Goal: Task Accomplishment & Management: Manage account settings

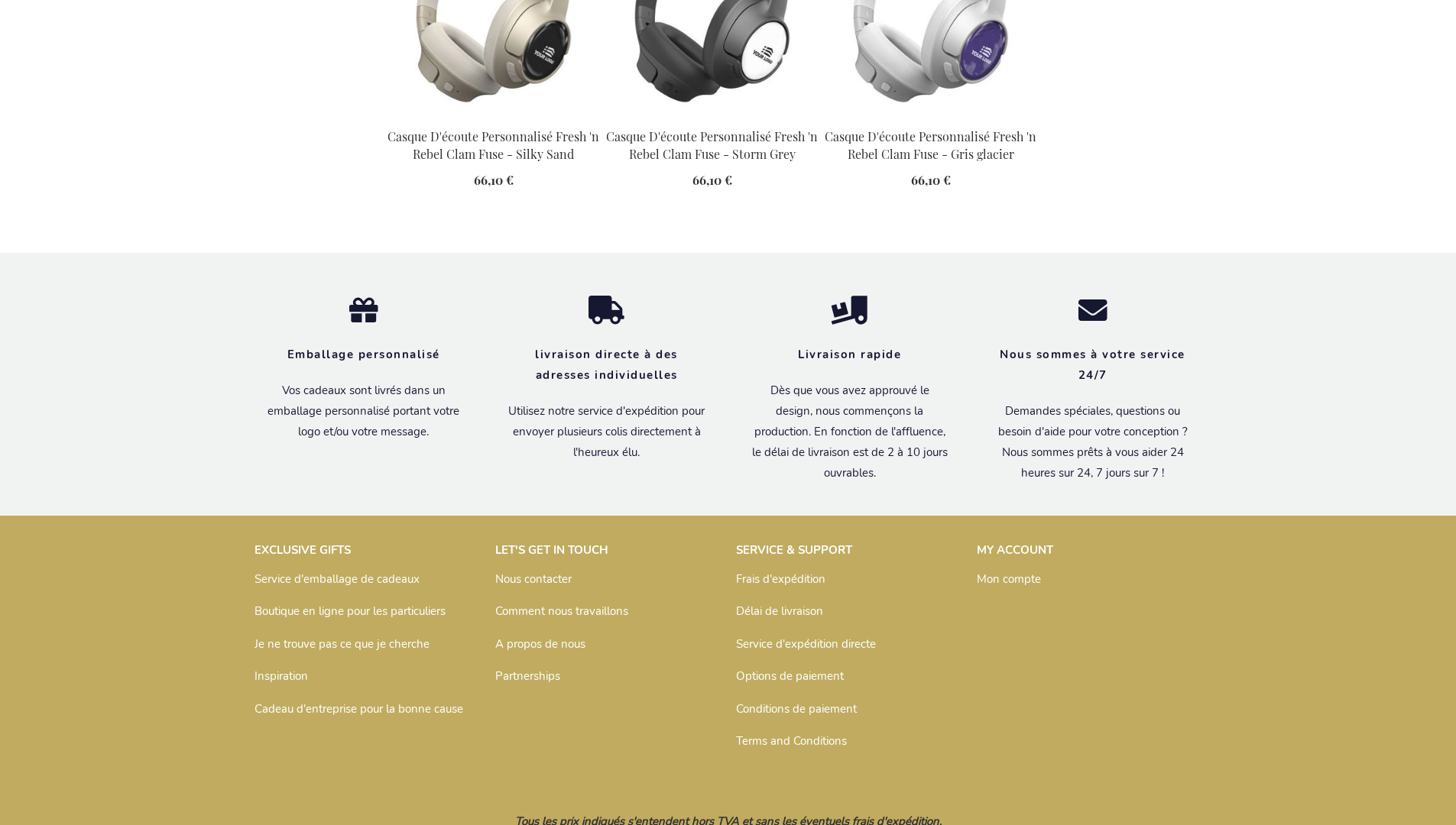
scroll to position [1721, 0]
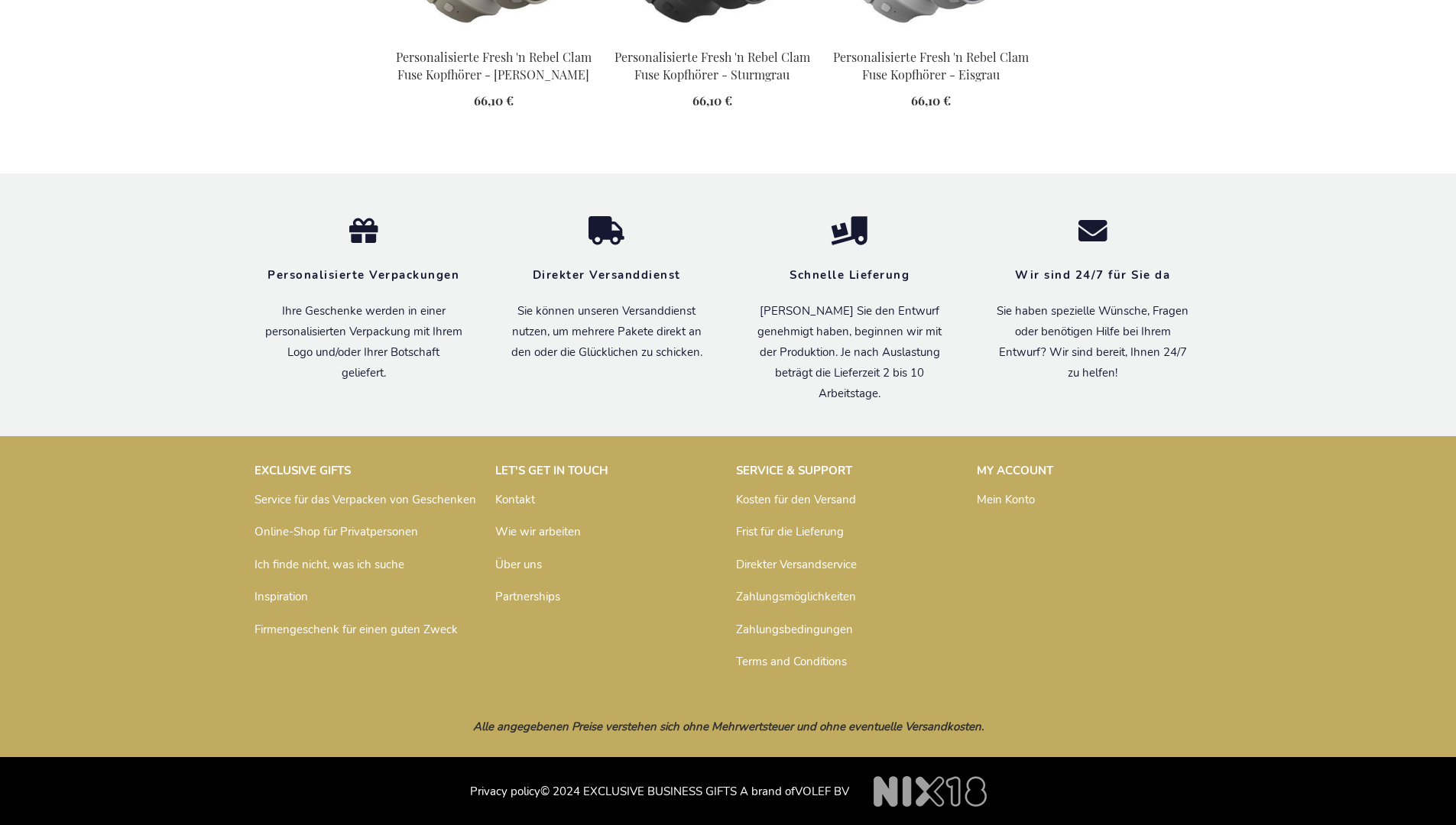
scroll to position [1706, 0]
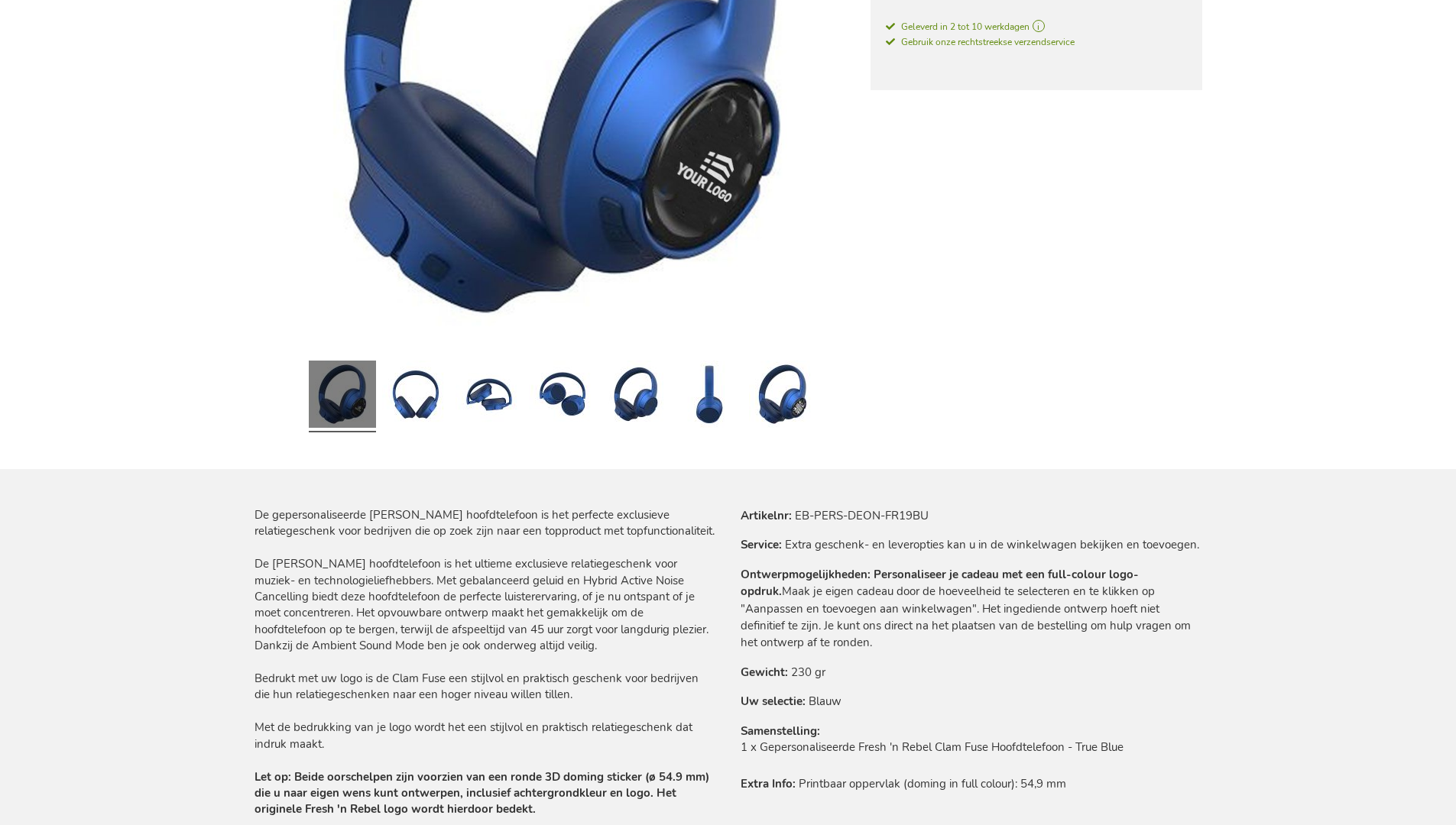
scroll to position [1712, 0]
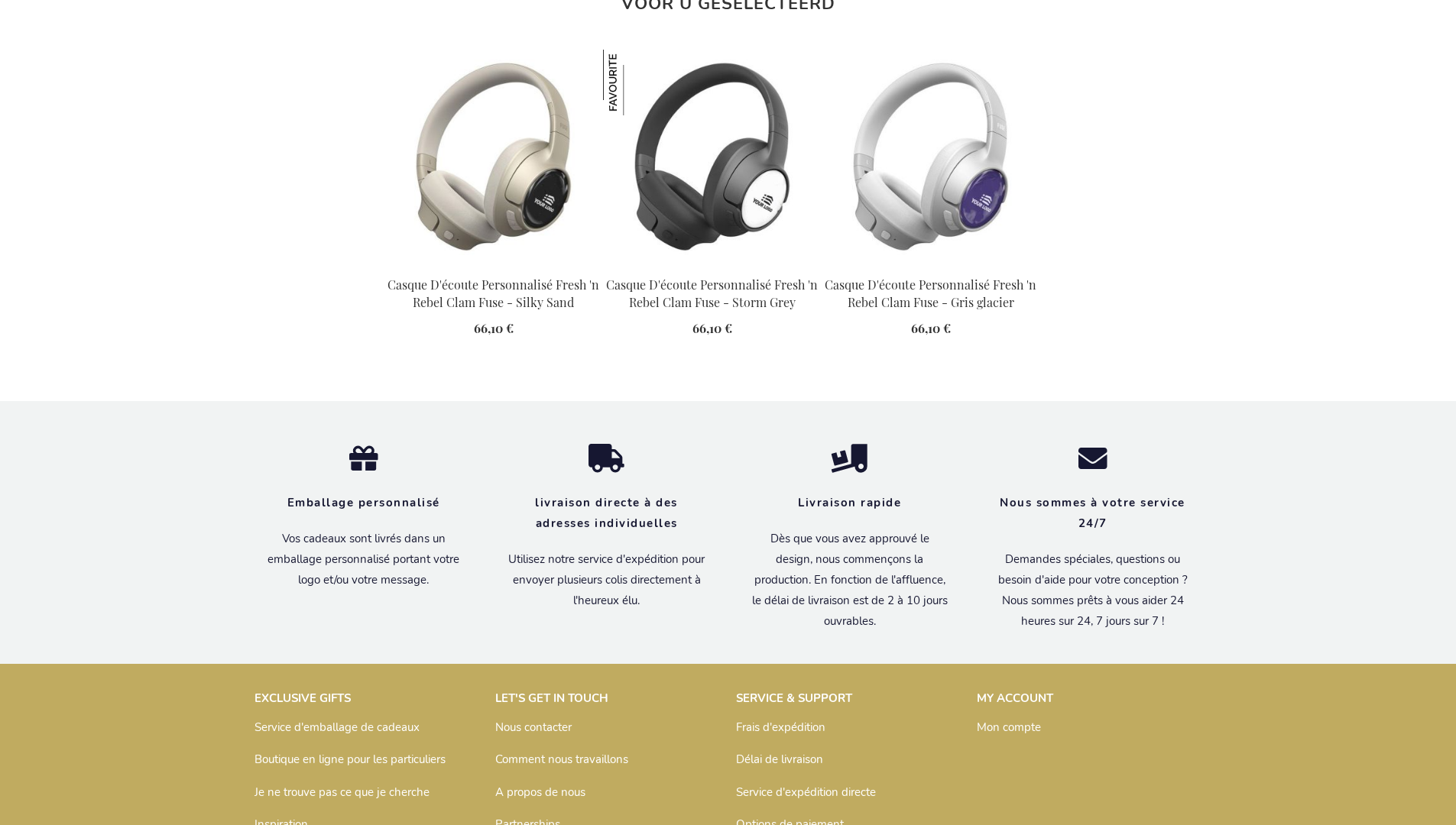
scroll to position [1721, 0]
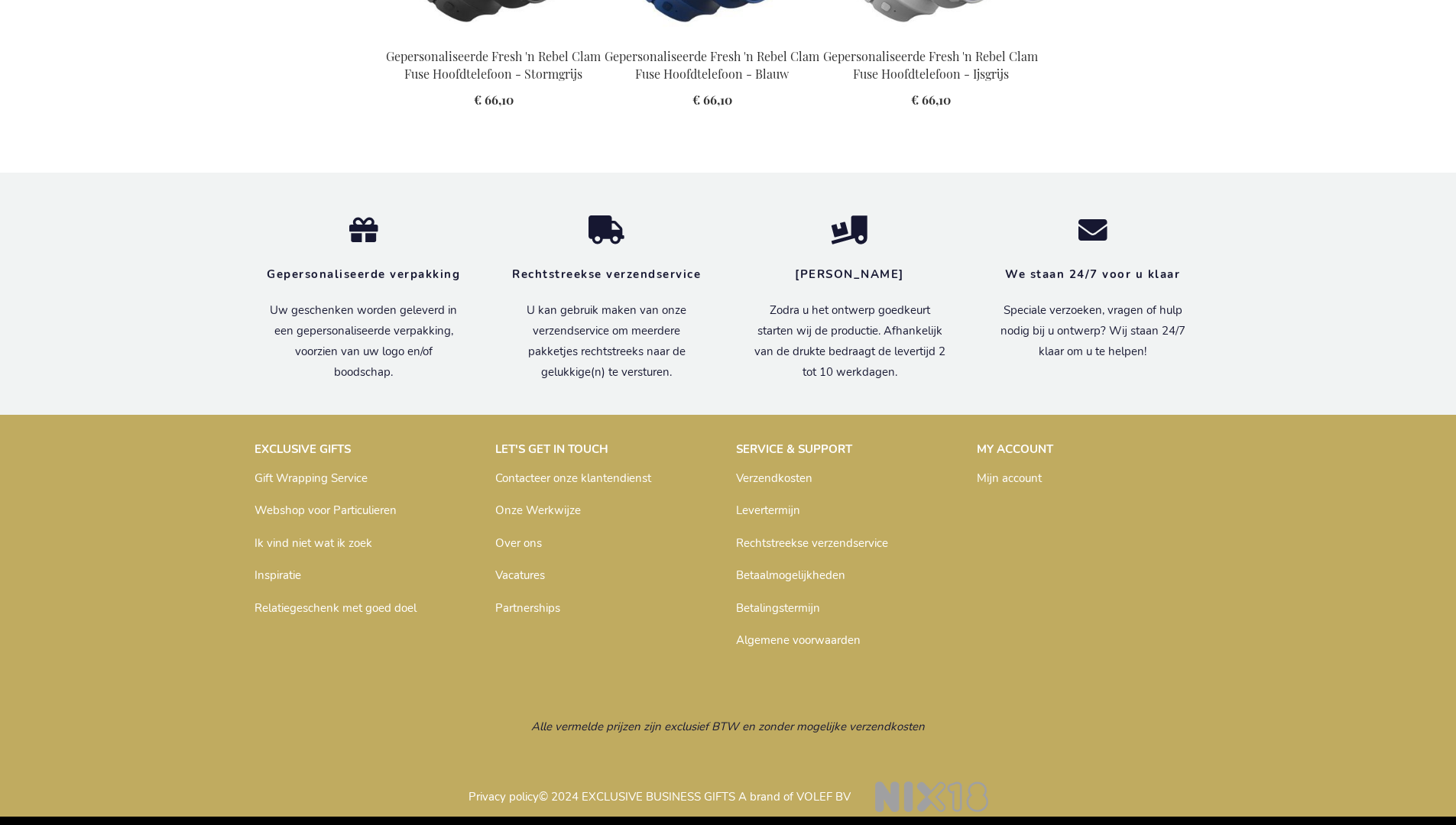
scroll to position [1712, 0]
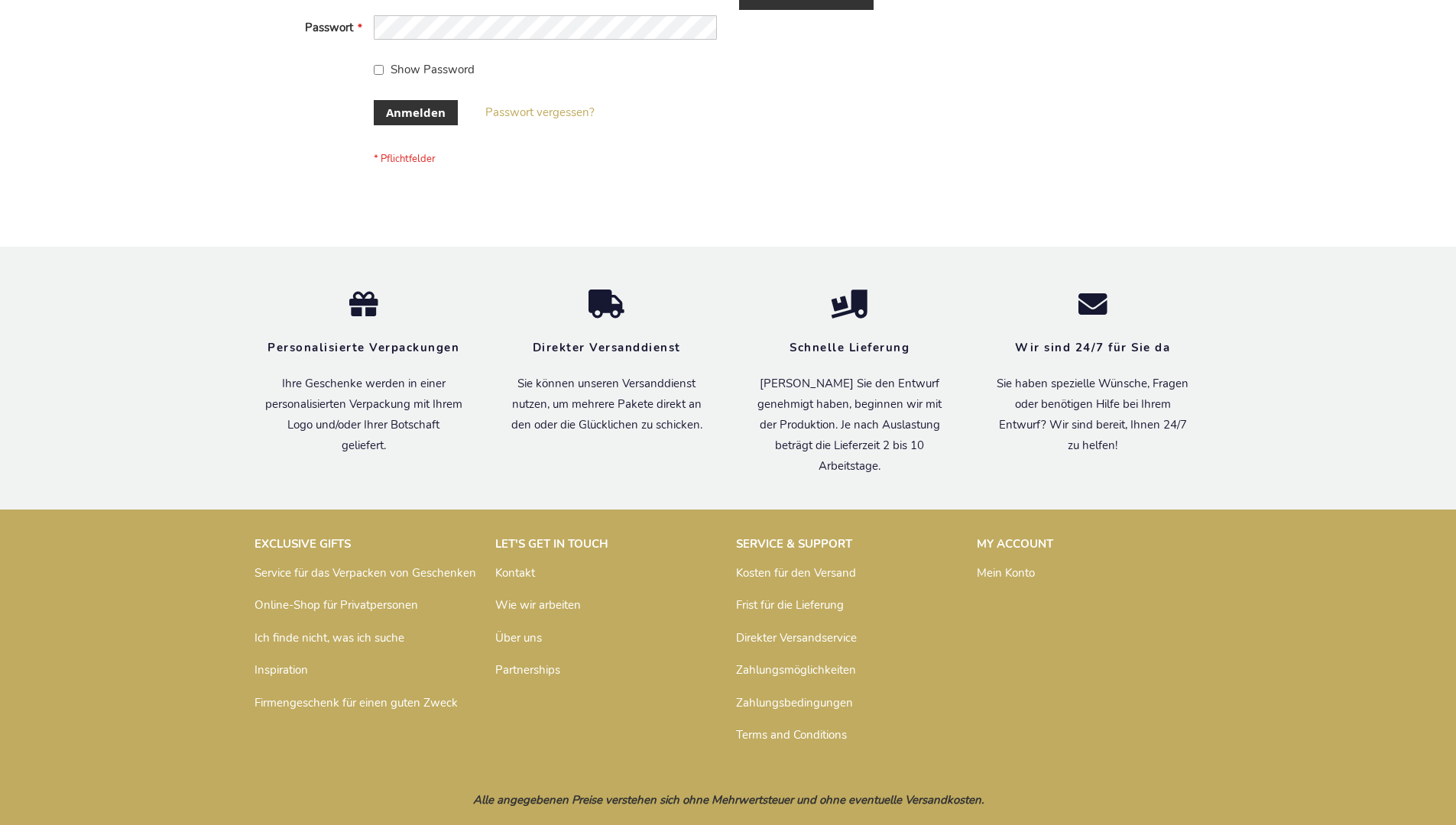
scroll to position [512, 0]
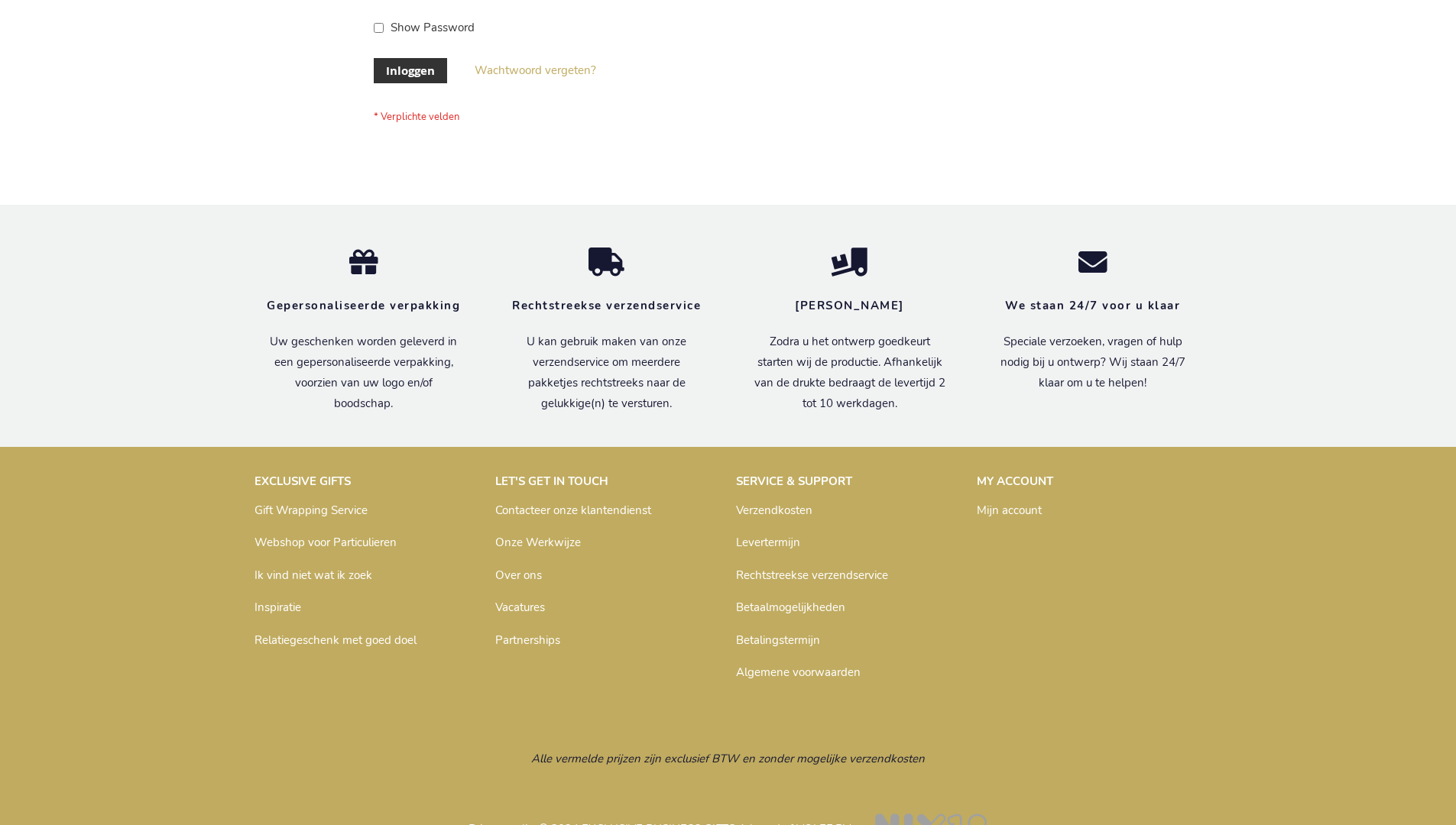
scroll to position [519, 0]
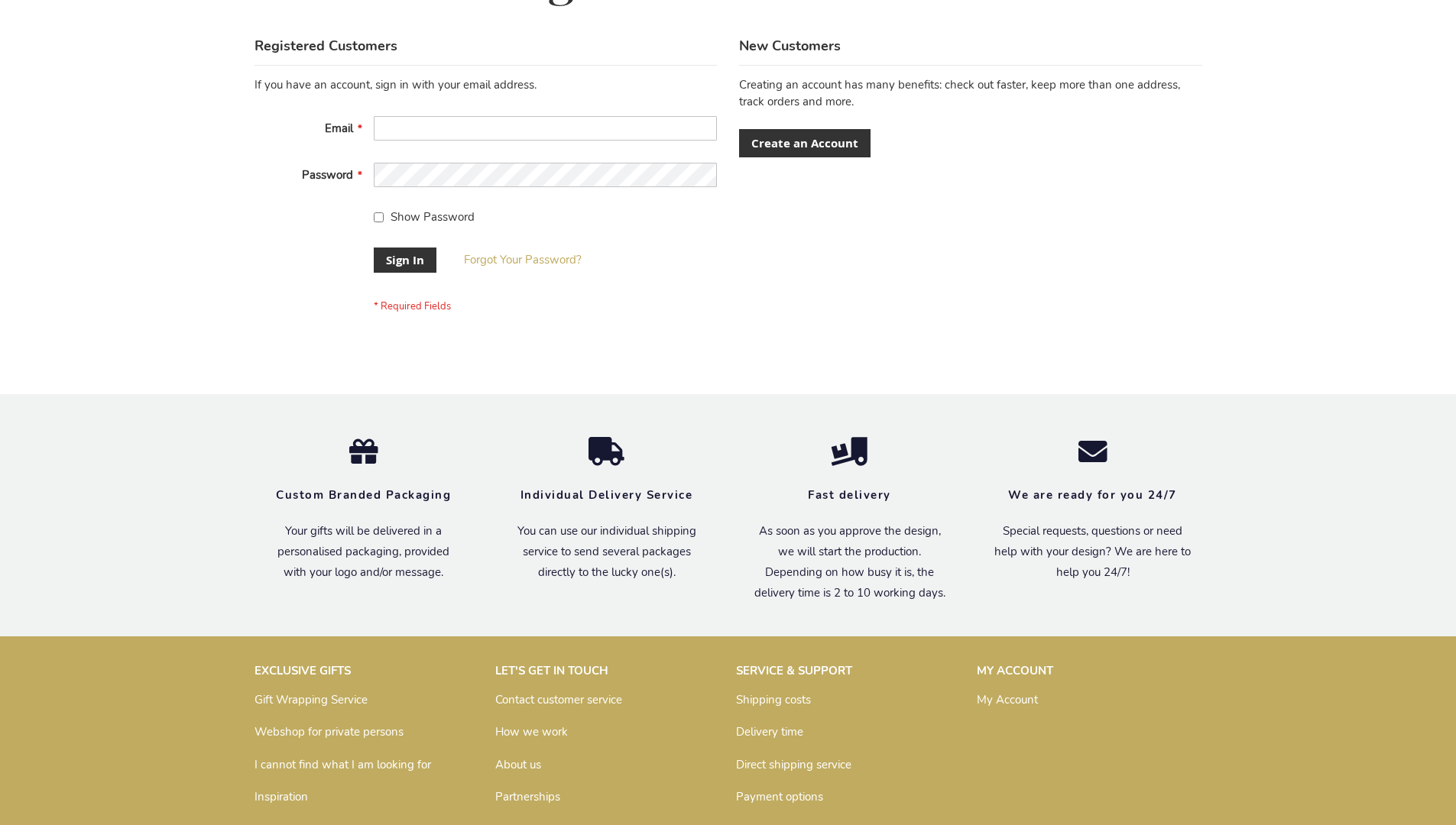
scroll to position [491, 0]
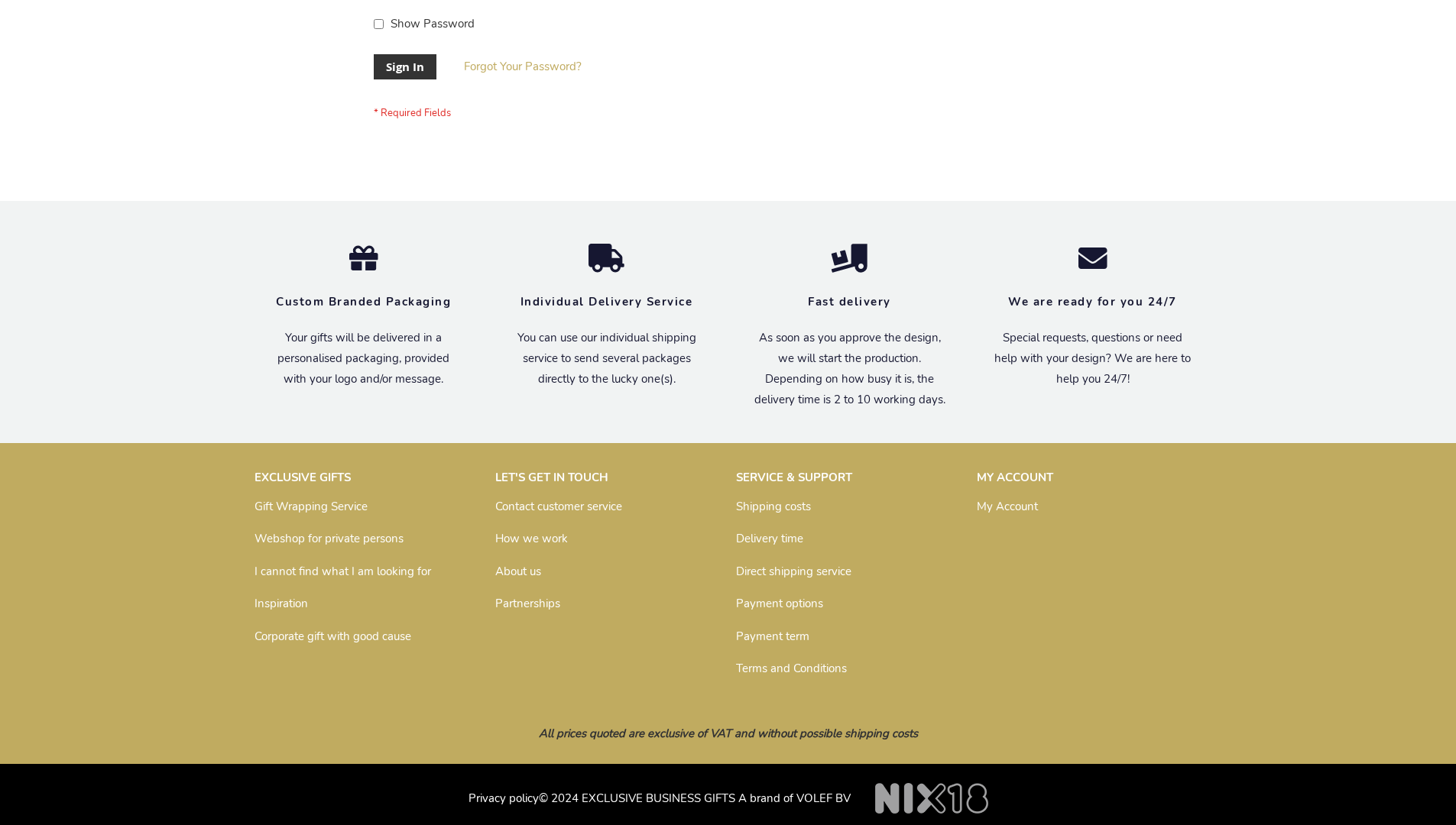
scroll to position [491, 0]
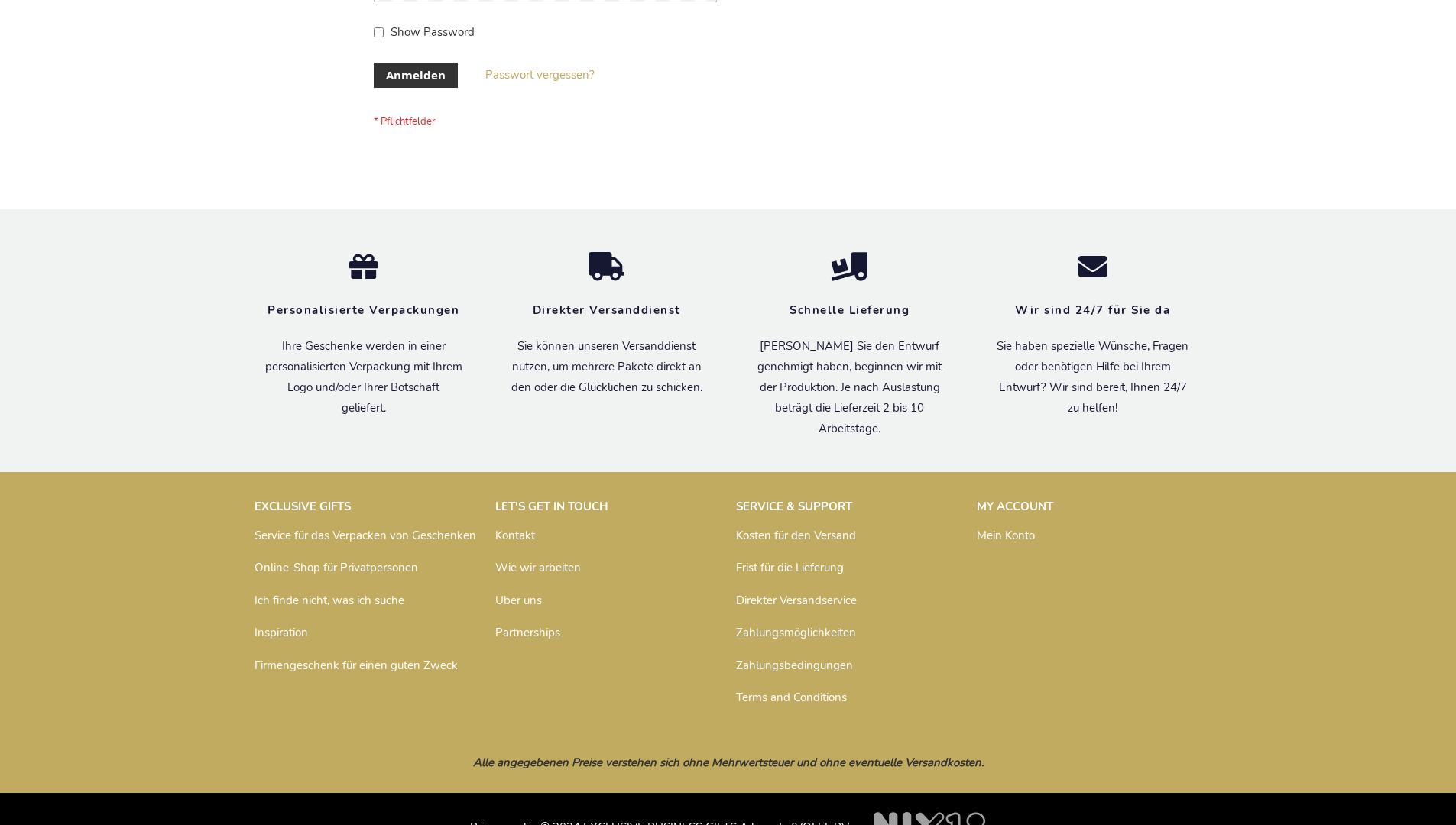
scroll to position [512, 0]
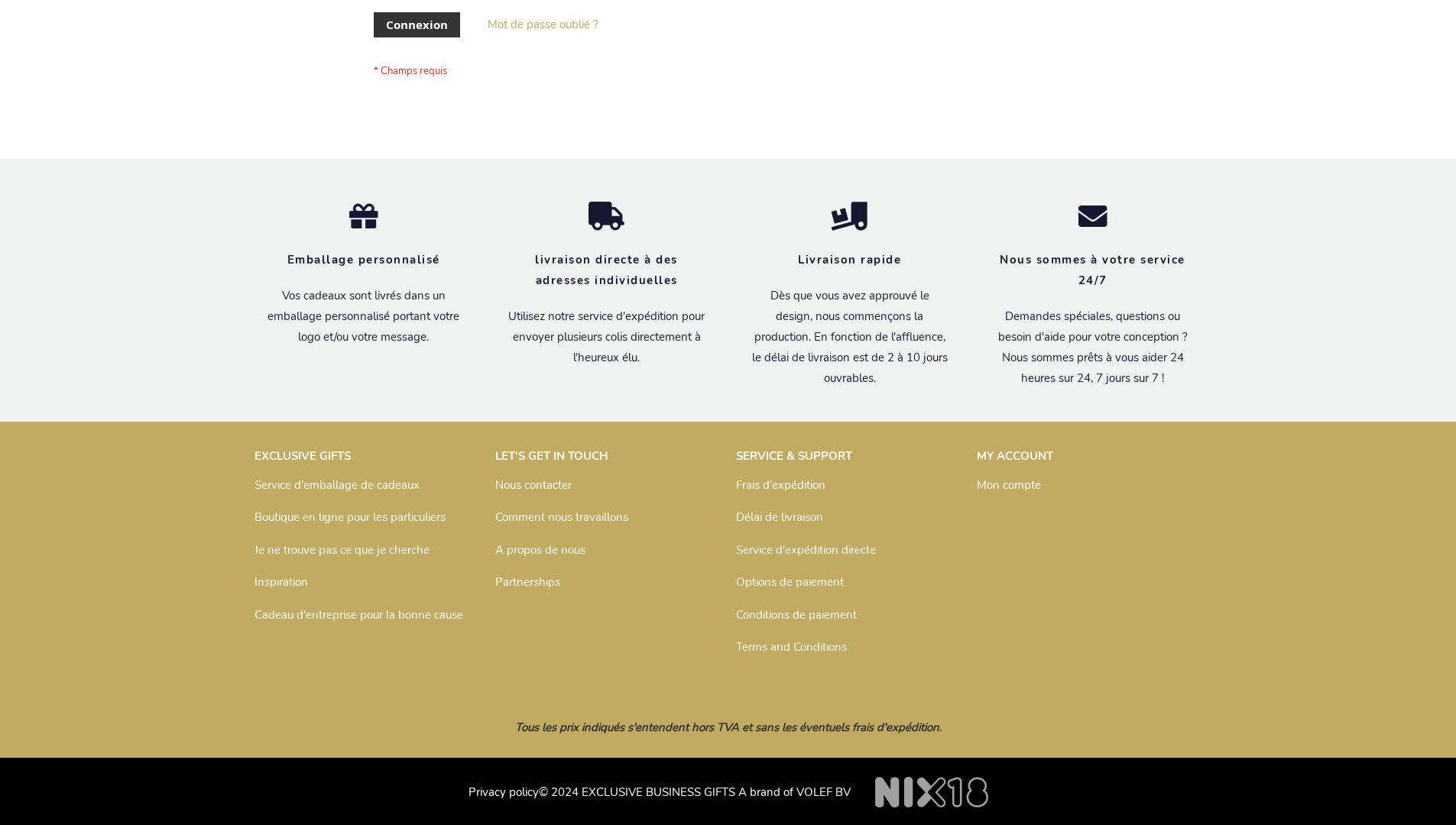
scroll to position [528, 0]
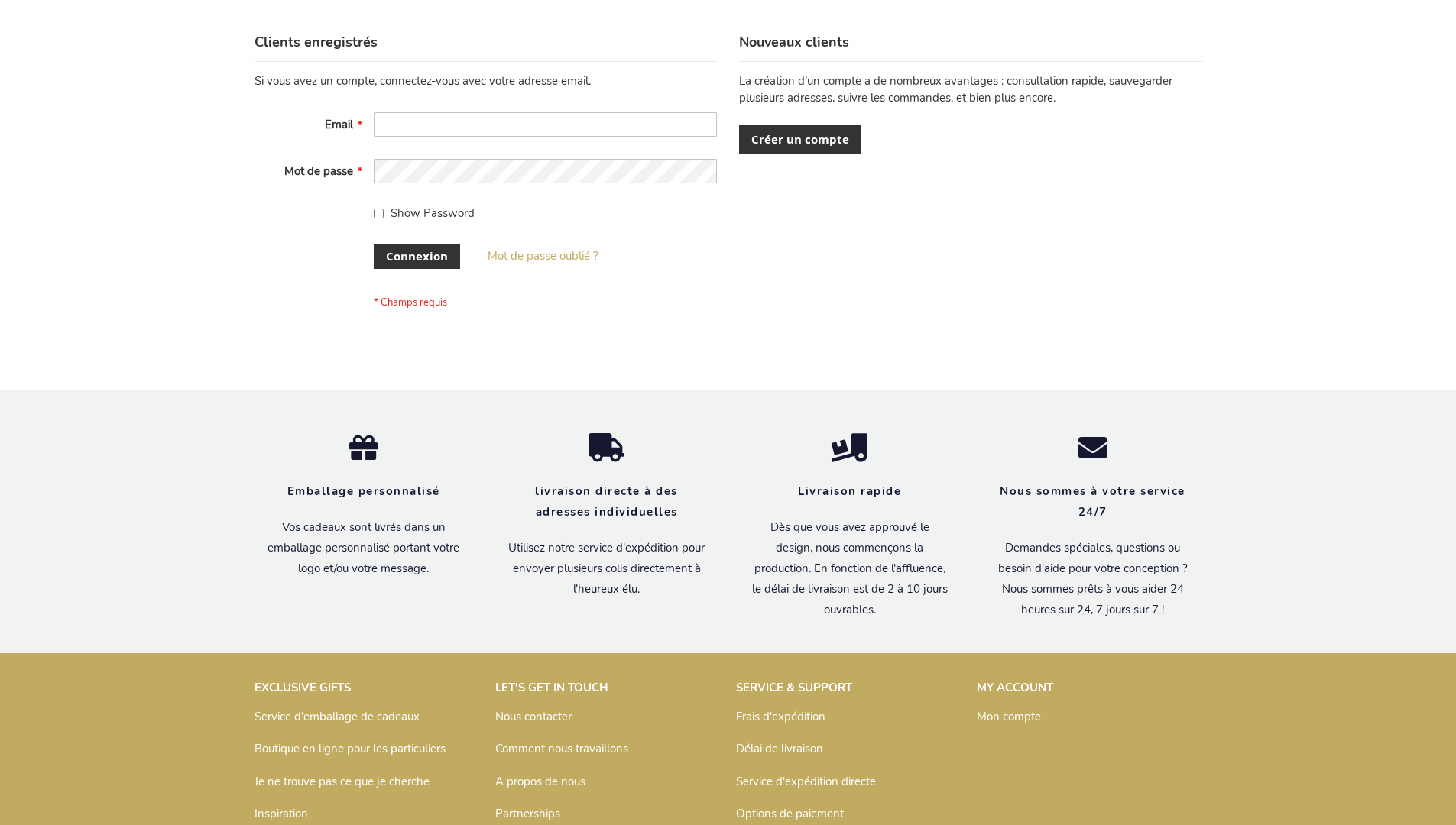
scroll to position [528, 0]
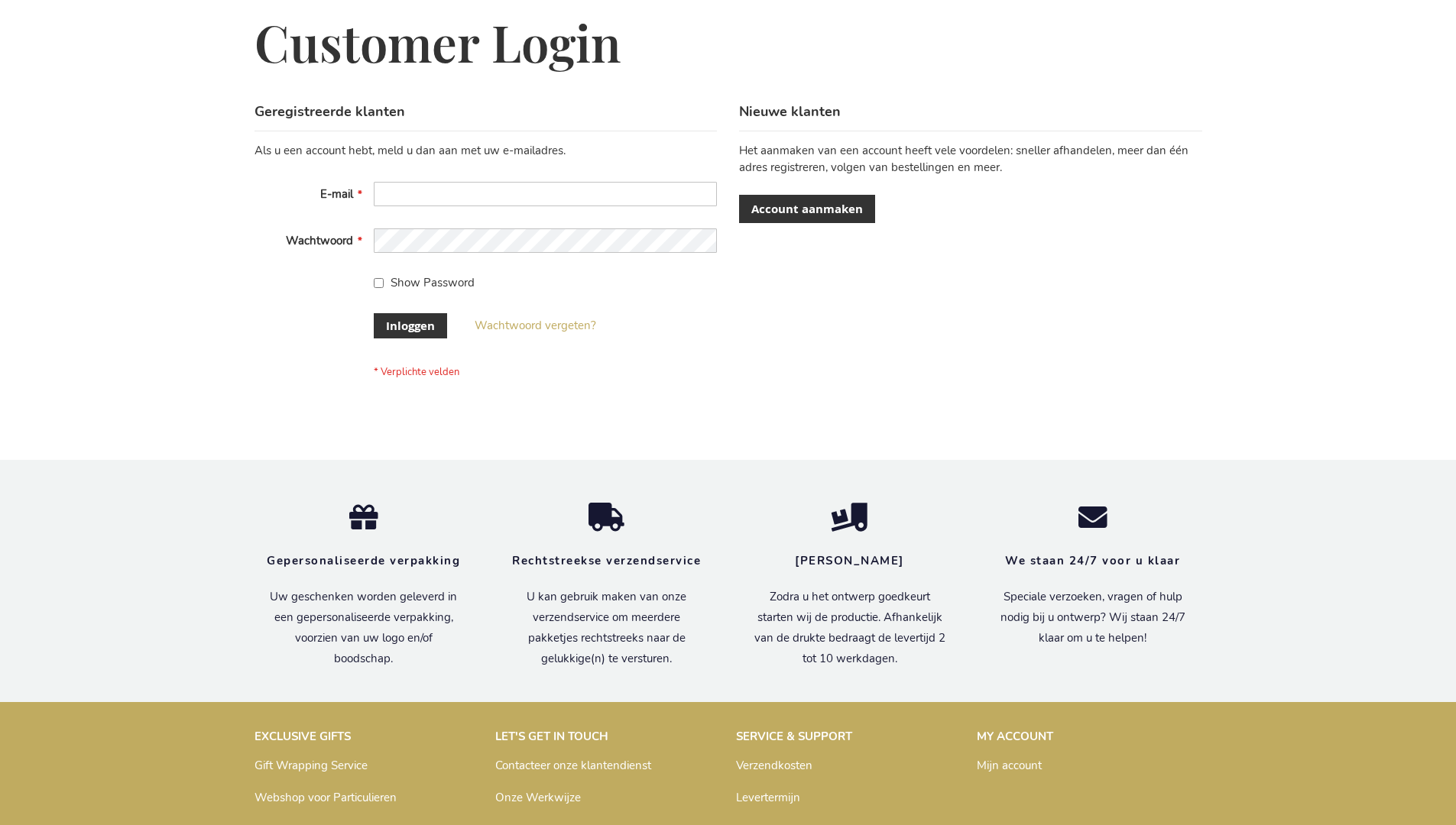
scroll to position [519, 0]
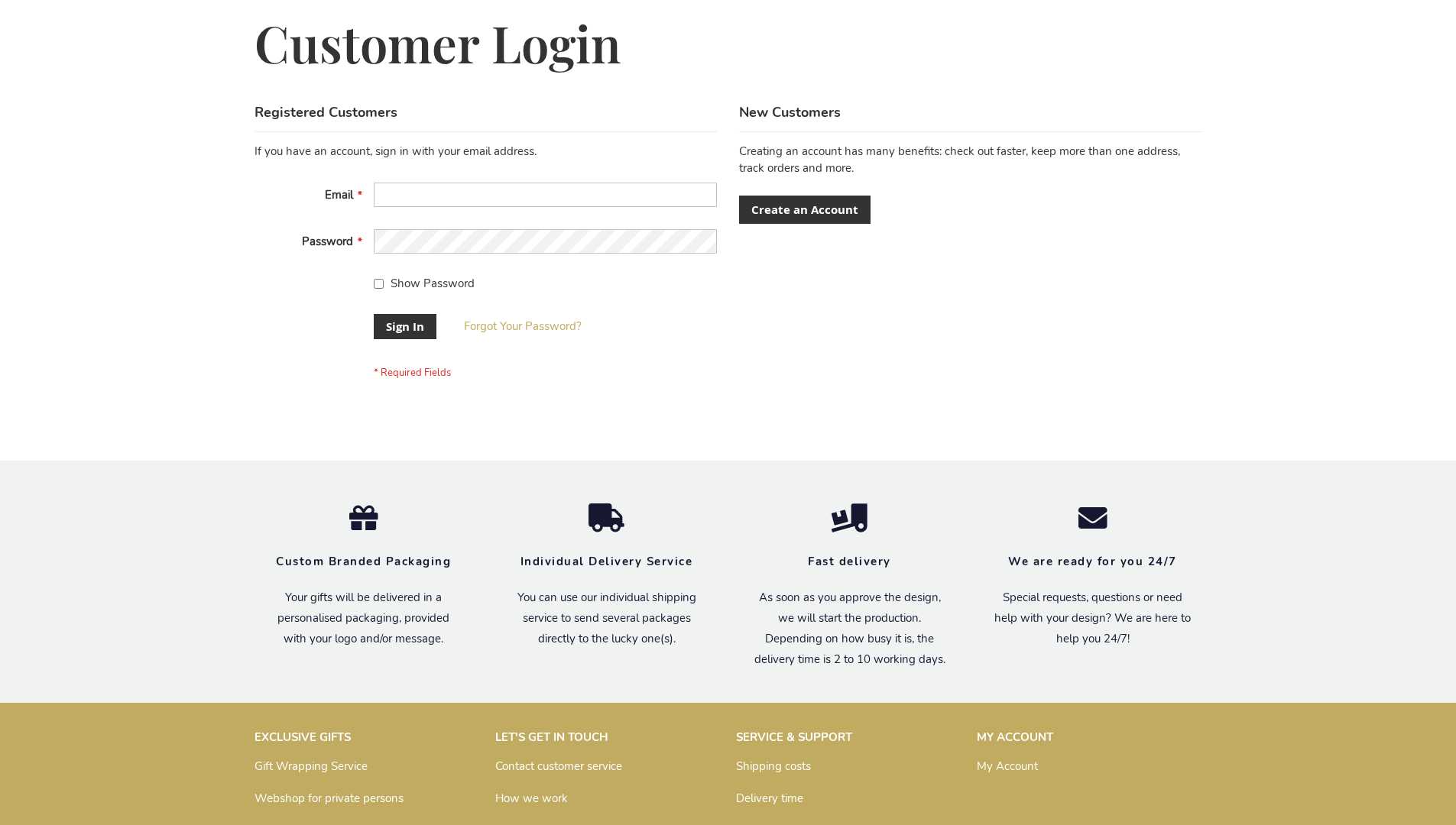
scroll to position [491, 0]
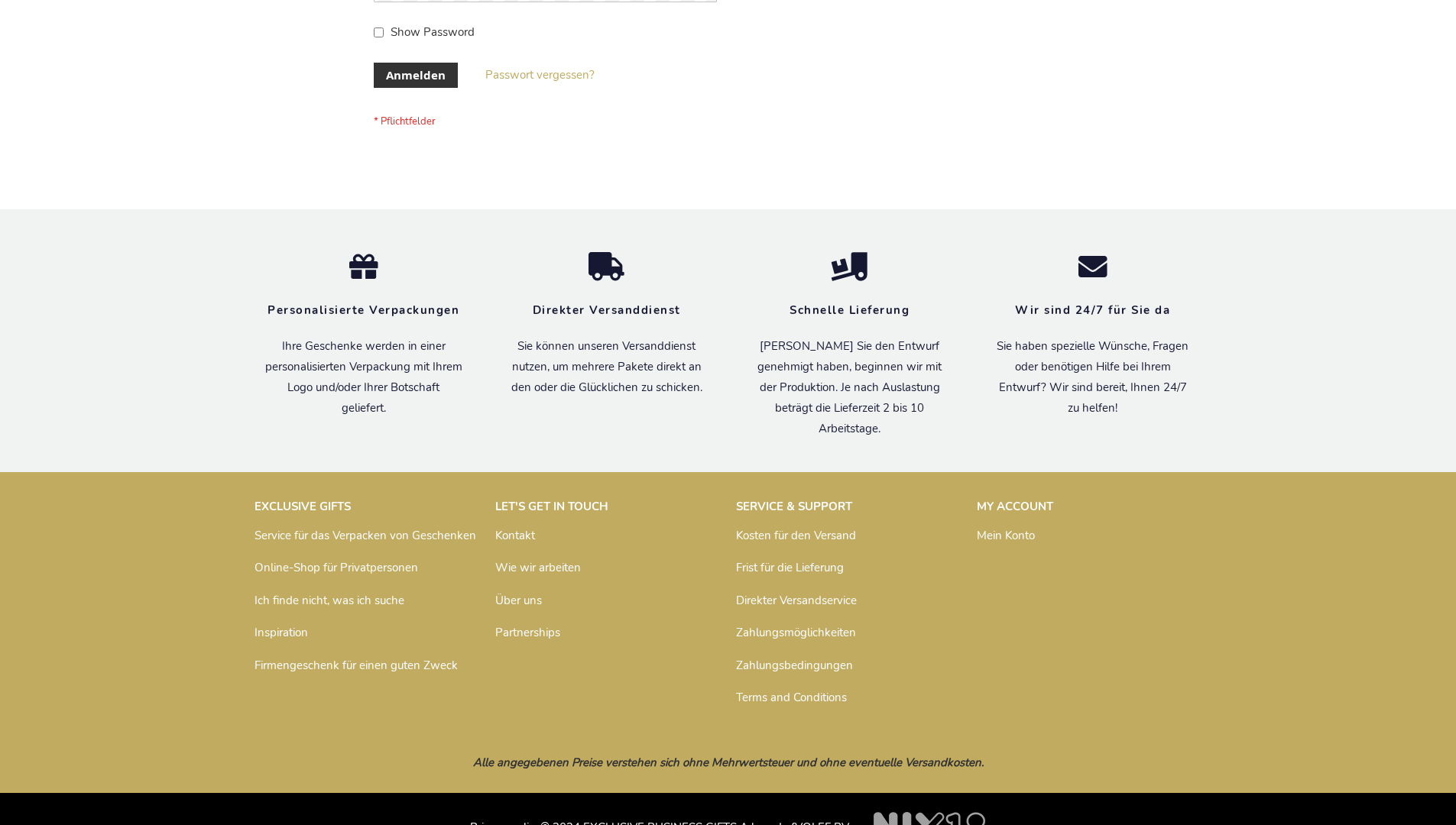
scroll to position [512, 0]
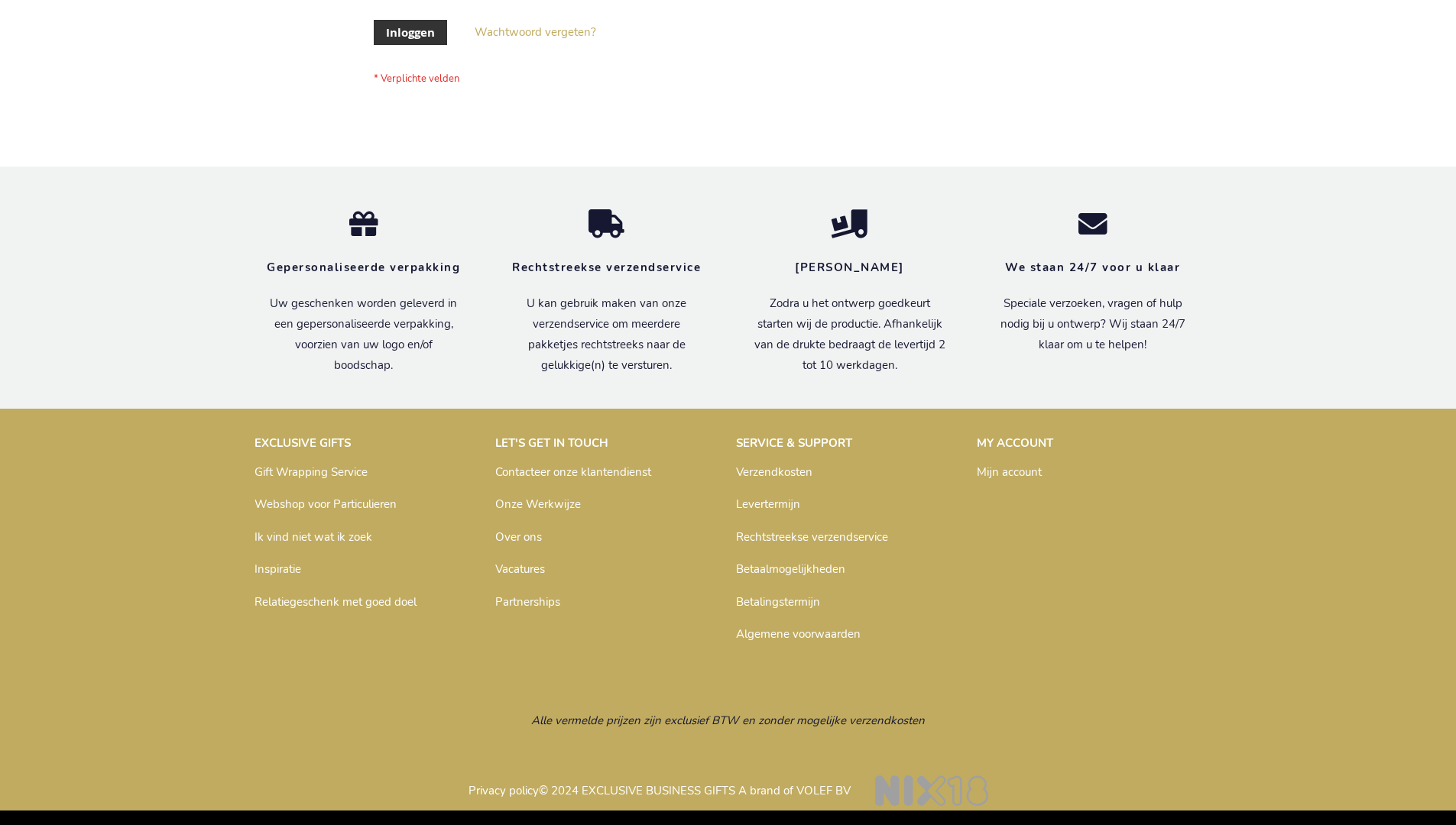
scroll to position [519, 0]
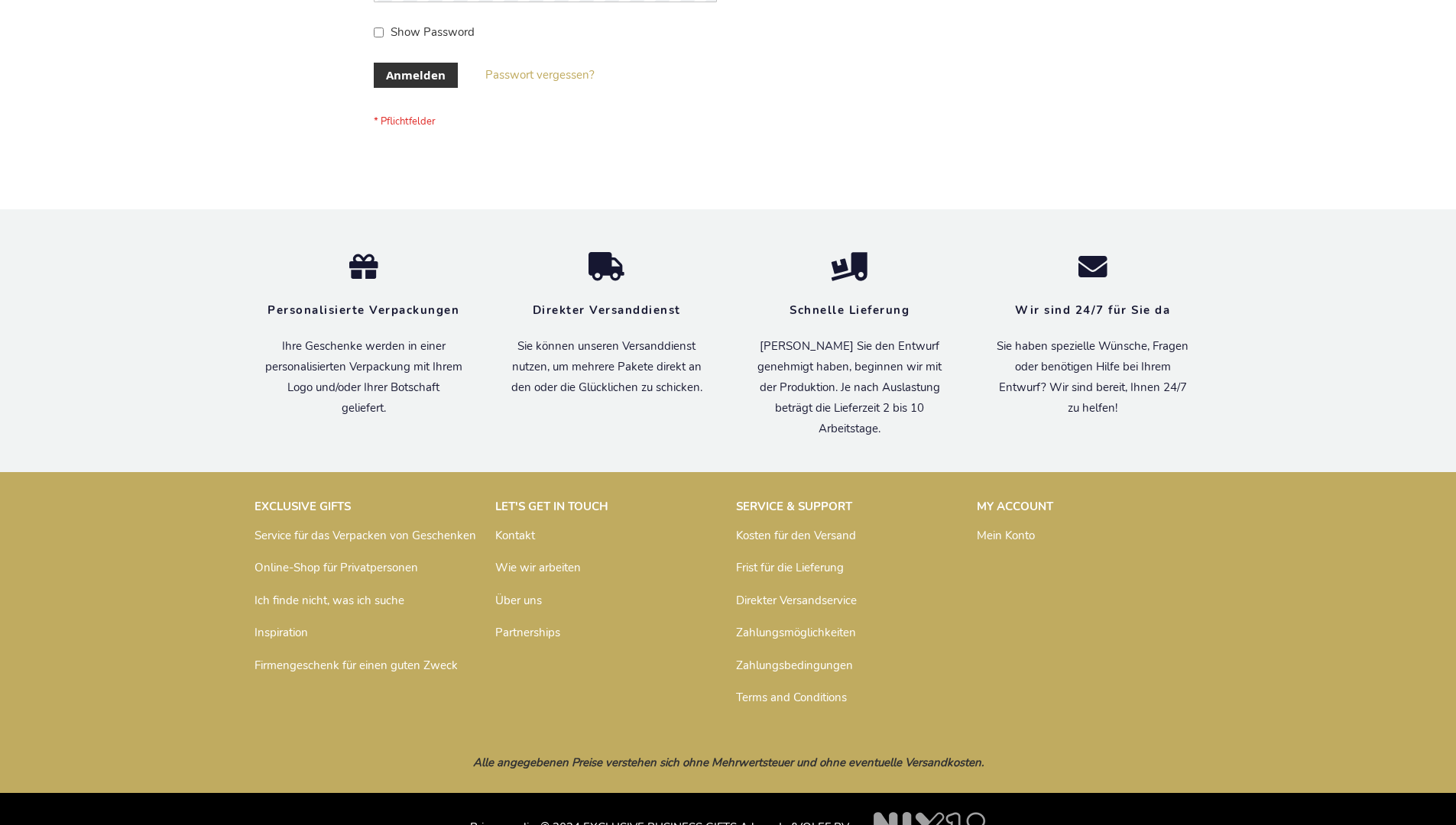
scroll to position [512, 0]
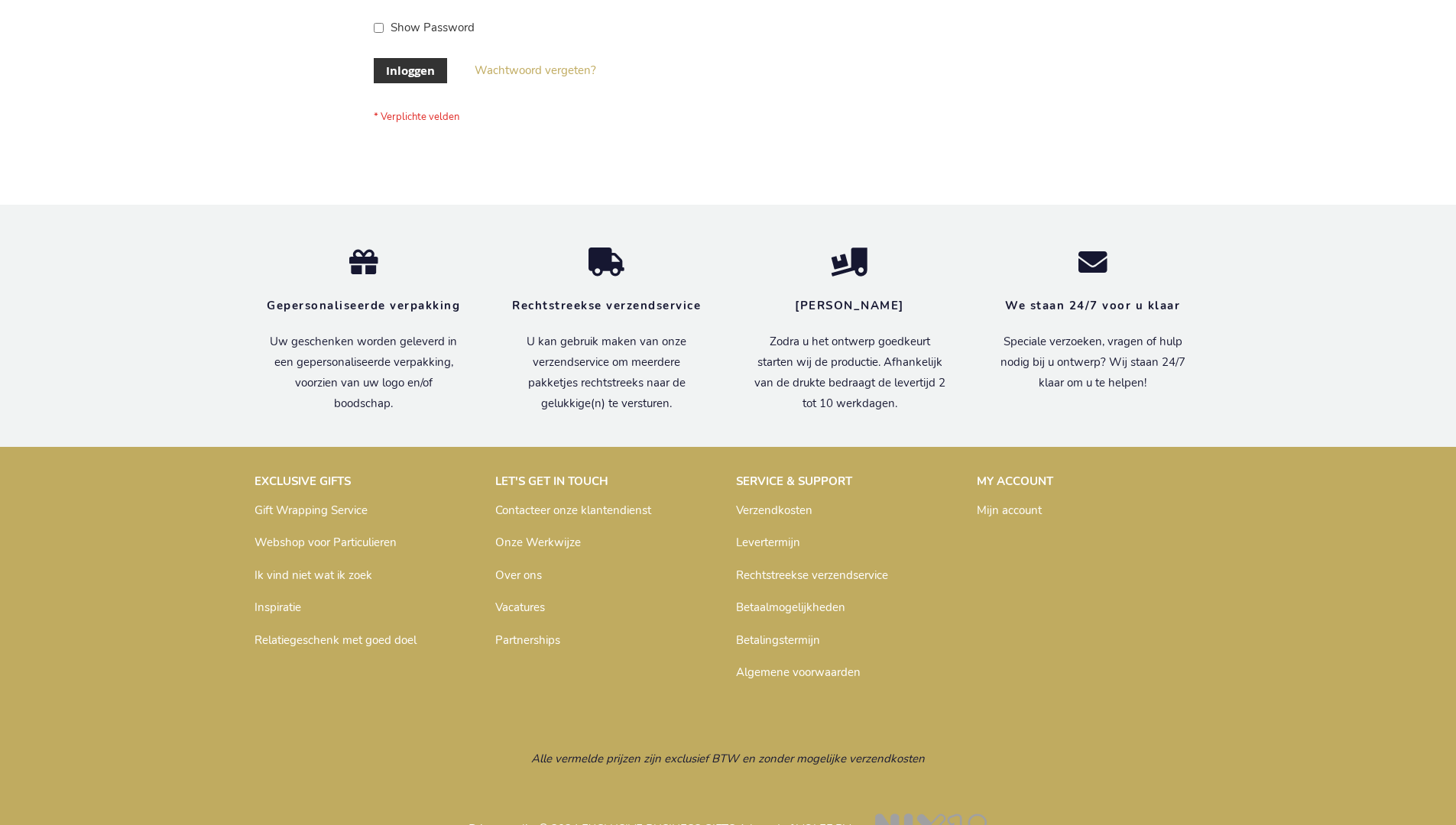
scroll to position [519, 0]
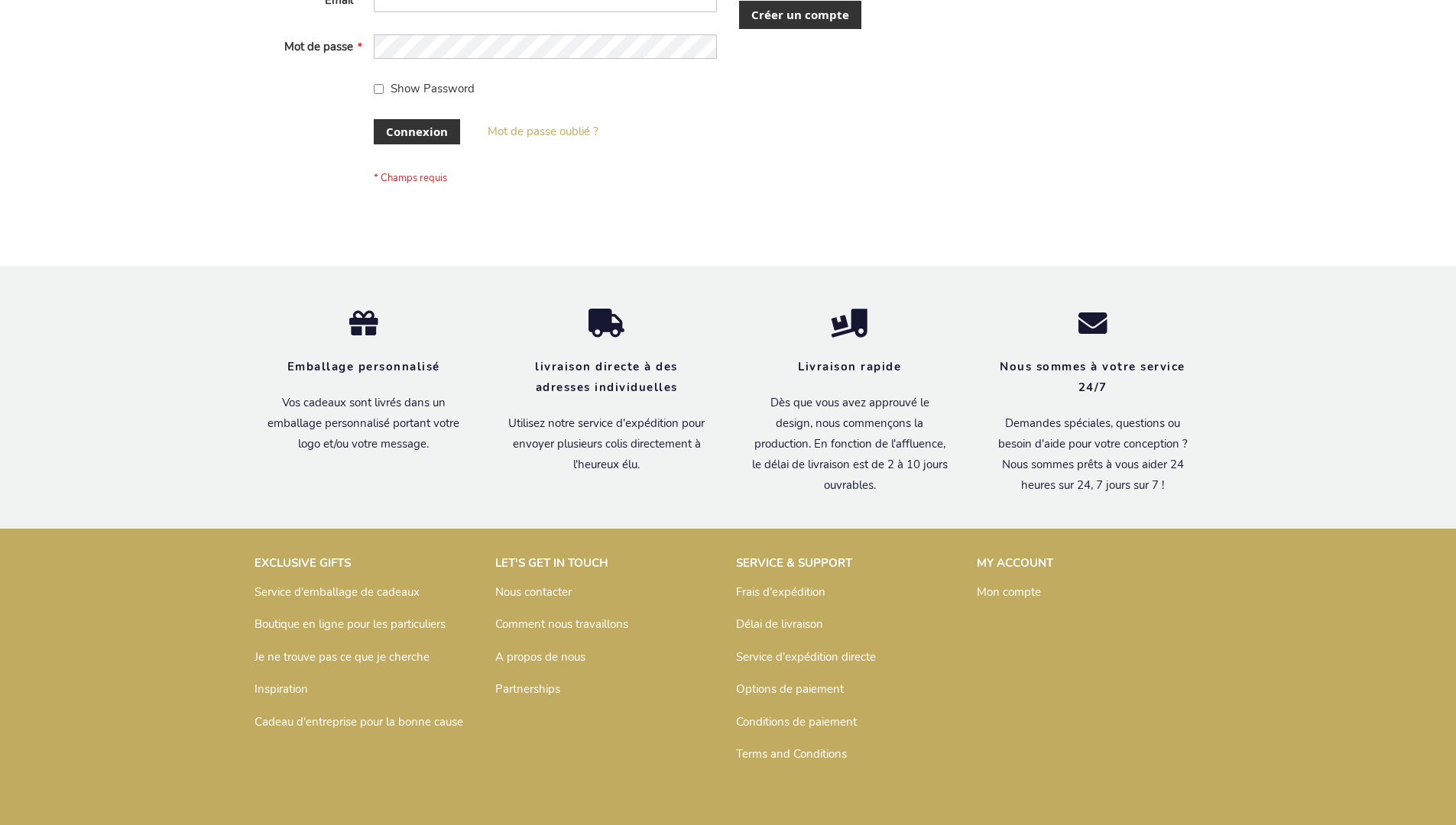
scroll to position [528, 0]
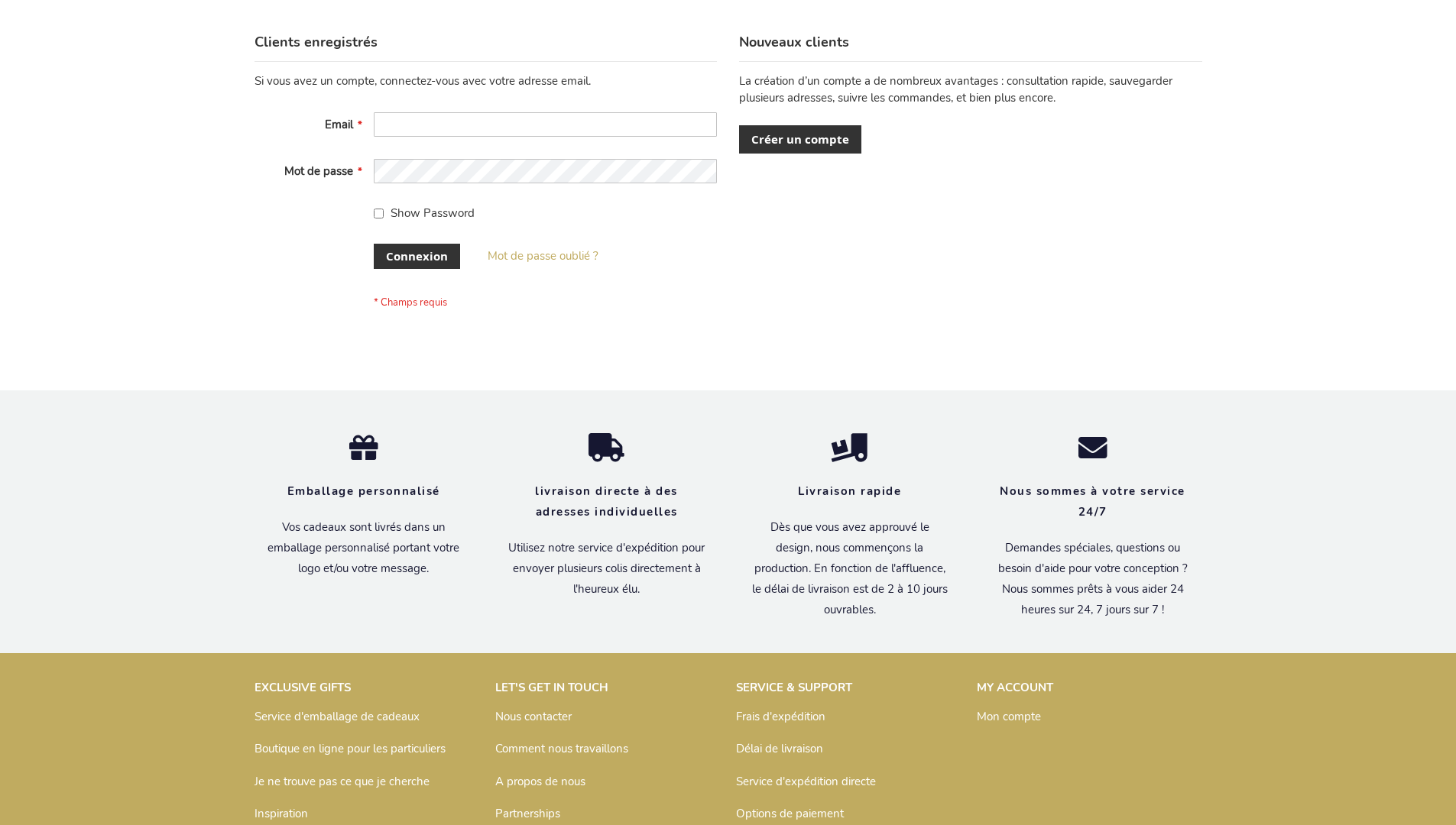
scroll to position [528, 0]
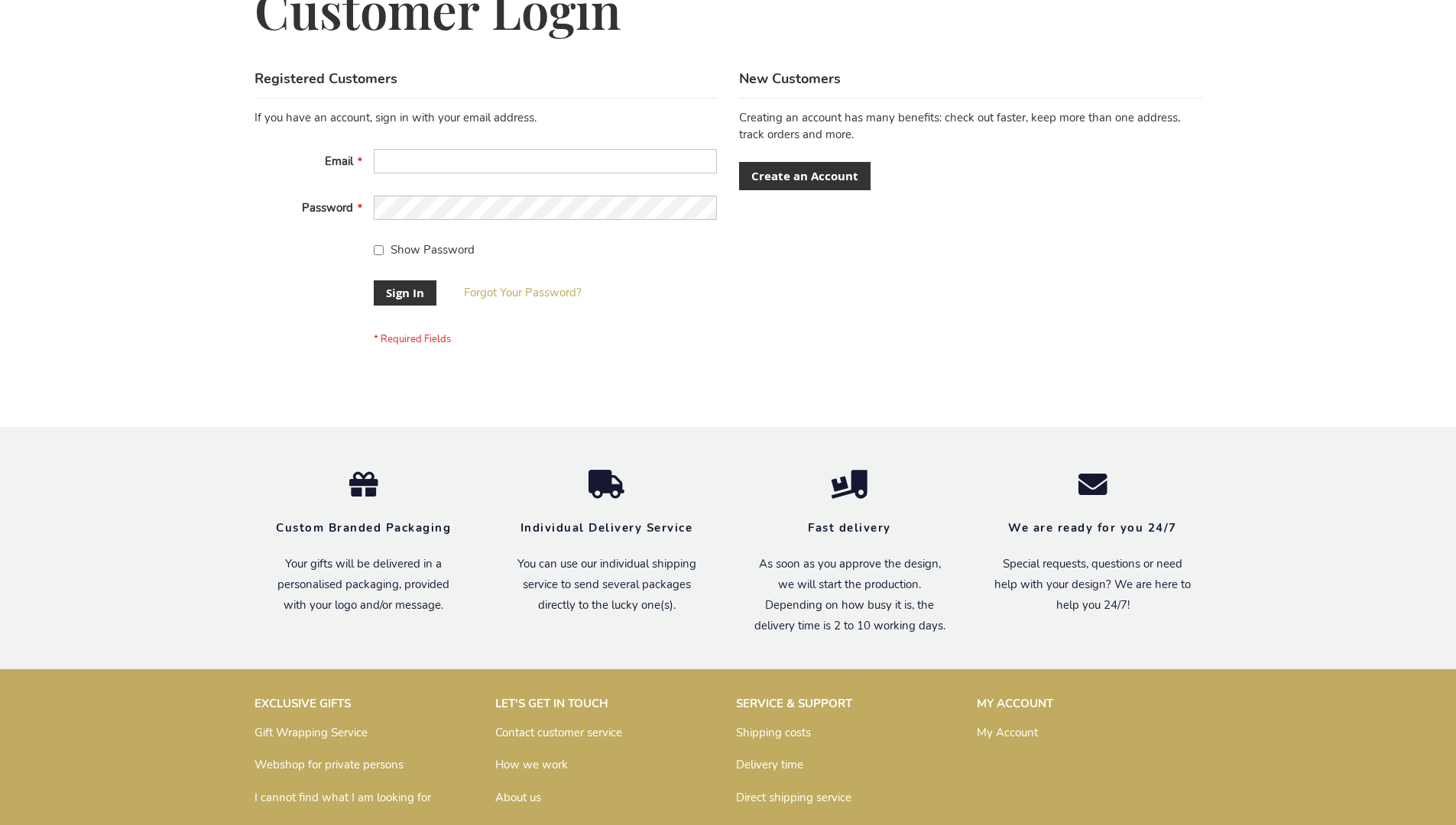
scroll to position [491, 0]
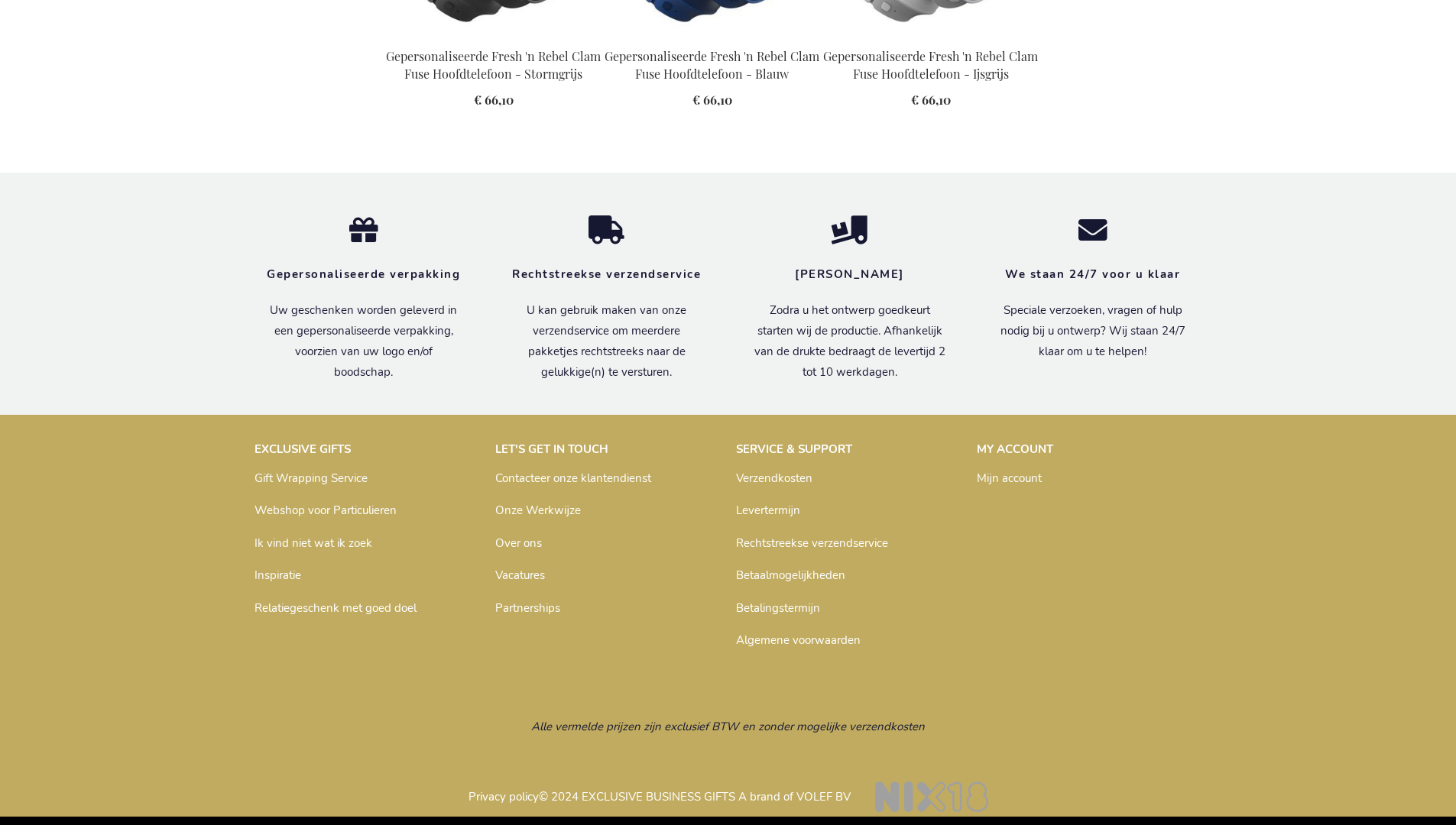
scroll to position [1712, 0]
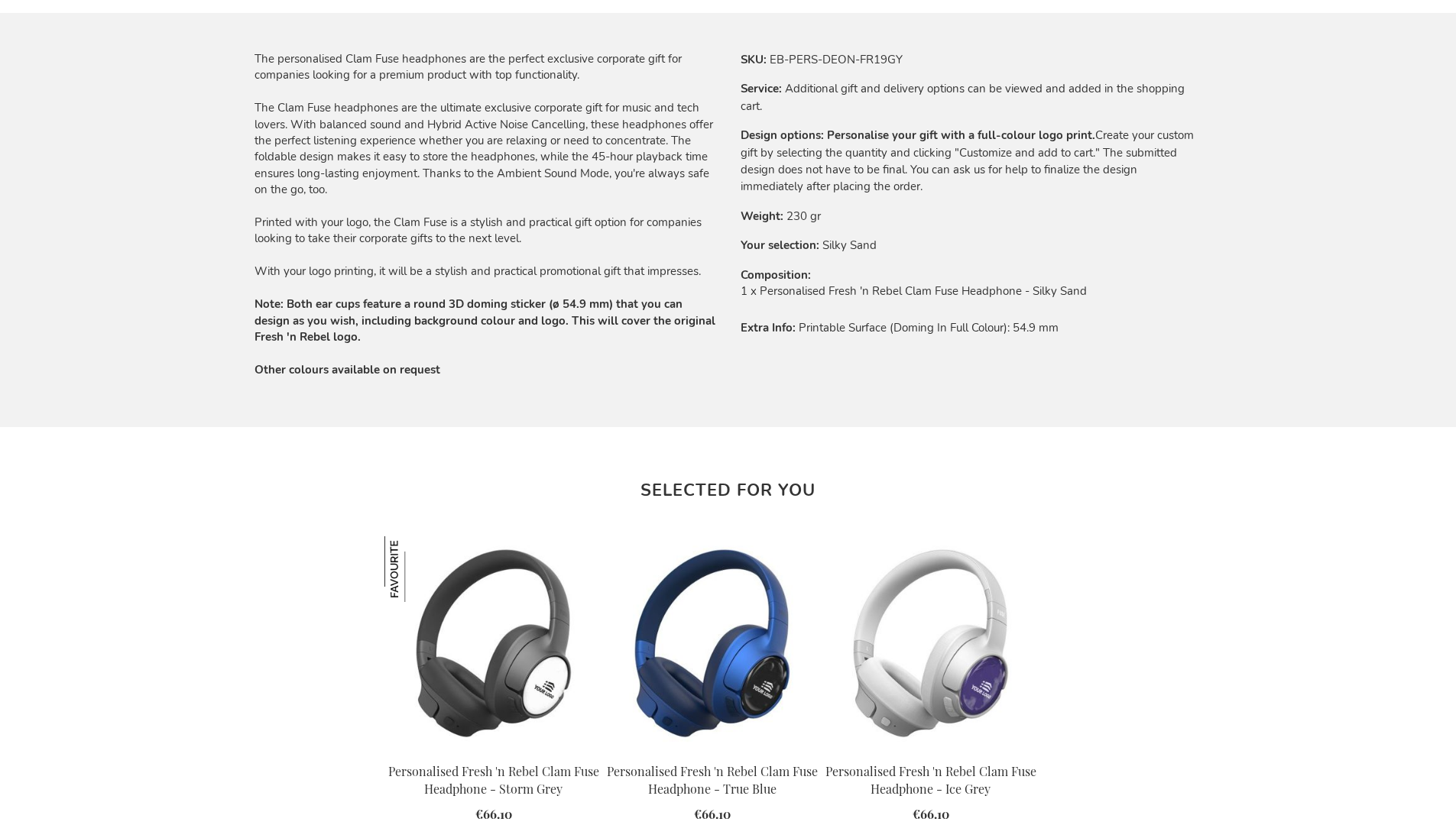
scroll to position [1669, 0]
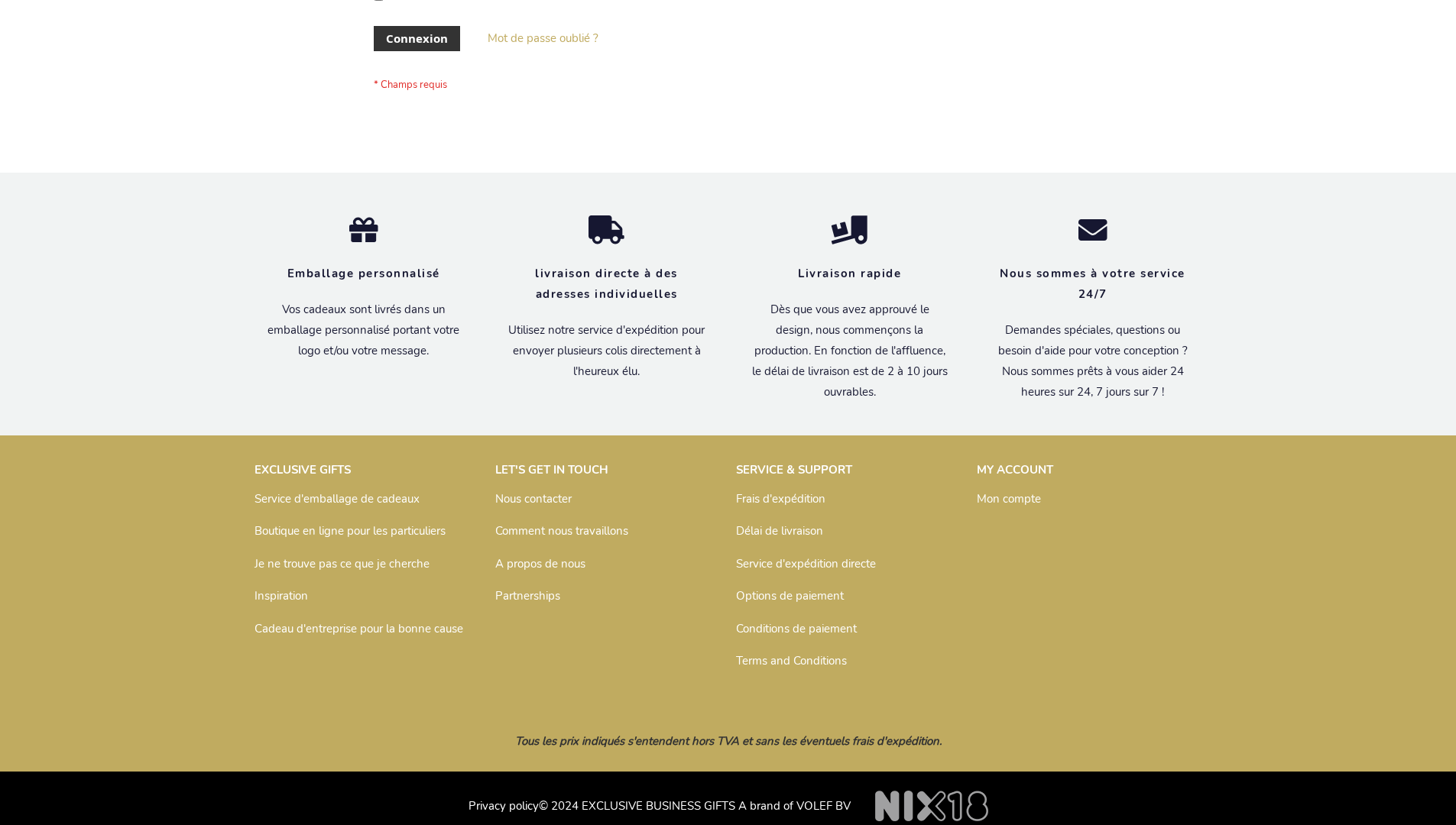
scroll to position [528, 0]
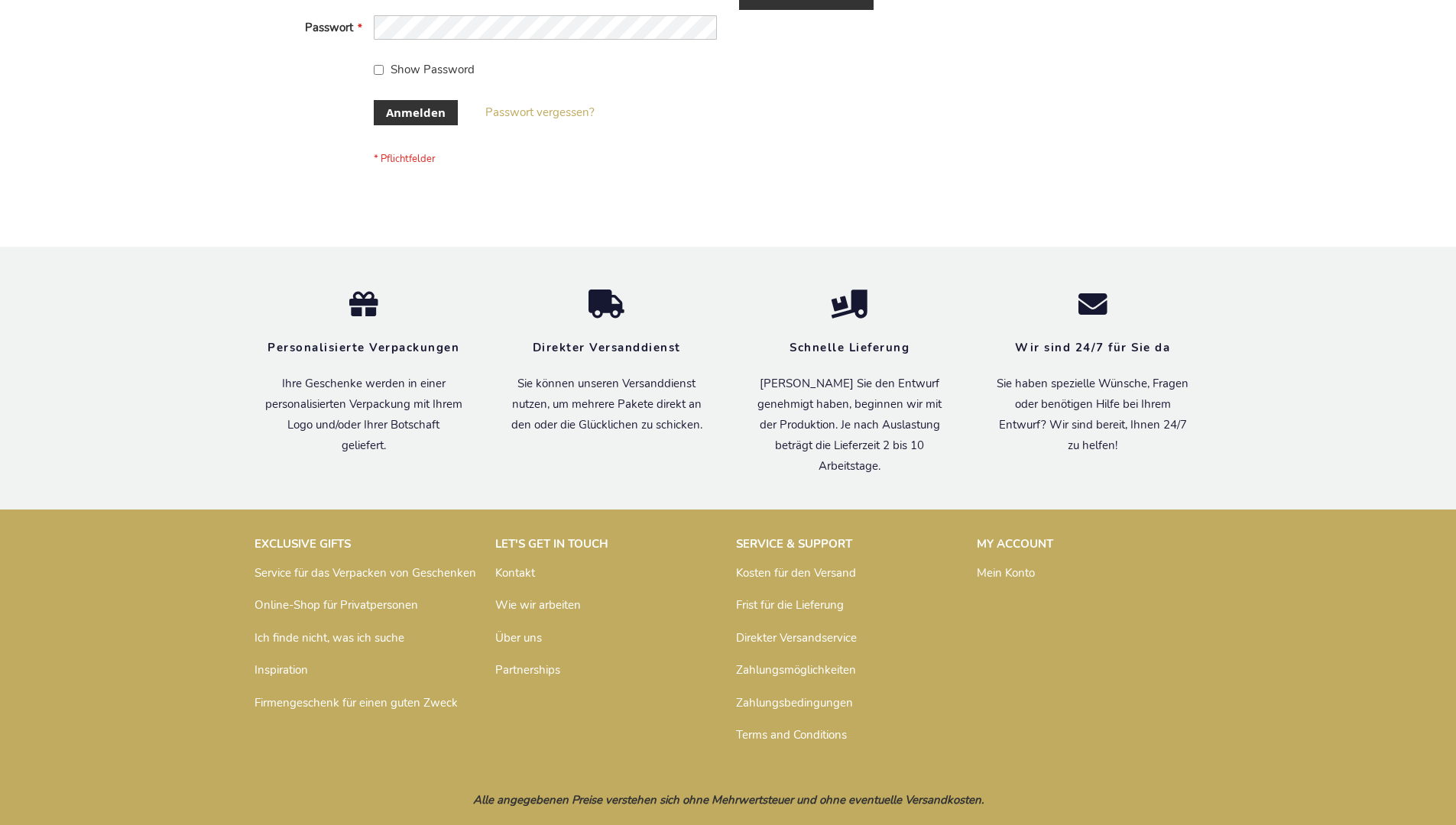
scroll to position [512, 0]
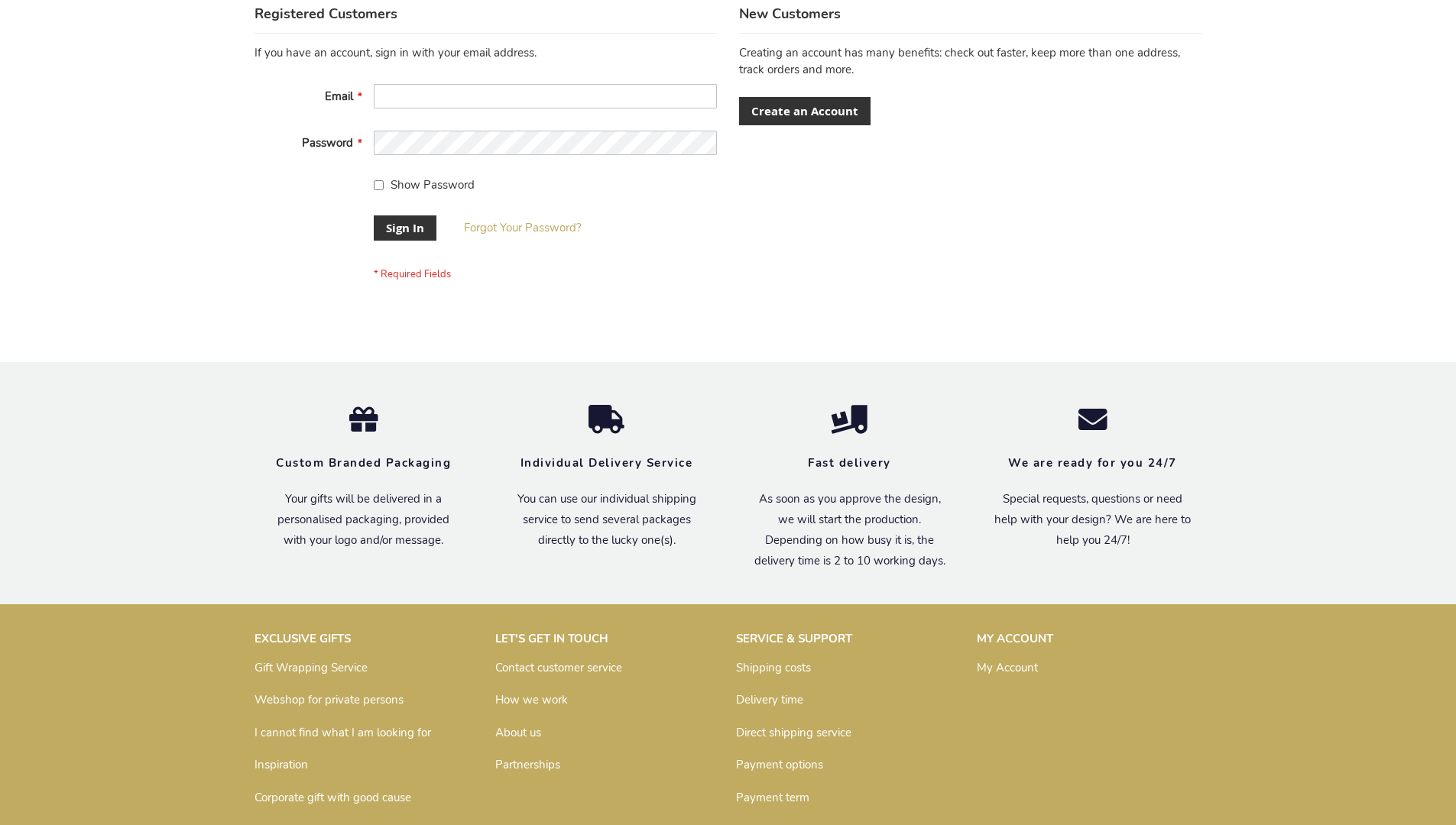
scroll to position [491, 0]
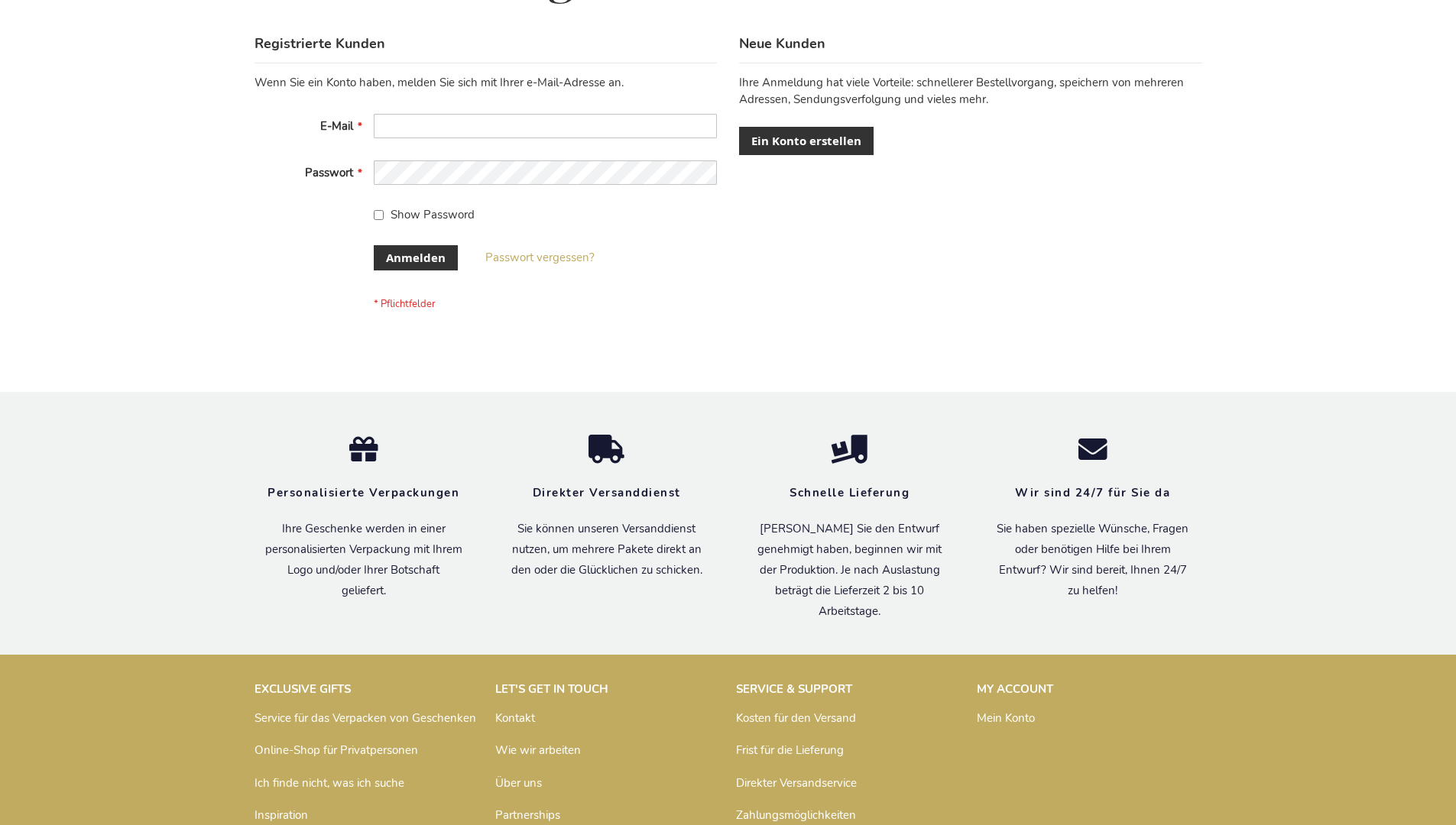
scroll to position [512, 0]
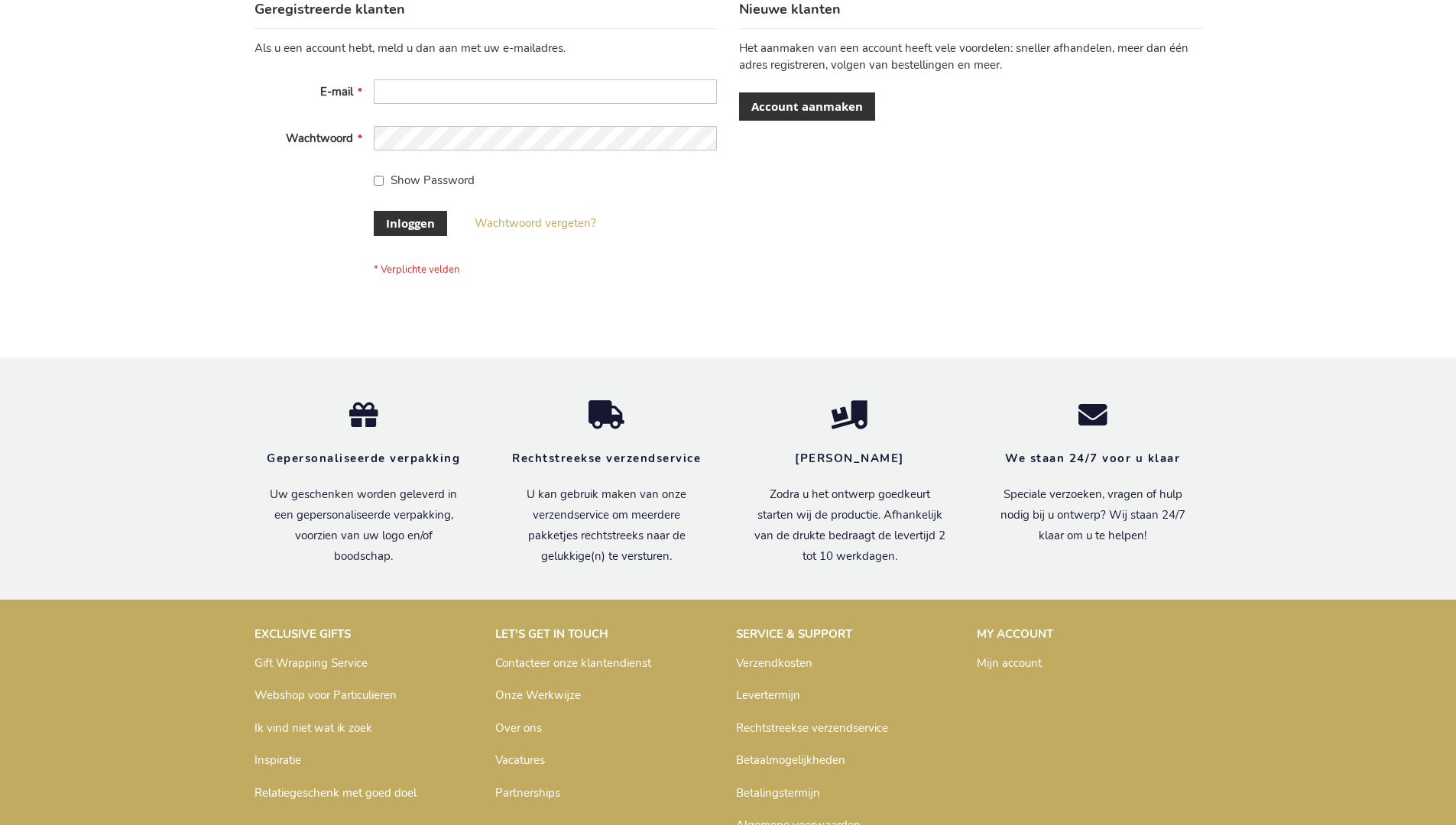
scroll to position [519, 0]
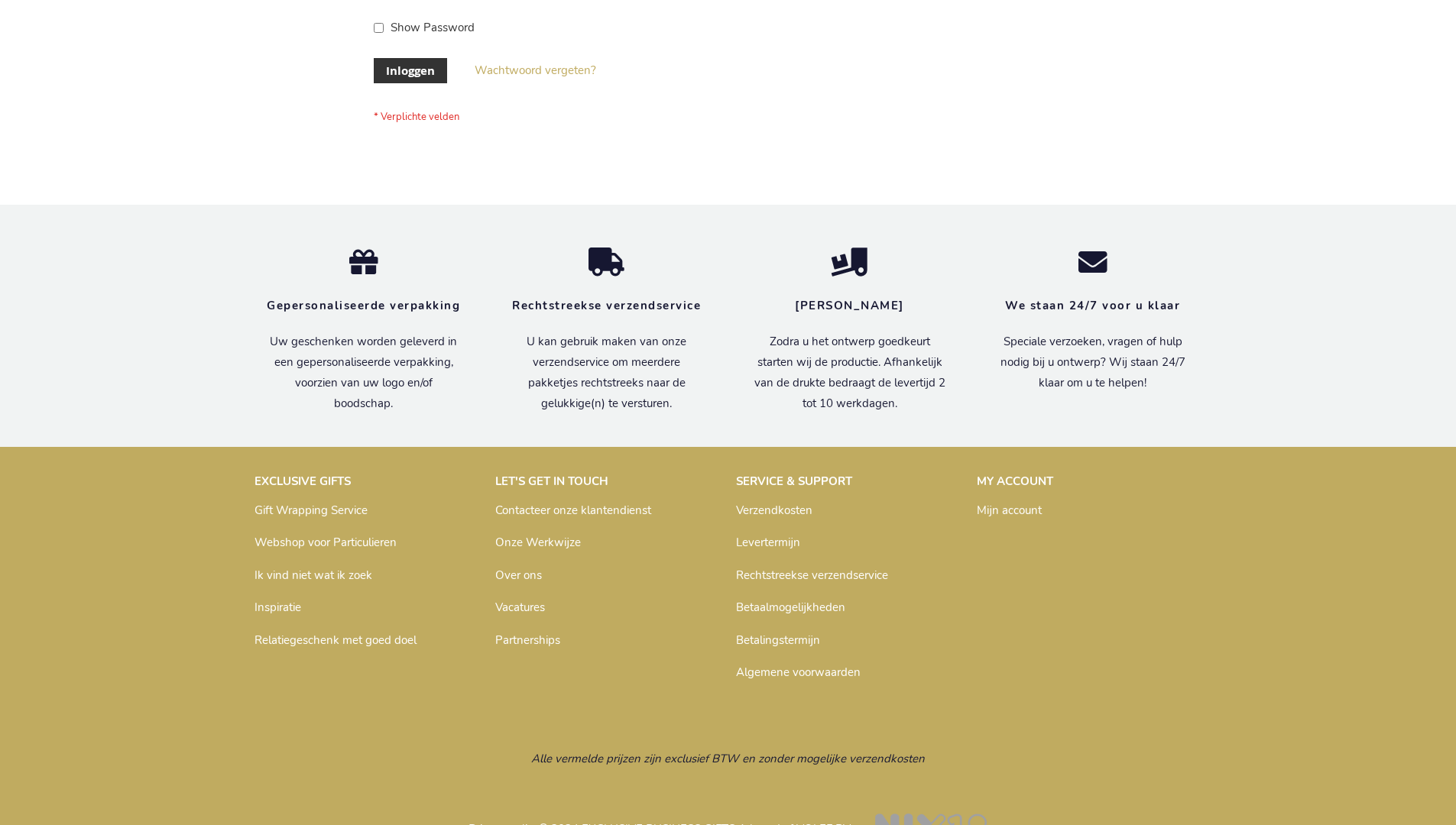
scroll to position [519, 0]
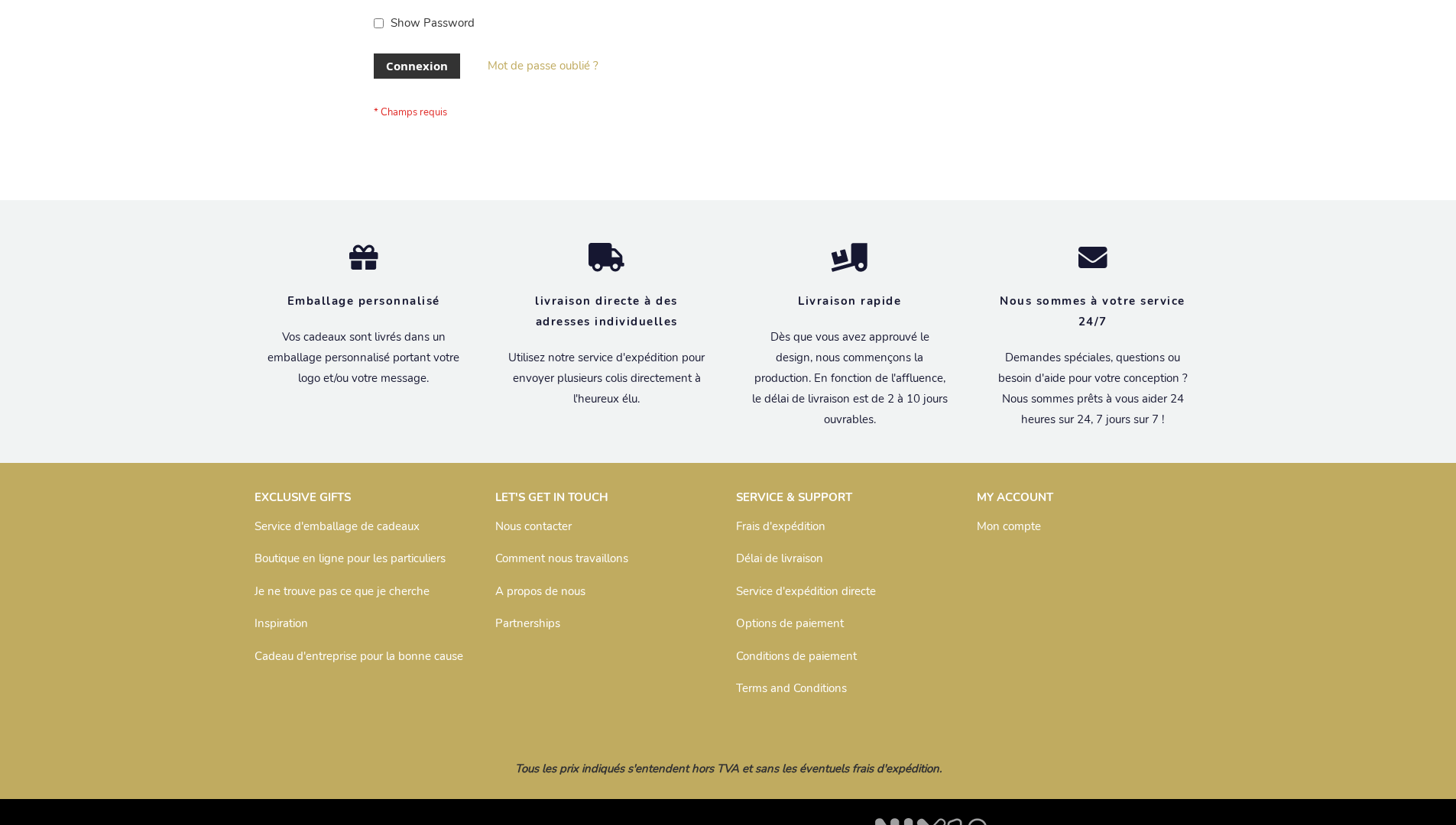
scroll to position [528, 0]
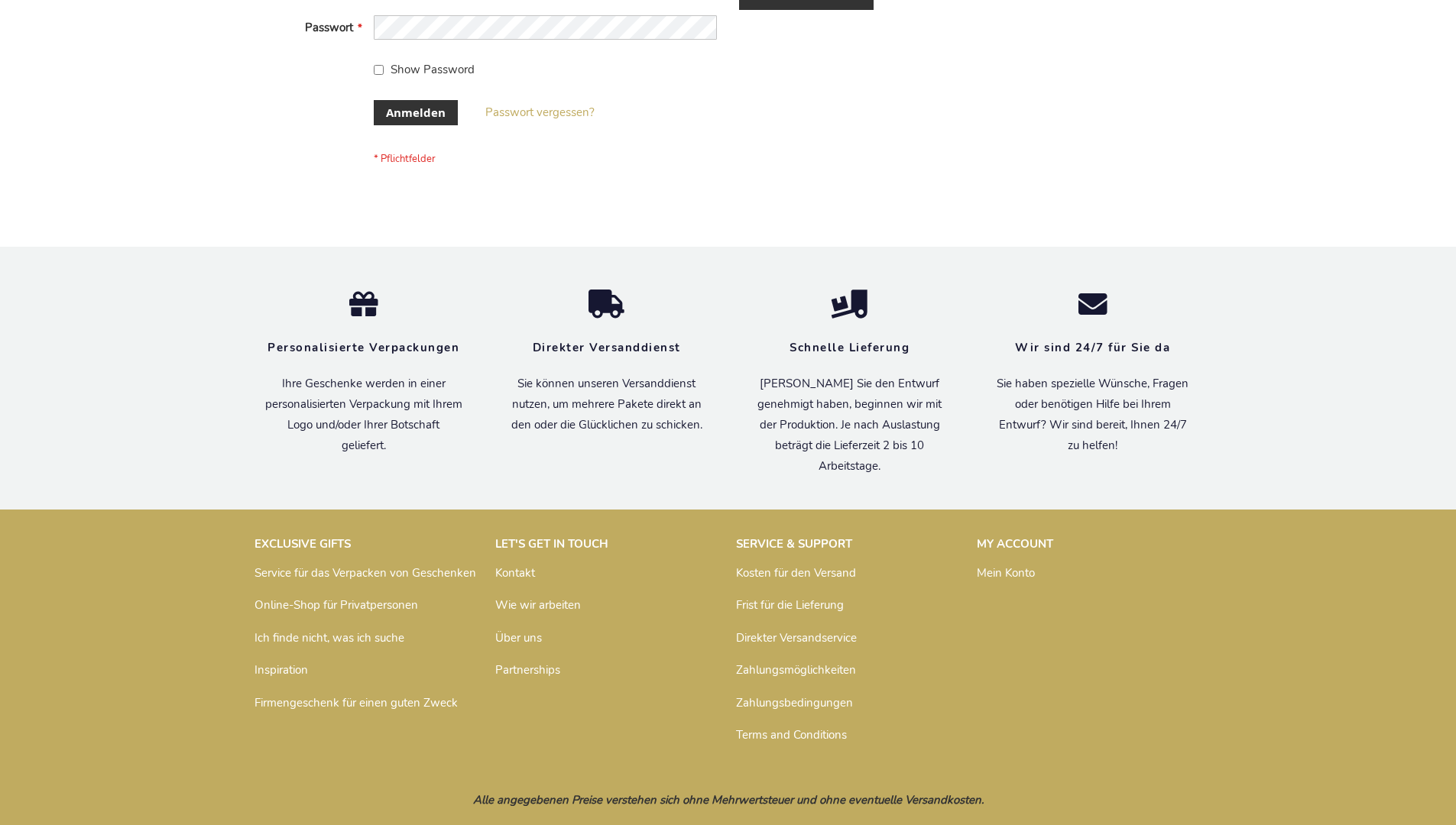
scroll to position [512, 0]
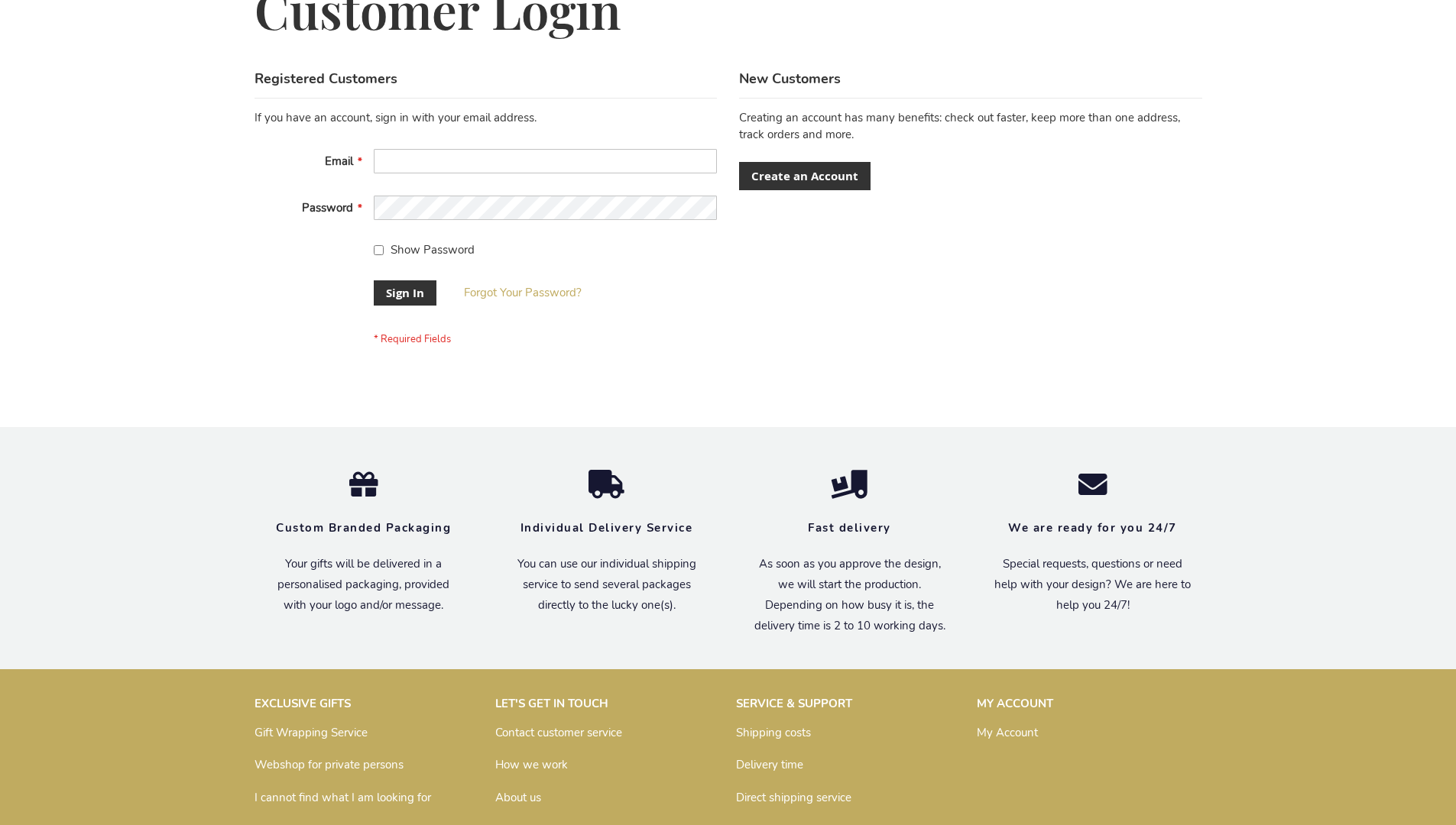
scroll to position [491, 0]
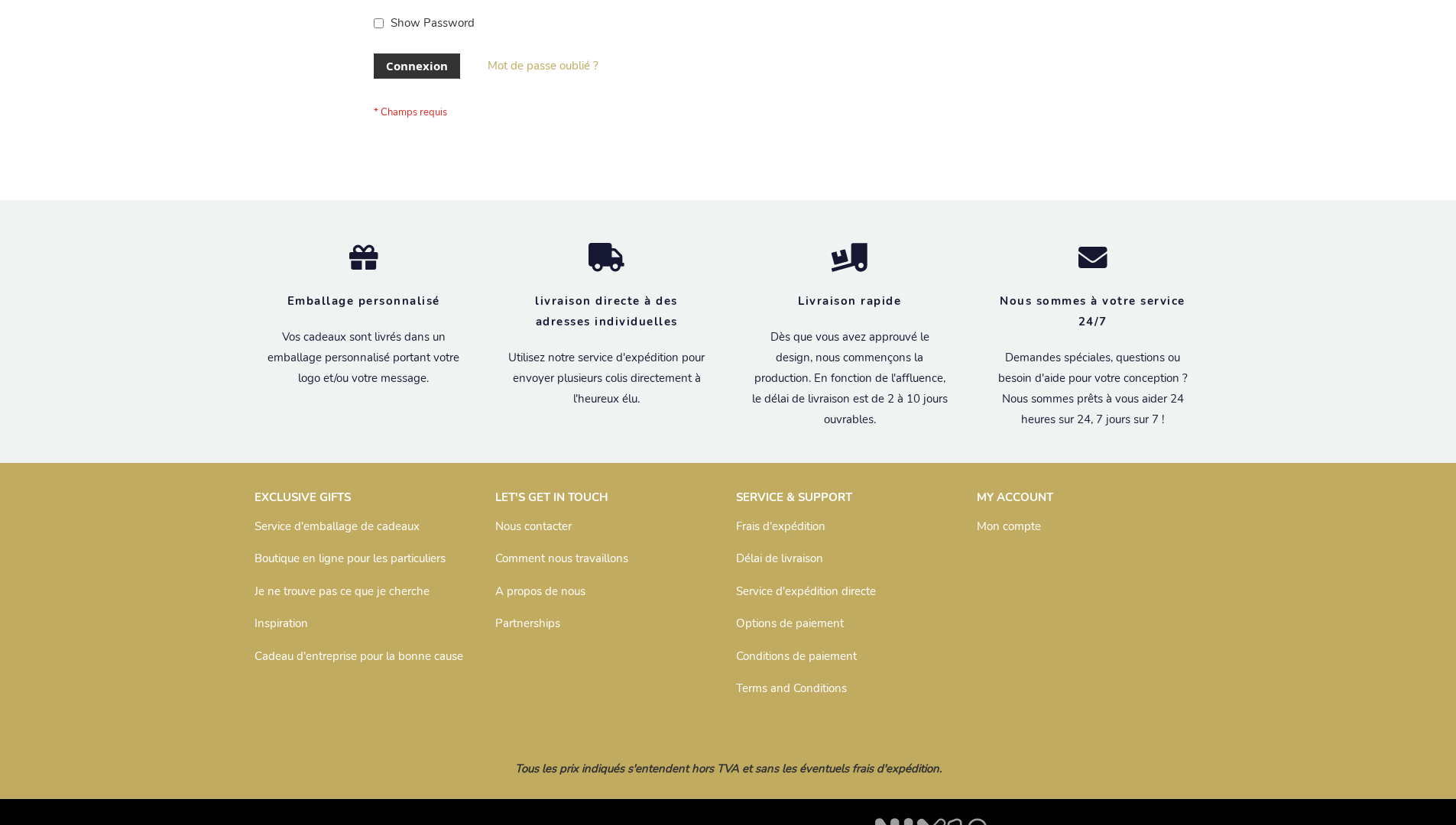
scroll to position [528, 0]
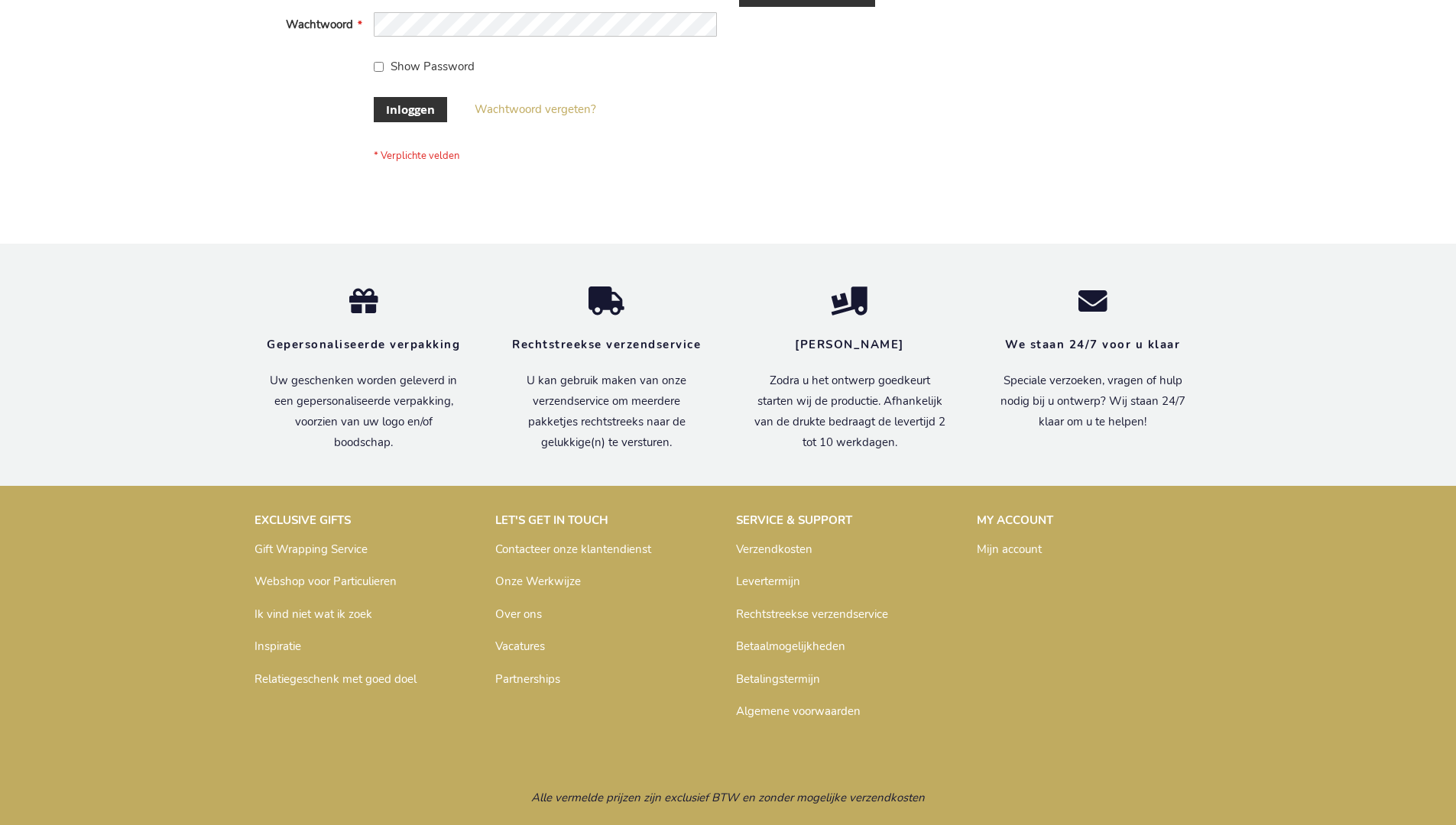
scroll to position [519, 0]
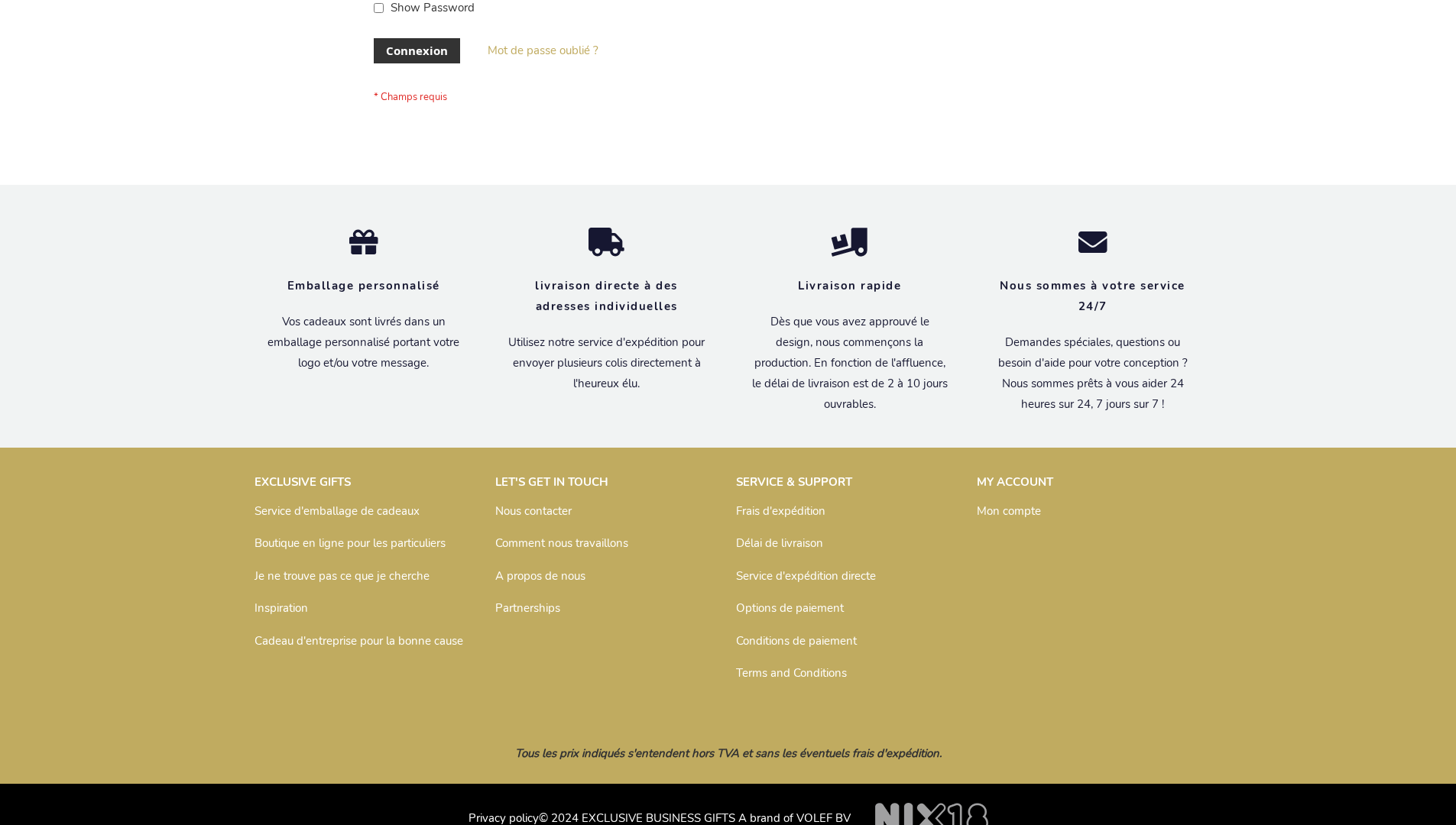
scroll to position [528, 0]
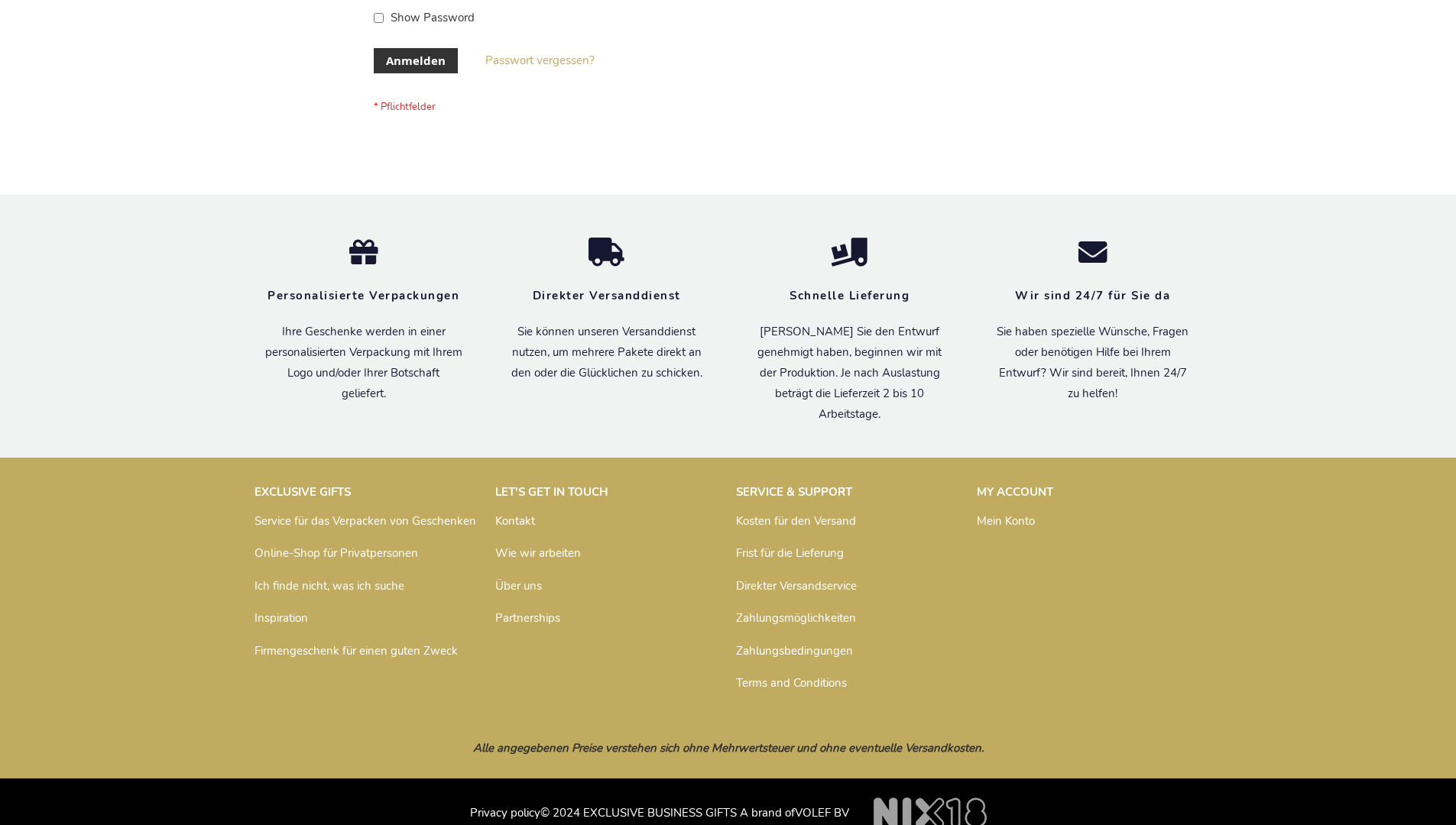
scroll to position [512, 0]
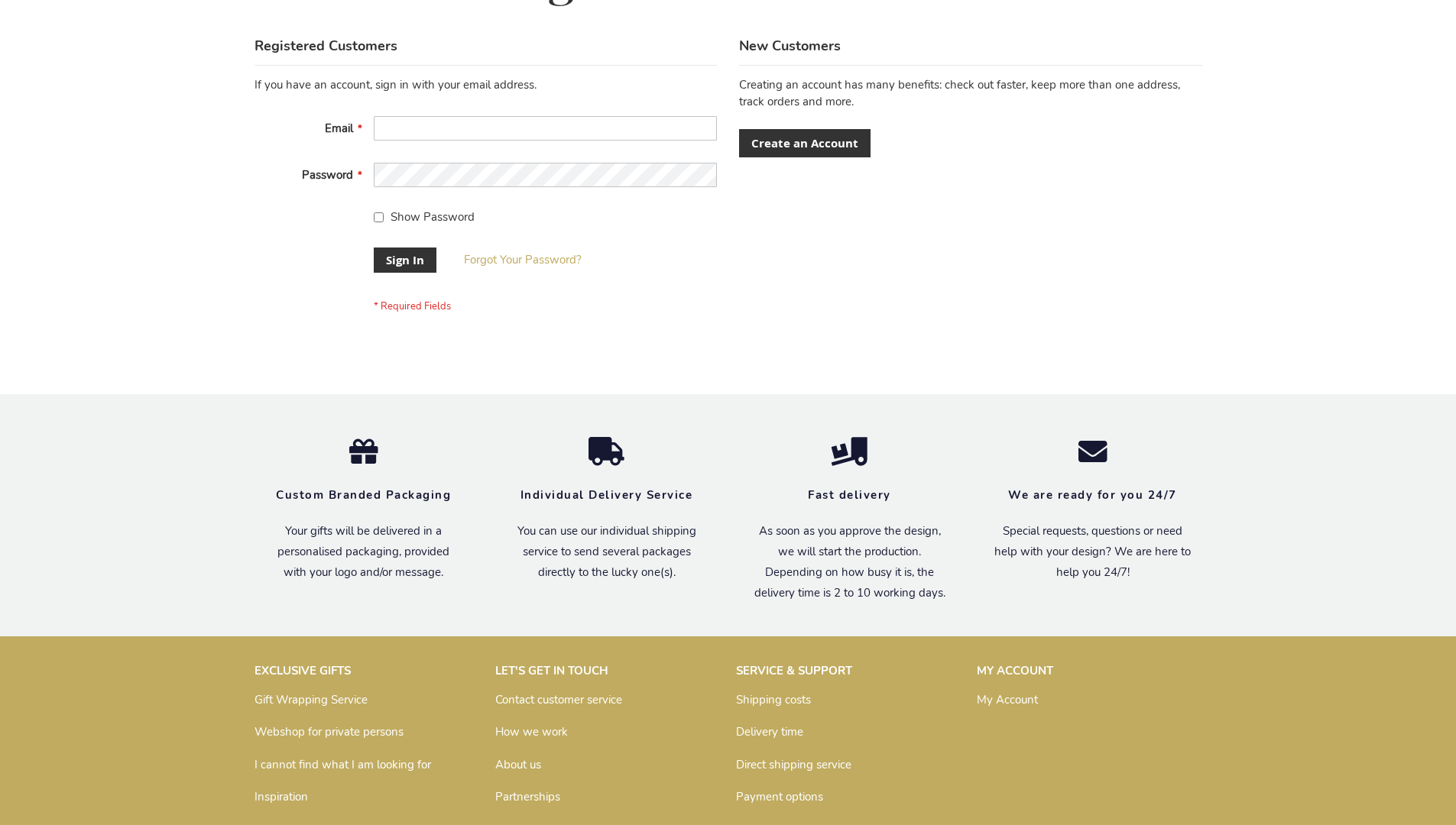
scroll to position [491, 0]
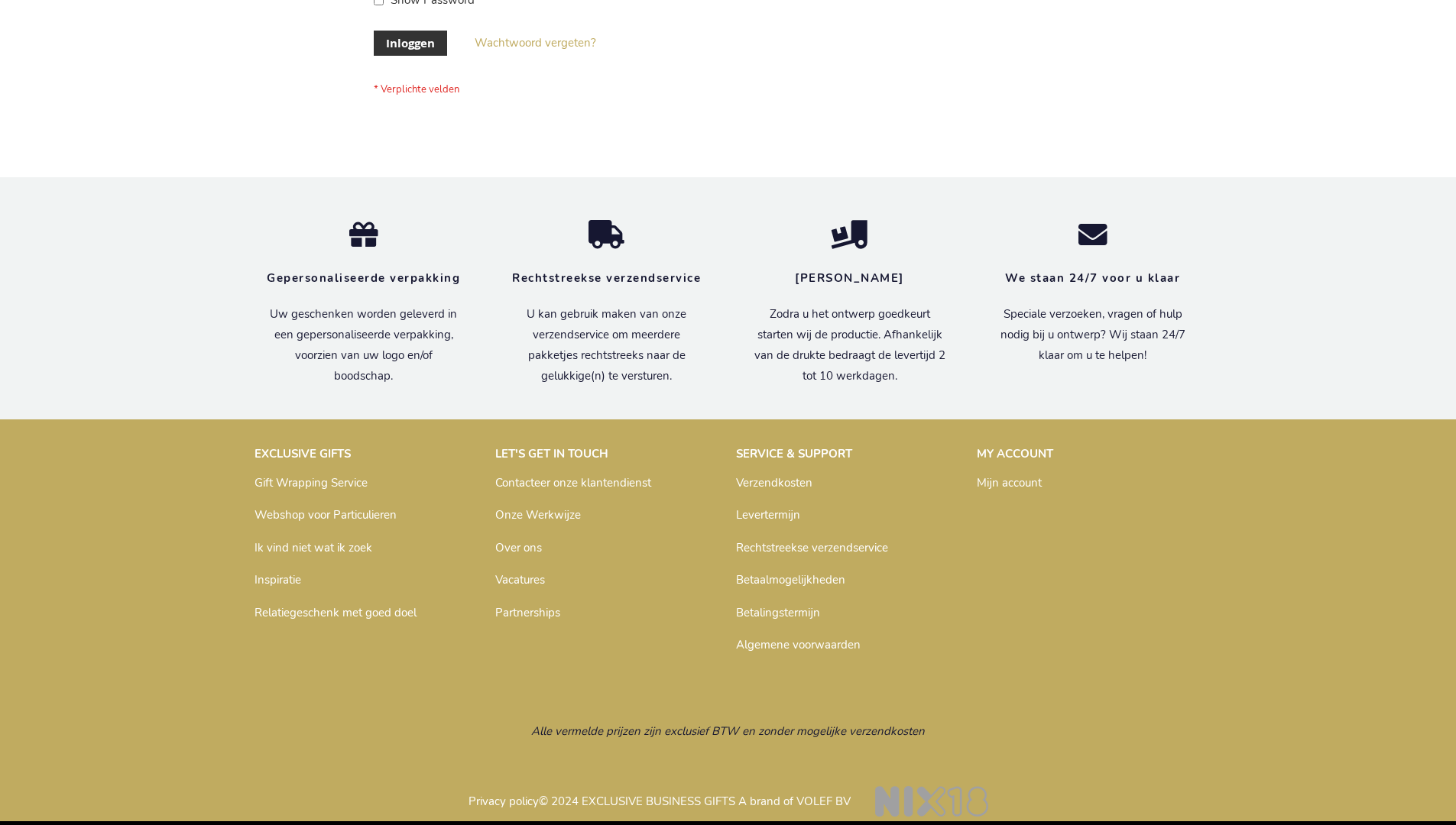
scroll to position [507, 0]
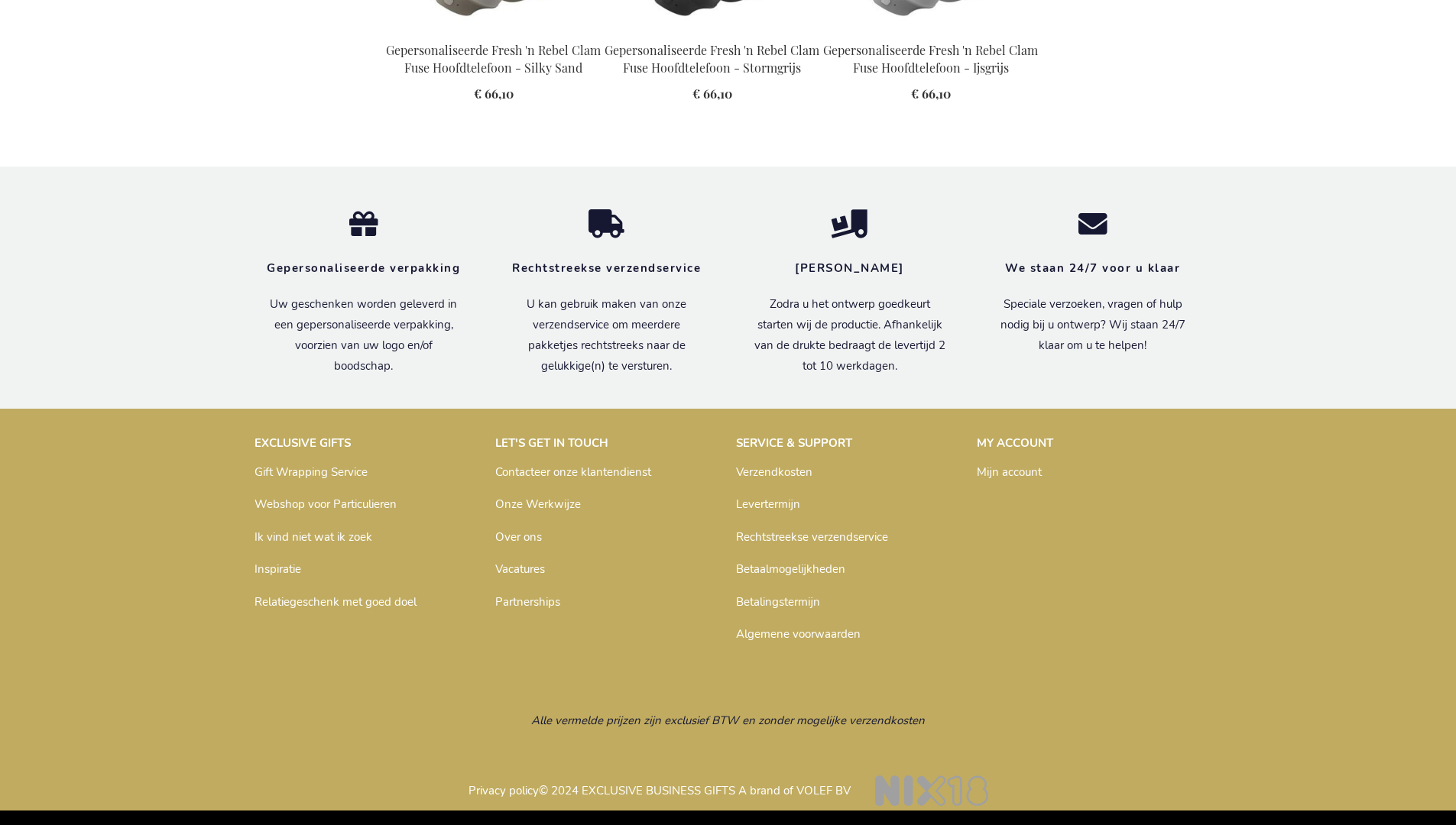
scroll to position [1712, 0]
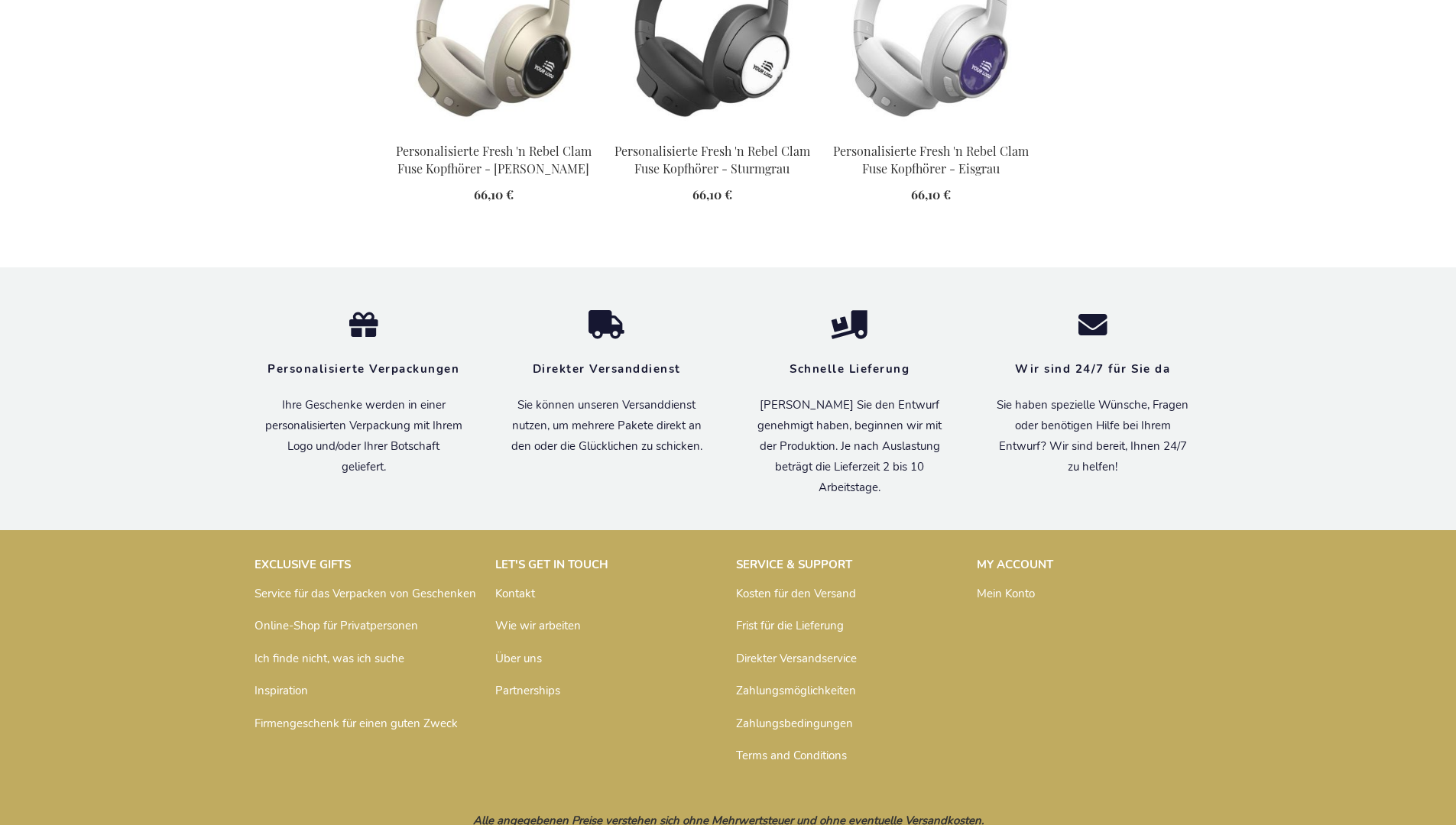
scroll to position [1706, 0]
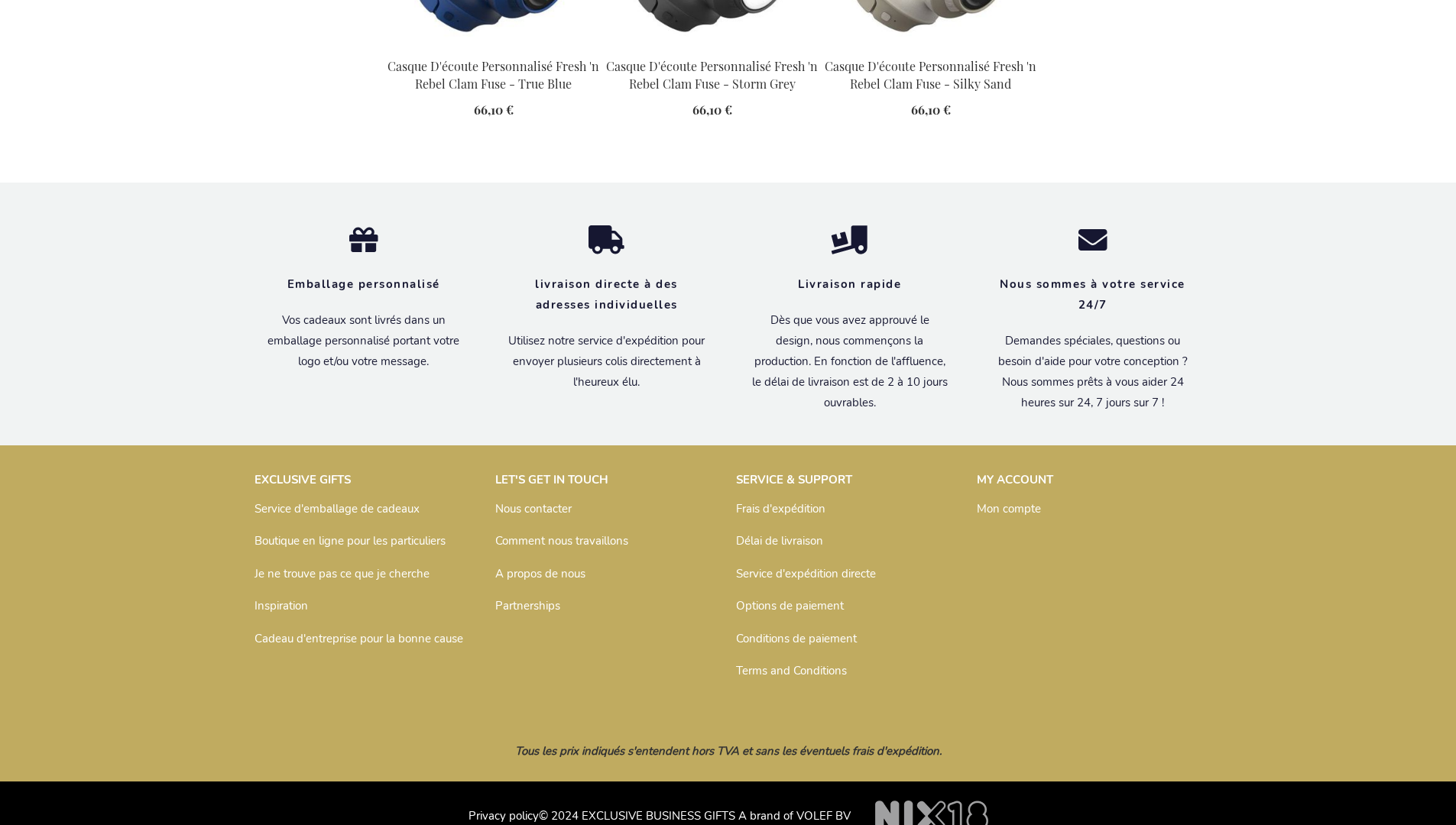
scroll to position [1721, 0]
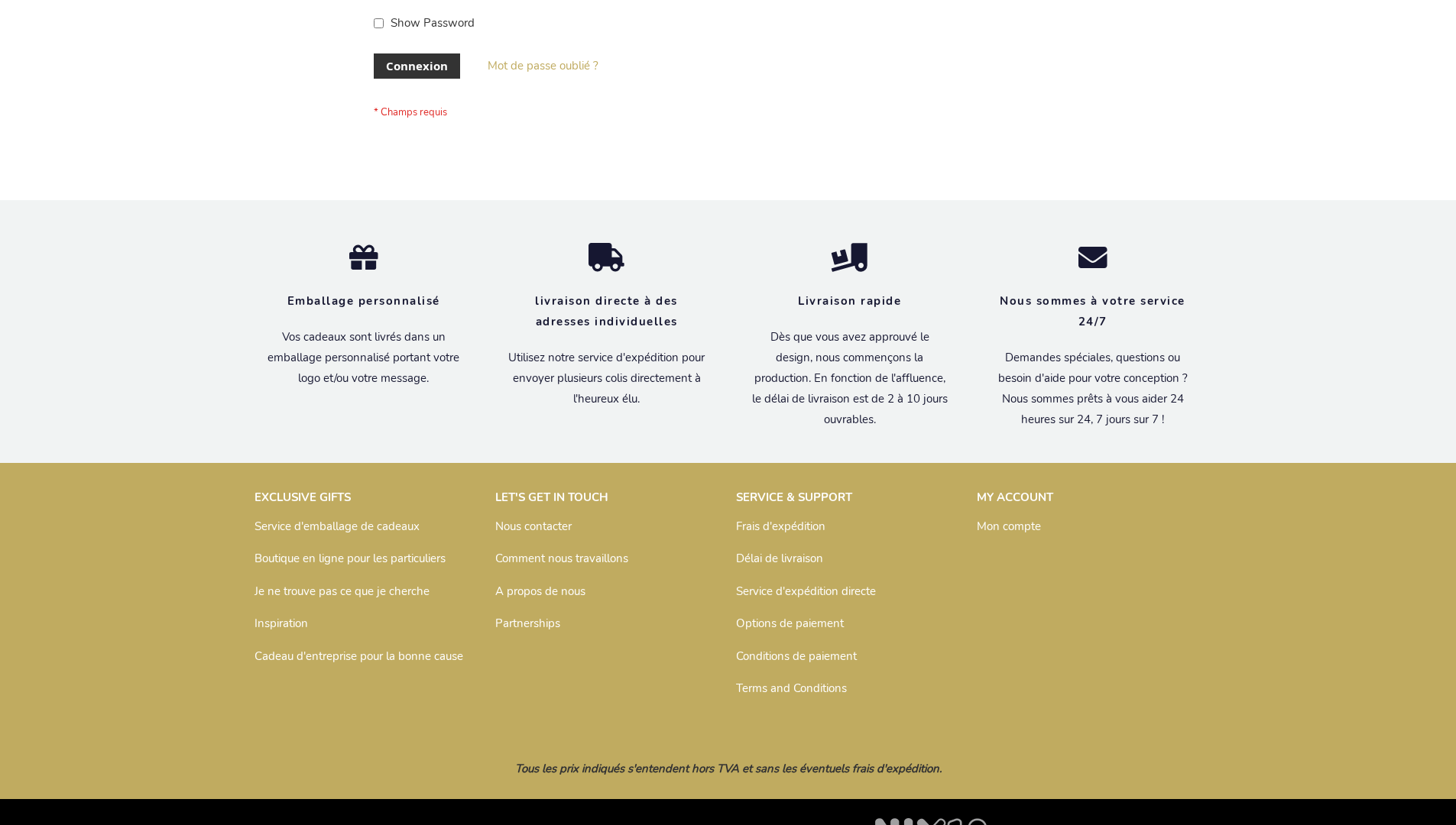
scroll to position [528, 0]
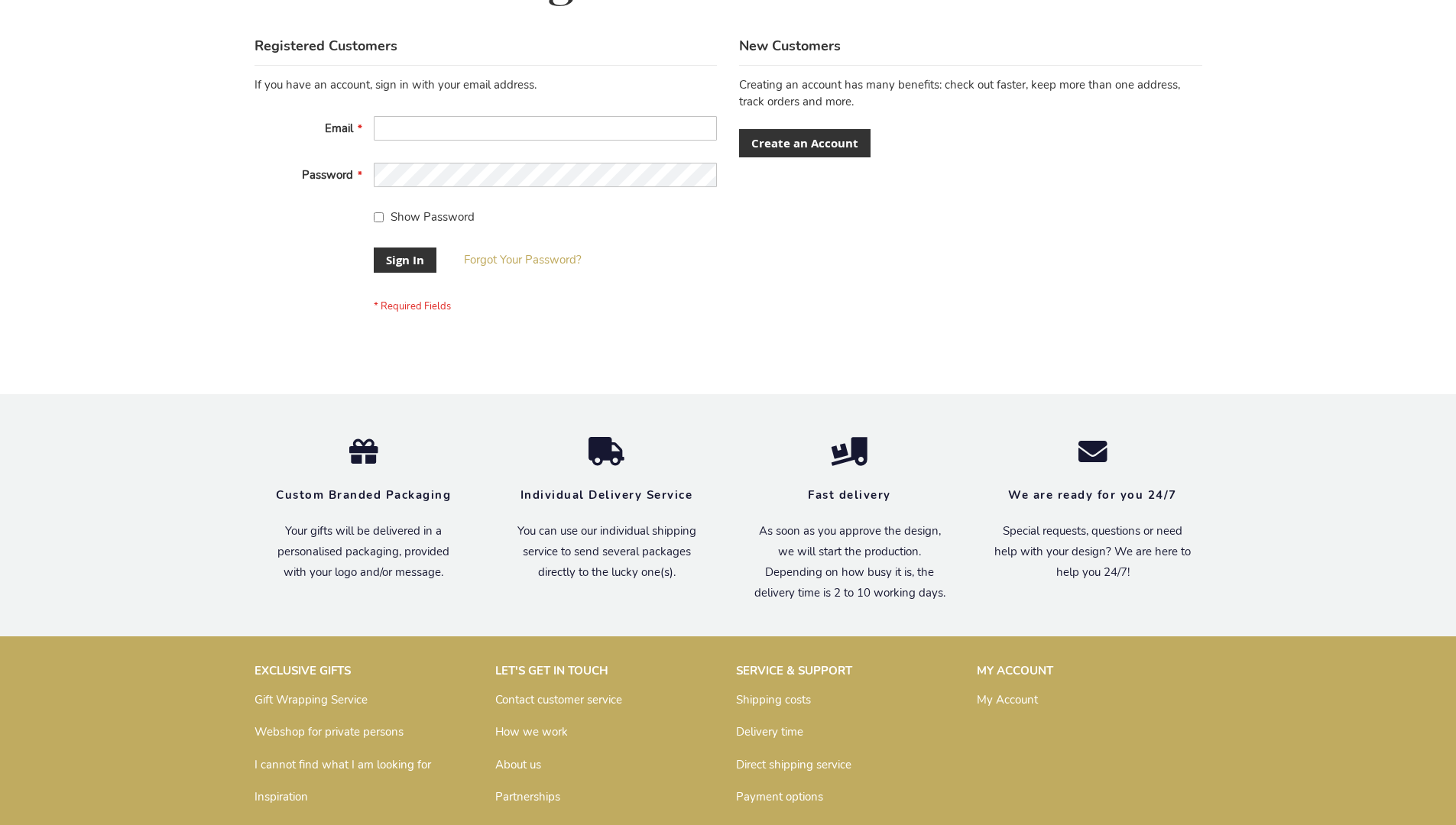
scroll to position [491, 0]
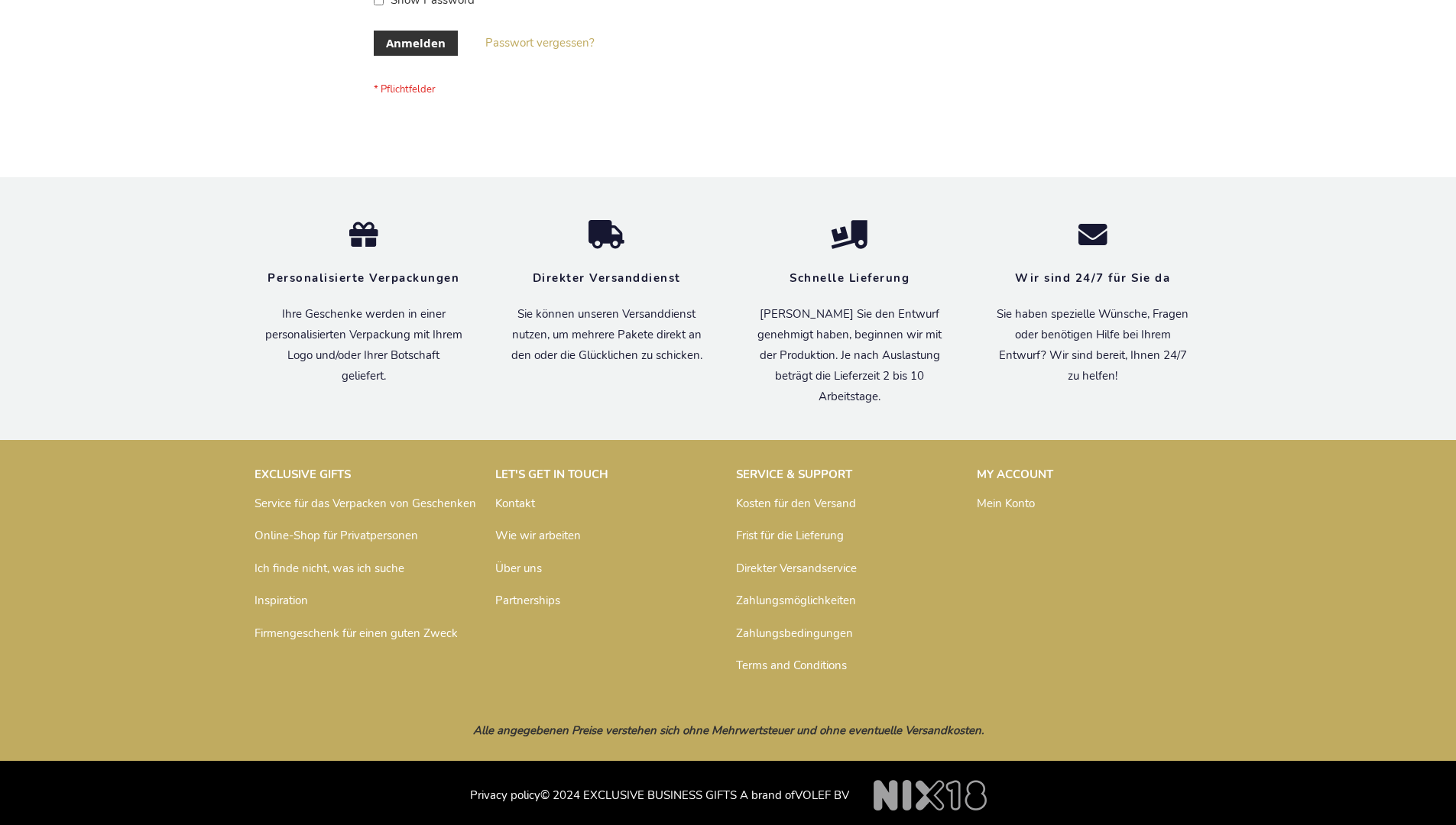
scroll to position [512, 0]
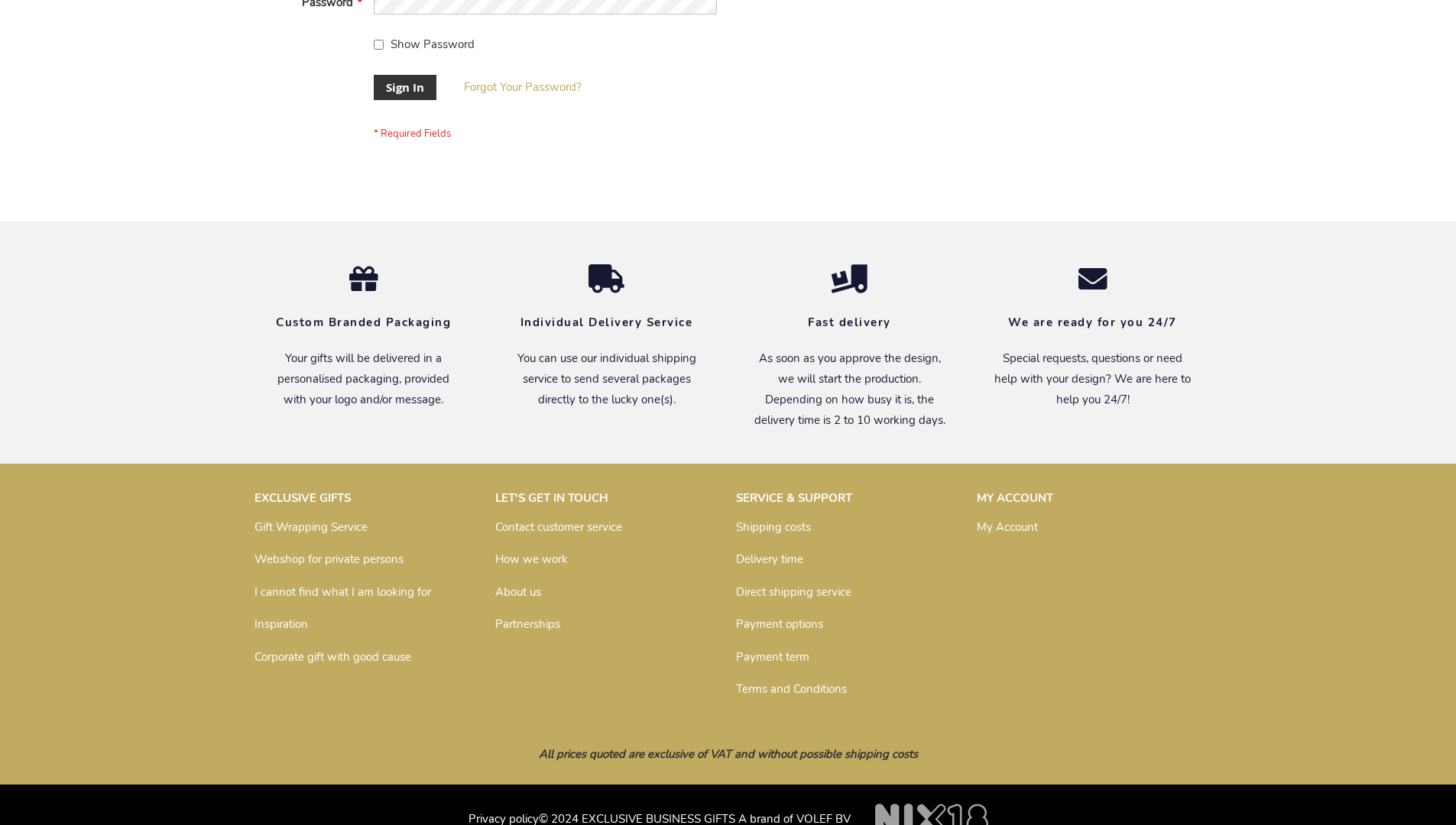
scroll to position [491, 0]
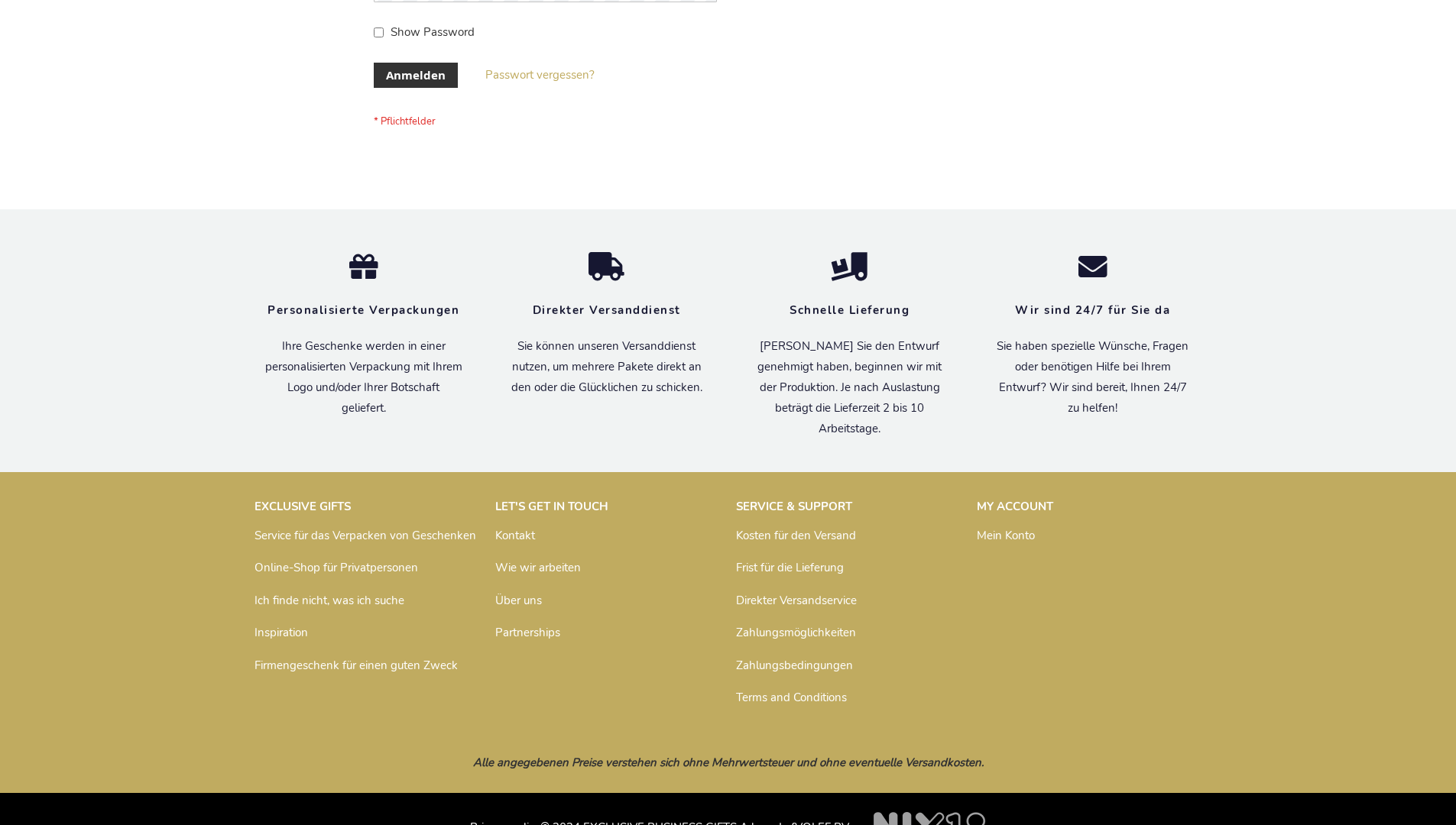
scroll to position [512, 0]
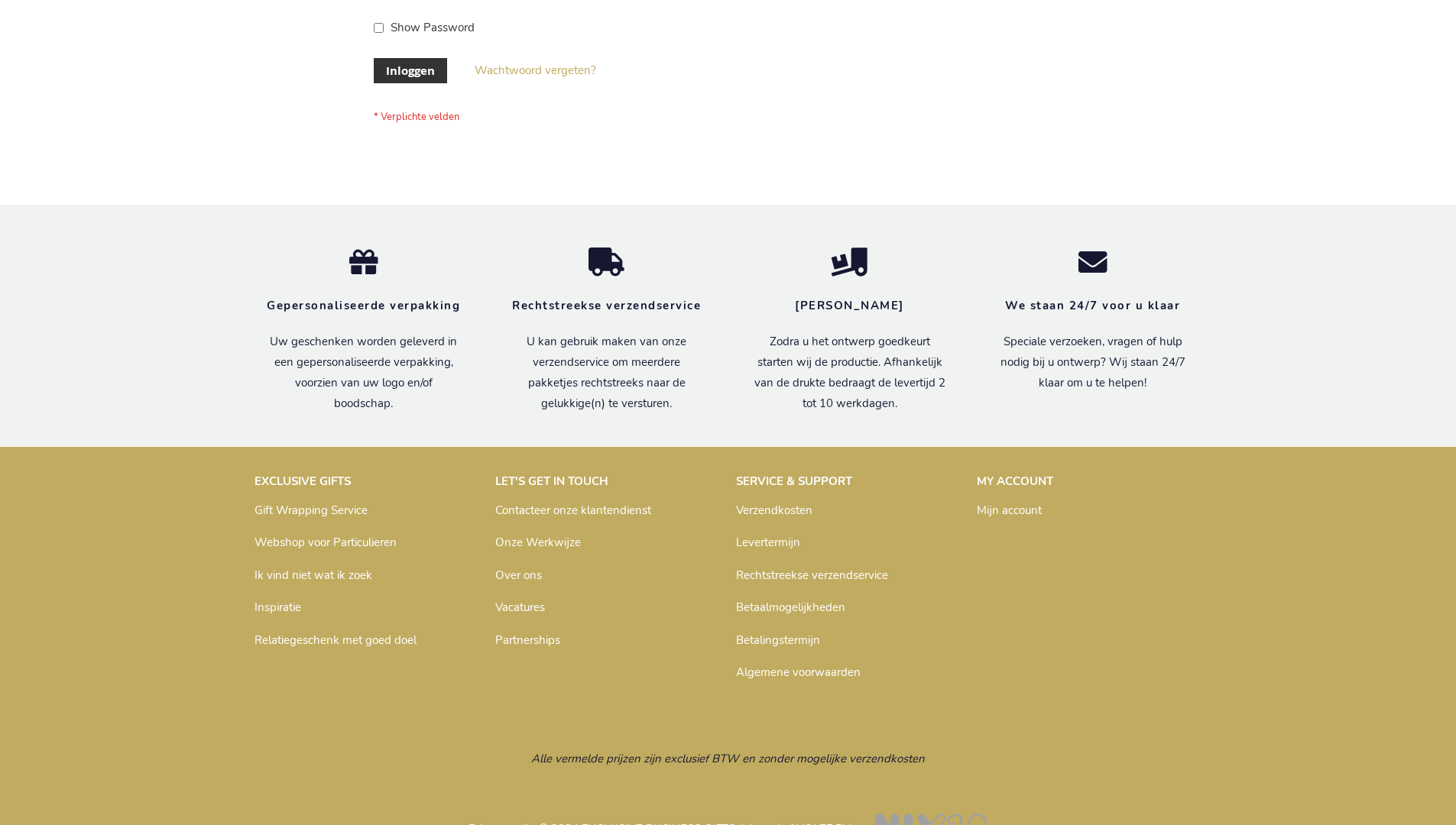
scroll to position [519, 0]
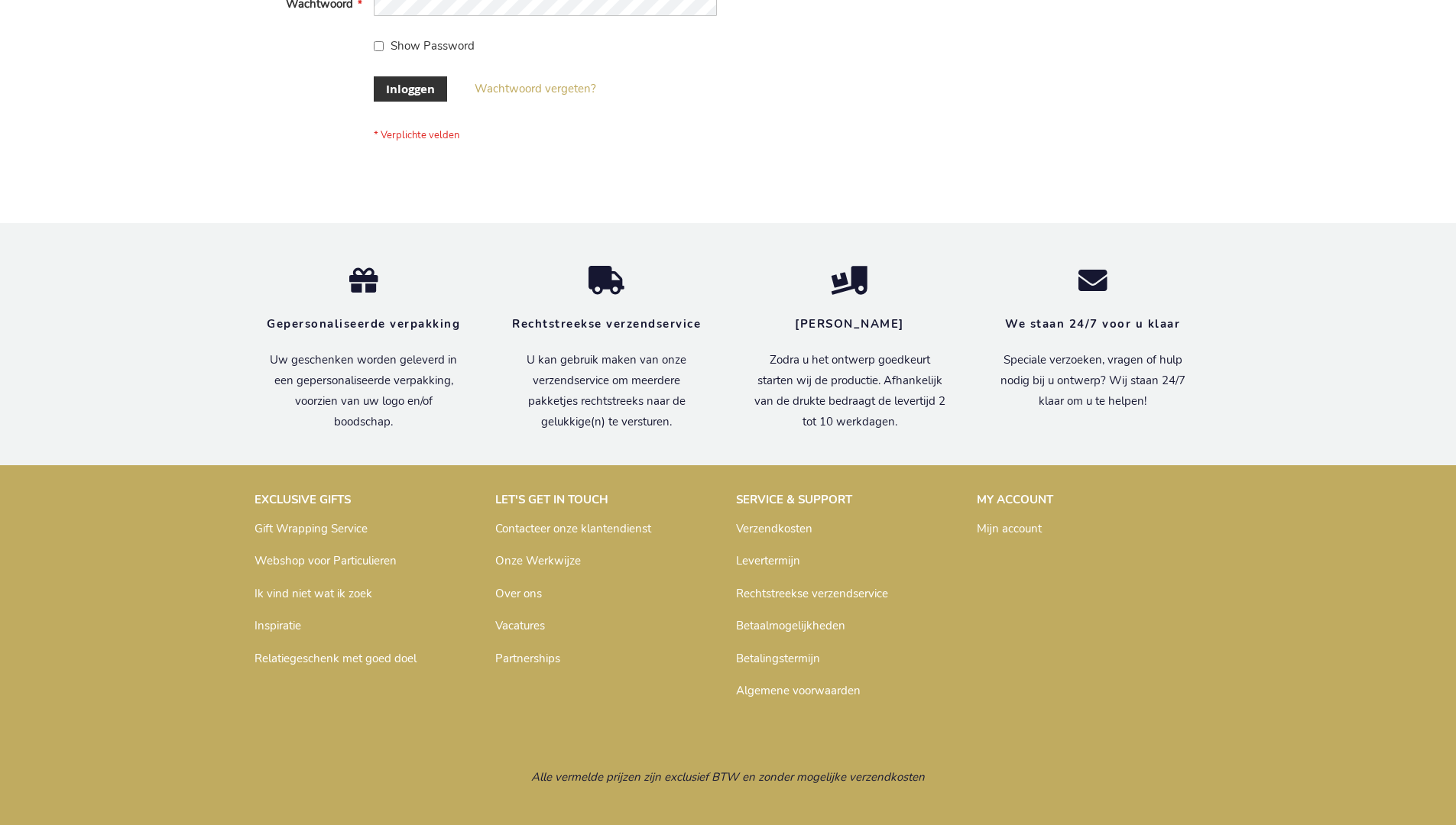
scroll to position [519, 0]
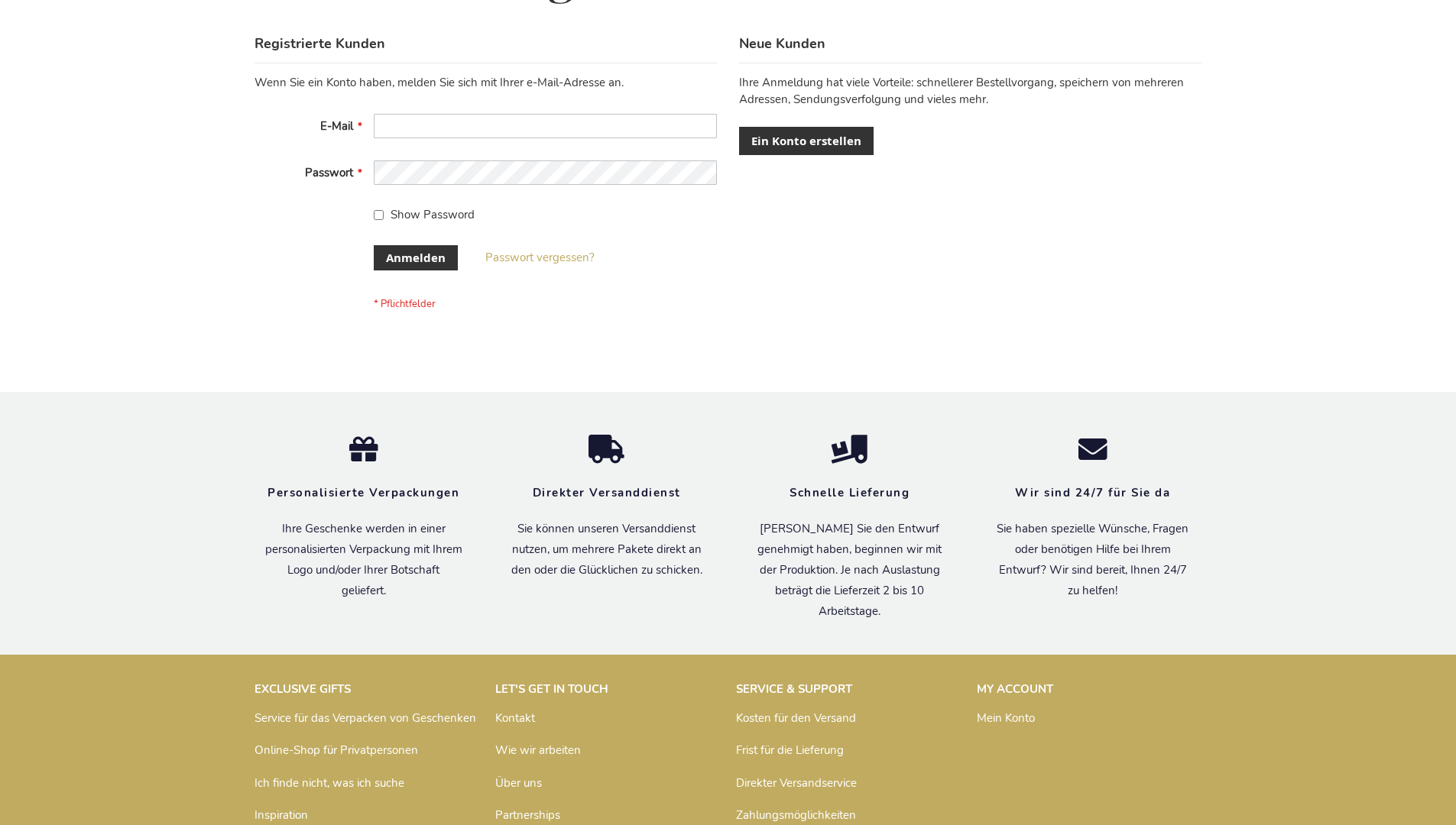
scroll to position [512, 0]
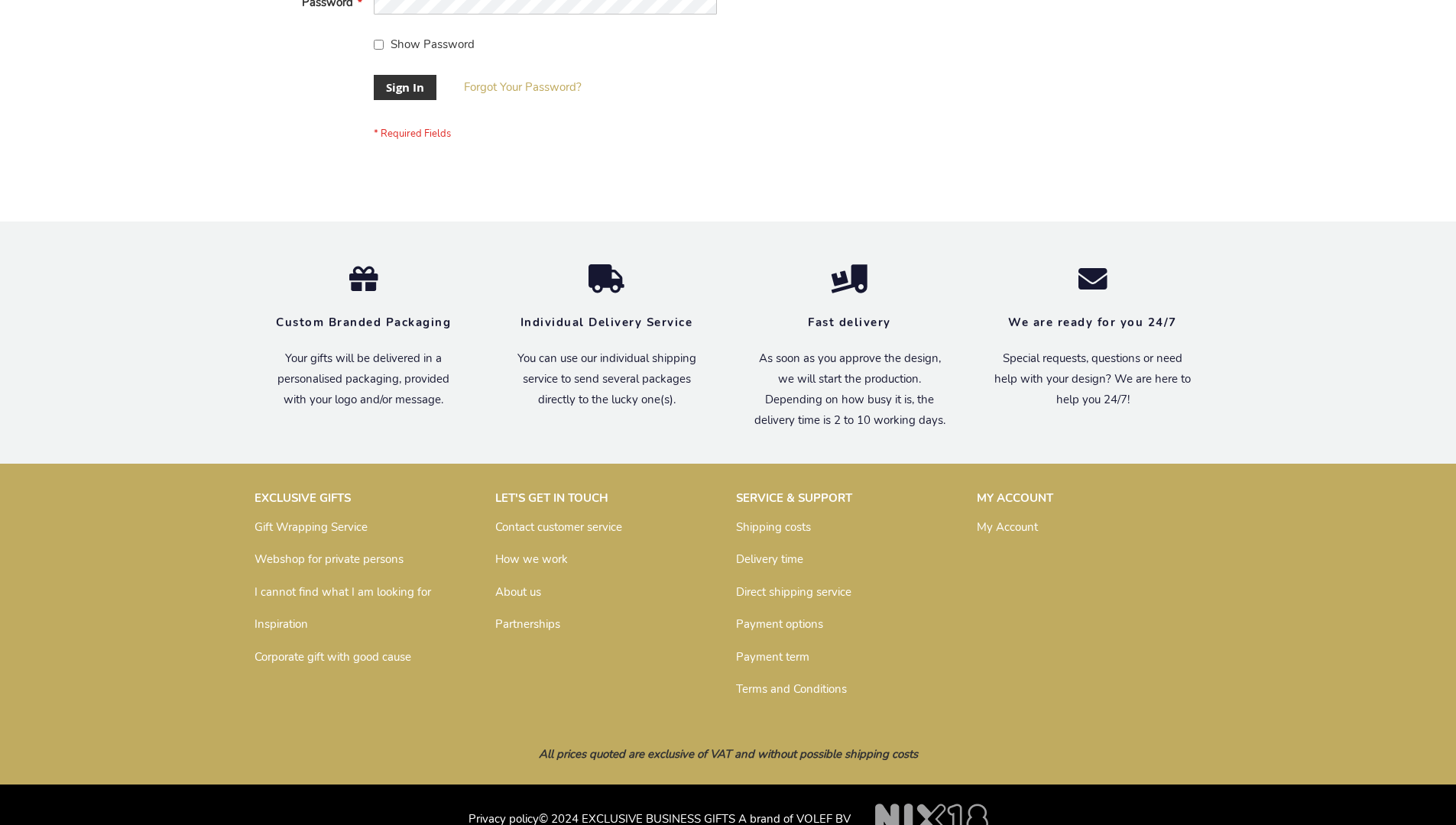
scroll to position [491, 0]
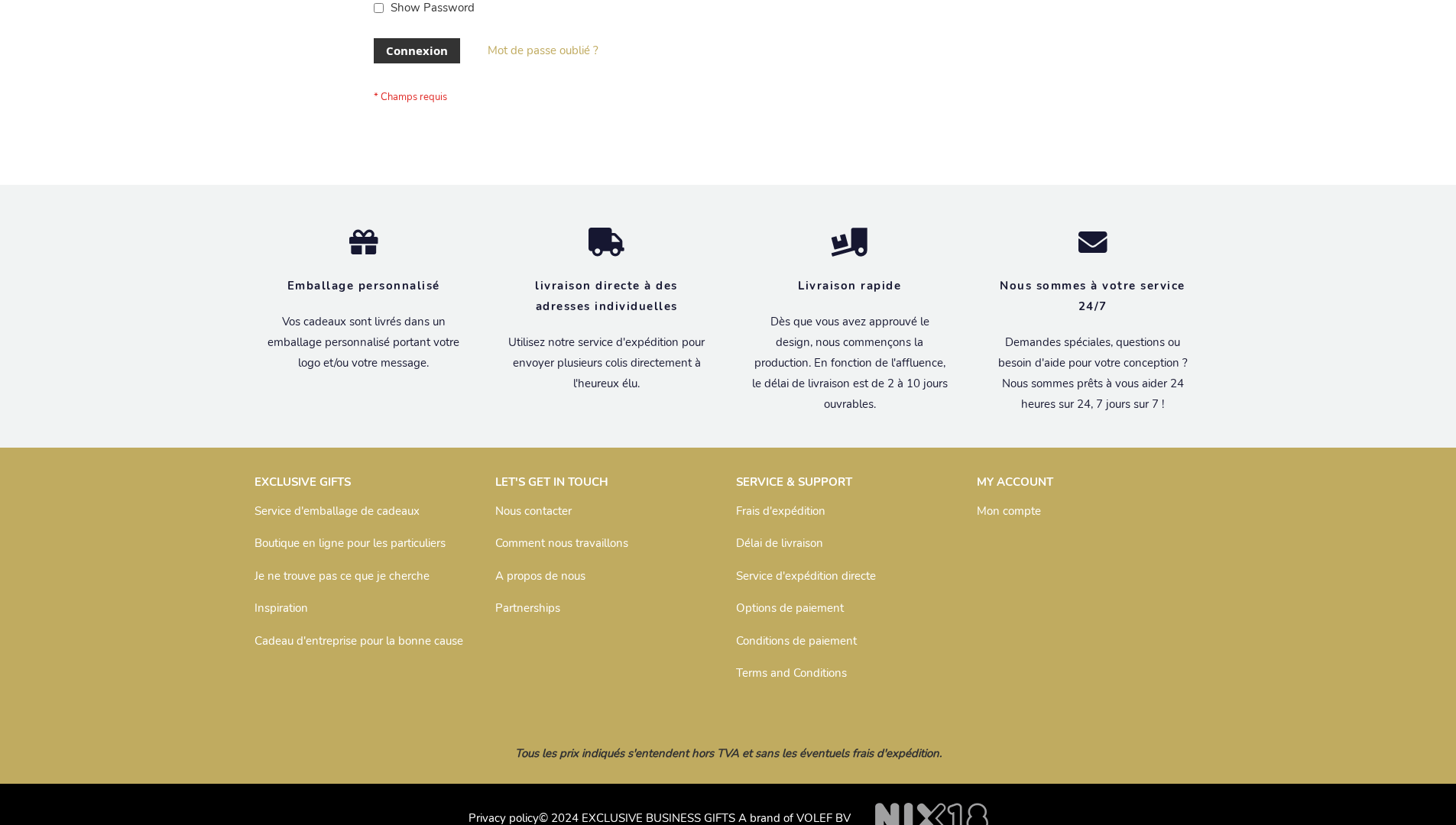
scroll to position [528, 0]
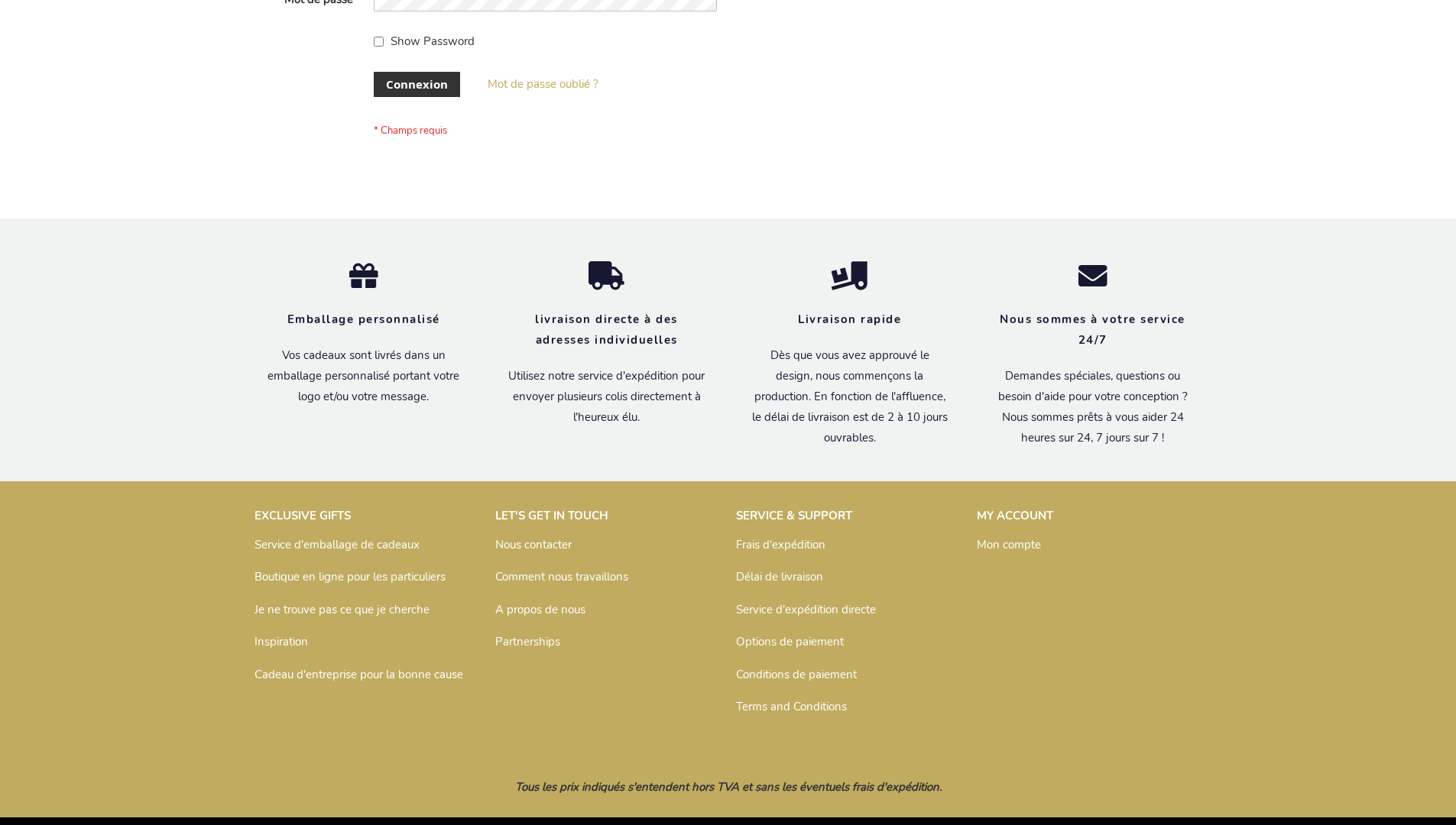
scroll to position [528, 0]
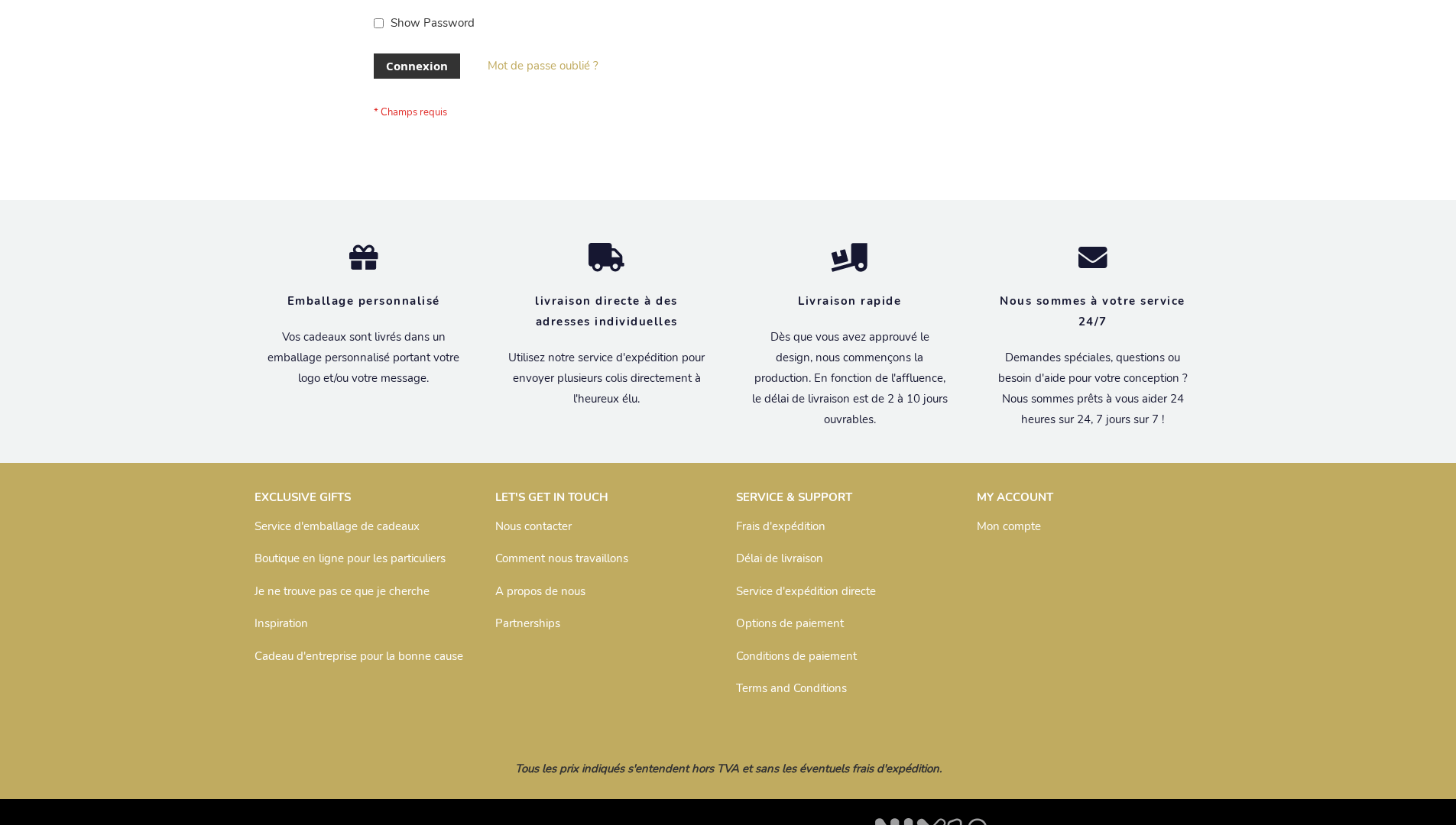
scroll to position [528, 0]
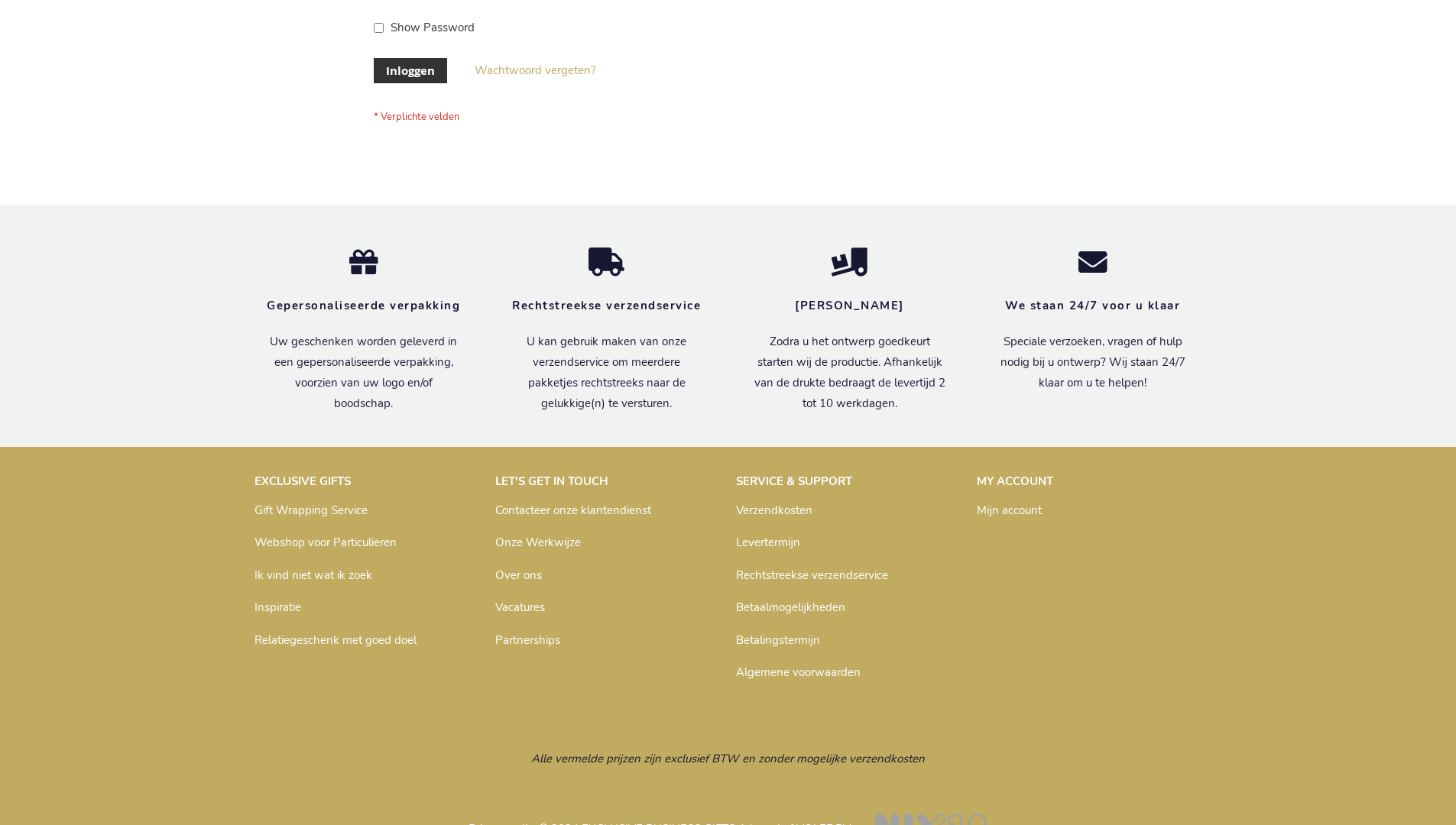
scroll to position [519, 0]
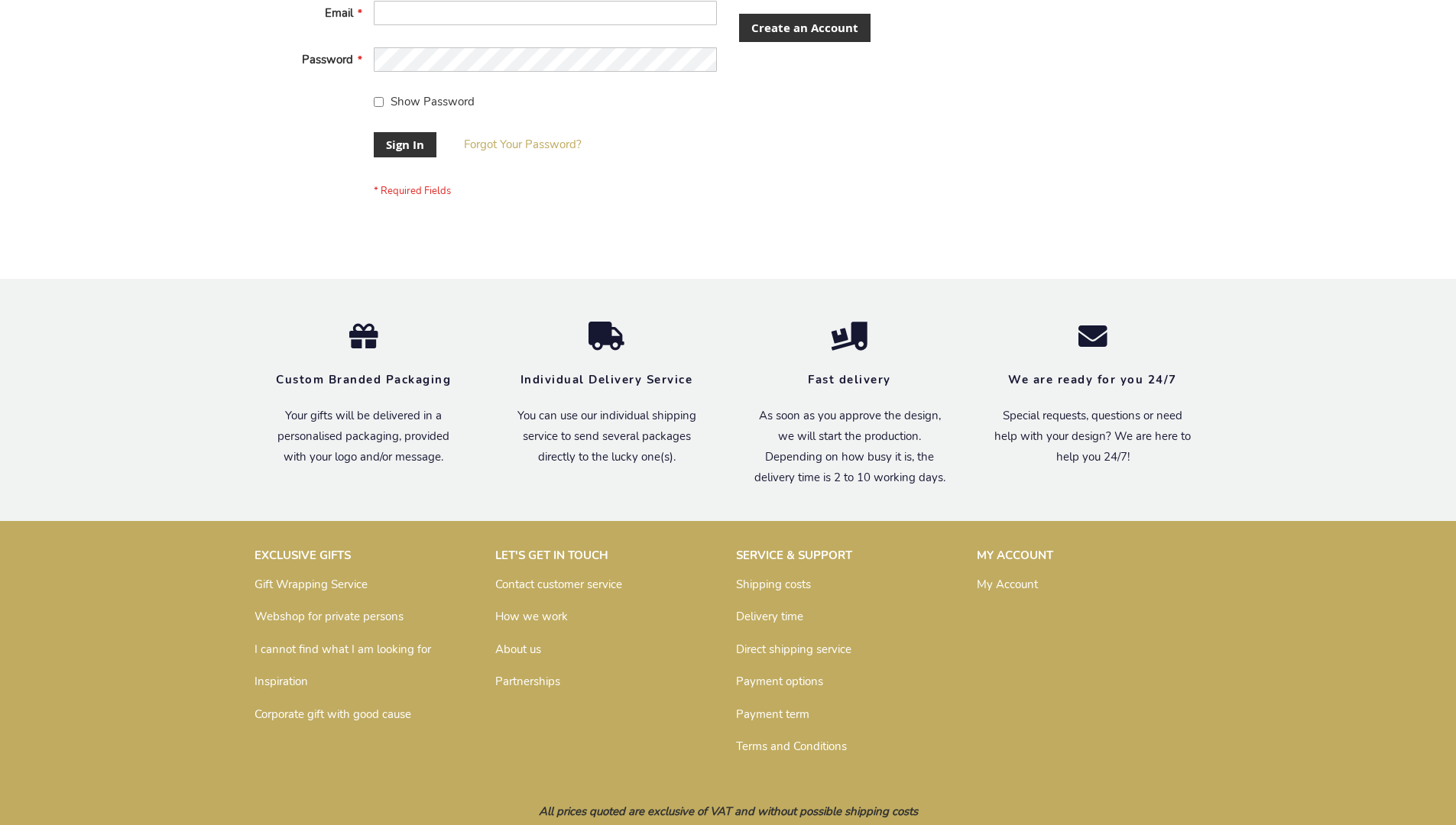
scroll to position [491, 0]
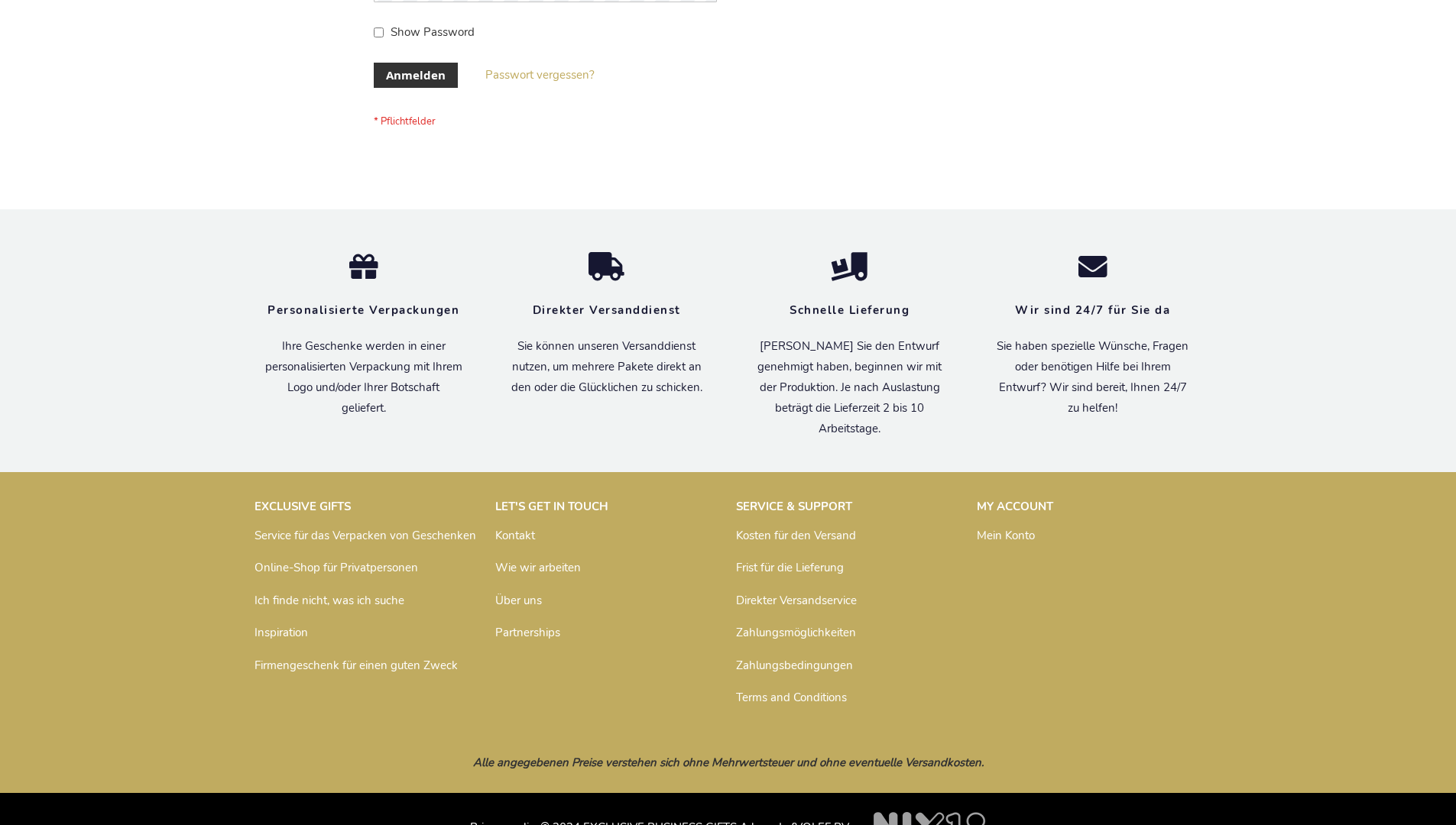
scroll to position [512, 0]
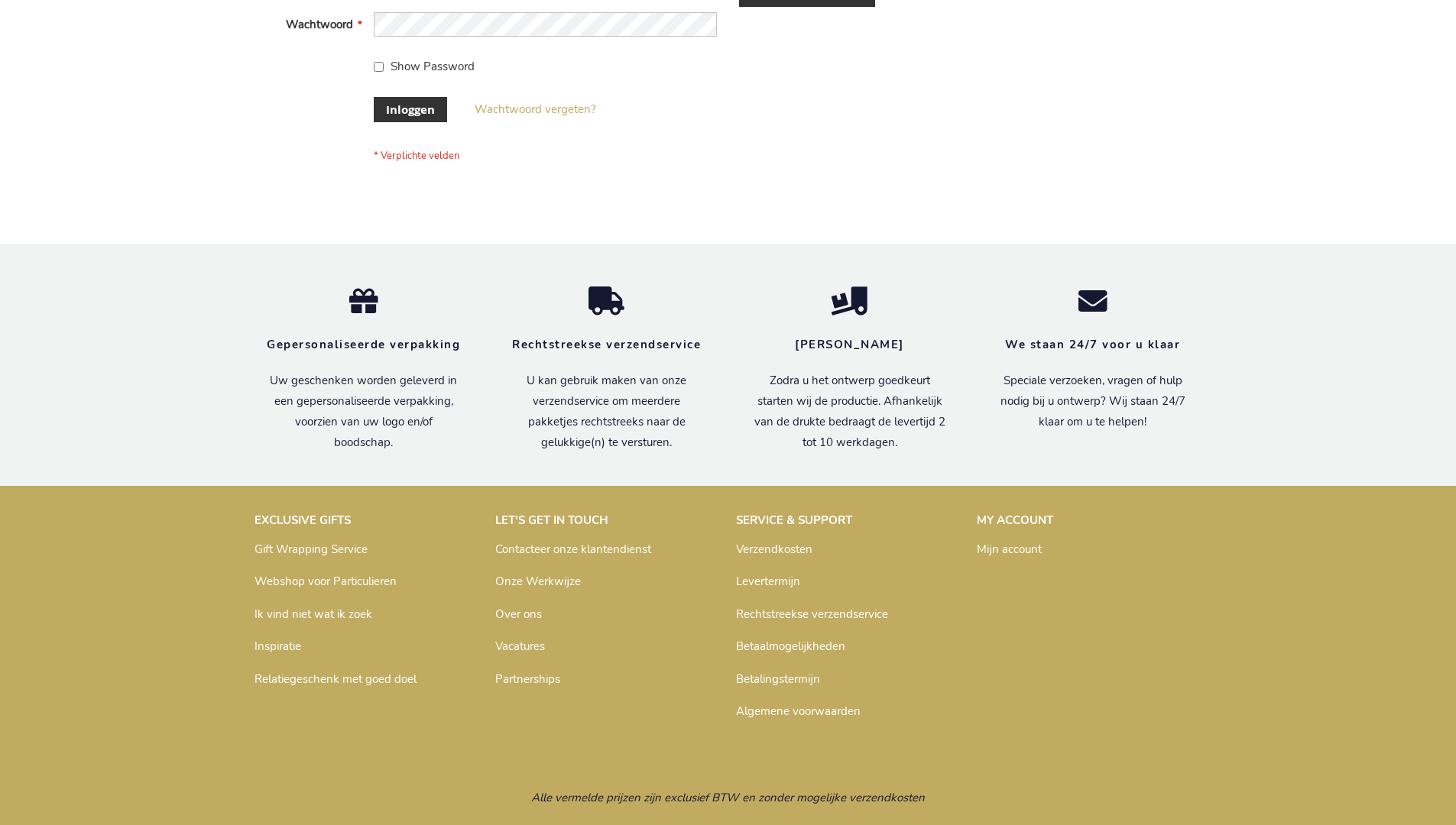
scroll to position [519, 0]
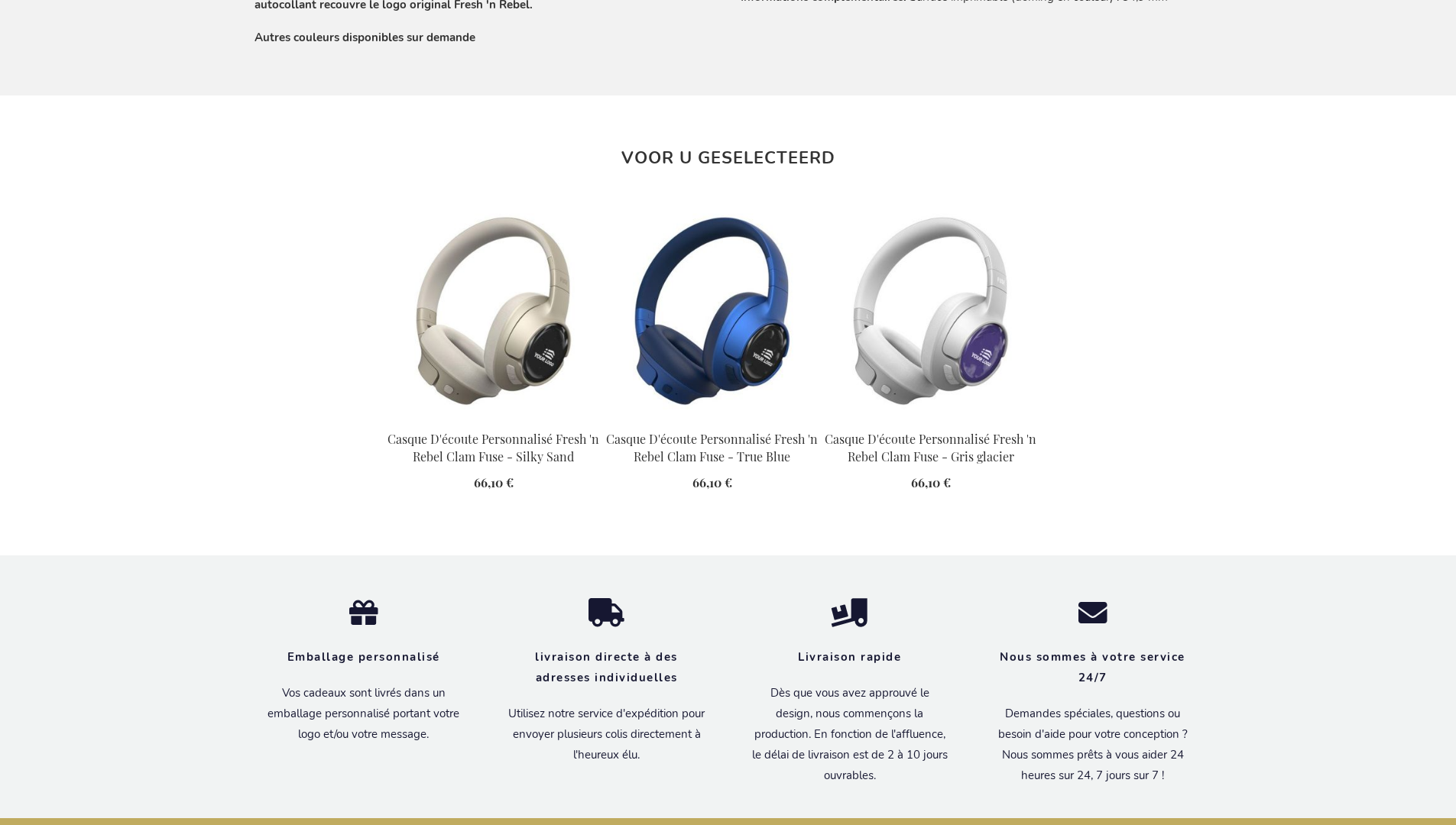
scroll to position [1721, 0]
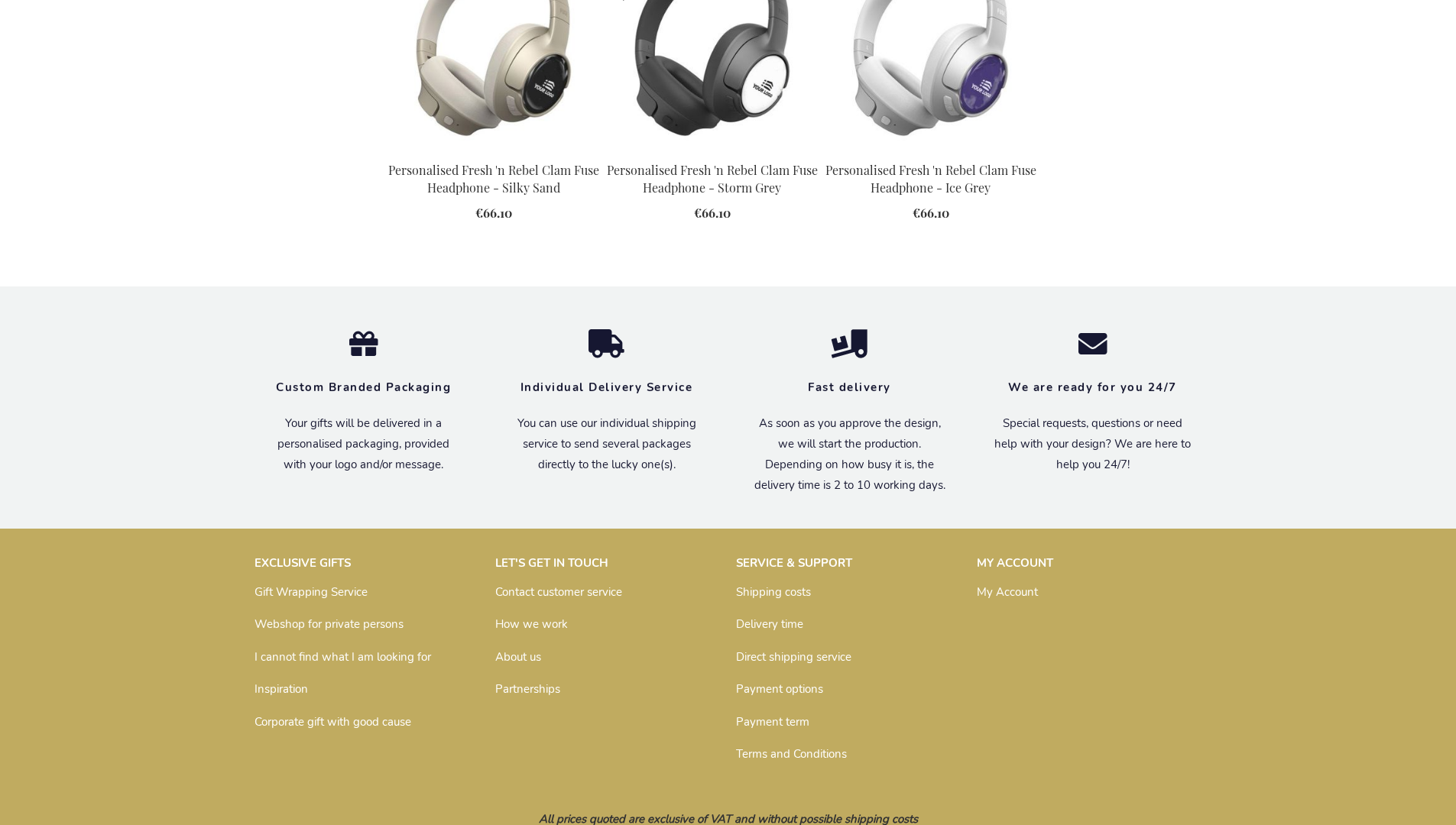
scroll to position [1669, 0]
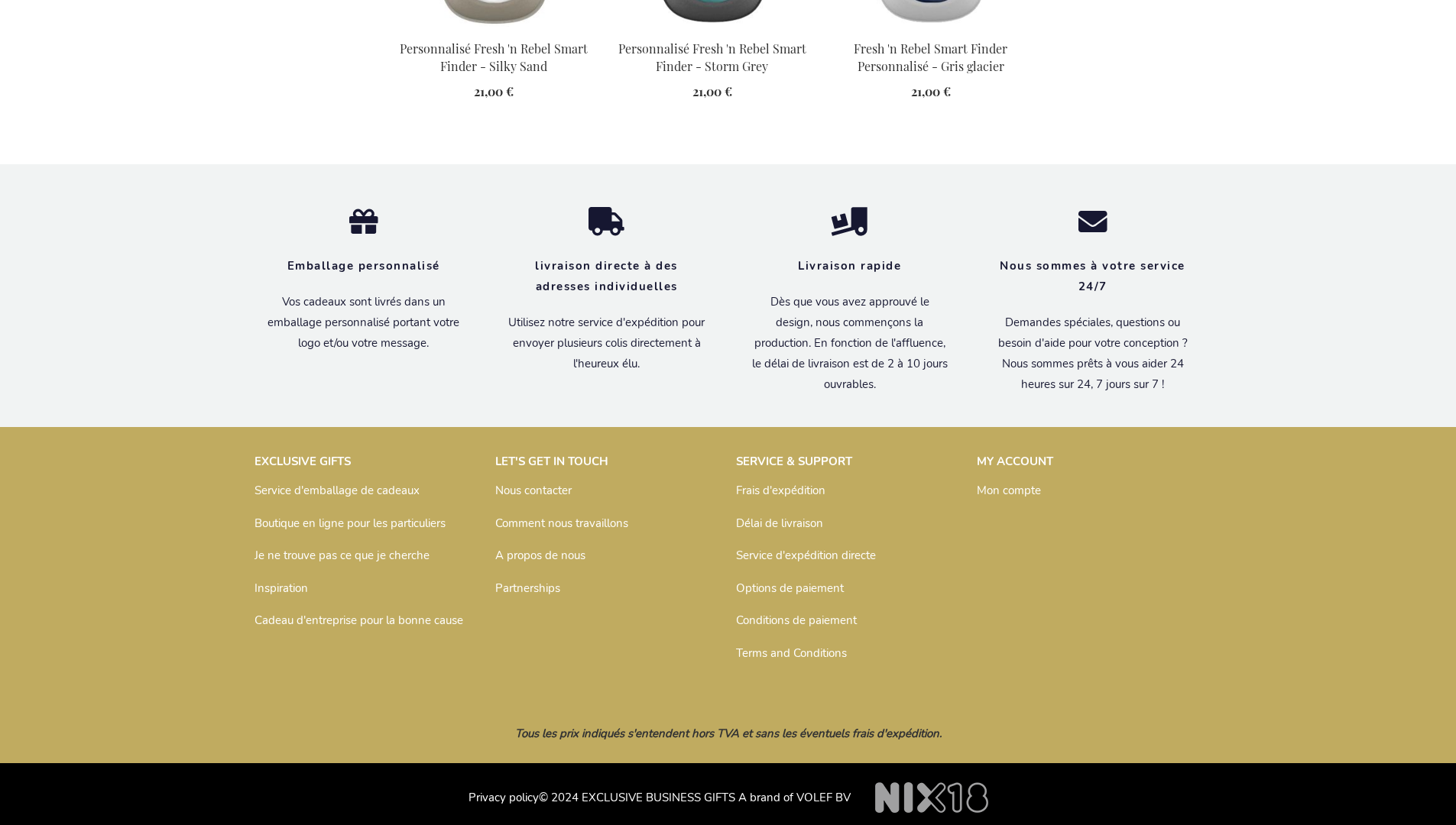
scroll to position [1754, 0]
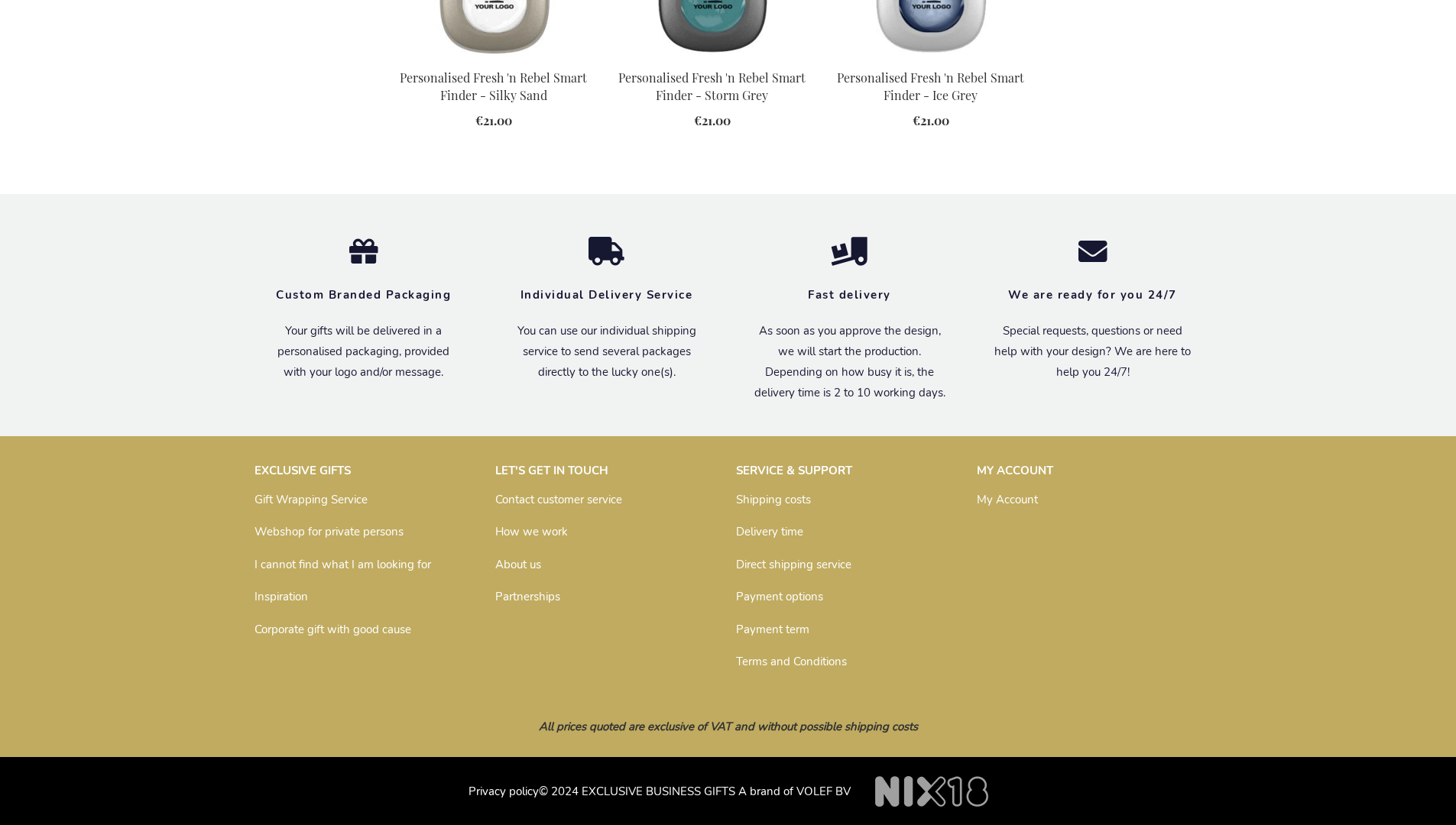
scroll to position [1685, 0]
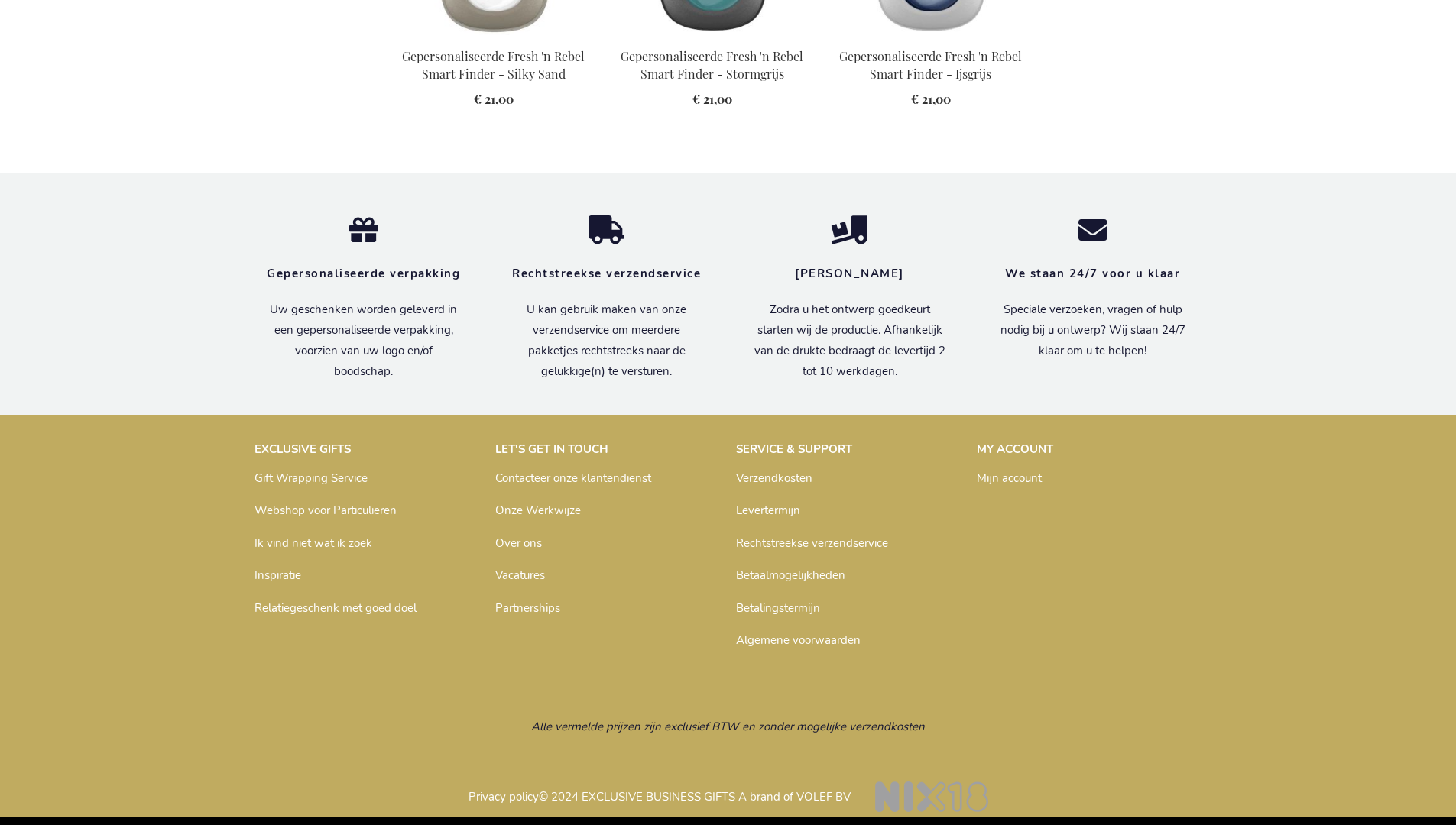
scroll to position [1712, 0]
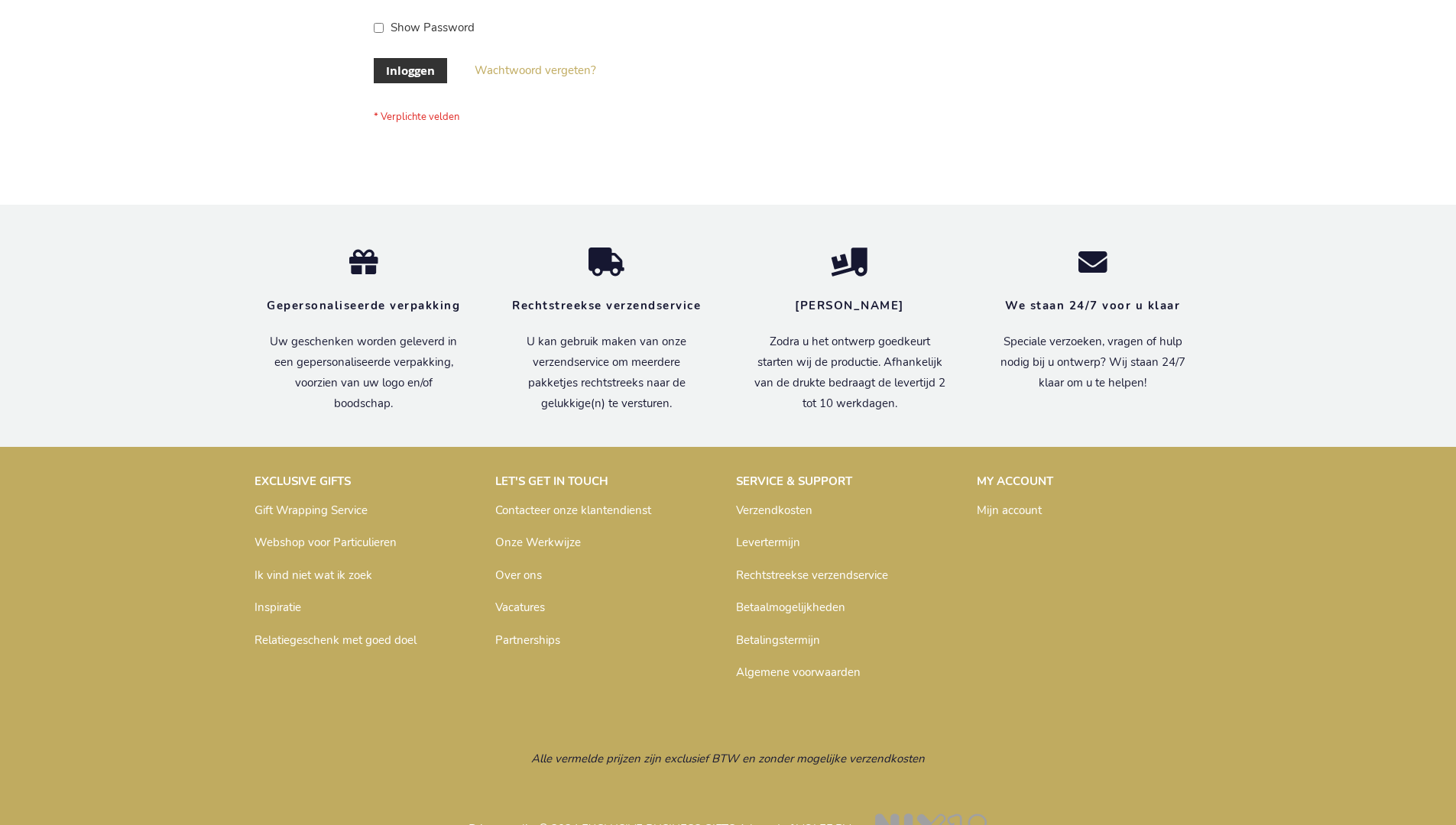
scroll to position [519, 0]
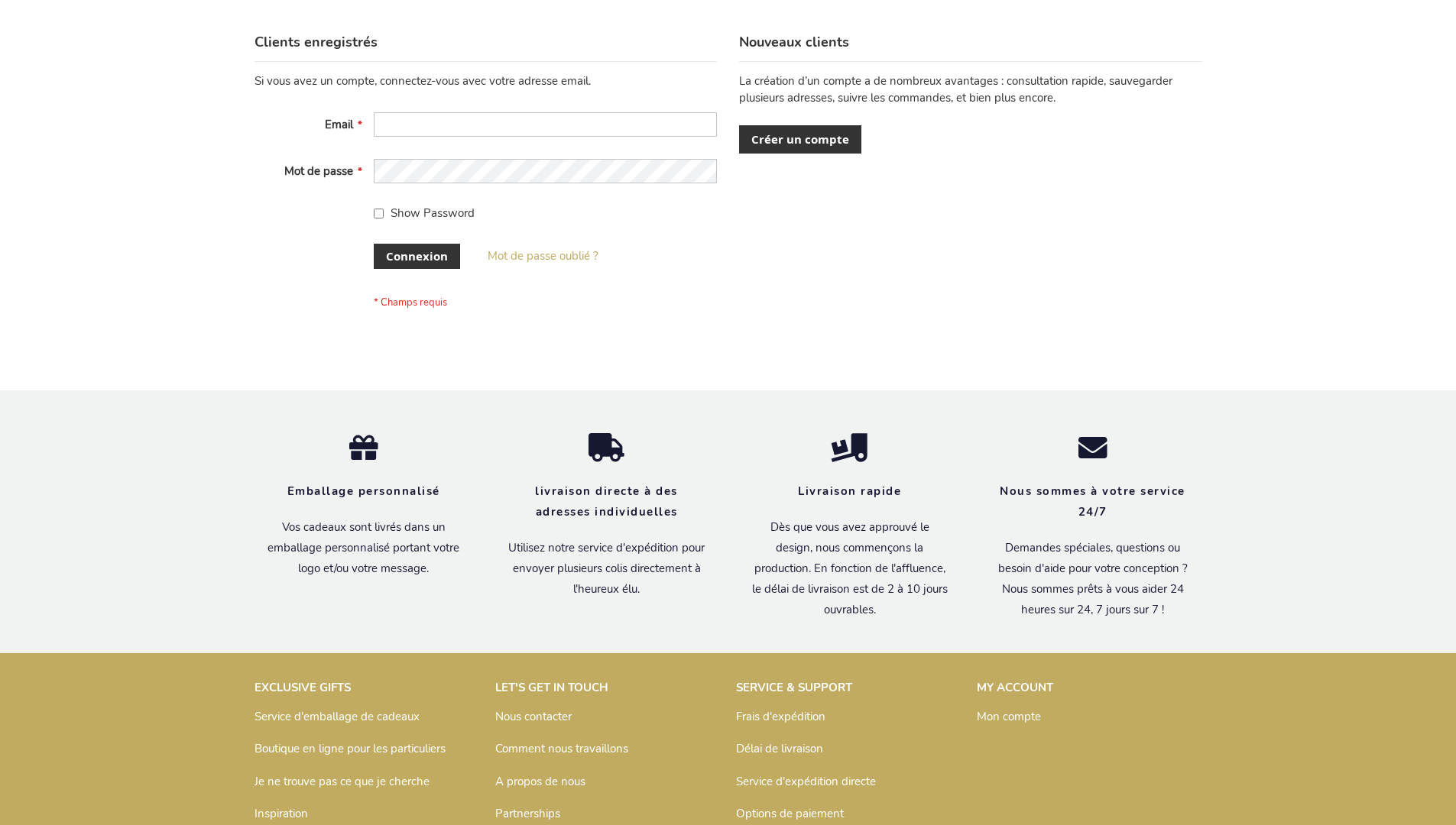
scroll to position [528, 0]
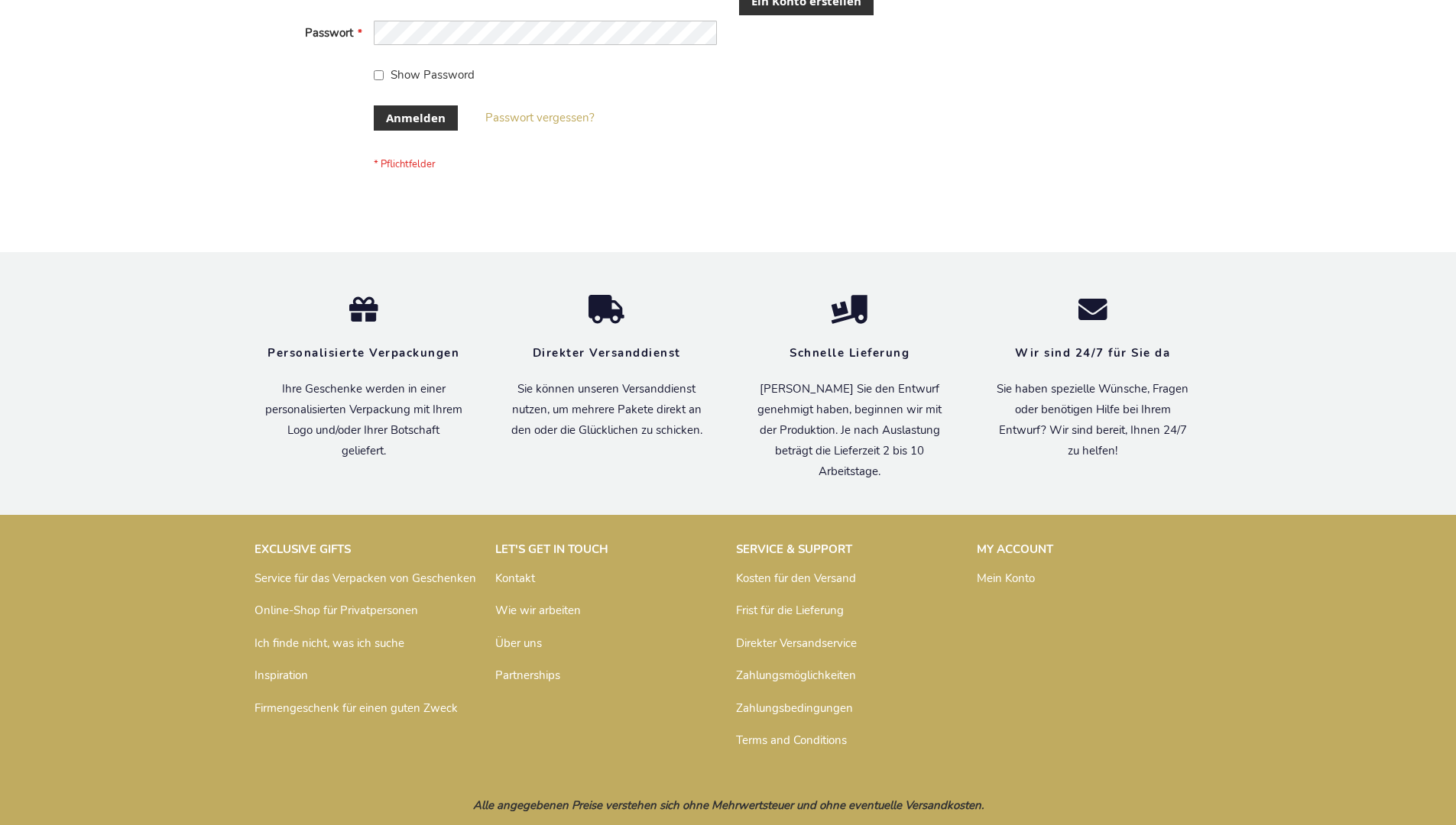
scroll to position [500, 0]
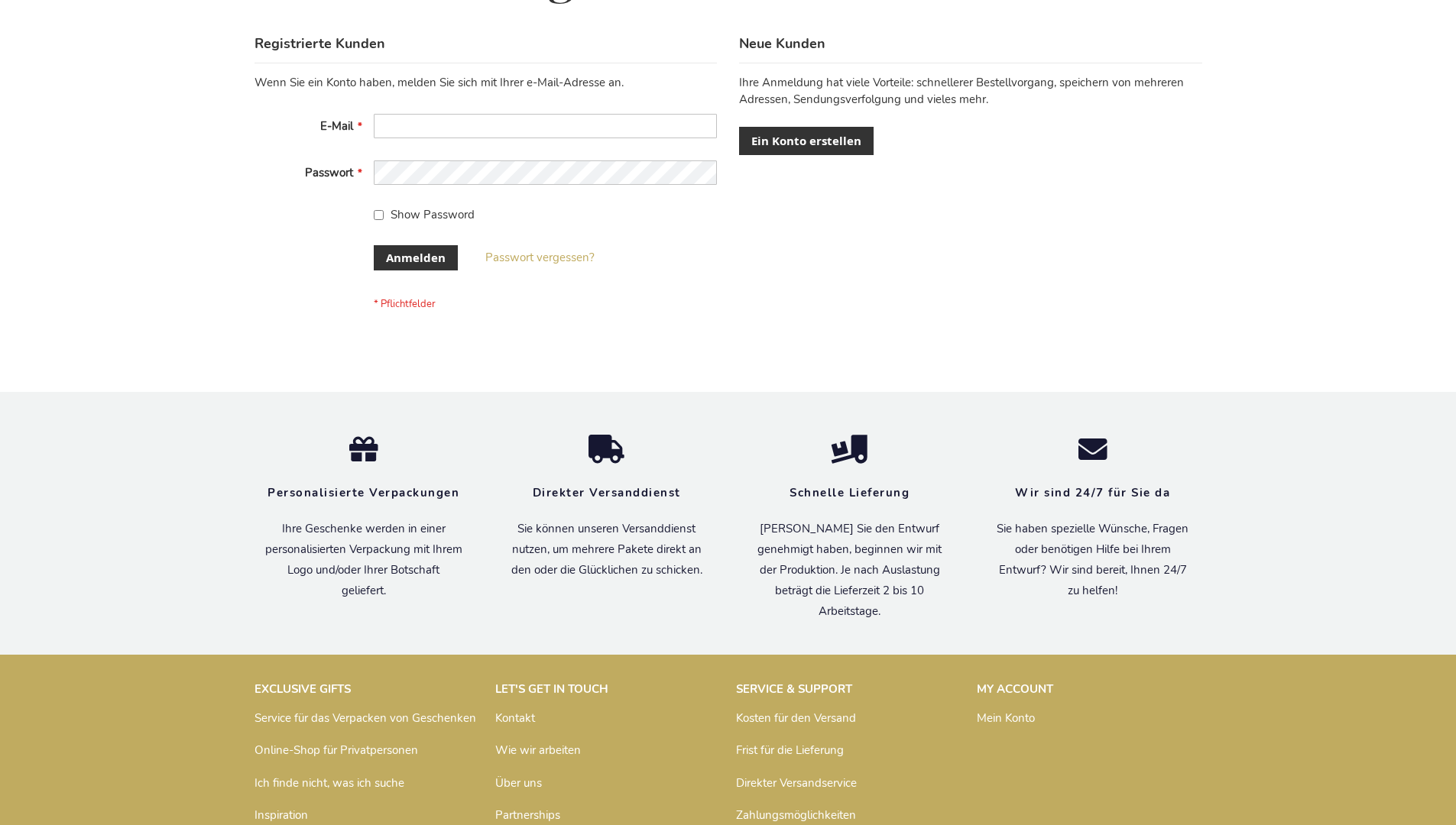
scroll to position [512, 0]
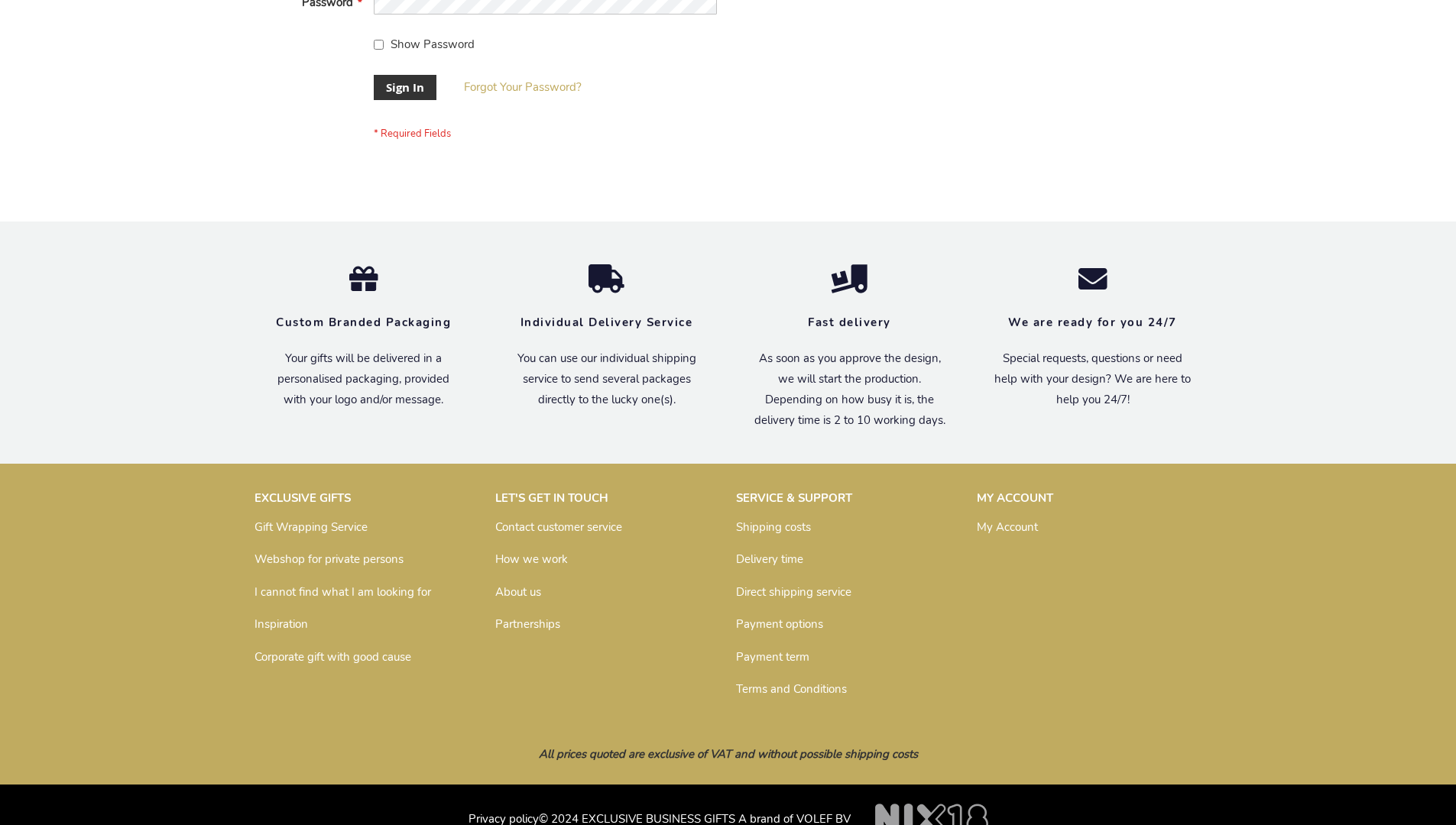
scroll to position [491, 0]
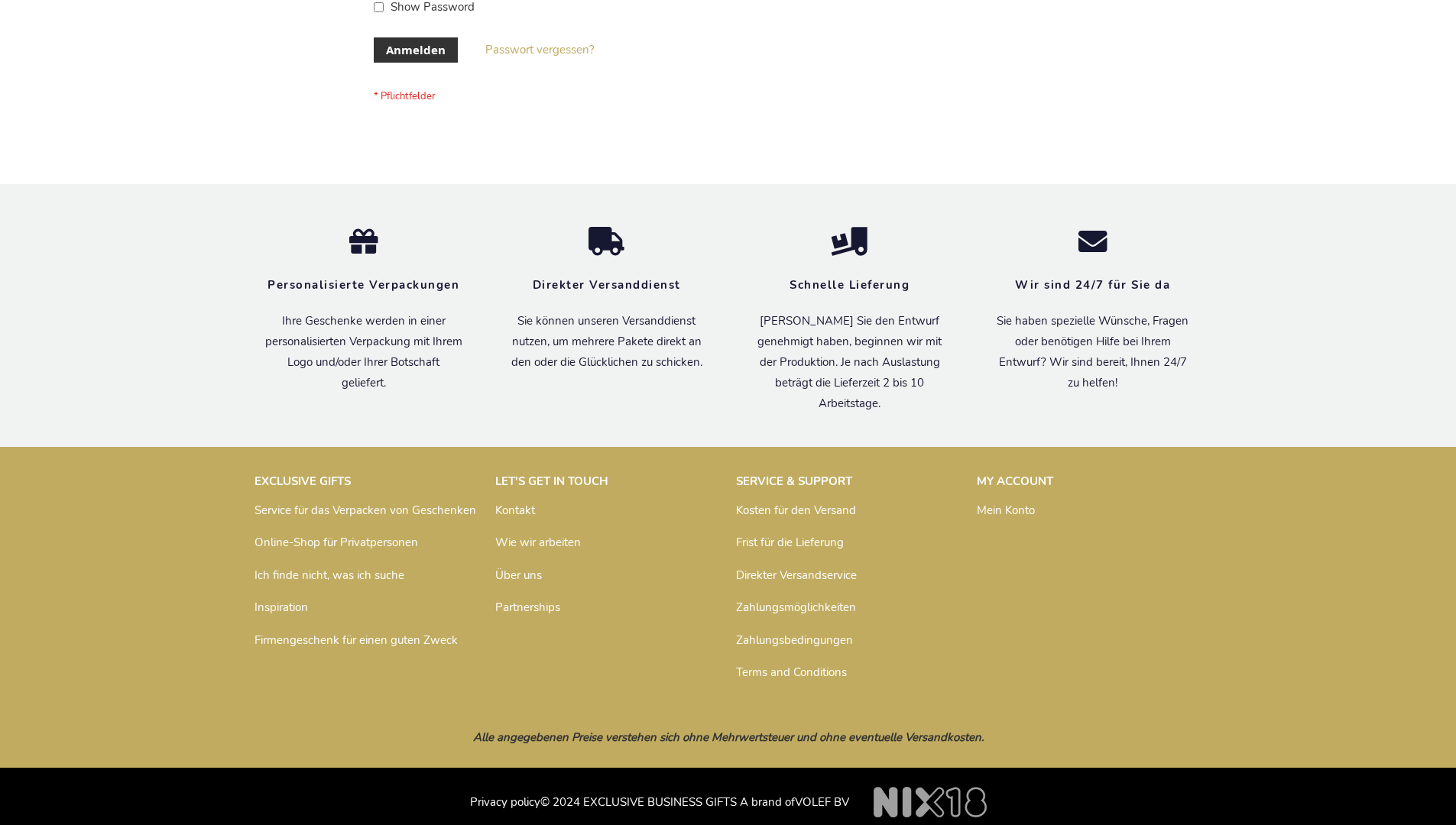
scroll to position [512, 0]
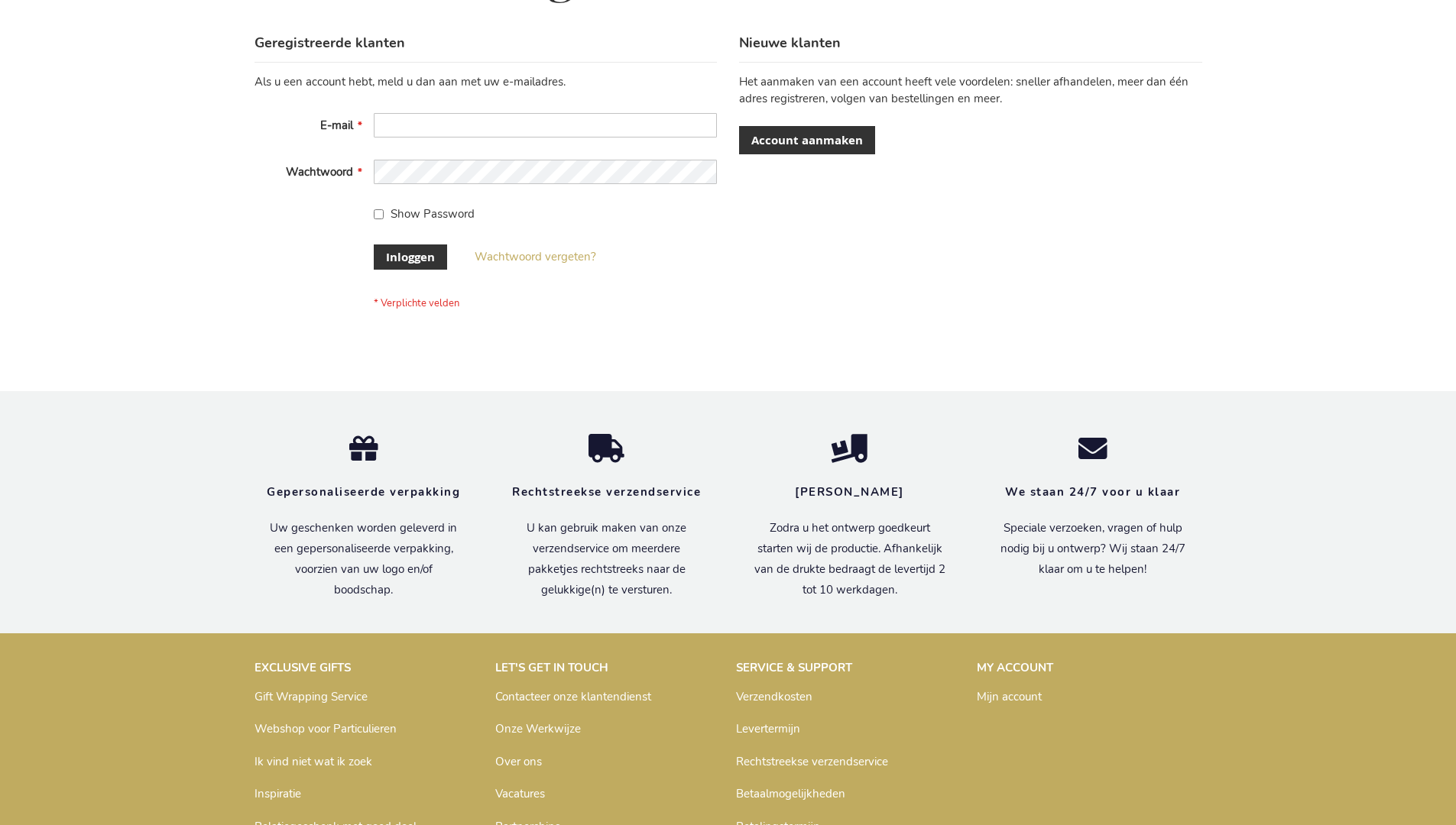
scroll to position [519, 0]
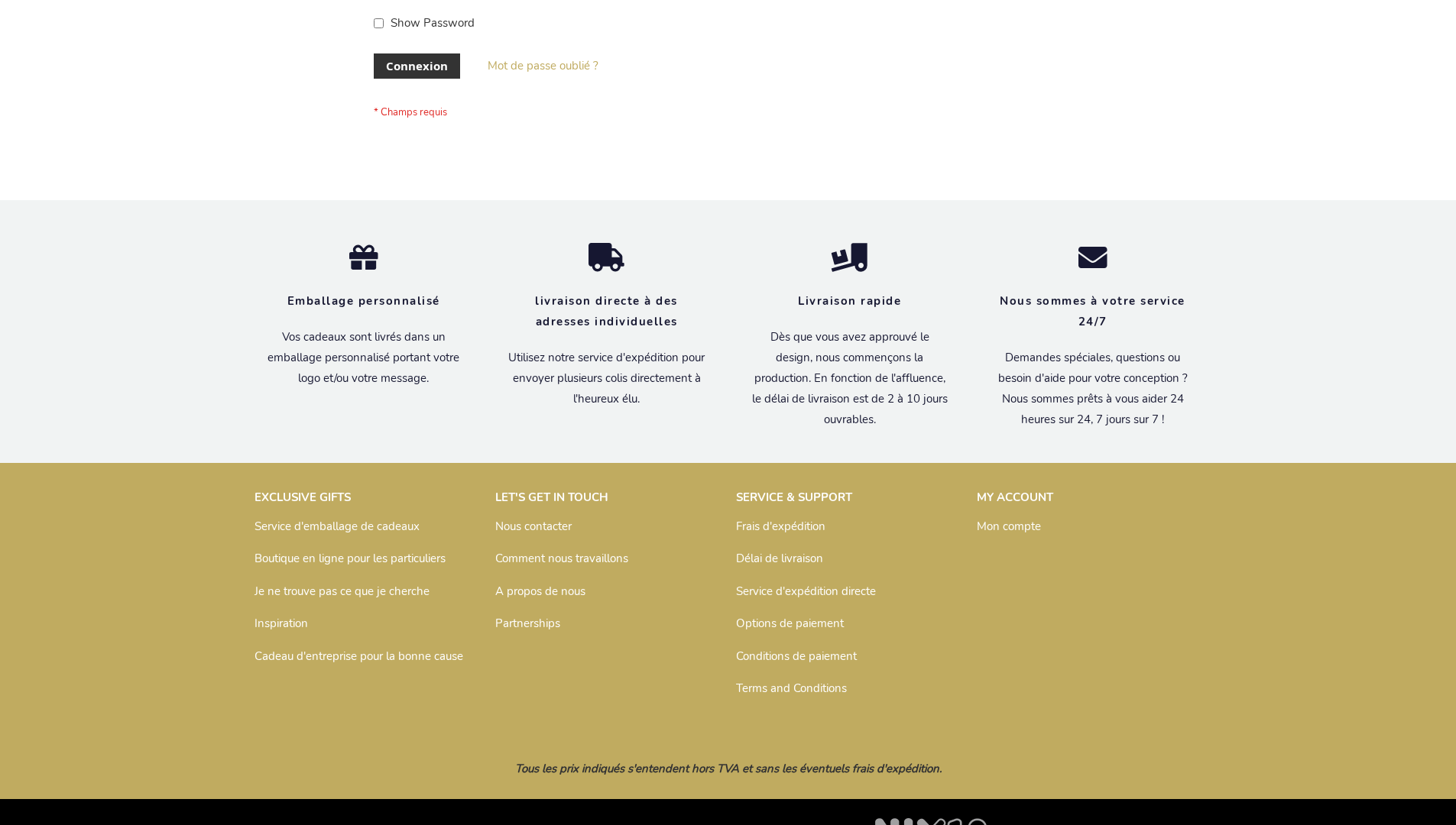
scroll to position [528, 0]
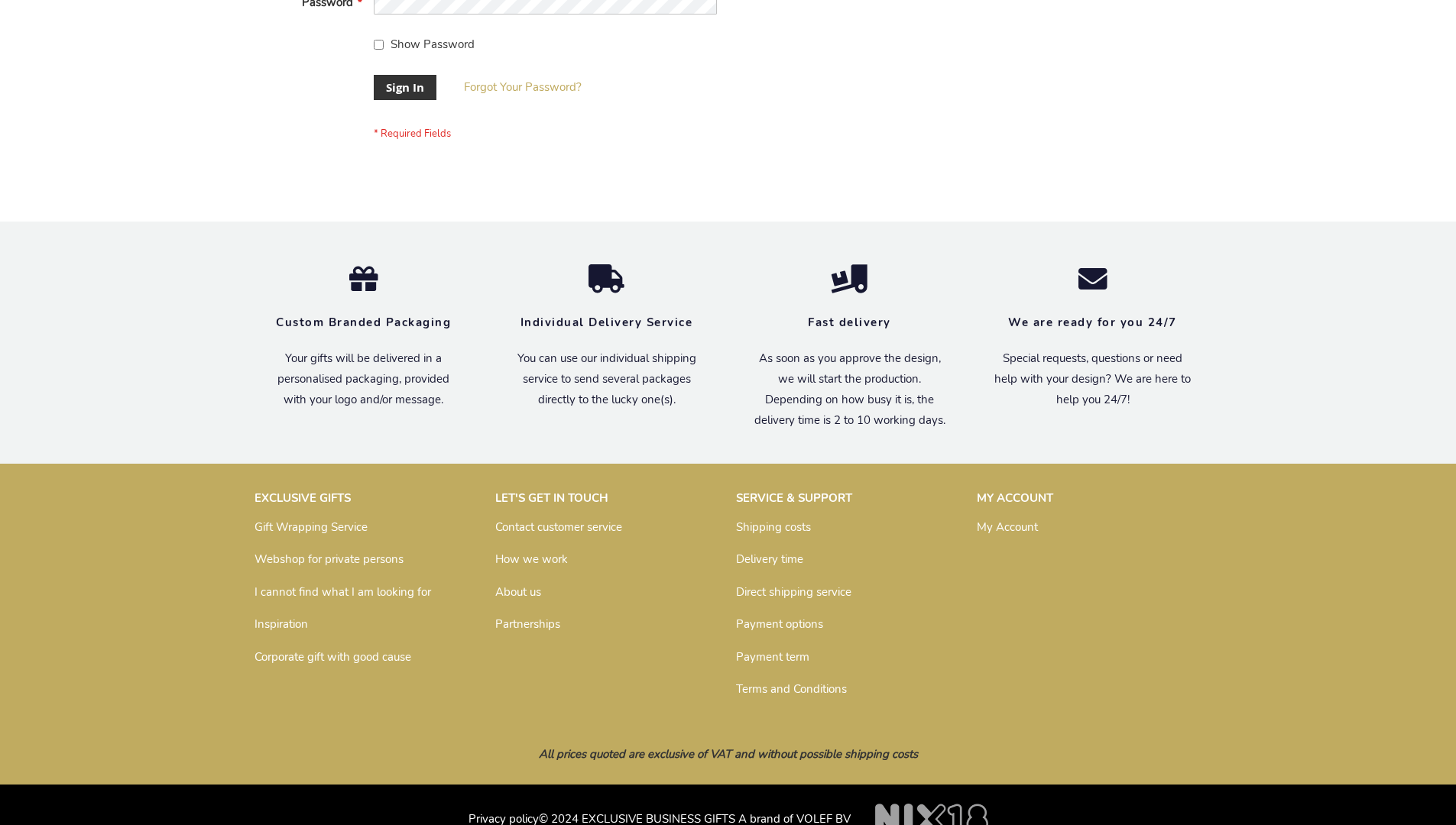
scroll to position [491, 0]
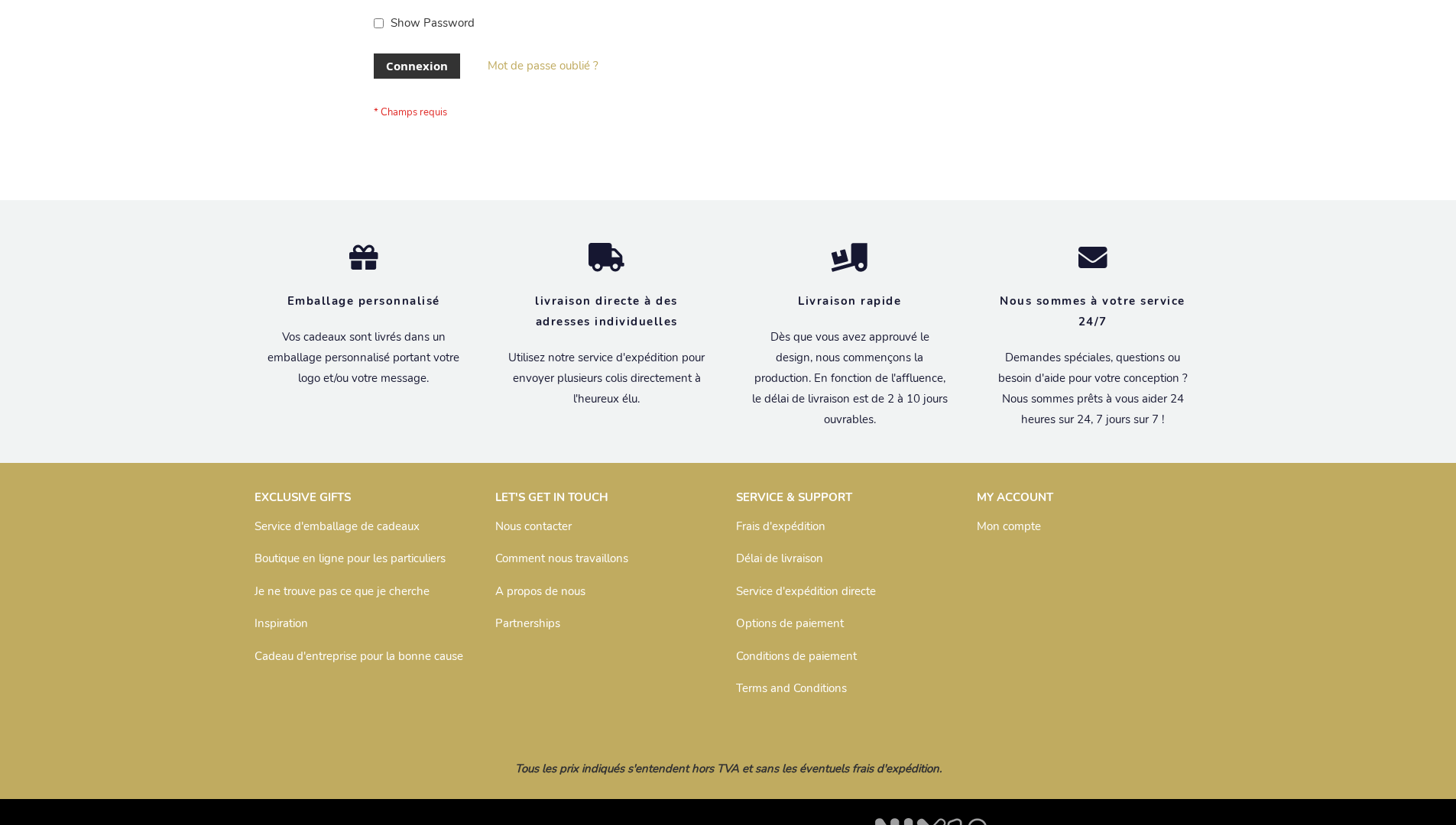
scroll to position [528, 0]
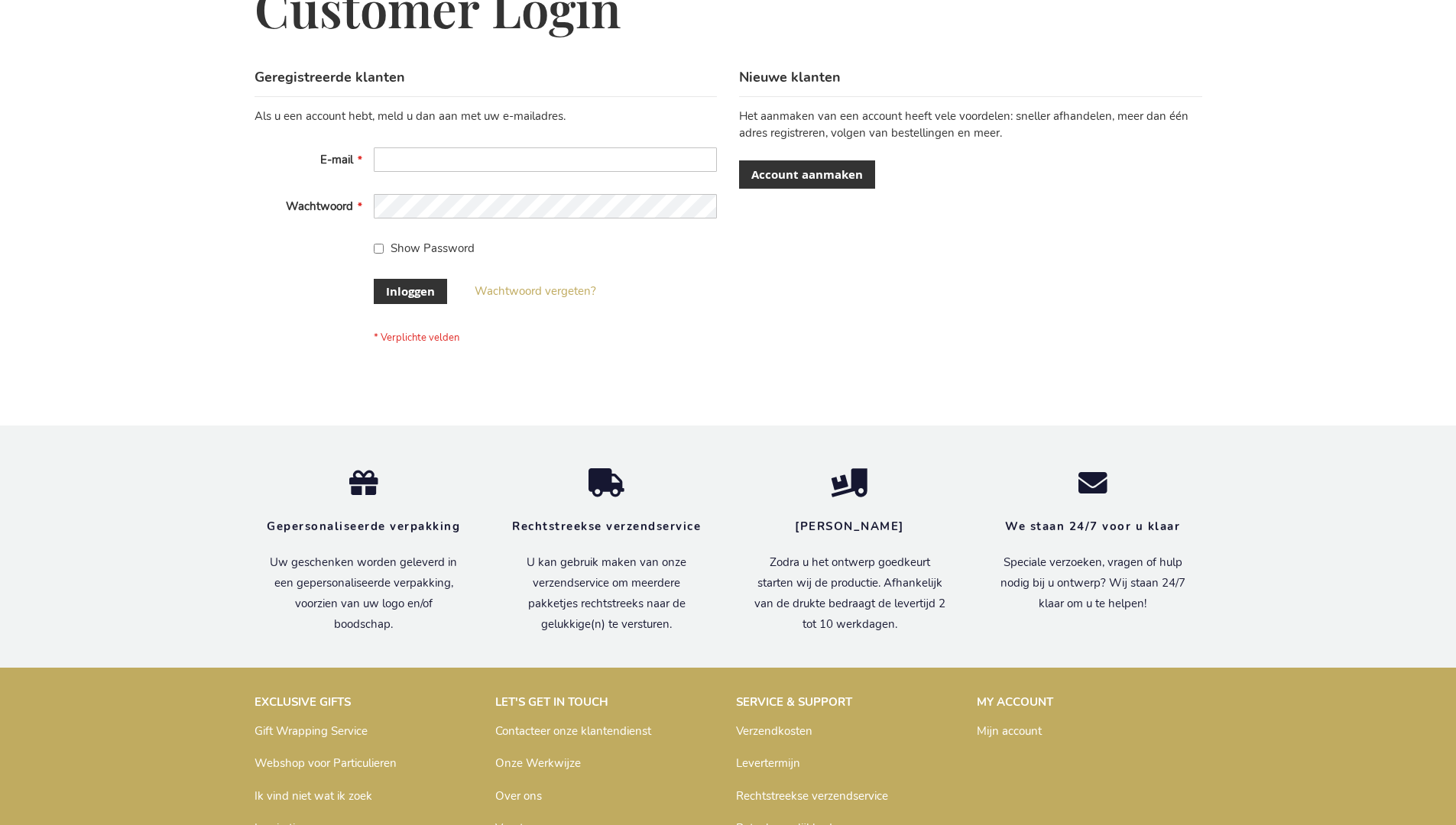
scroll to position [519, 0]
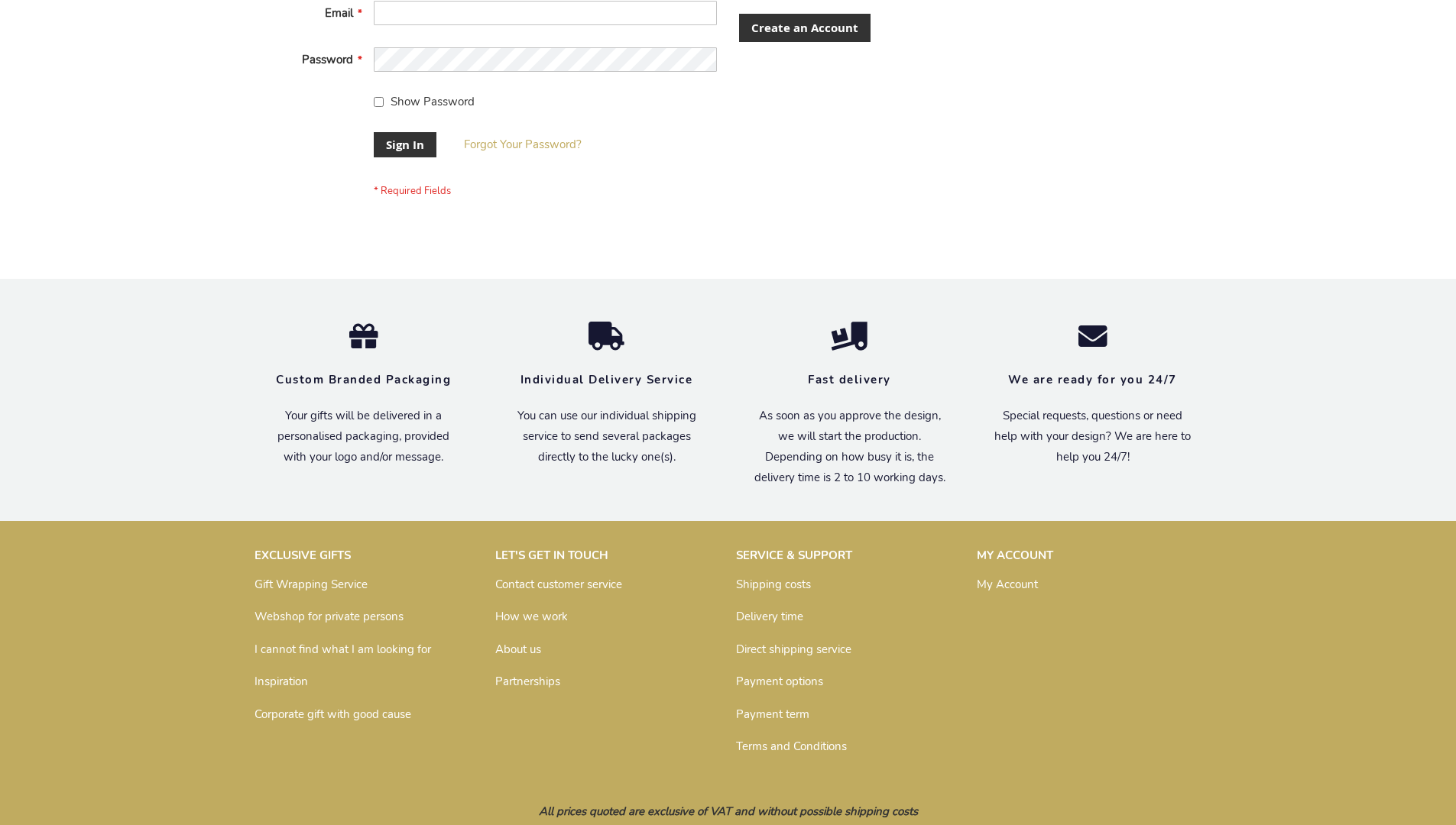
scroll to position [491, 0]
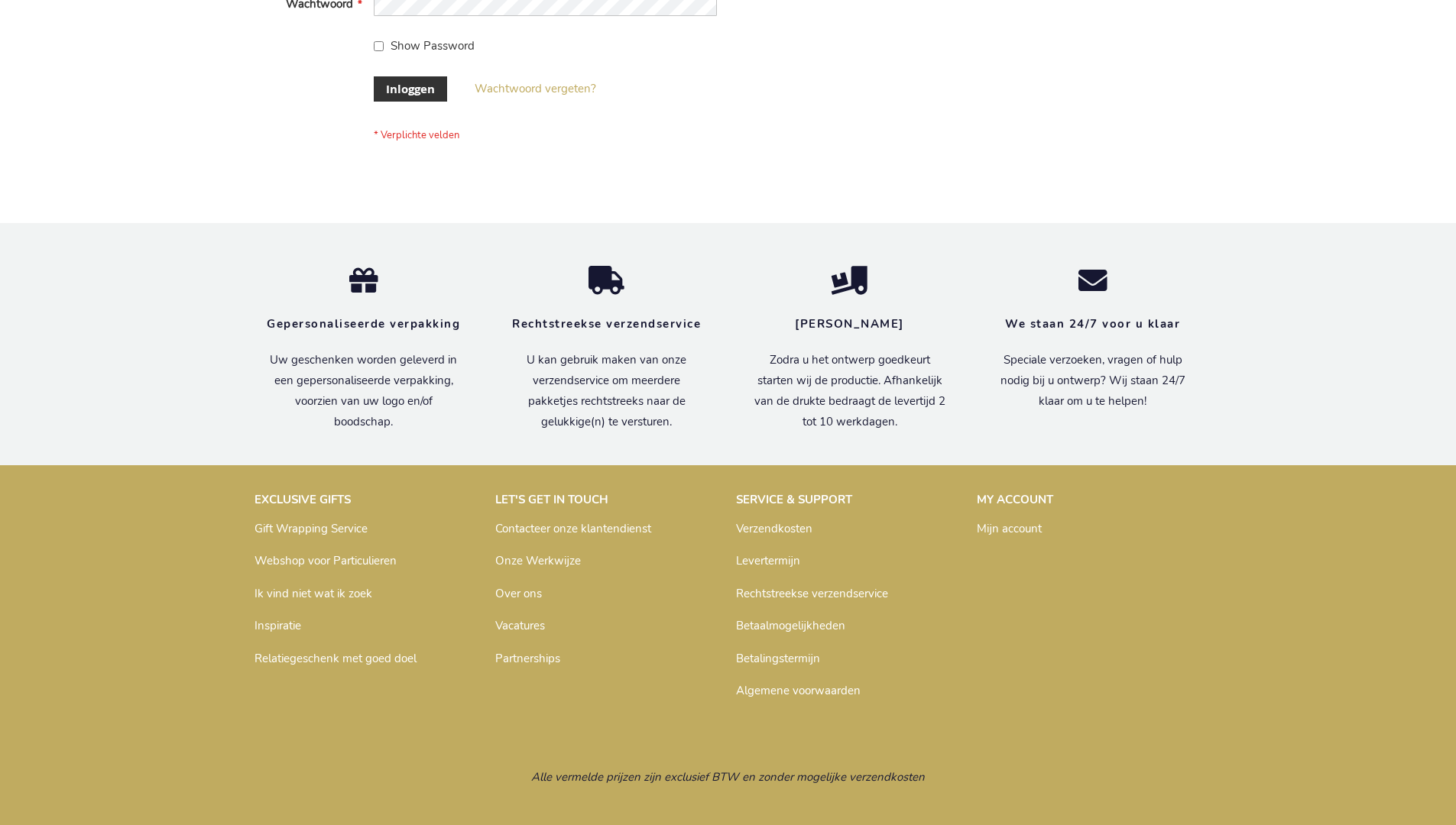
scroll to position [519, 0]
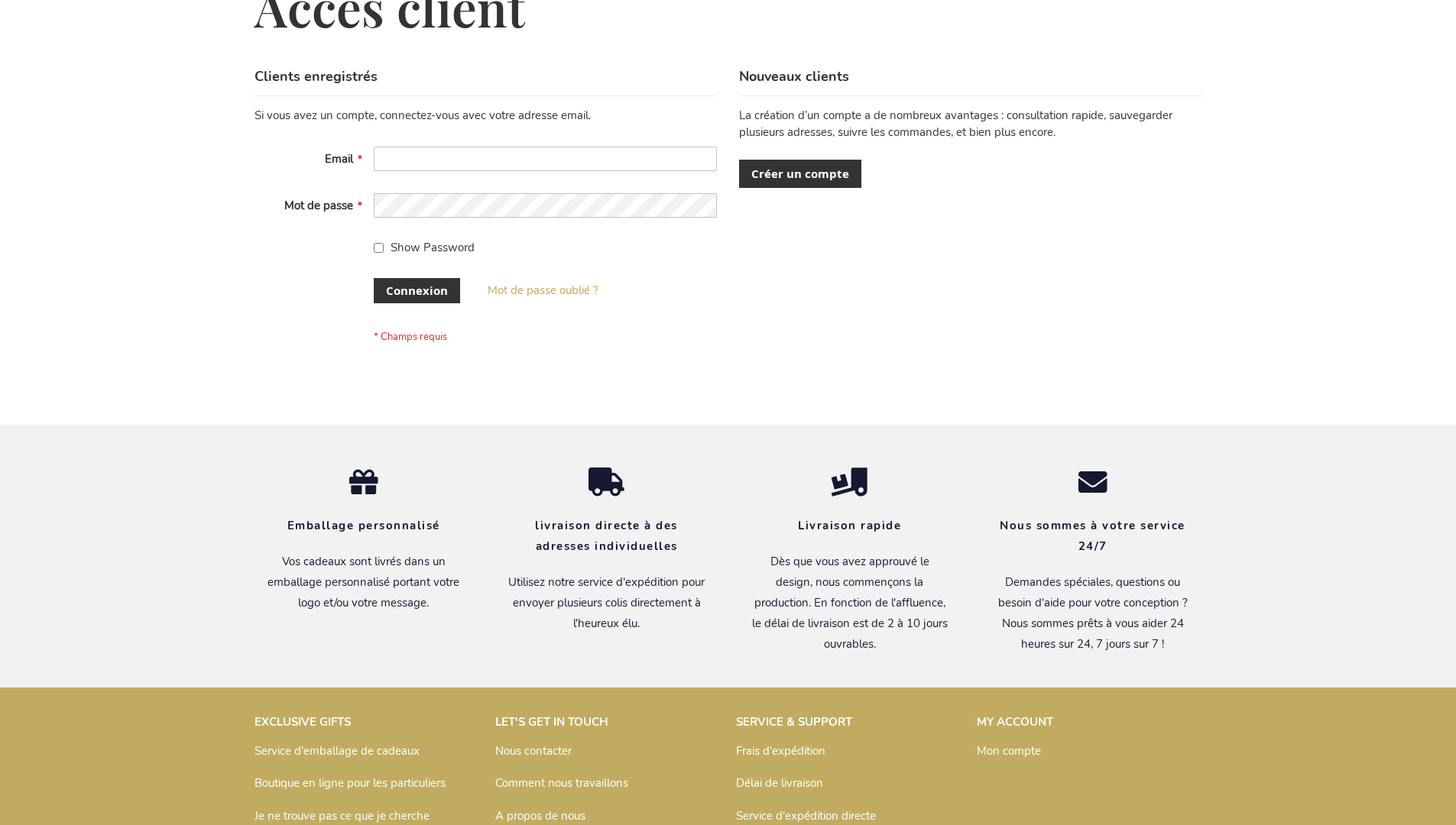
scroll to position [528, 0]
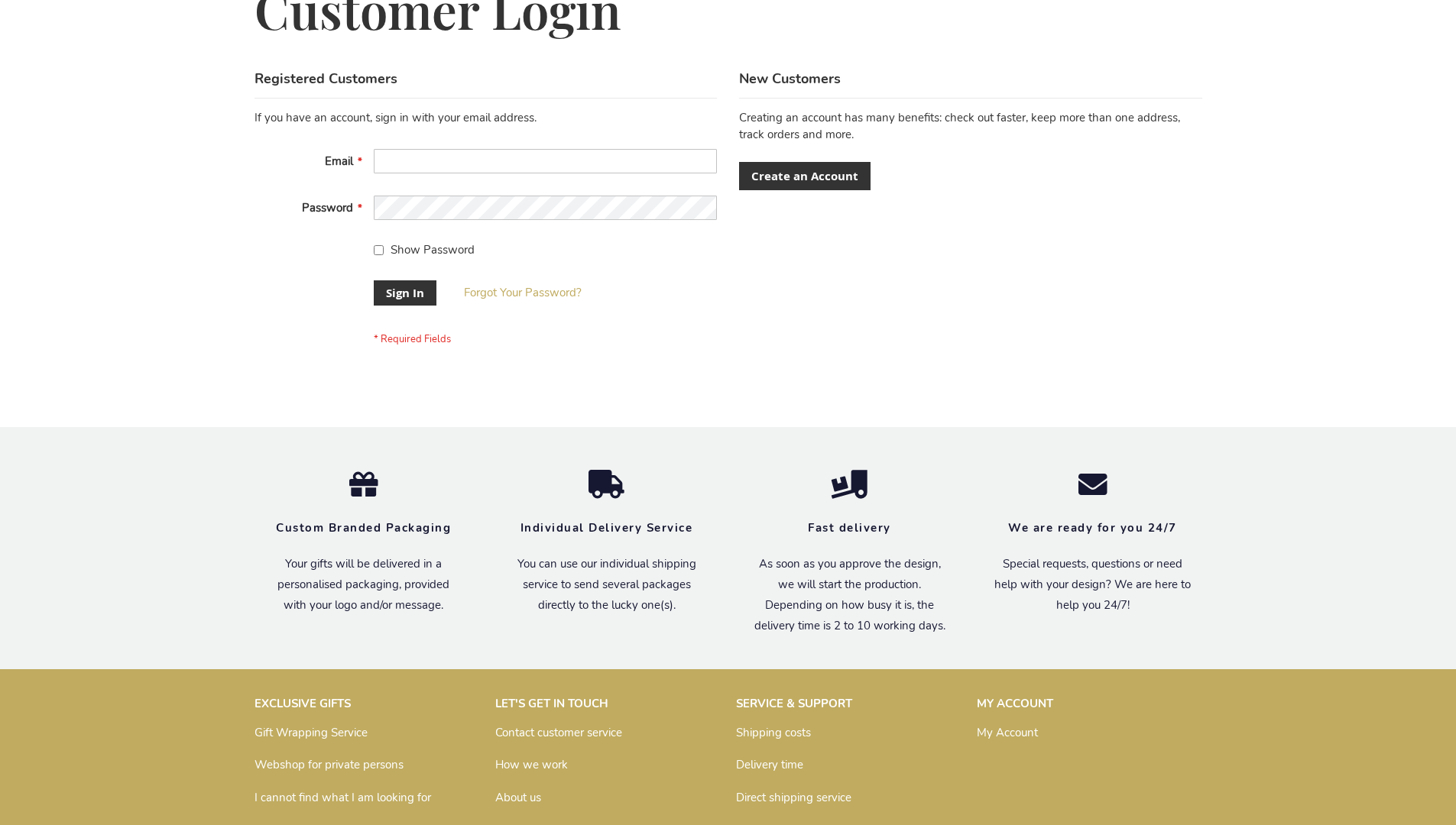
scroll to position [491, 0]
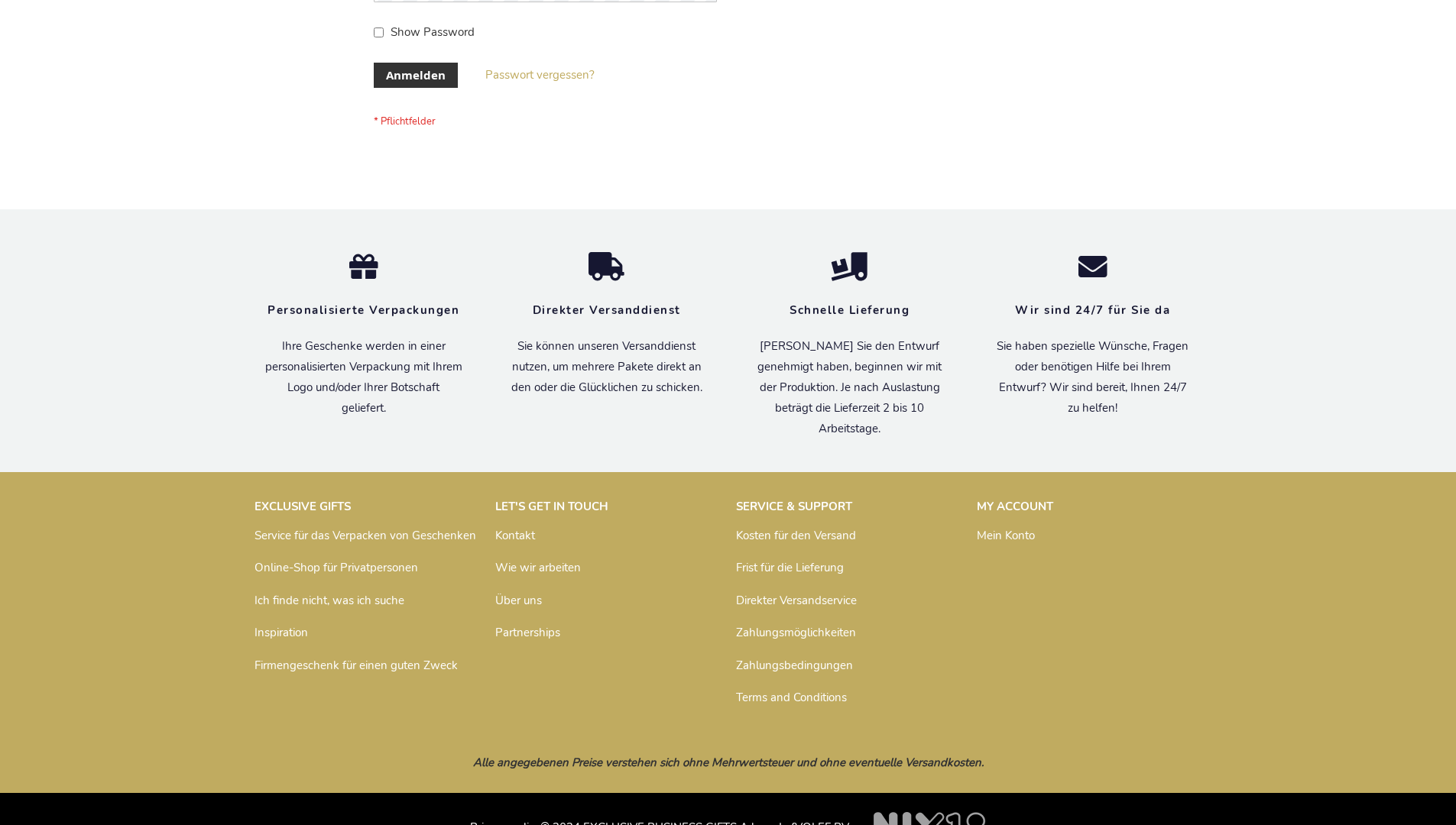
scroll to position [512, 0]
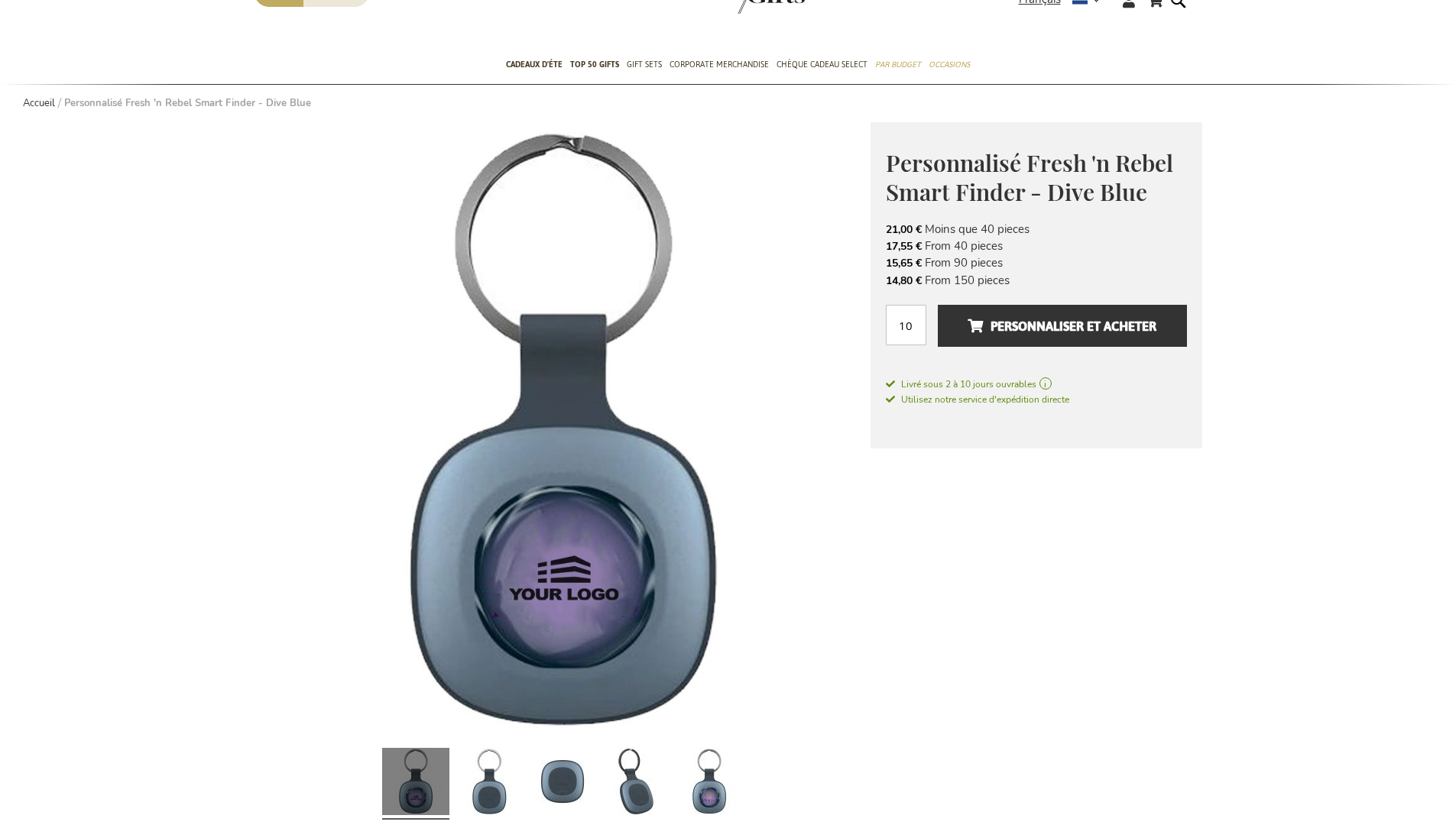
scroll to position [1754, 0]
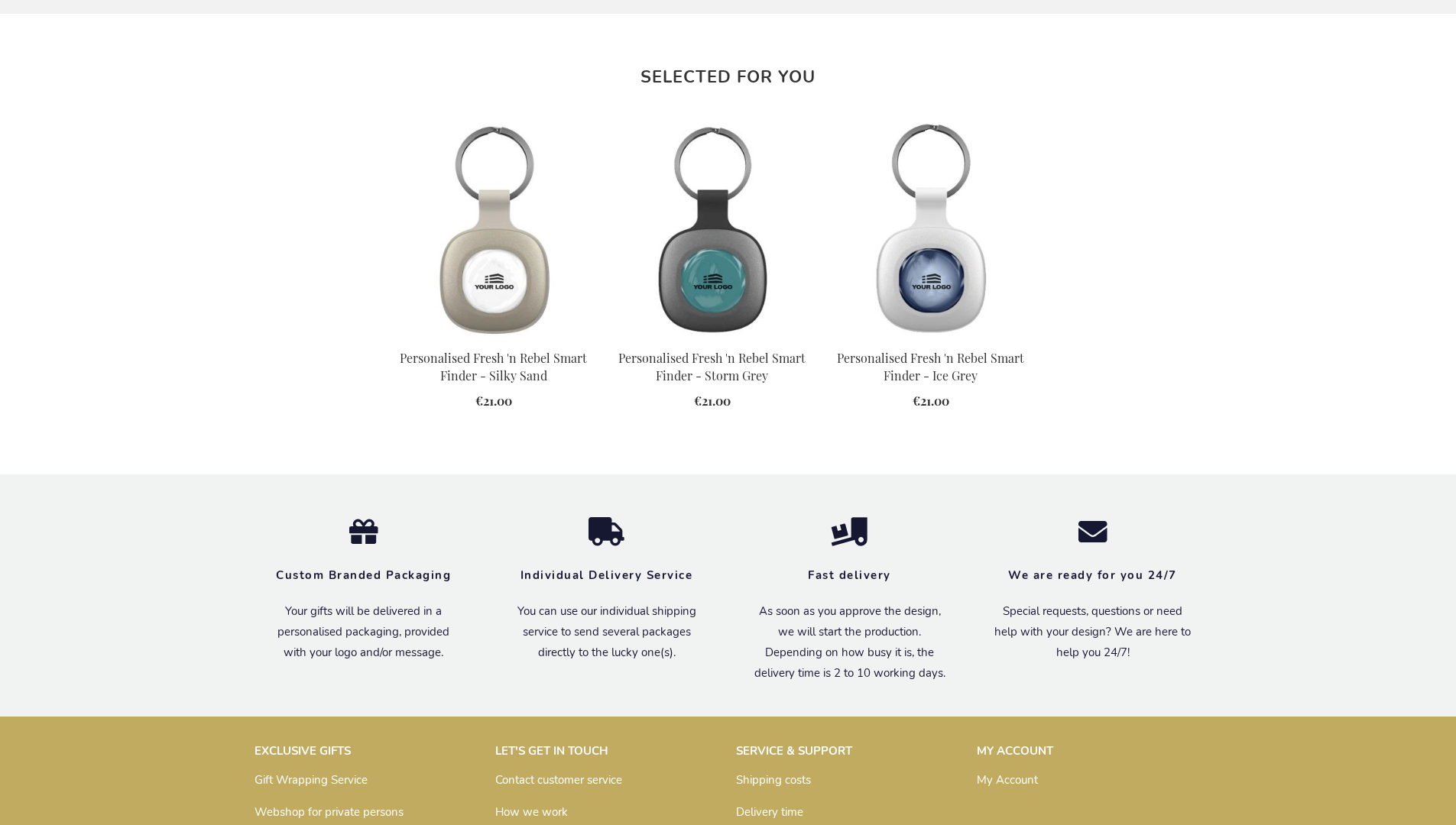
scroll to position [1685, 0]
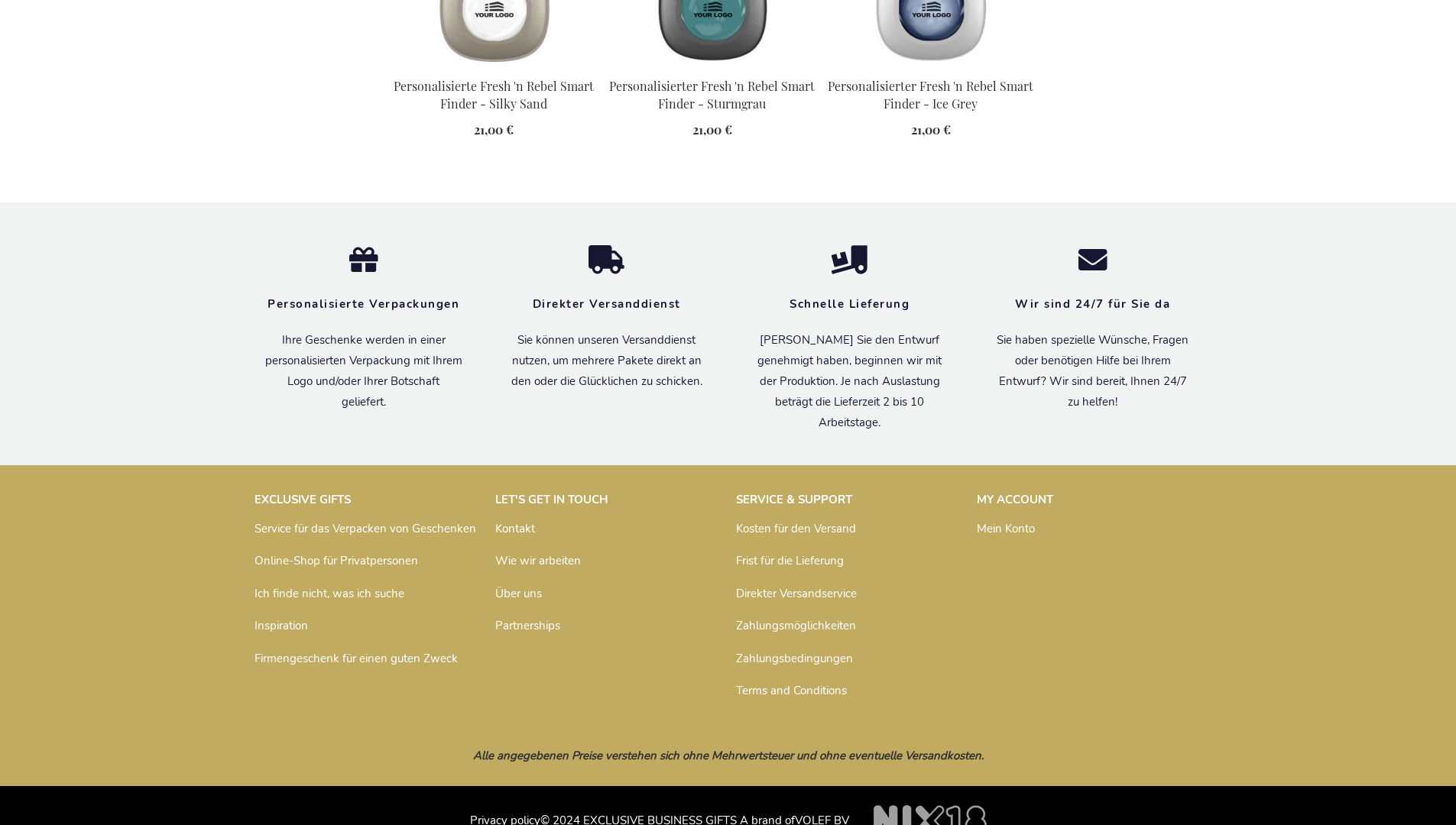
scroll to position [1722, 0]
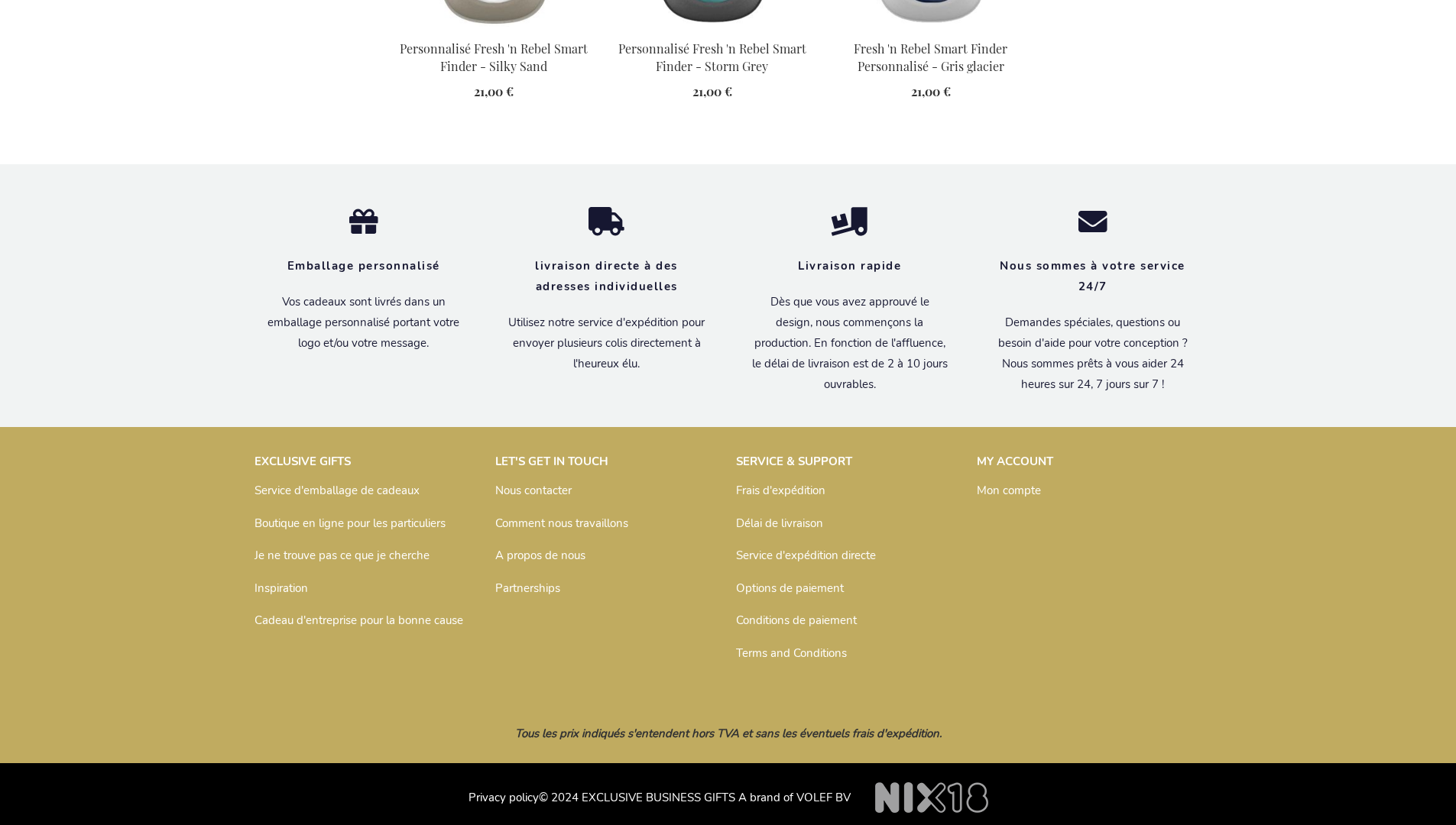
scroll to position [1754, 0]
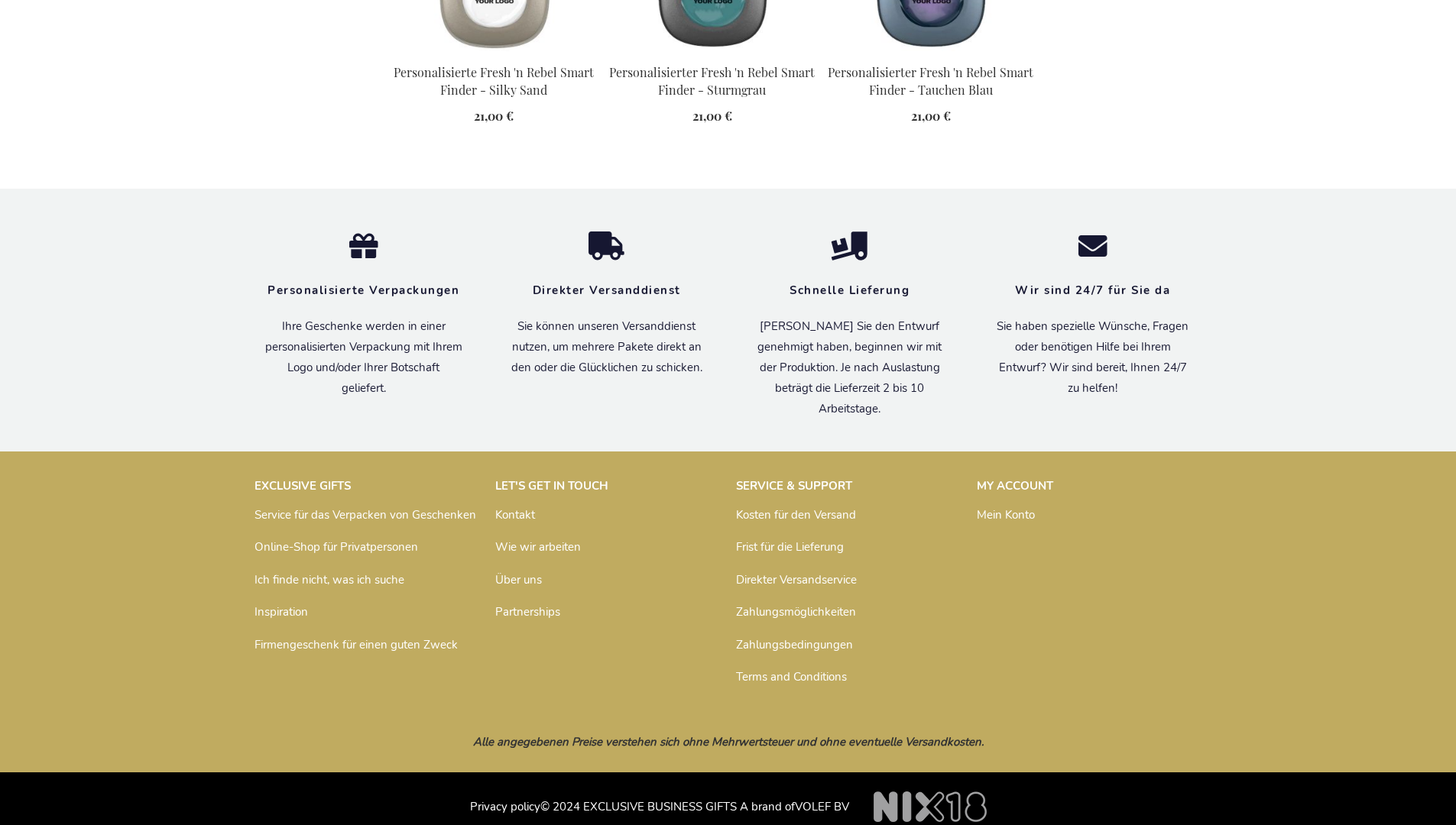
scroll to position [1722, 0]
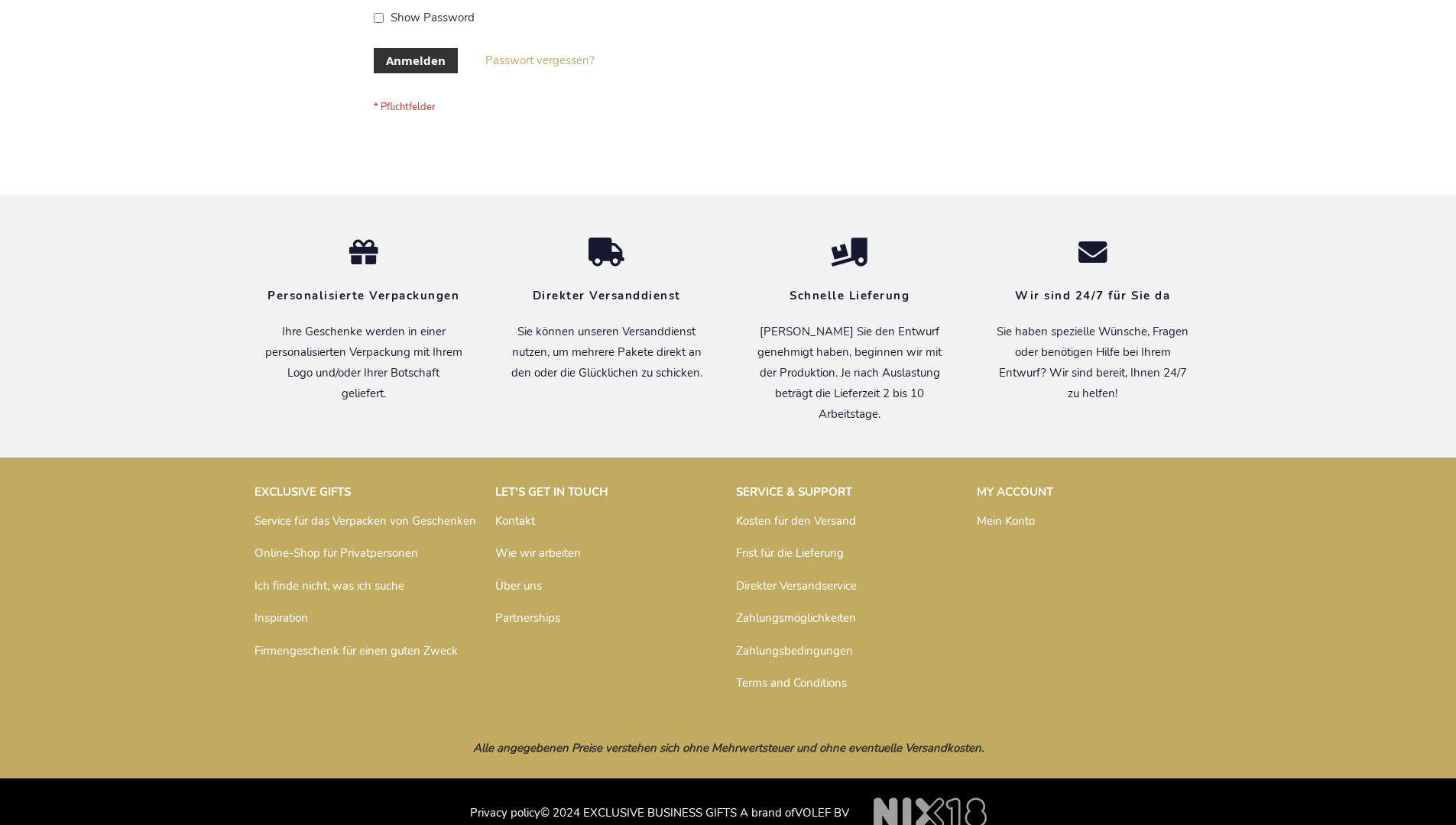
scroll to position [512, 0]
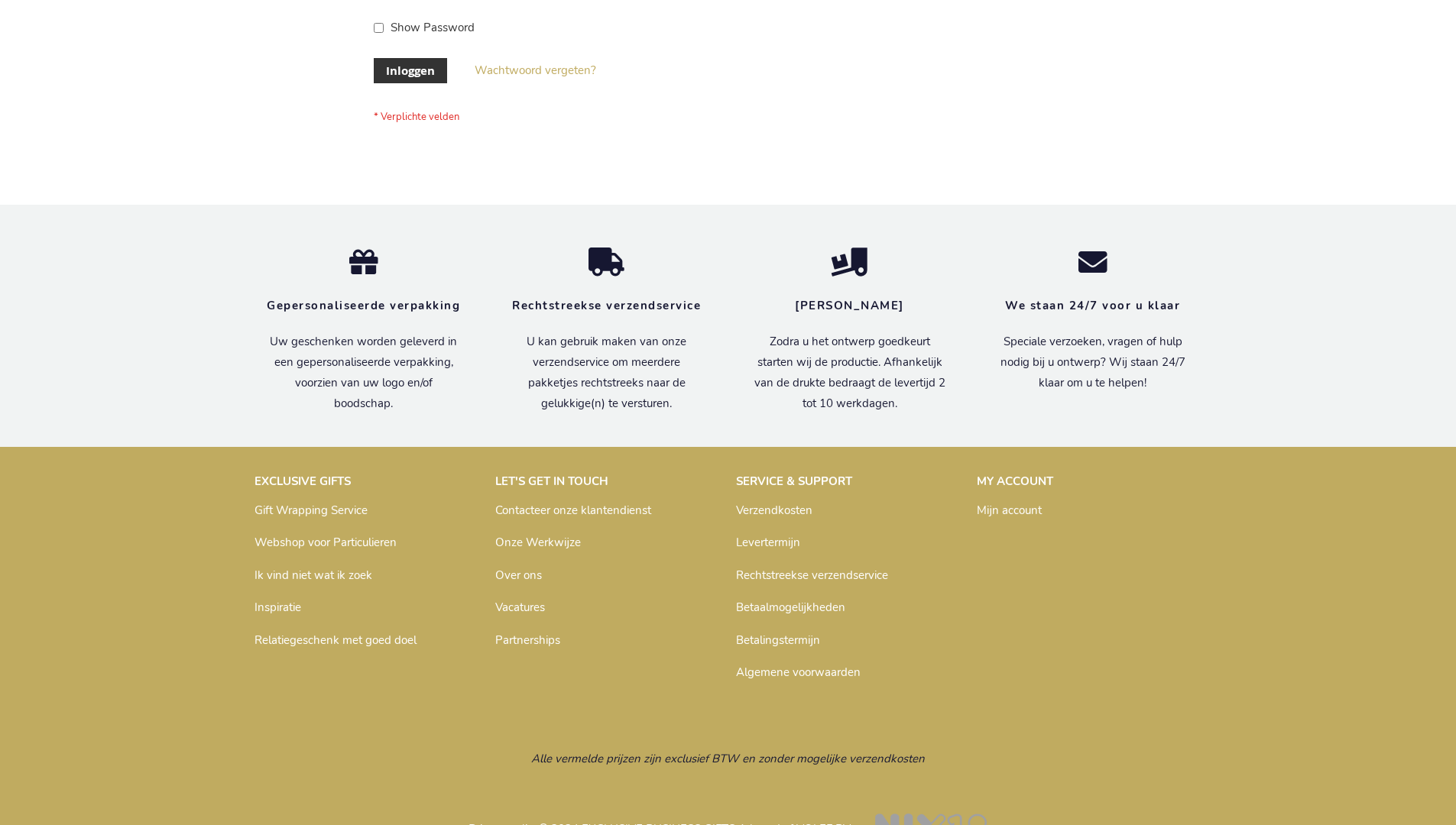
scroll to position [519, 0]
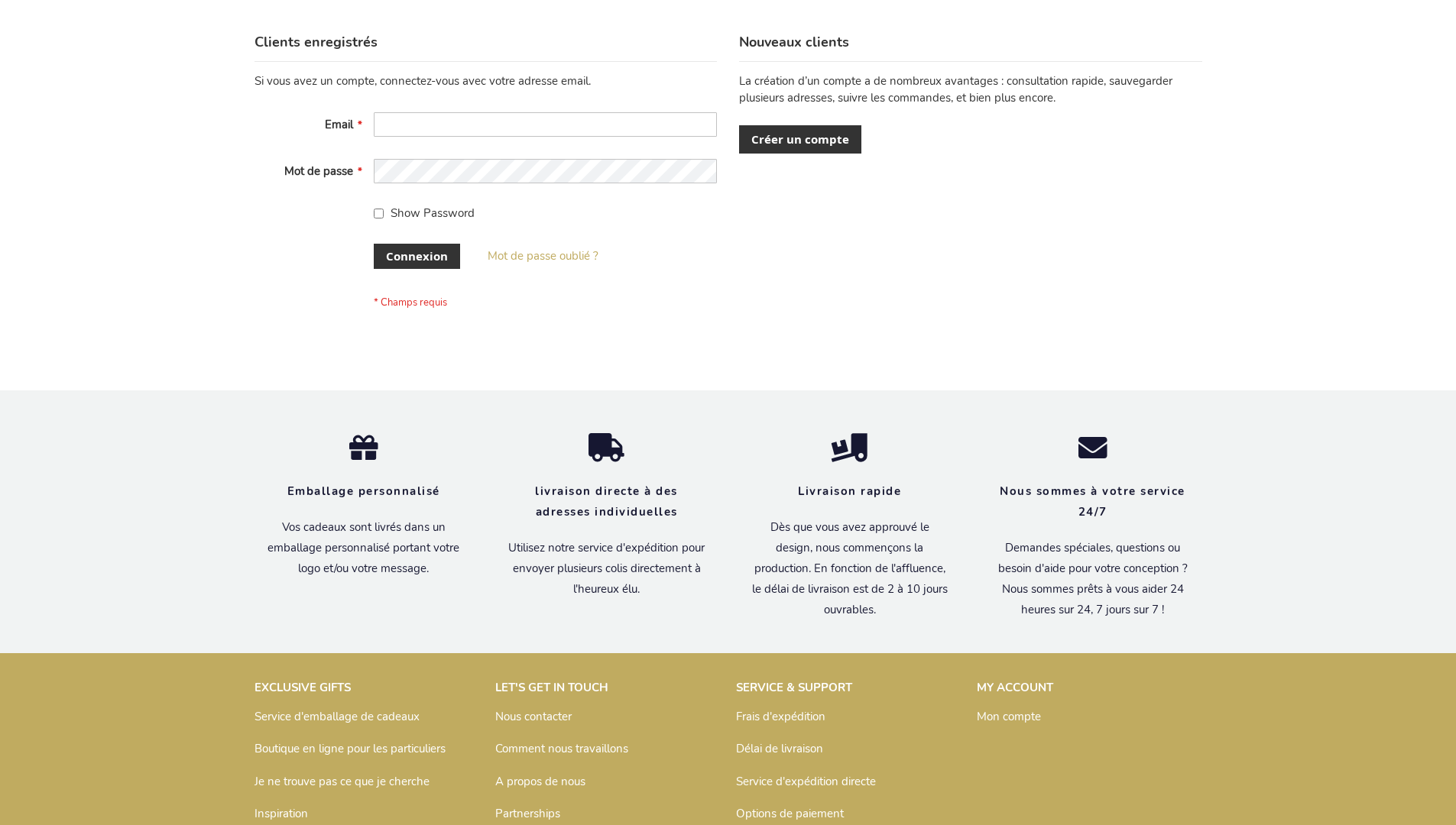
scroll to position [528, 0]
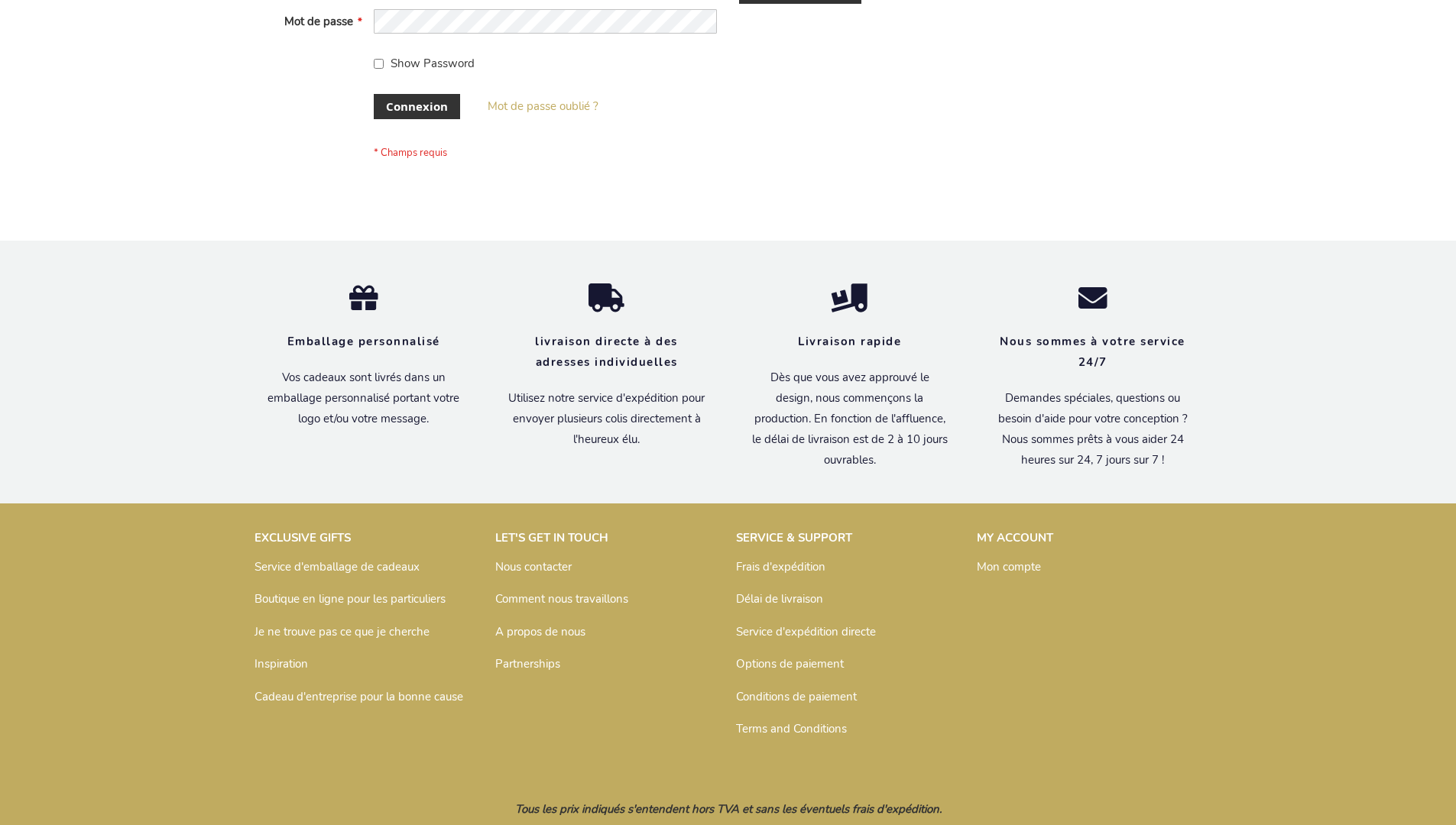
scroll to position [528, 0]
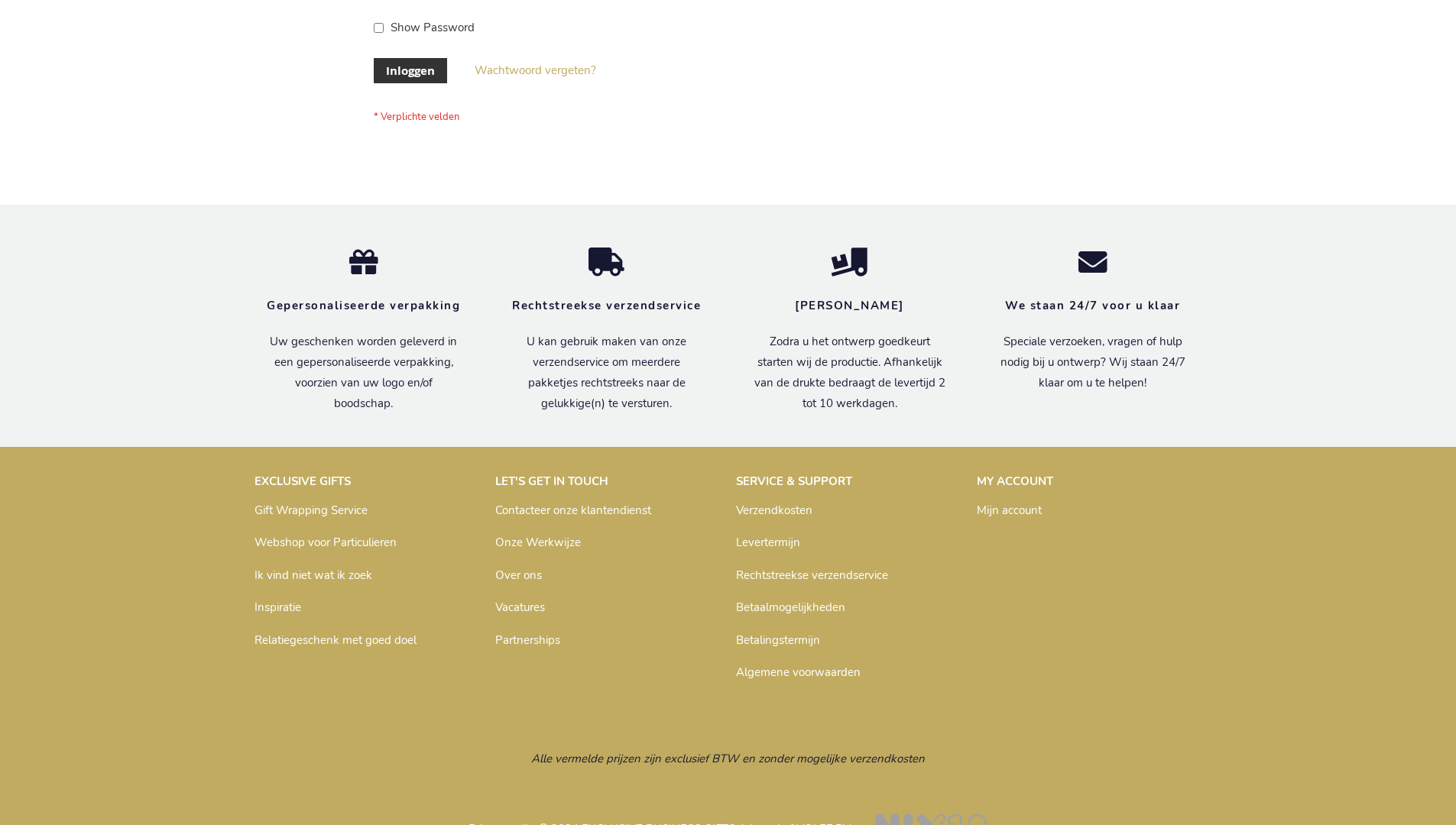
scroll to position [519, 0]
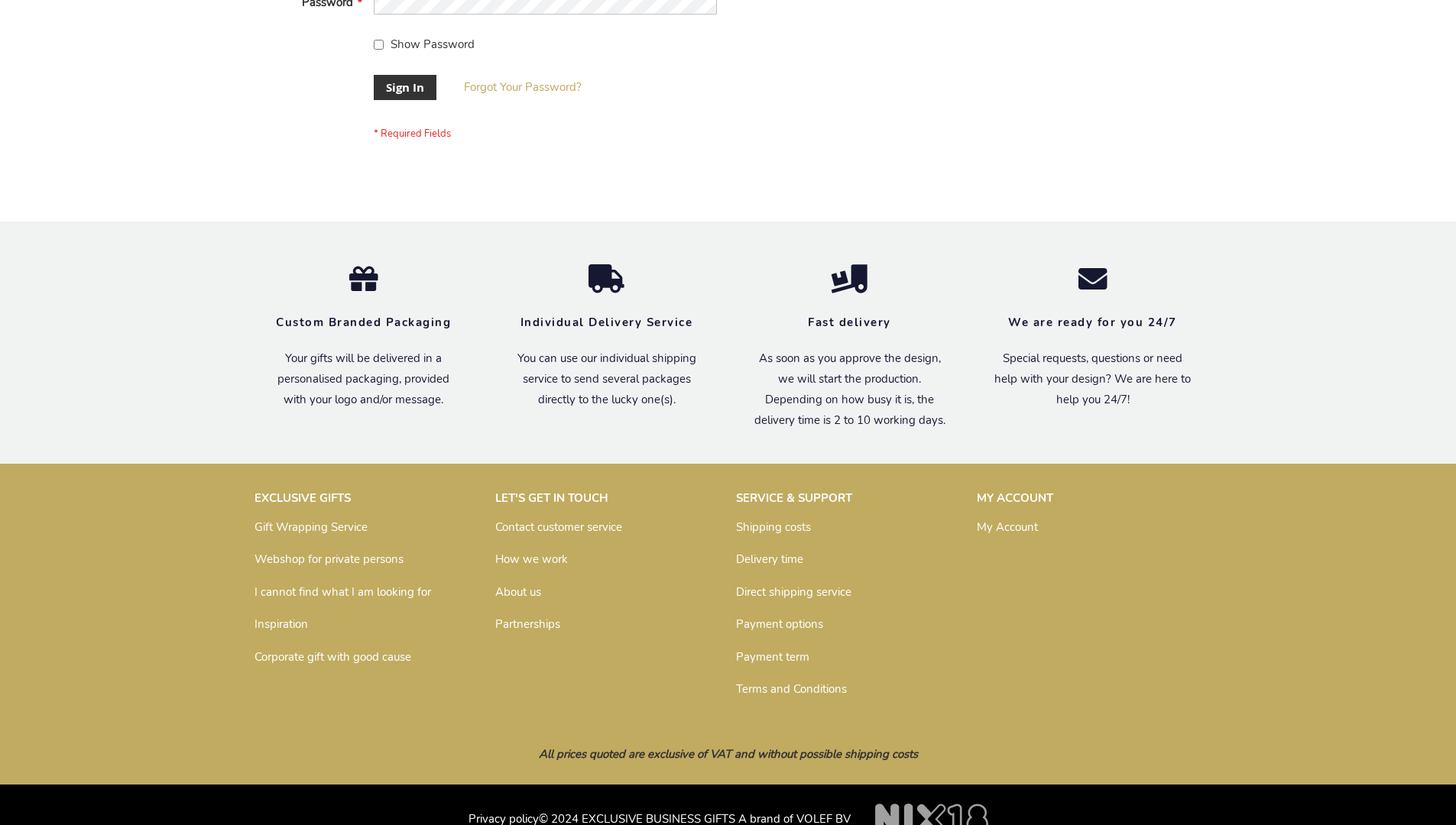
scroll to position [491, 0]
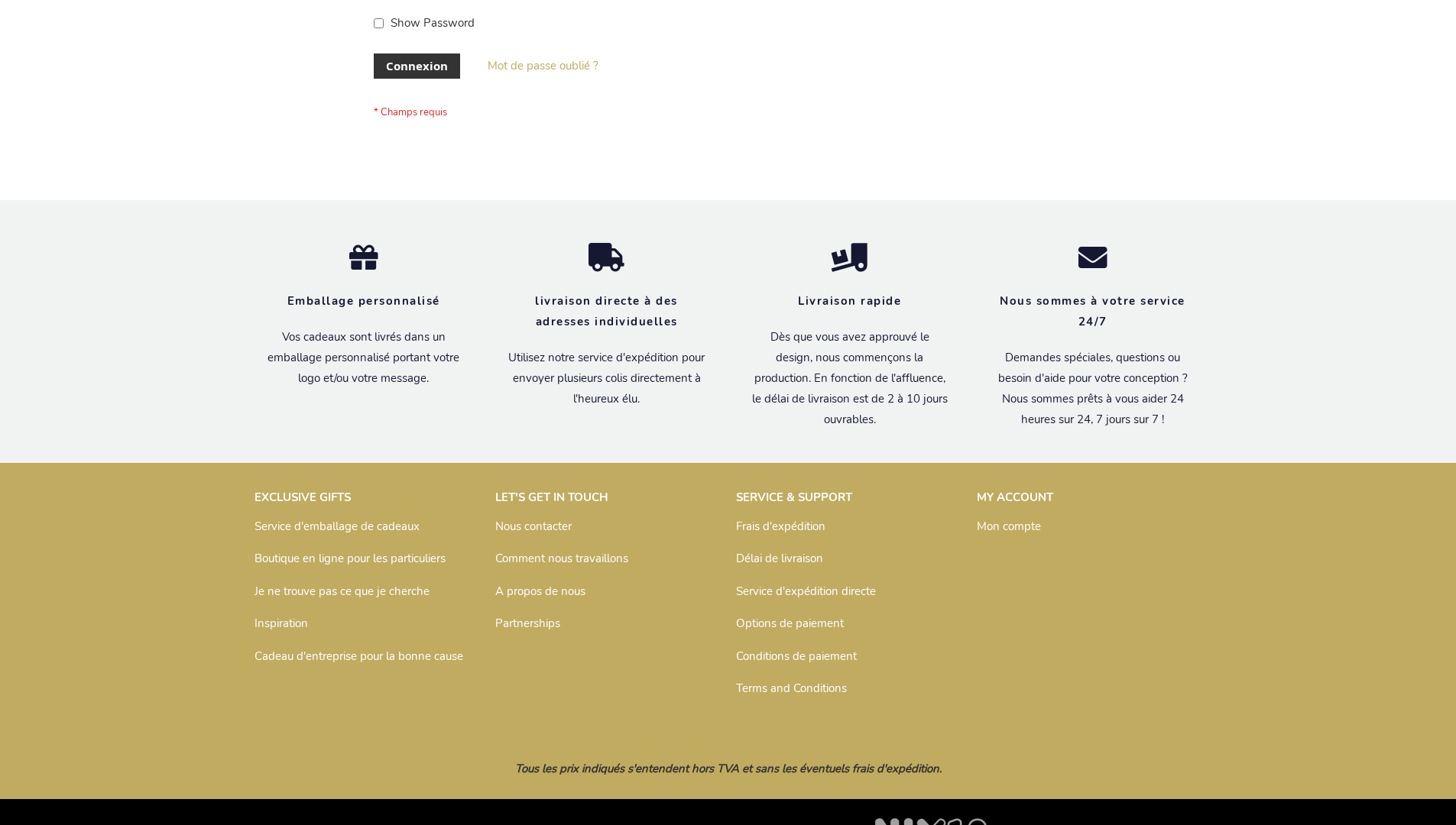
scroll to position [528, 0]
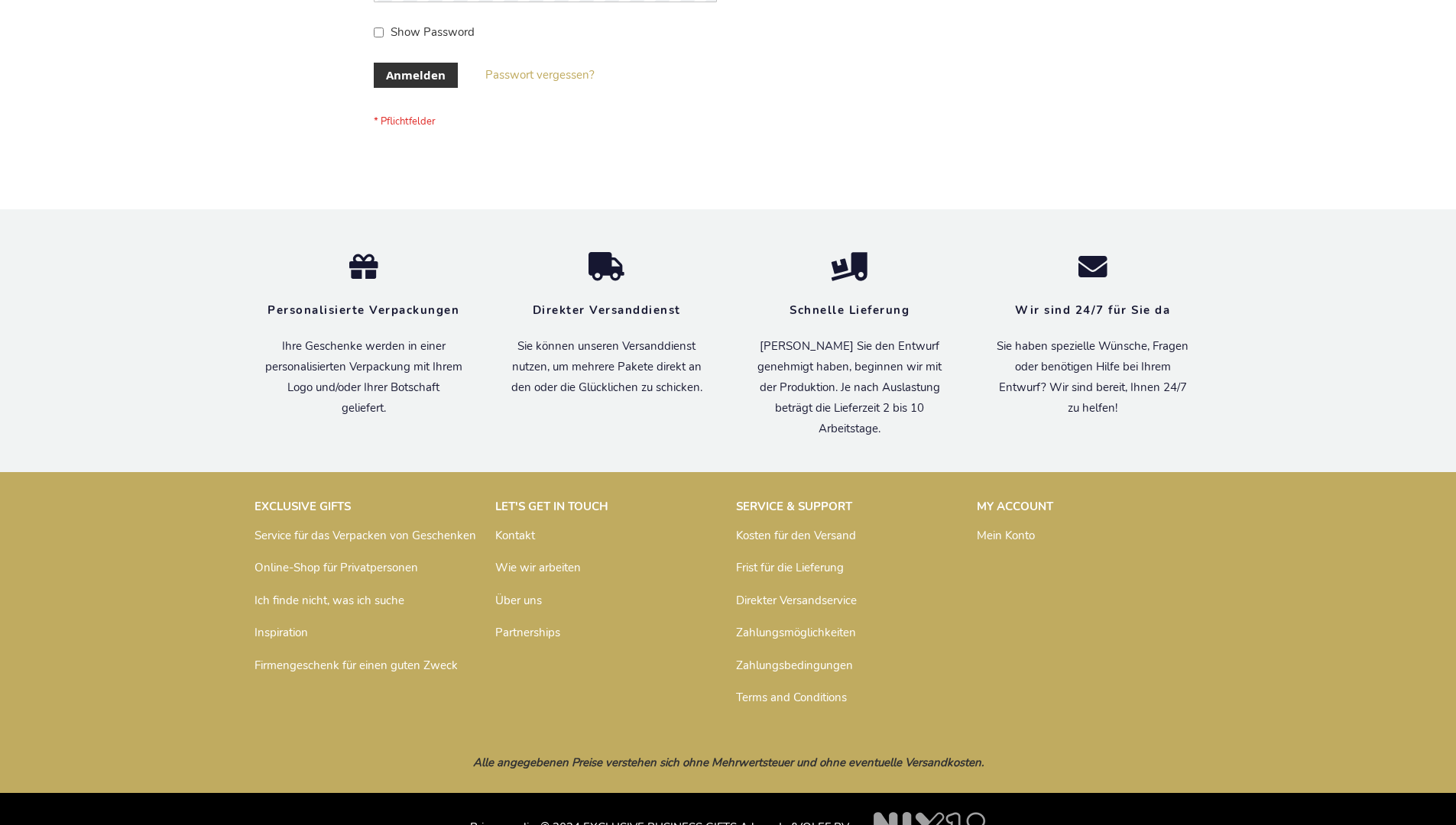
scroll to position [512, 0]
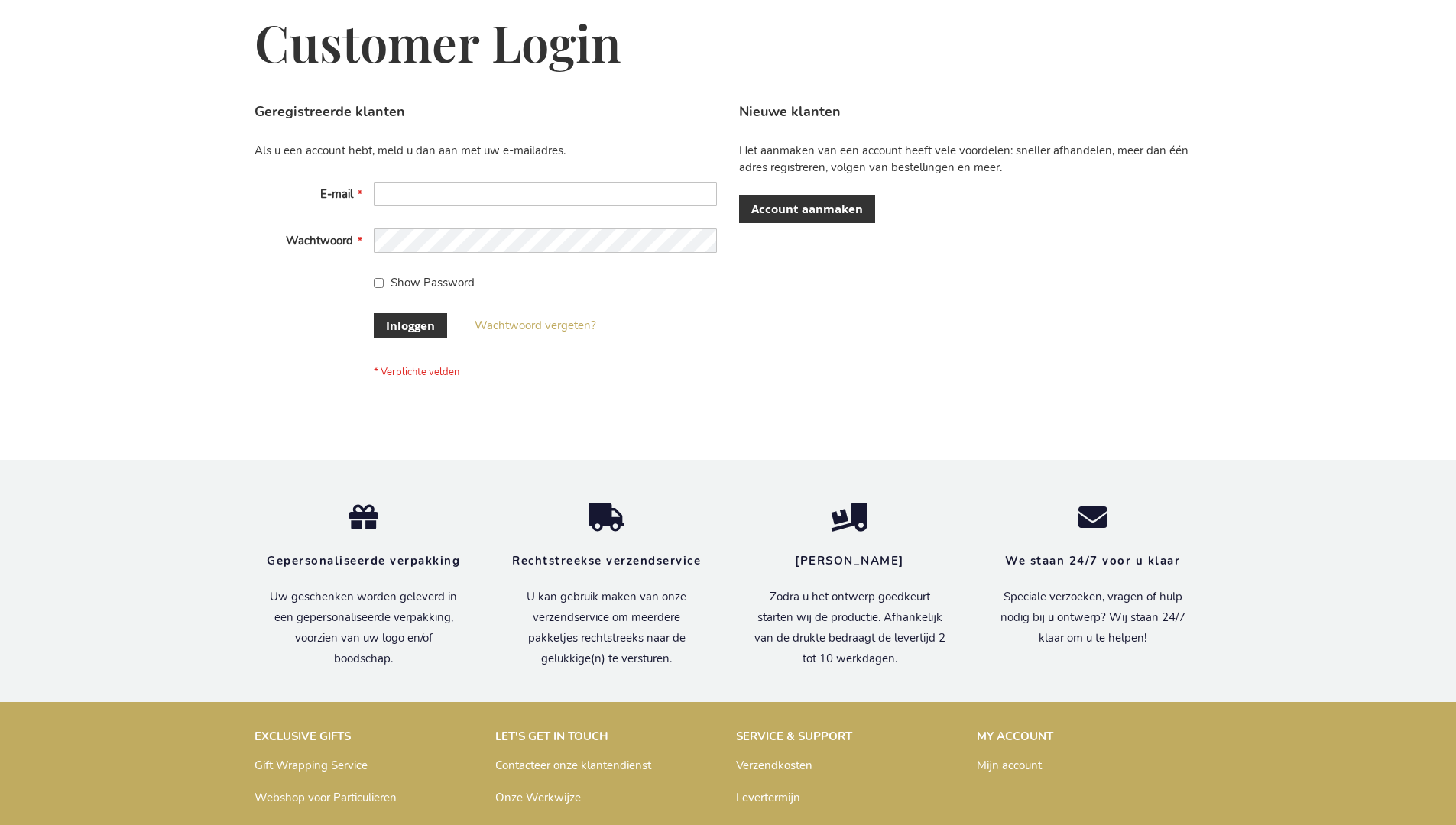
scroll to position [507, 0]
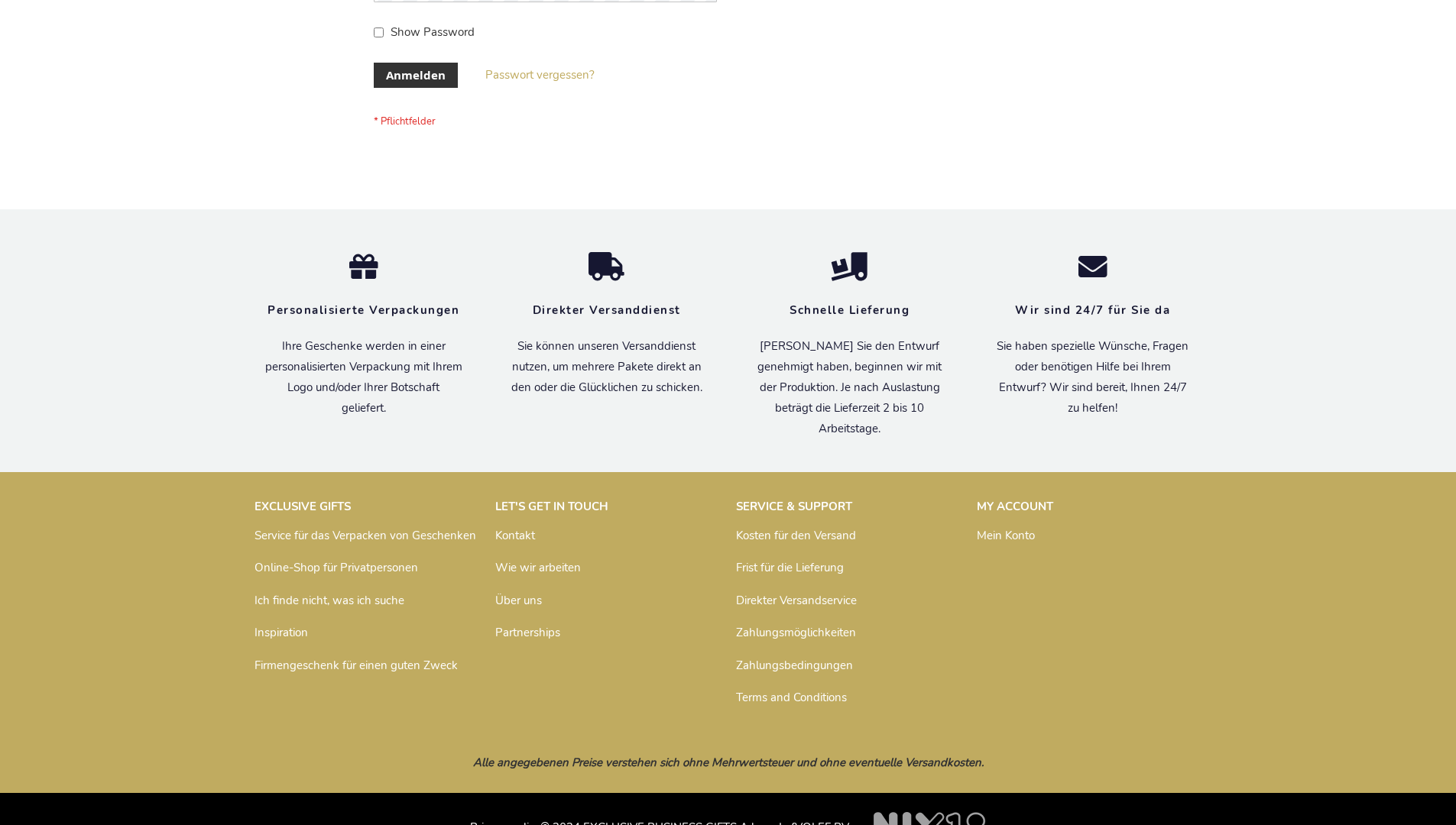
scroll to position [512, 0]
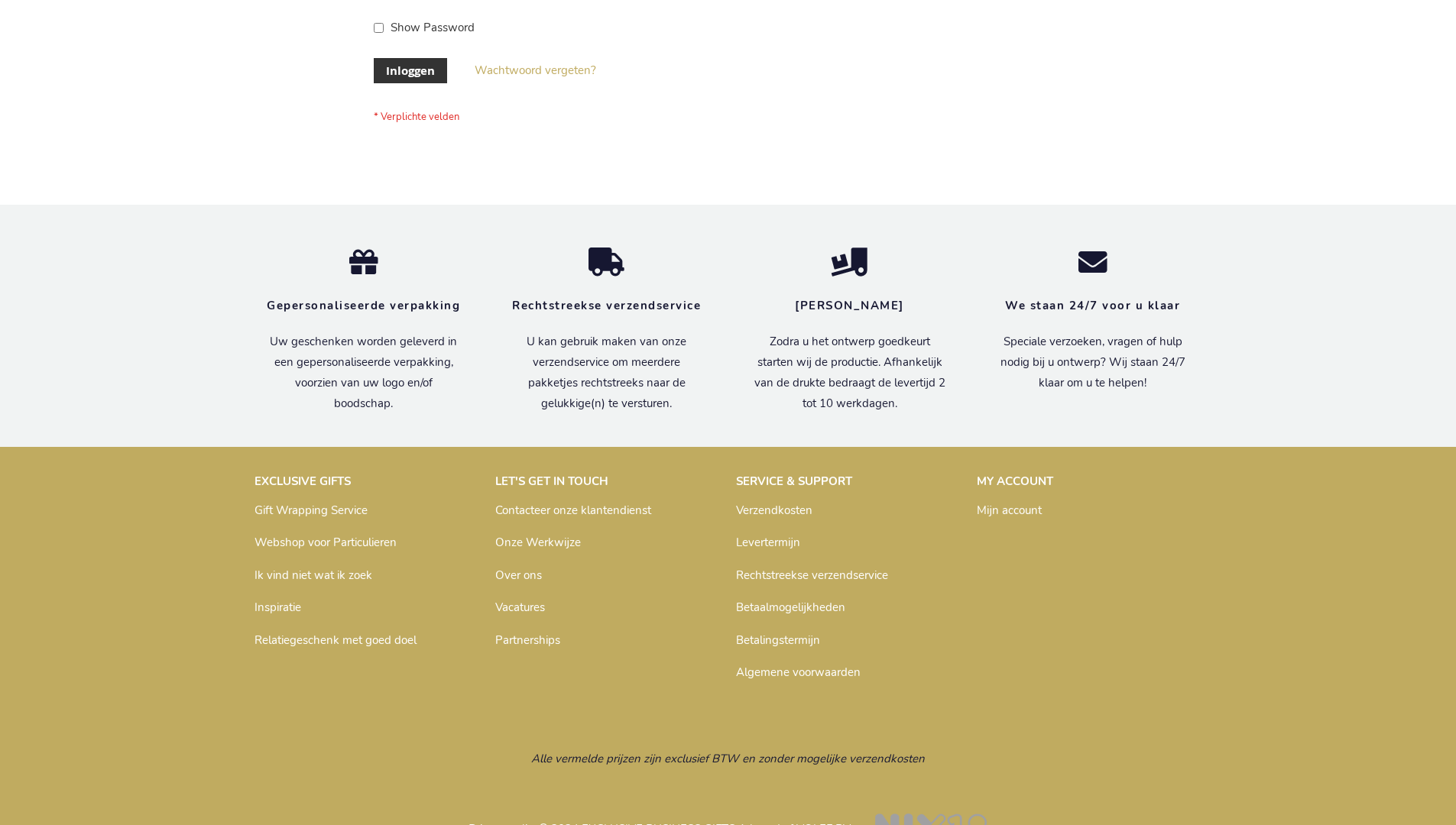
scroll to position [519, 0]
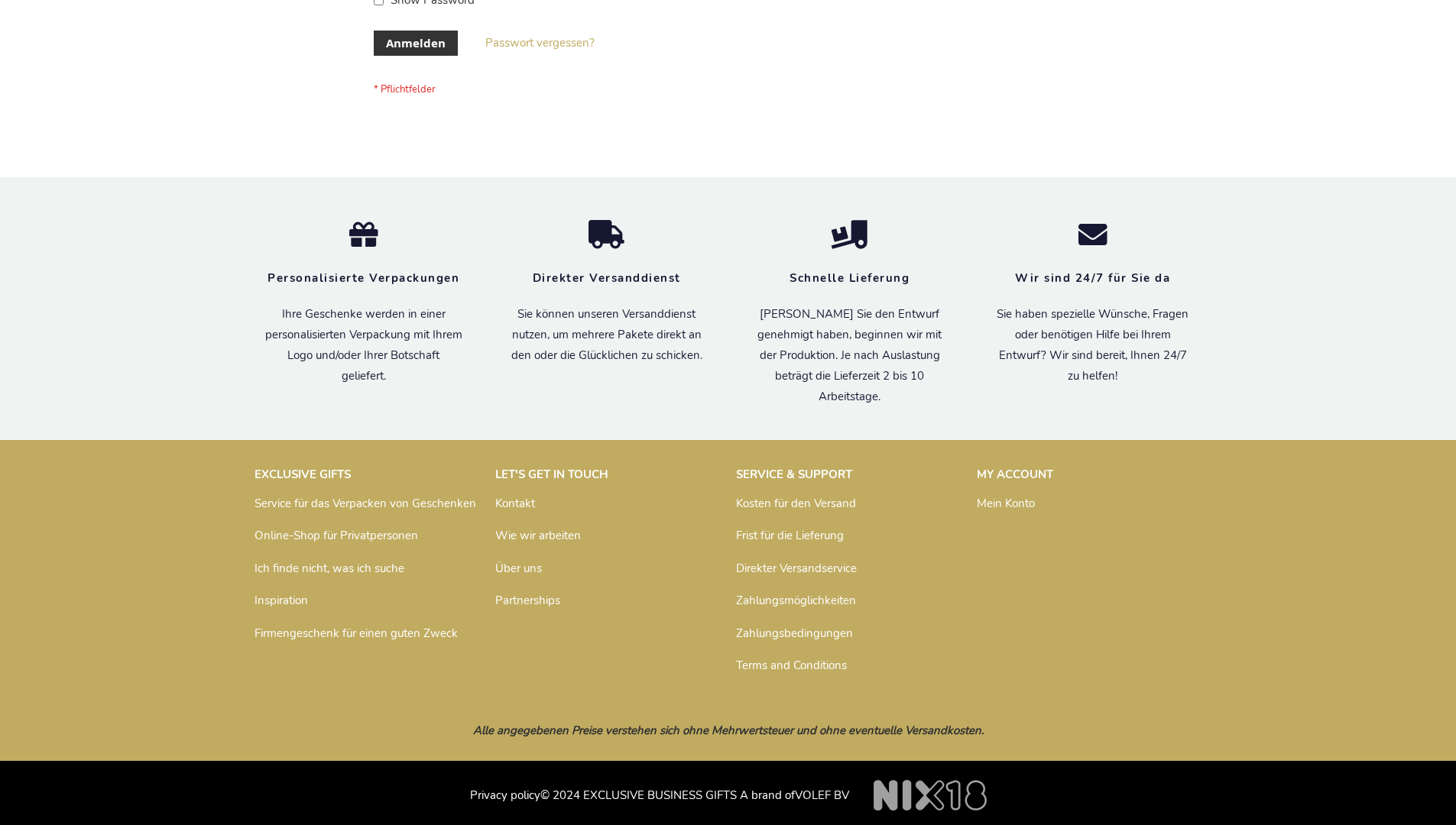
scroll to position [512, 0]
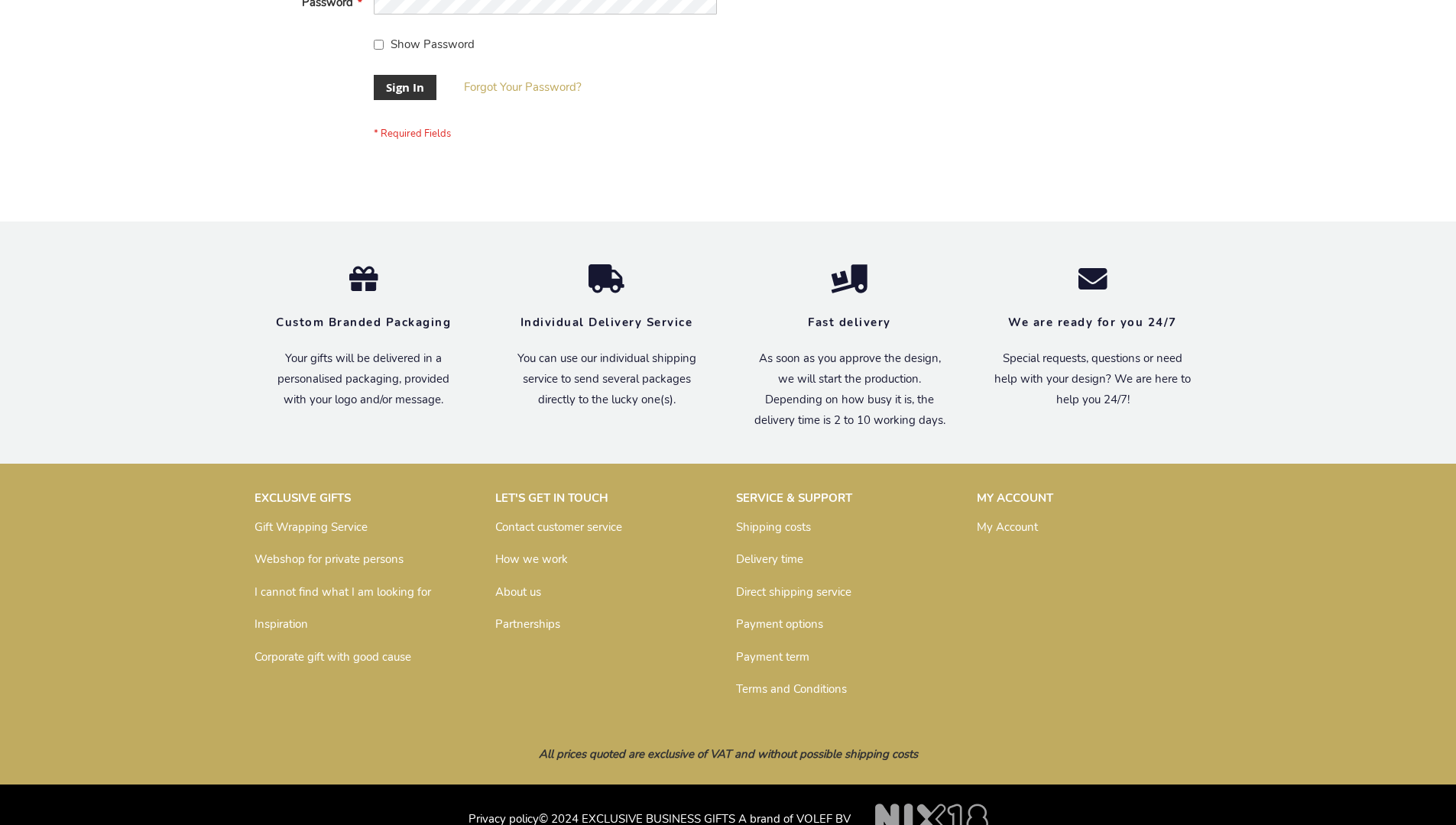
scroll to position [491, 0]
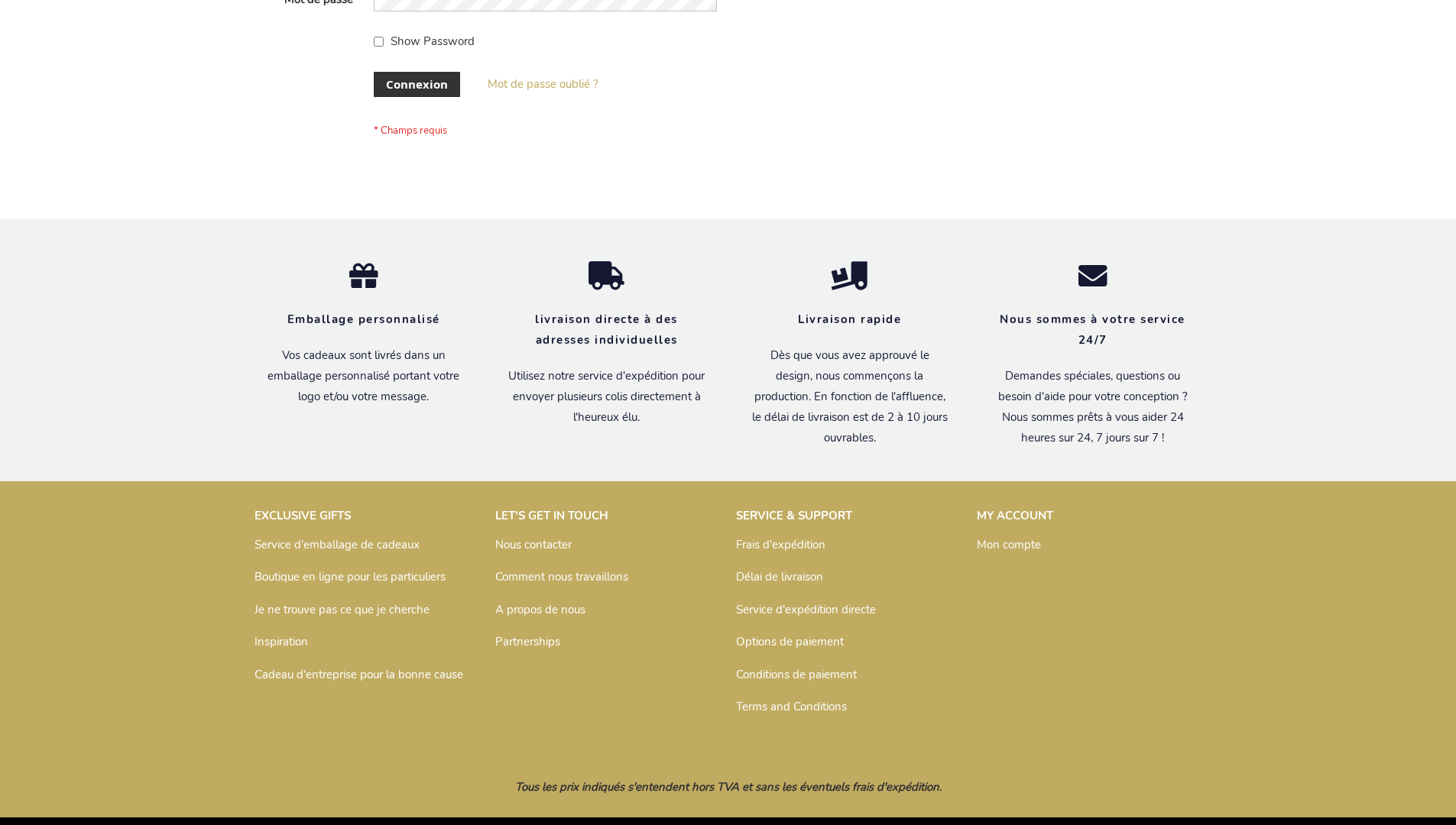
scroll to position [528, 0]
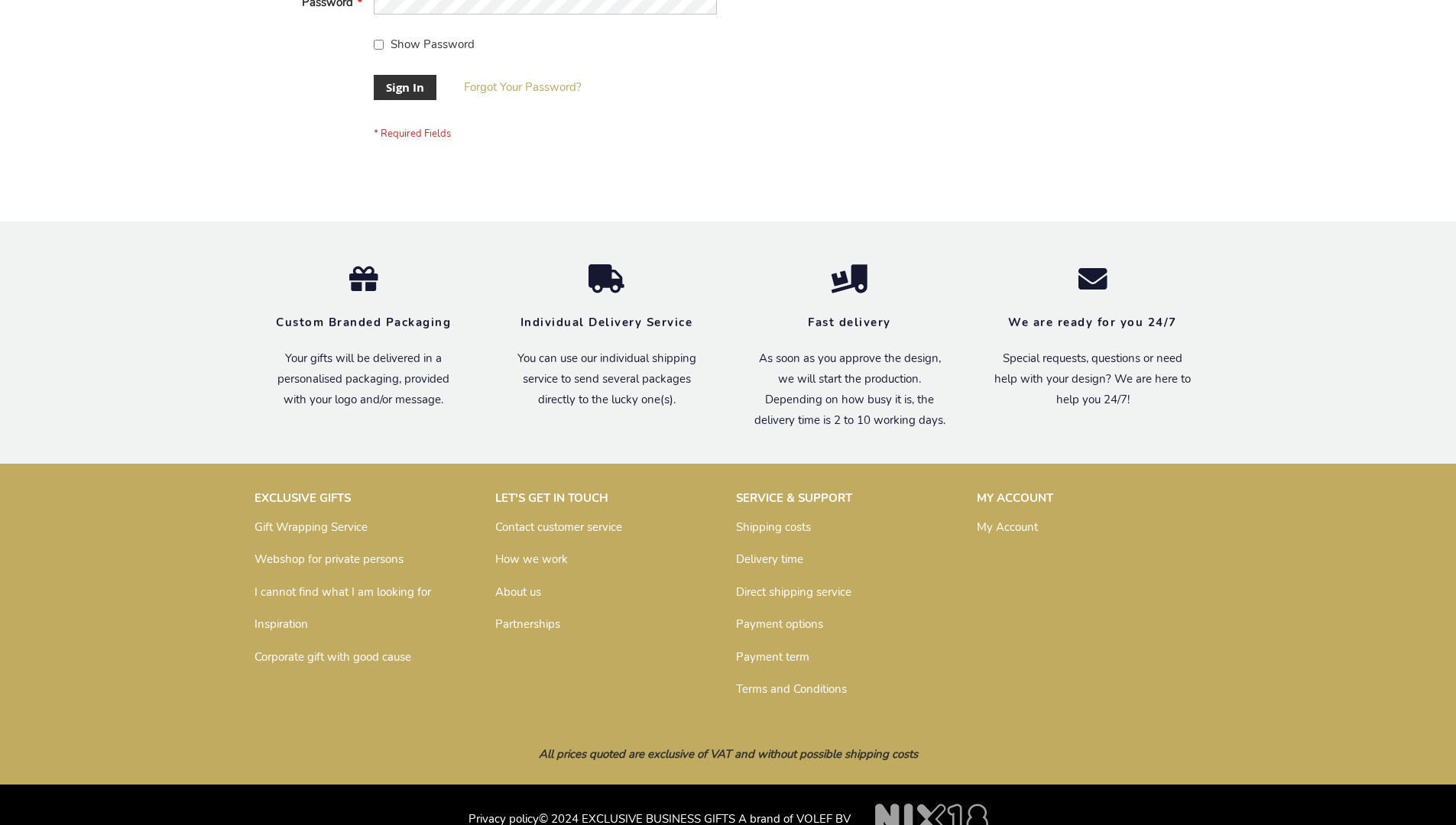
scroll to position [491, 0]
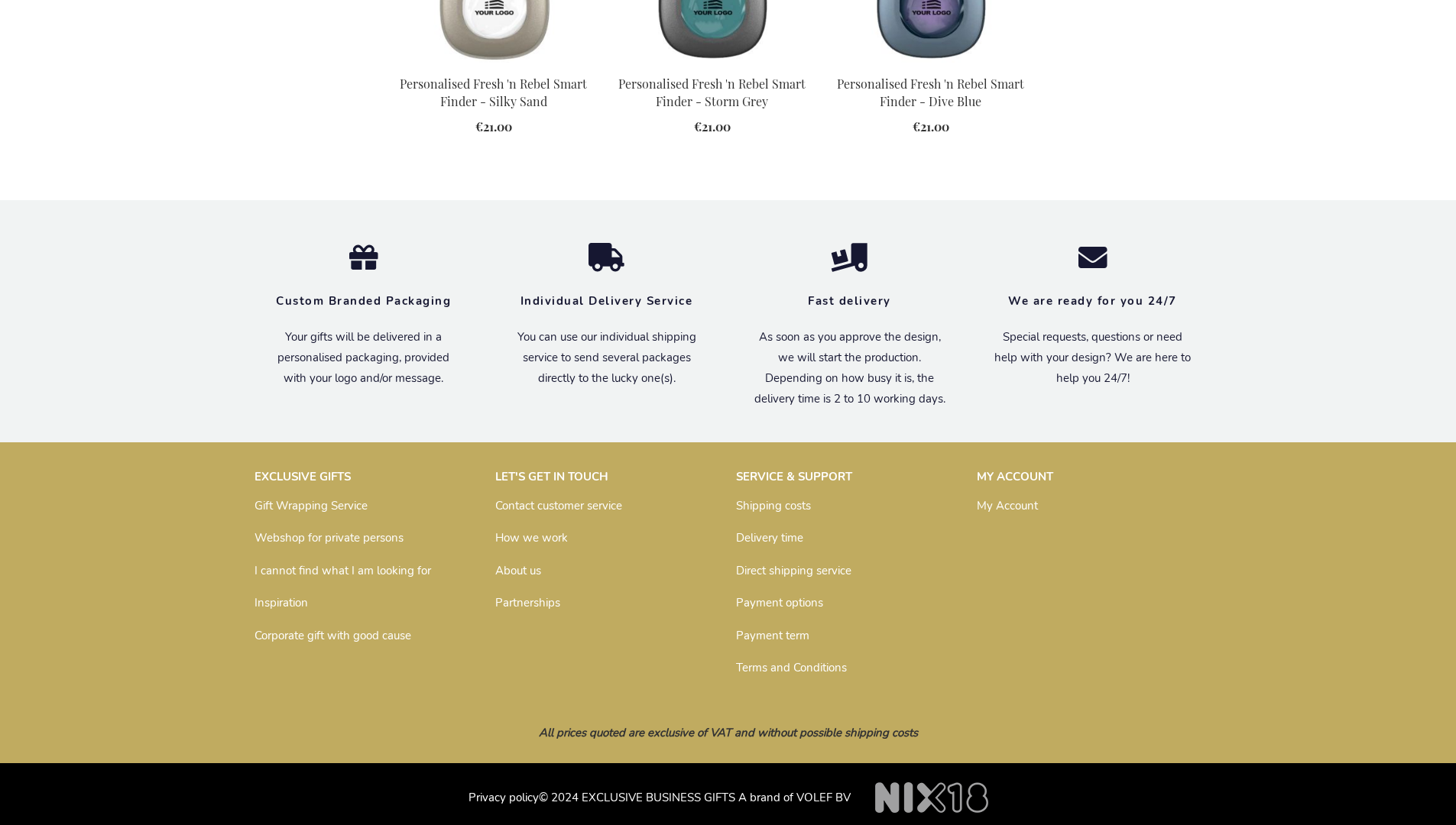
scroll to position [1685, 0]
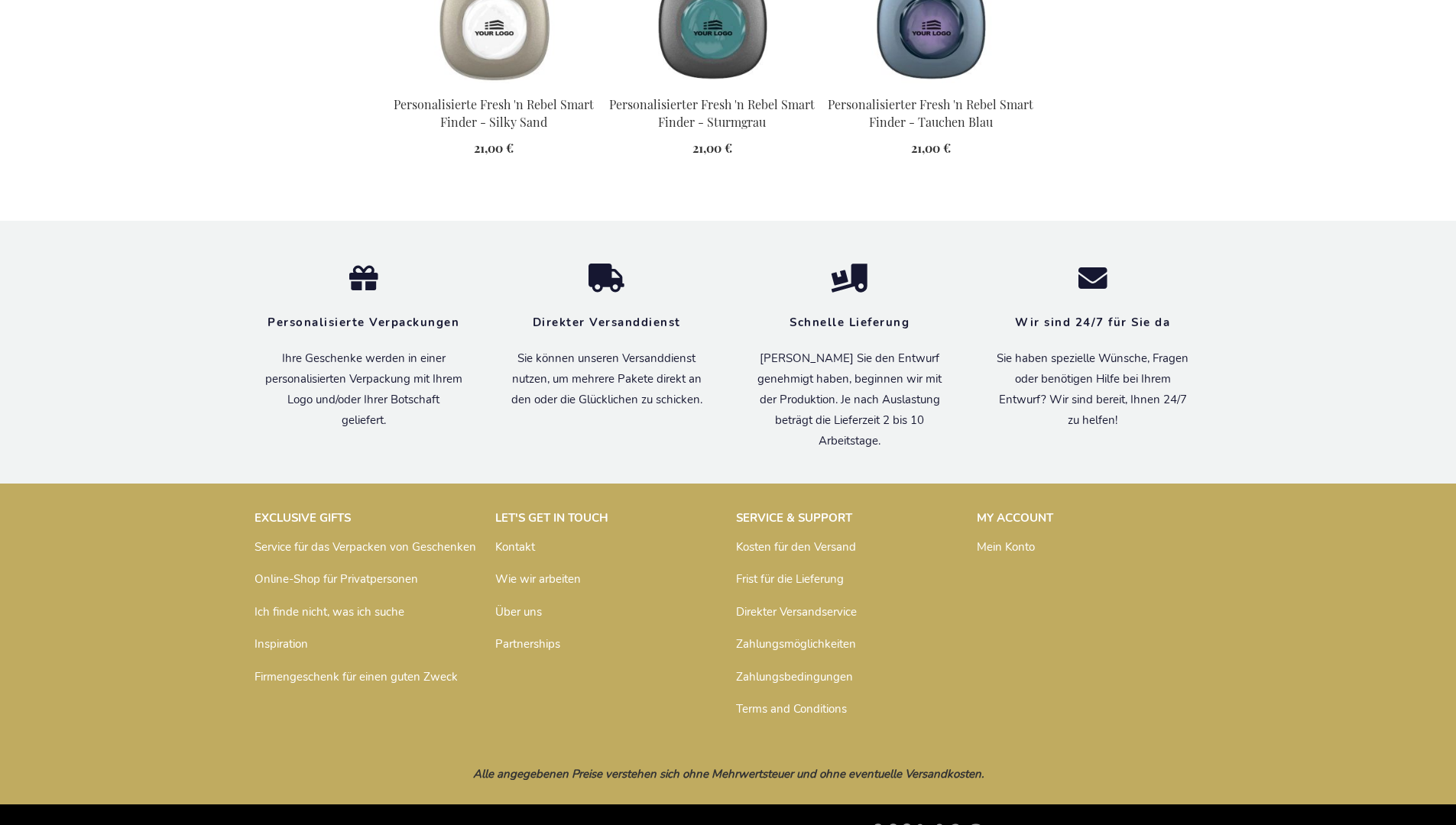
scroll to position [1722, 0]
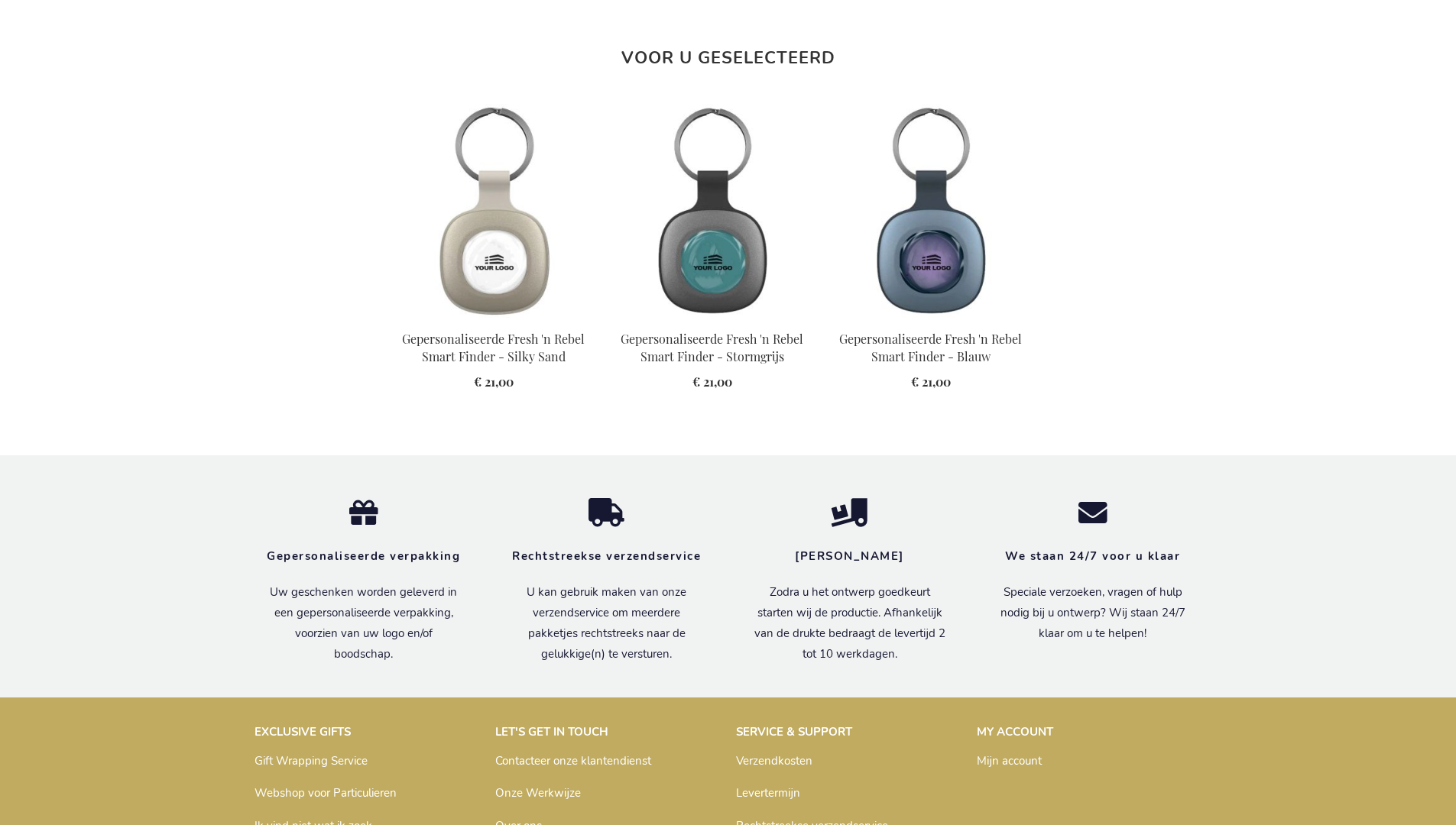
scroll to position [1712, 0]
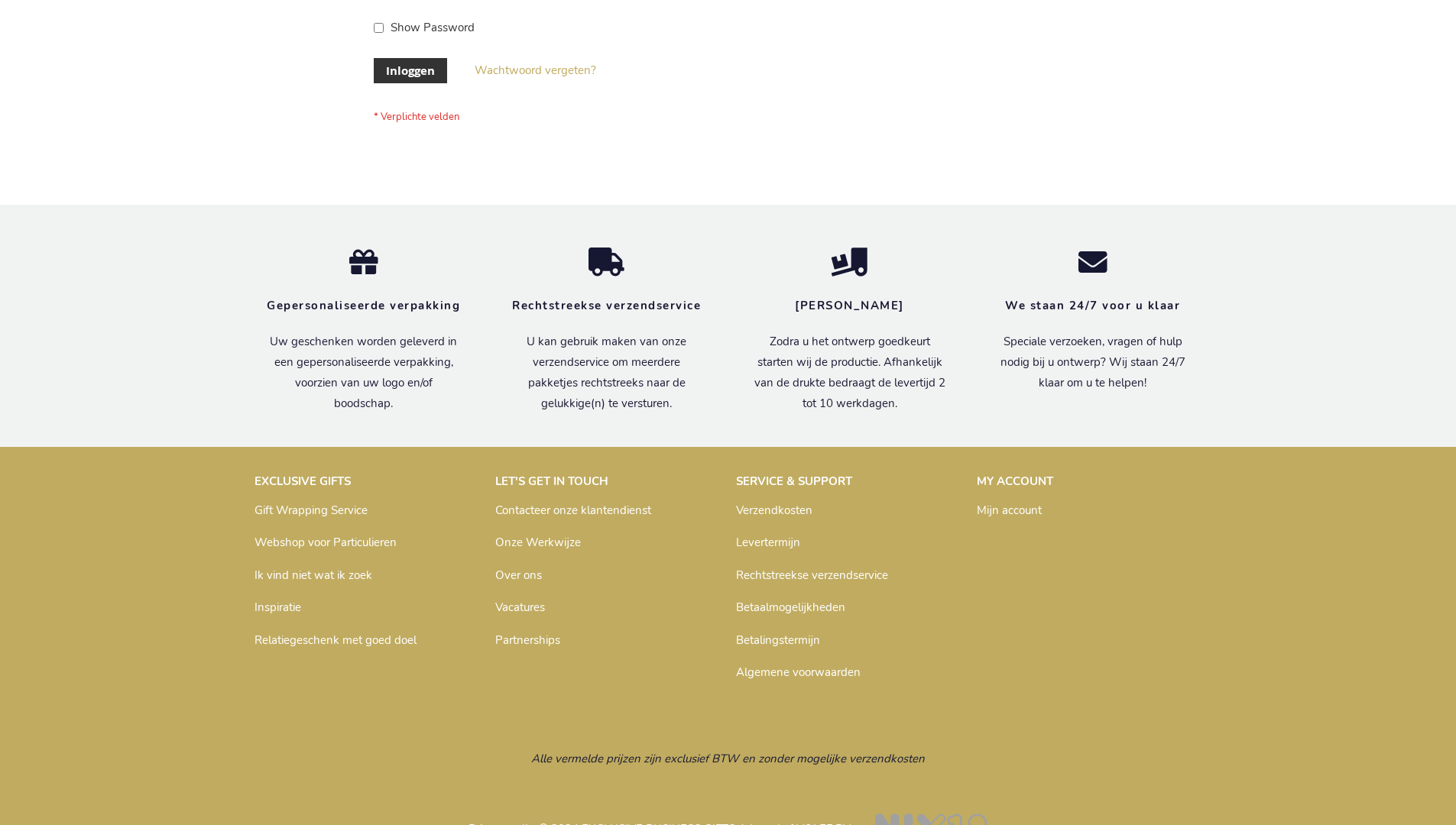
scroll to position [519, 0]
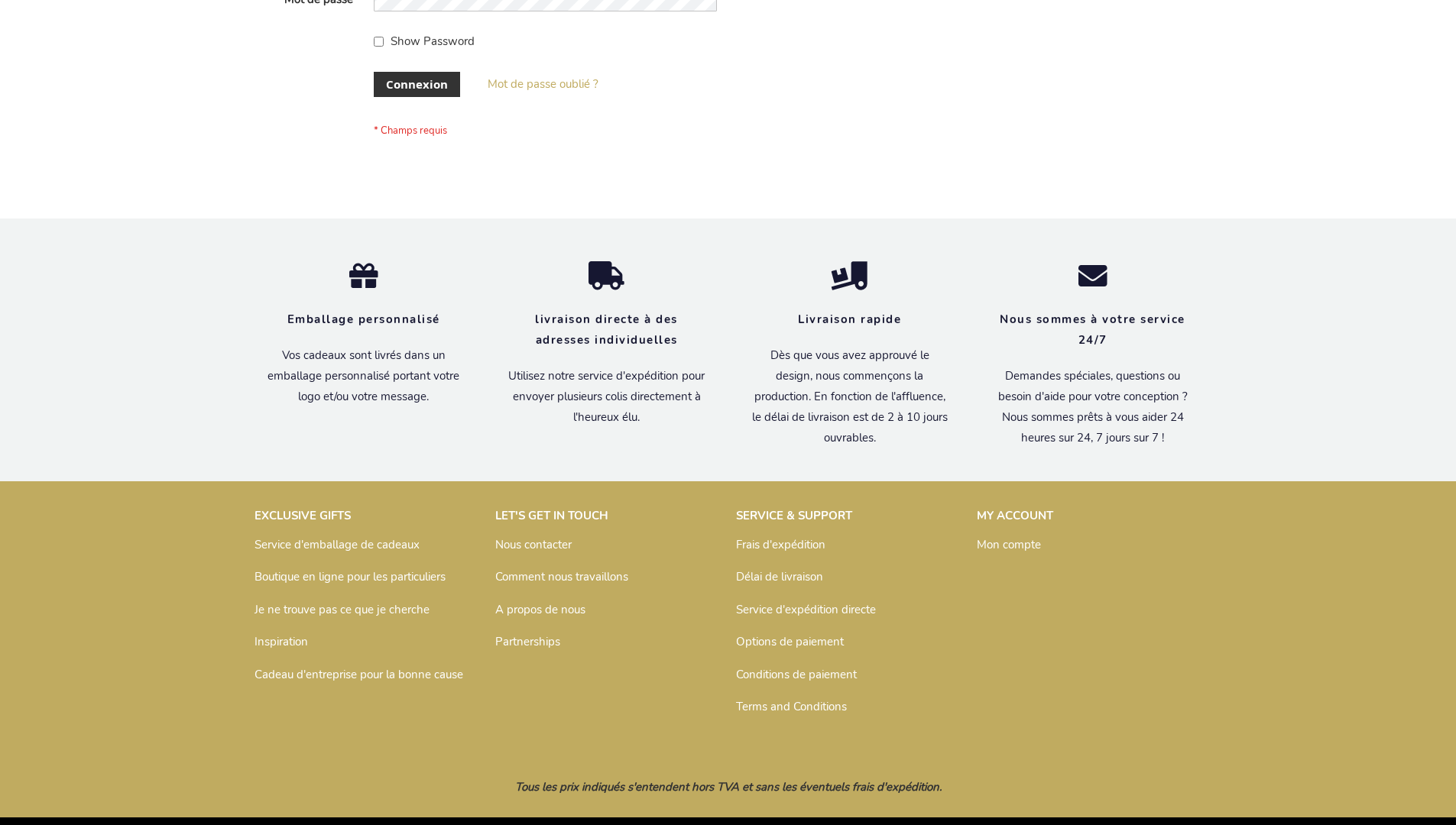
scroll to position [528, 0]
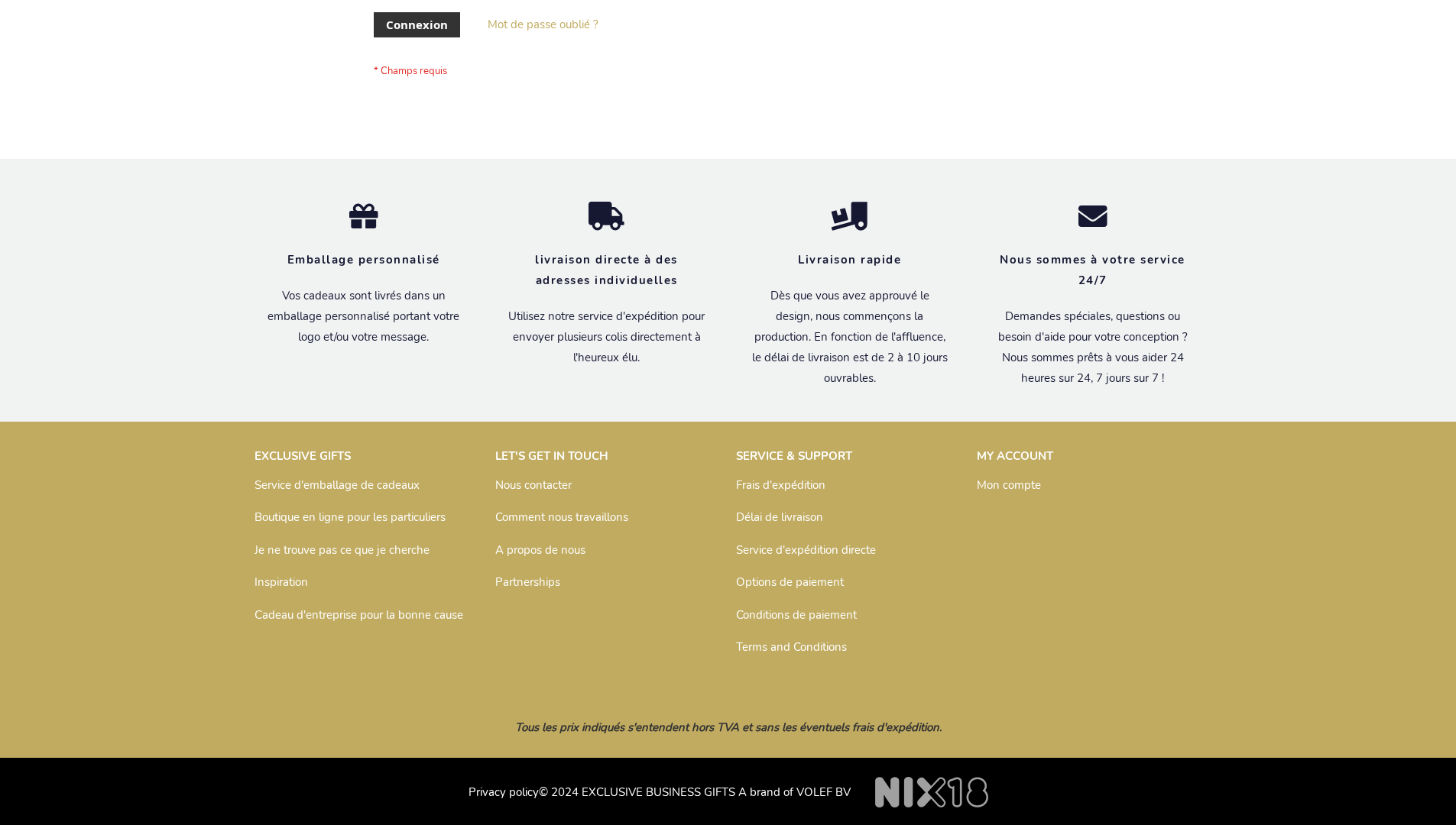
scroll to position [528, 0]
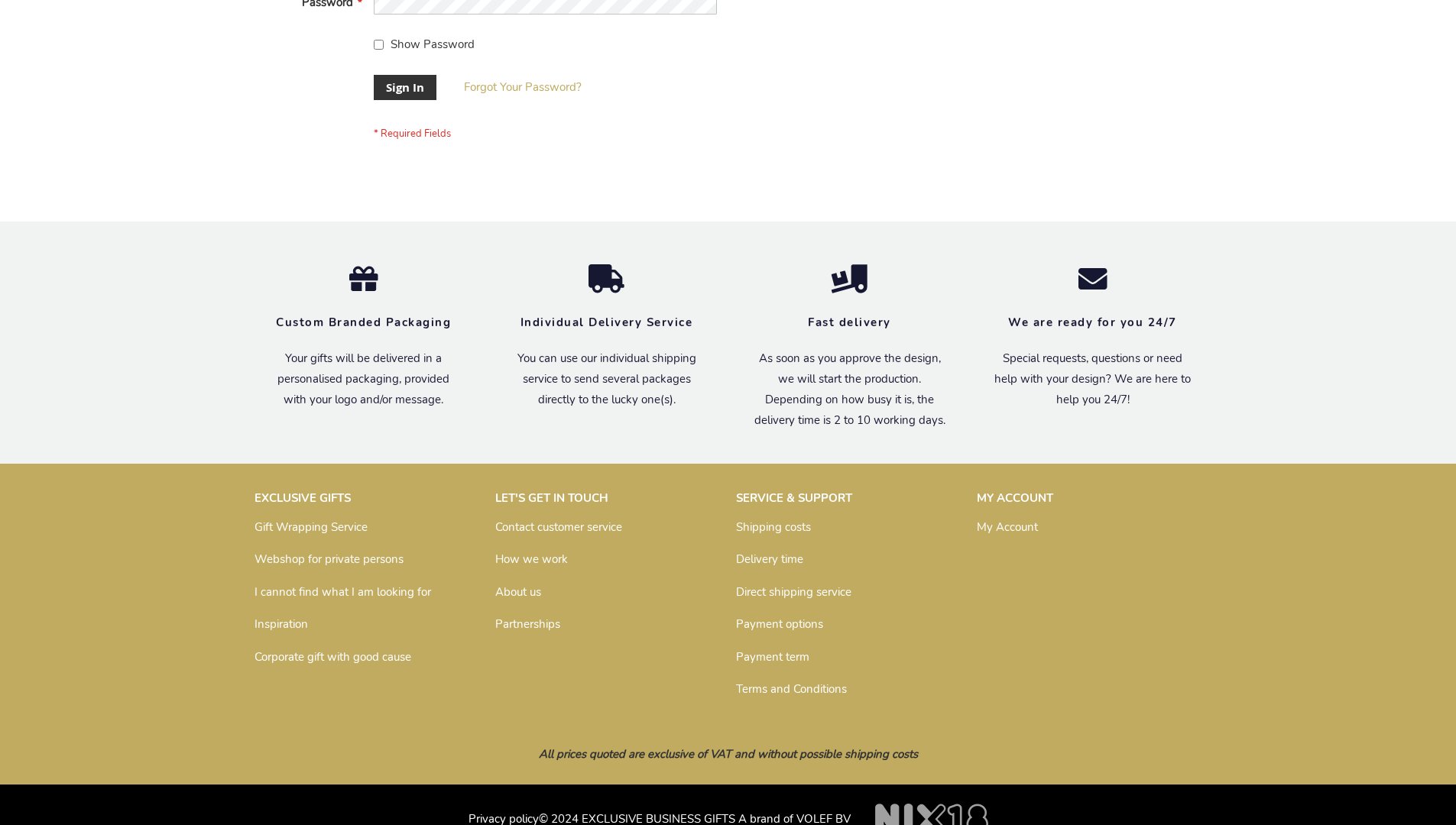
scroll to position [491, 0]
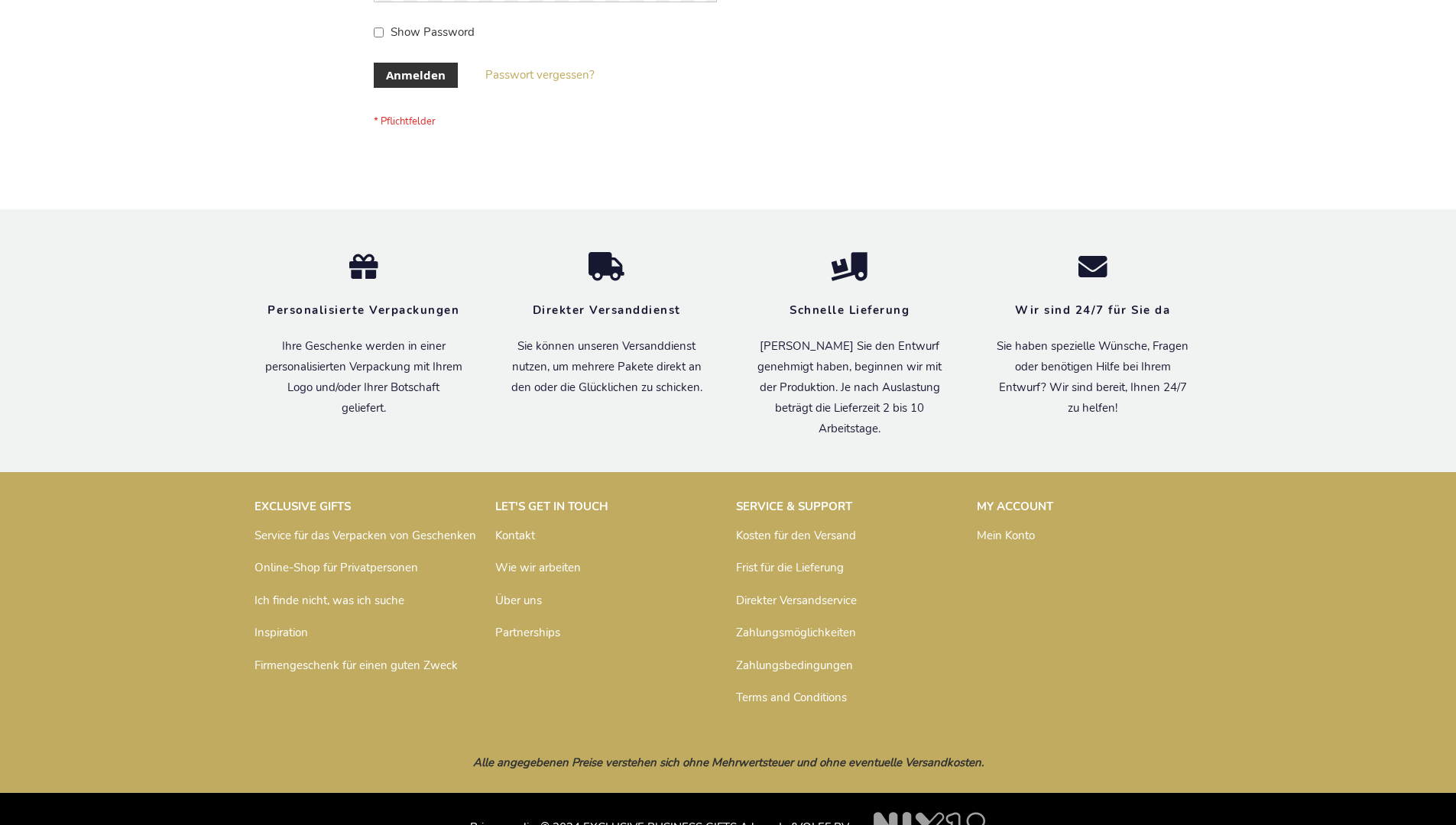
scroll to position [512, 0]
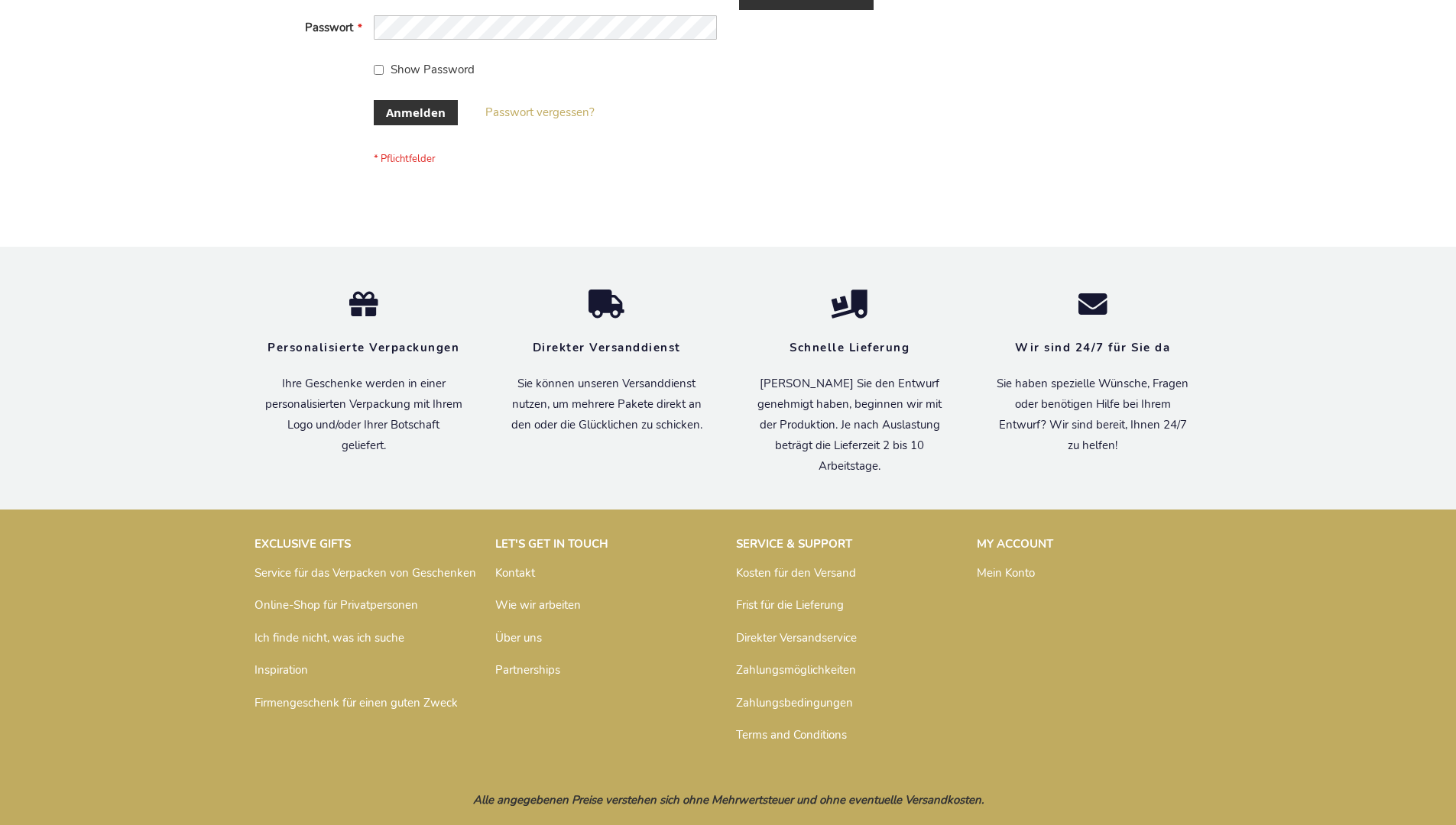
scroll to position [512, 0]
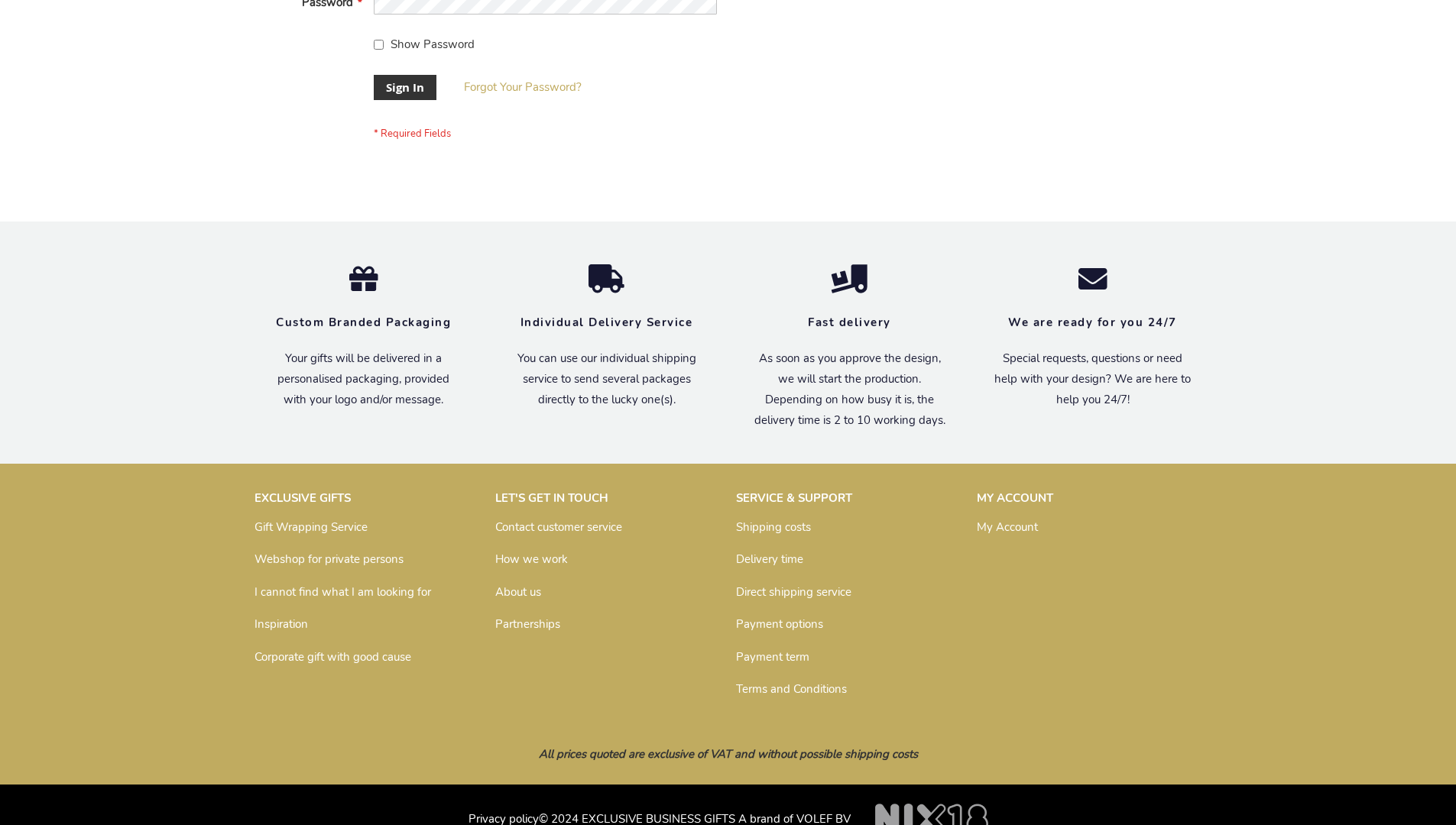
scroll to position [491, 0]
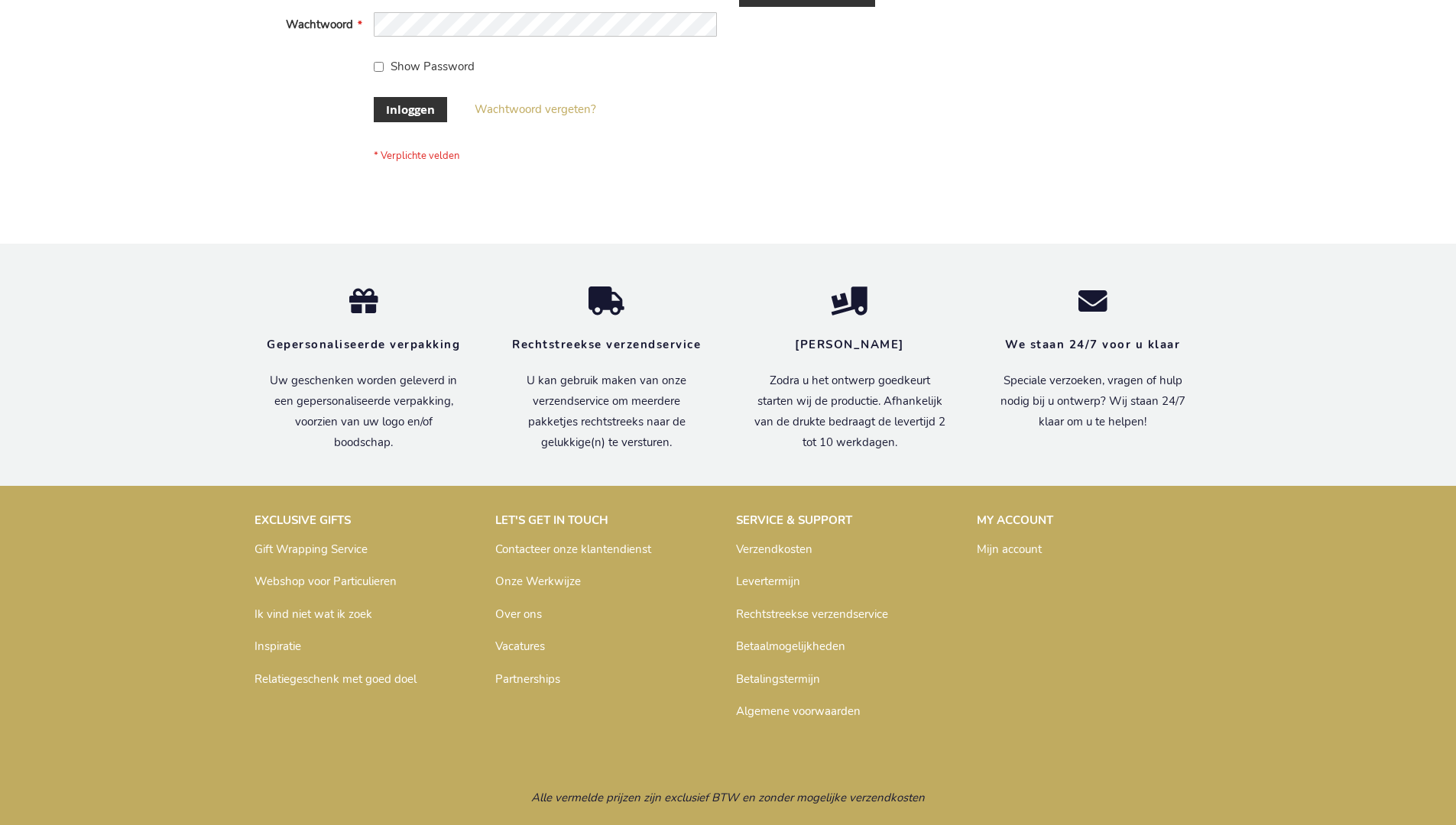
scroll to position [519, 0]
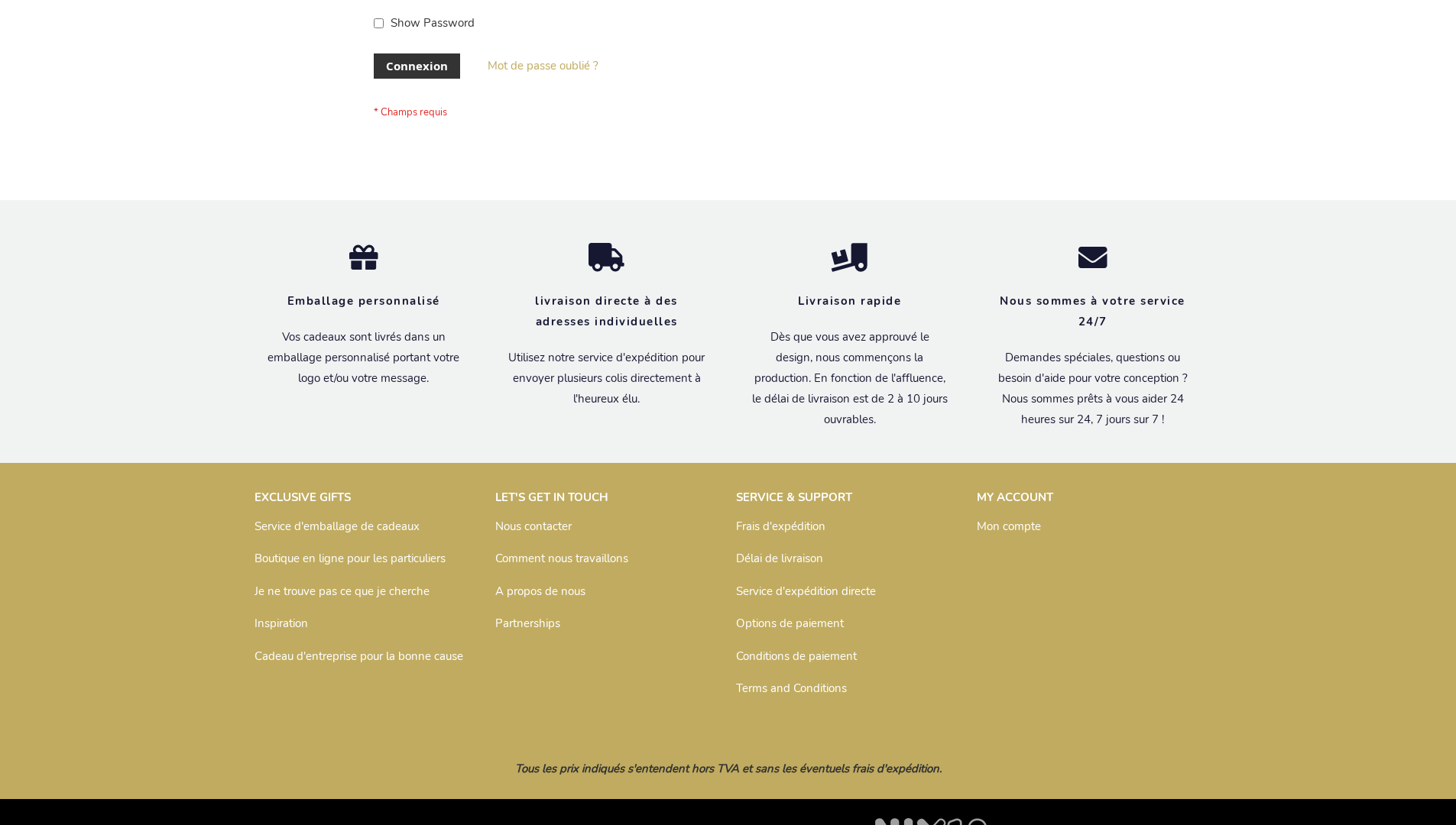
scroll to position [528, 0]
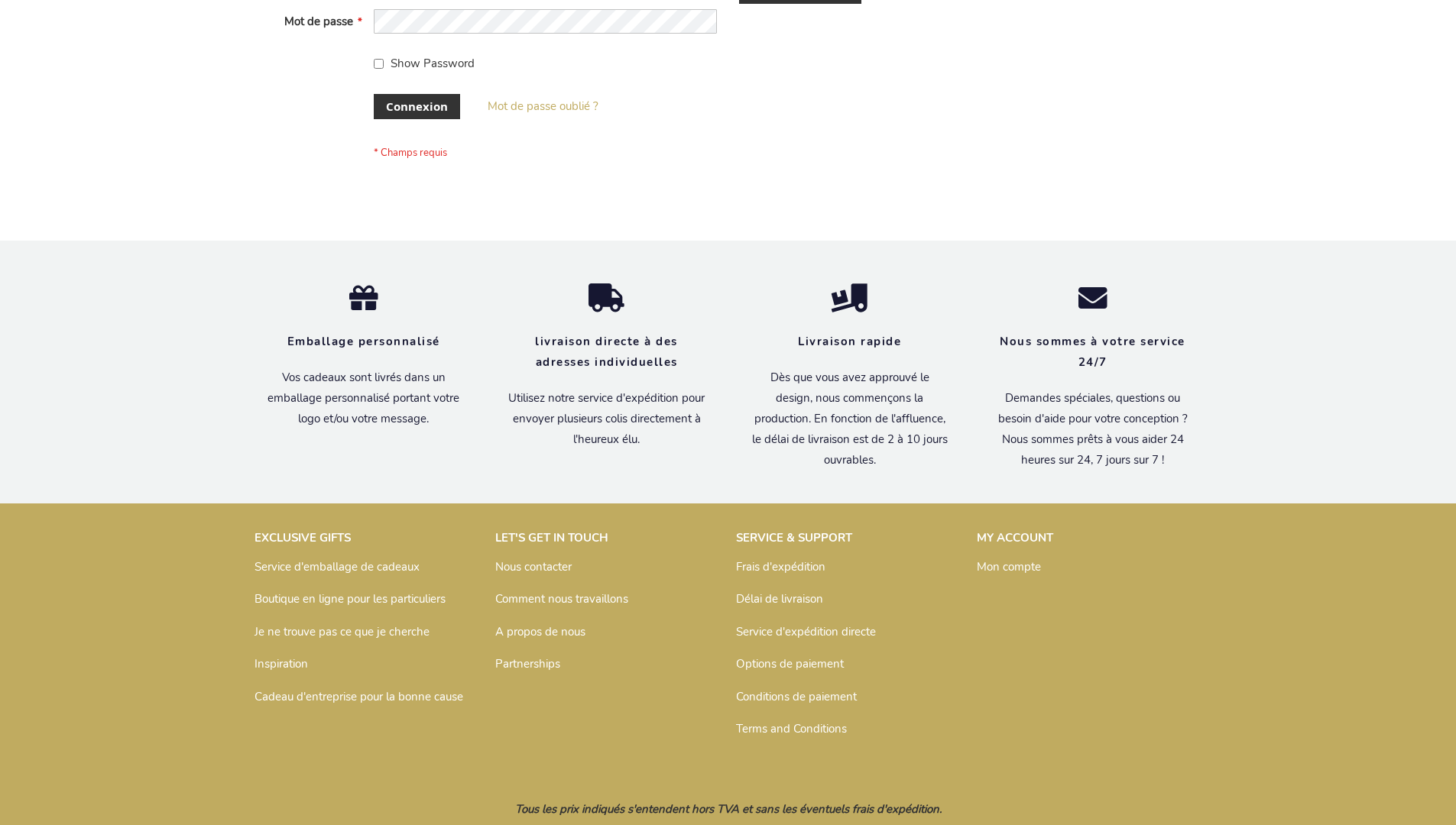
scroll to position [528, 0]
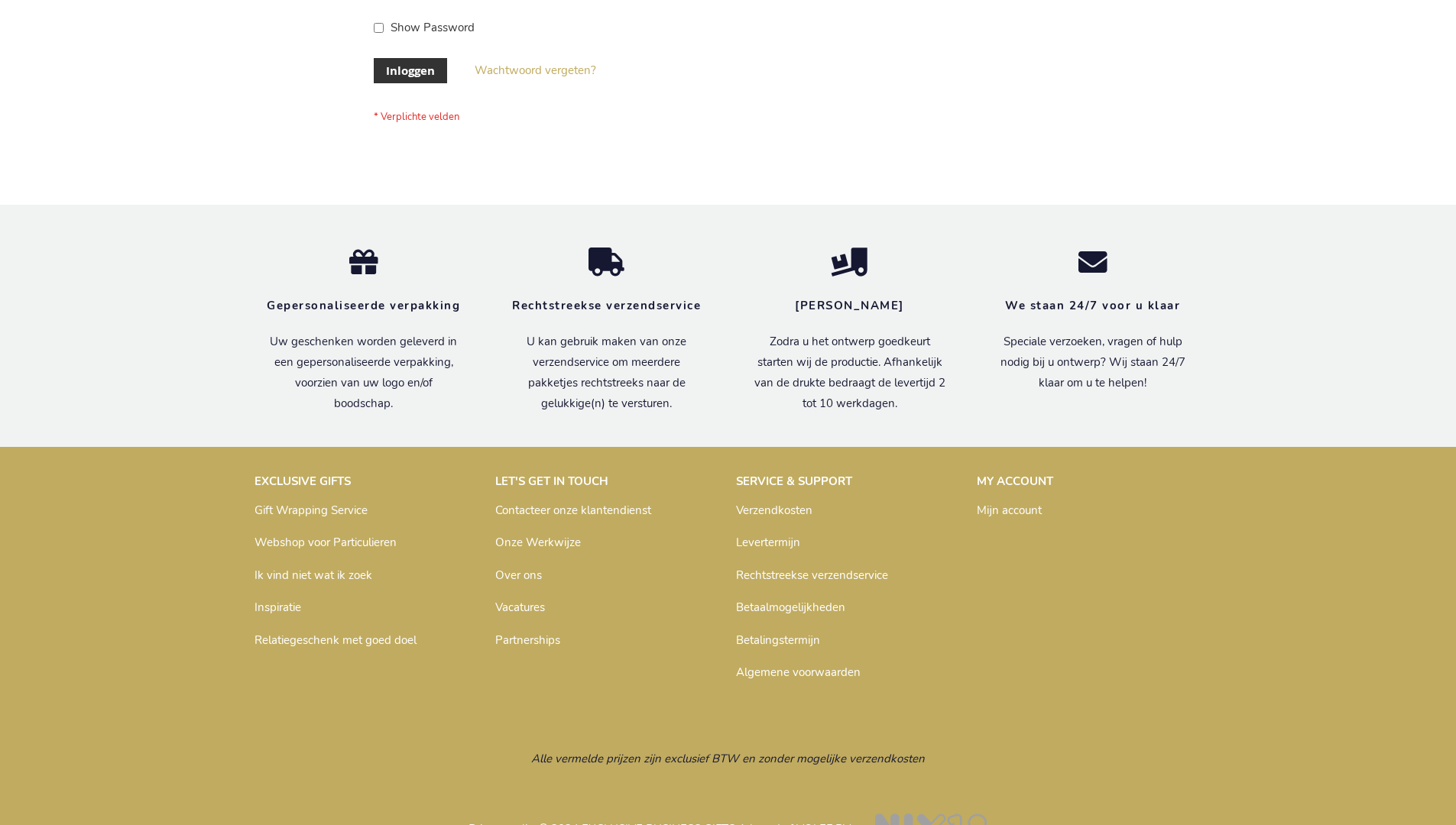
scroll to position [519, 0]
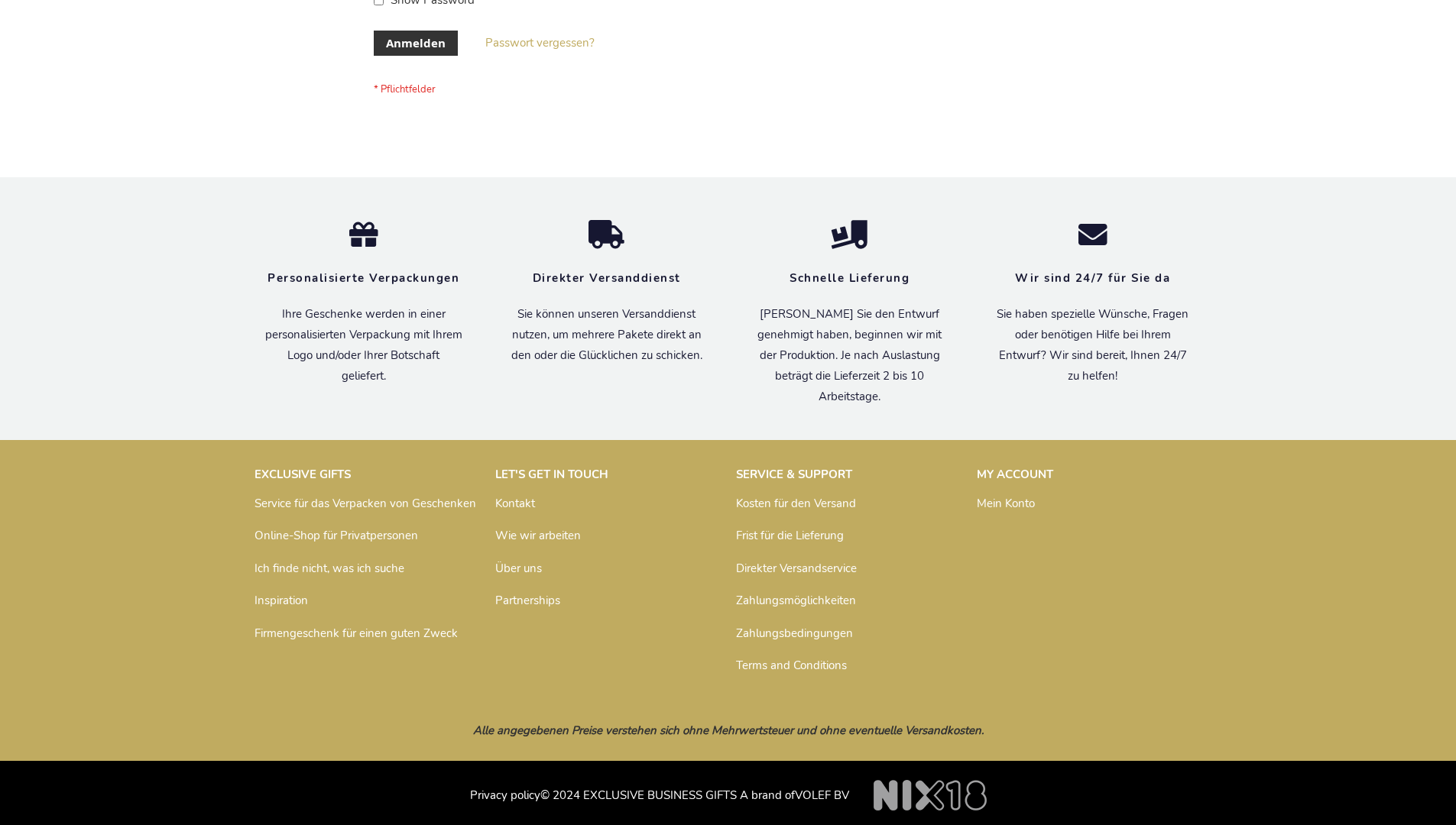
scroll to position [512, 0]
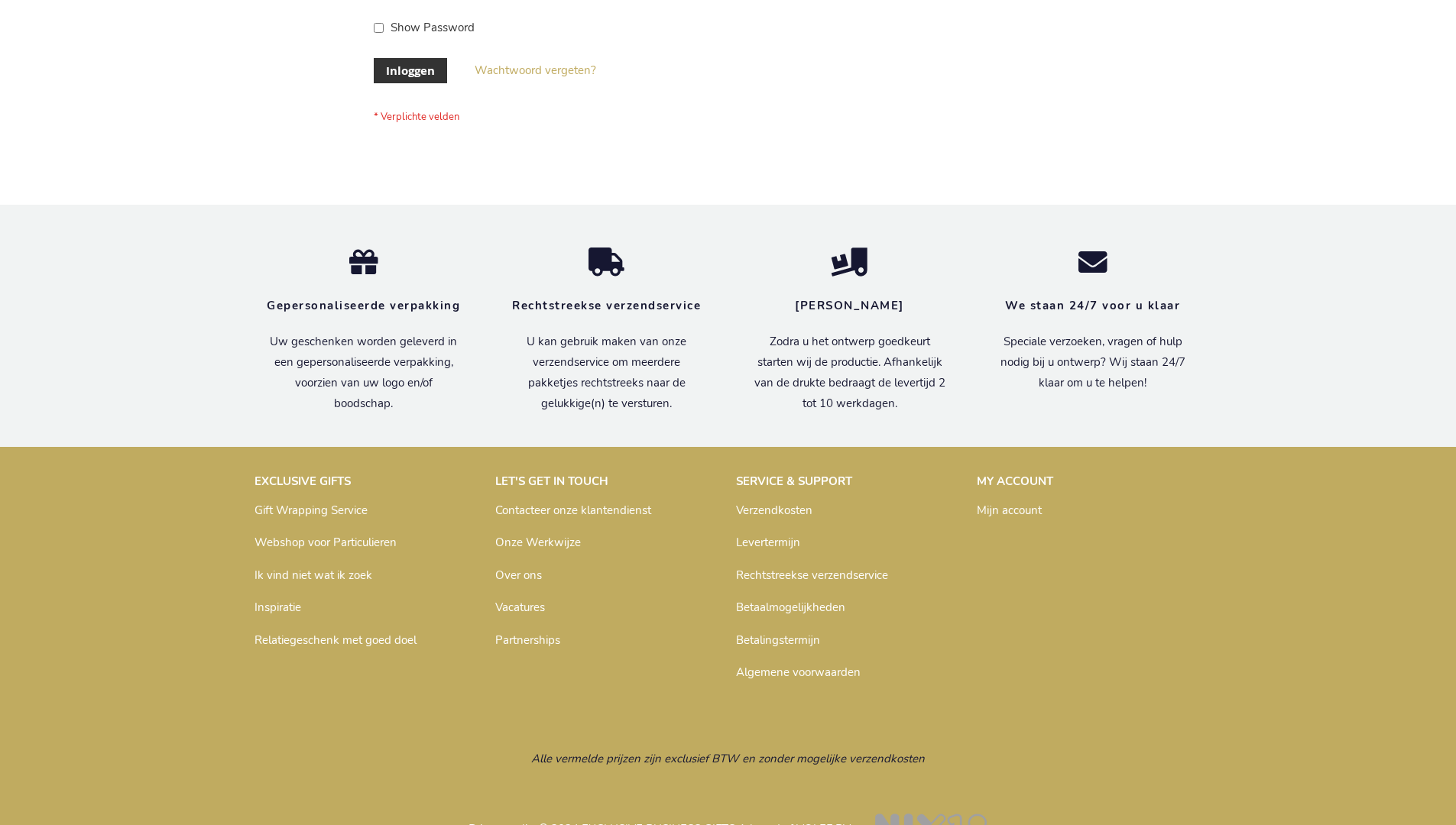
scroll to position [519, 0]
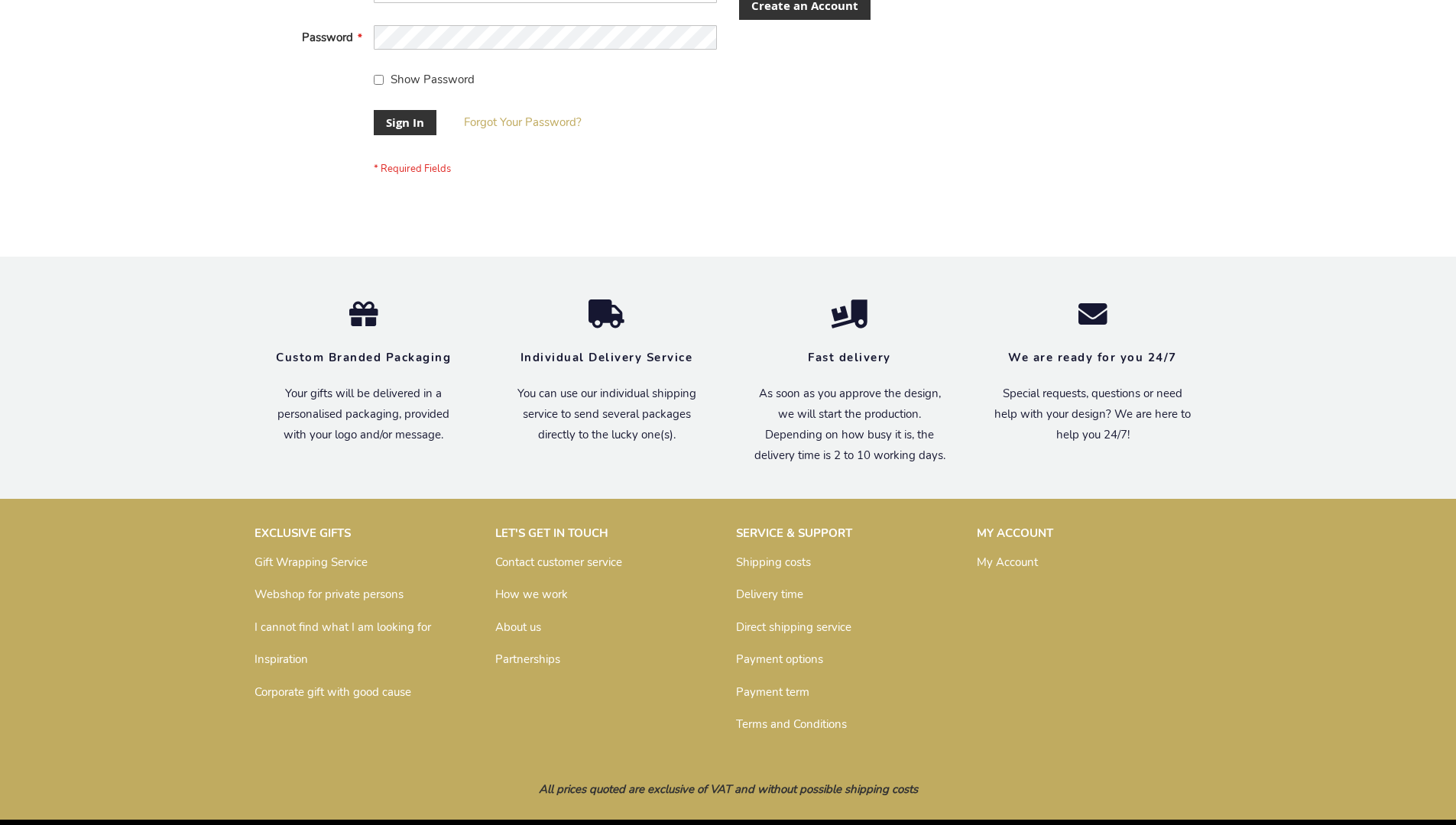
scroll to position [491, 0]
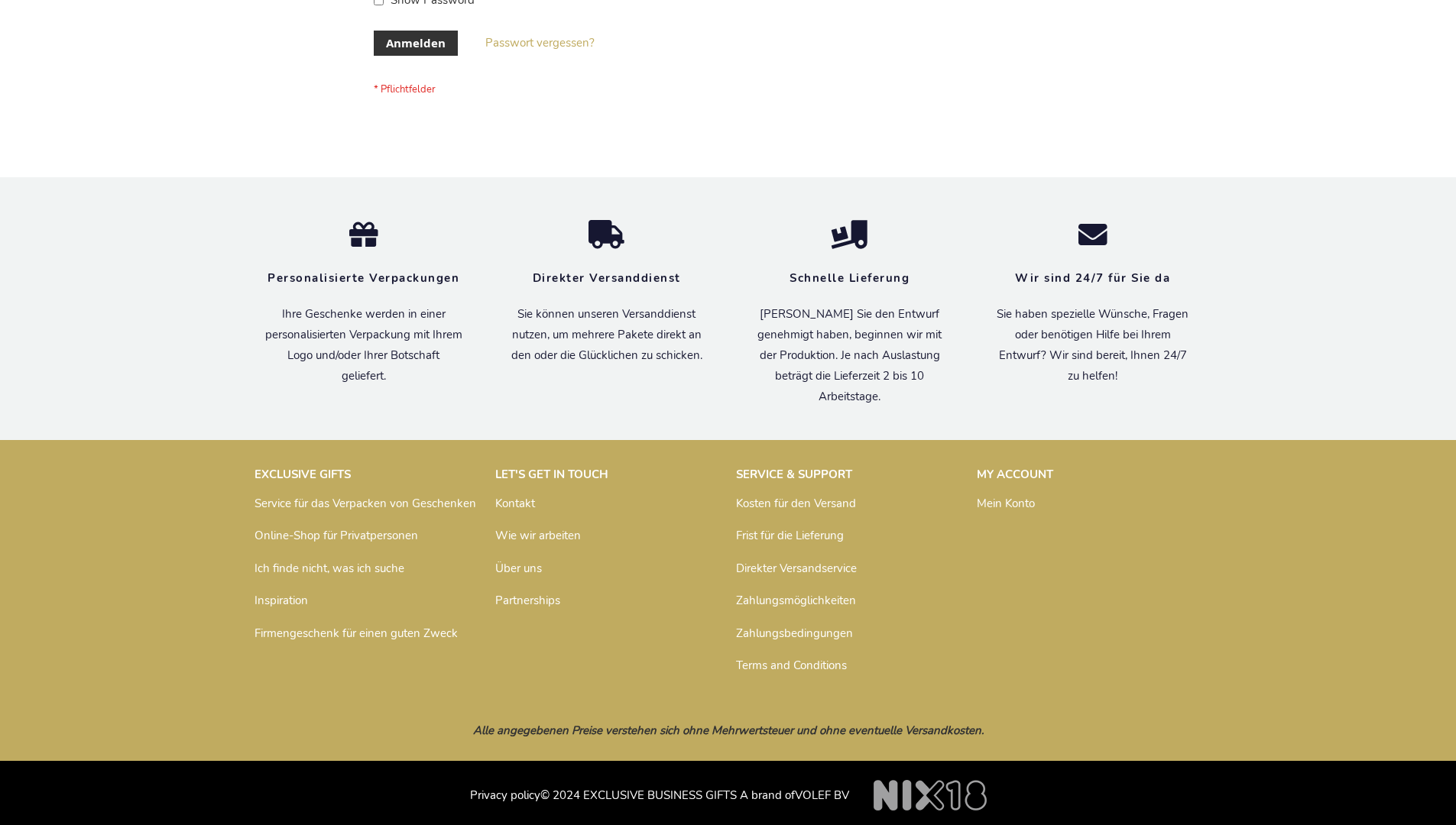
scroll to position [512, 0]
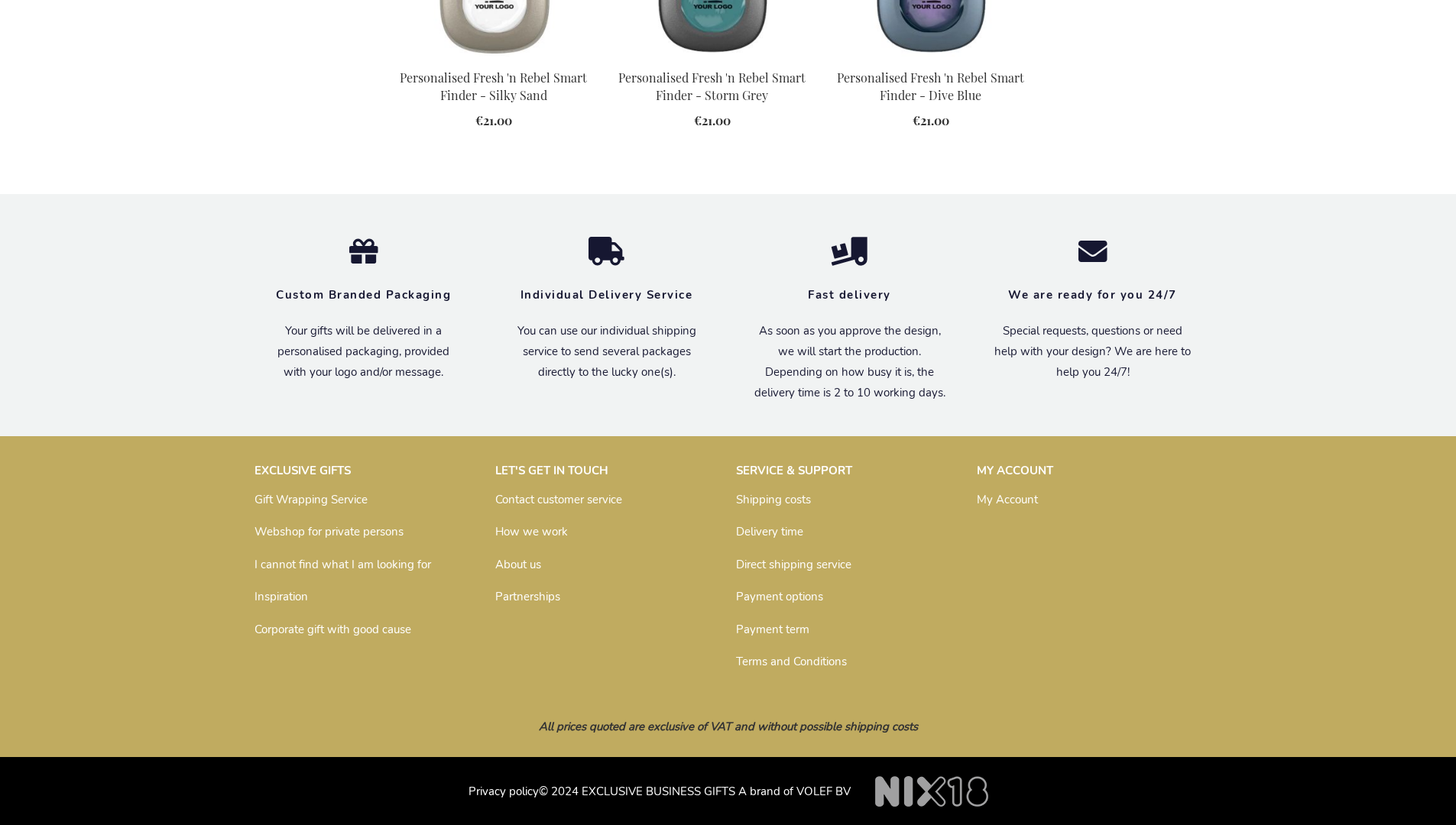
scroll to position [1685, 0]
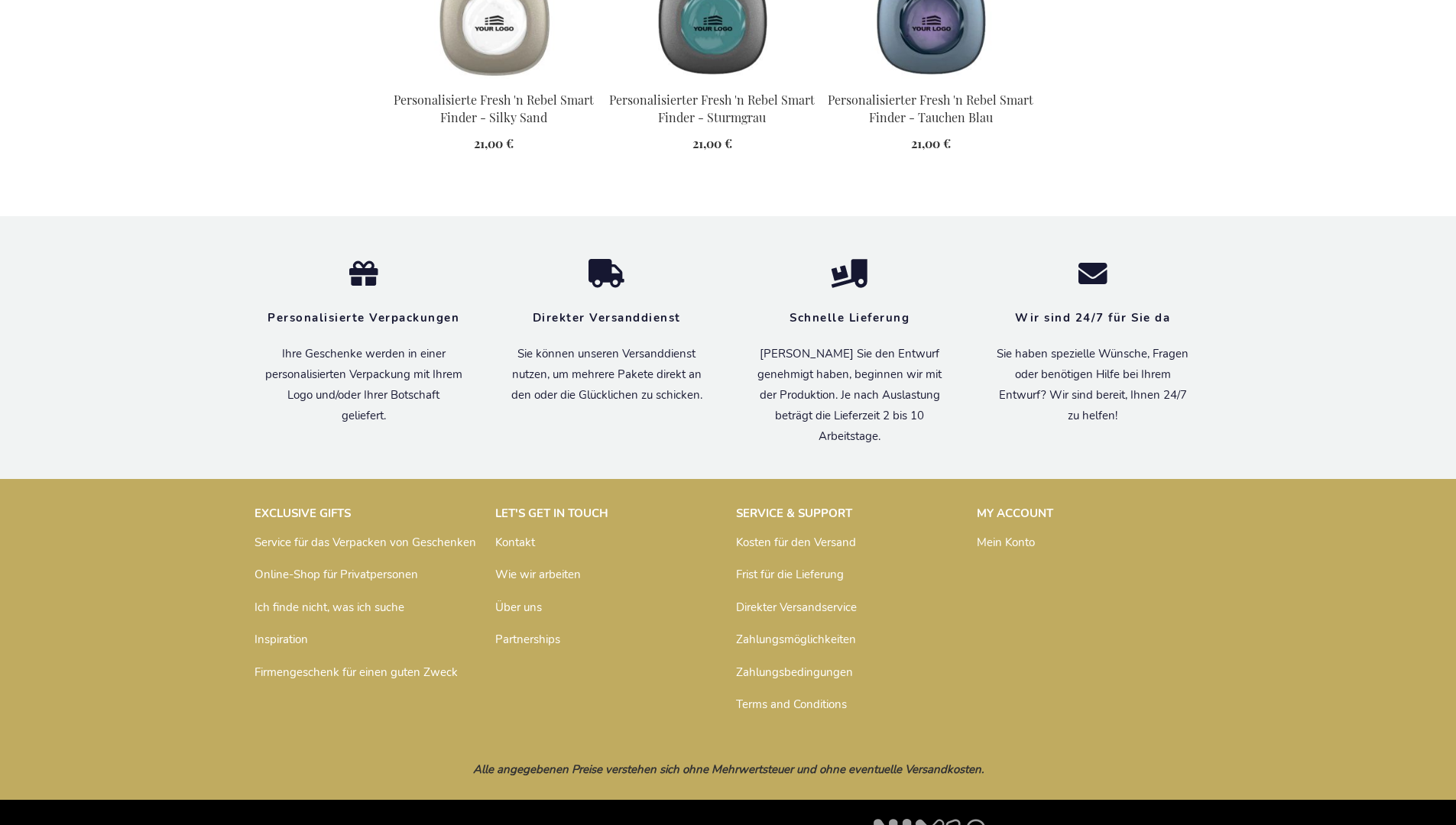
scroll to position [1722, 0]
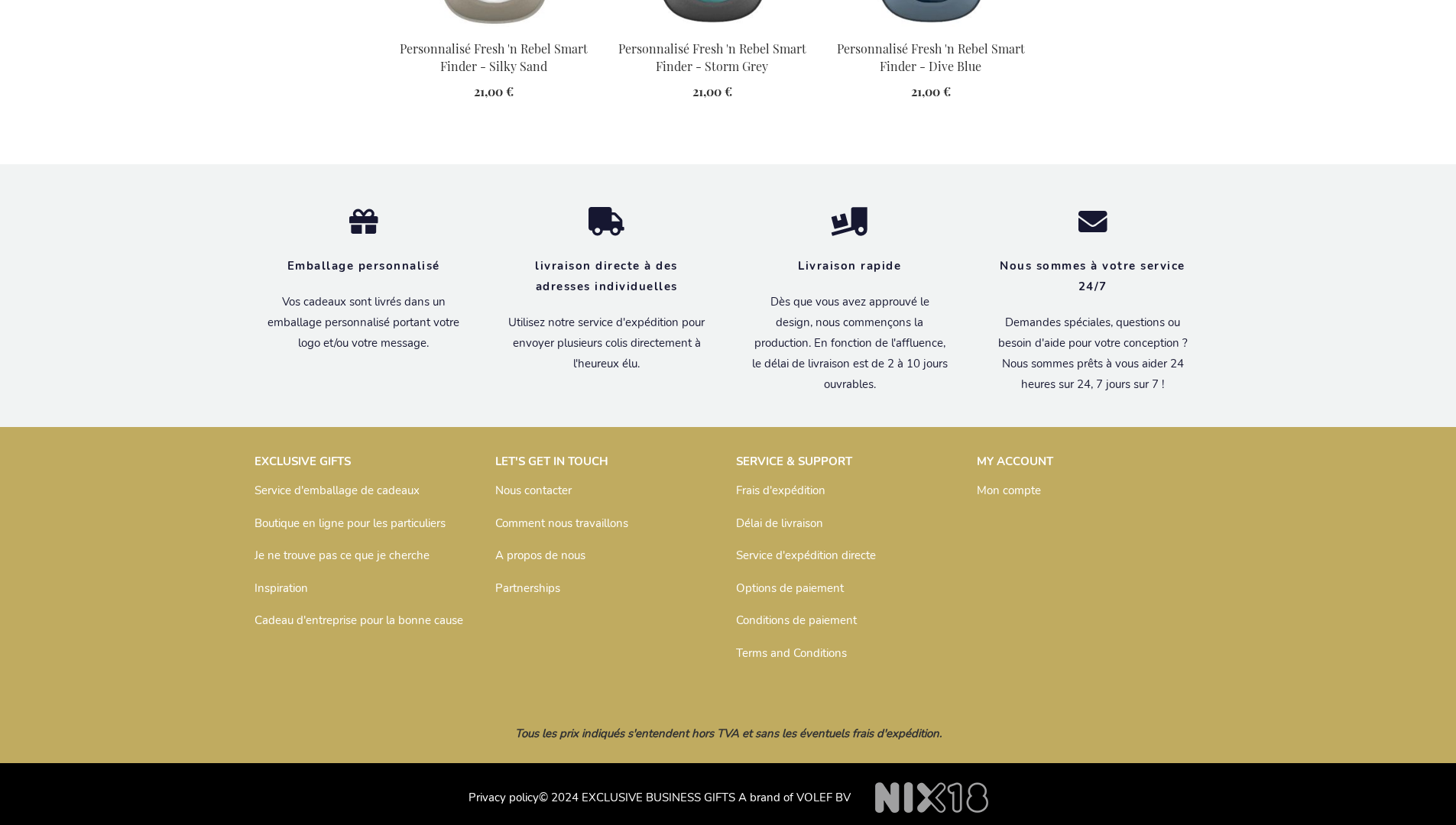
scroll to position [1754, 0]
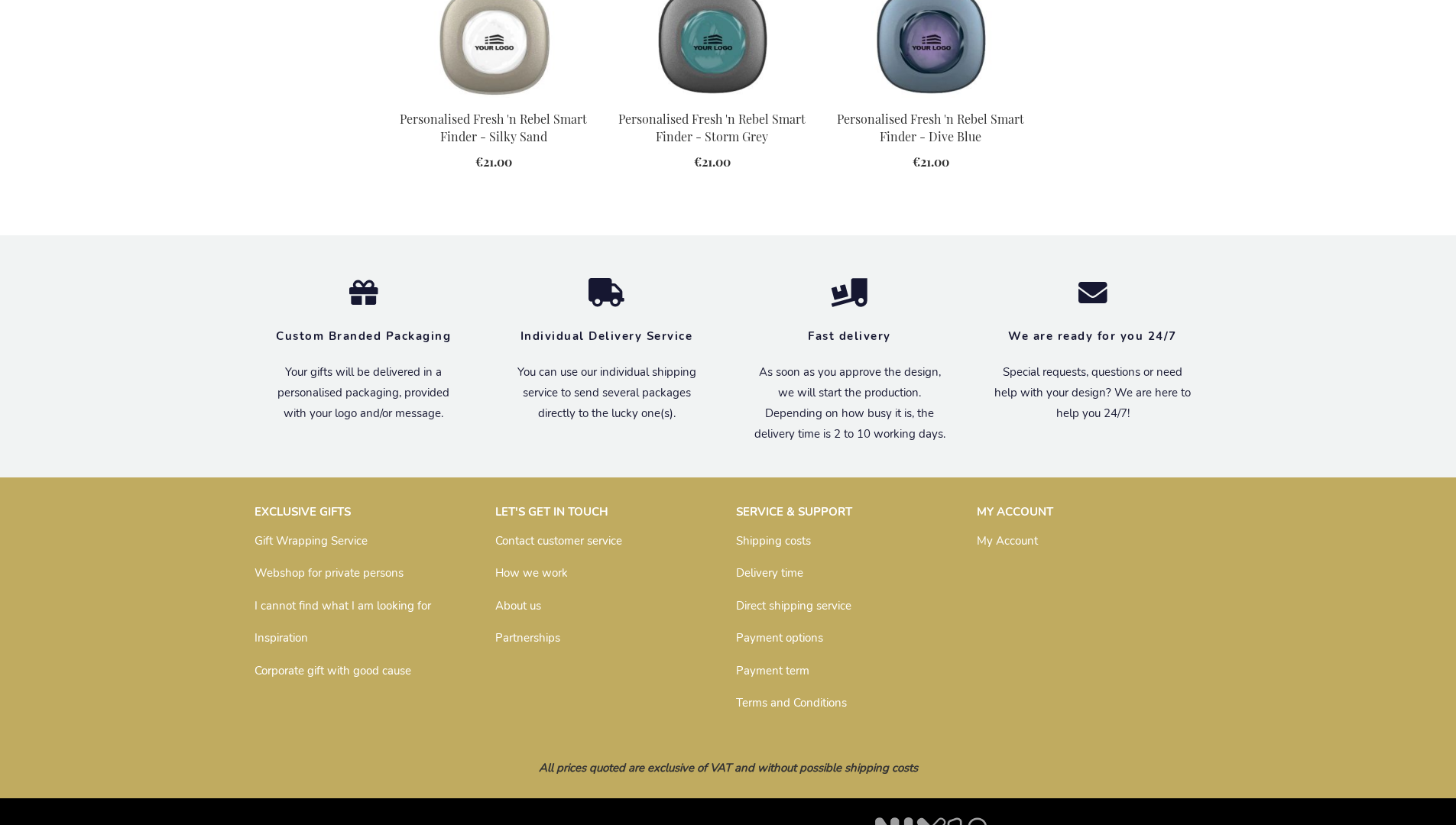
scroll to position [1685, 0]
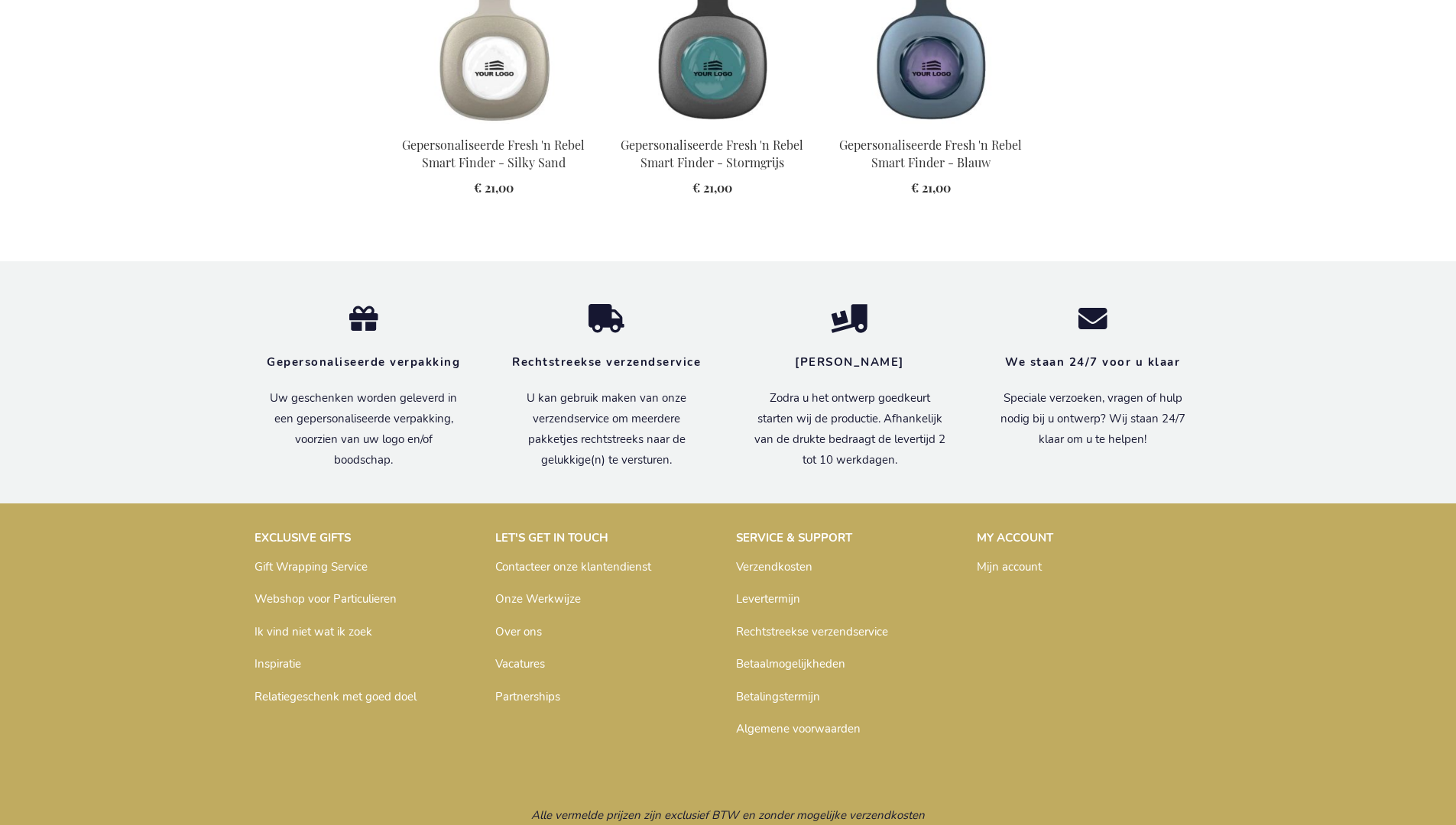
scroll to position [1712, 0]
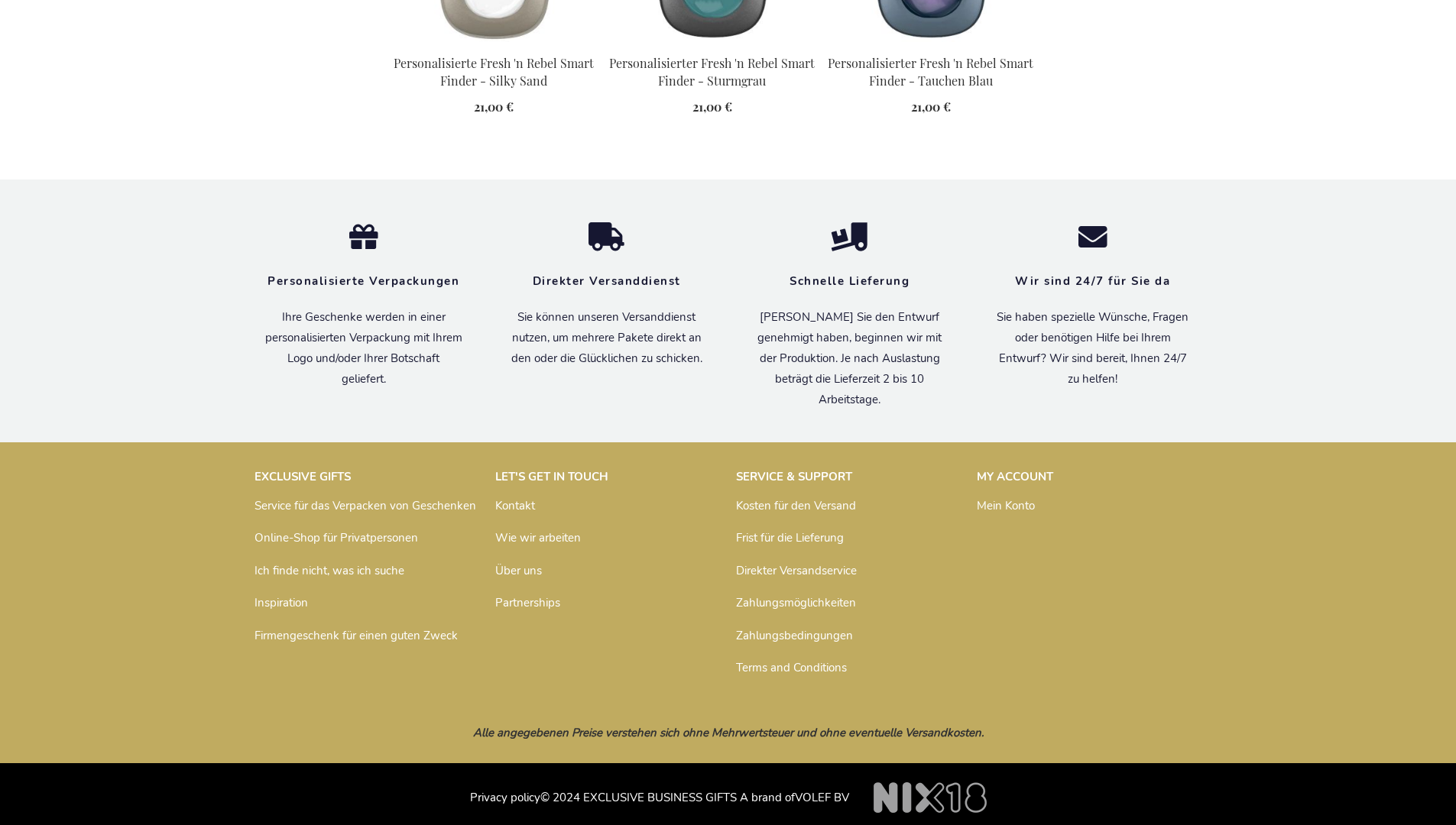
scroll to position [1722, 0]
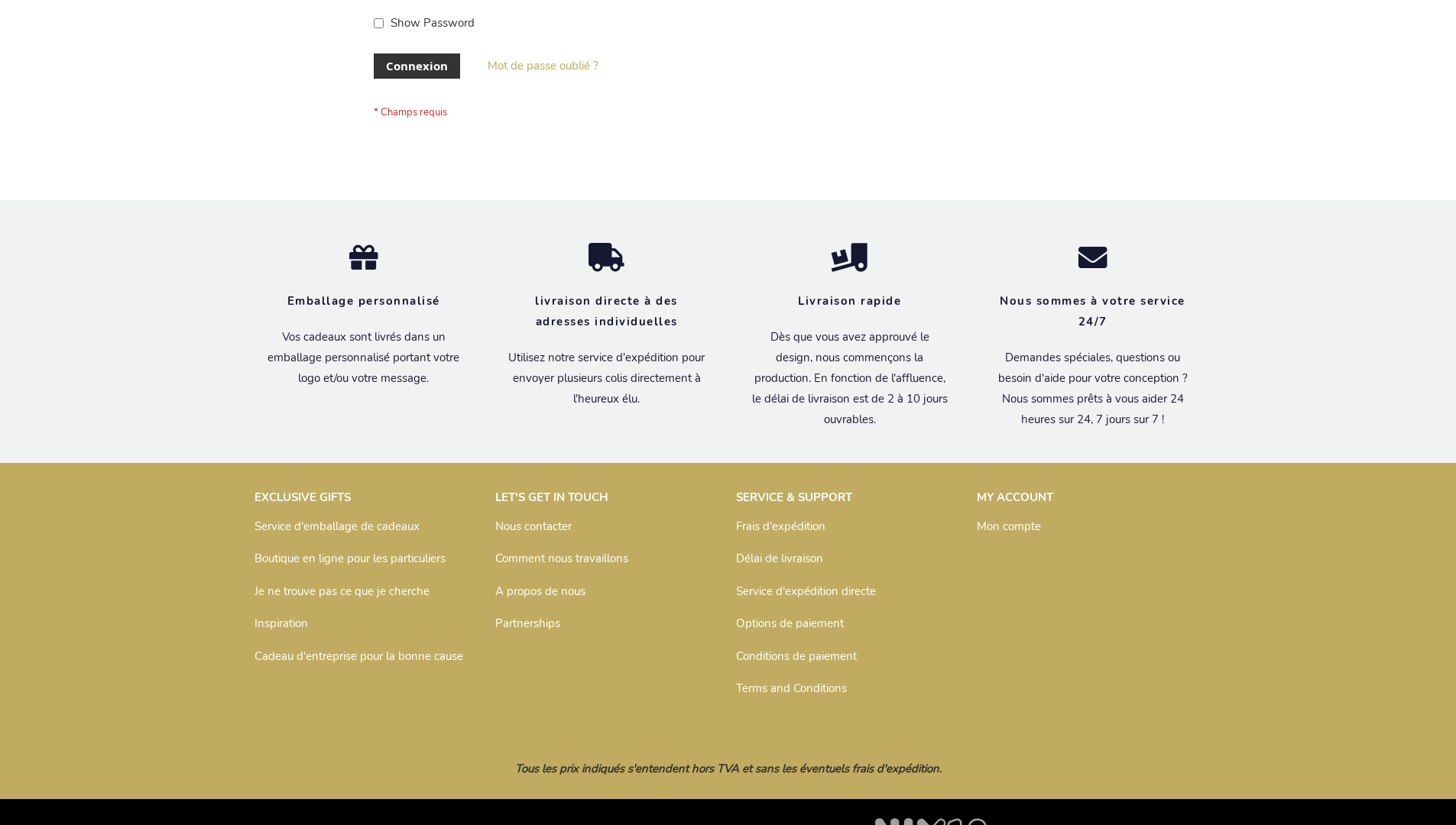
scroll to position [528, 0]
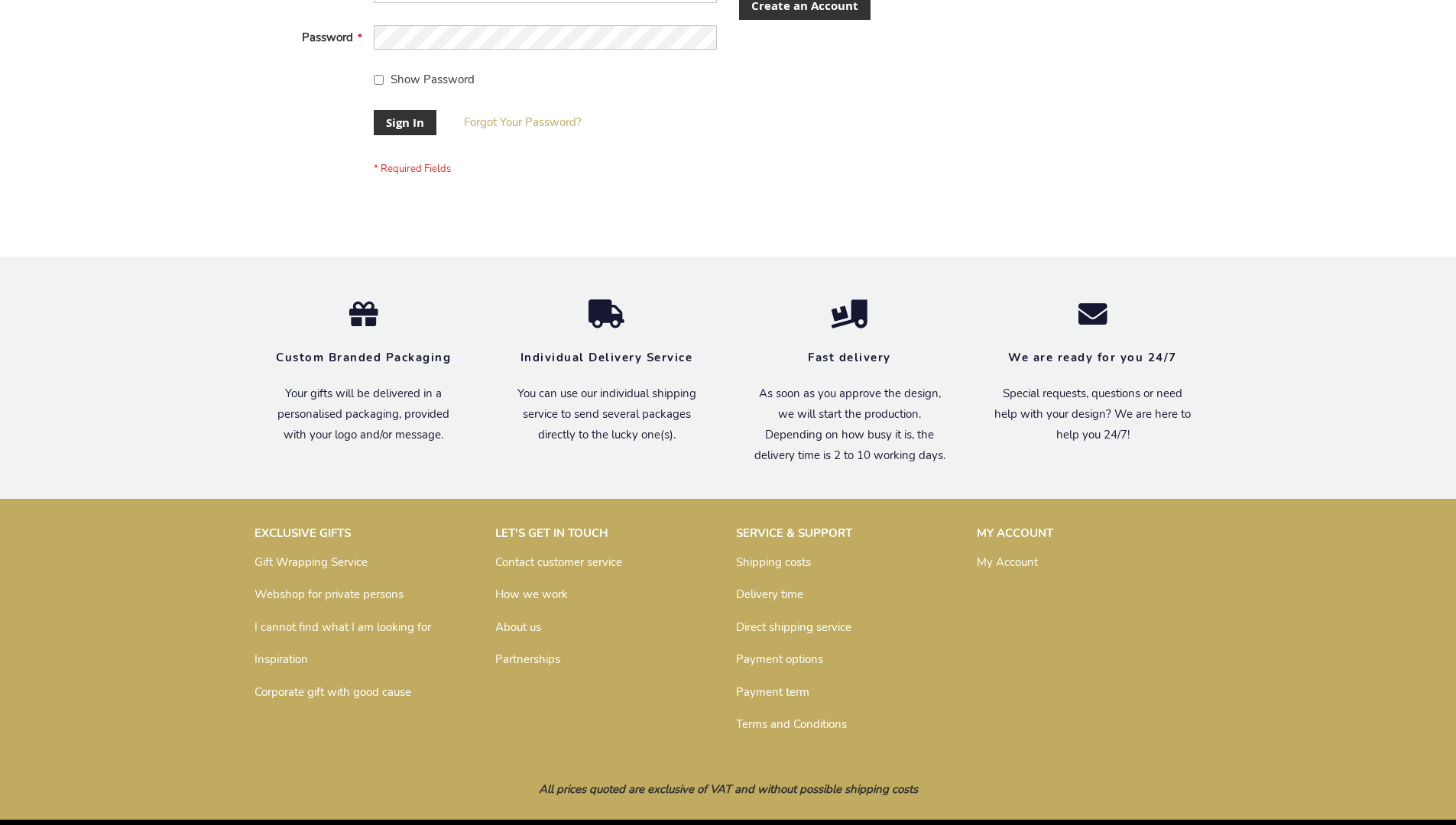
scroll to position [491, 0]
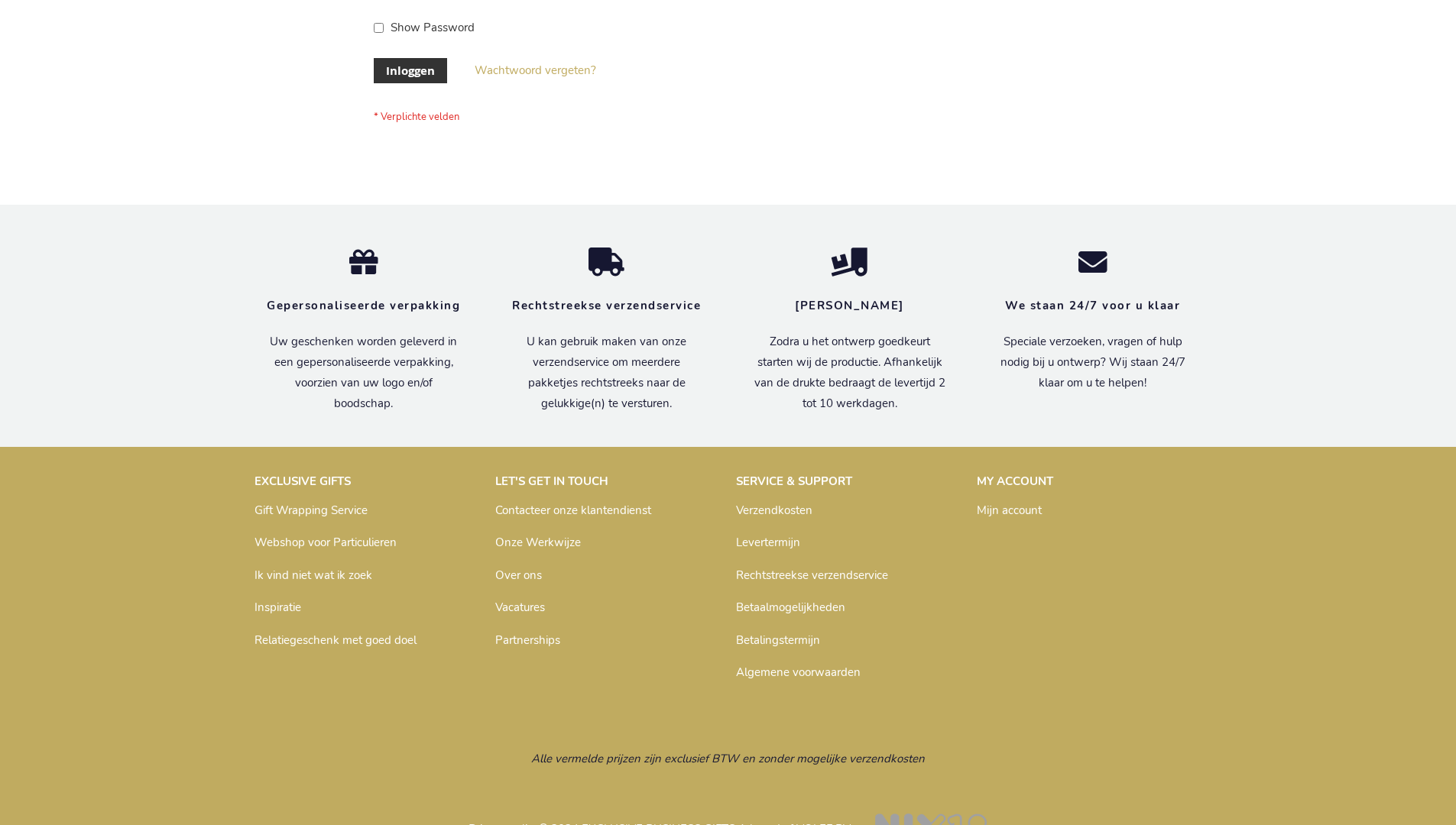
scroll to position [519, 0]
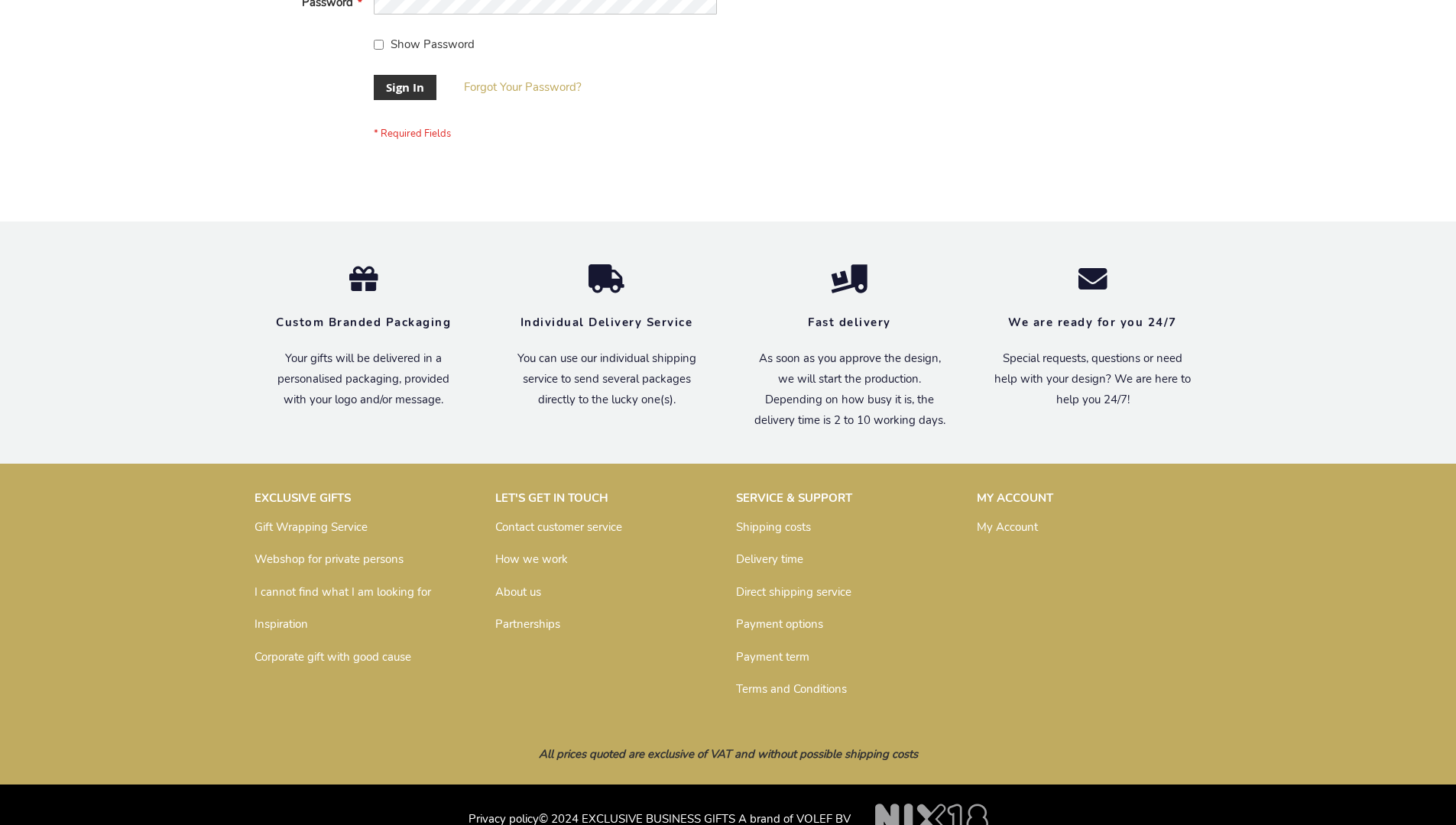
scroll to position [491, 0]
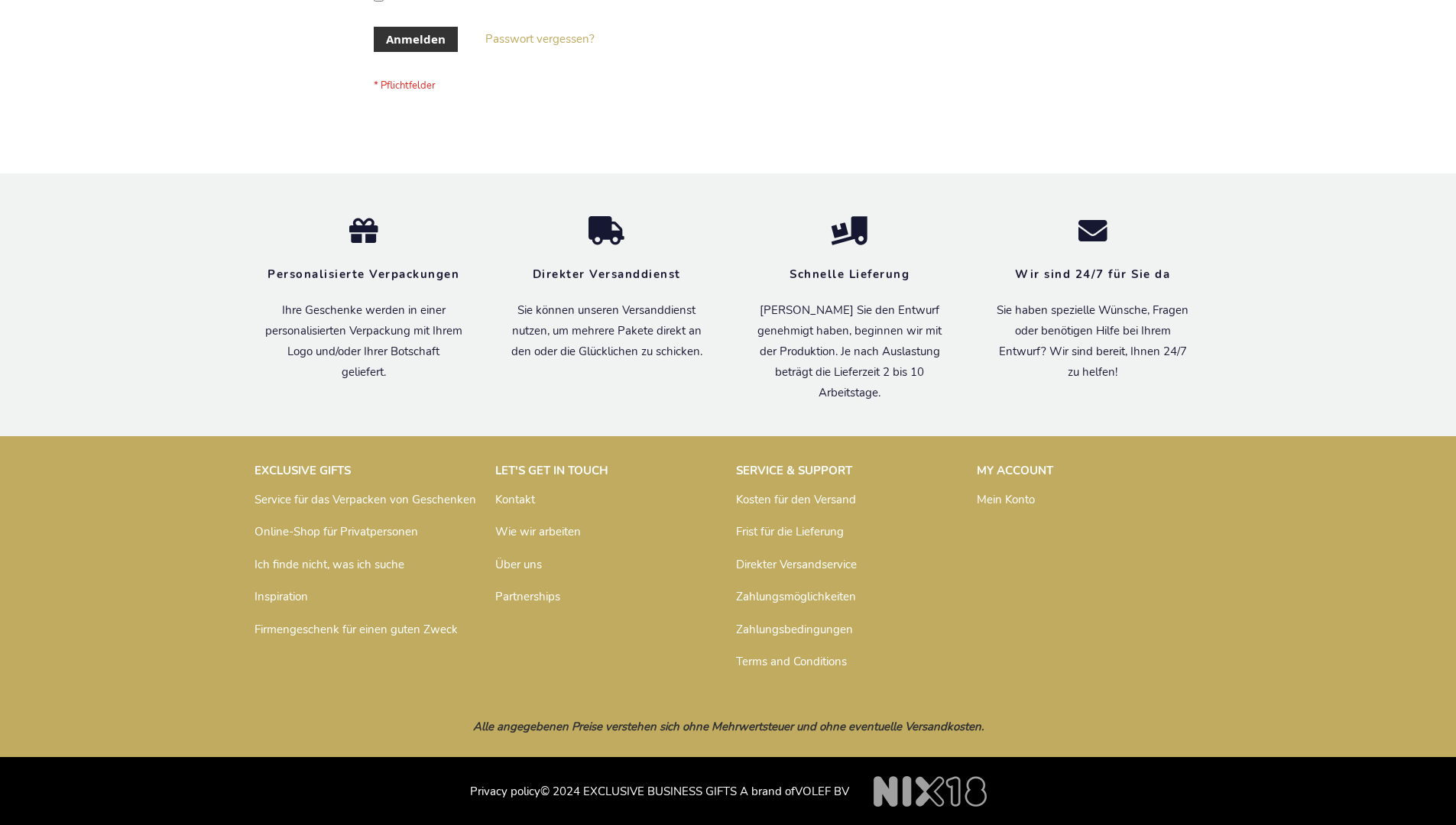
scroll to position [512, 0]
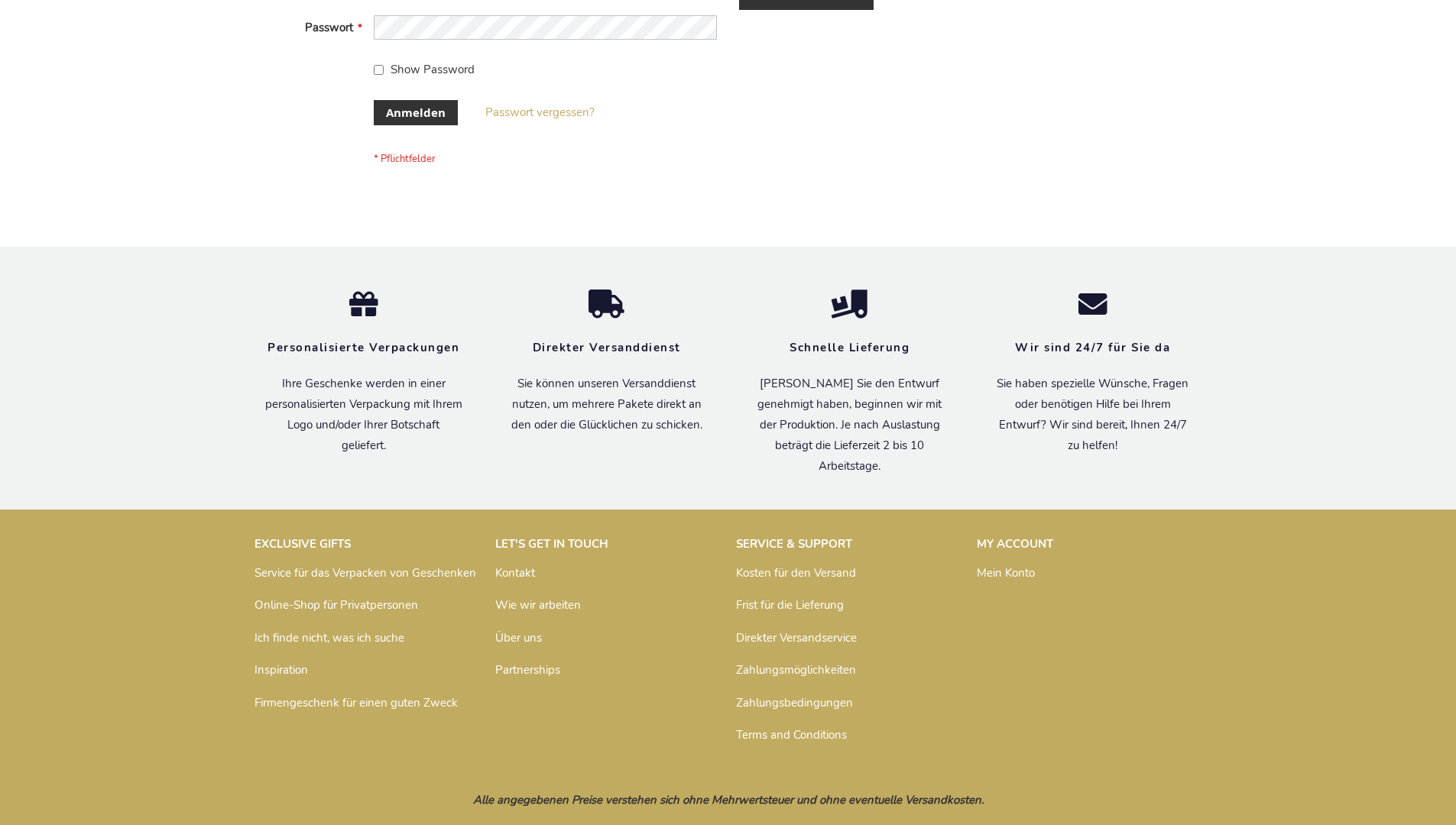
scroll to position [512, 0]
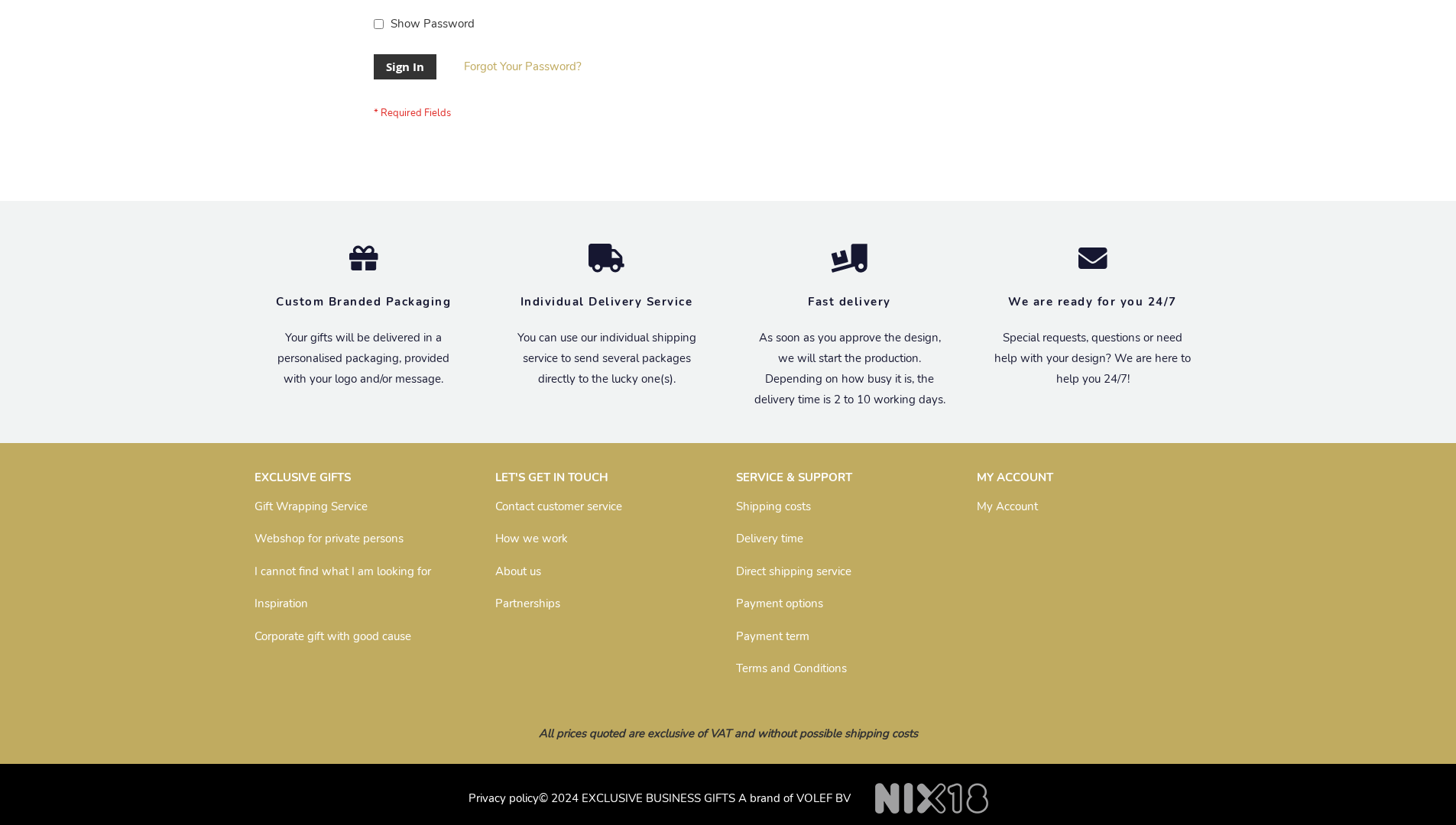
scroll to position [491, 0]
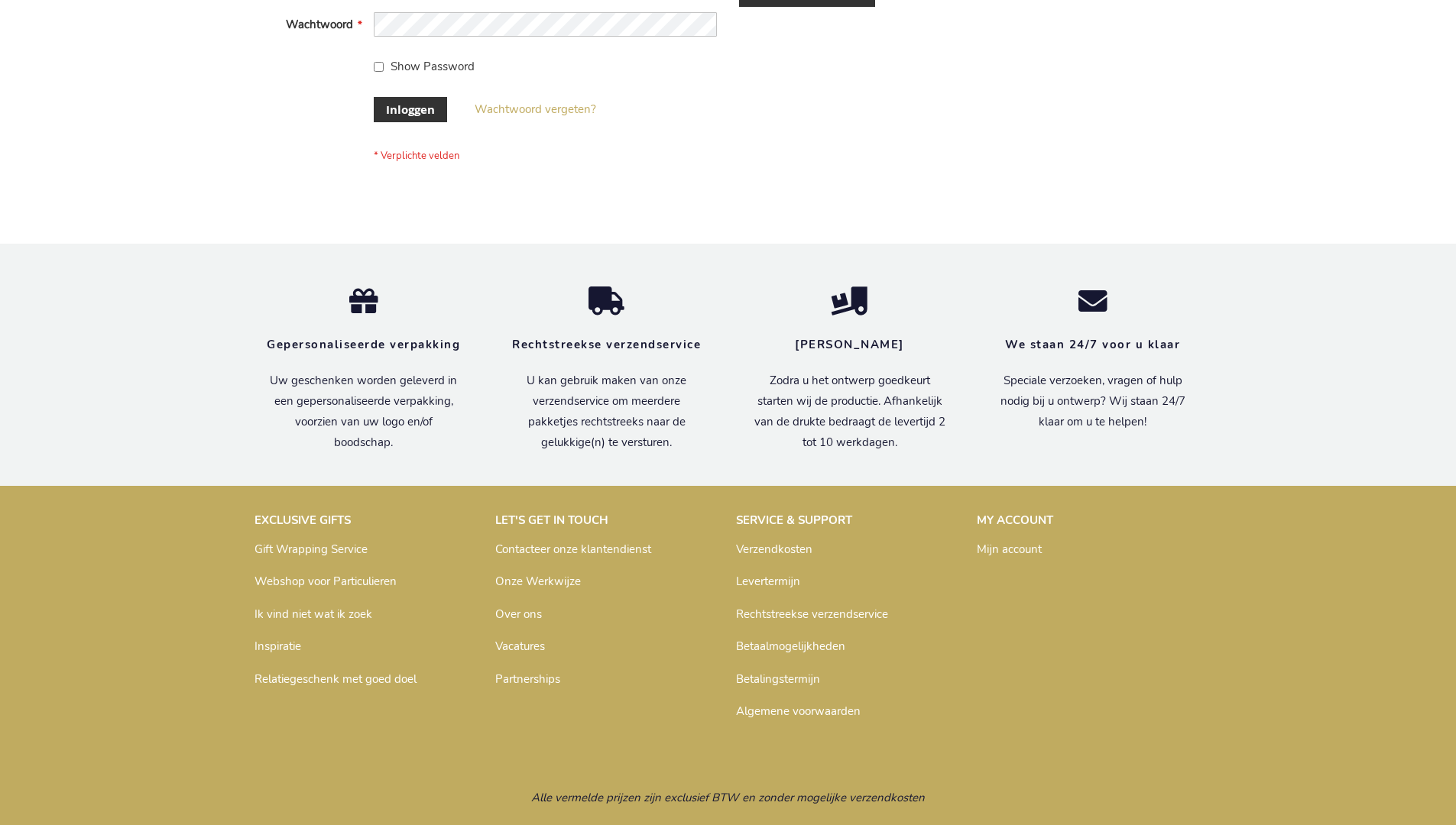
scroll to position [519, 0]
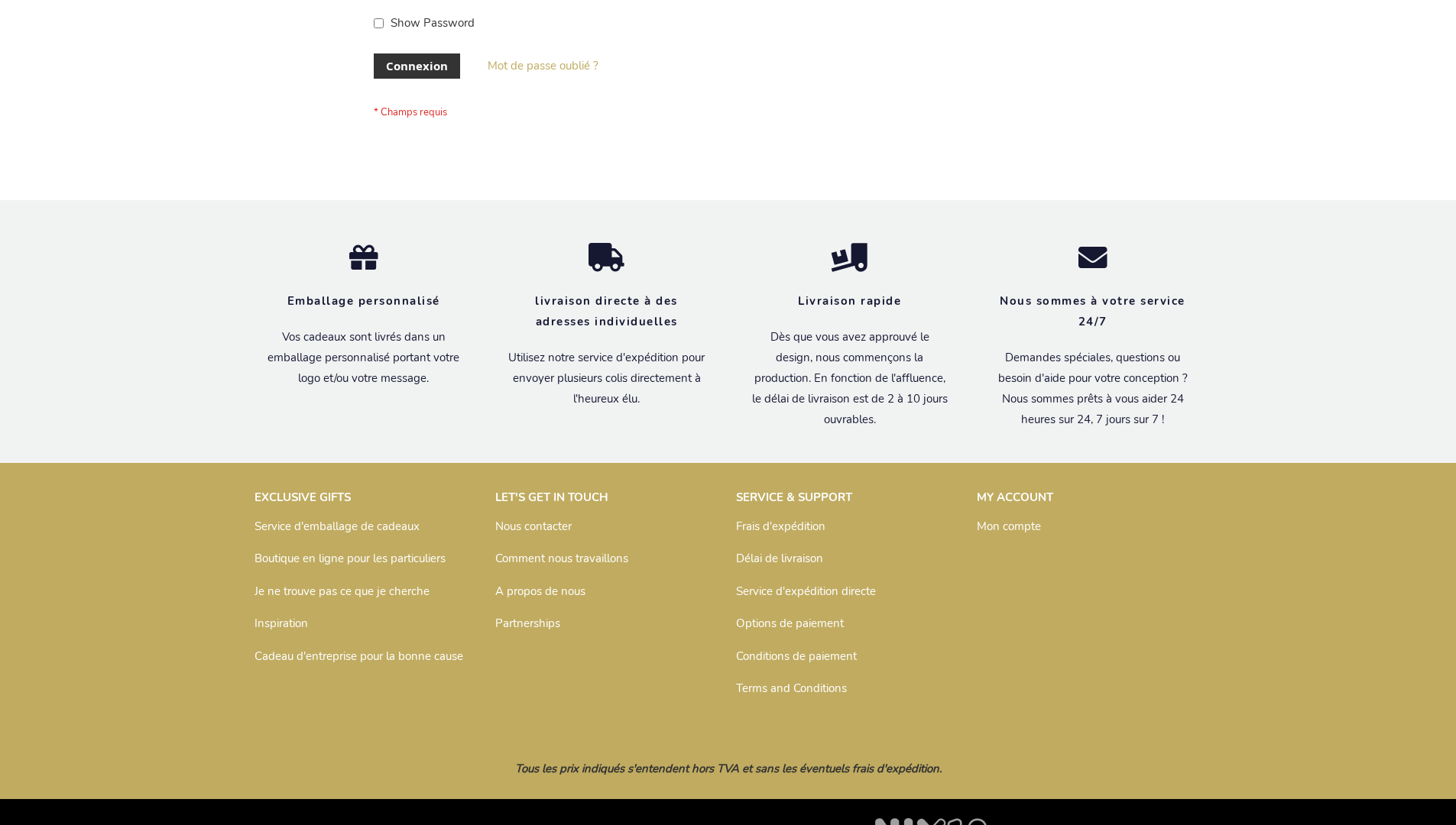
scroll to position [528, 0]
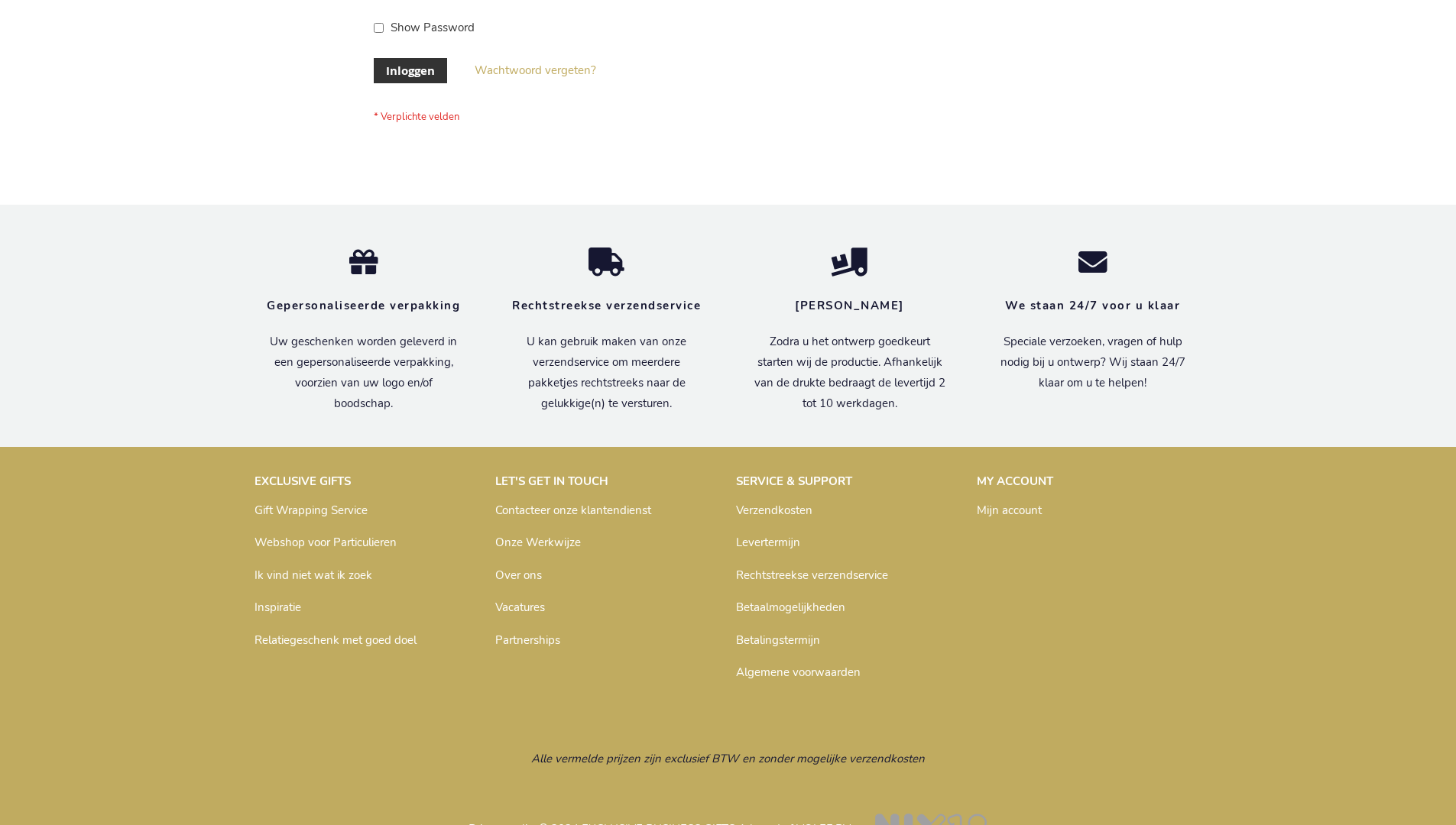
scroll to position [519, 0]
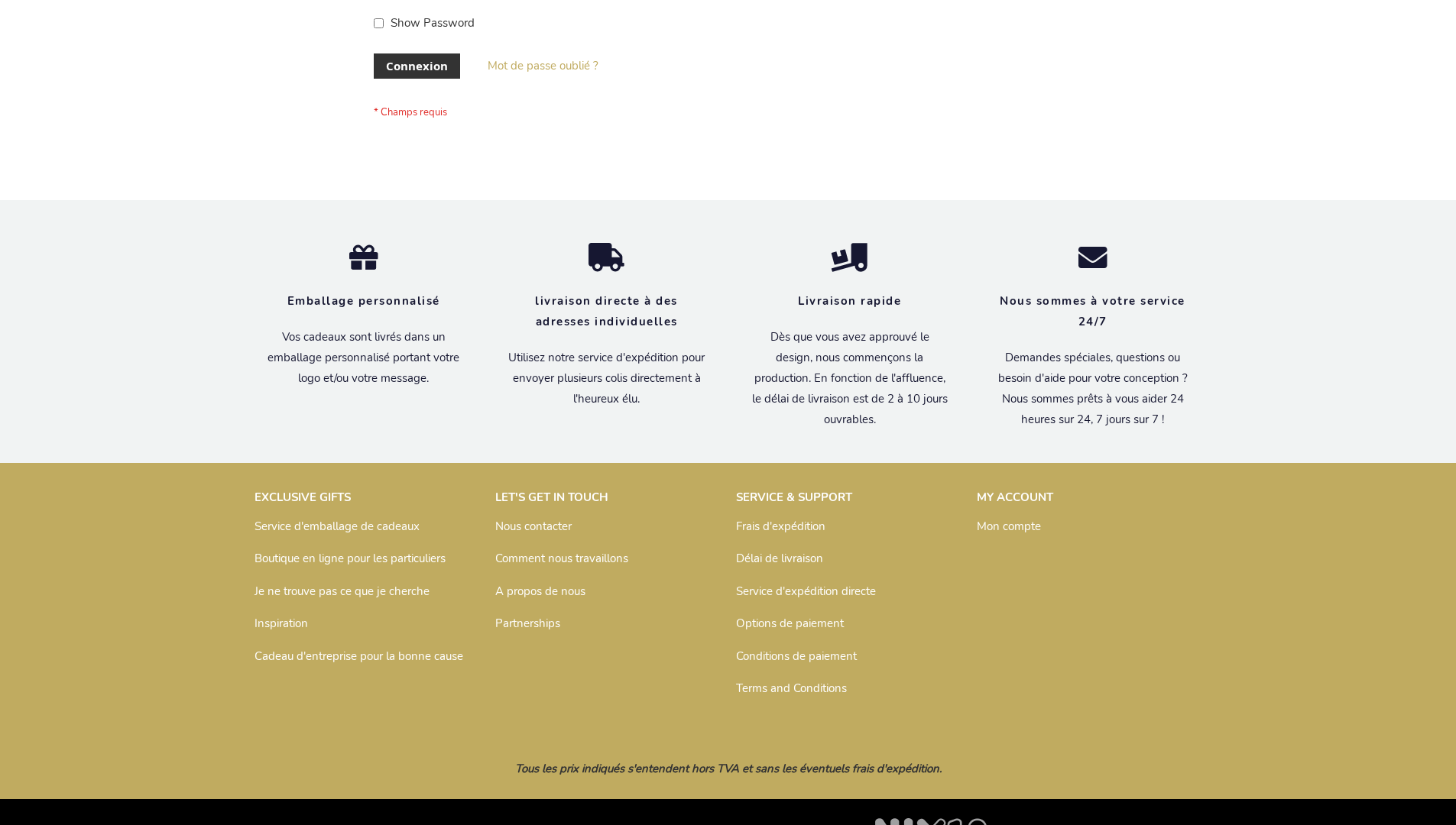
scroll to position [528, 0]
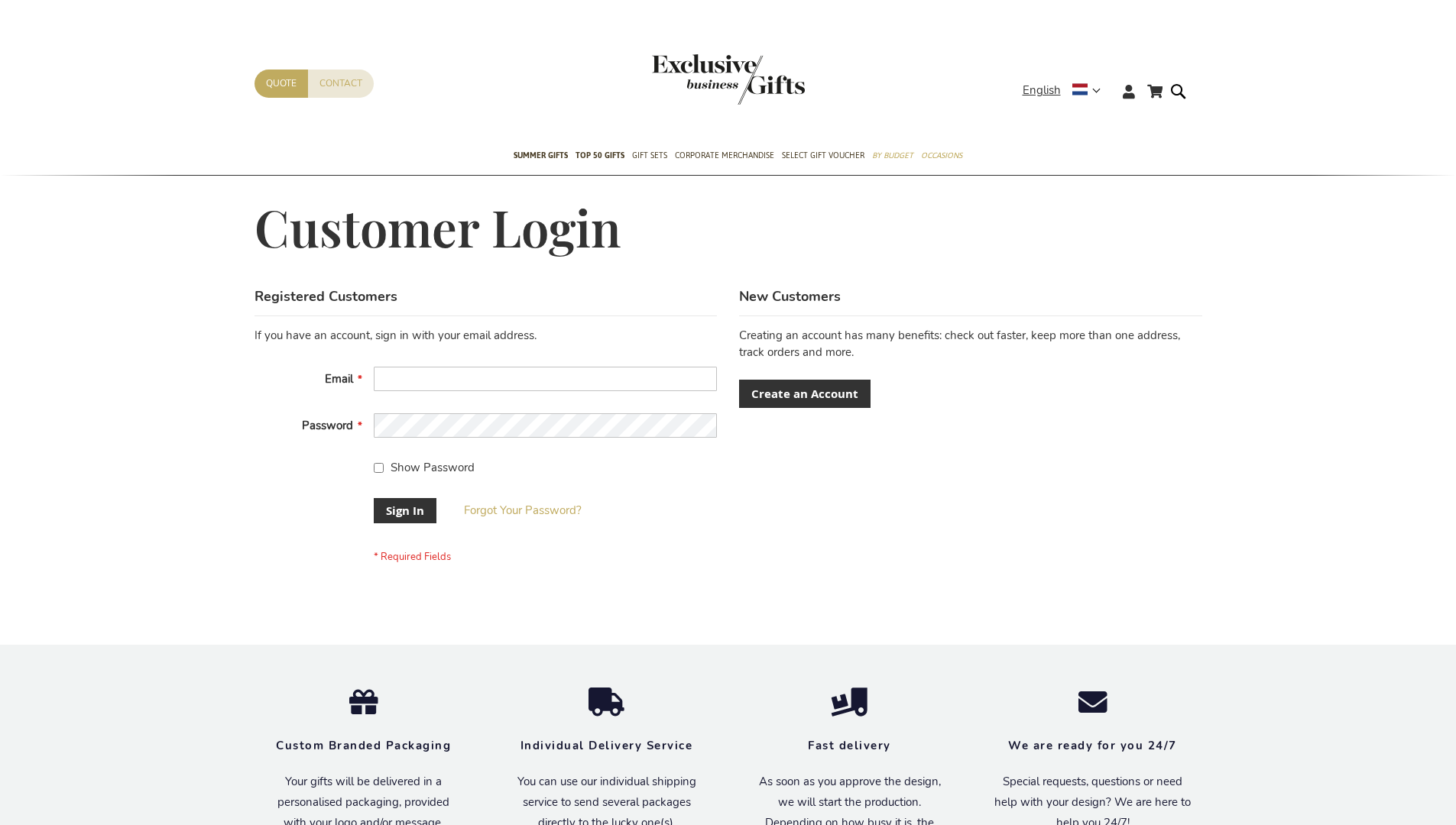
scroll to position [479, 0]
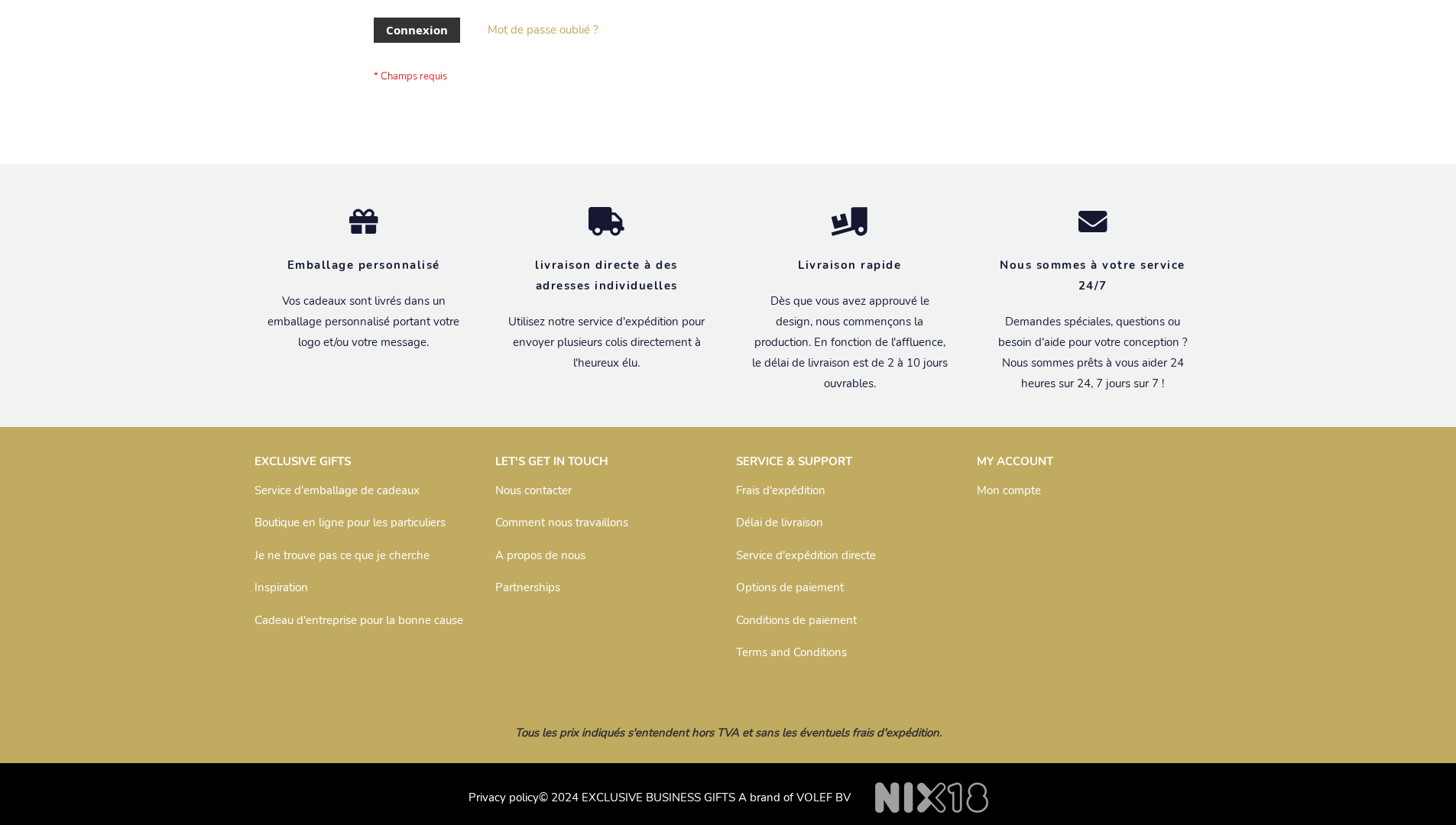
scroll to position [528, 0]
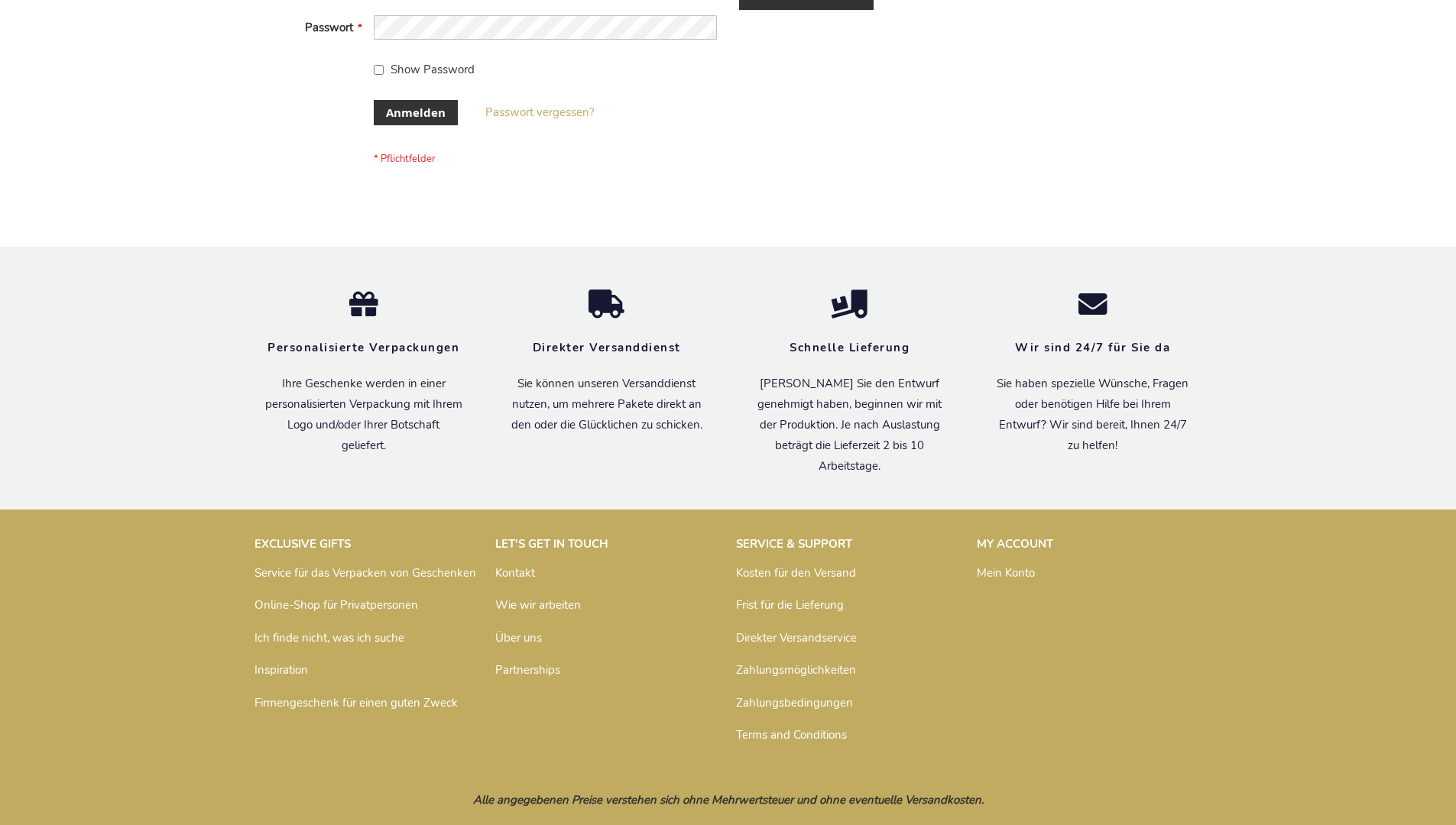
scroll to position [512, 0]
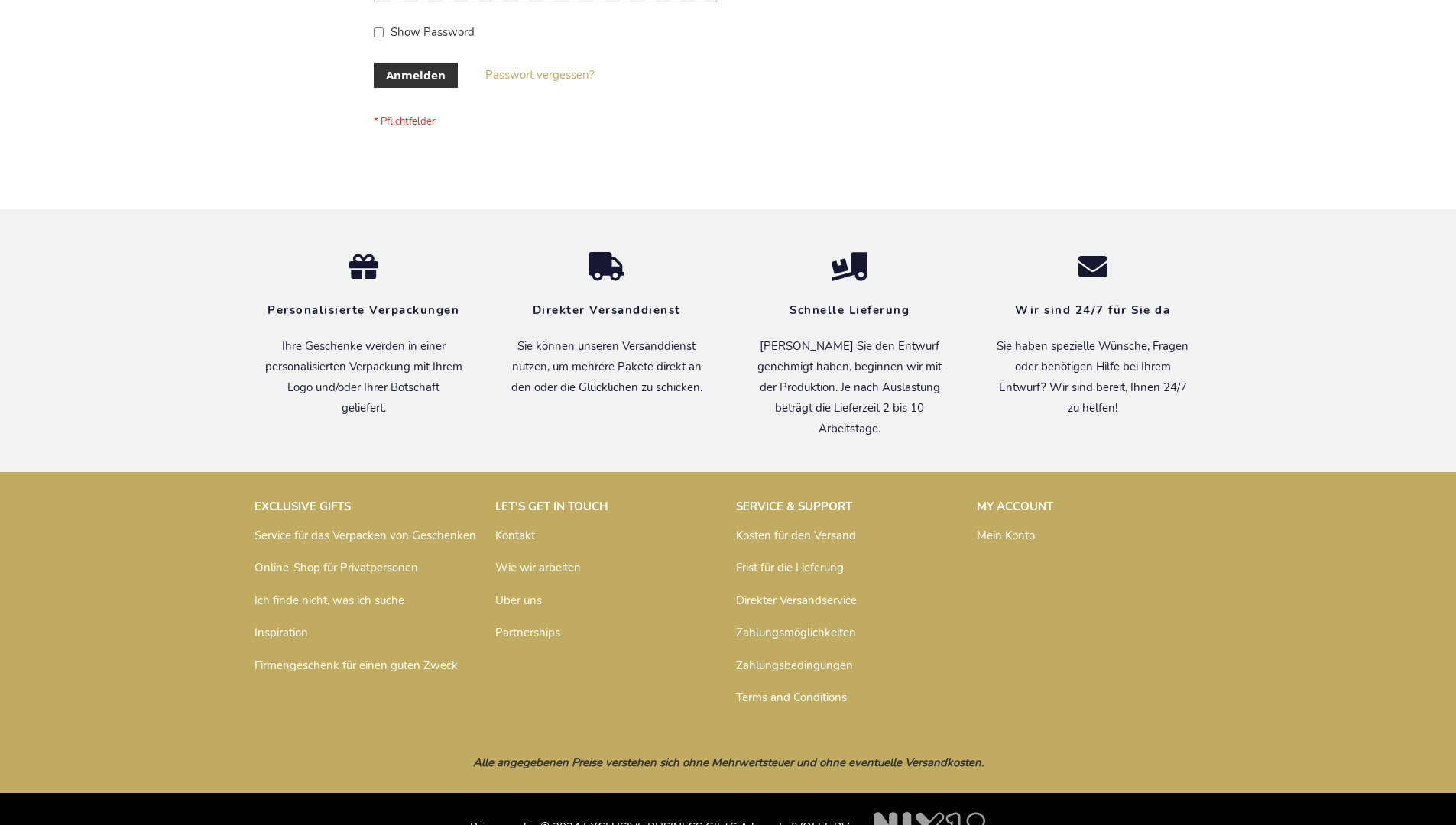
scroll to position [512, 0]
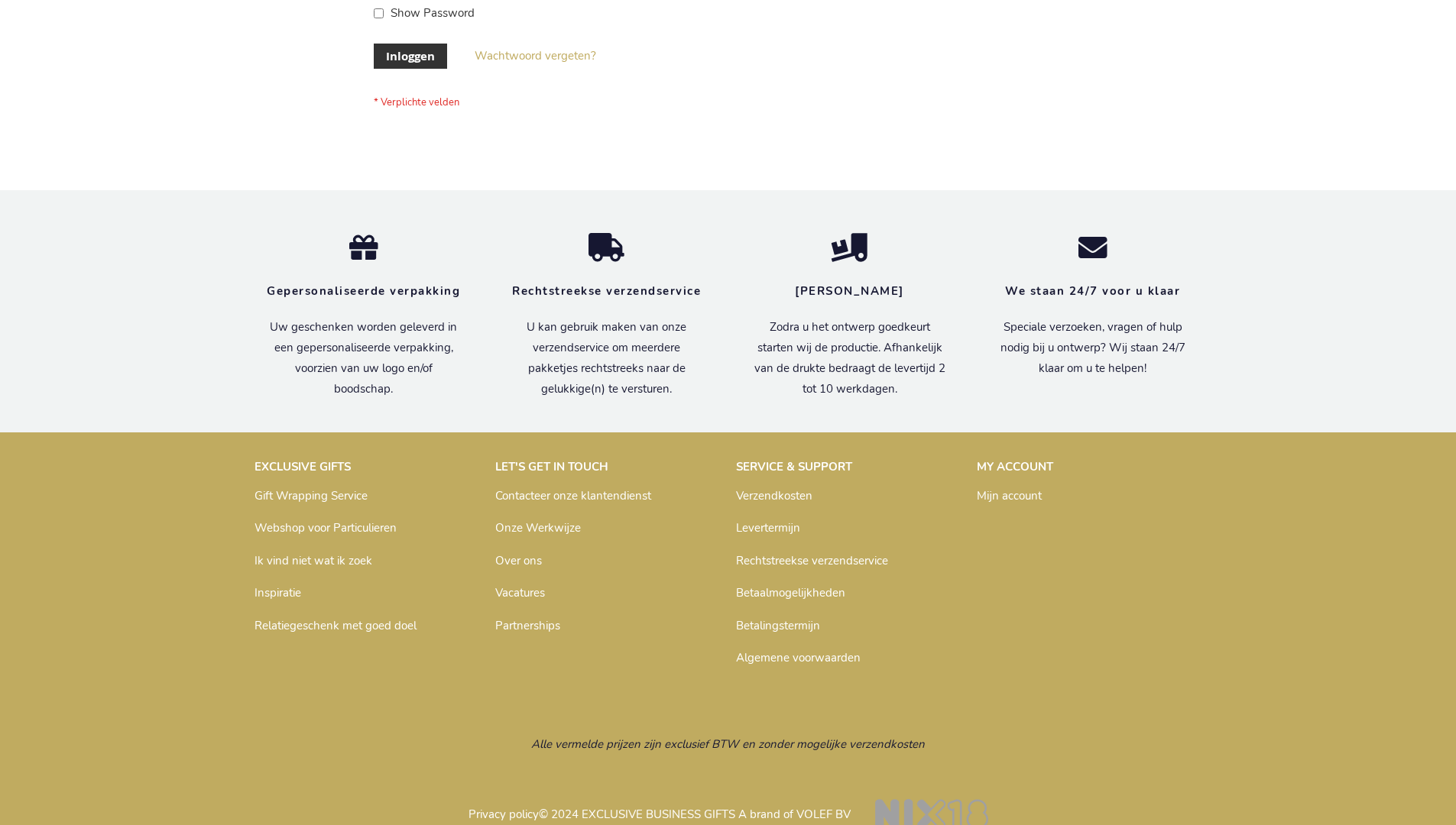
scroll to position [519, 0]
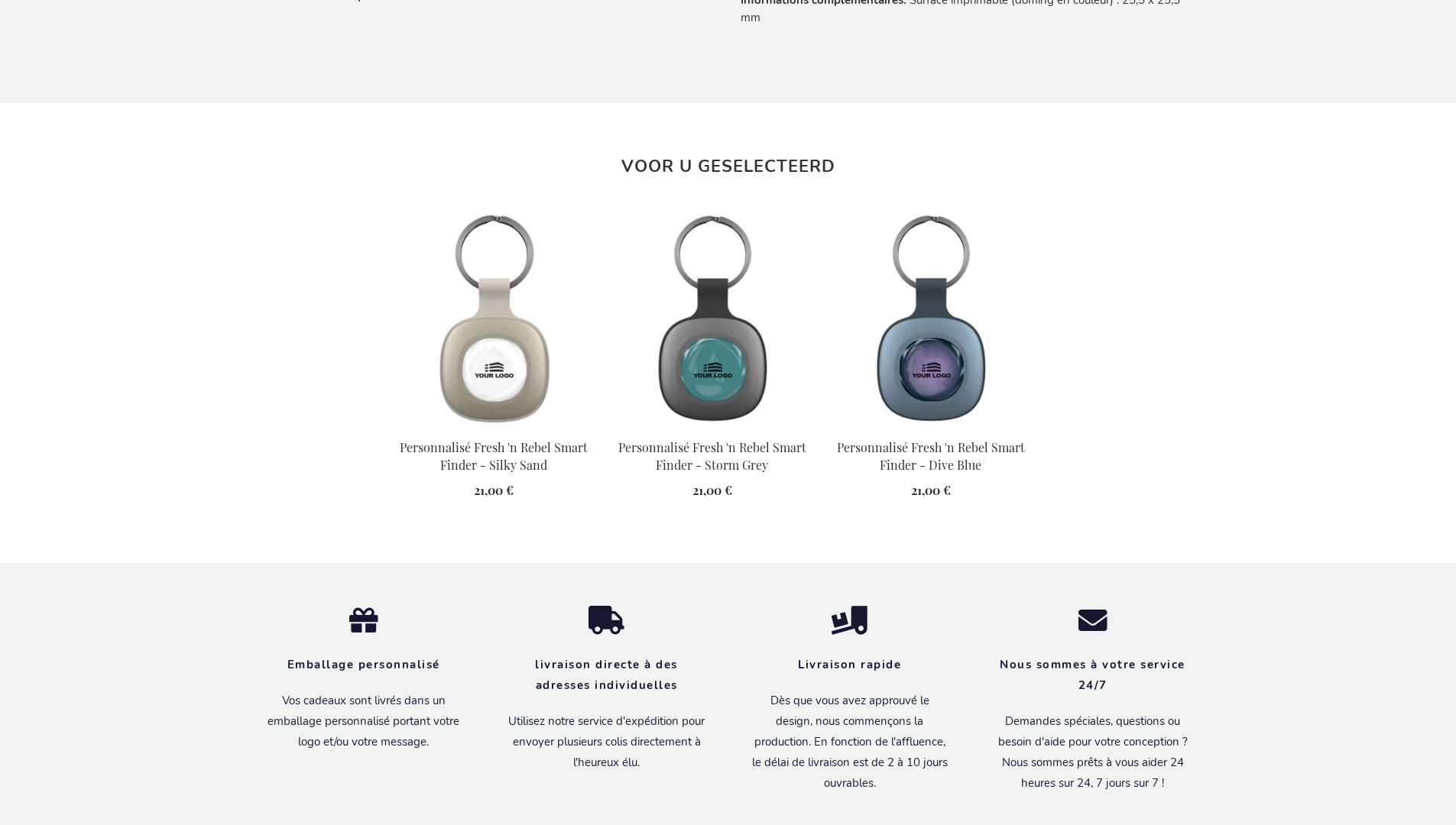
scroll to position [1754, 0]
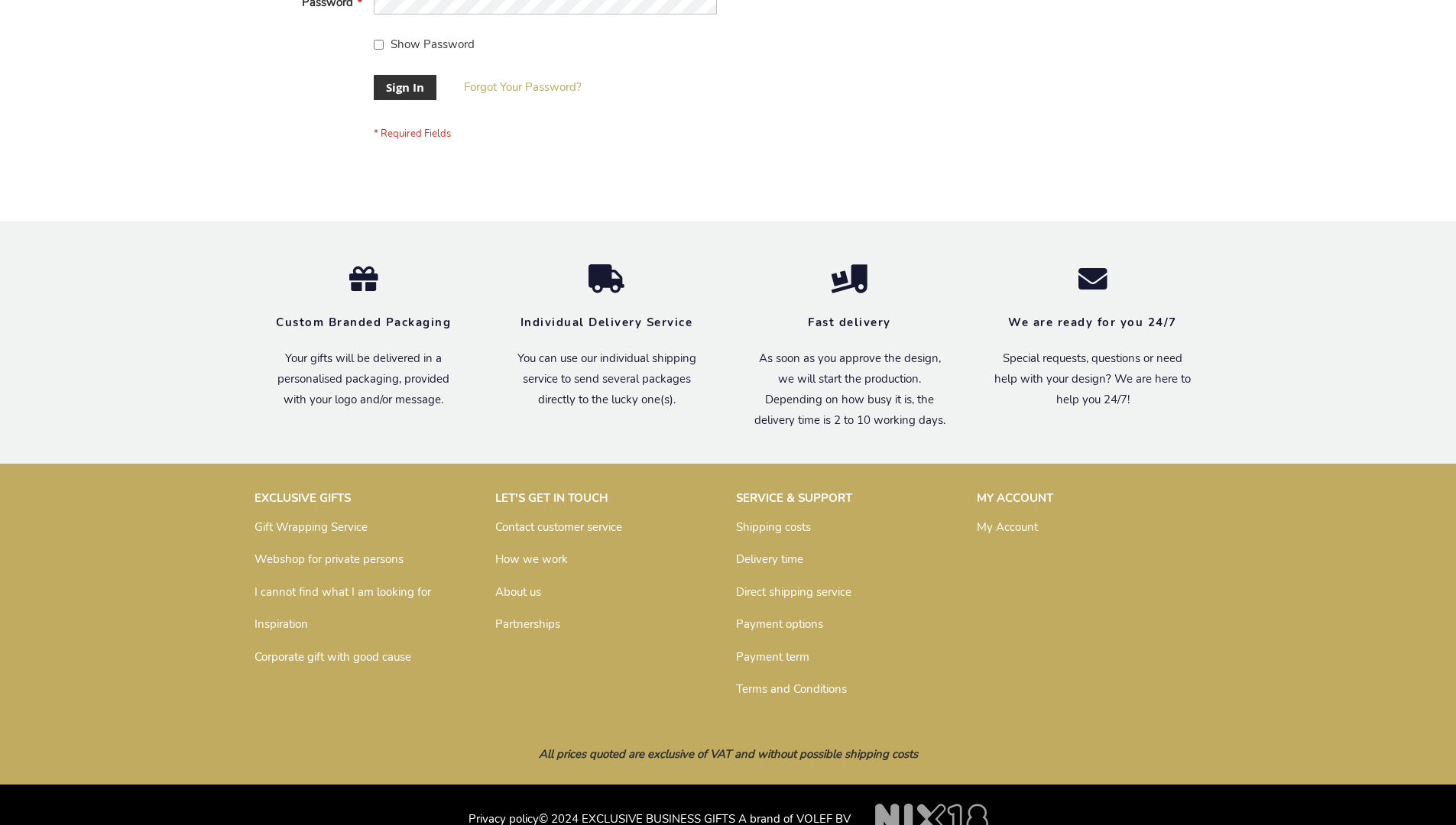
scroll to position [491, 0]
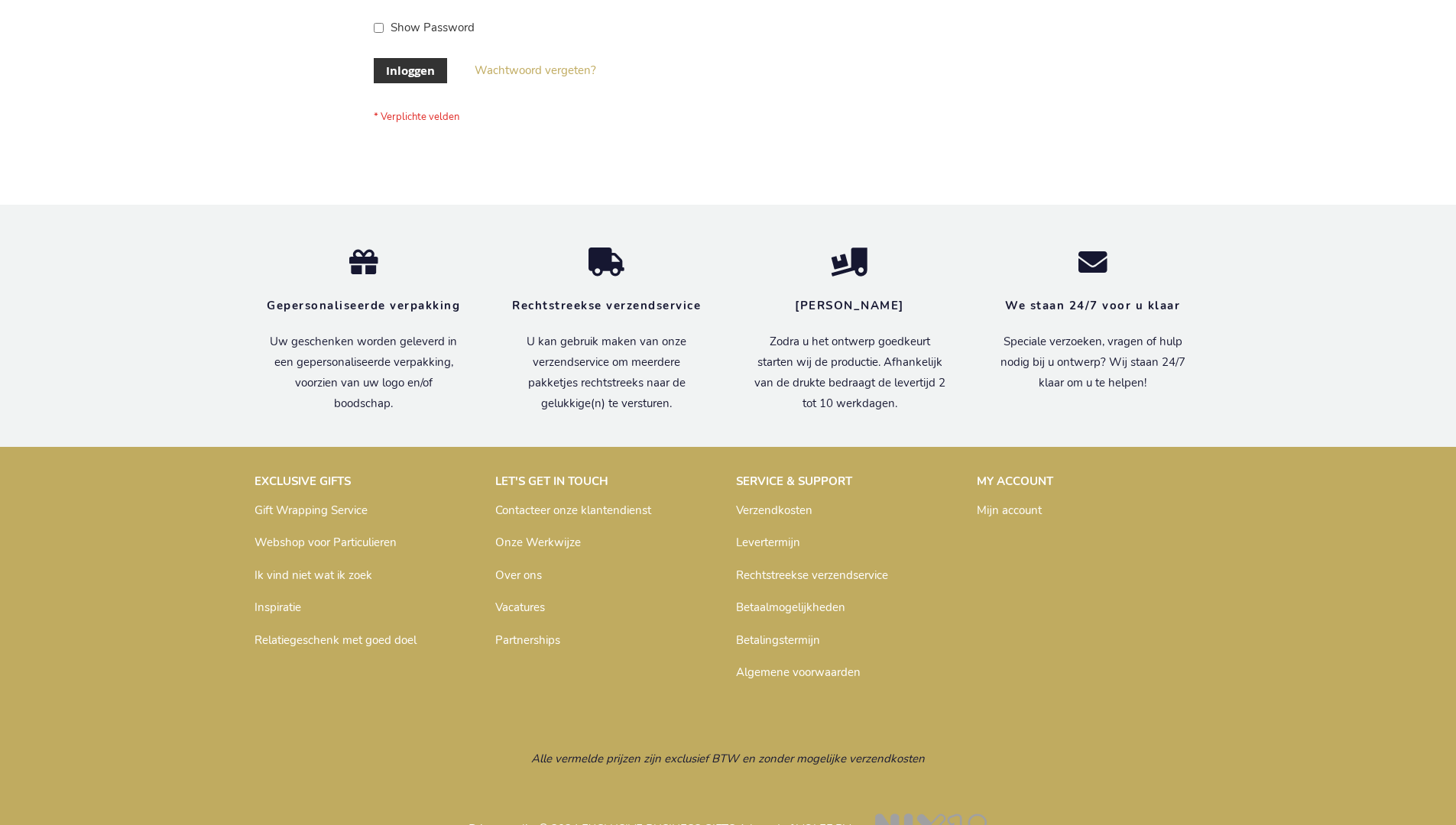
scroll to position [519, 0]
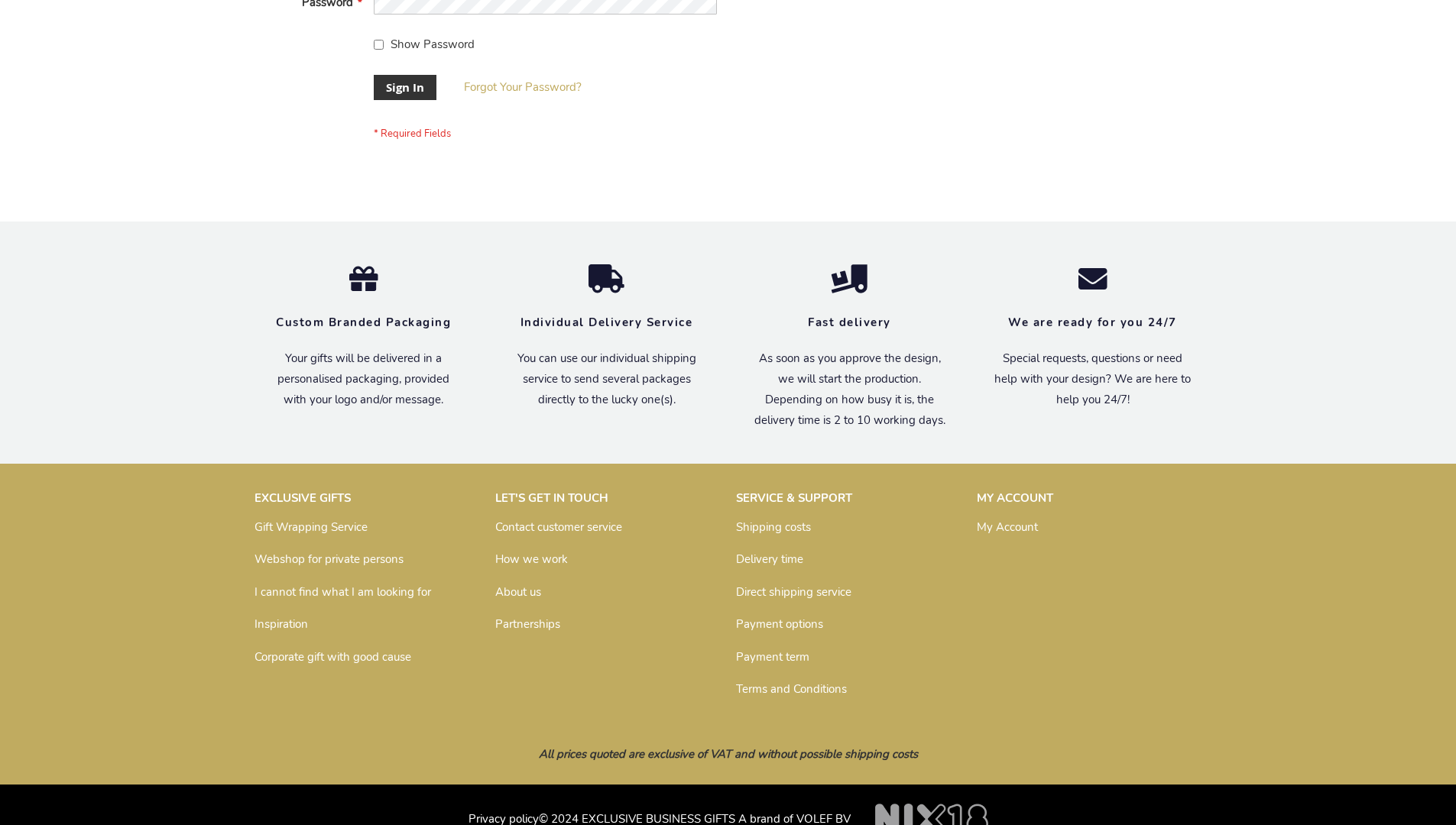
scroll to position [491, 0]
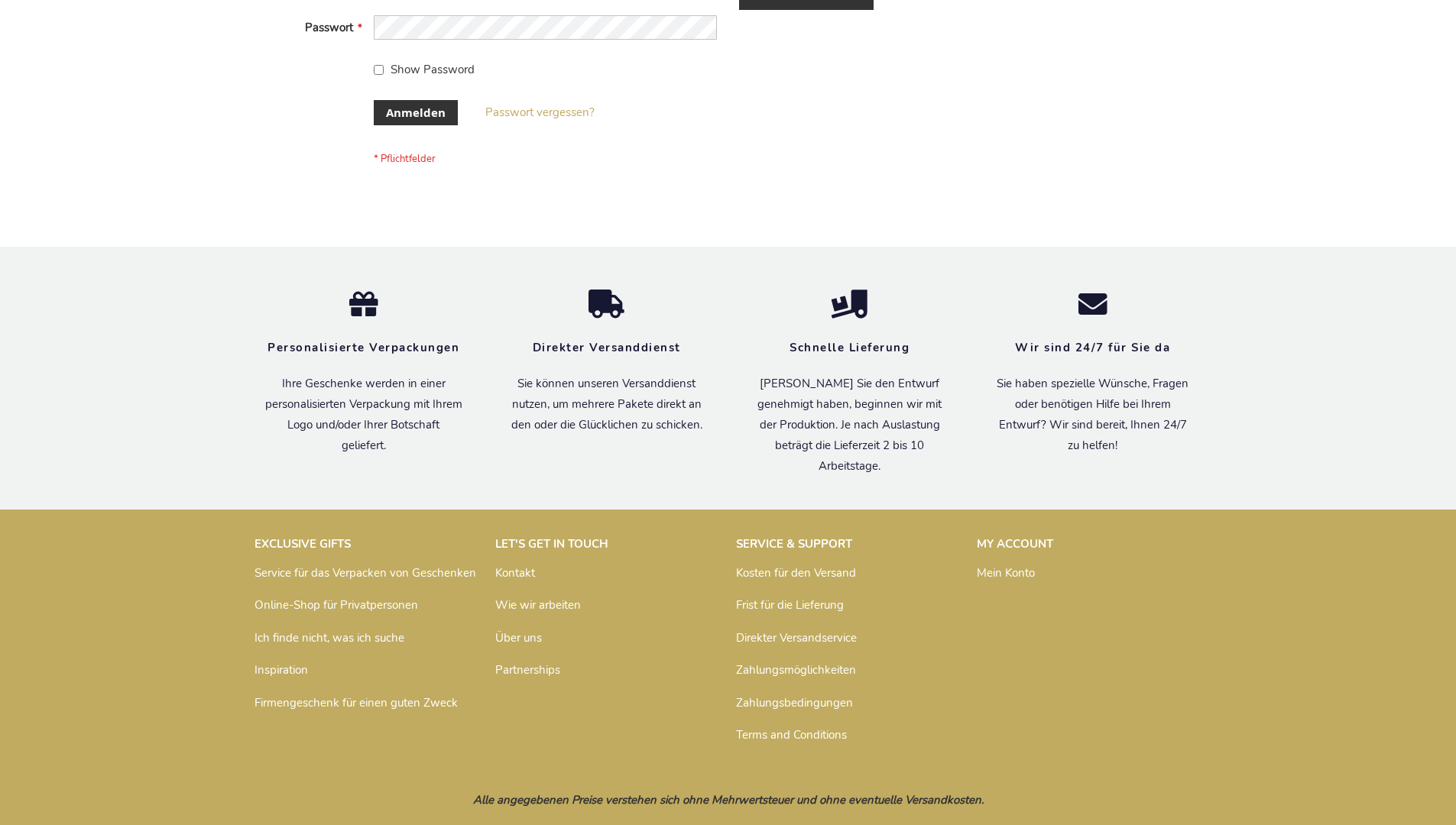
scroll to position [512, 0]
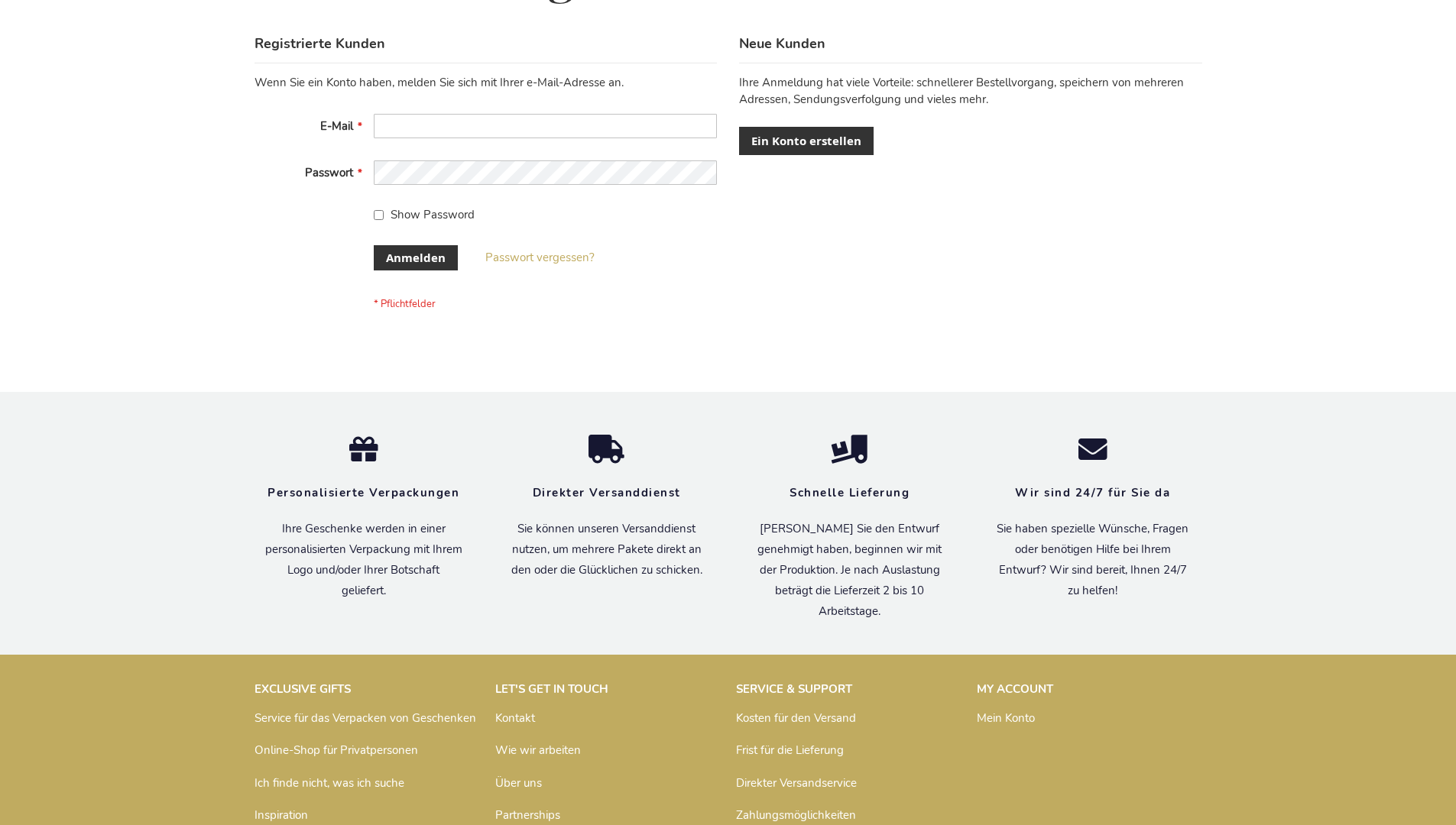
scroll to position [512, 0]
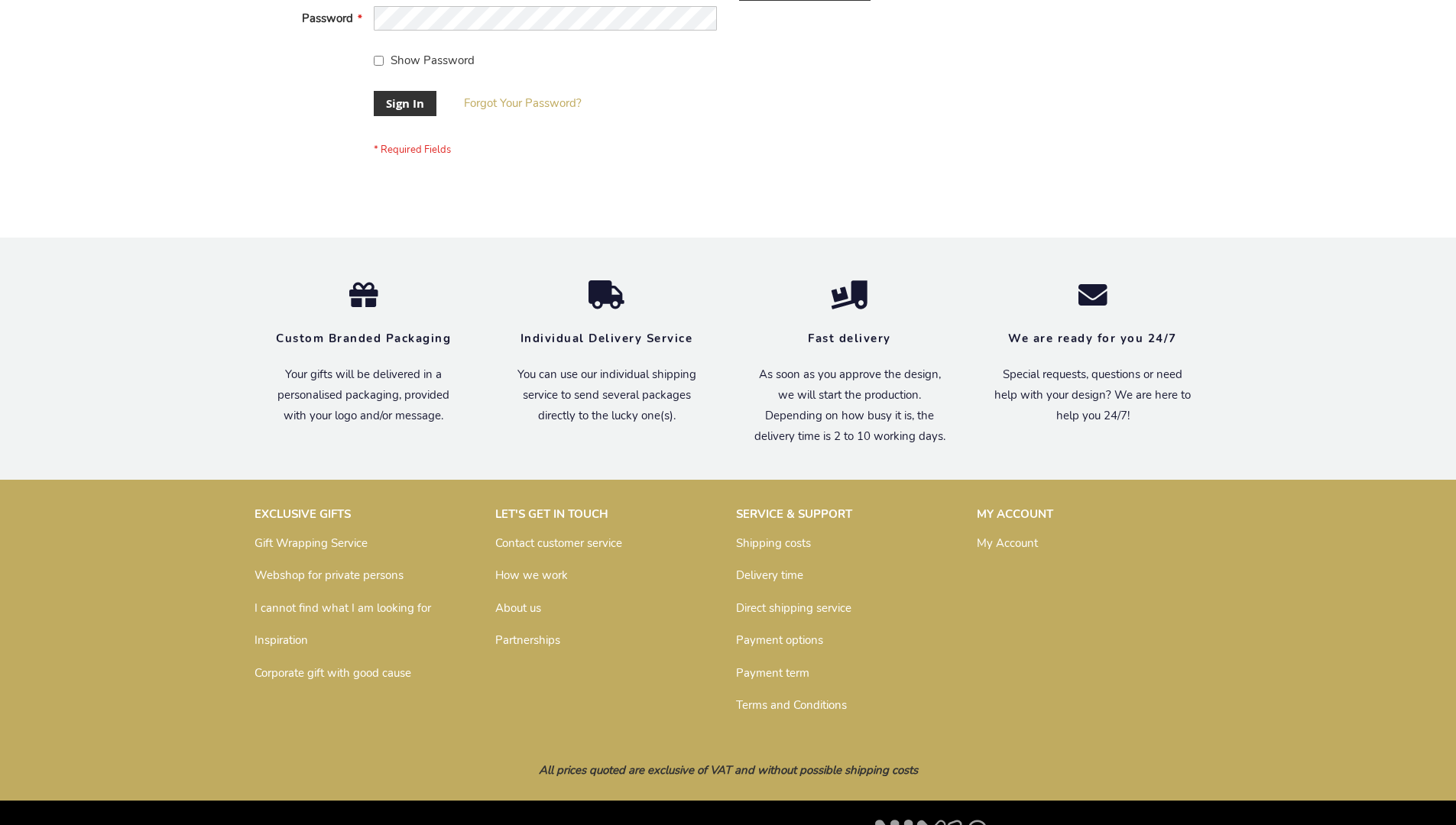
scroll to position [491, 0]
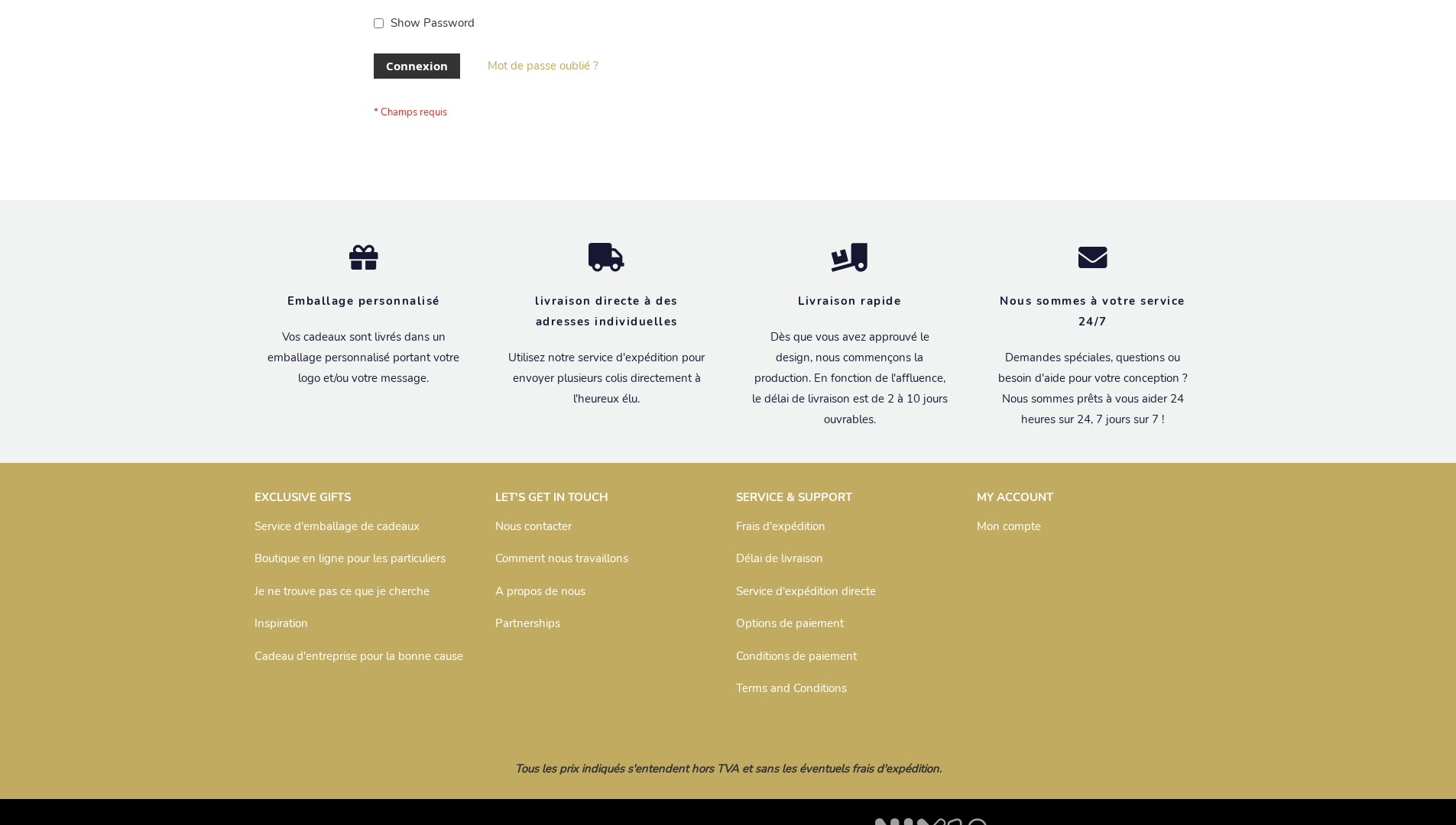
scroll to position [528, 0]
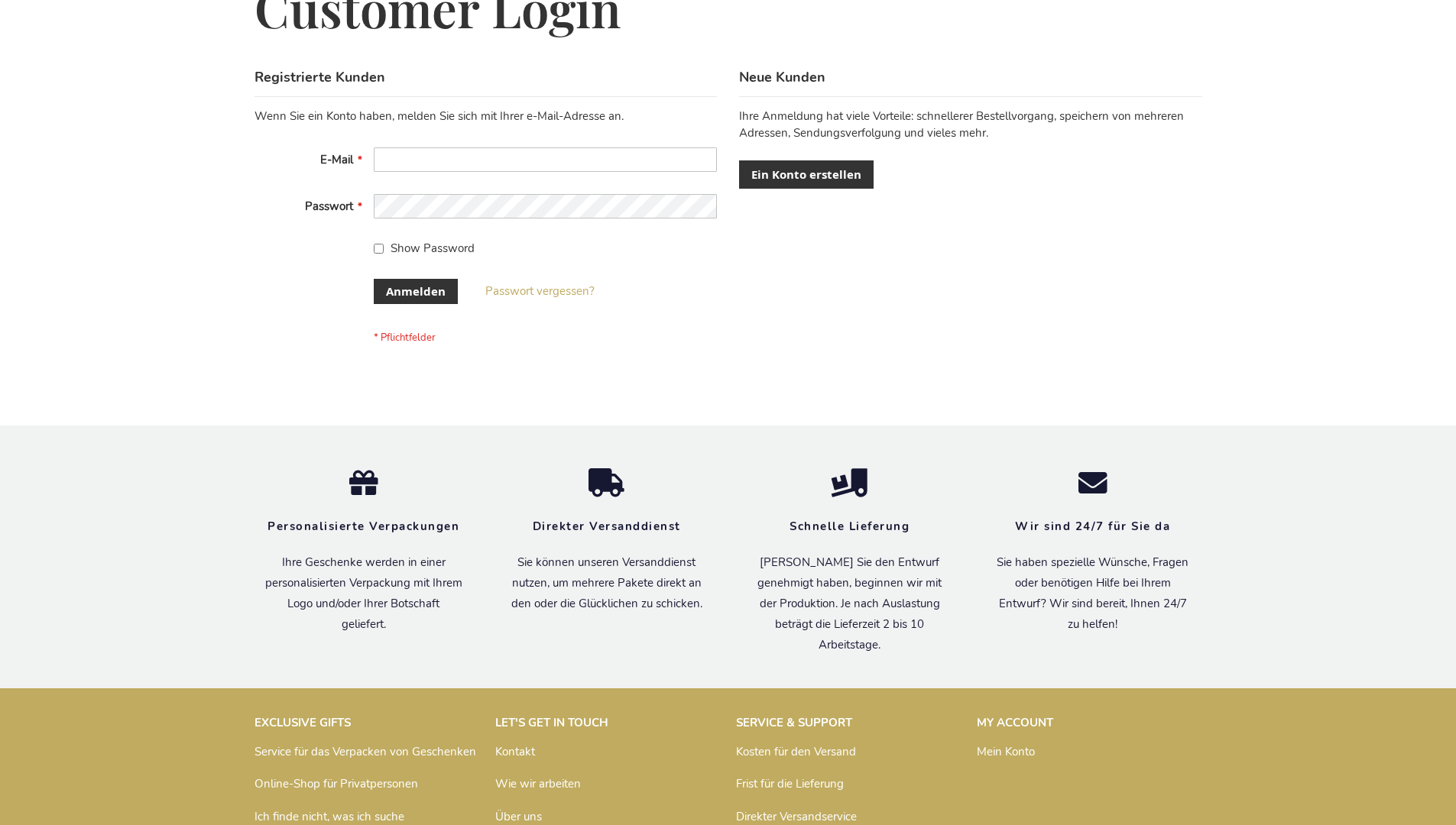
scroll to position [512, 0]
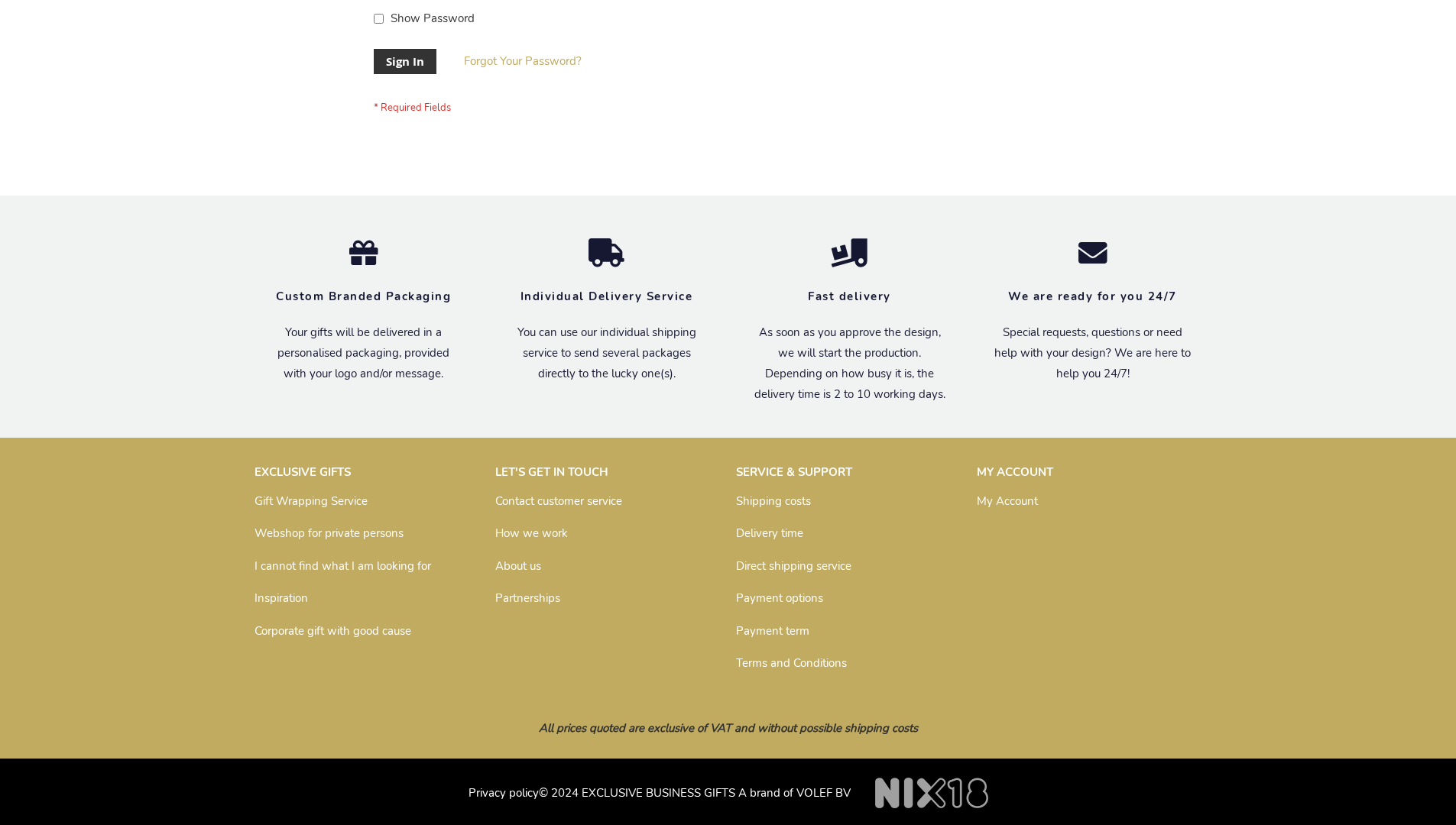
scroll to position [491, 0]
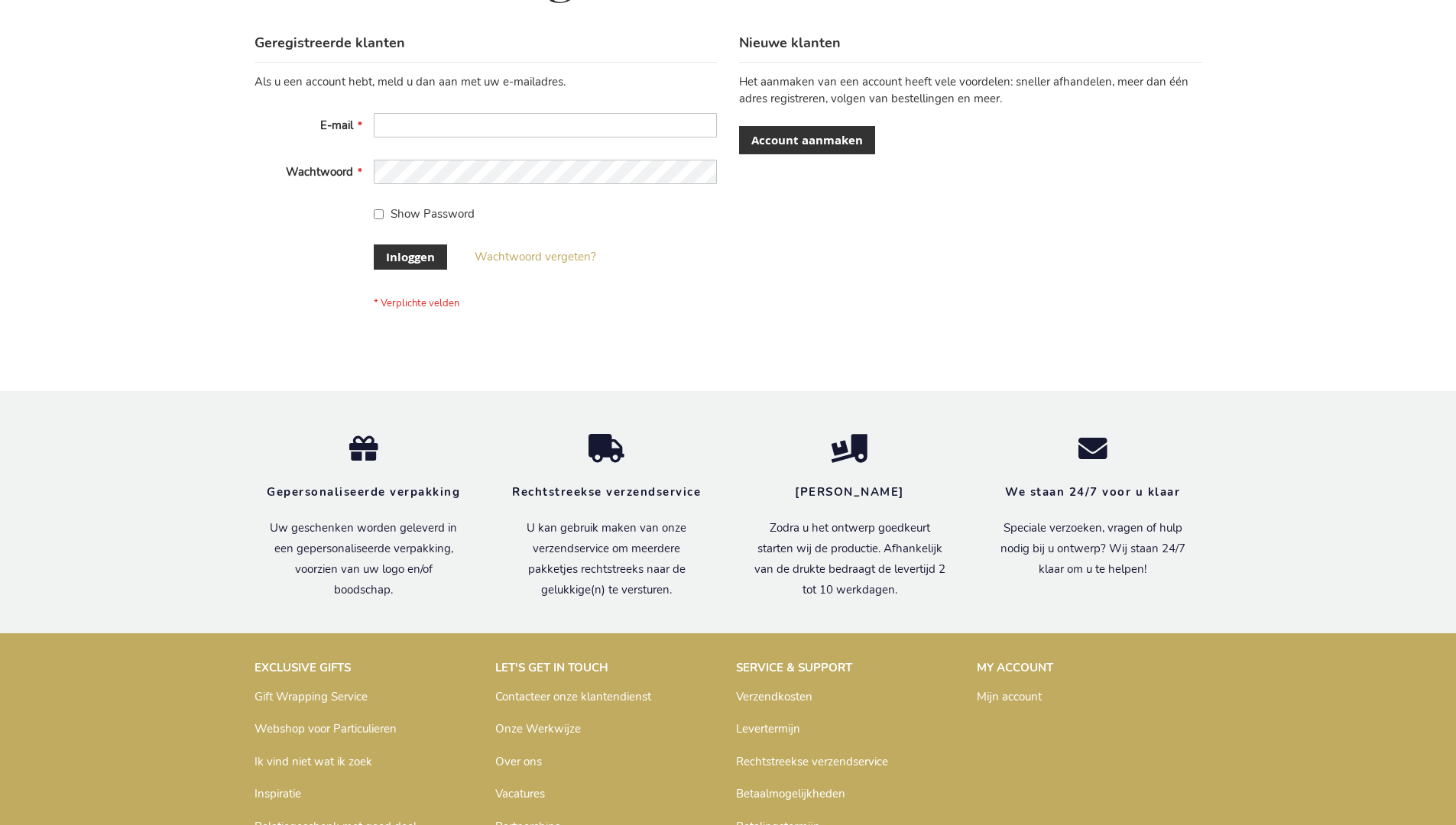
scroll to position [519, 0]
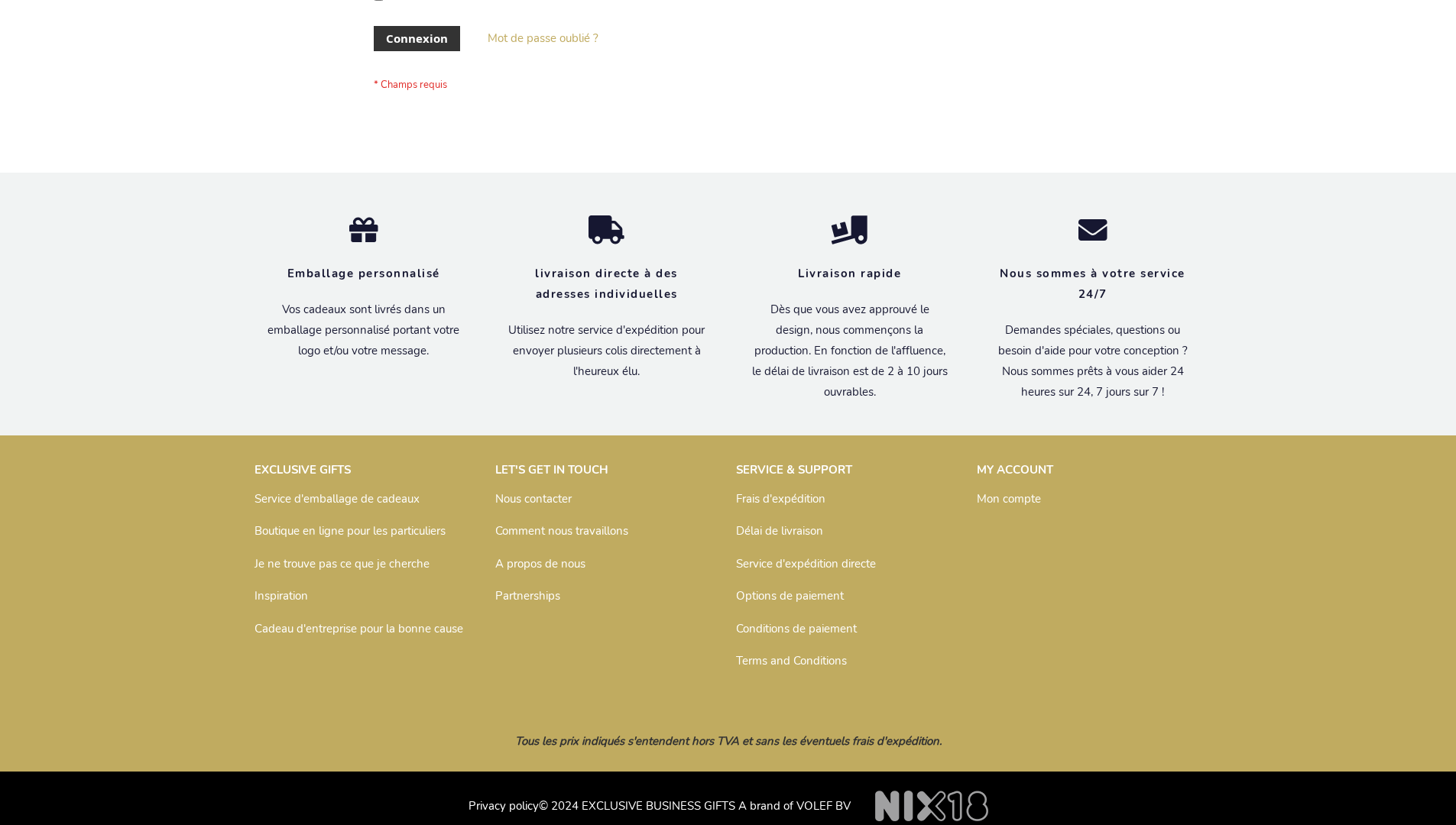
scroll to position [528, 0]
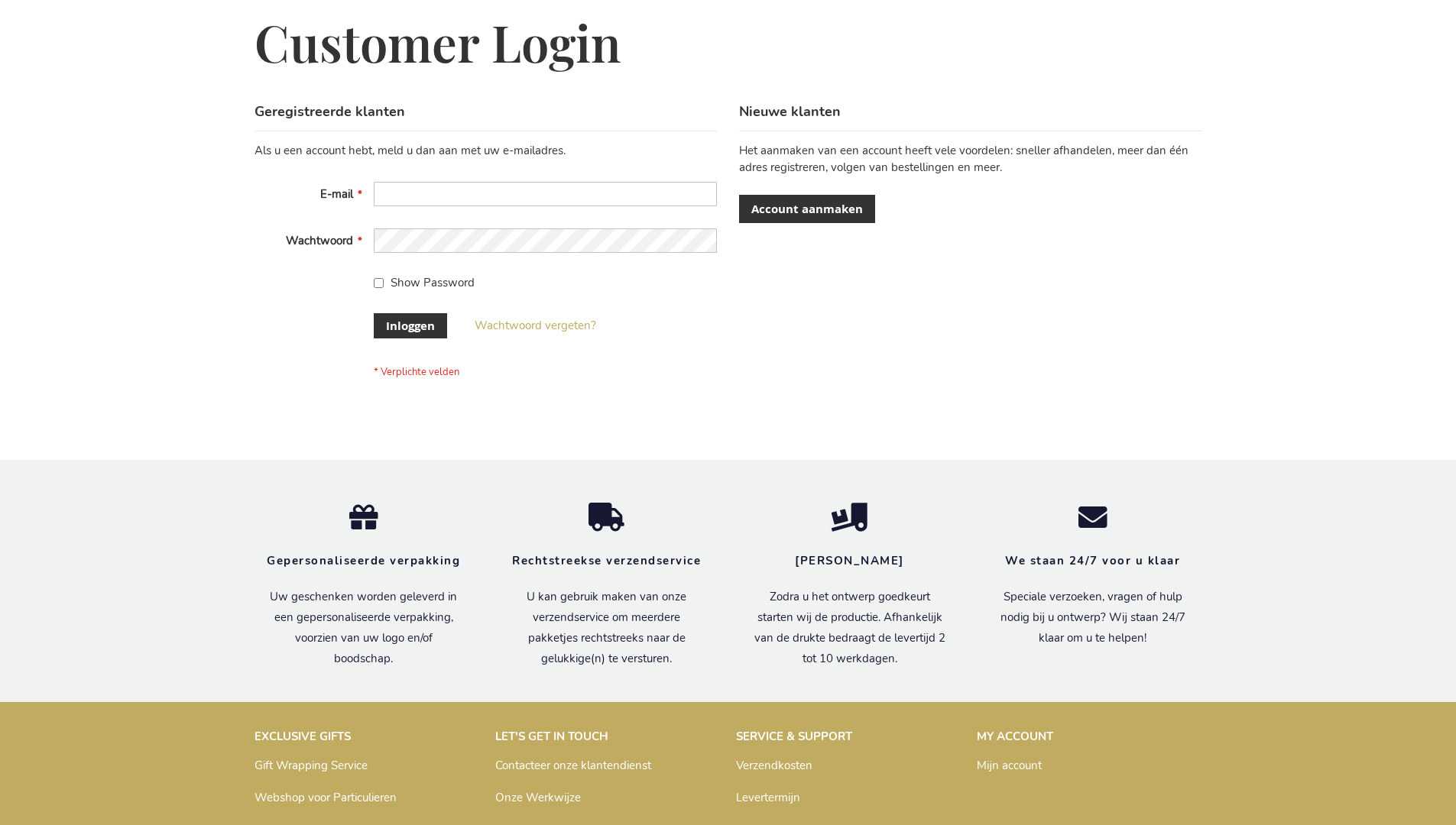
scroll to position [519, 0]
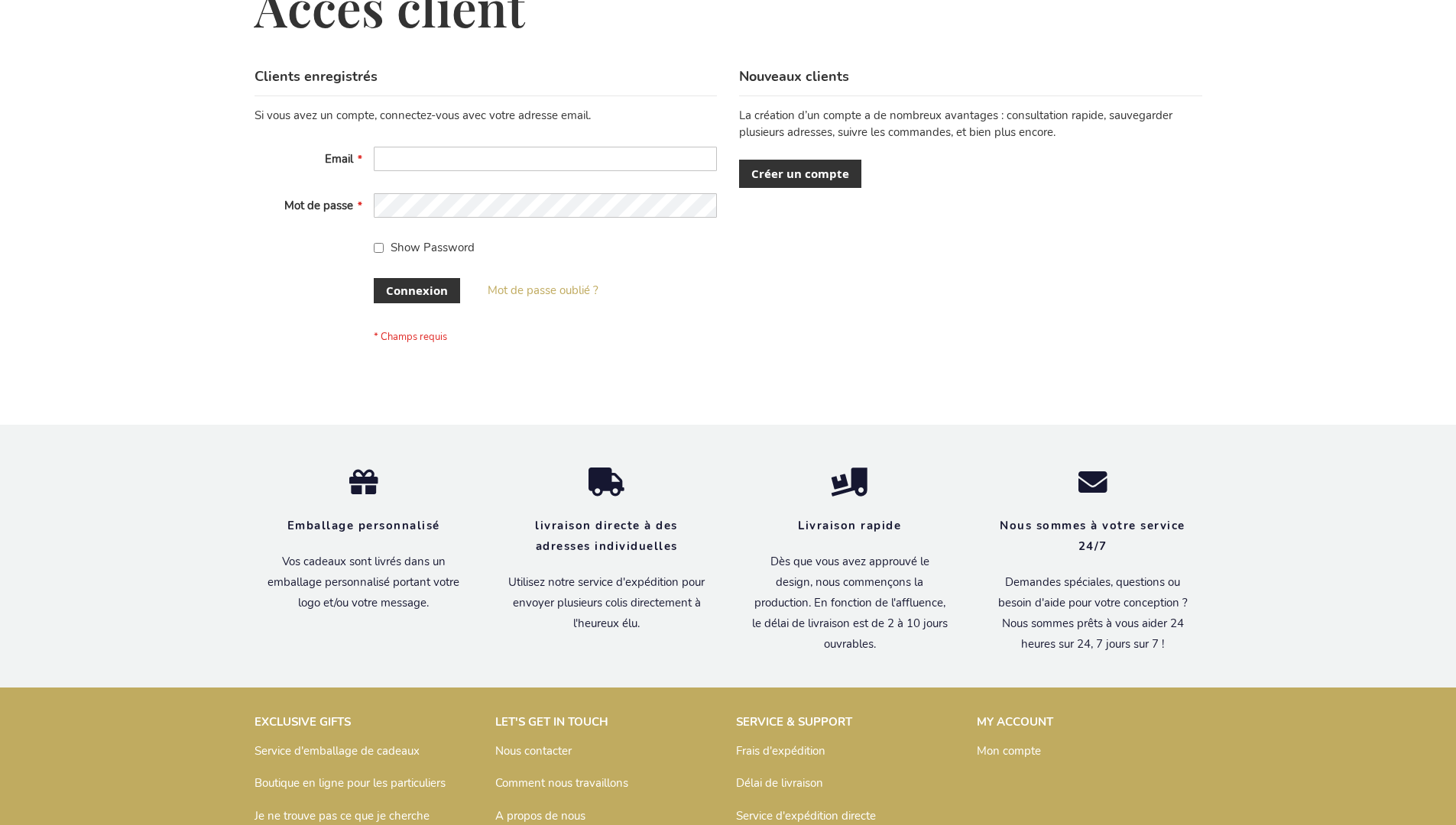
scroll to position [528, 0]
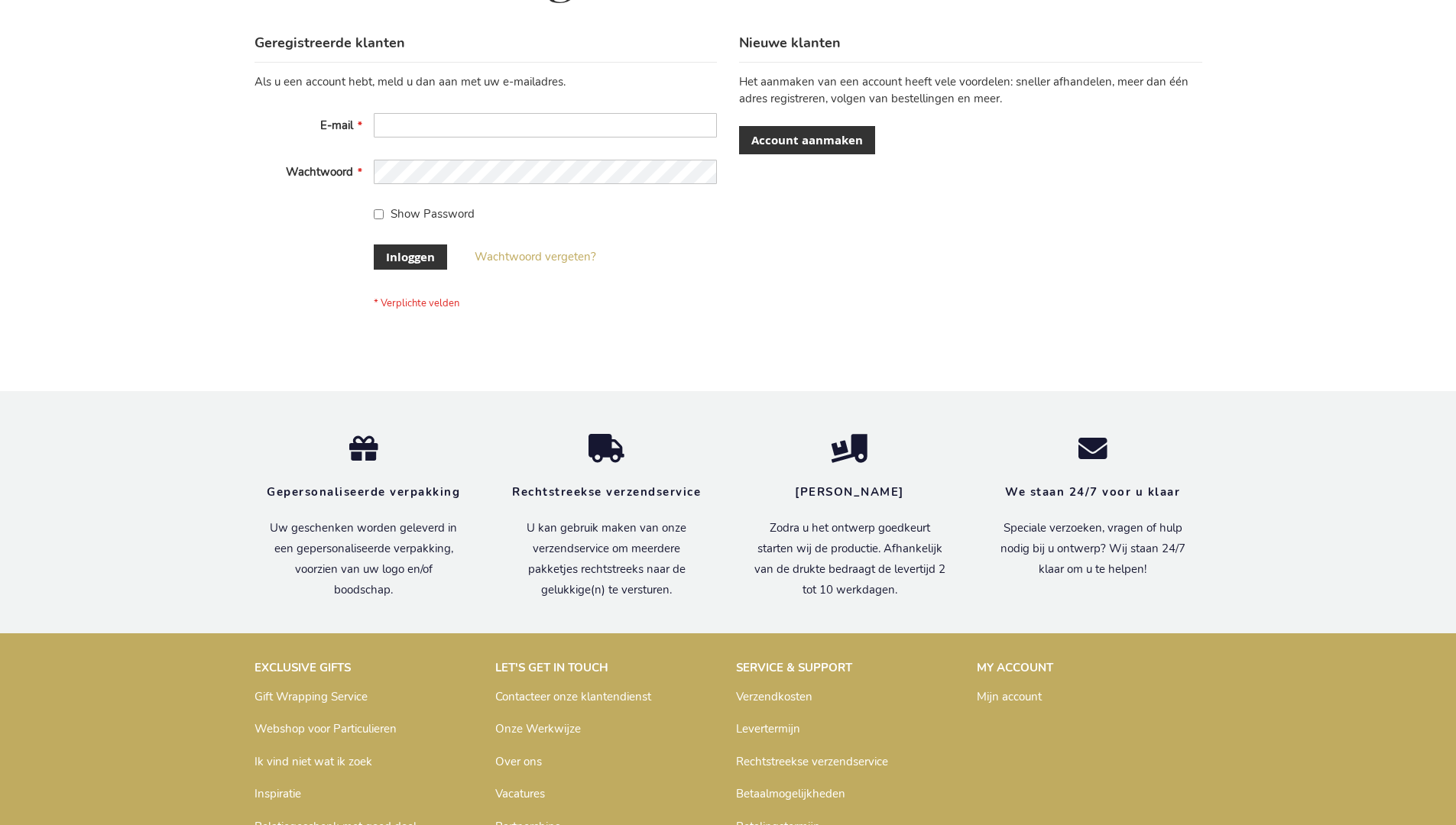
scroll to position [519, 0]
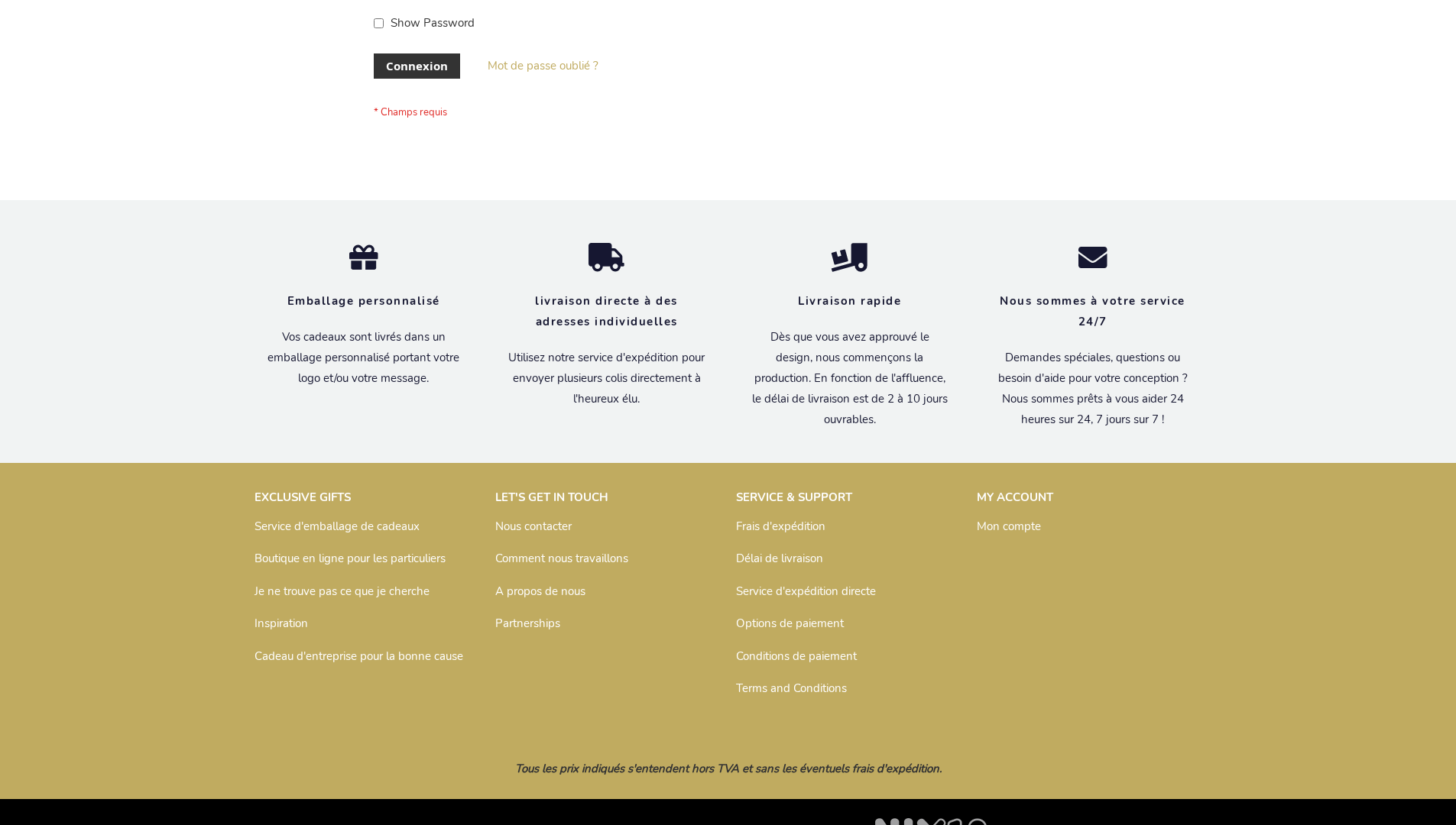
scroll to position [528, 0]
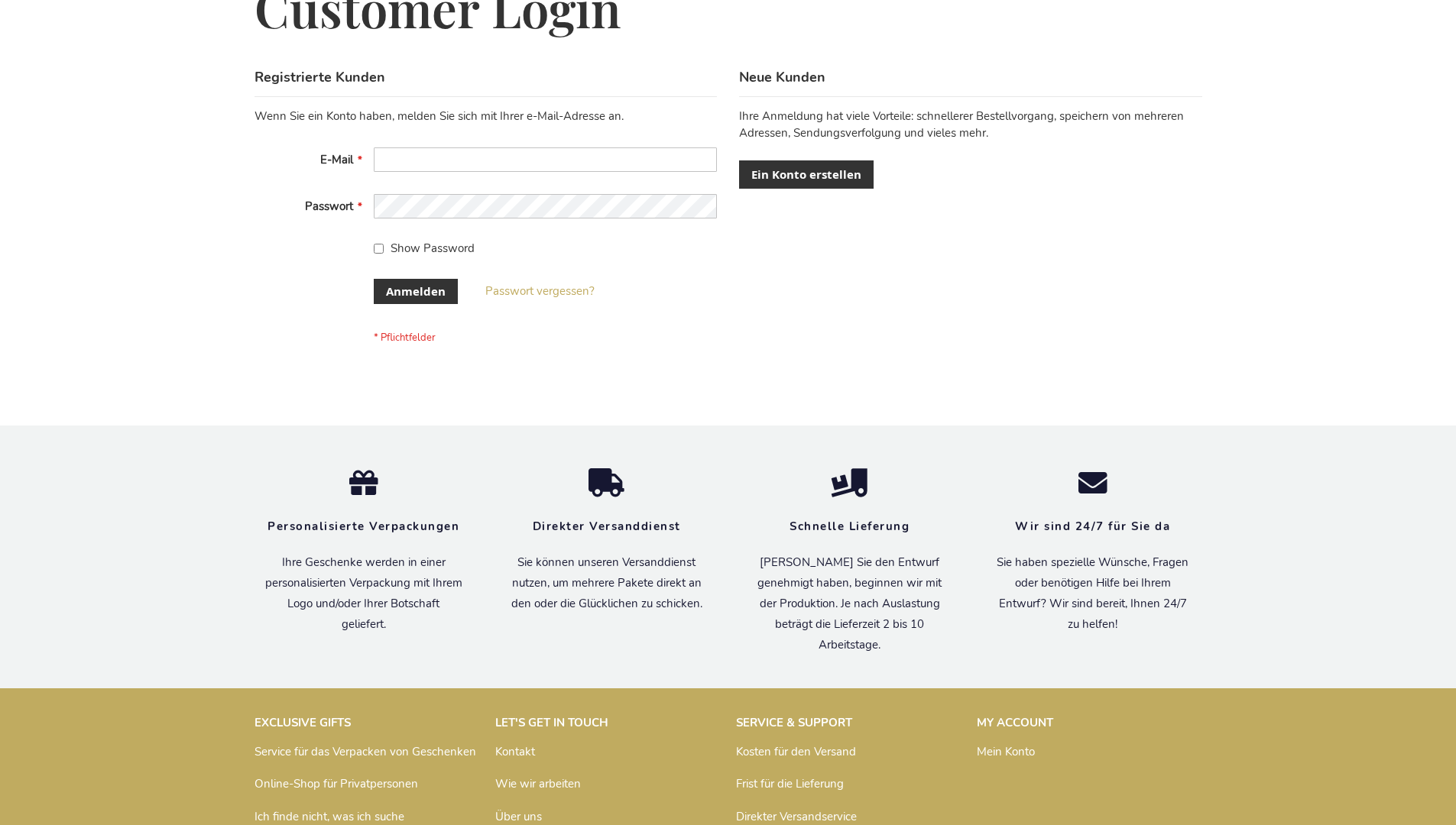
scroll to position [512, 0]
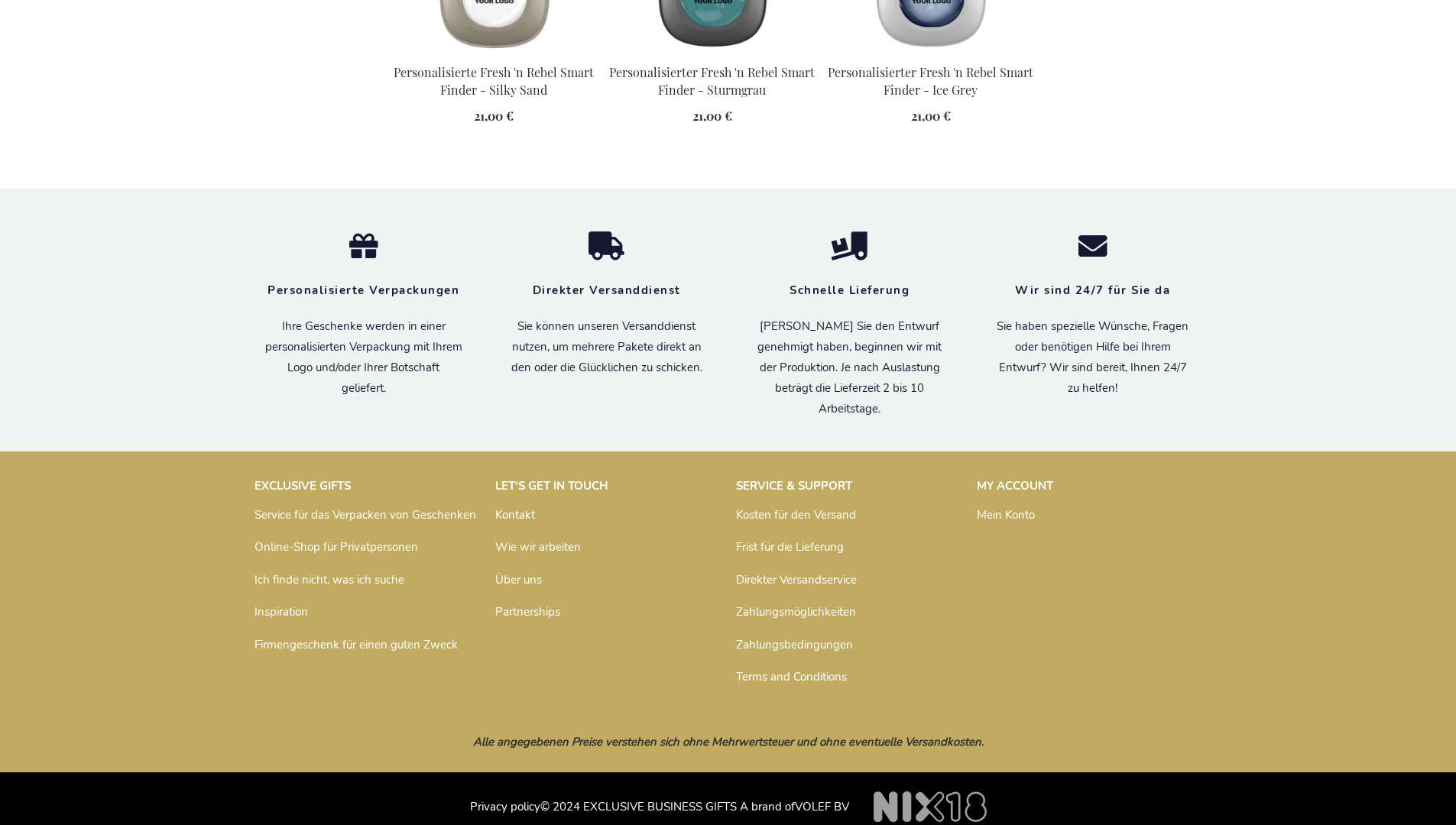
scroll to position [1722, 0]
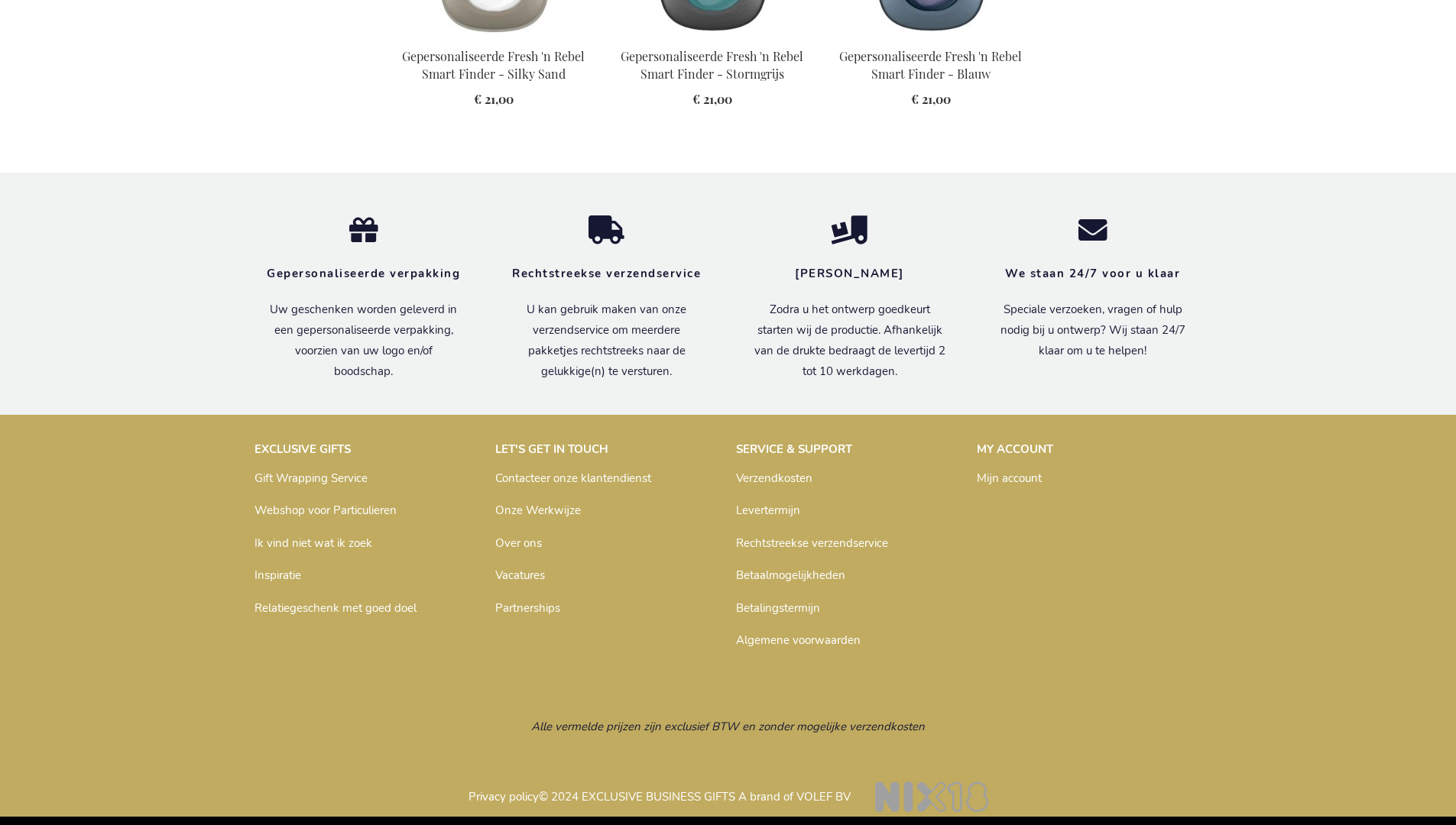
scroll to position [1712, 0]
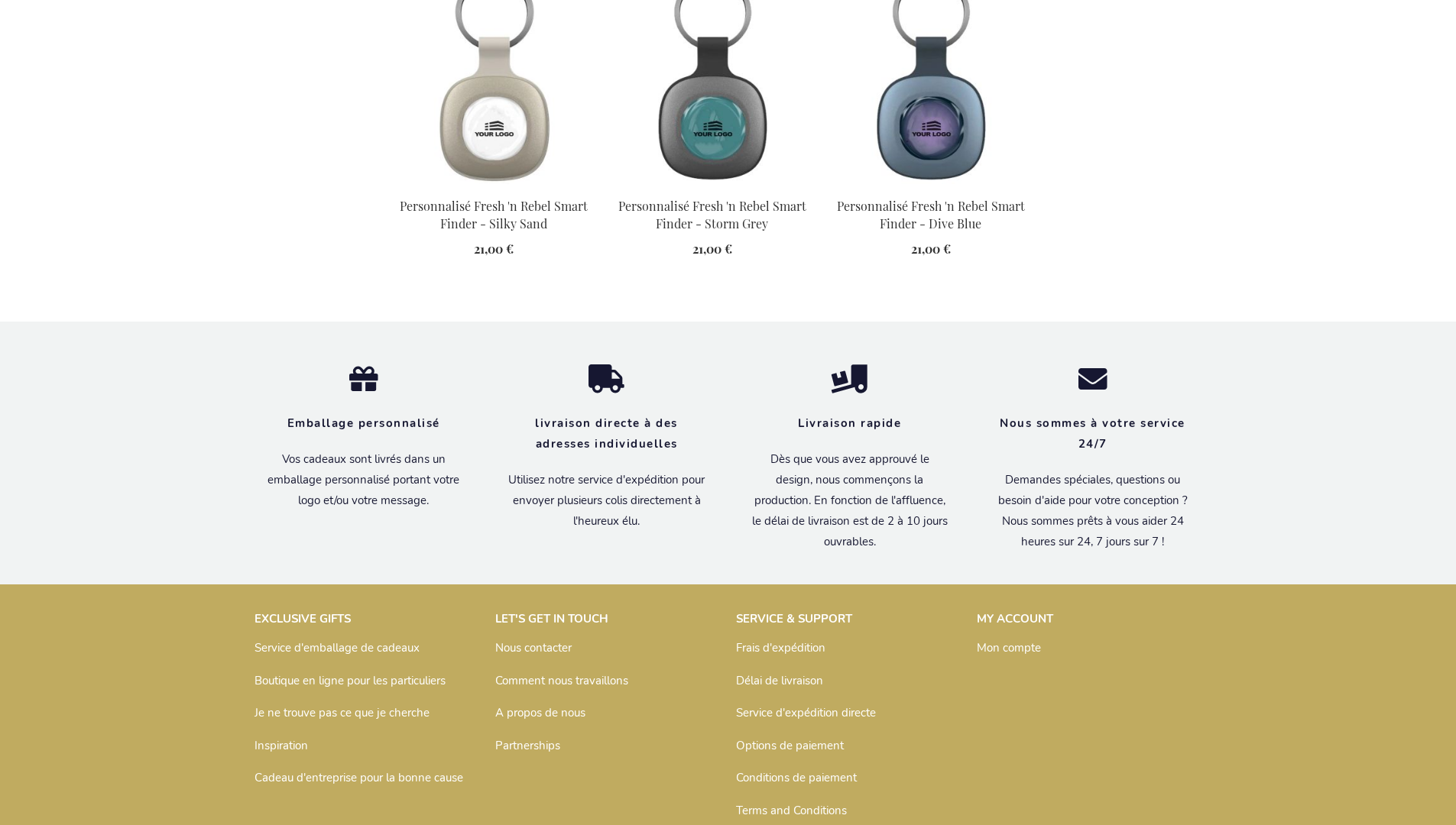
scroll to position [1754, 0]
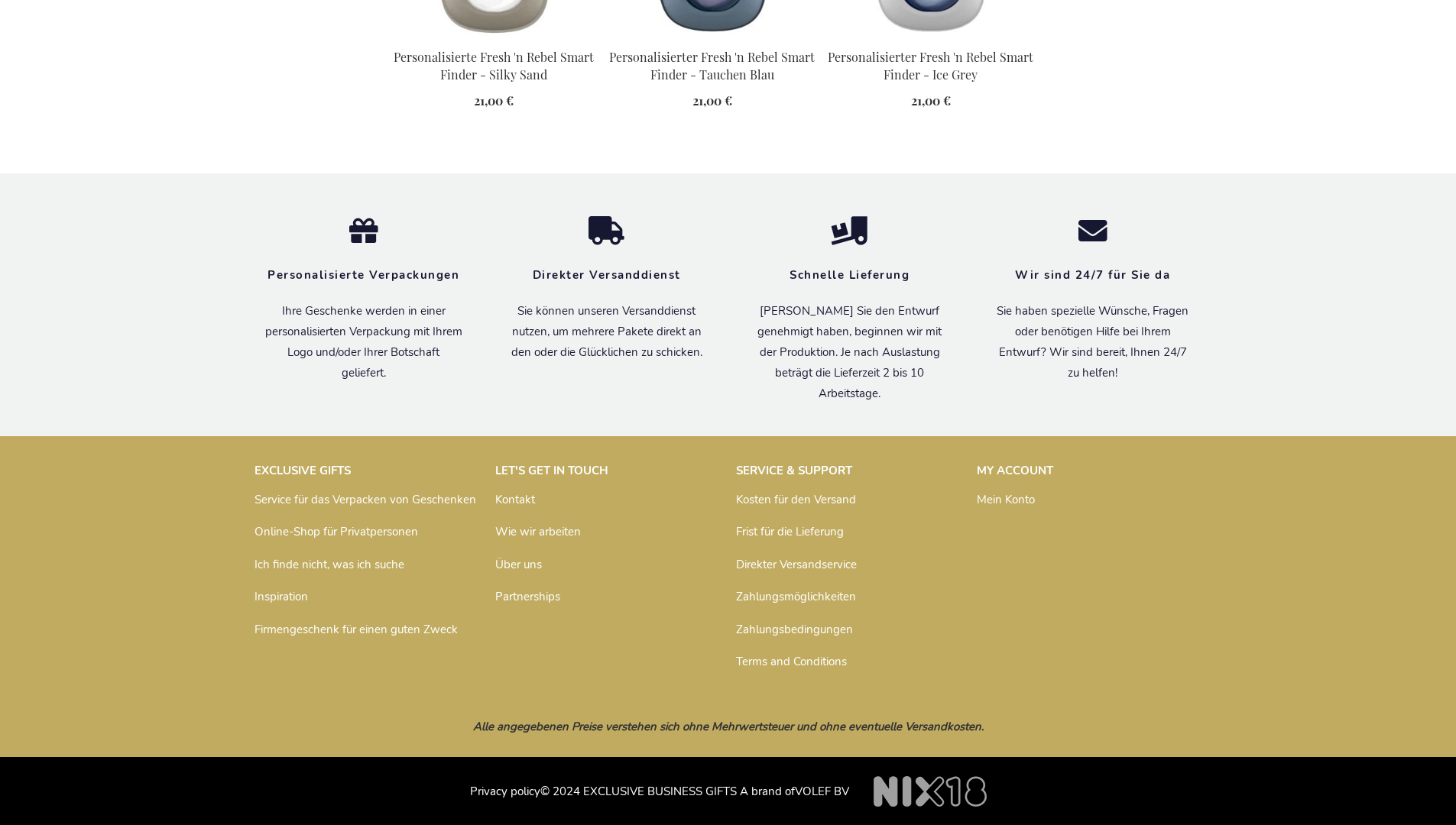
scroll to position [1722, 0]
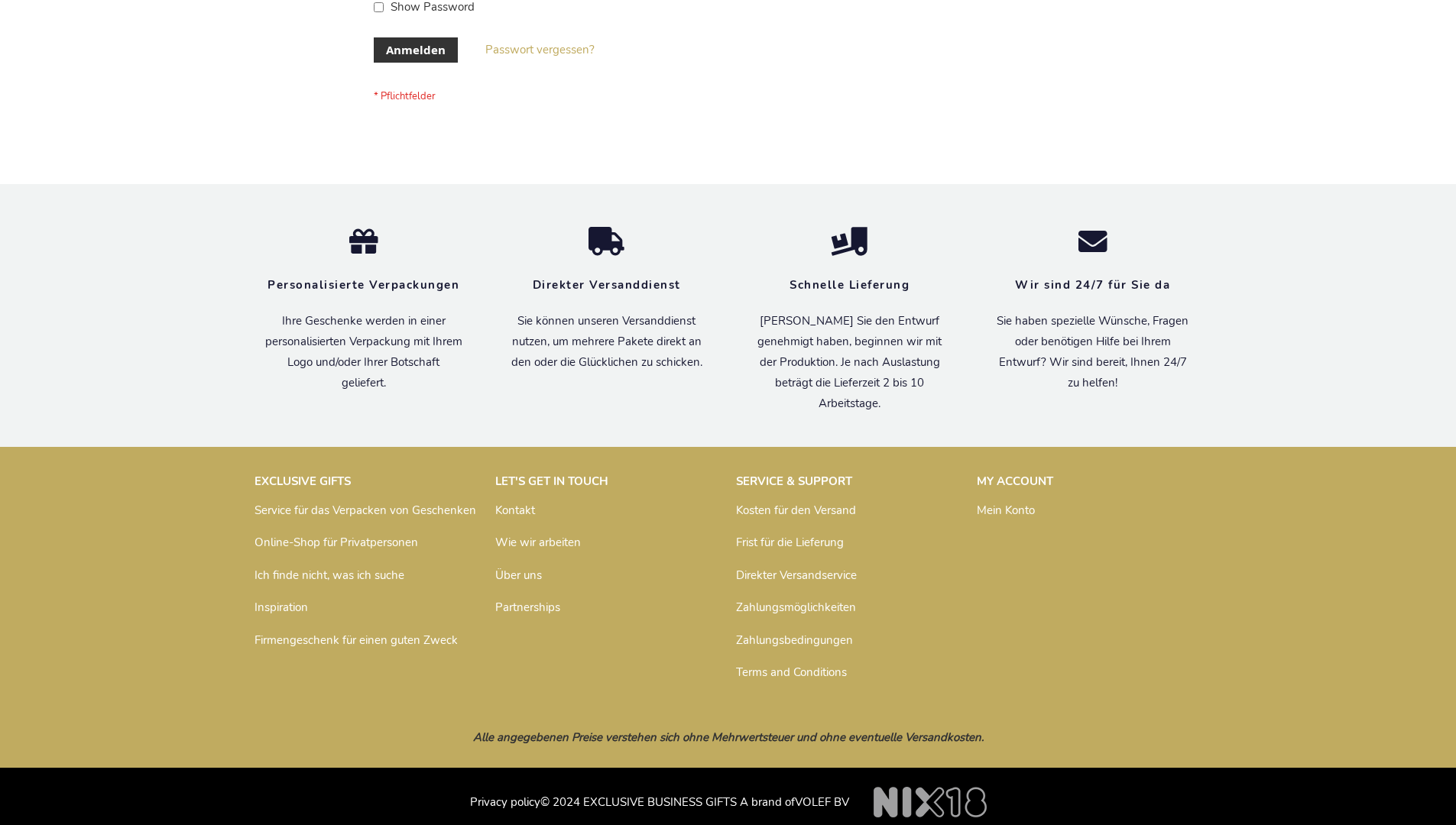
scroll to position [512, 0]
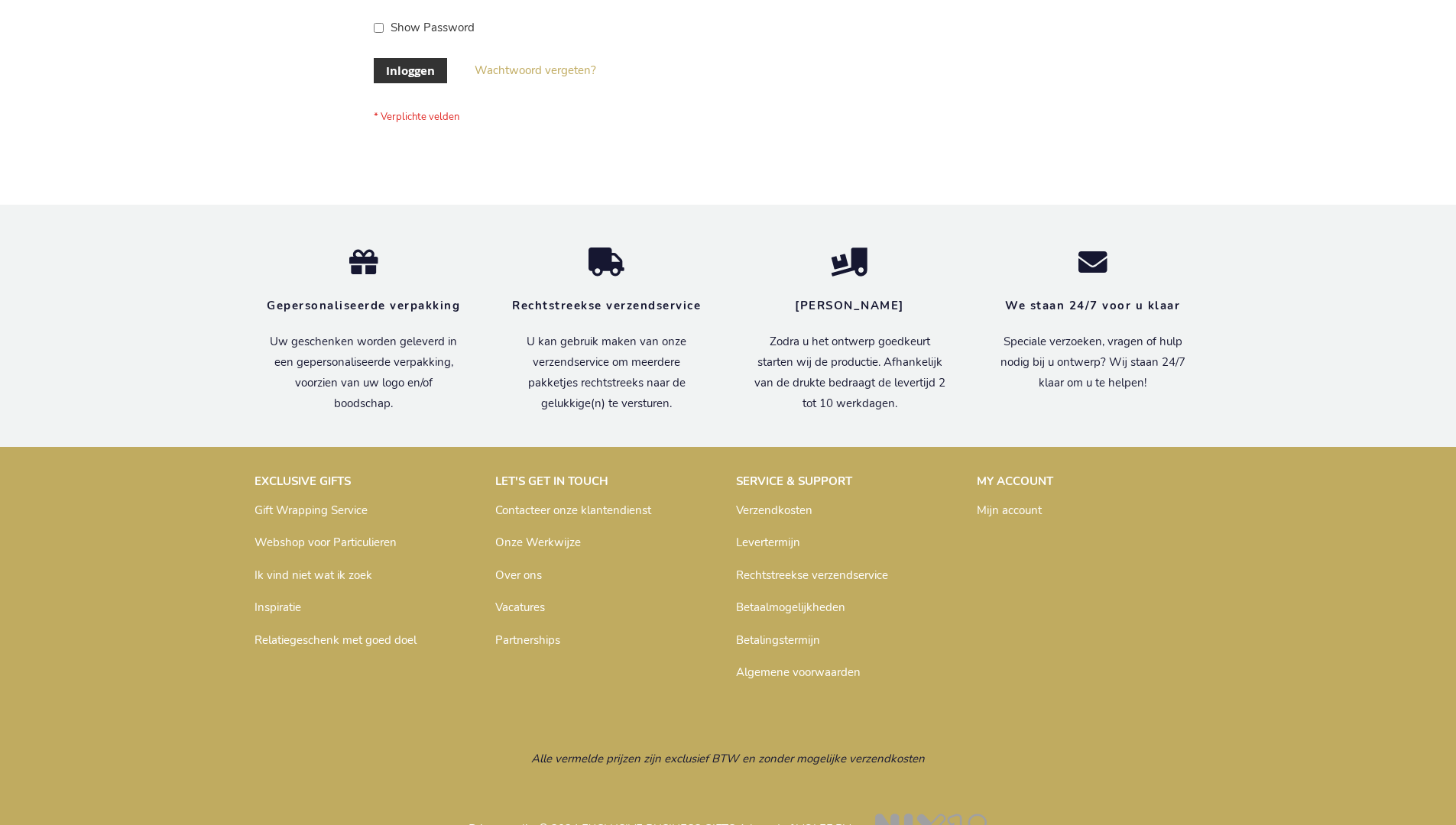
scroll to position [519, 0]
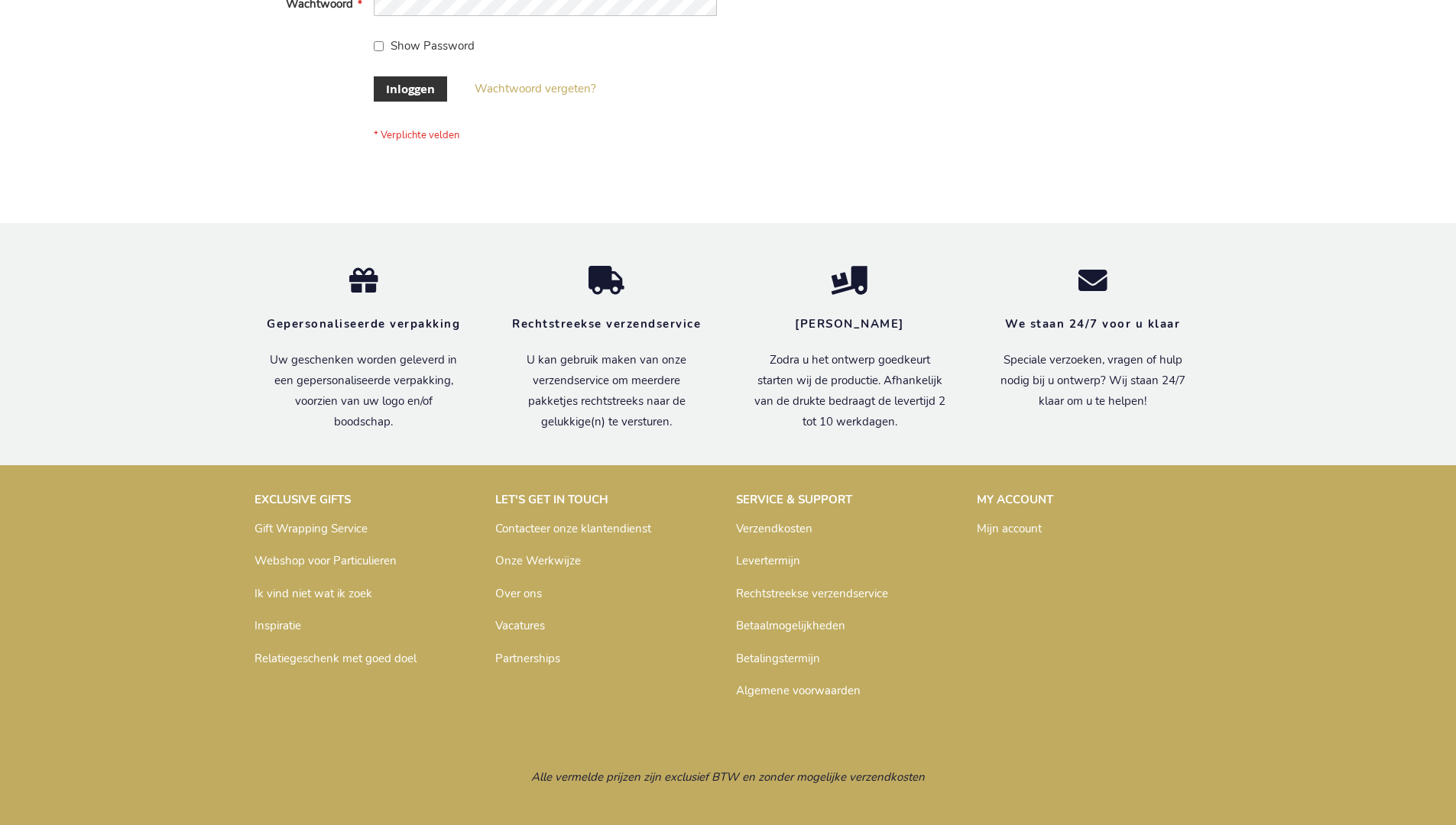
scroll to position [519, 0]
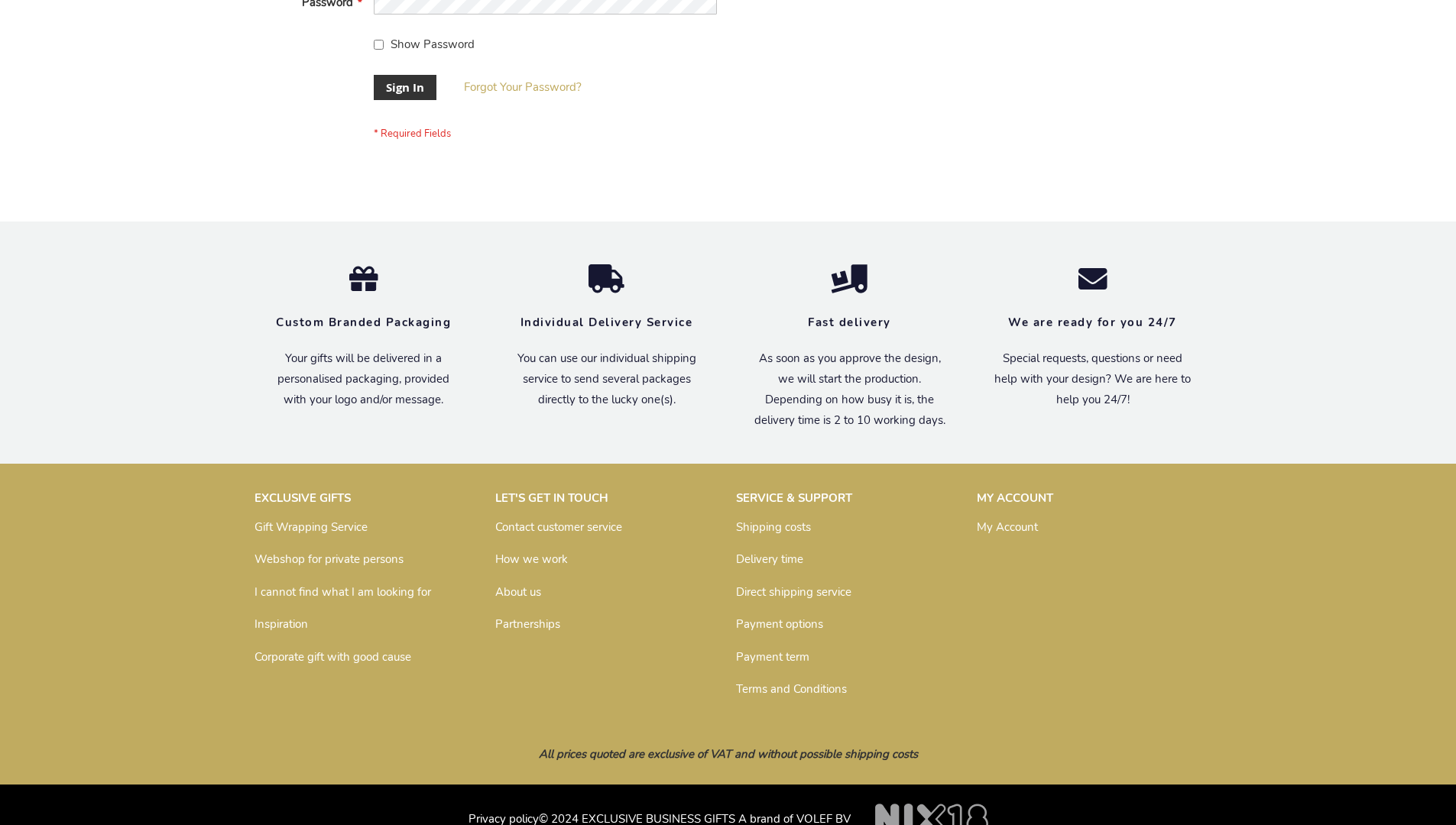
scroll to position [491, 0]
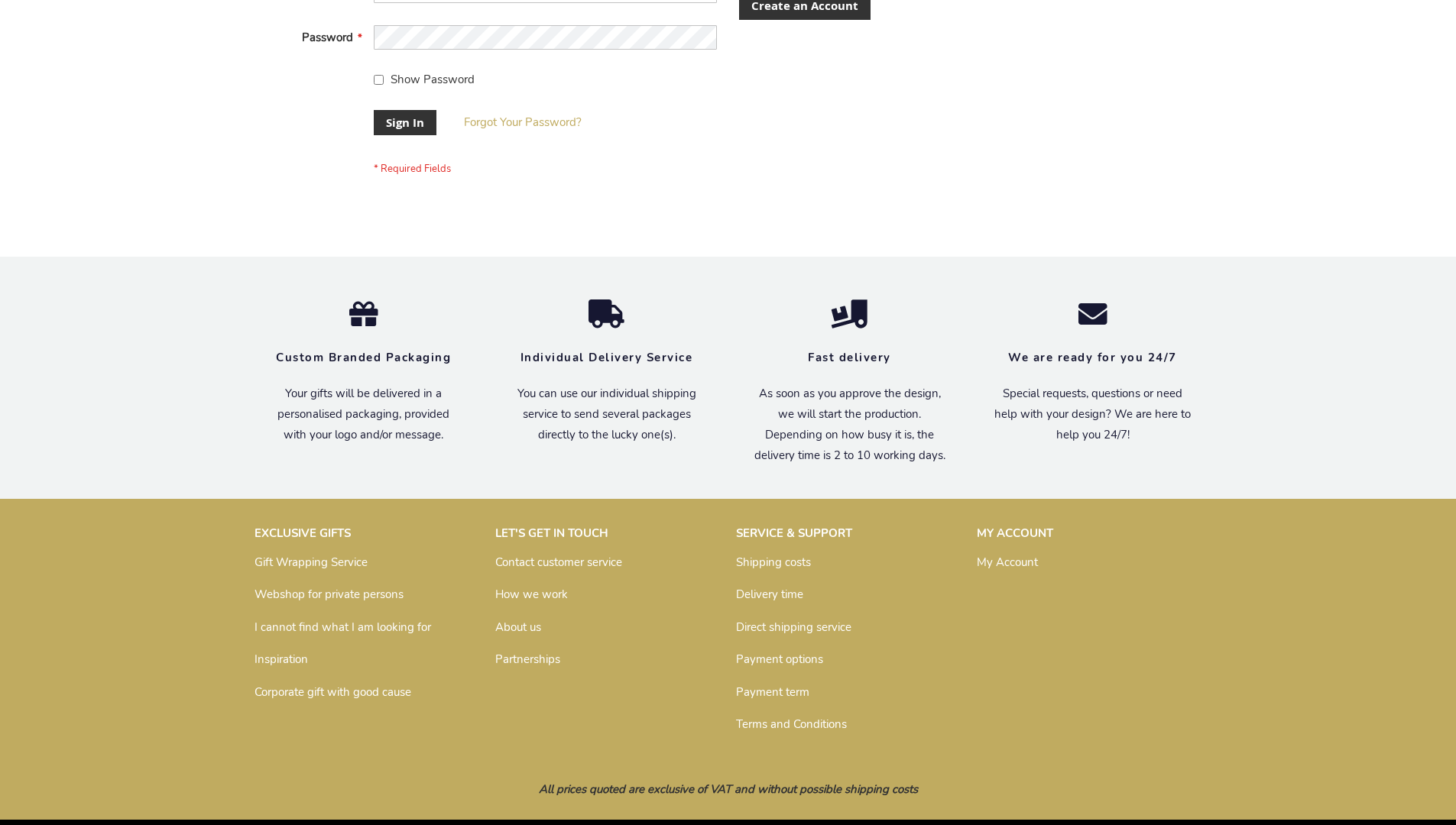
scroll to position [491, 0]
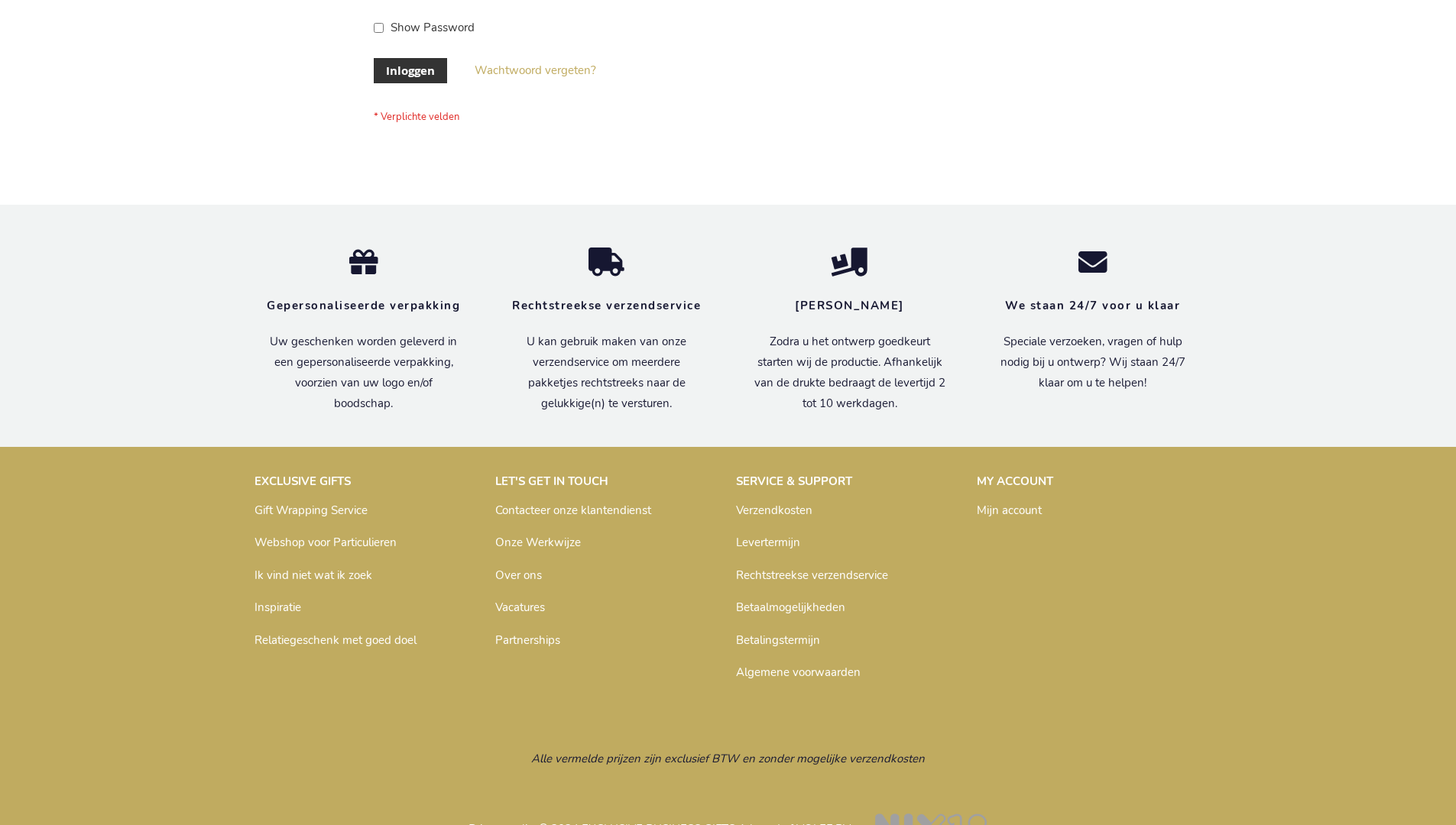
scroll to position [519, 0]
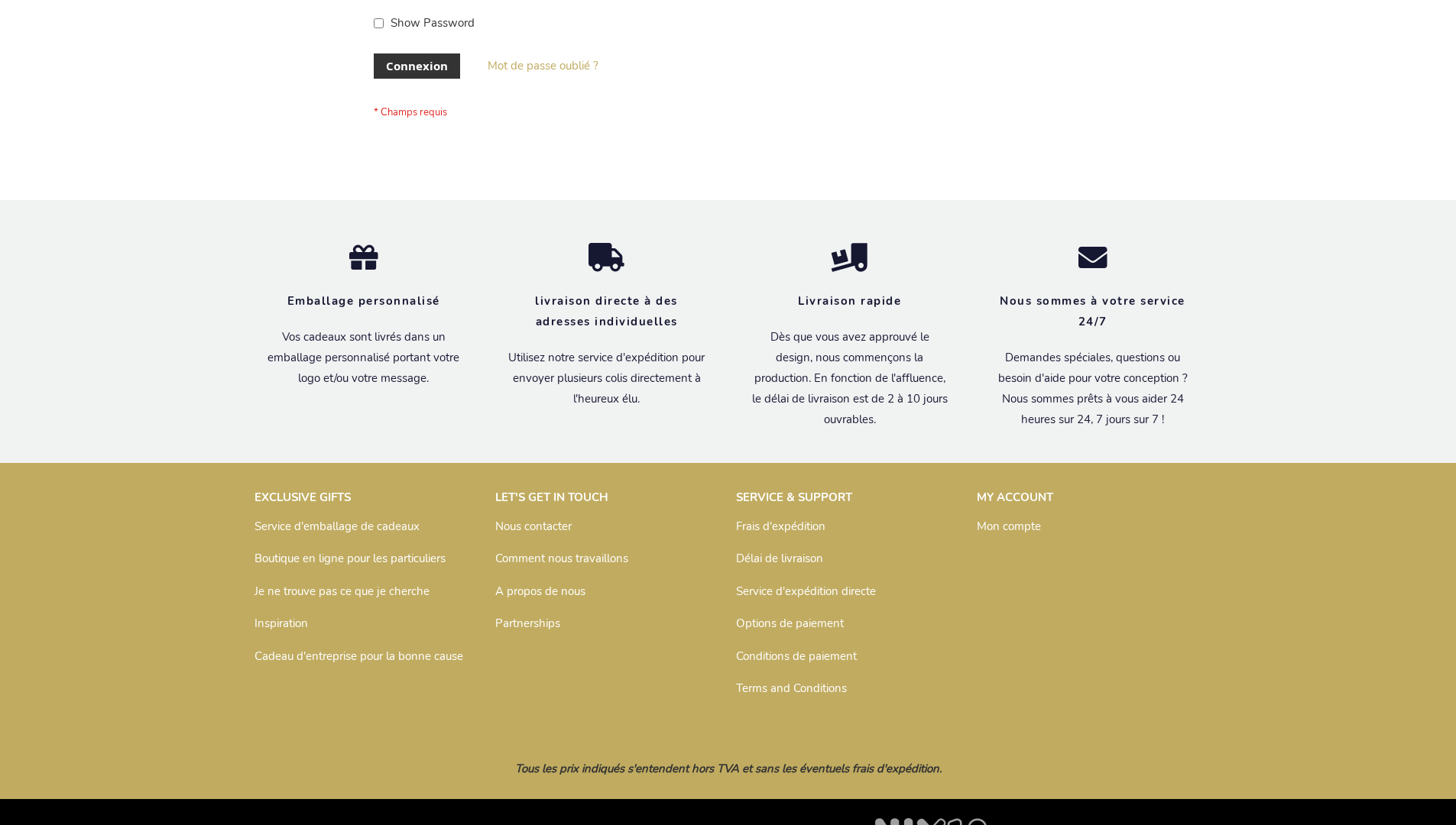
scroll to position [528, 0]
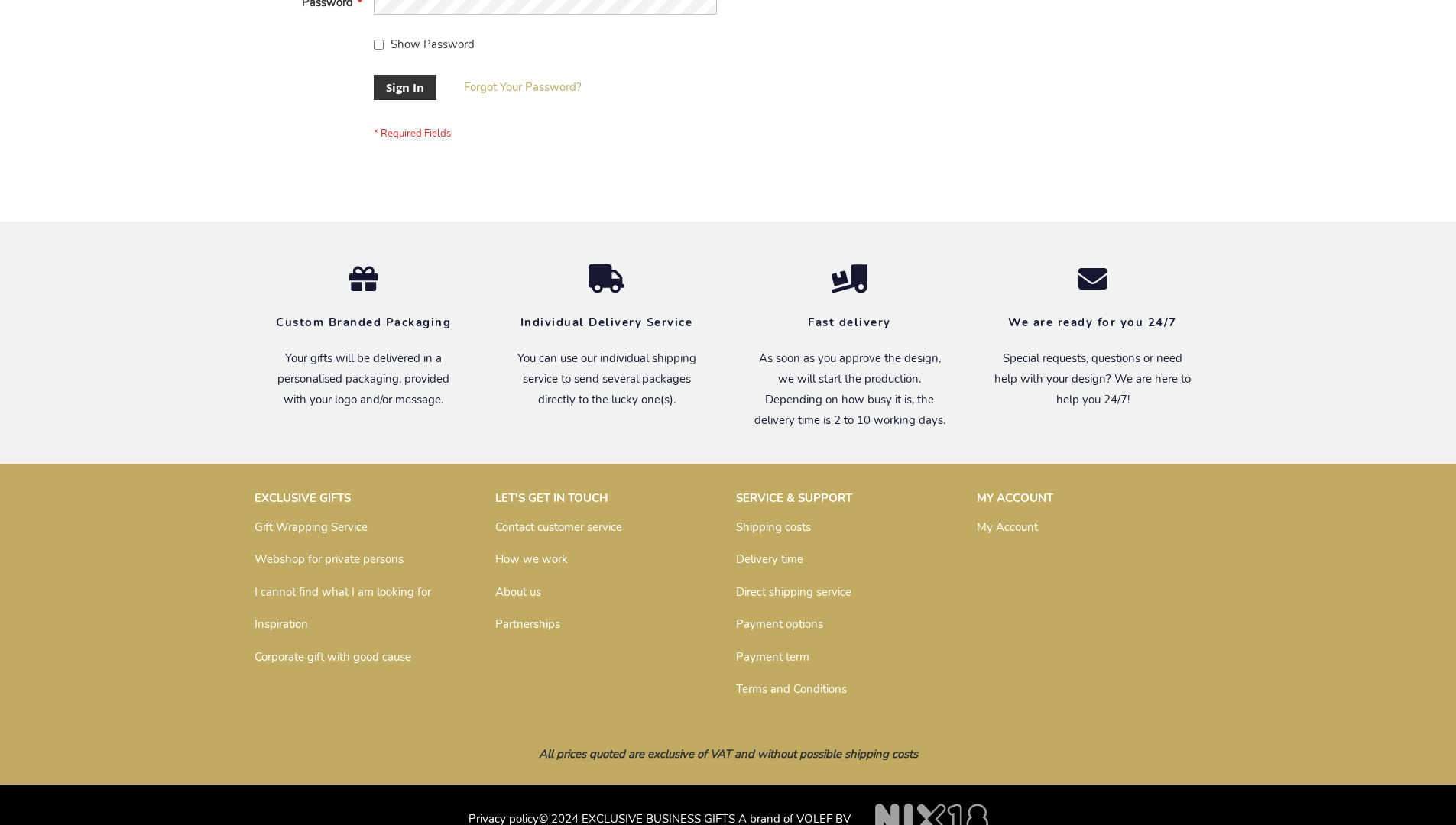
scroll to position [491, 0]
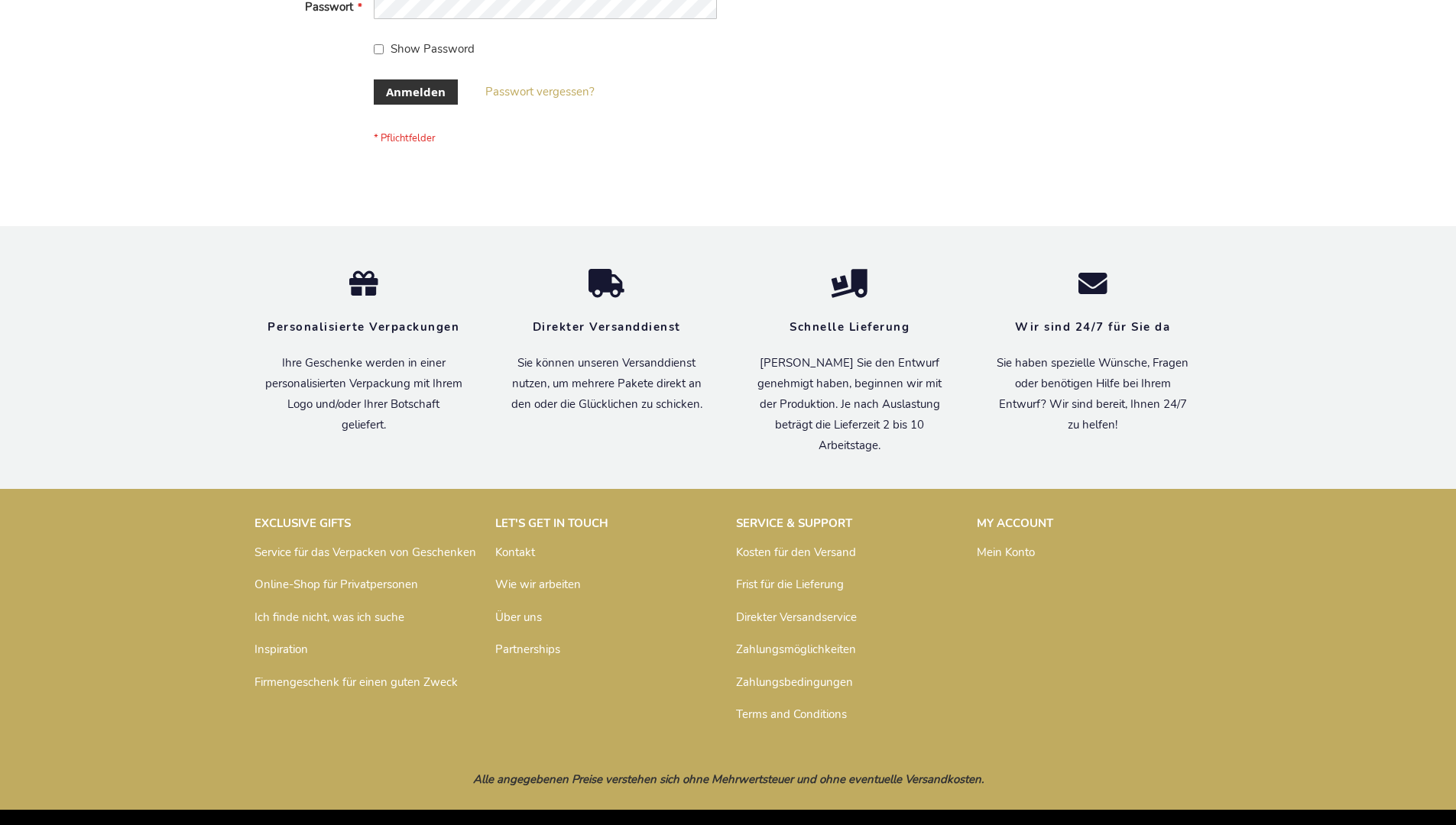
scroll to position [512, 0]
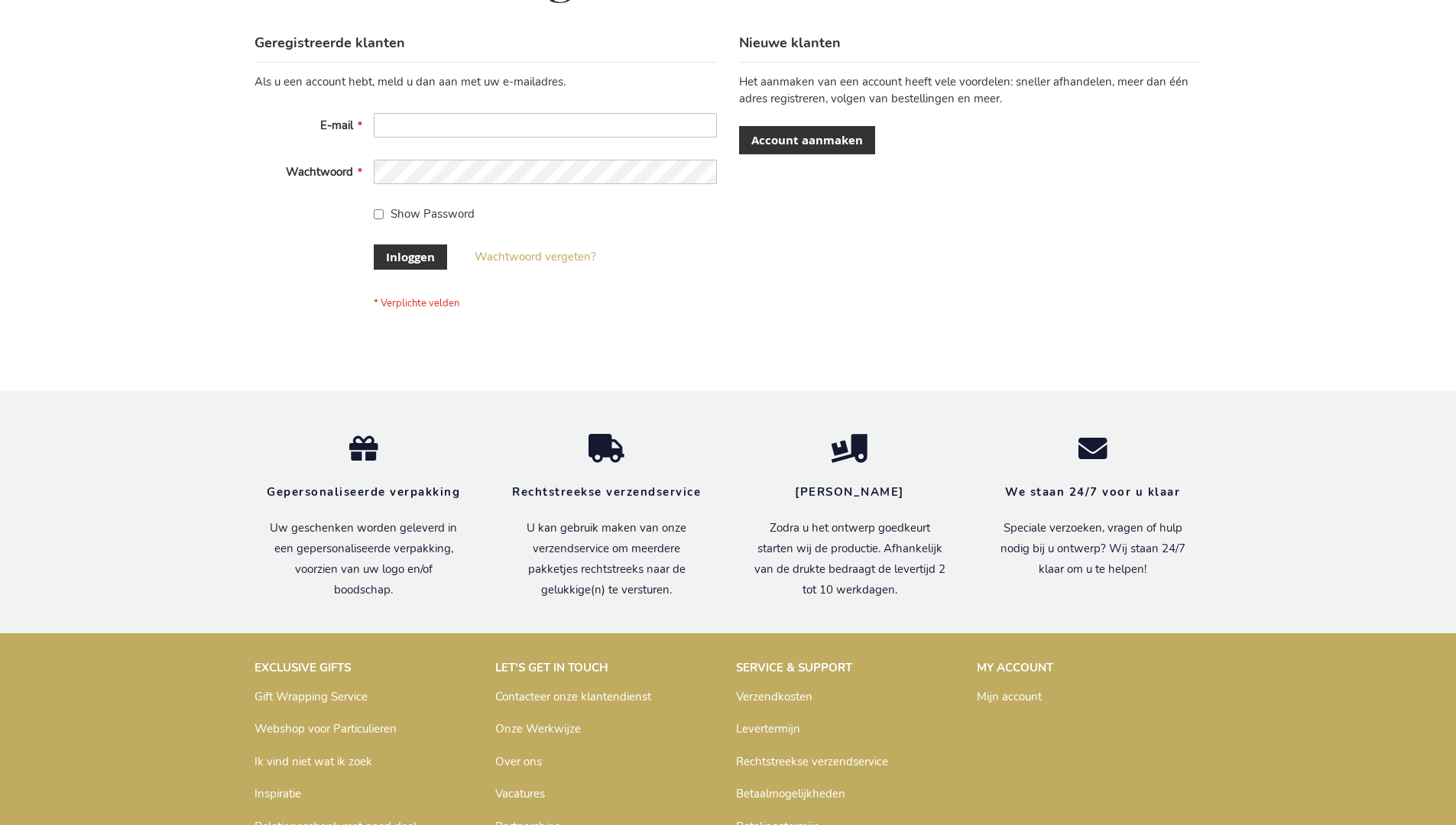
scroll to position [519, 0]
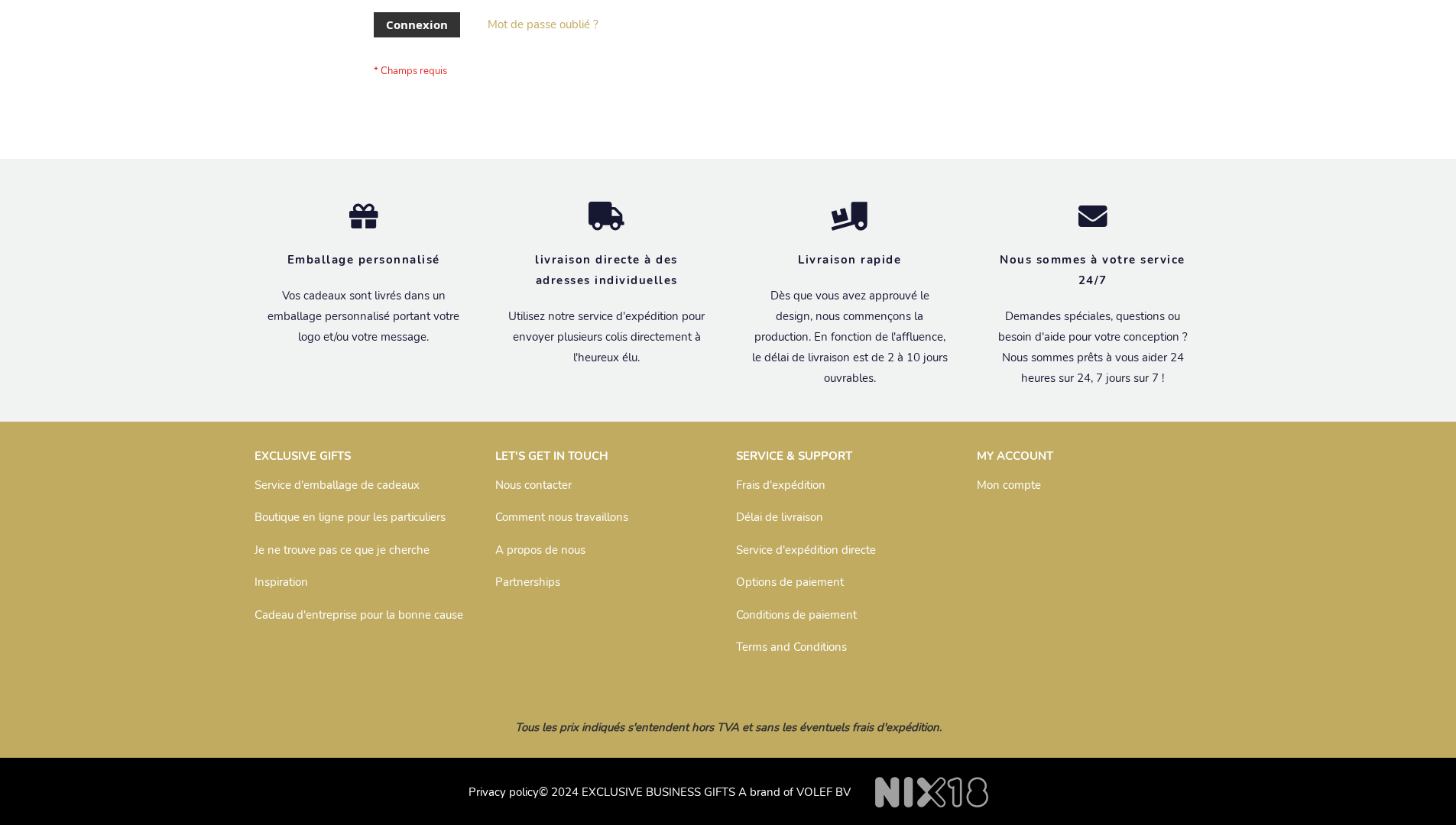
scroll to position [528, 0]
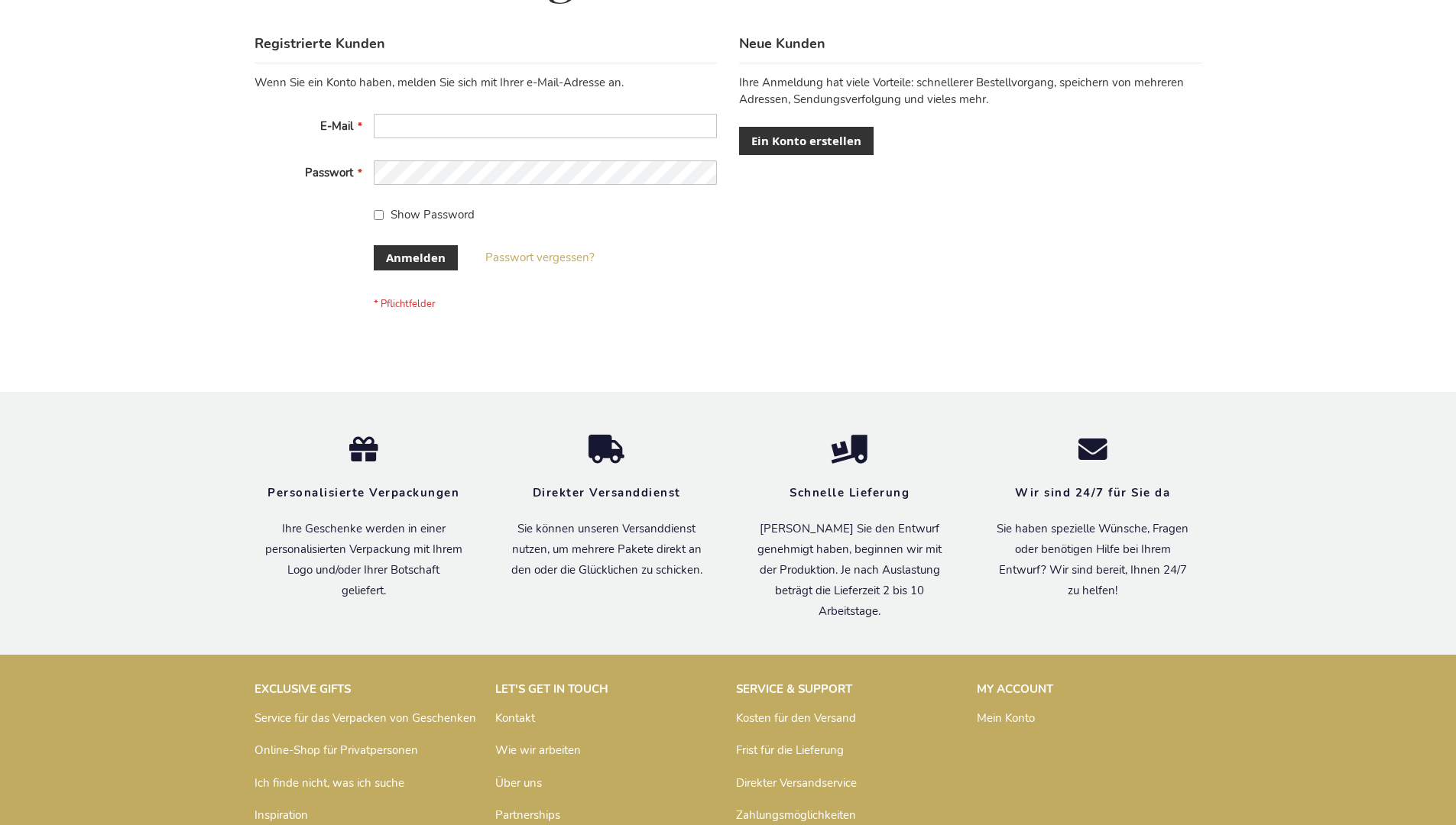
scroll to position [512, 0]
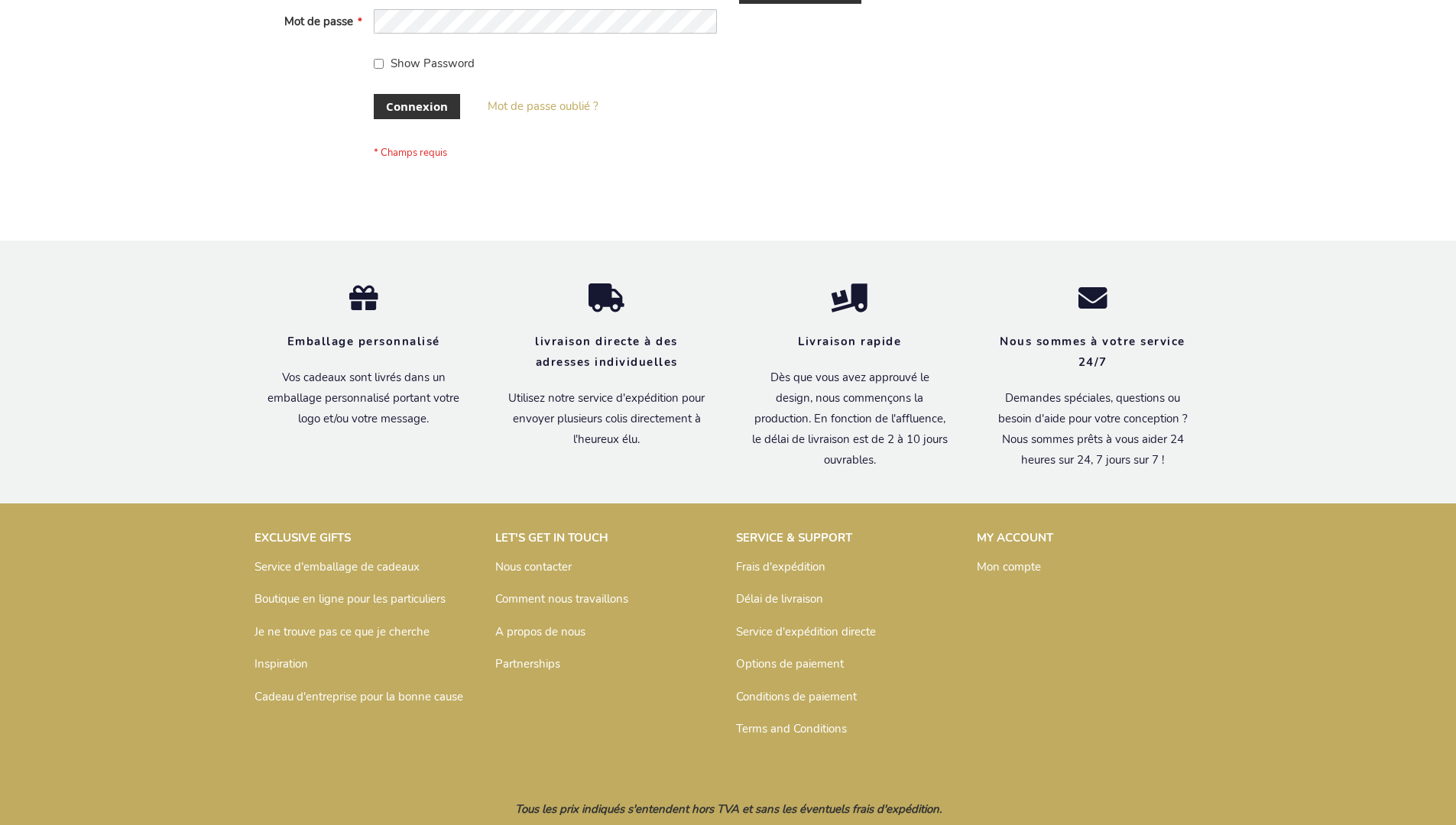
scroll to position [528, 0]
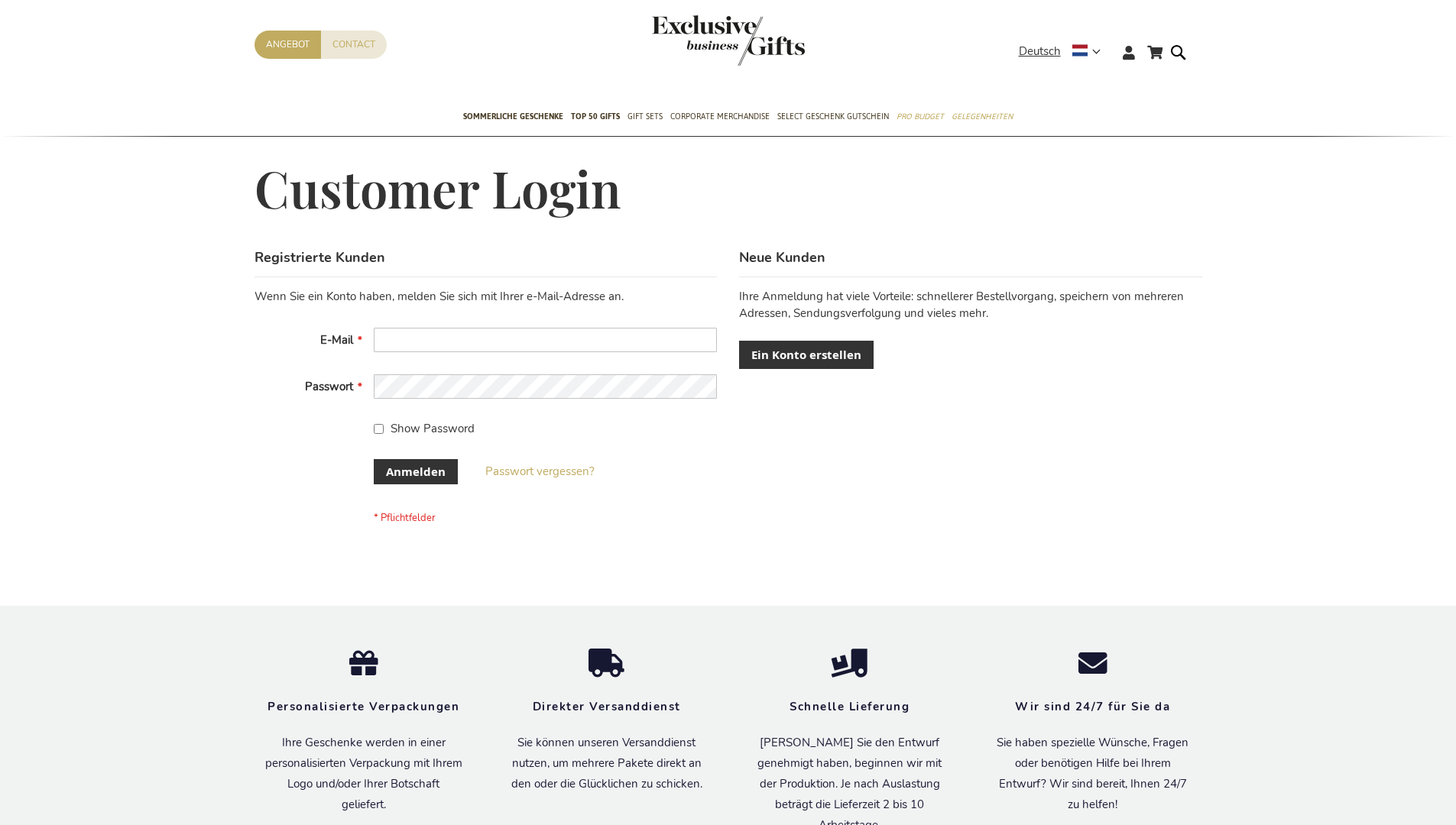
scroll to position [512, 0]
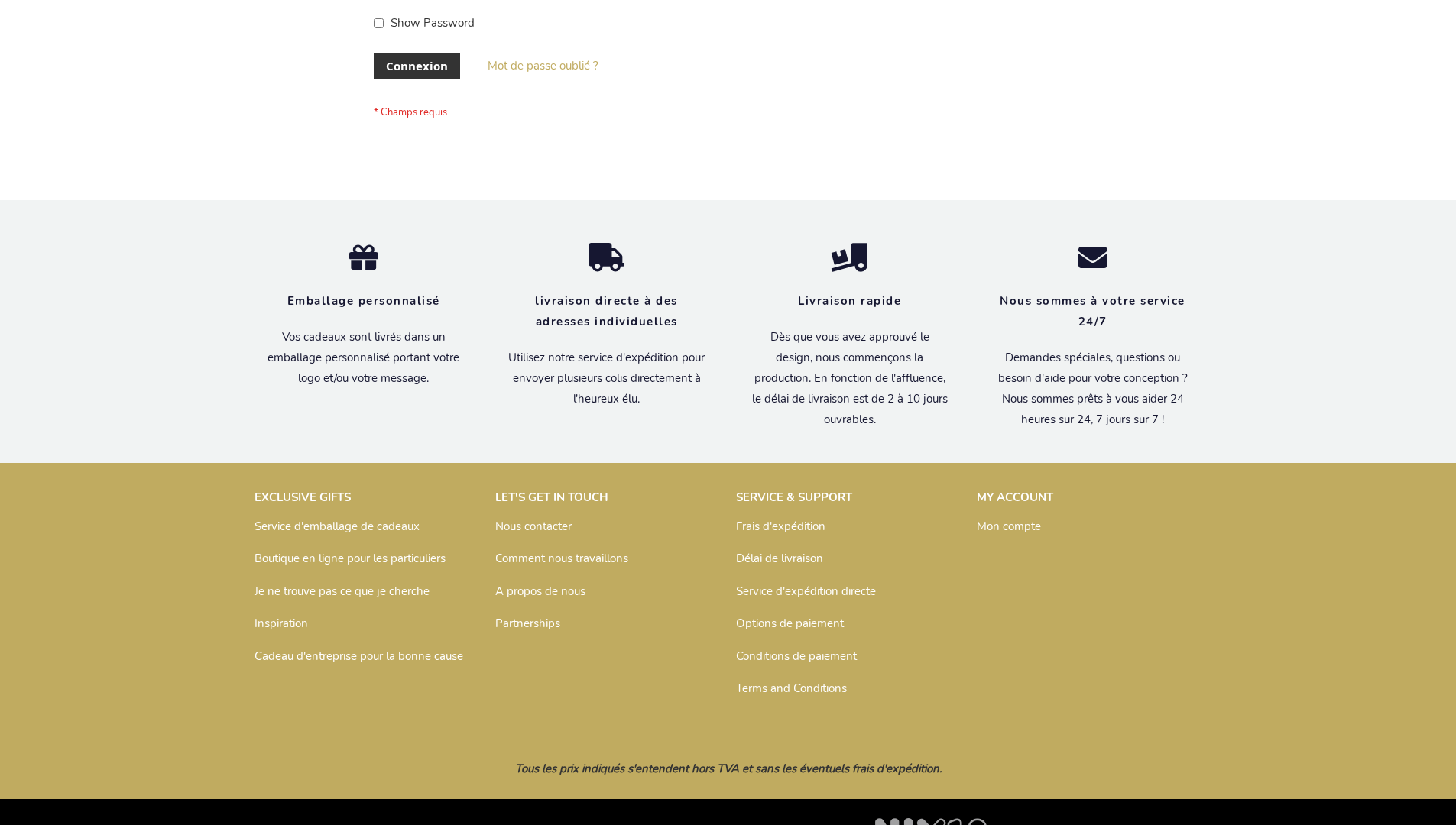
scroll to position [528, 0]
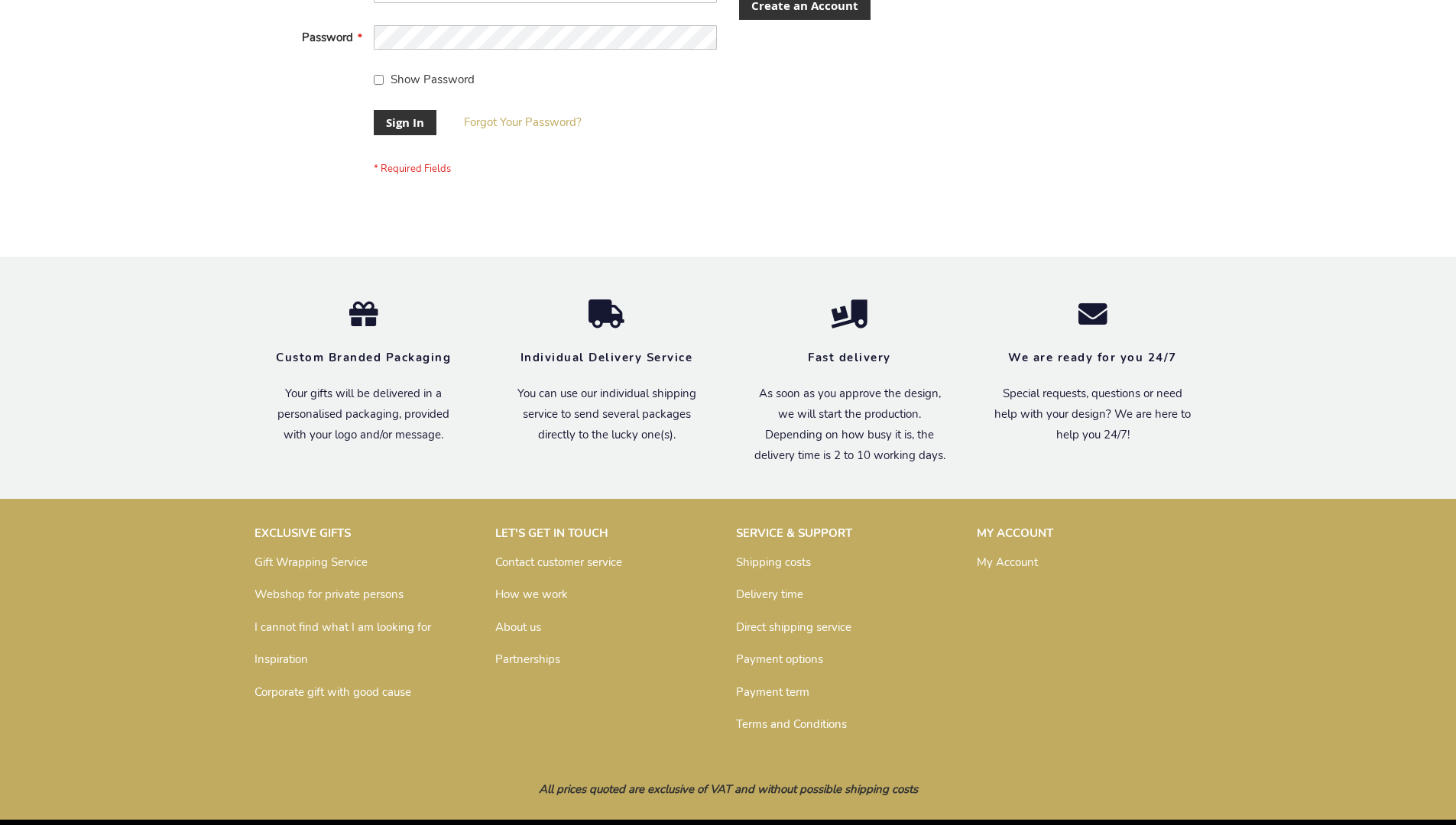
scroll to position [491, 0]
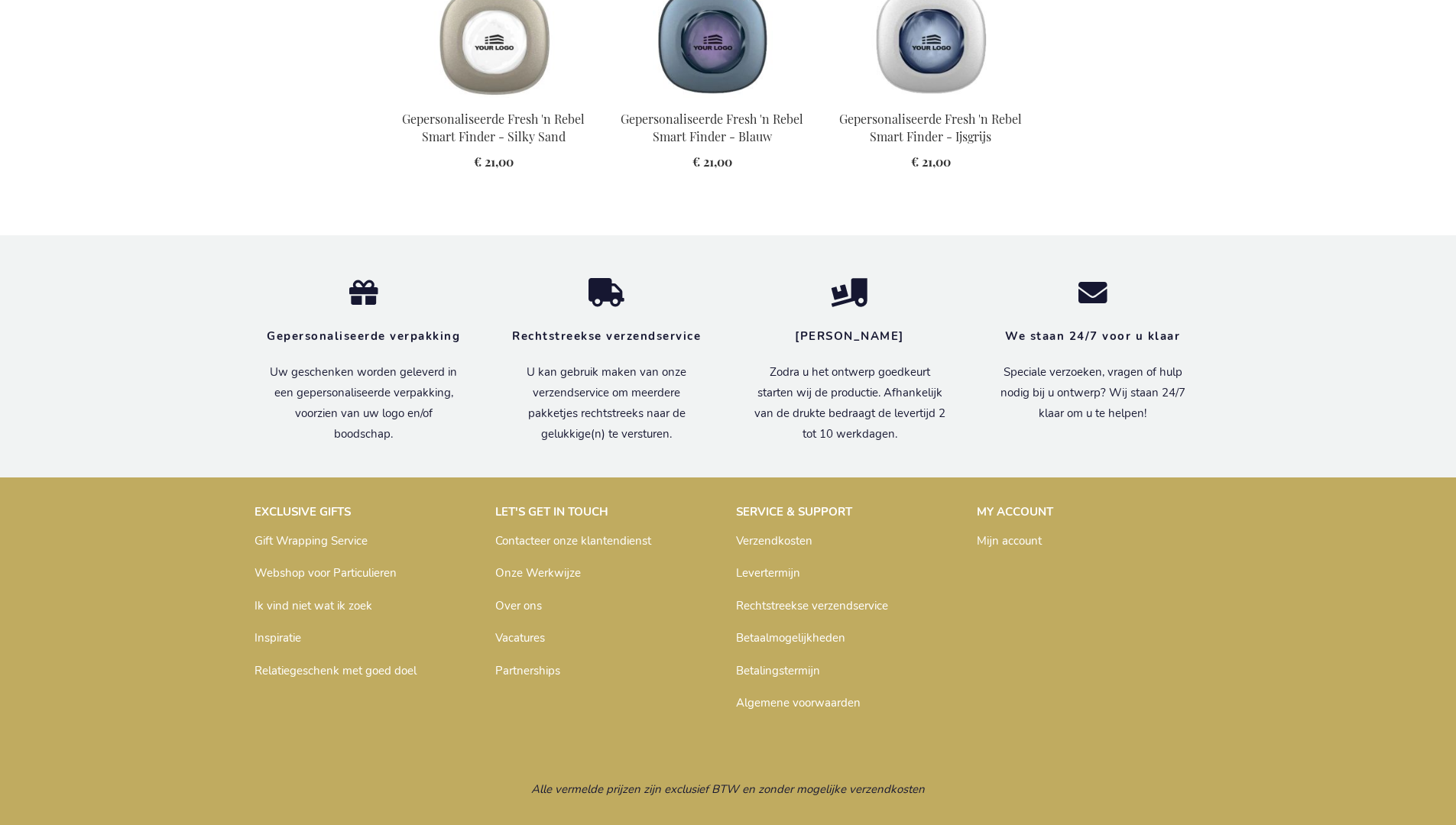
scroll to position [1712, 0]
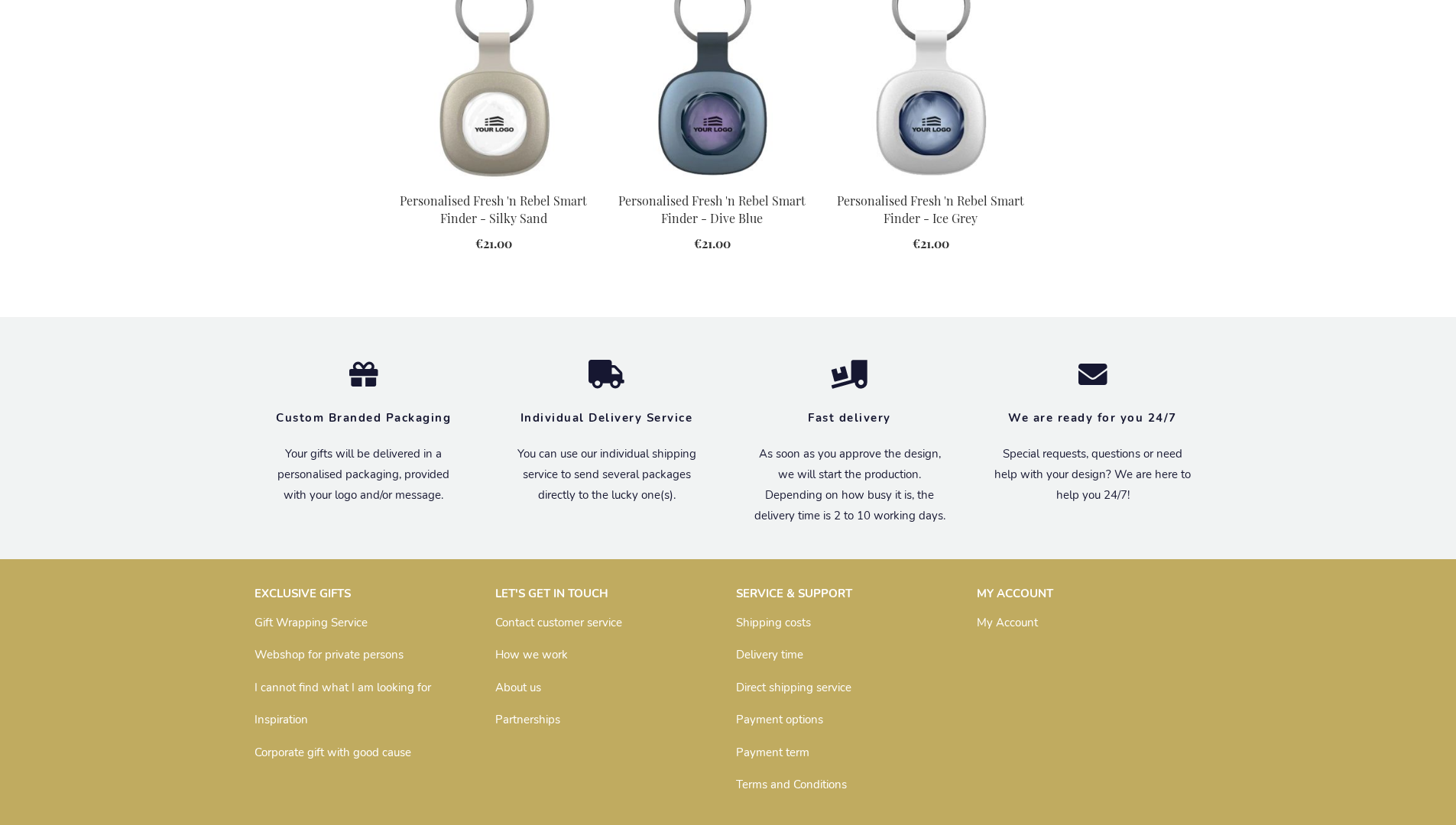
scroll to position [1685, 0]
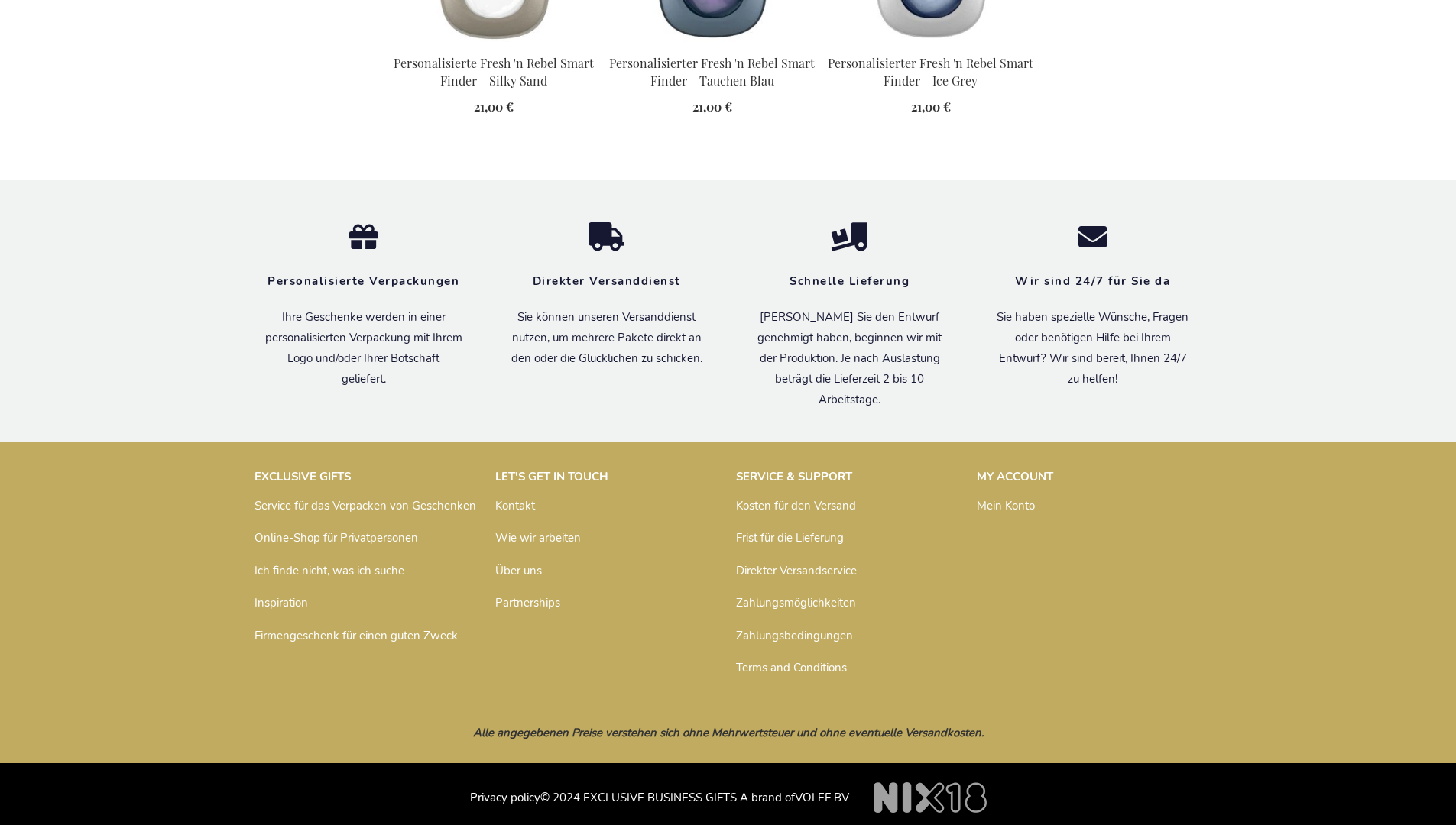
scroll to position [1722, 0]
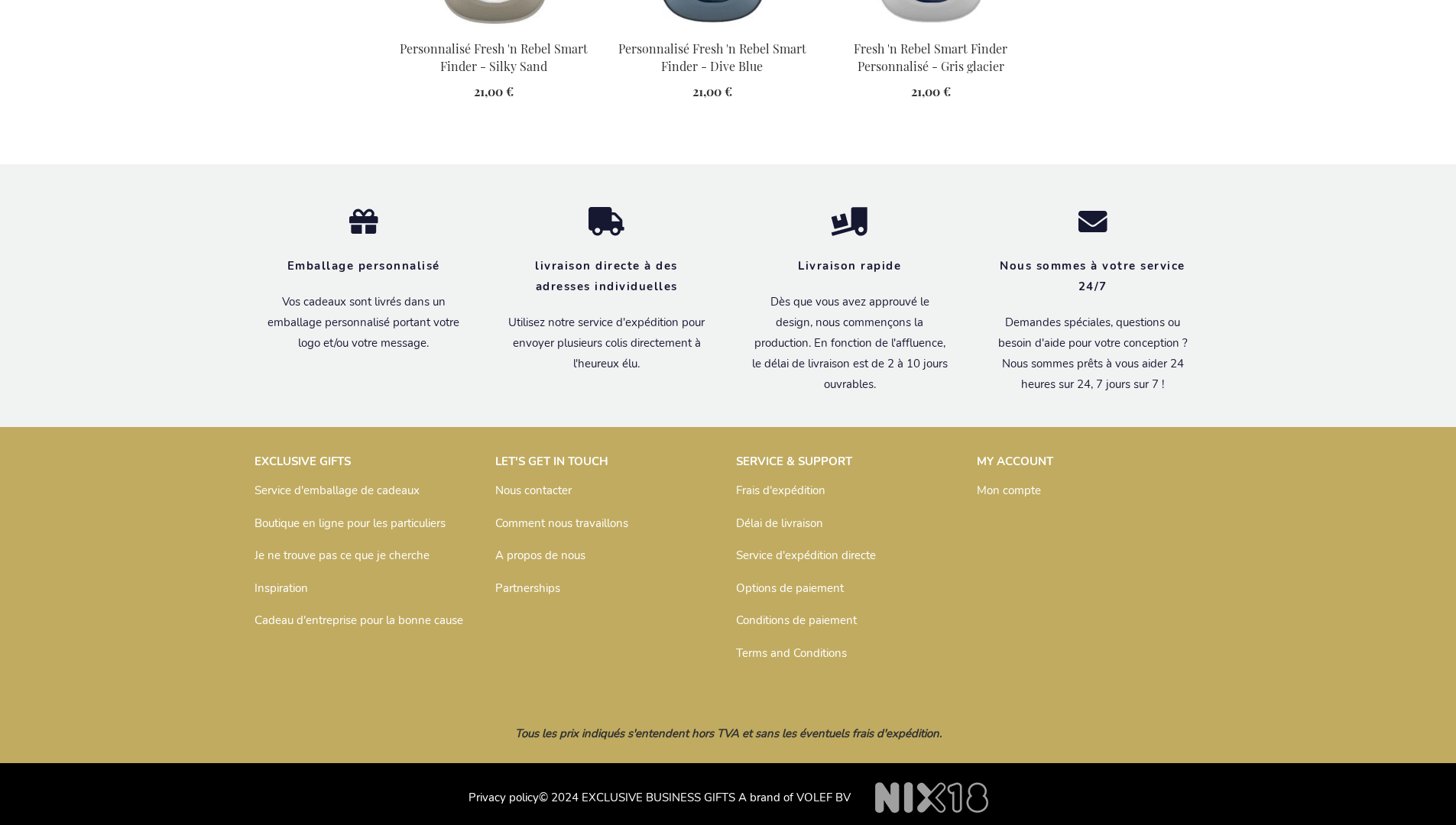
scroll to position [1754, 0]
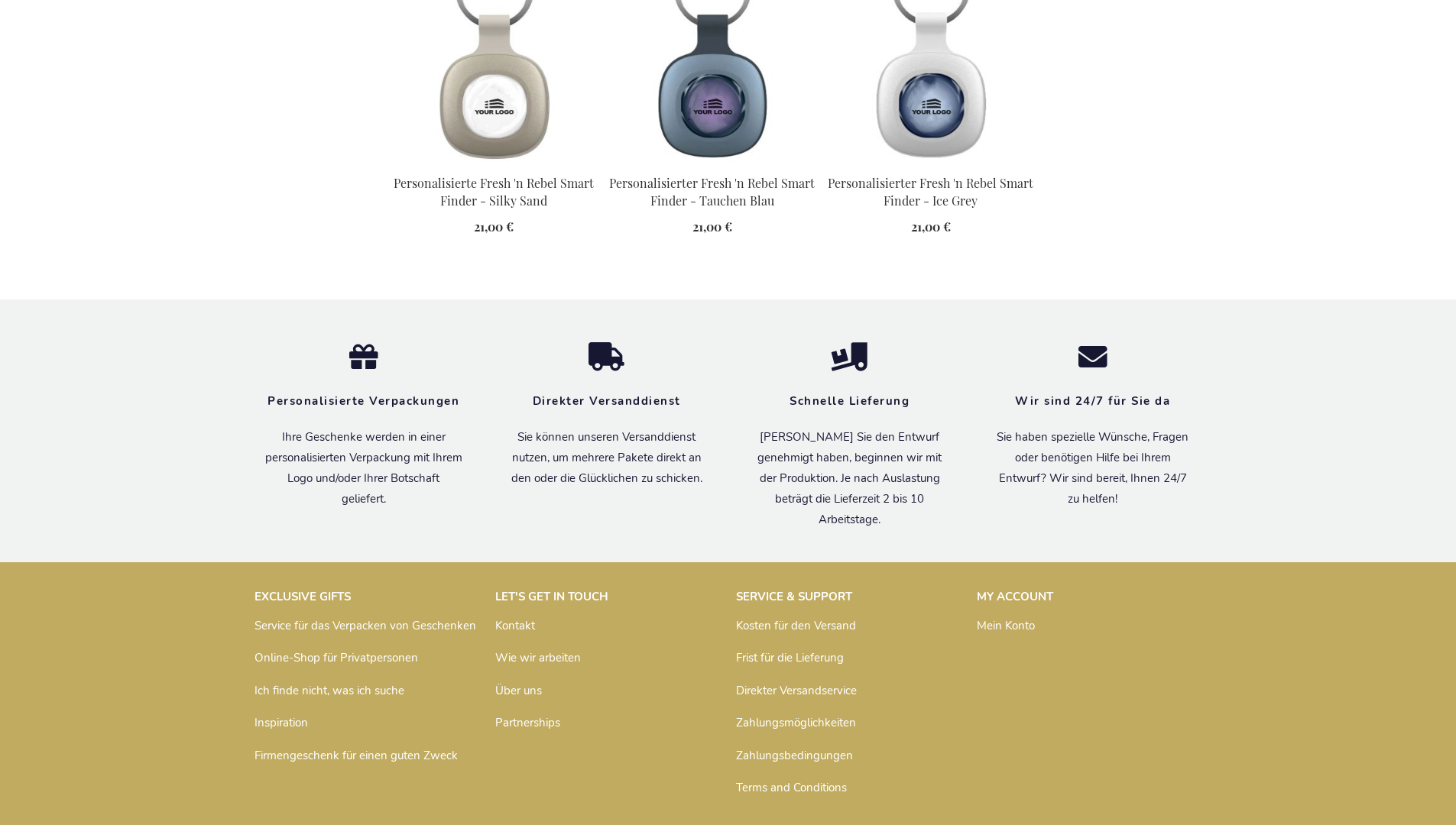
scroll to position [1722, 0]
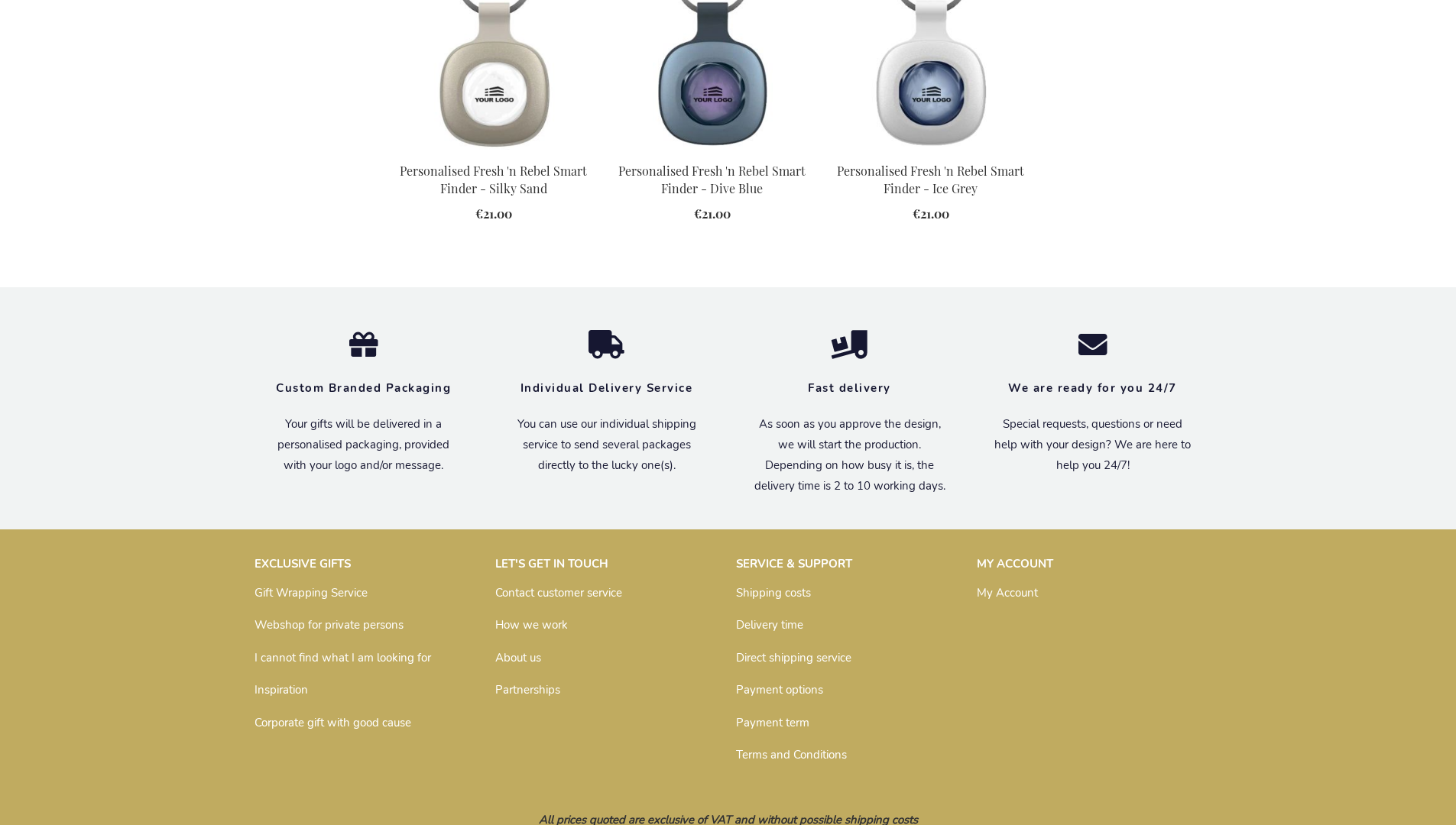
scroll to position [1685, 0]
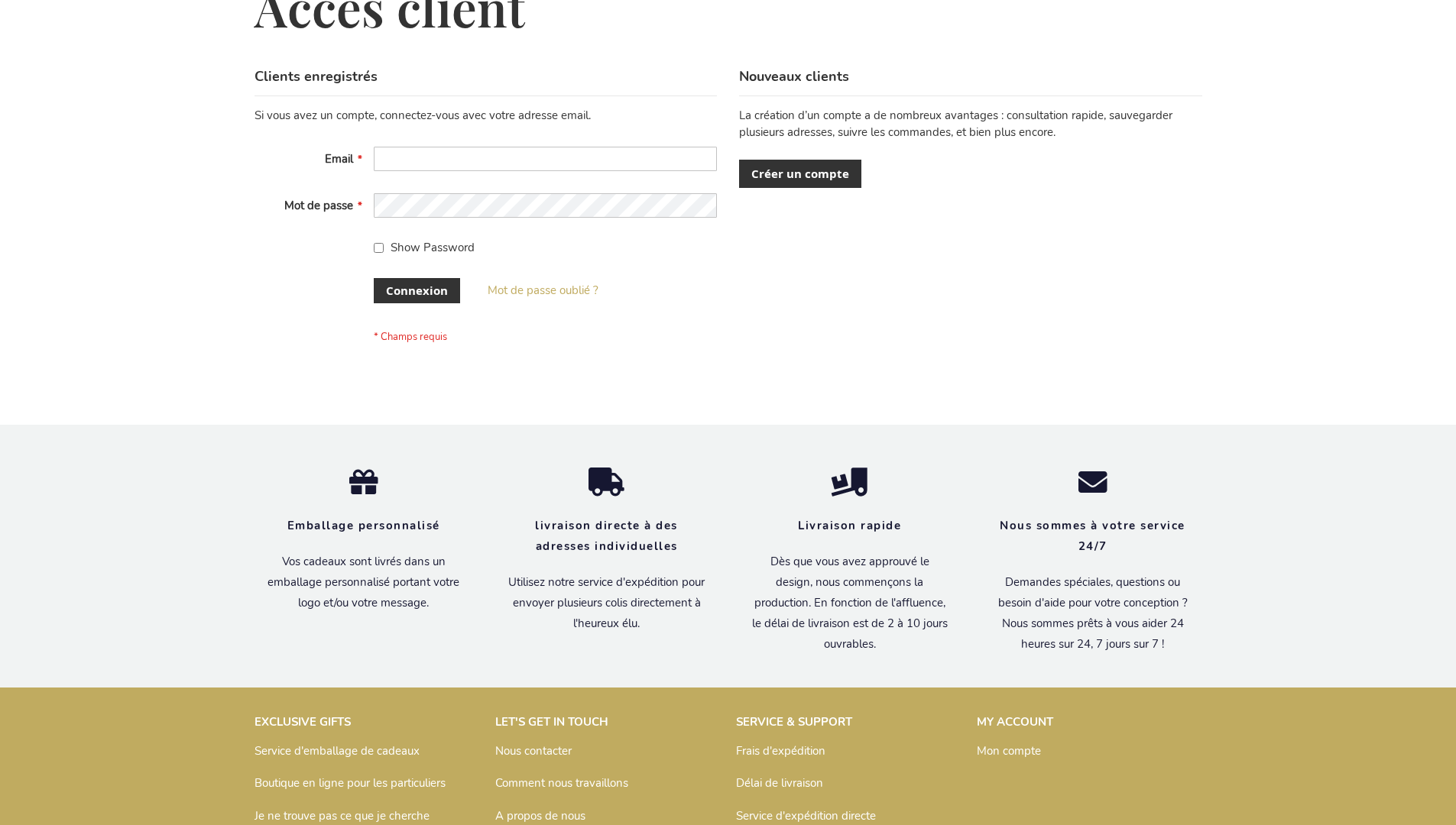
scroll to position [528, 0]
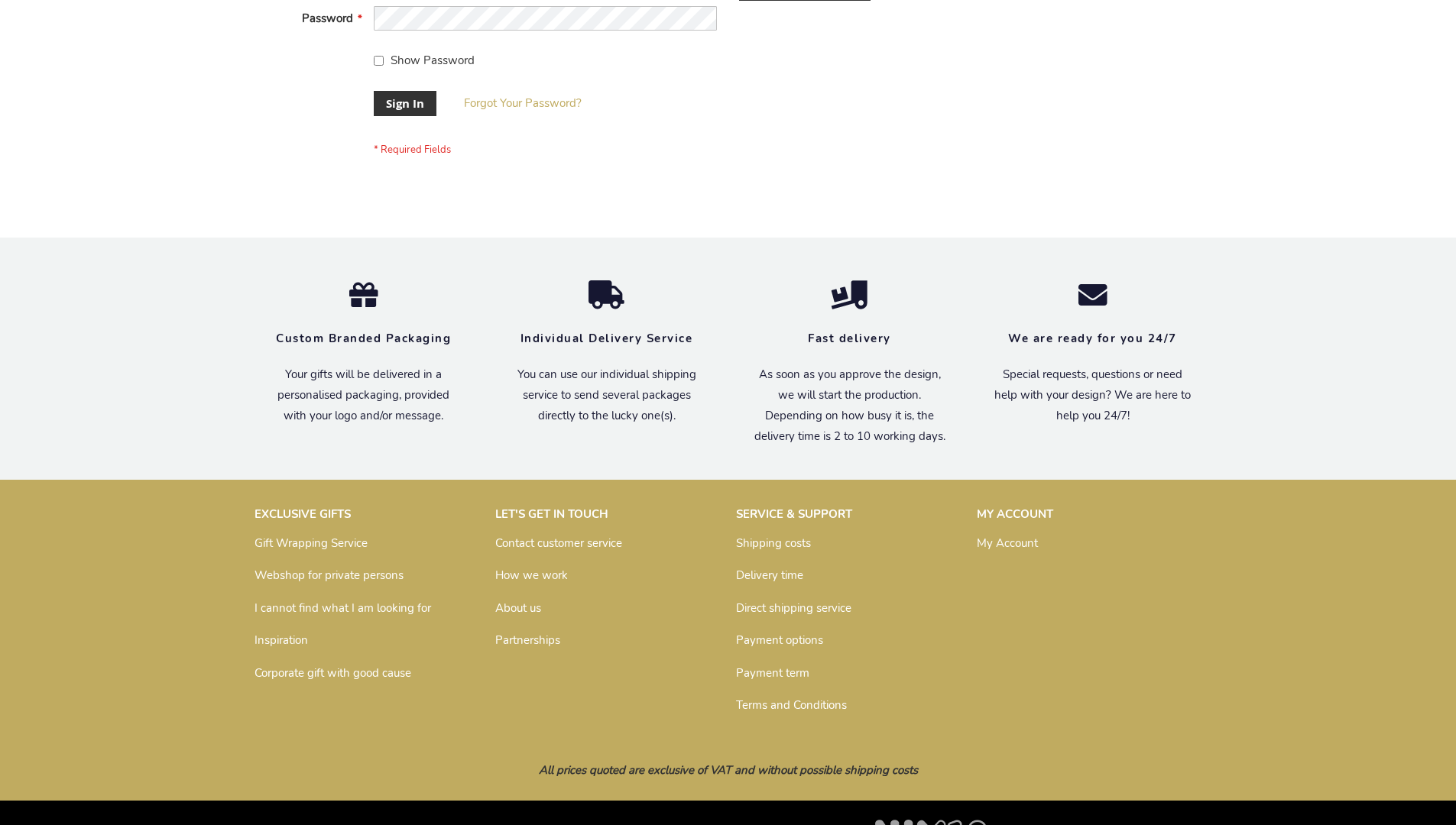
scroll to position [491, 0]
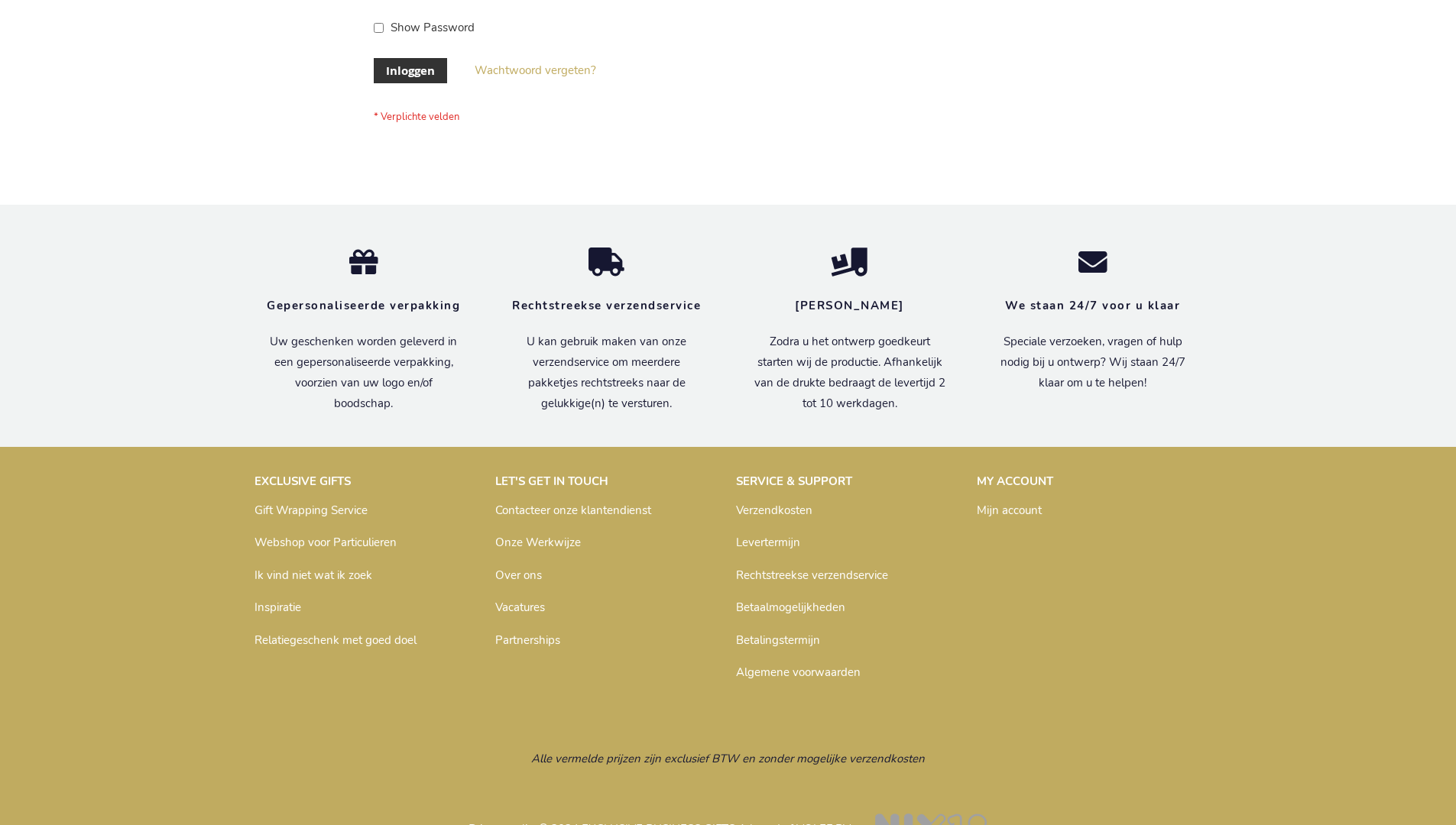
scroll to position [519, 0]
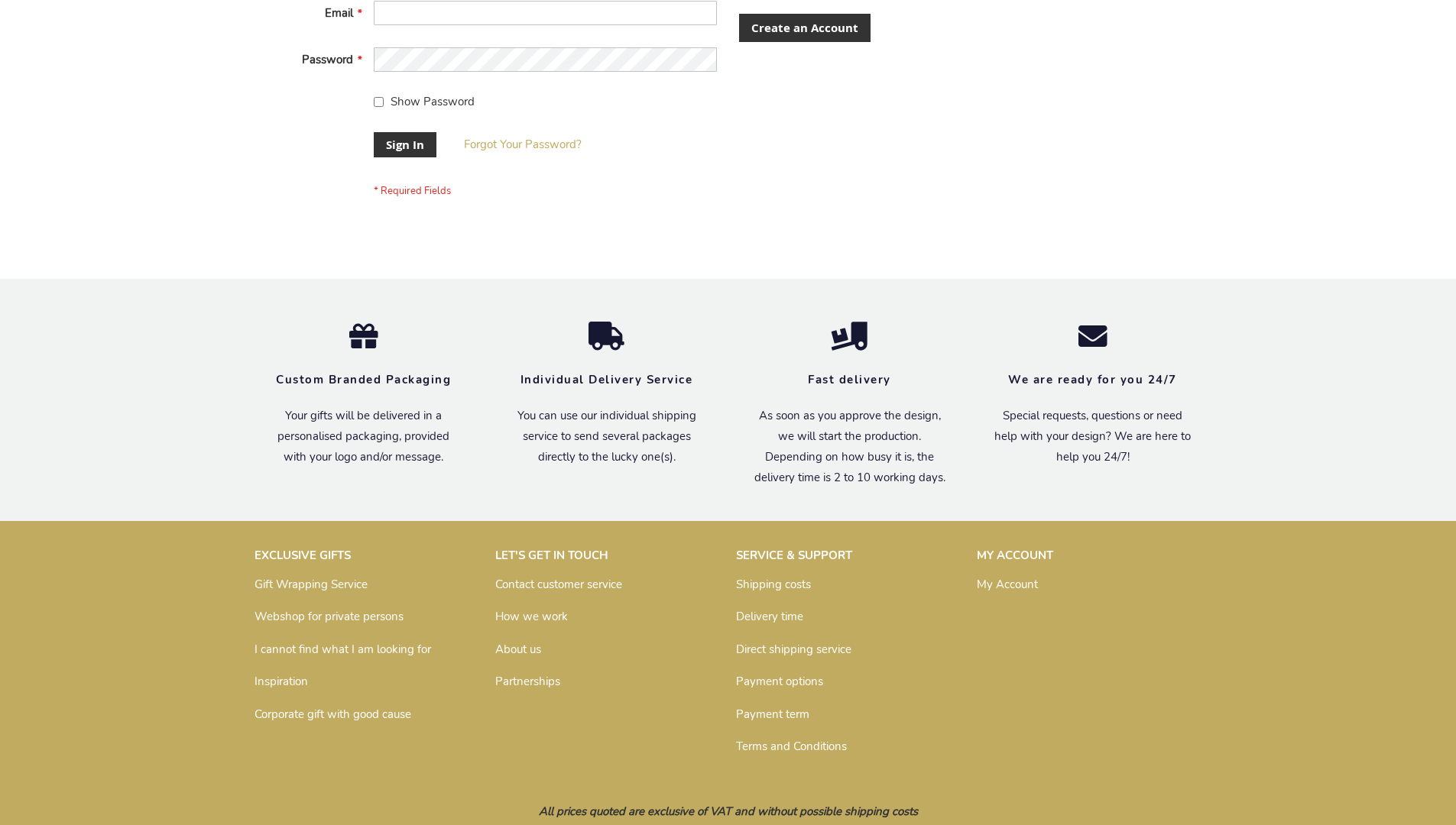
scroll to position [491, 0]
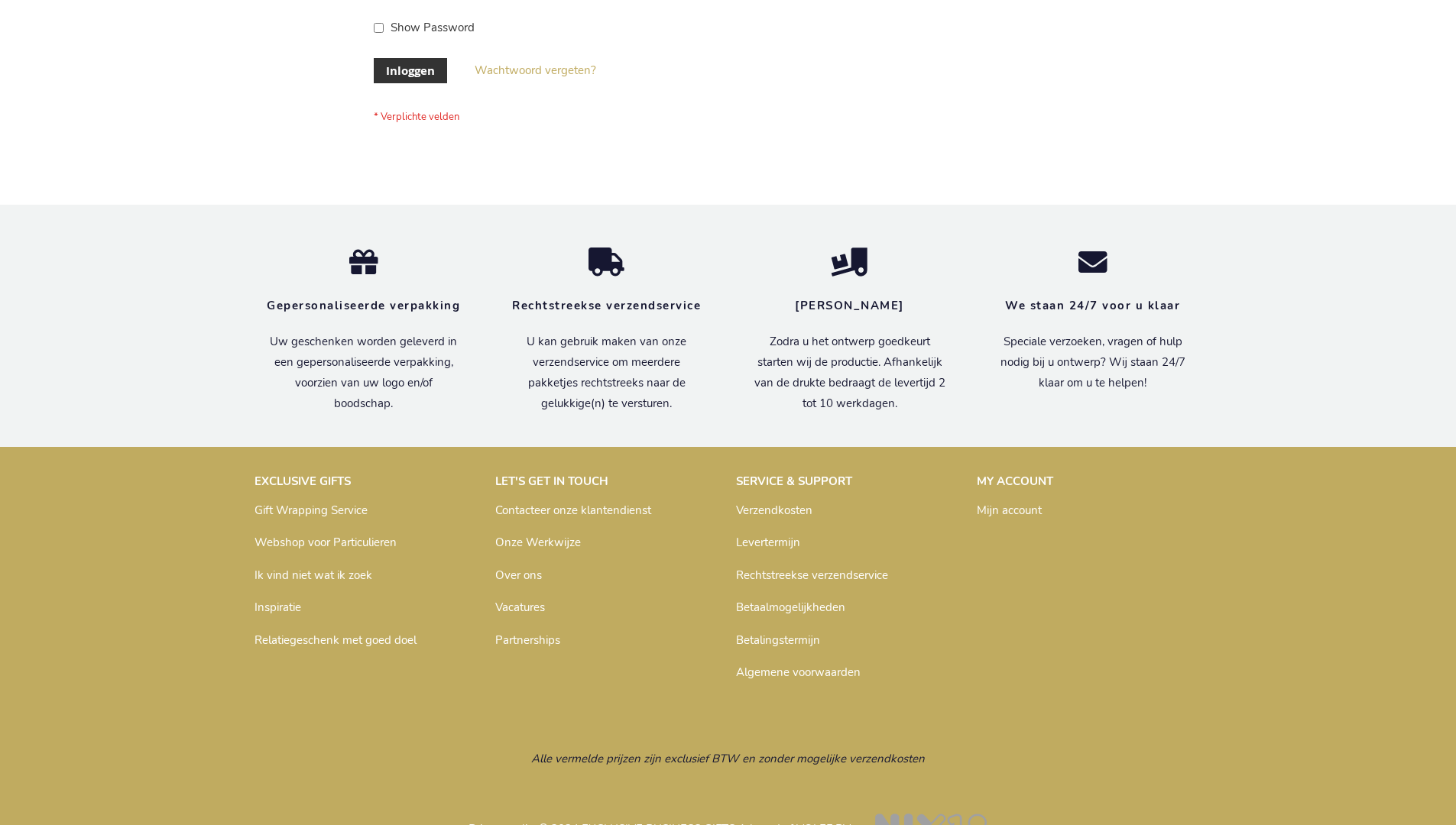
scroll to position [519, 0]
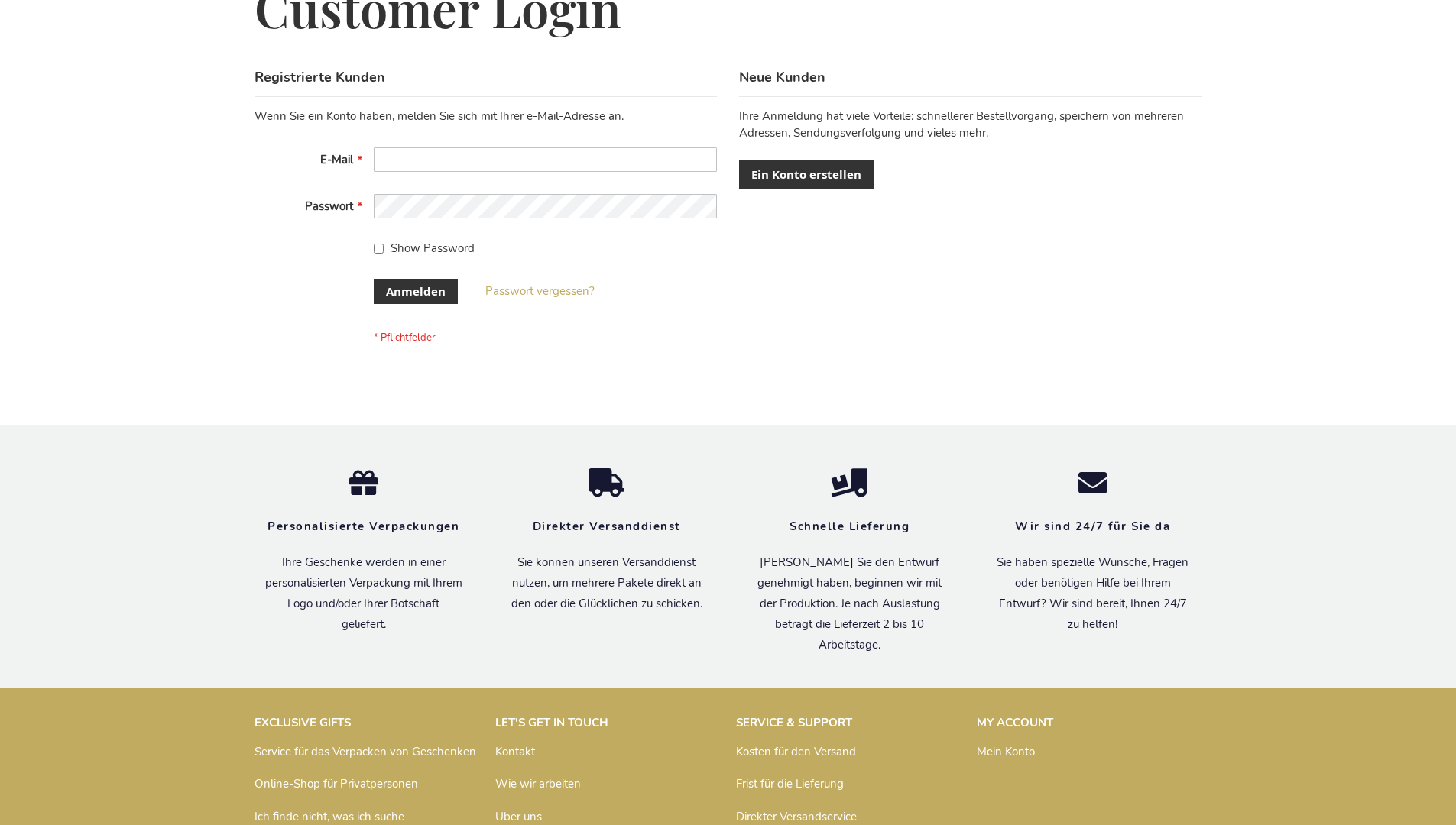
scroll to position [512, 0]
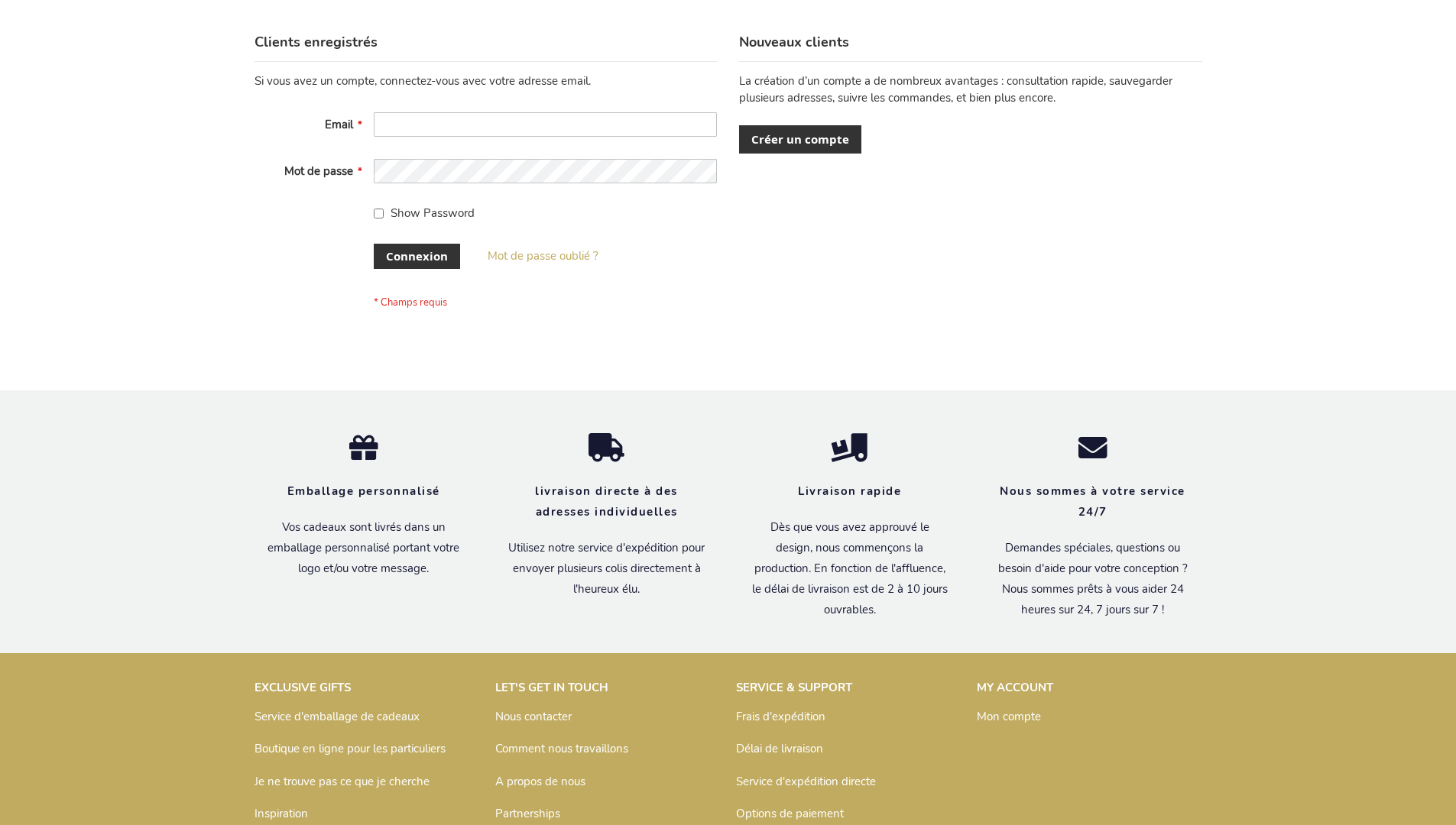
scroll to position [528, 0]
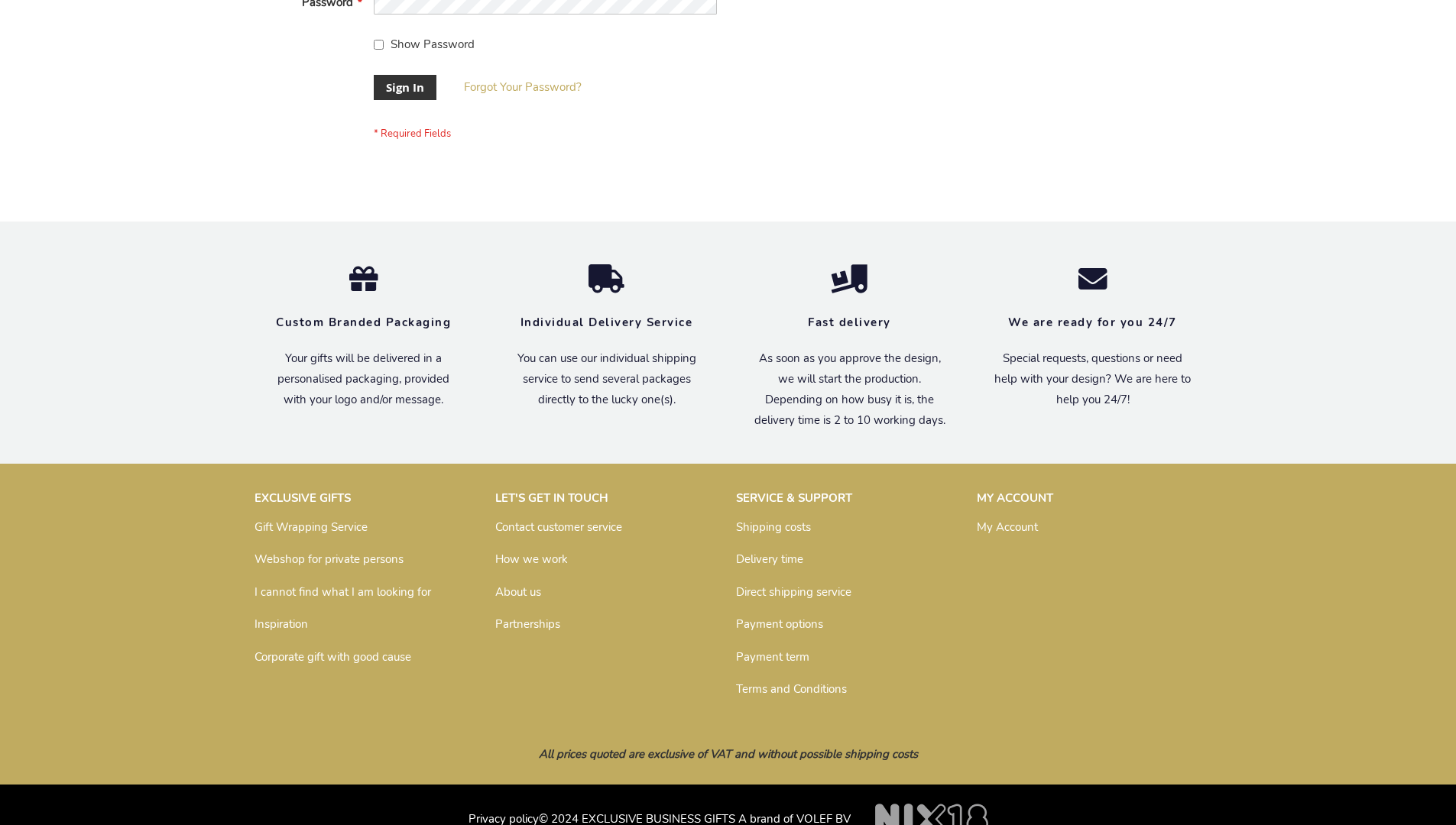
scroll to position [491, 0]
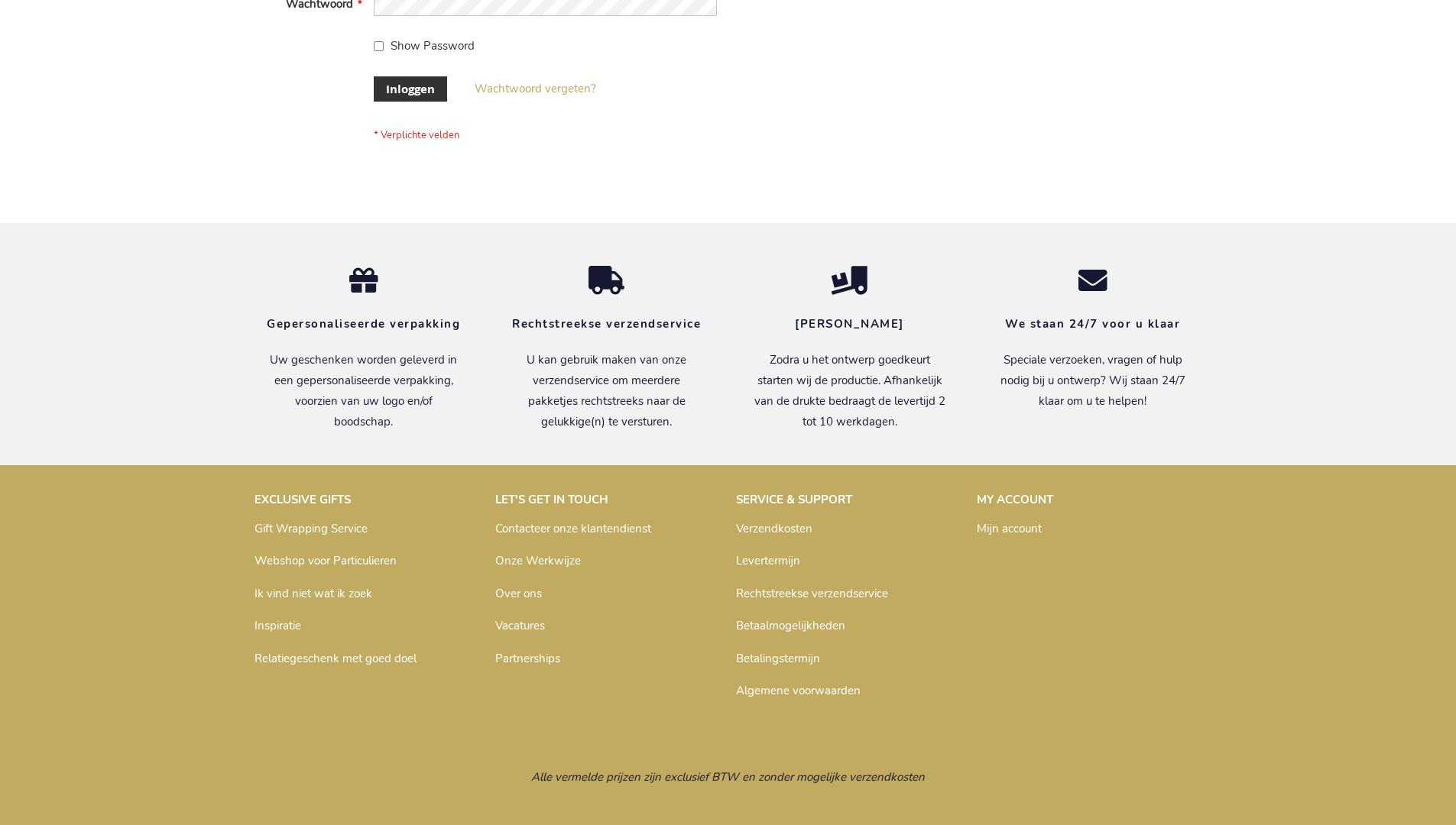
scroll to position [519, 0]
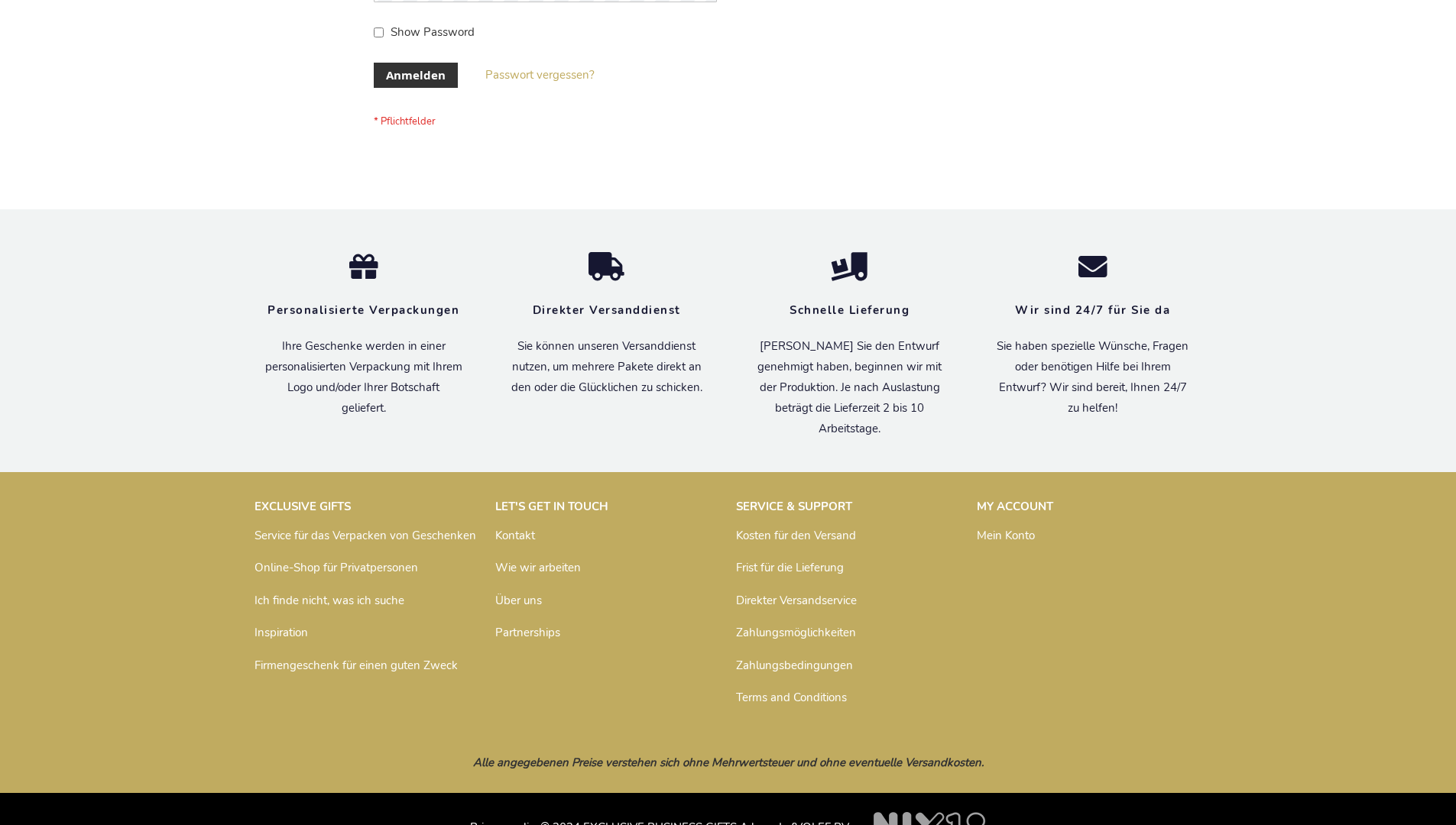
scroll to position [512, 0]
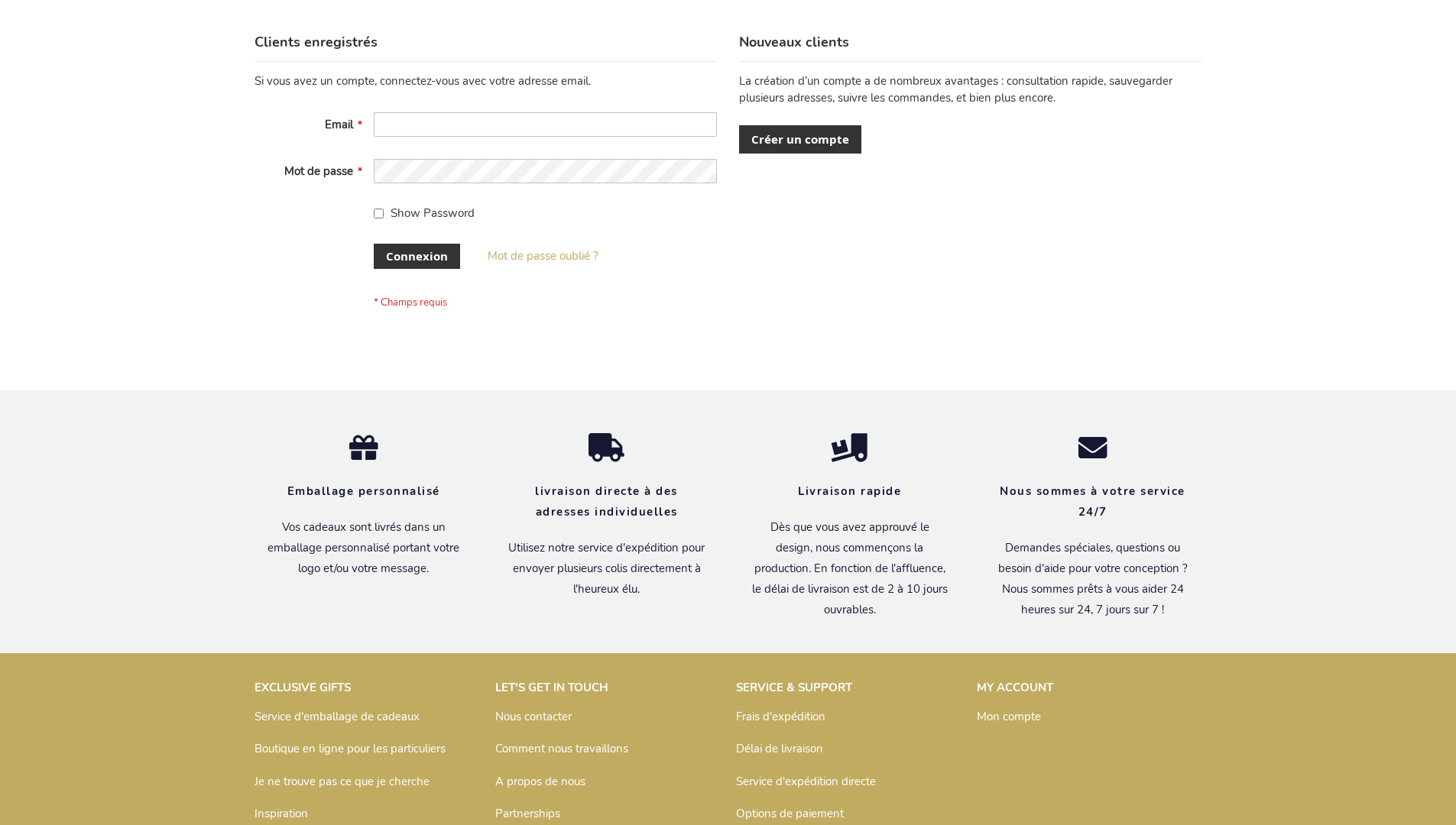
scroll to position [528, 0]
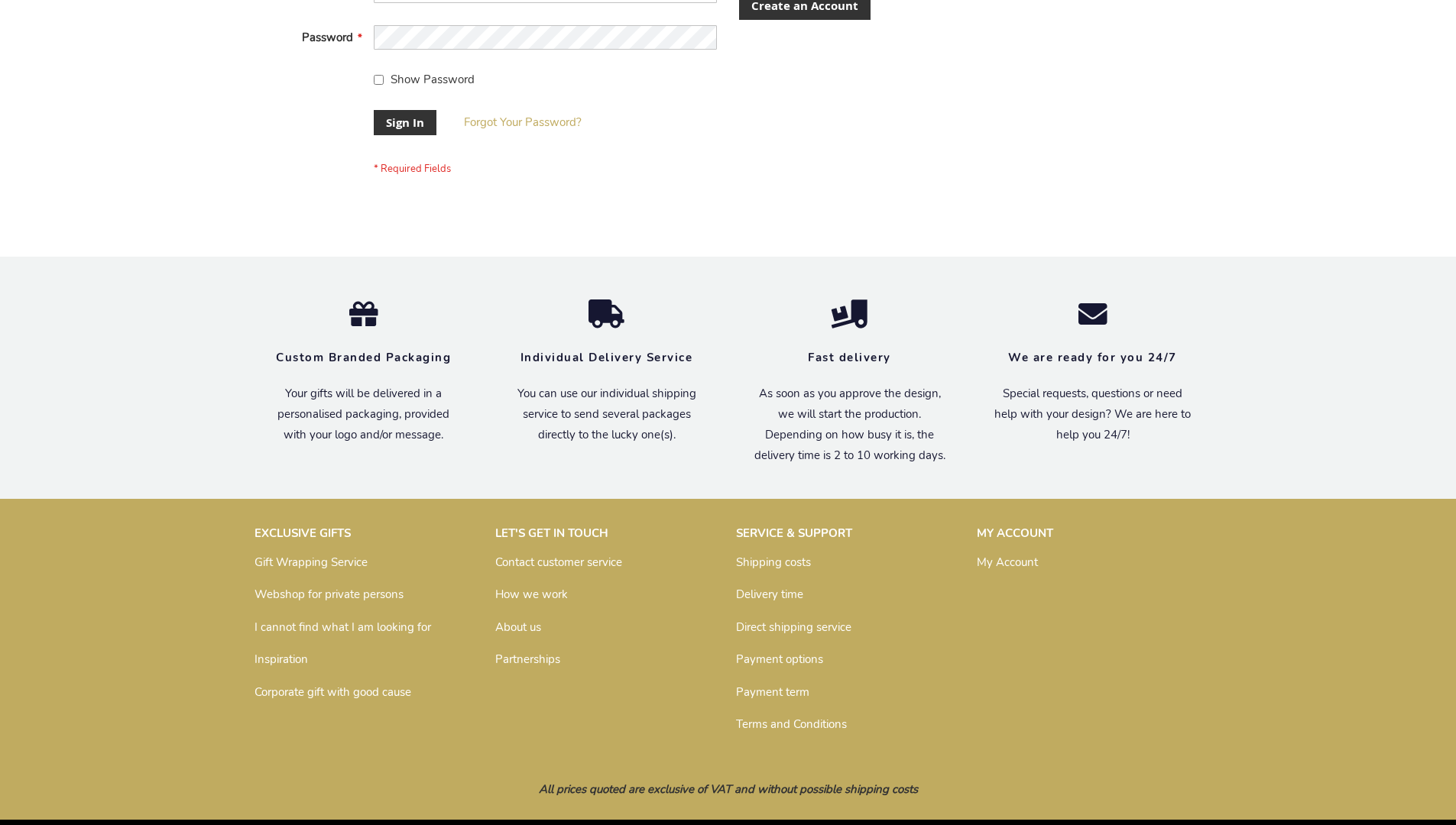
scroll to position [491, 0]
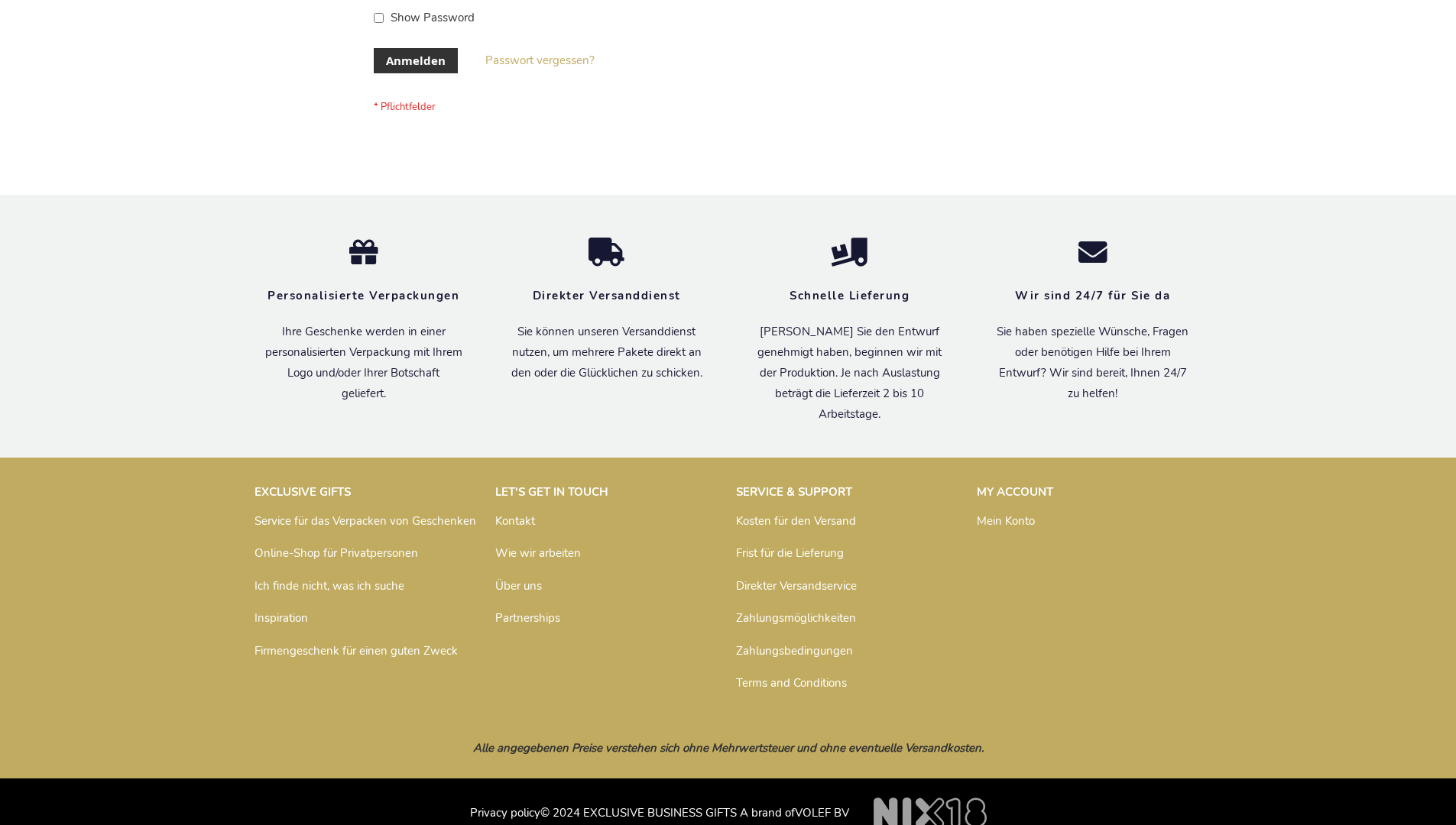
scroll to position [512, 0]
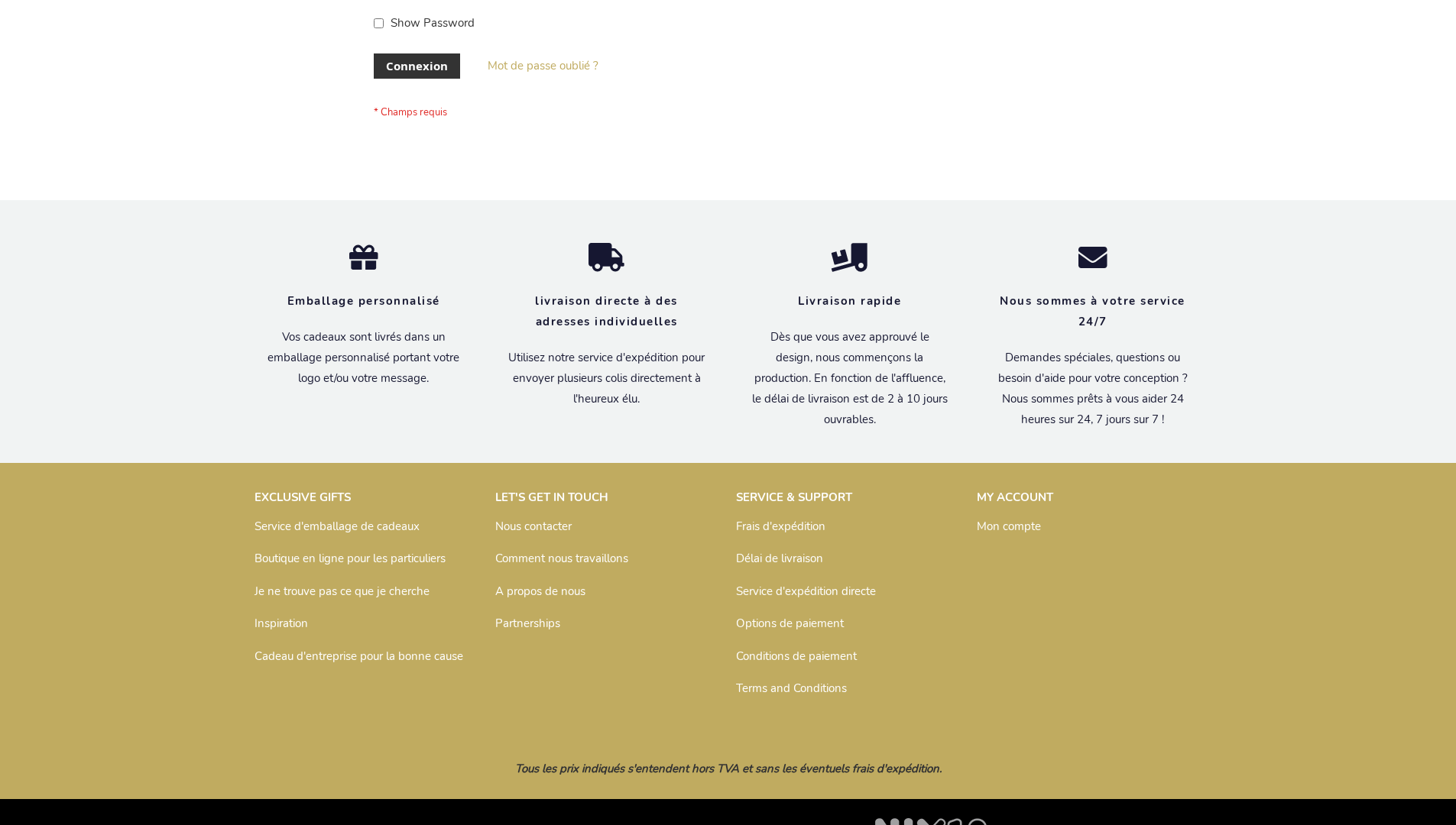
scroll to position [528, 0]
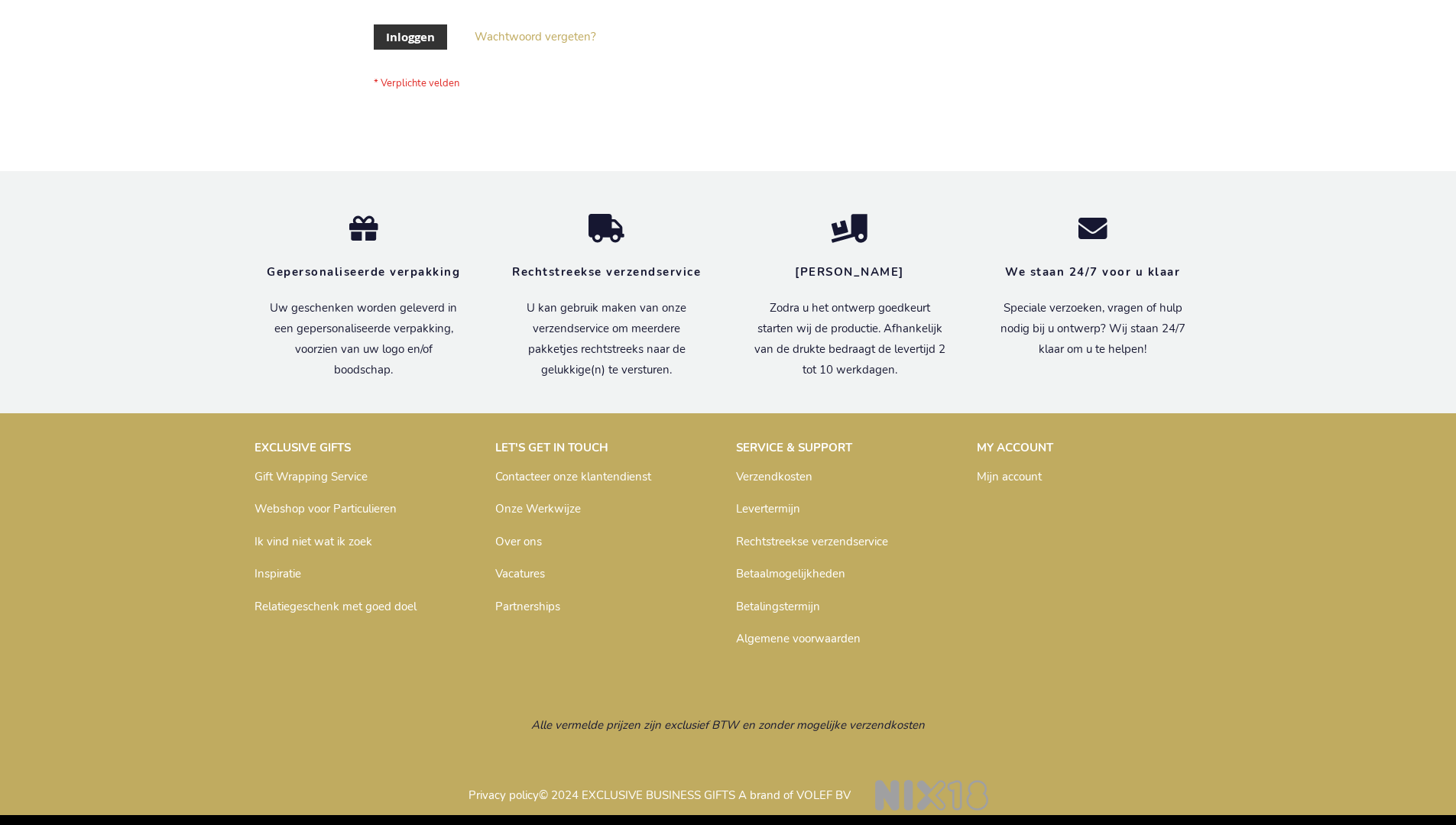
scroll to position [519, 0]
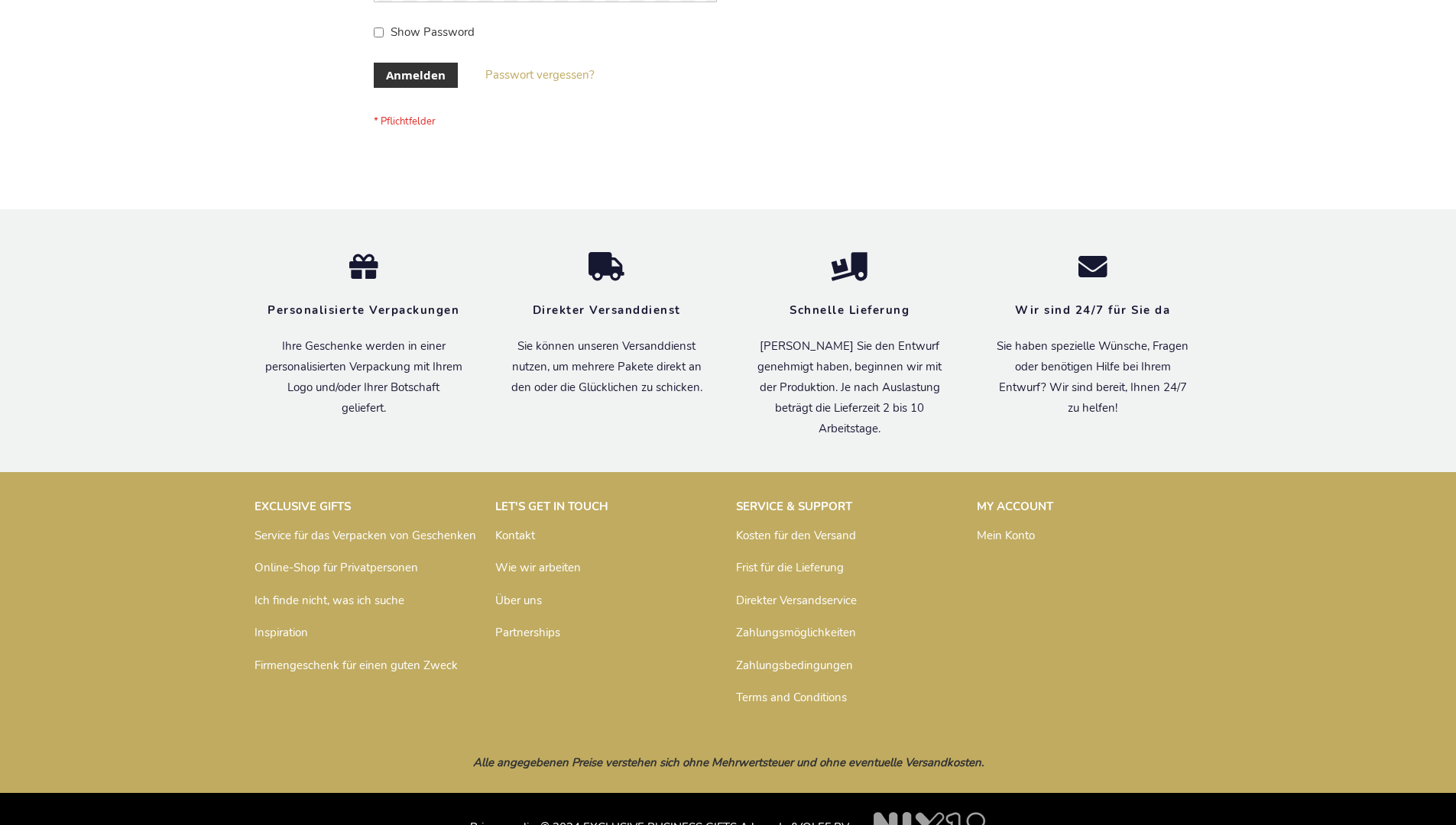
scroll to position [512, 0]
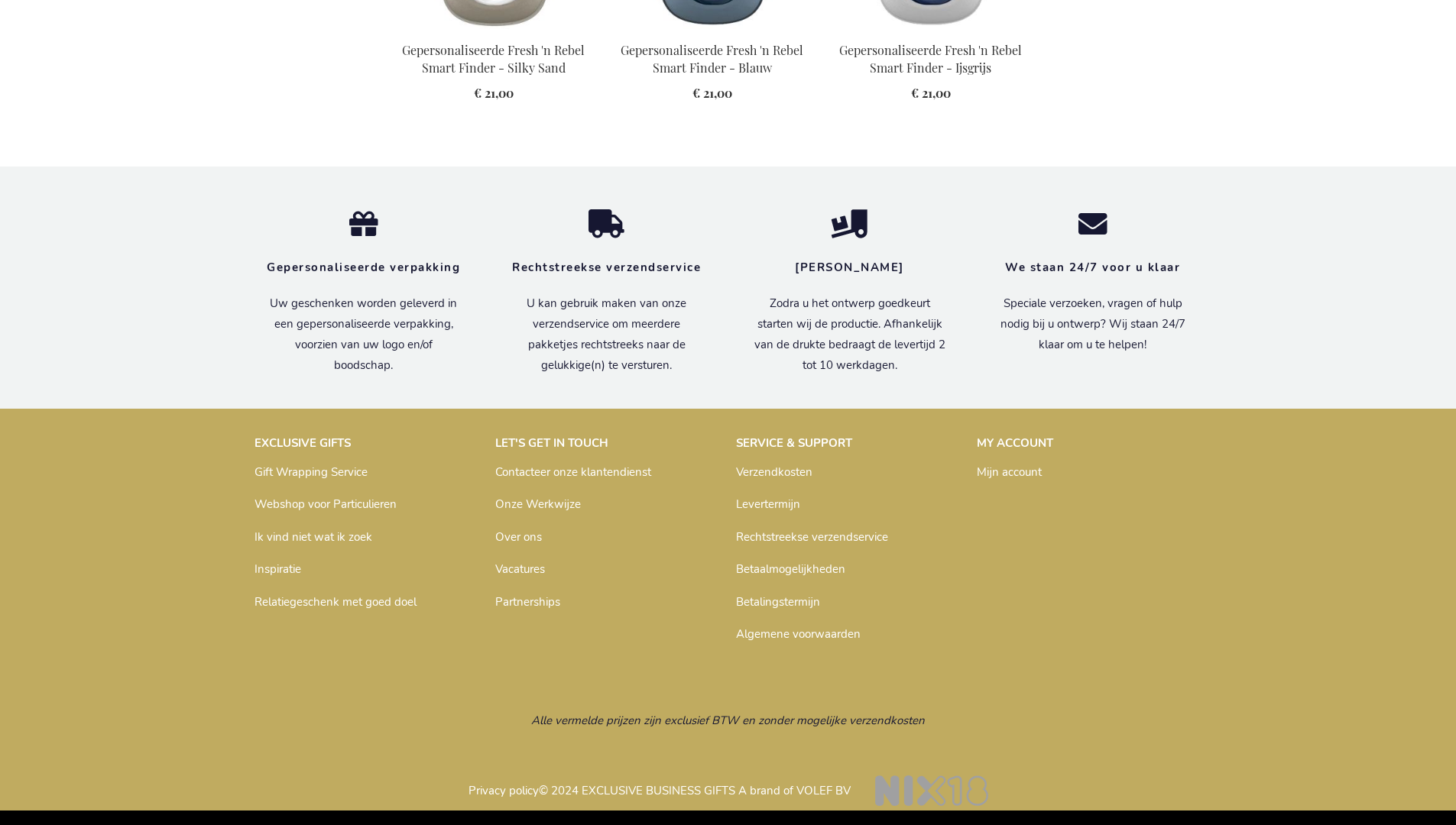
scroll to position [1712, 0]
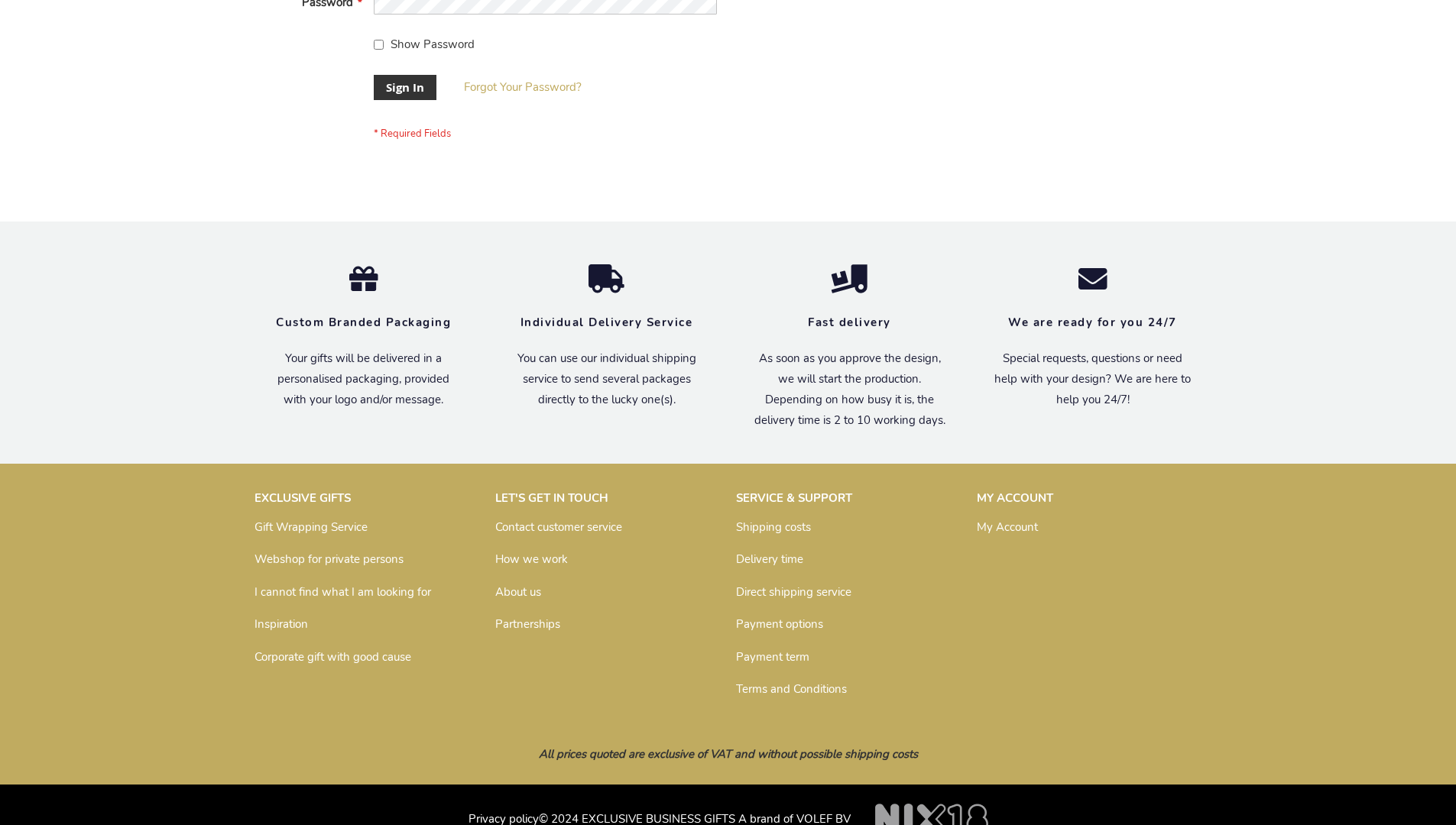
scroll to position [491, 0]
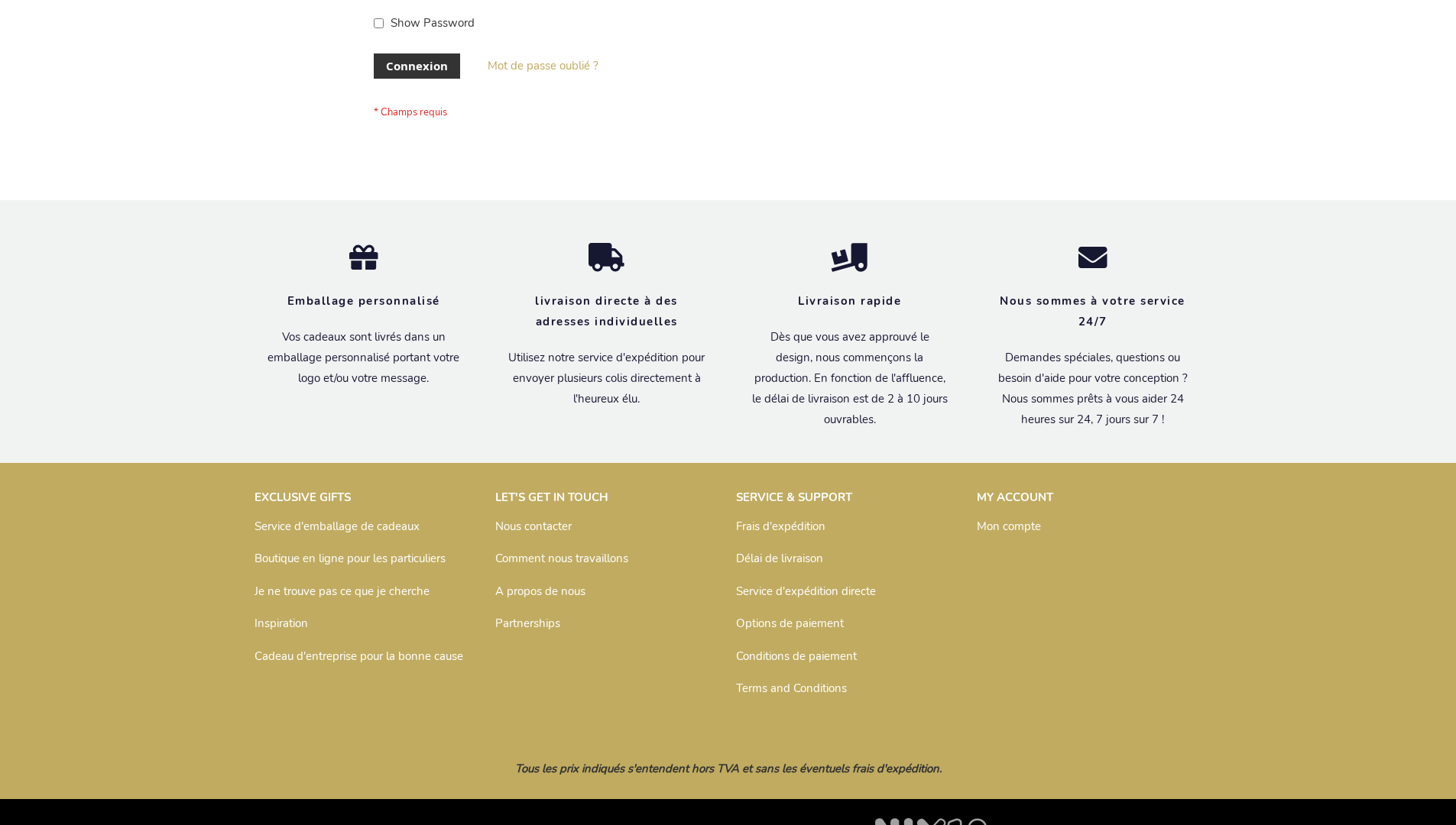
scroll to position [528, 0]
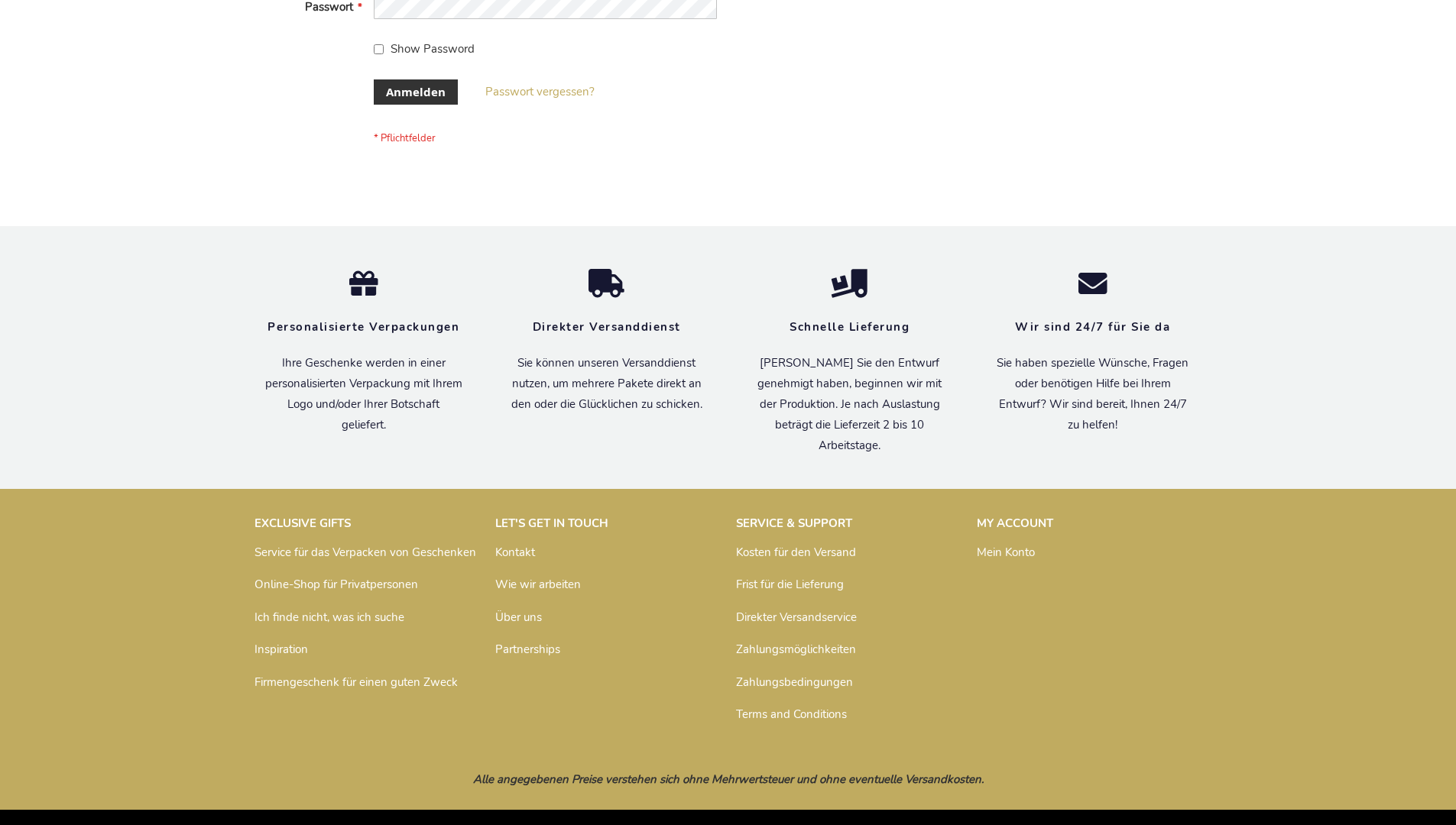
scroll to position [512, 0]
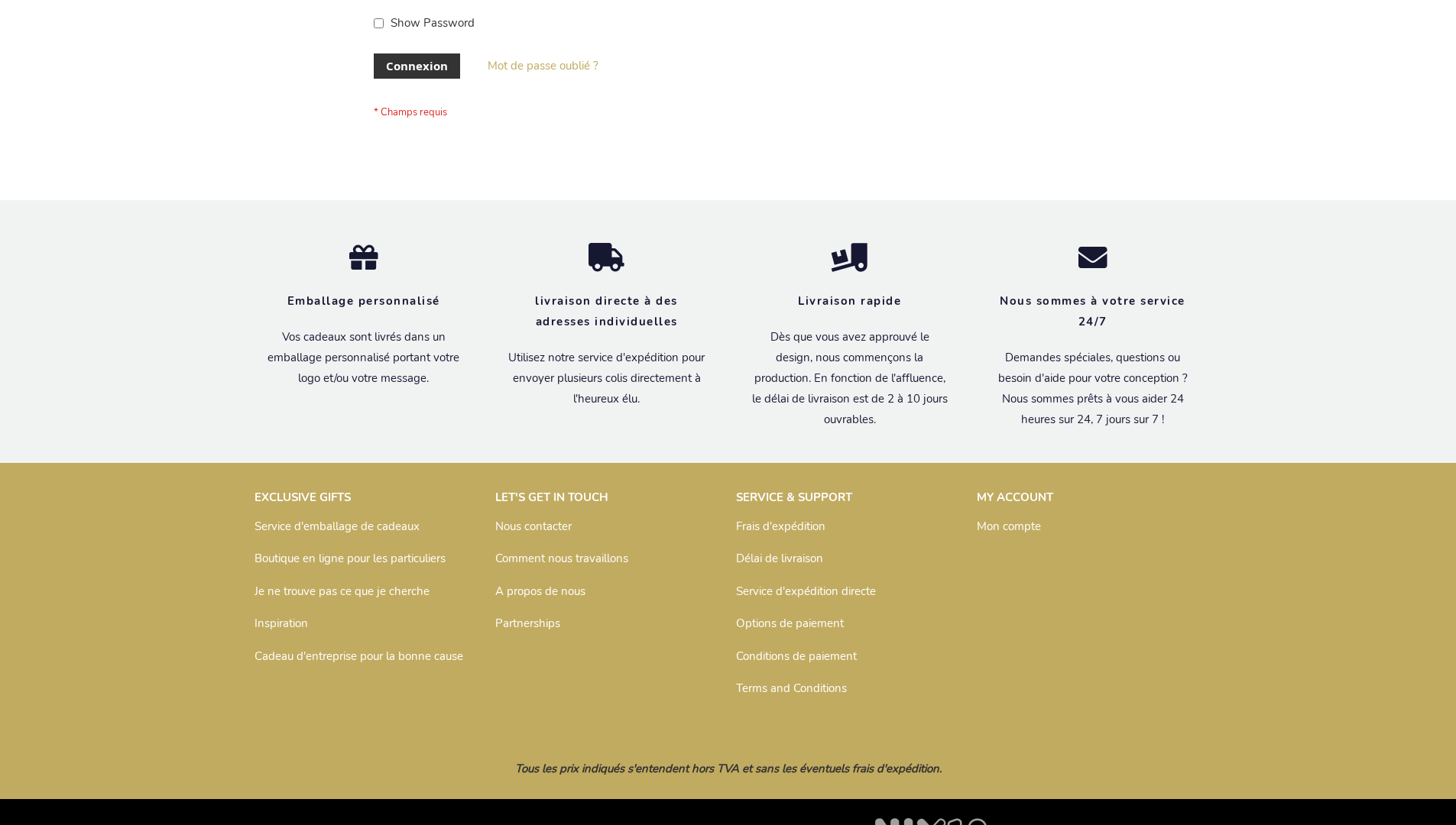
scroll to position [528, 0]
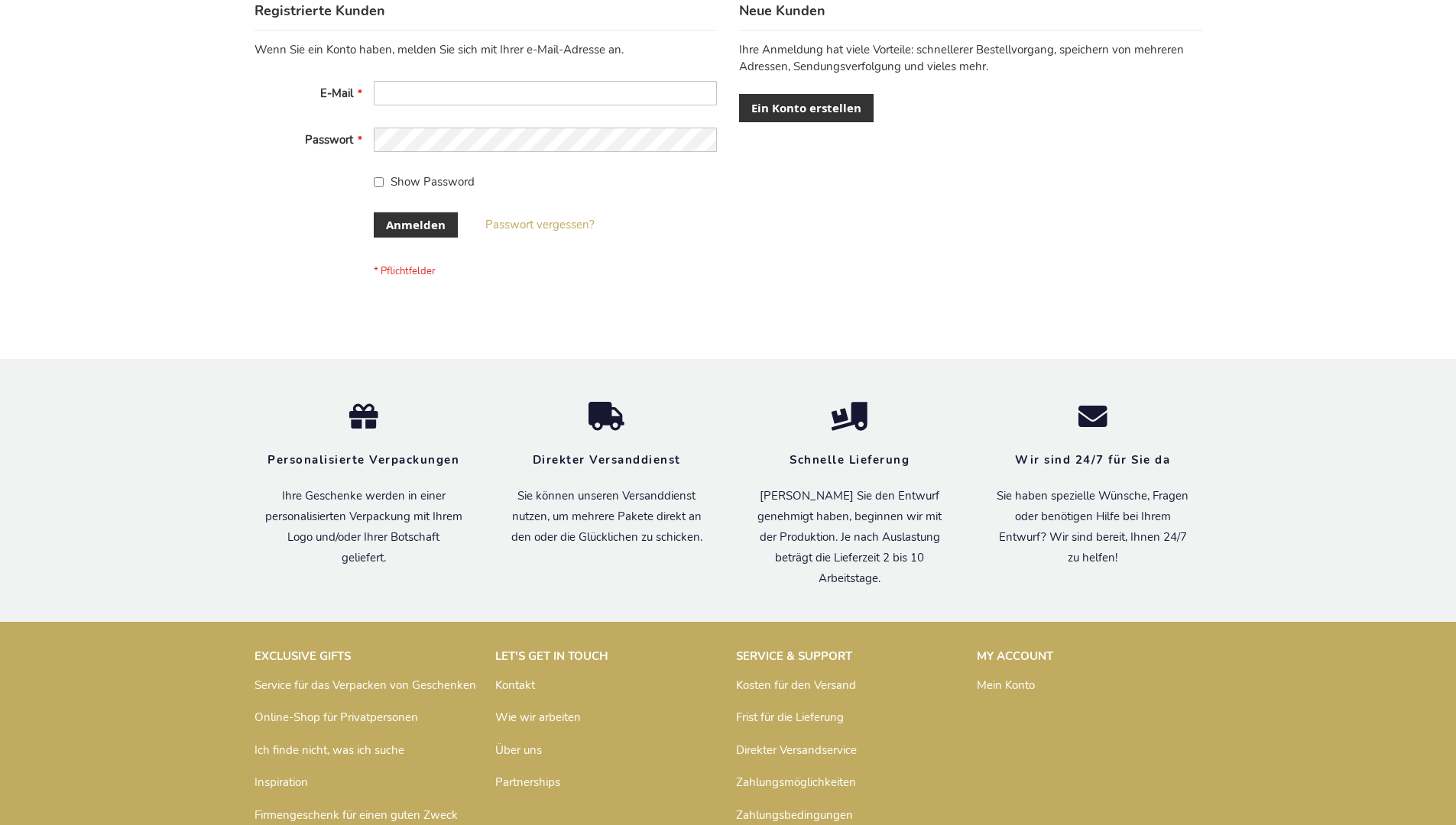
scroll to position [512, 0]
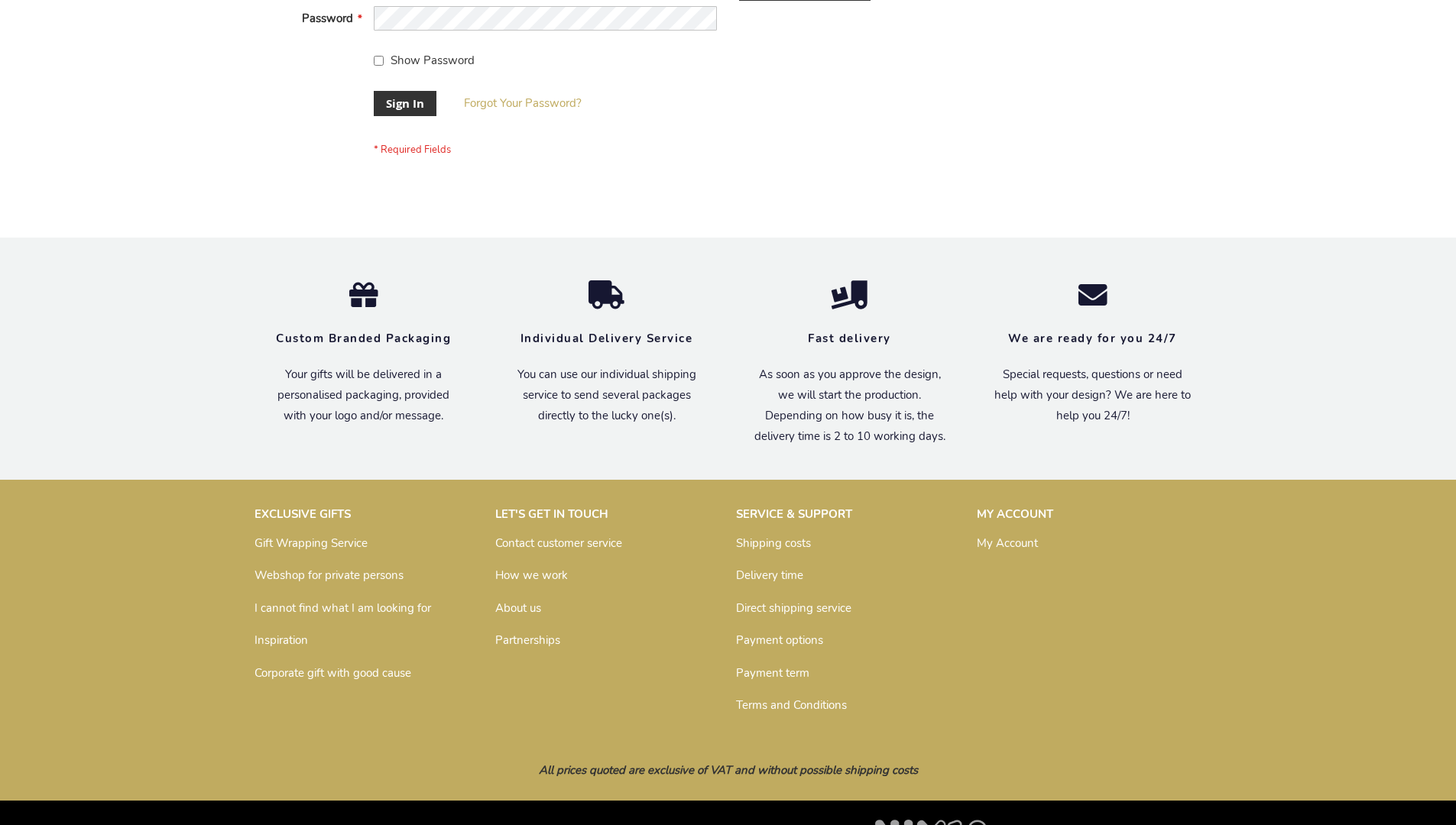
scroll to position [491, 0]
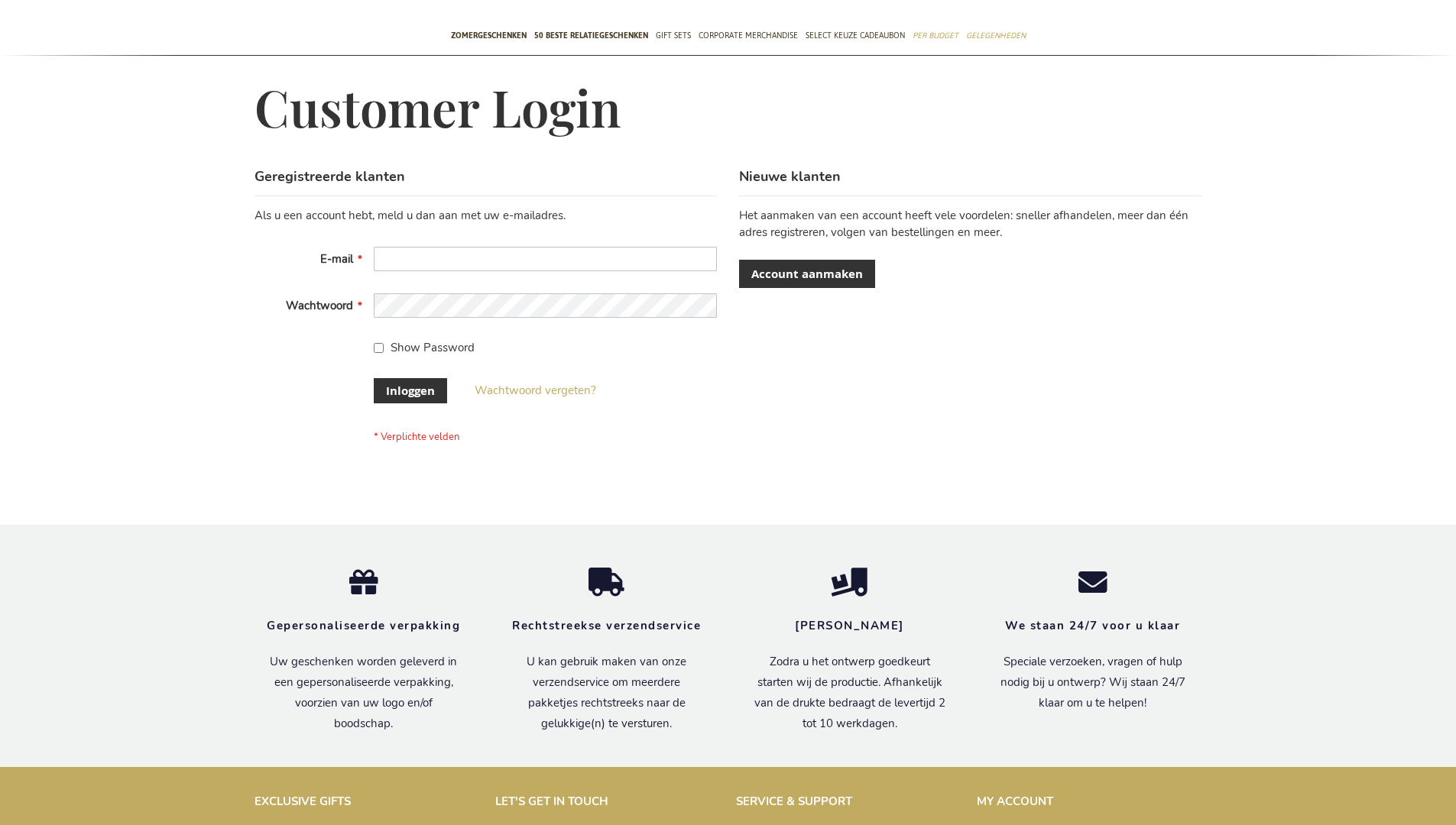
scroll to position [519, 0]
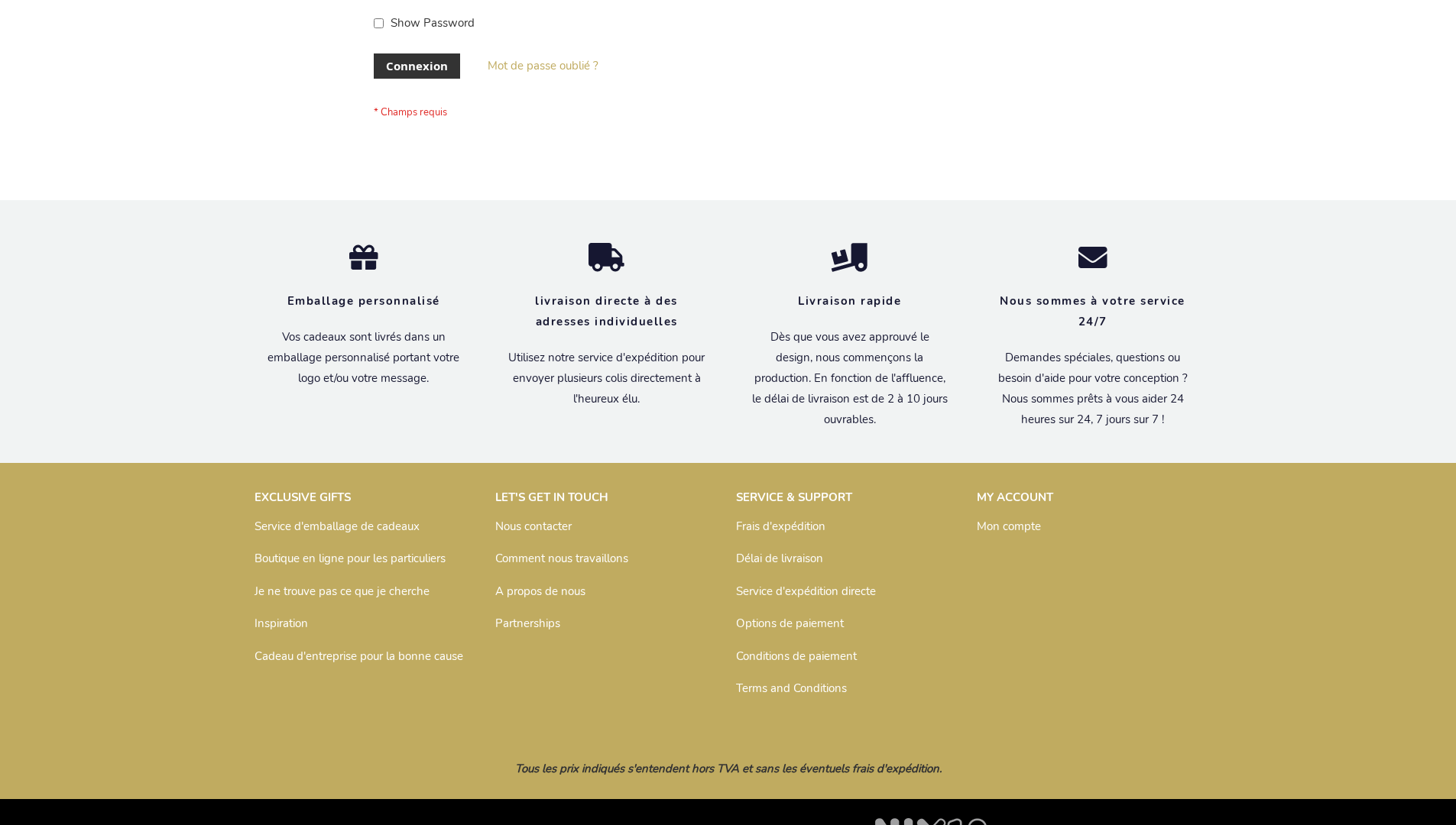
scroll to position [528, 0]
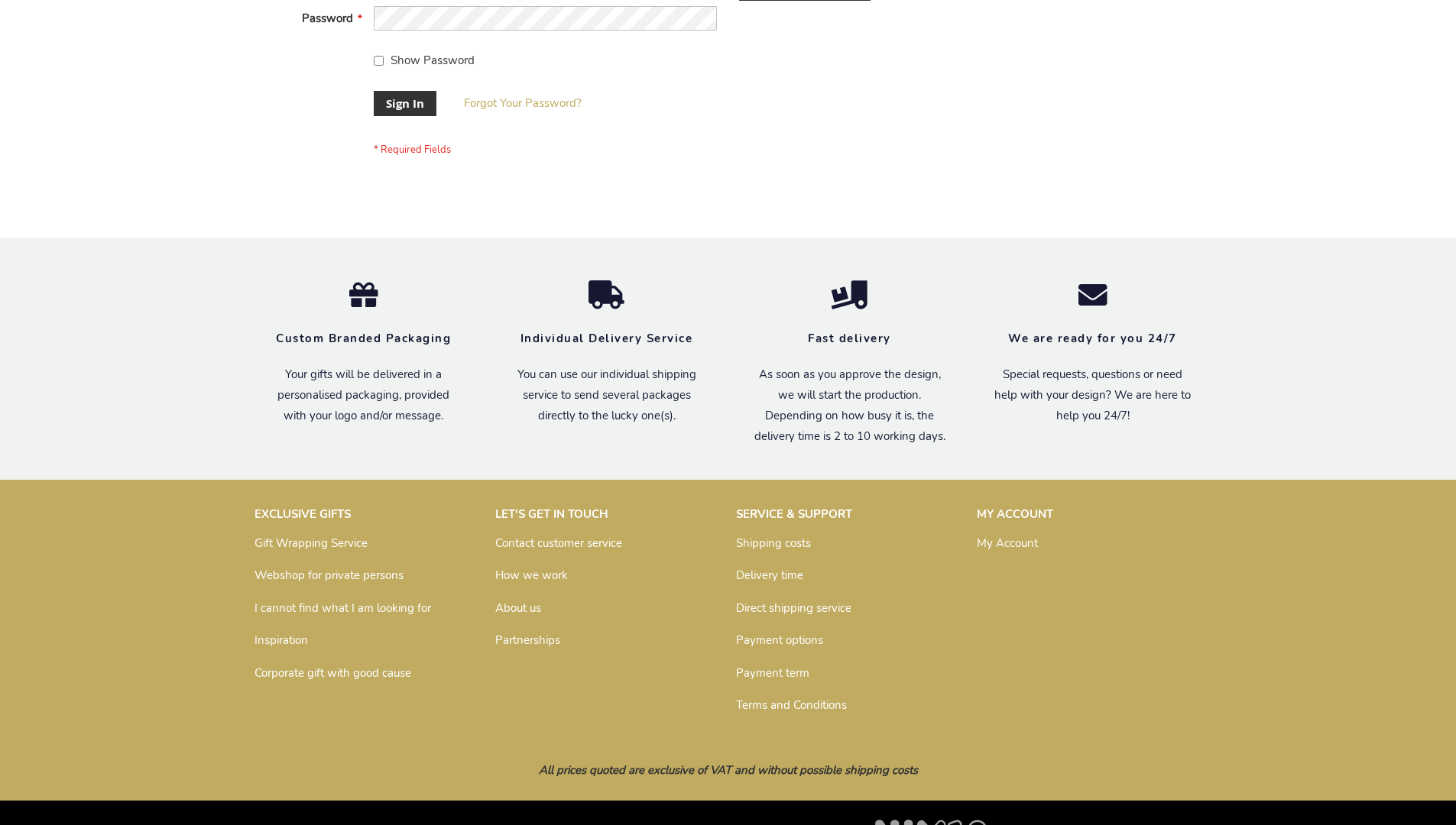
scroll to position [491, 0]
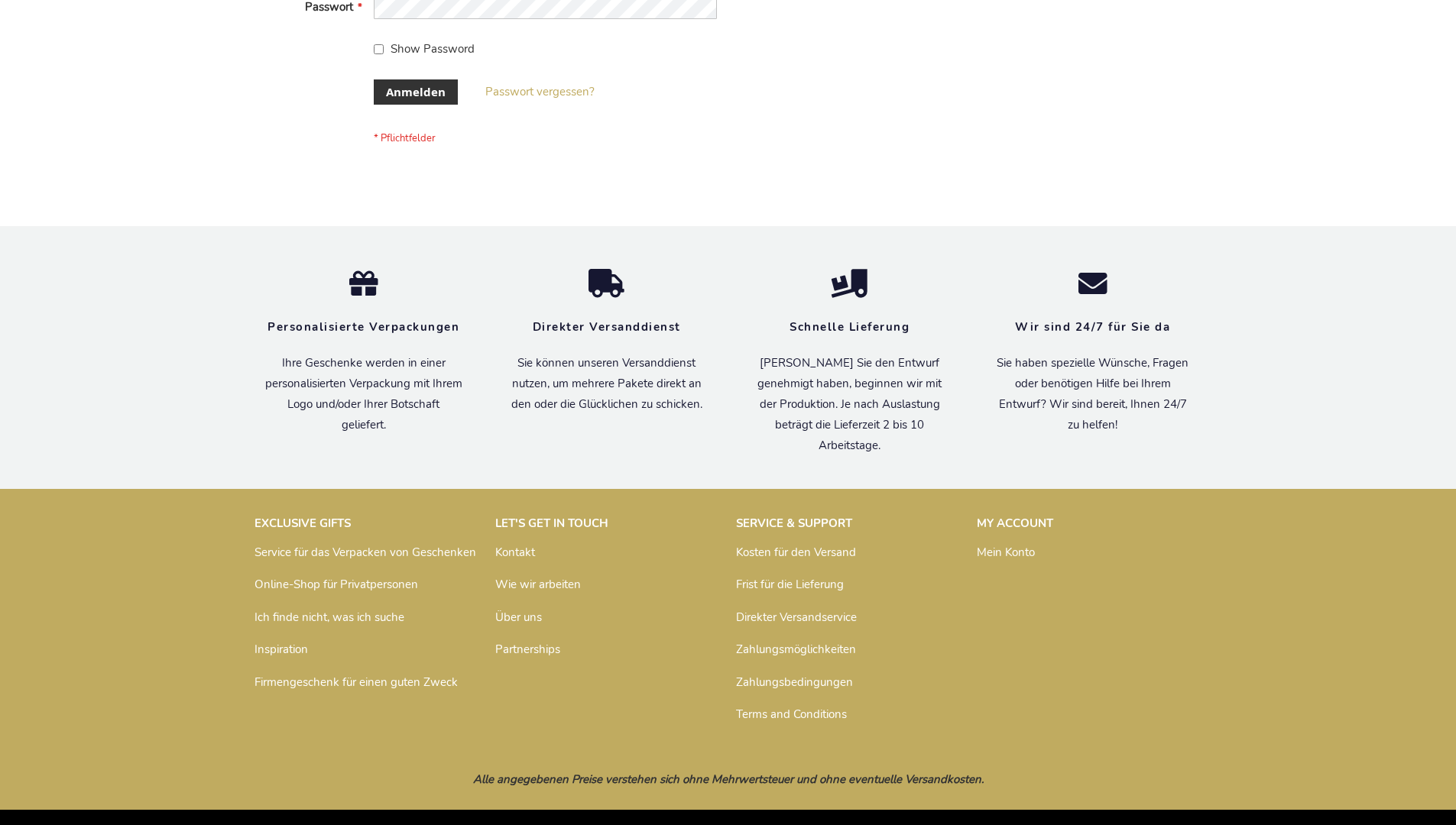
scroll to position [512, 0]
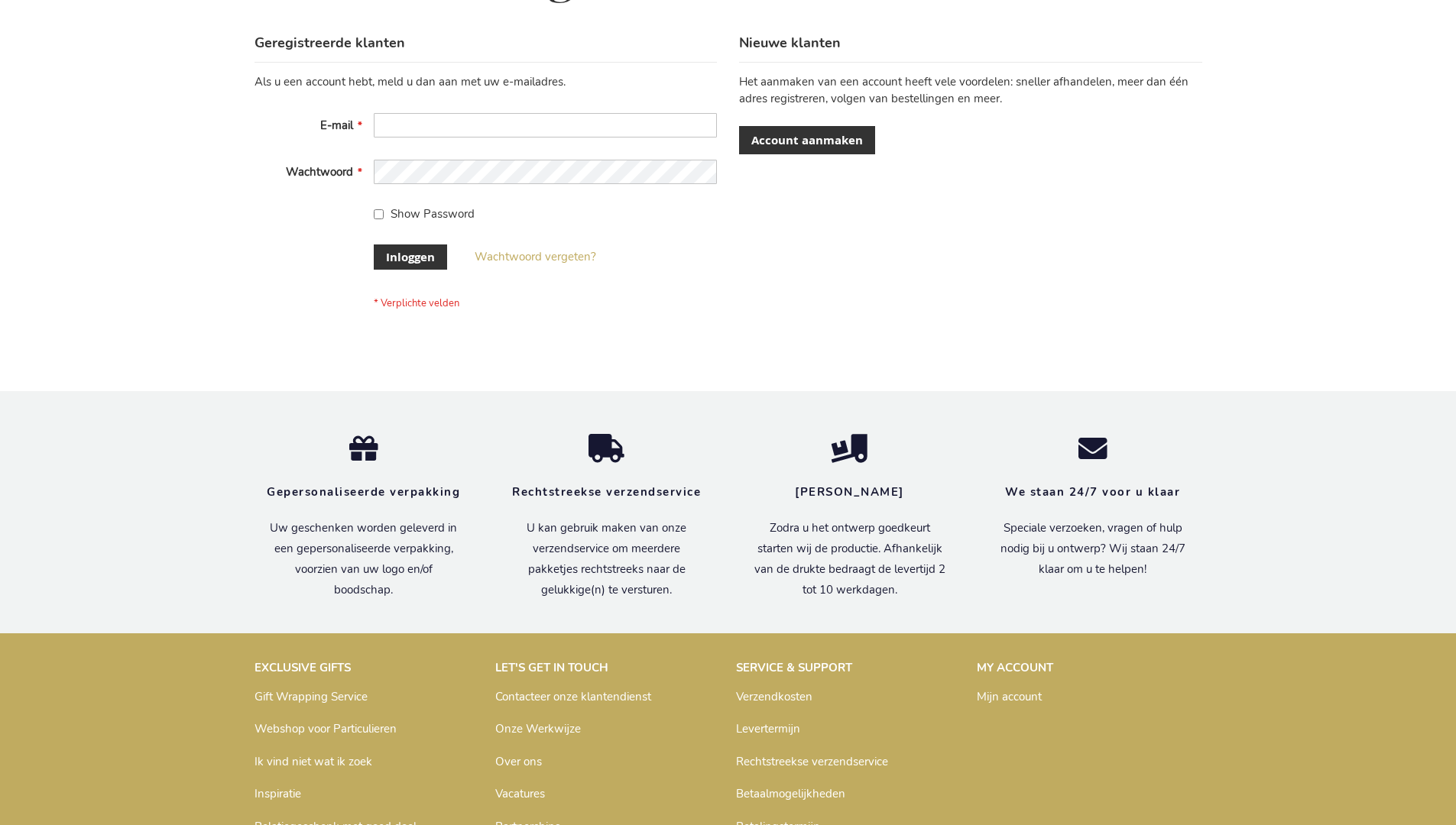
scroll to position [519, 0]
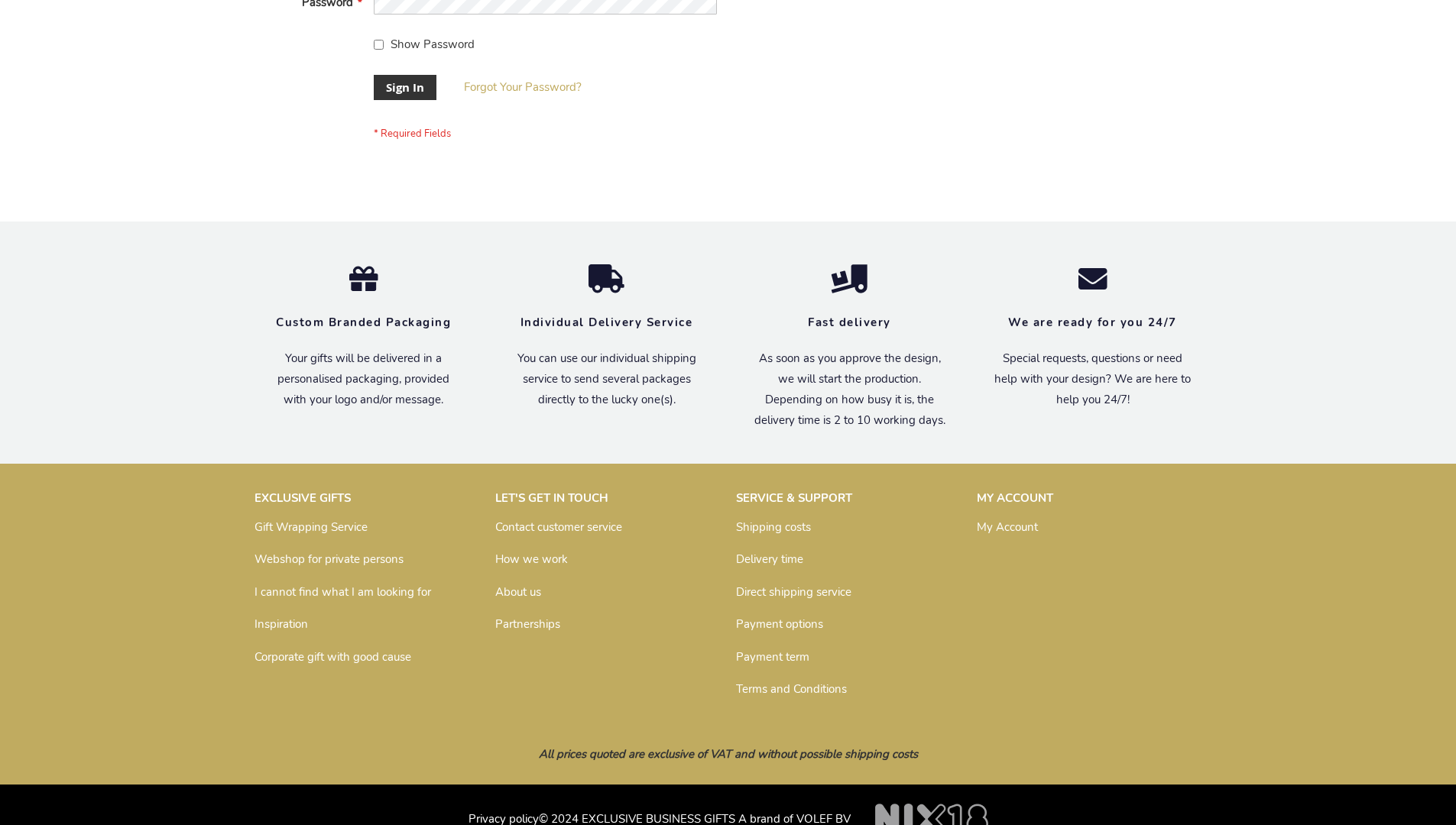
scroll to position [491, 0]
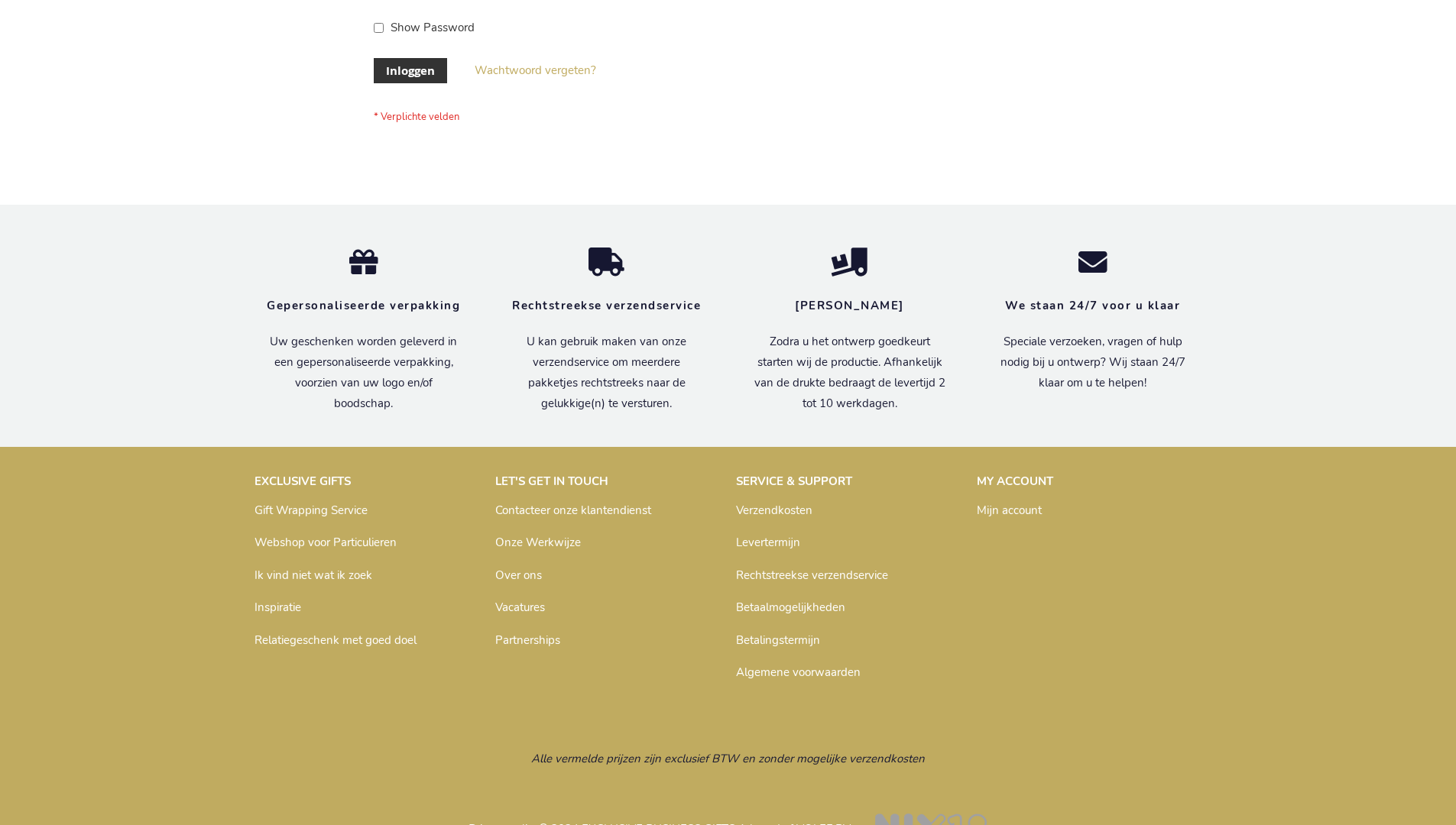
scroll to position [519, 0]
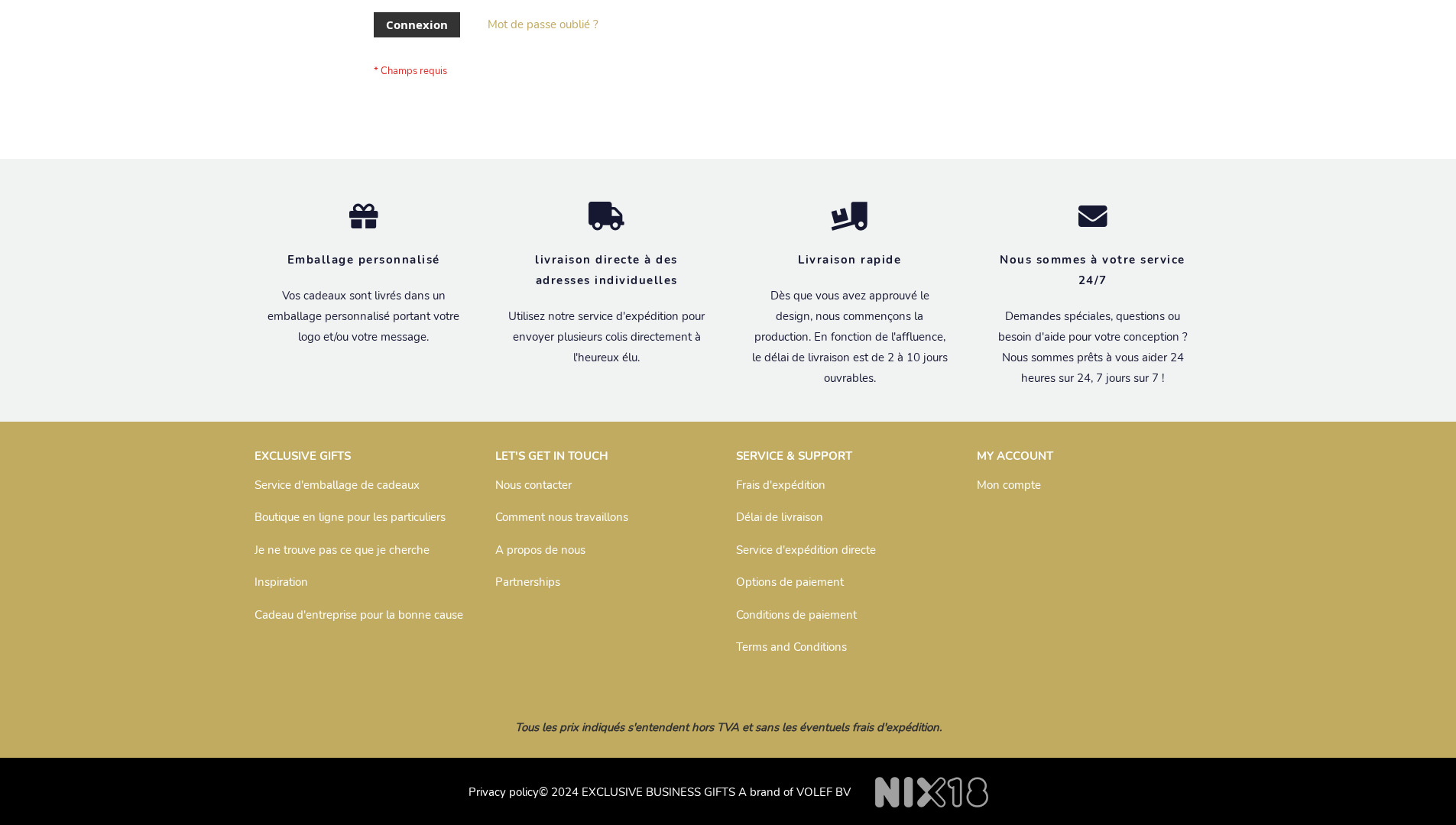
scroll to position [528, 0]
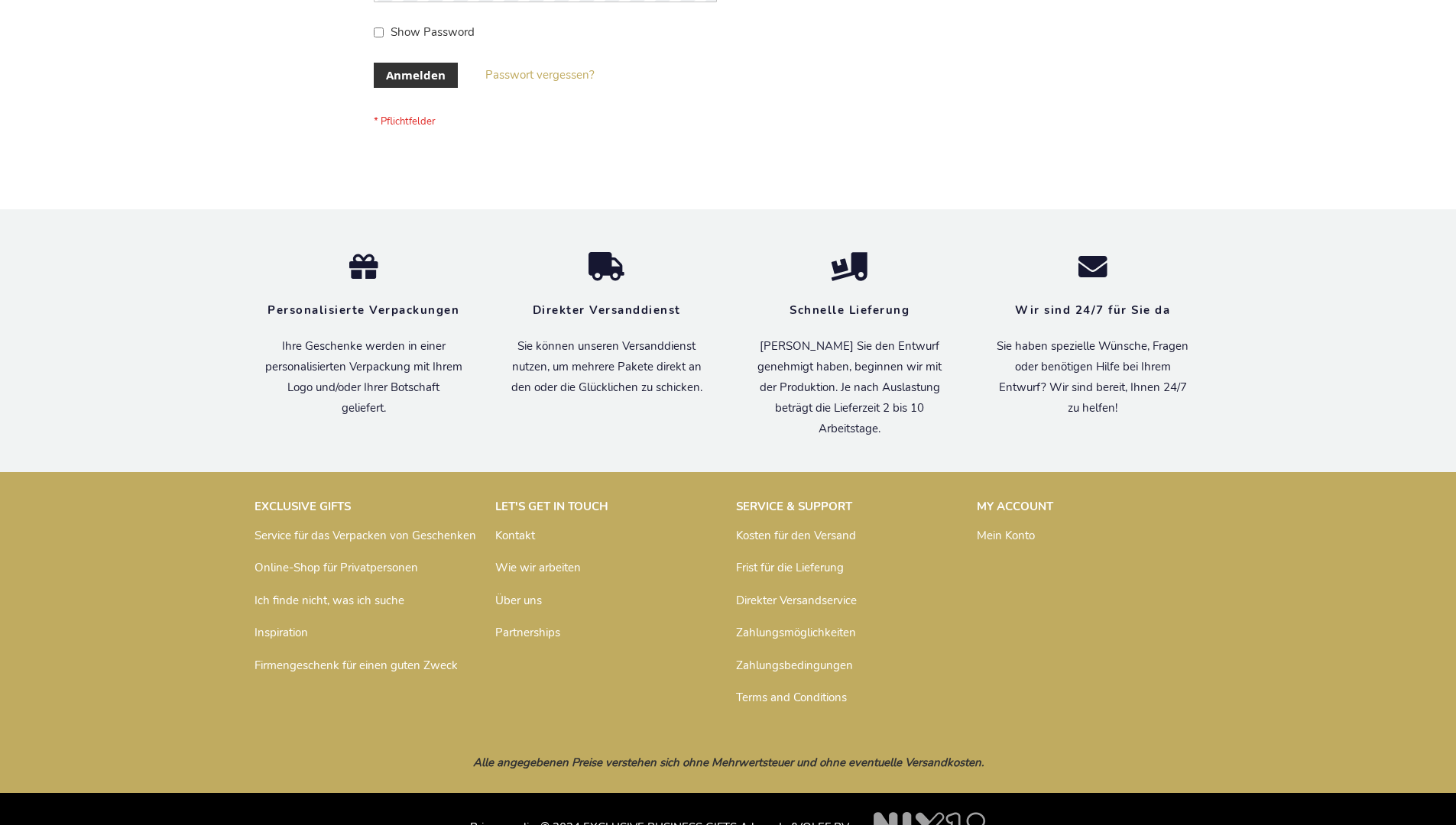
scroll to position [512, 0]
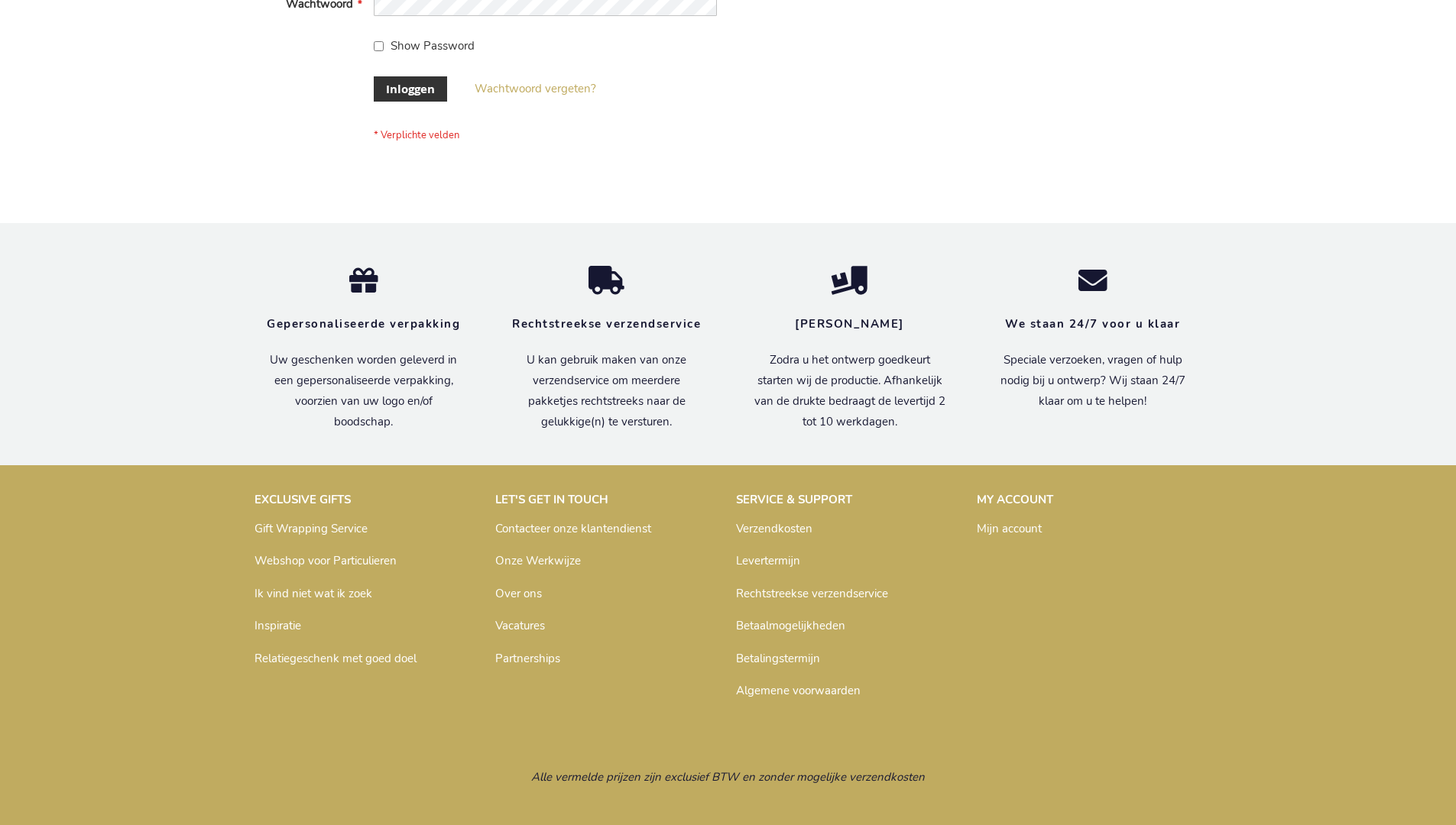
scroll to position [519, 0]
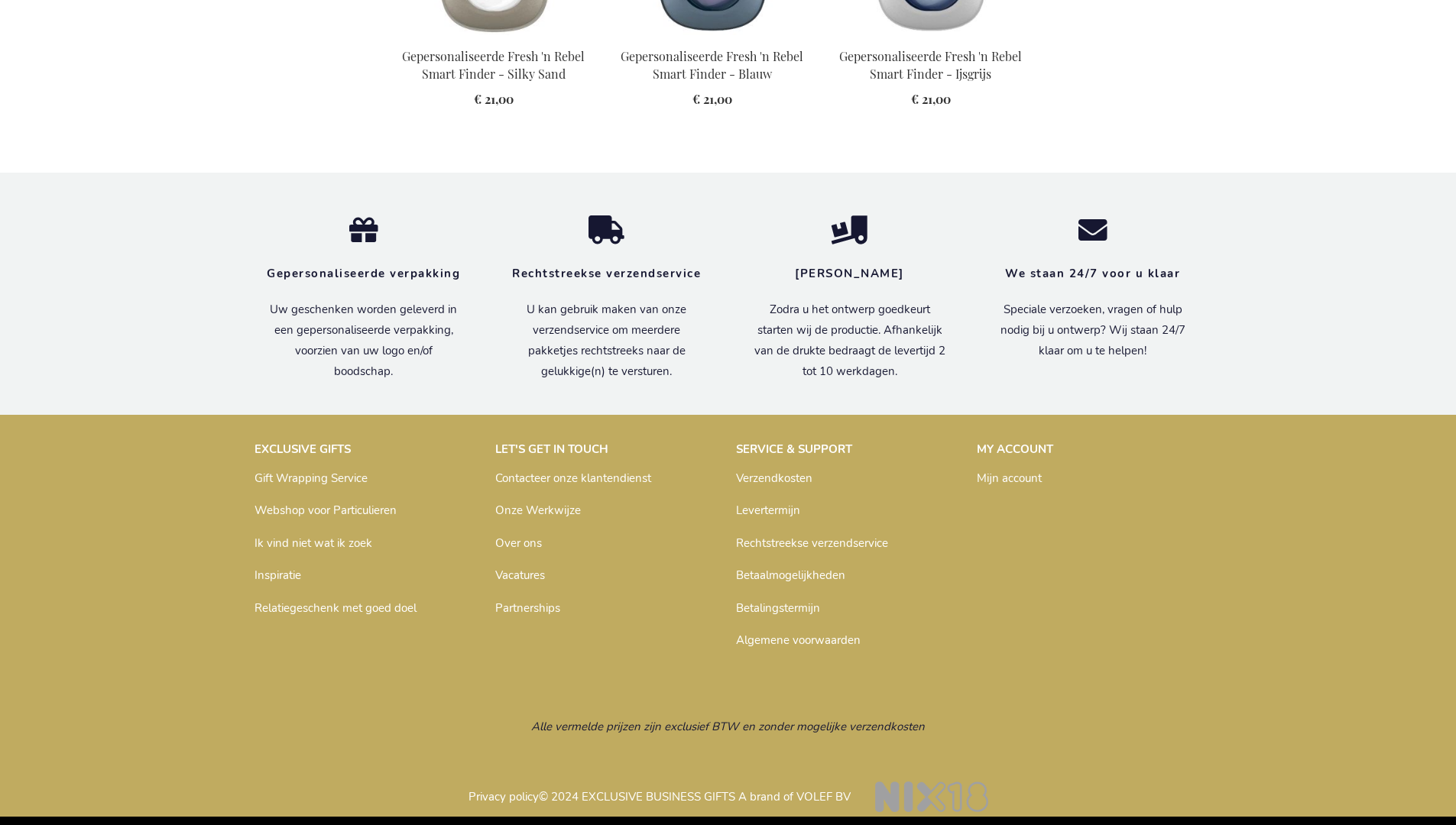
scroll to position [1712, 0]
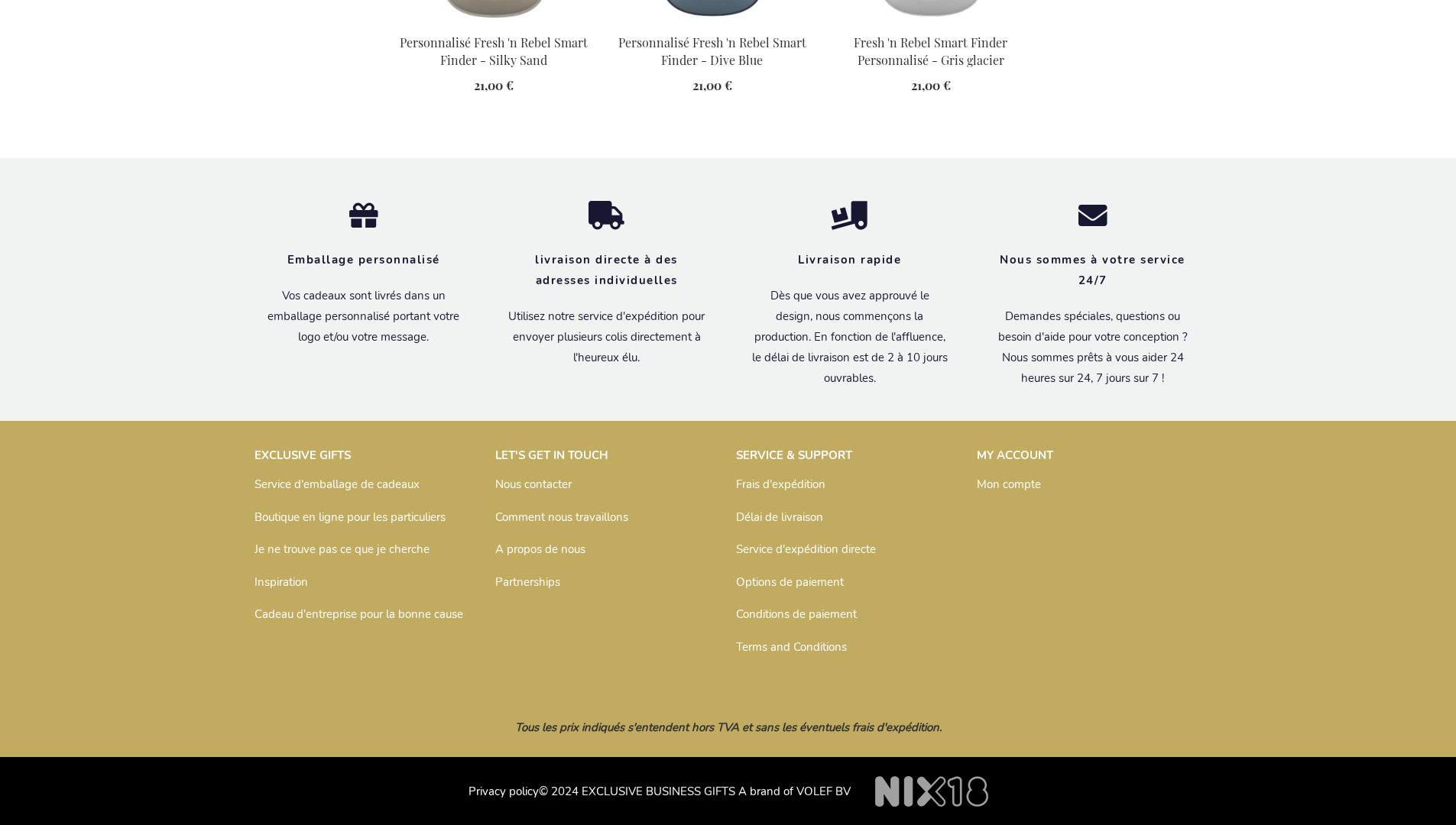
scroll to position [1754, 0]
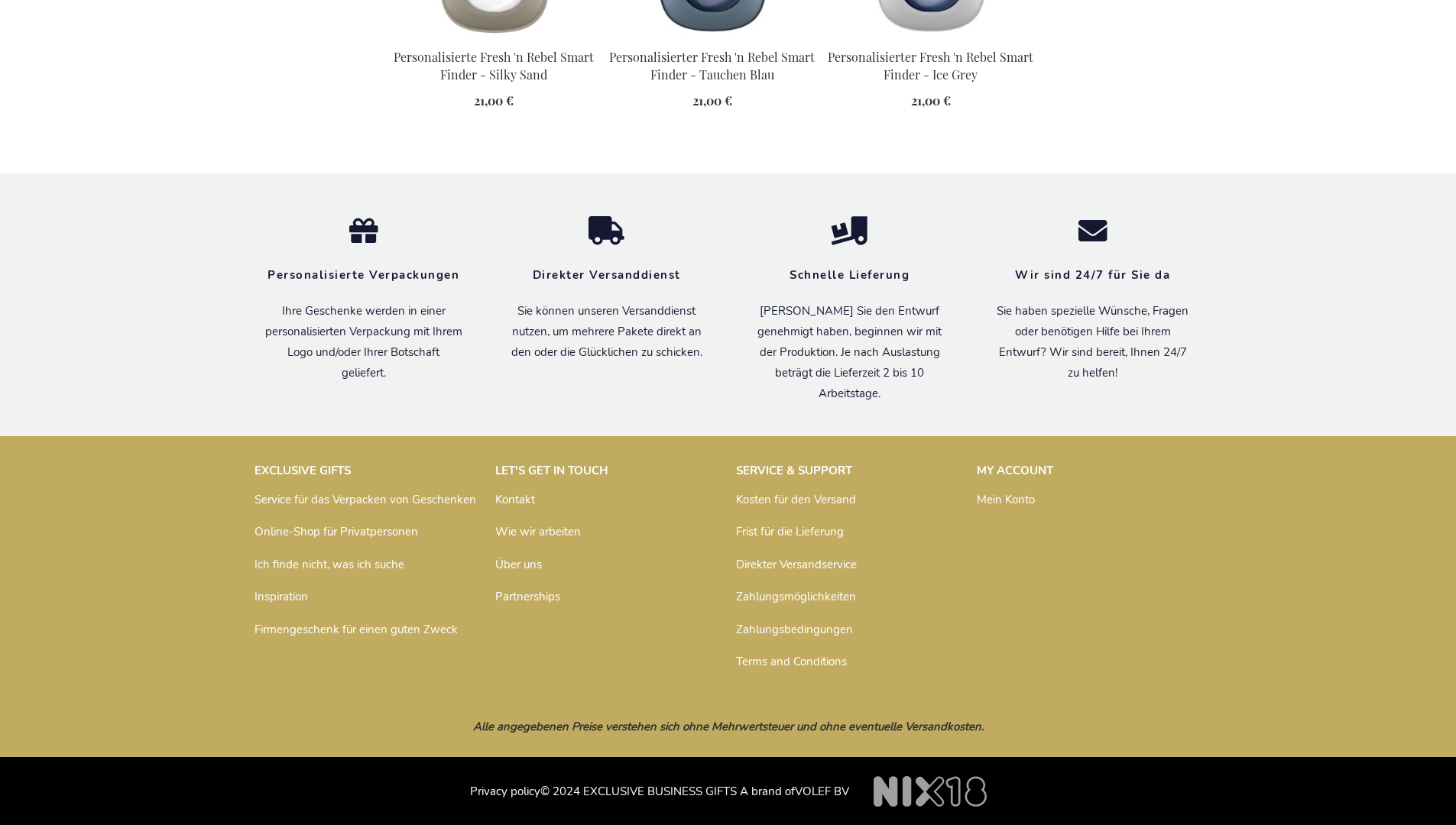
scroll to position [1722, 0]
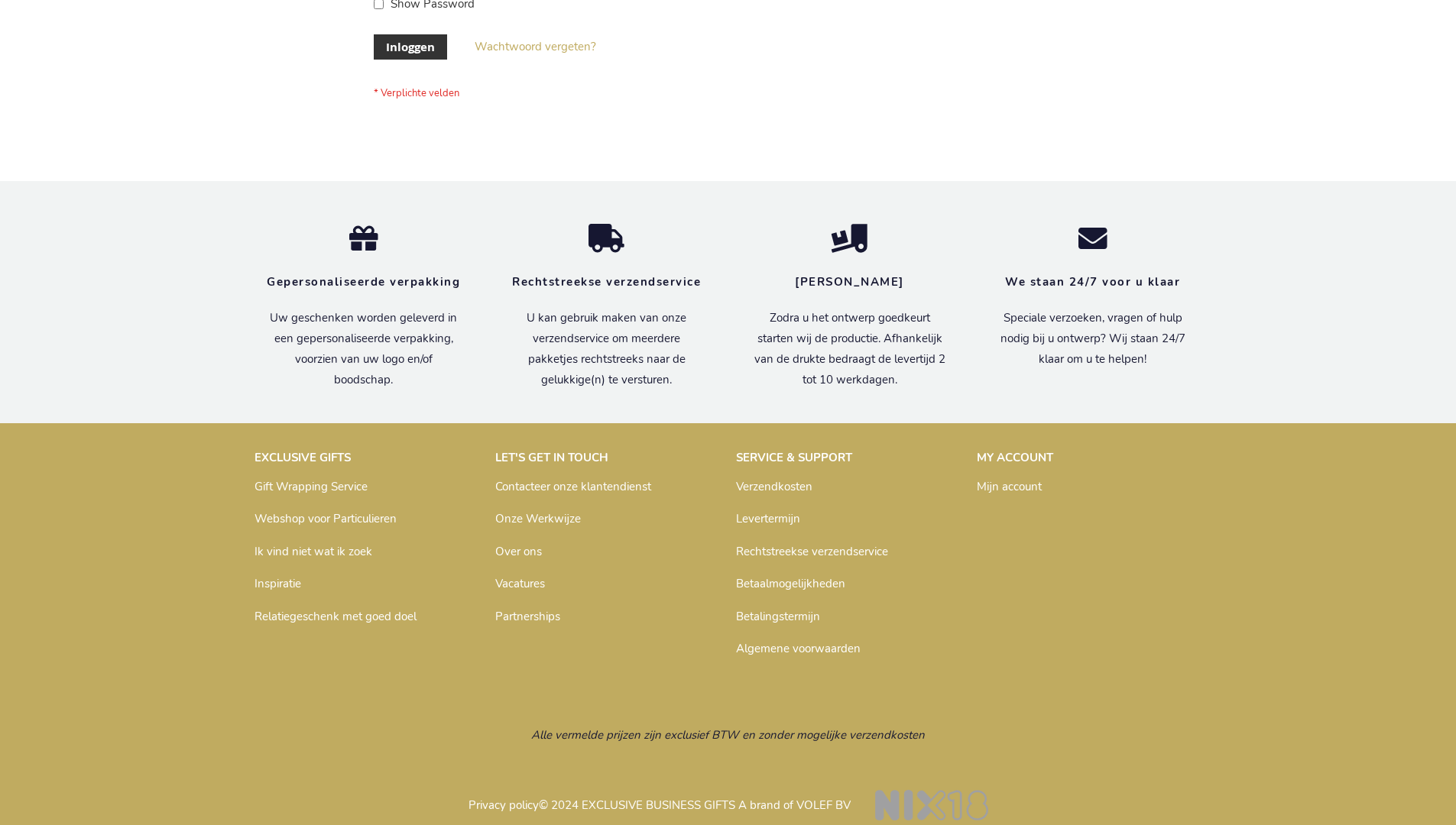
scroll to position [507, 0]
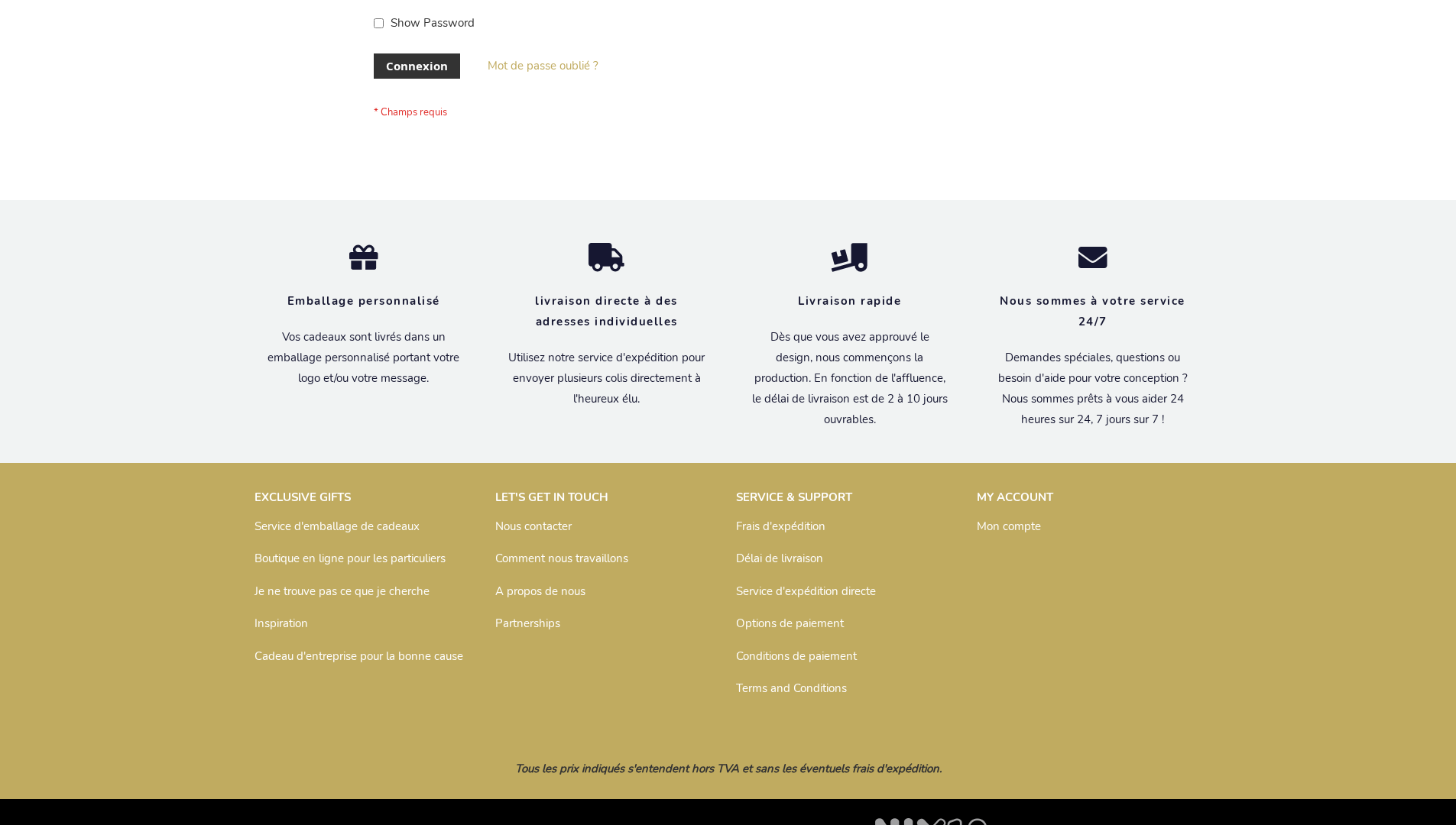
scroll to position [528, 0]
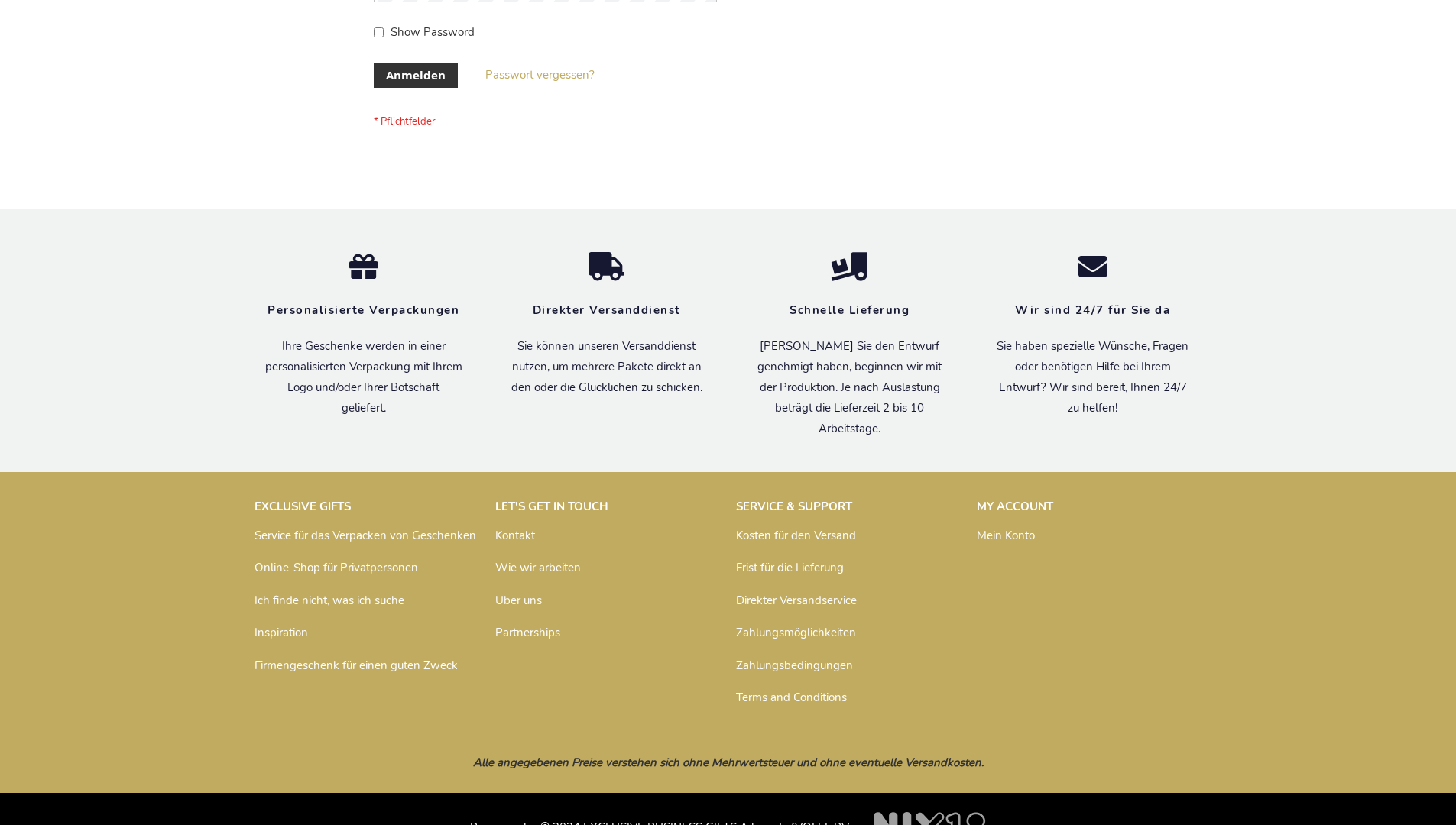
scroll to position [512, 0]
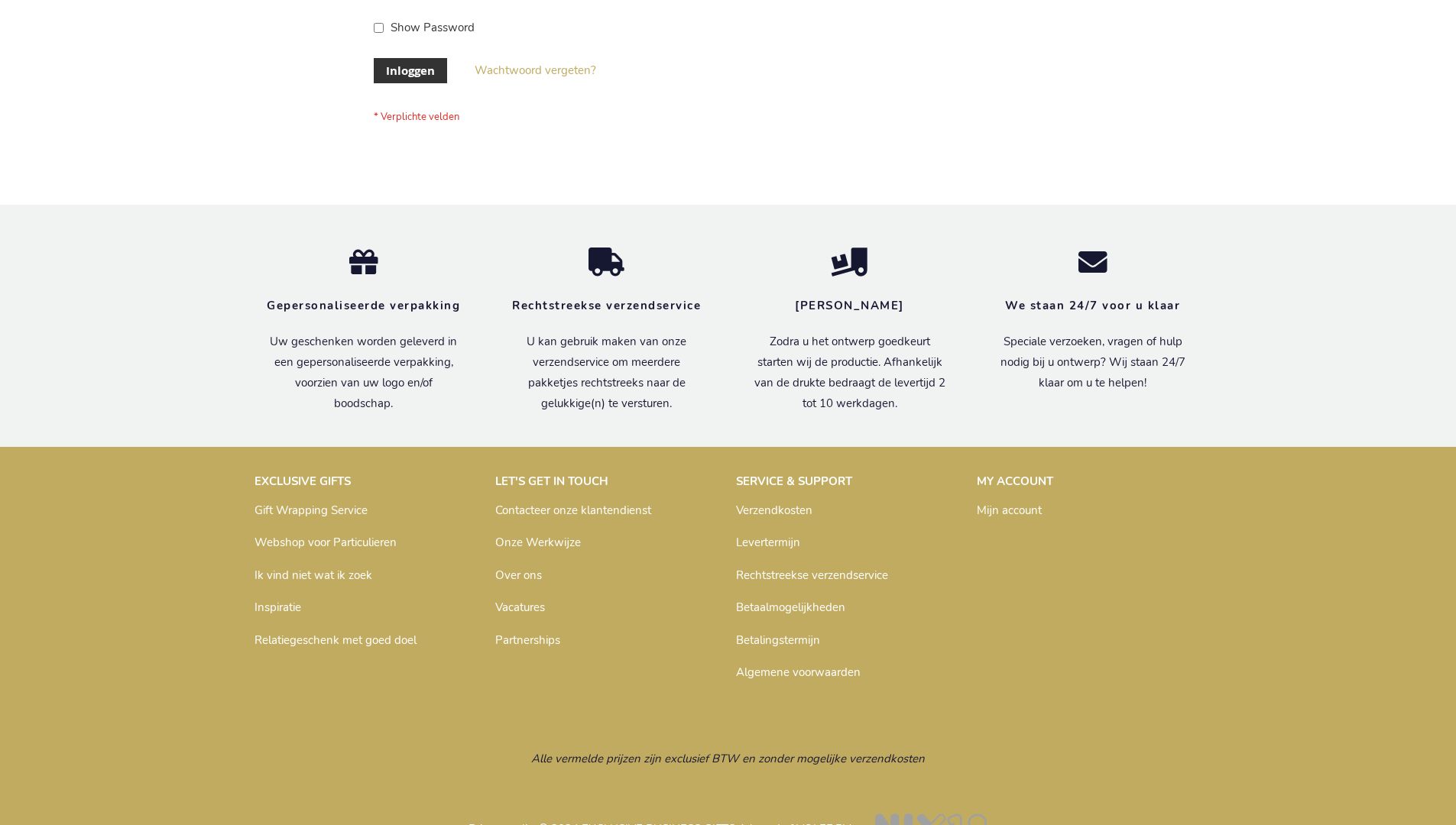
scroll to position [519, 0]
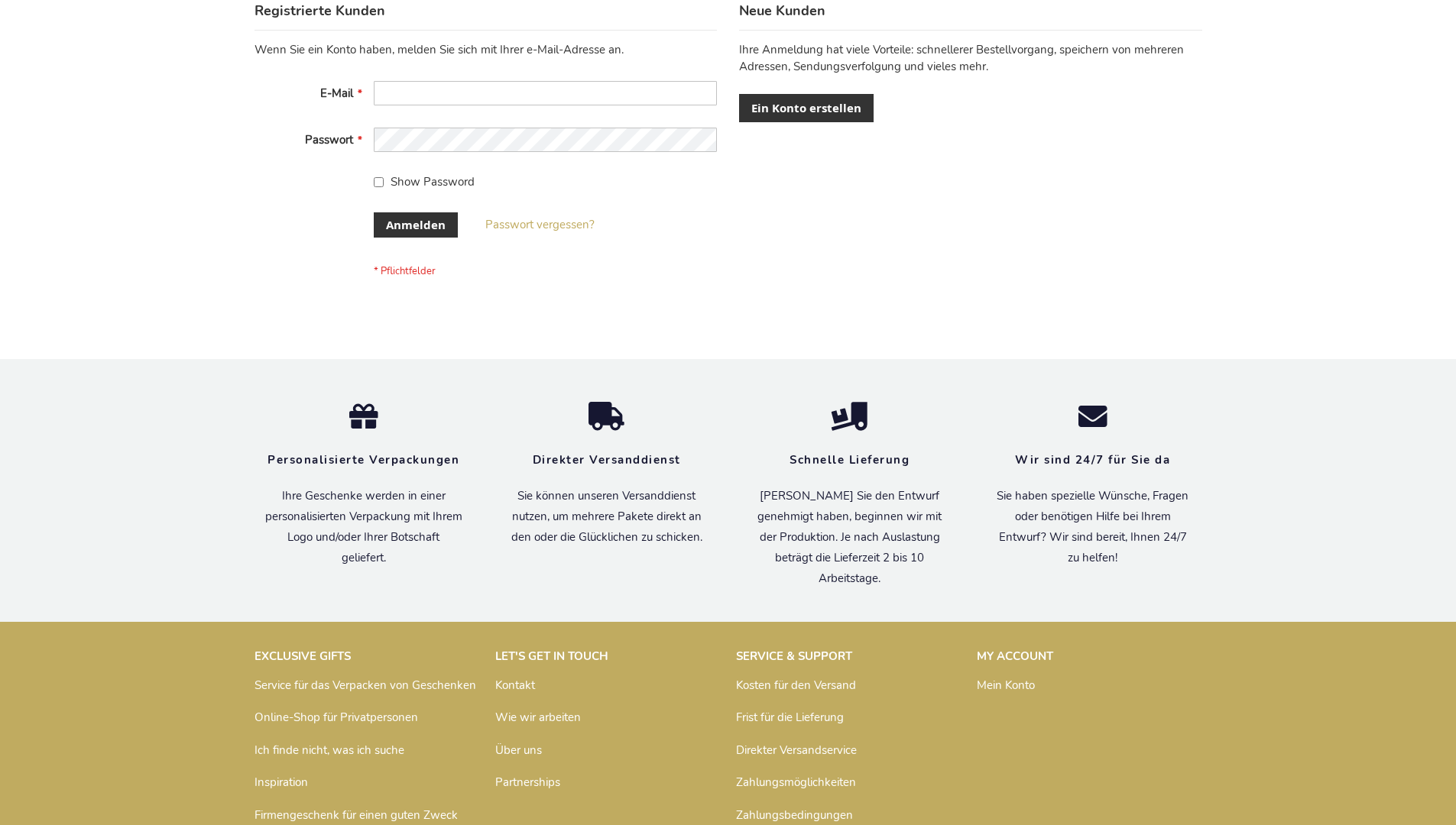
scroll to position [512, 0]
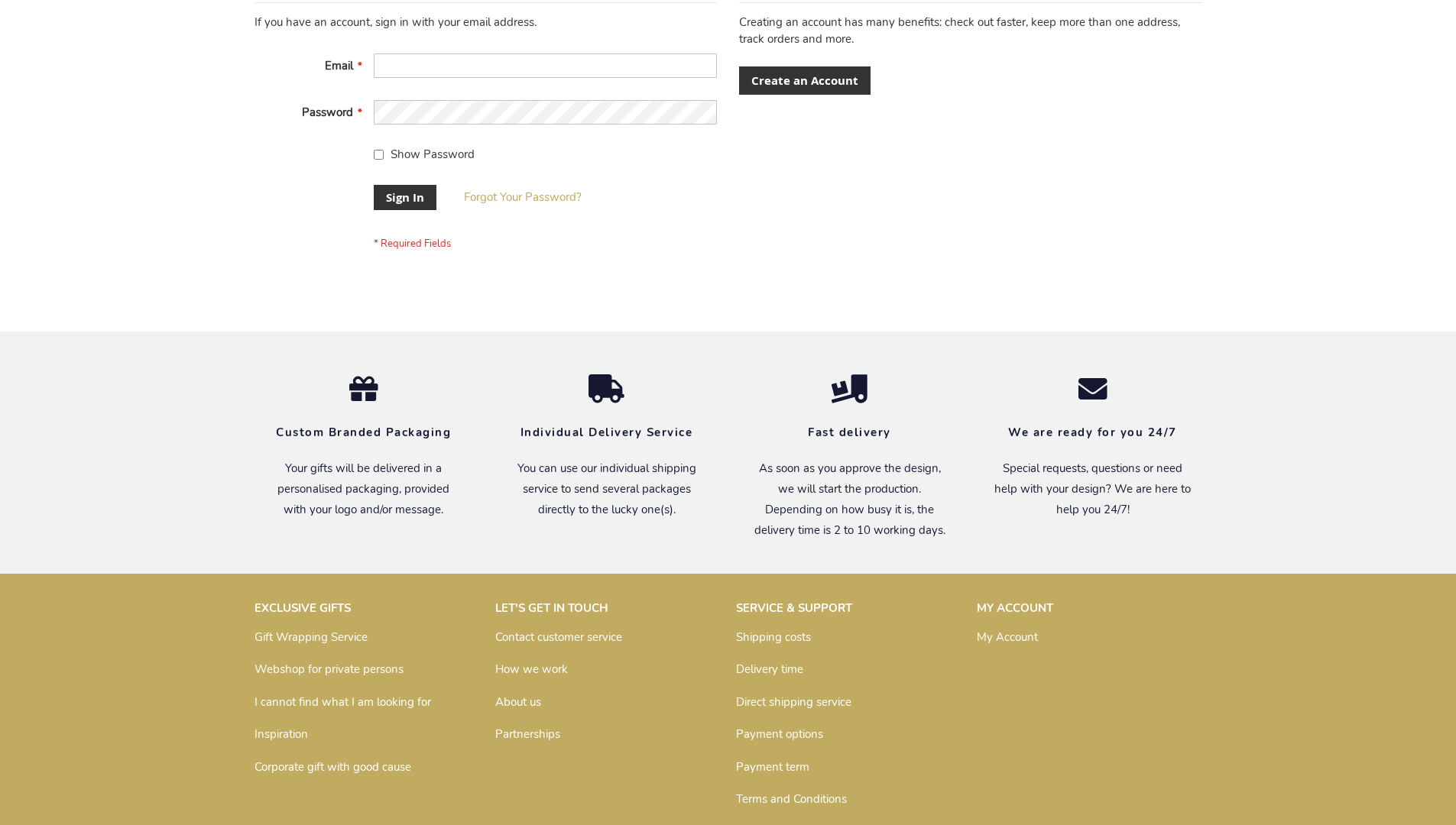
scroll to position [491, 0]
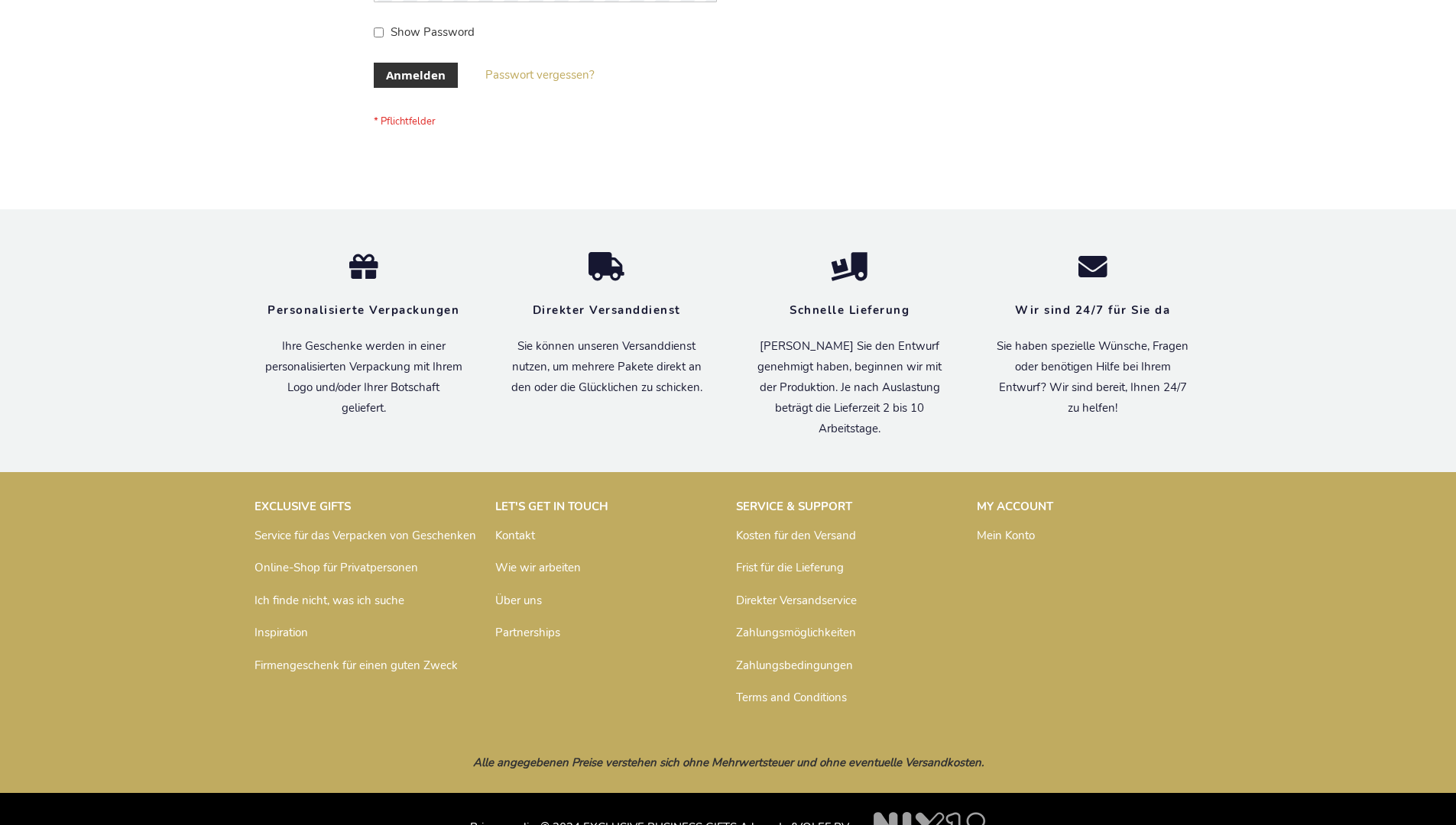
scroll to position [512, 0]
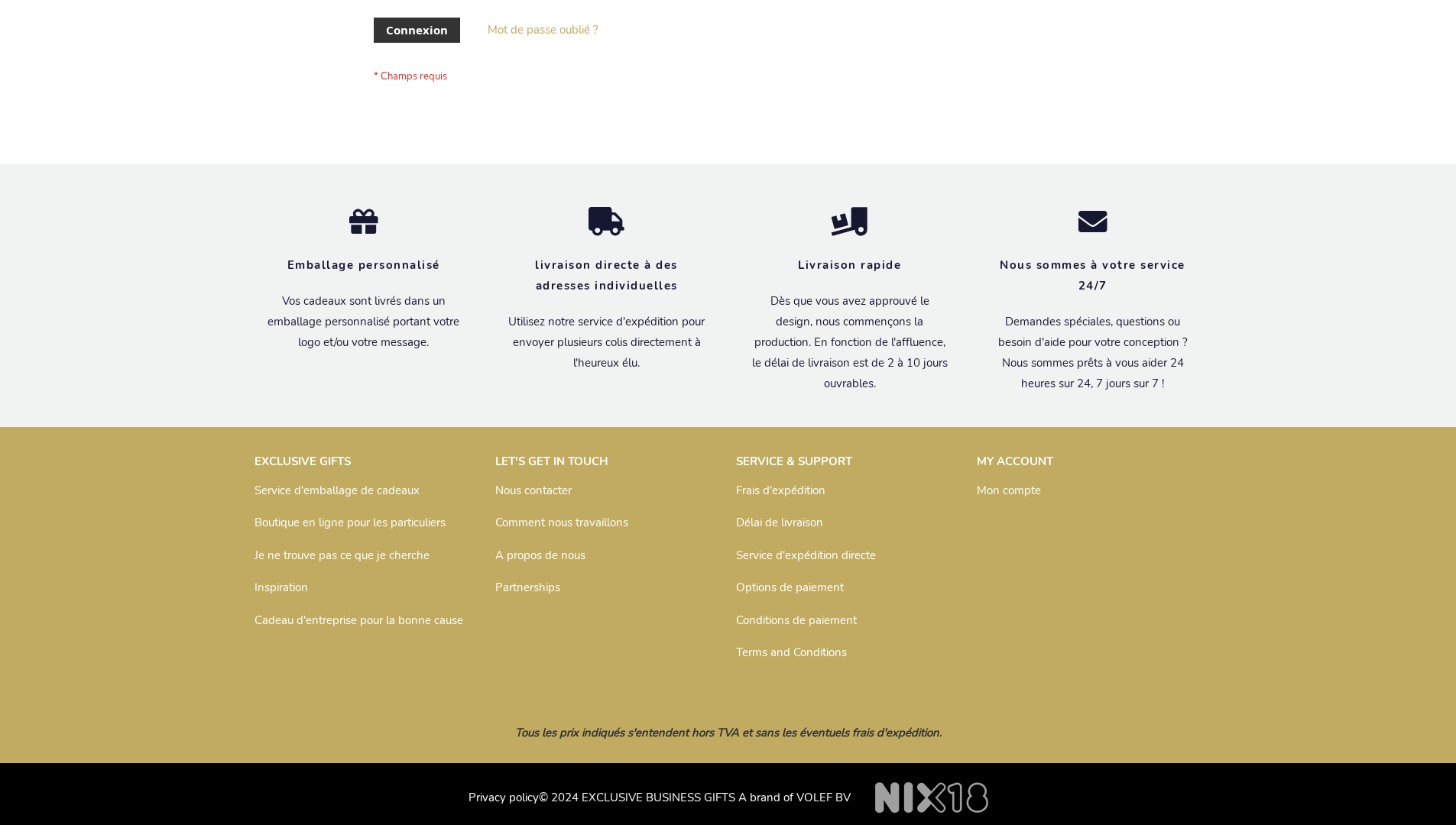
scroll to position [528, 0]
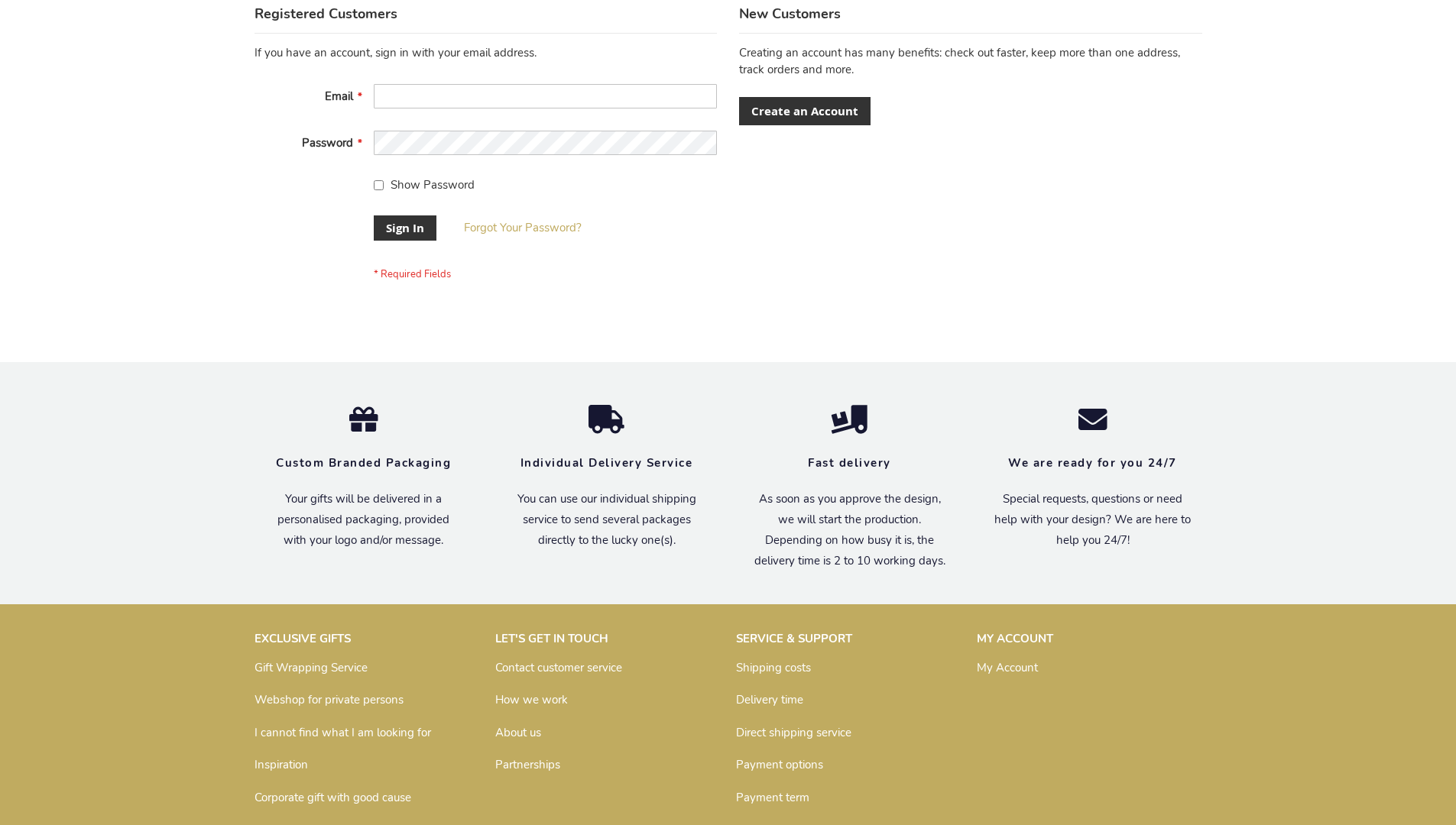
scroll to position [491, 0]
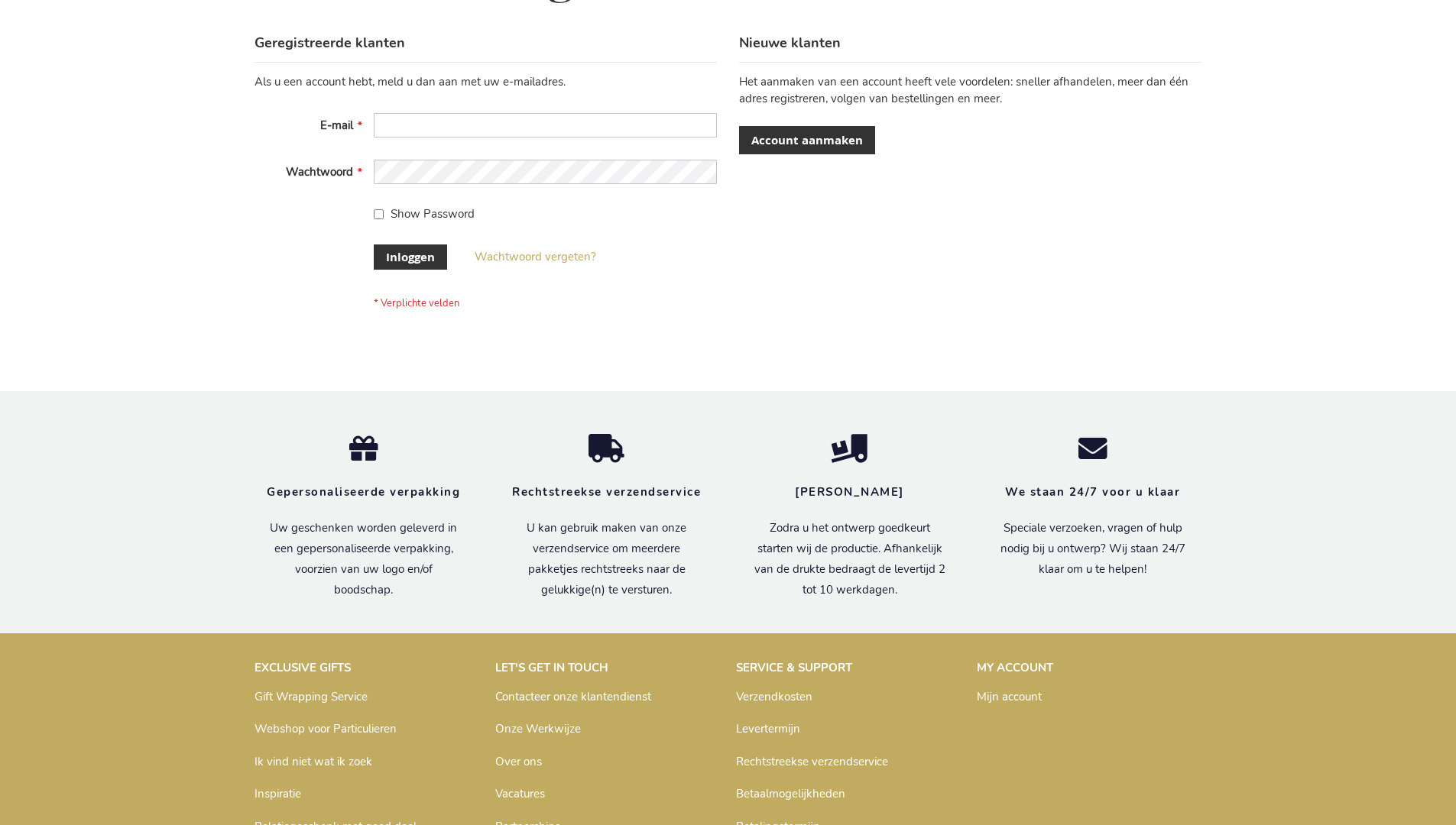
scroll to position [519, 0]
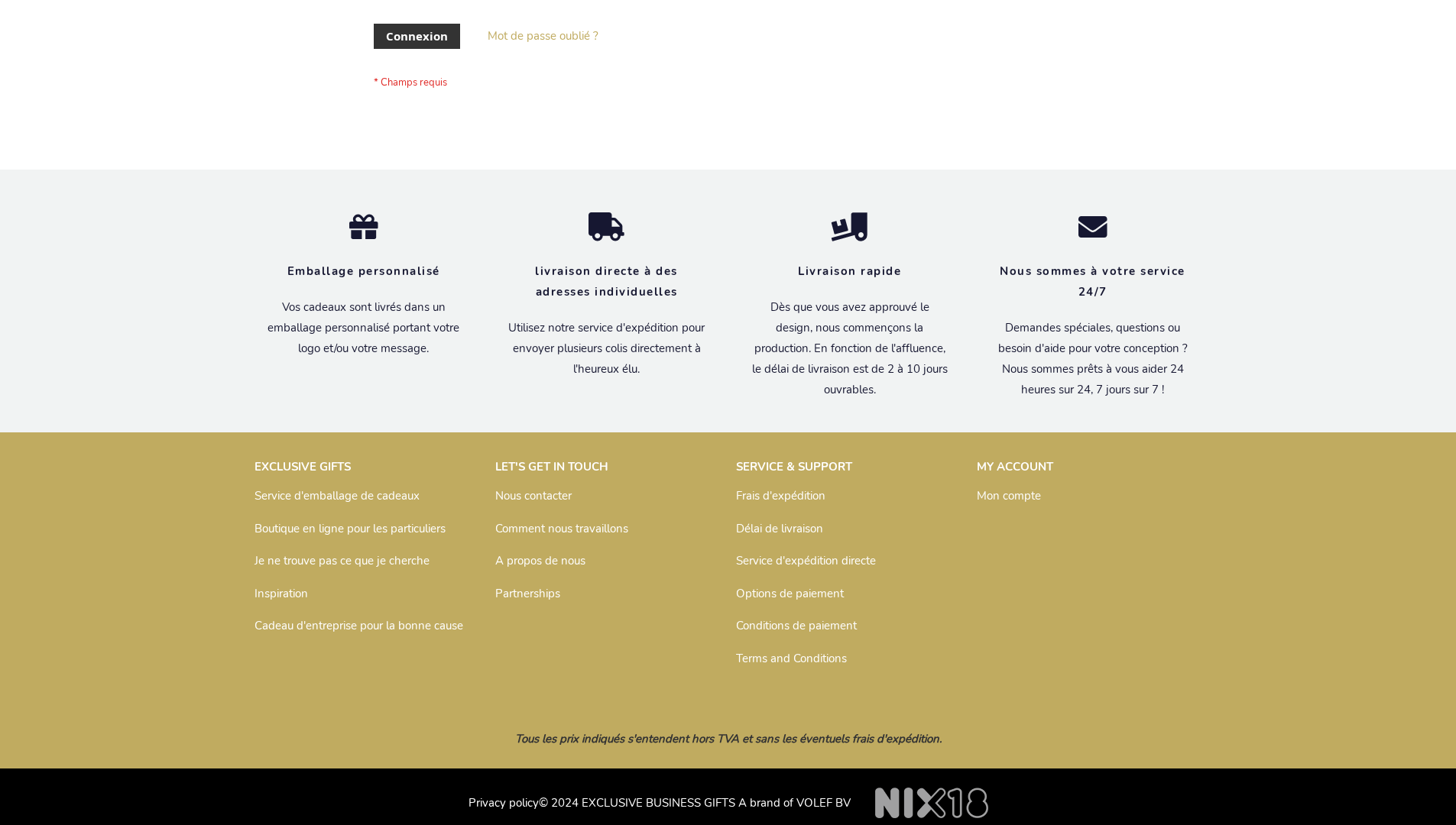
scroll to position [515, 0]
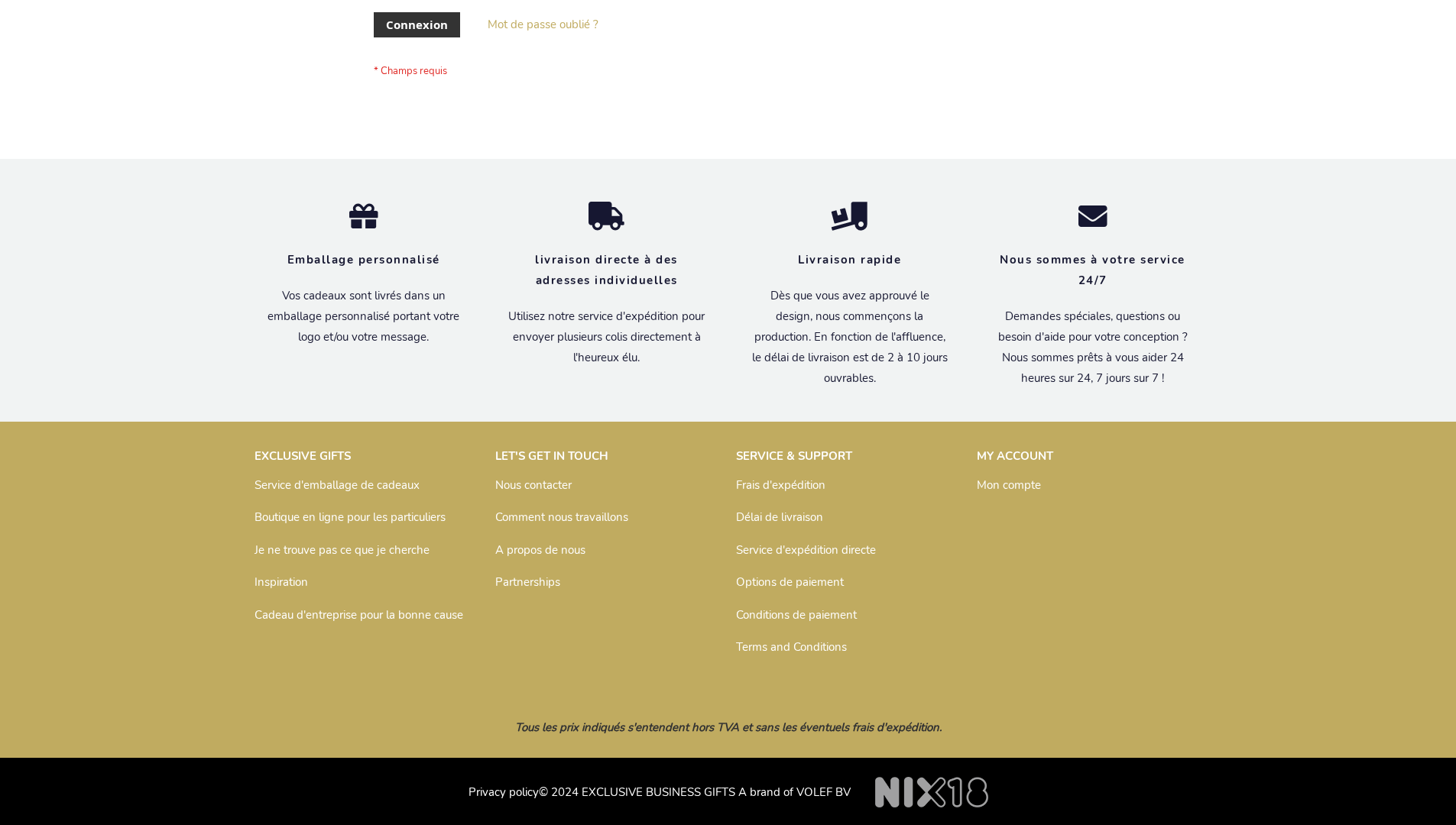
scroll to position [528, 0]
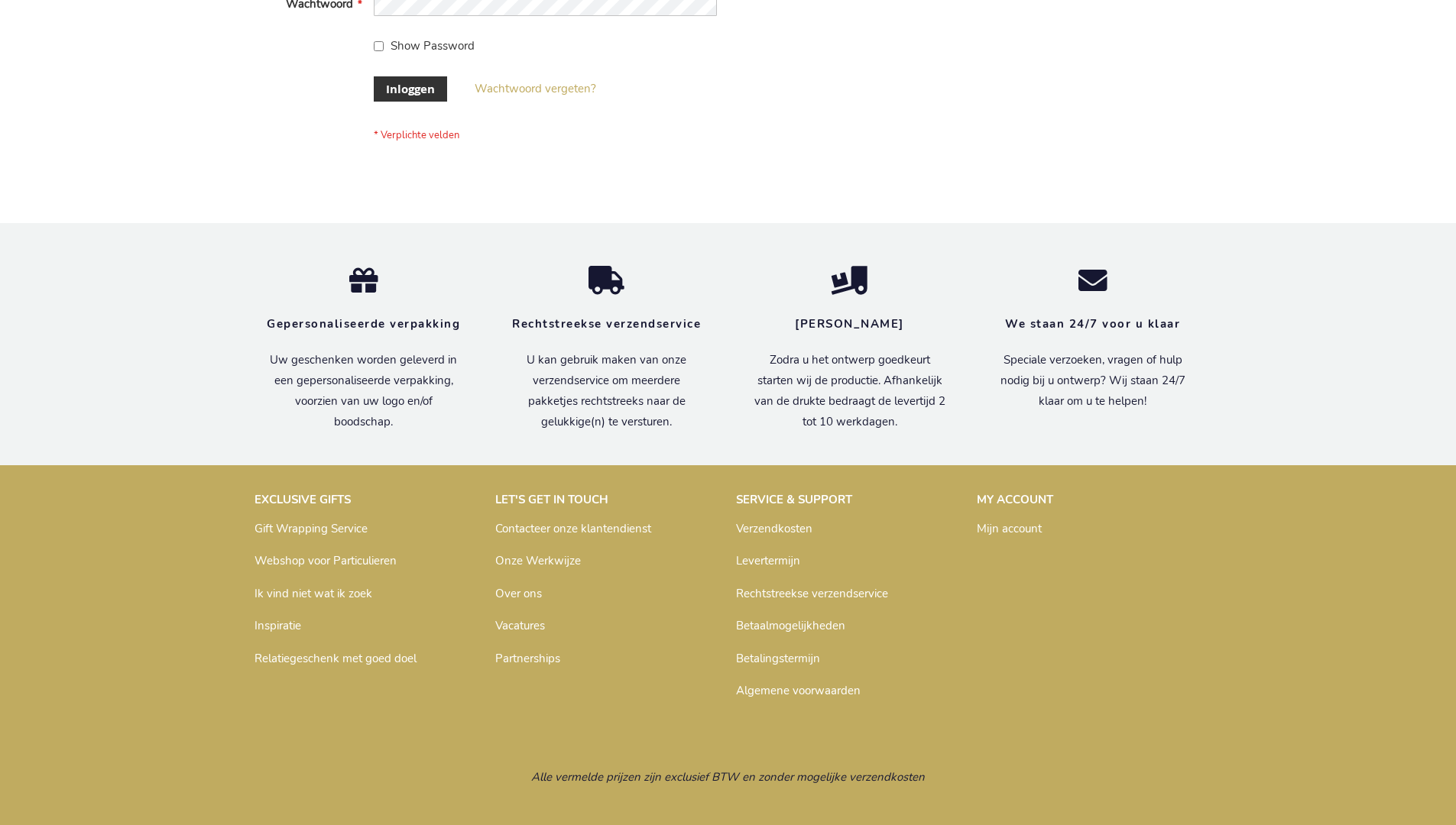
scroll to position [519, 0]
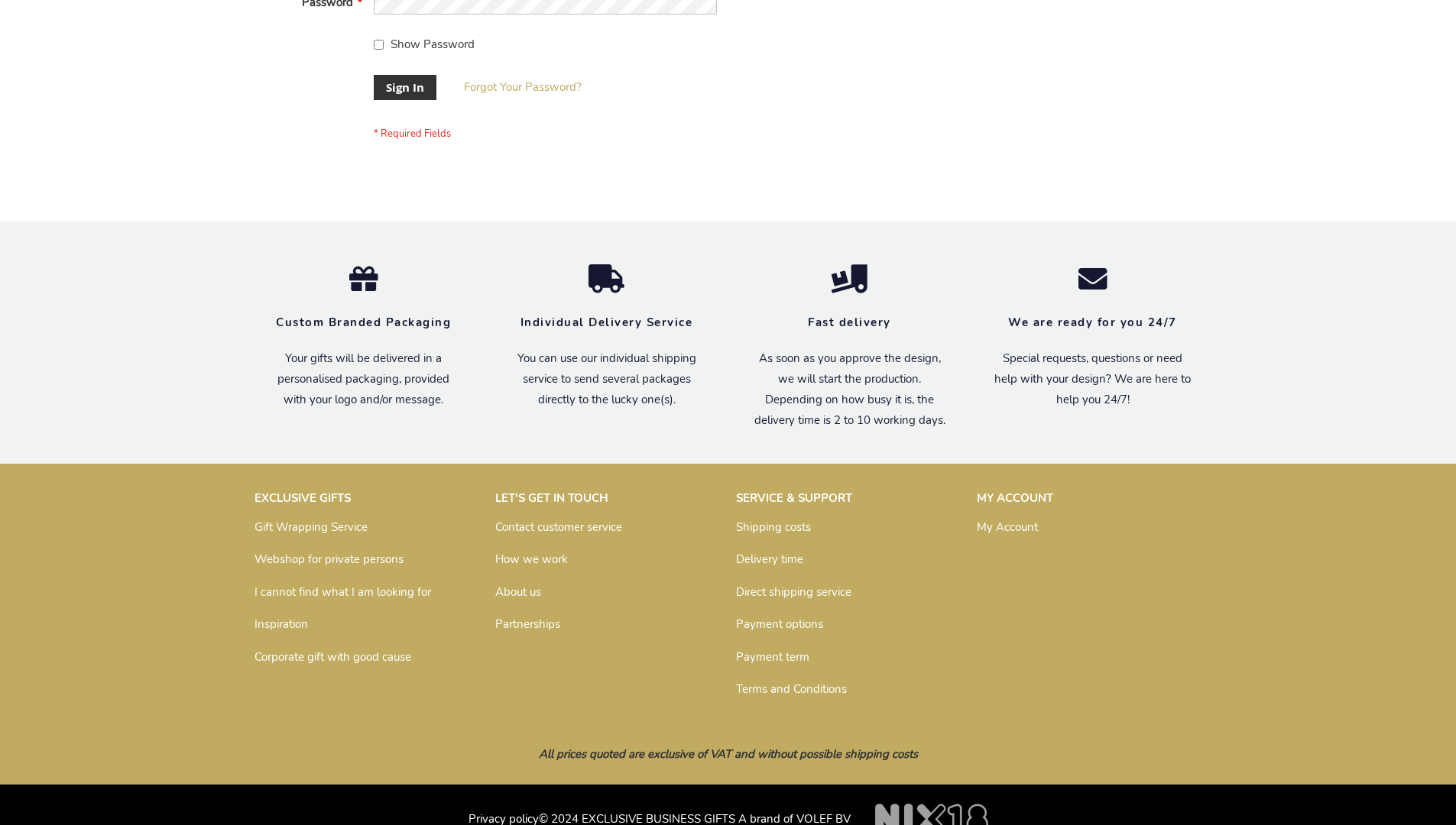
scroll to position [491, 0]
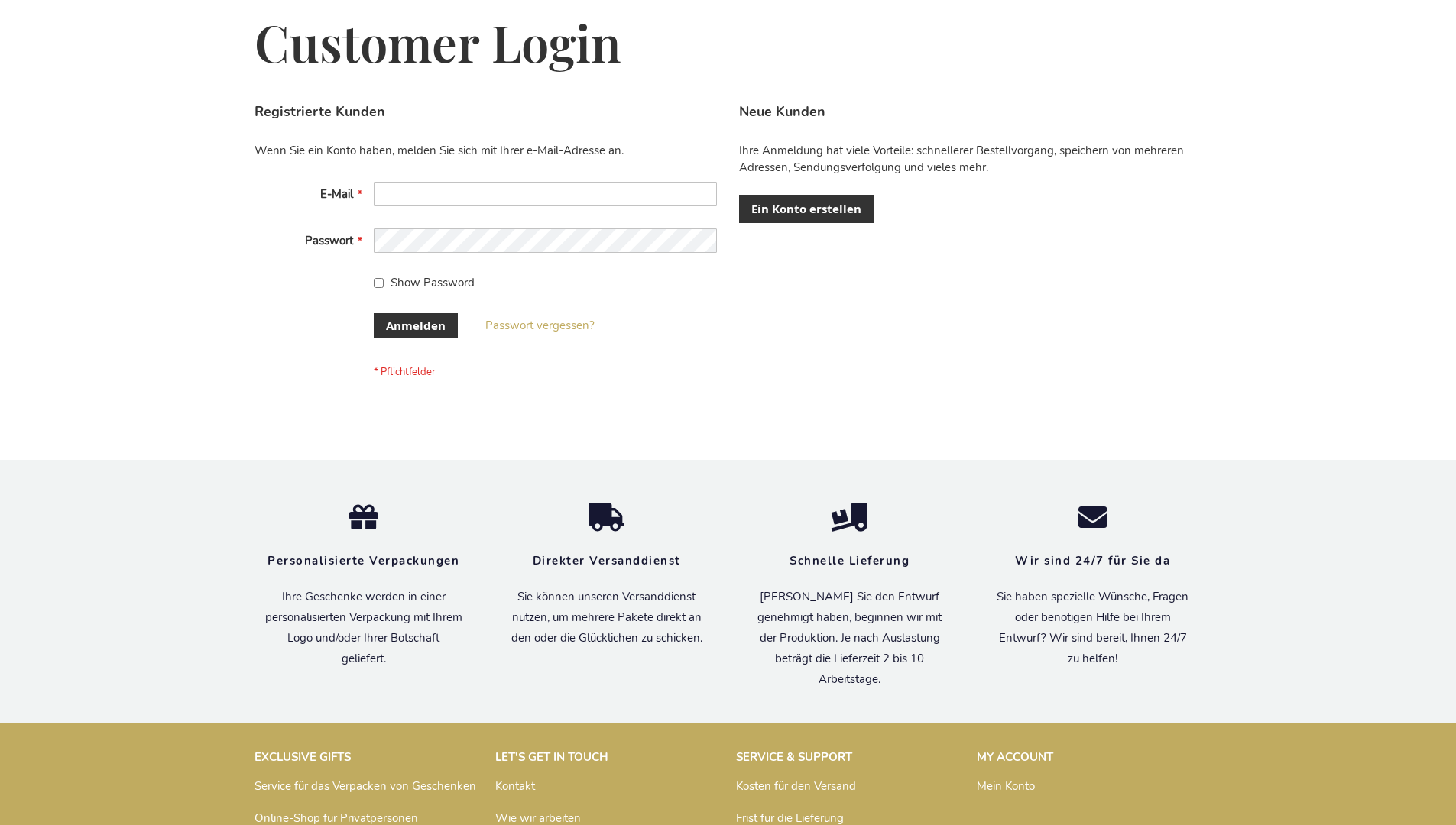
scroll to position [512, 0]
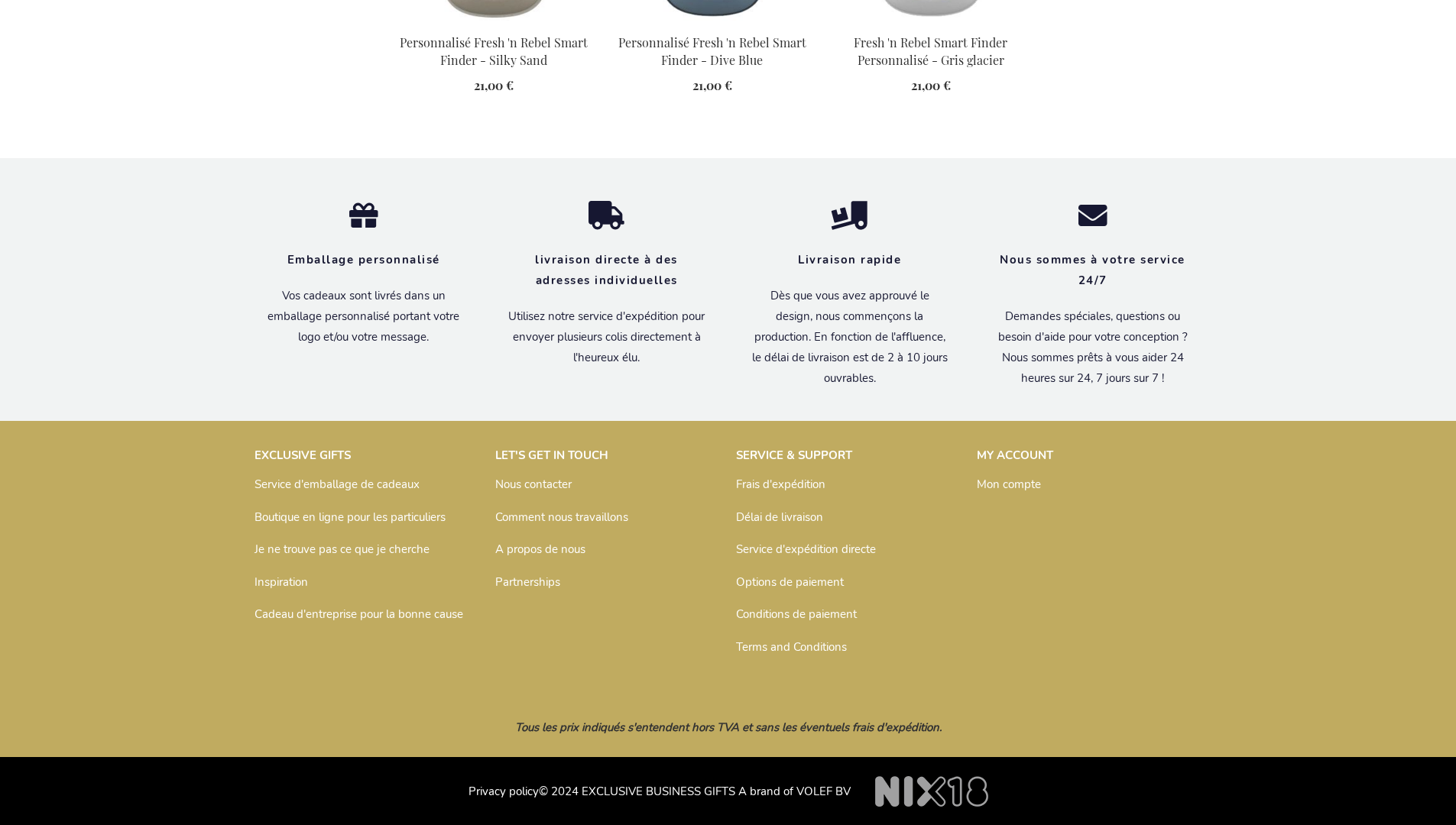
scroll to position [1754, 0]
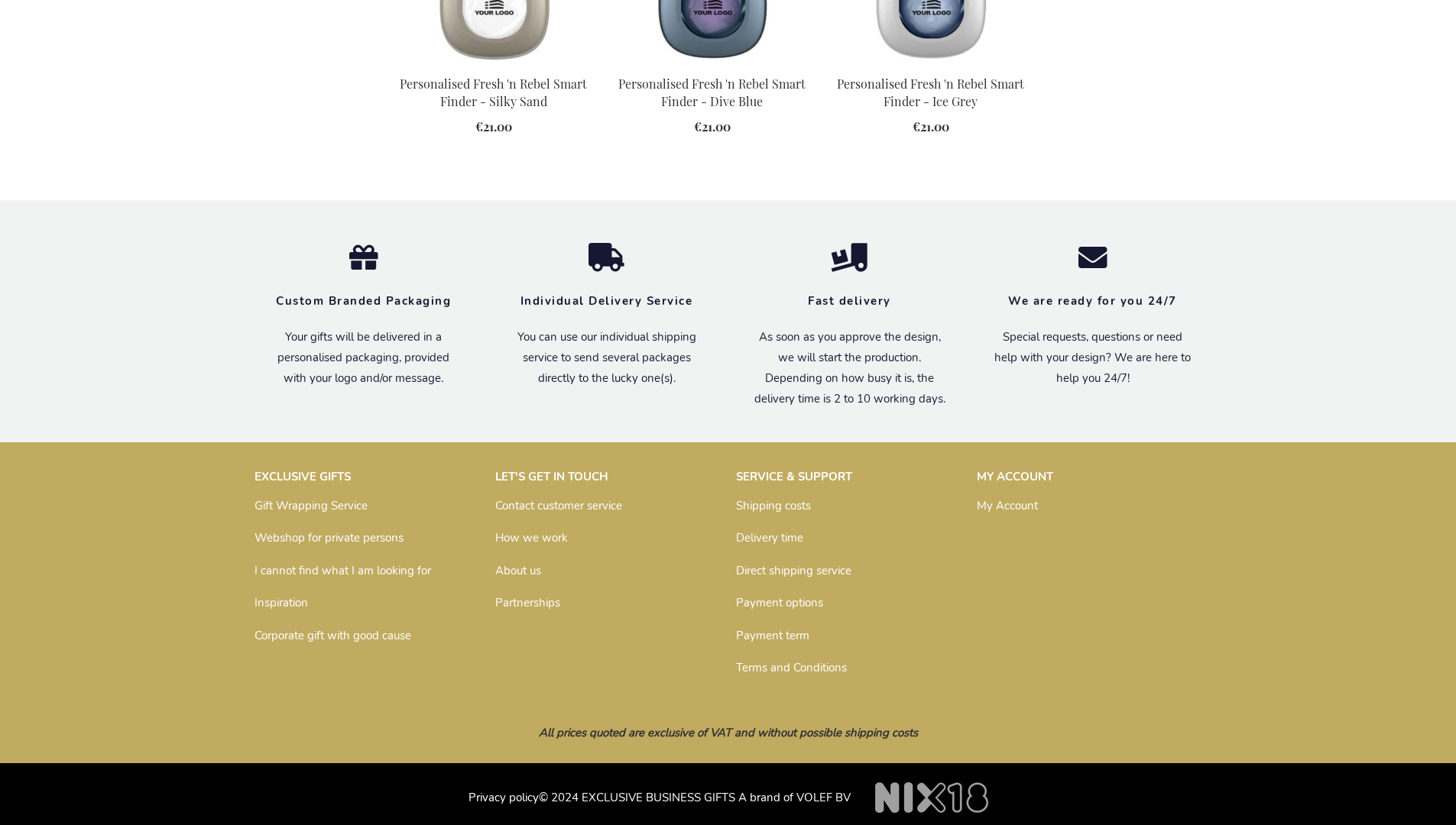
scroll to position [1685, 0]
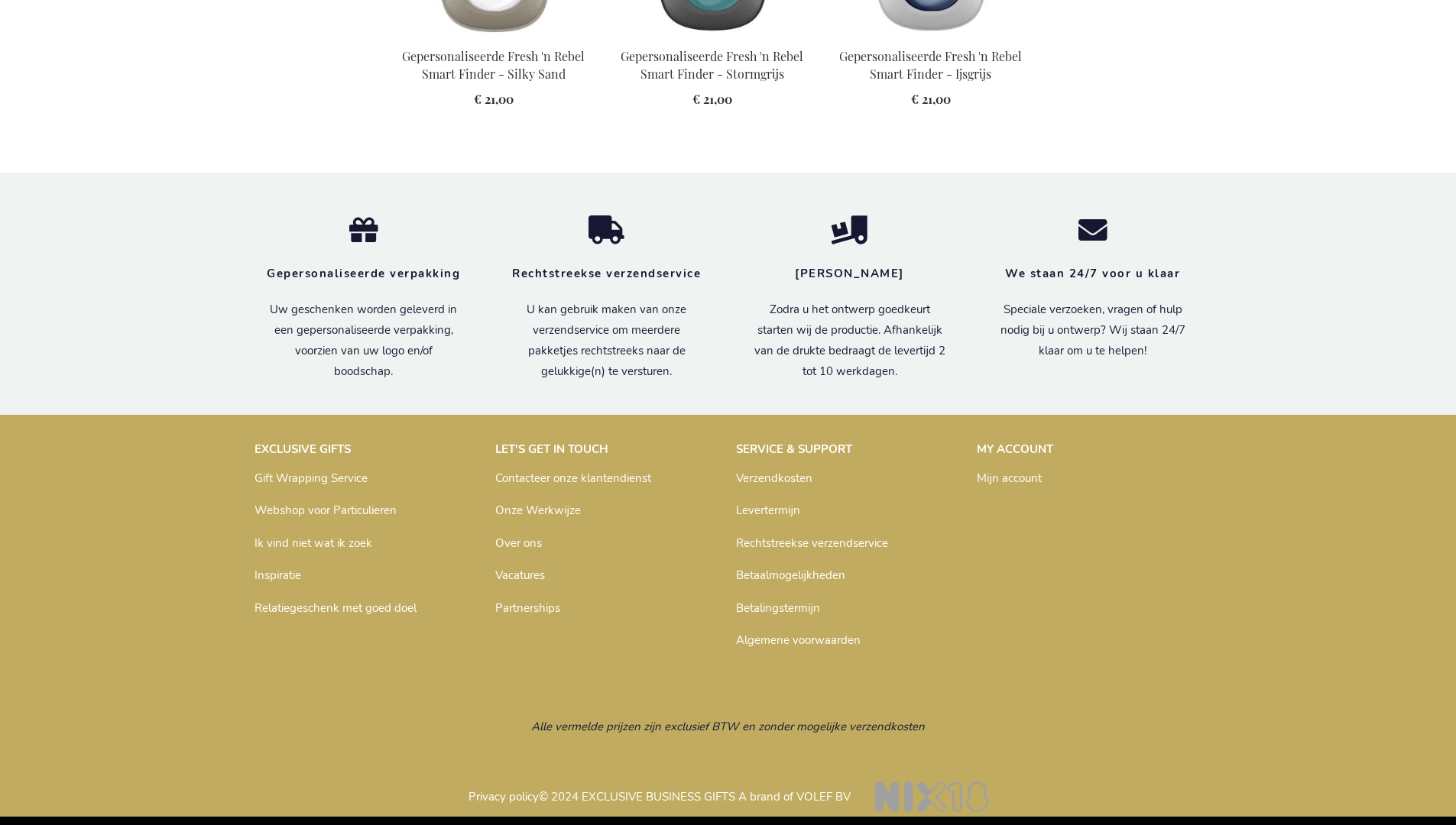
scroll to position [1712, 0]
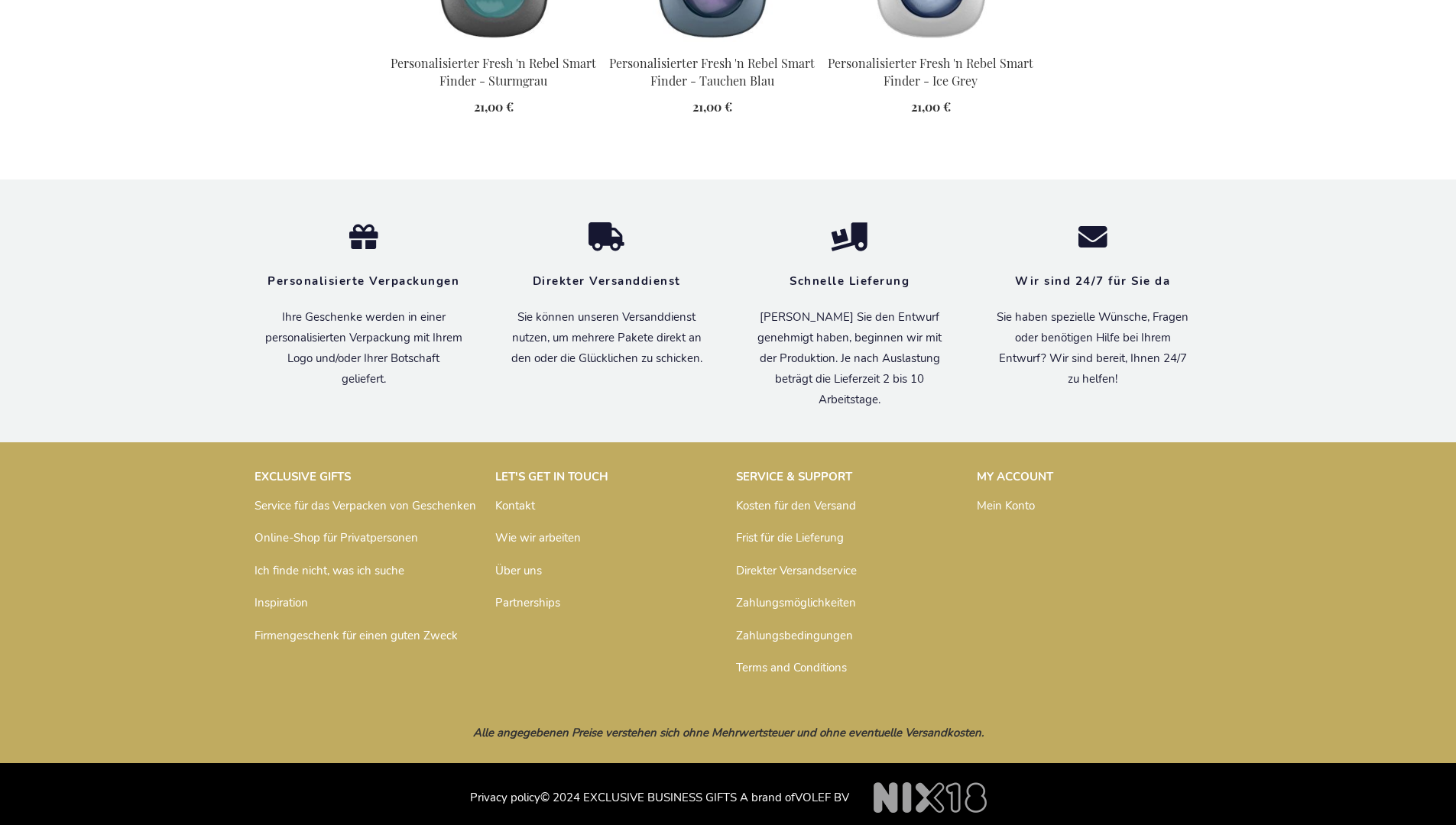
scroll to position [1722, 0]
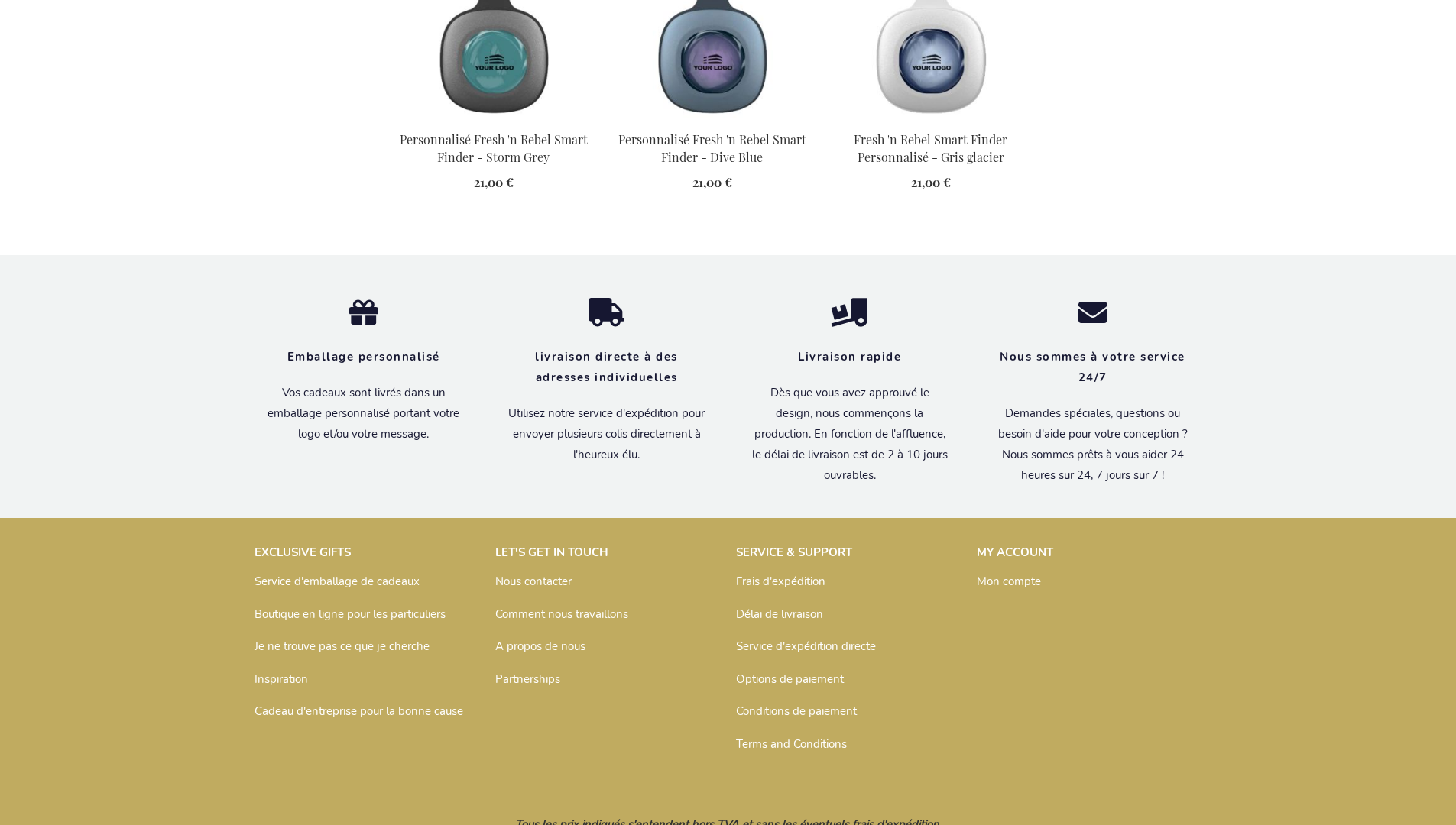
scroll to position [1754, 0]
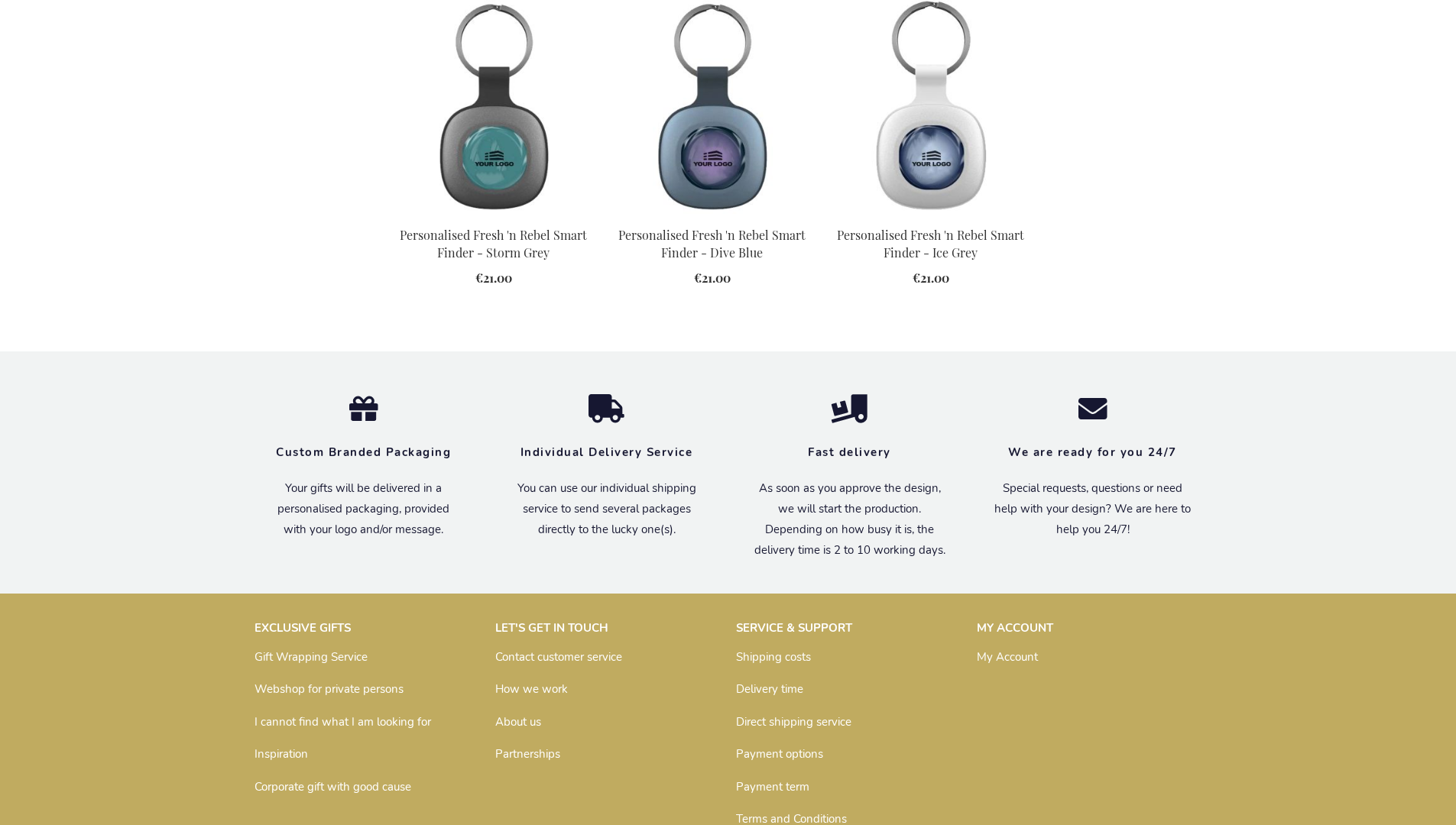
scroll to position [1685, 0]
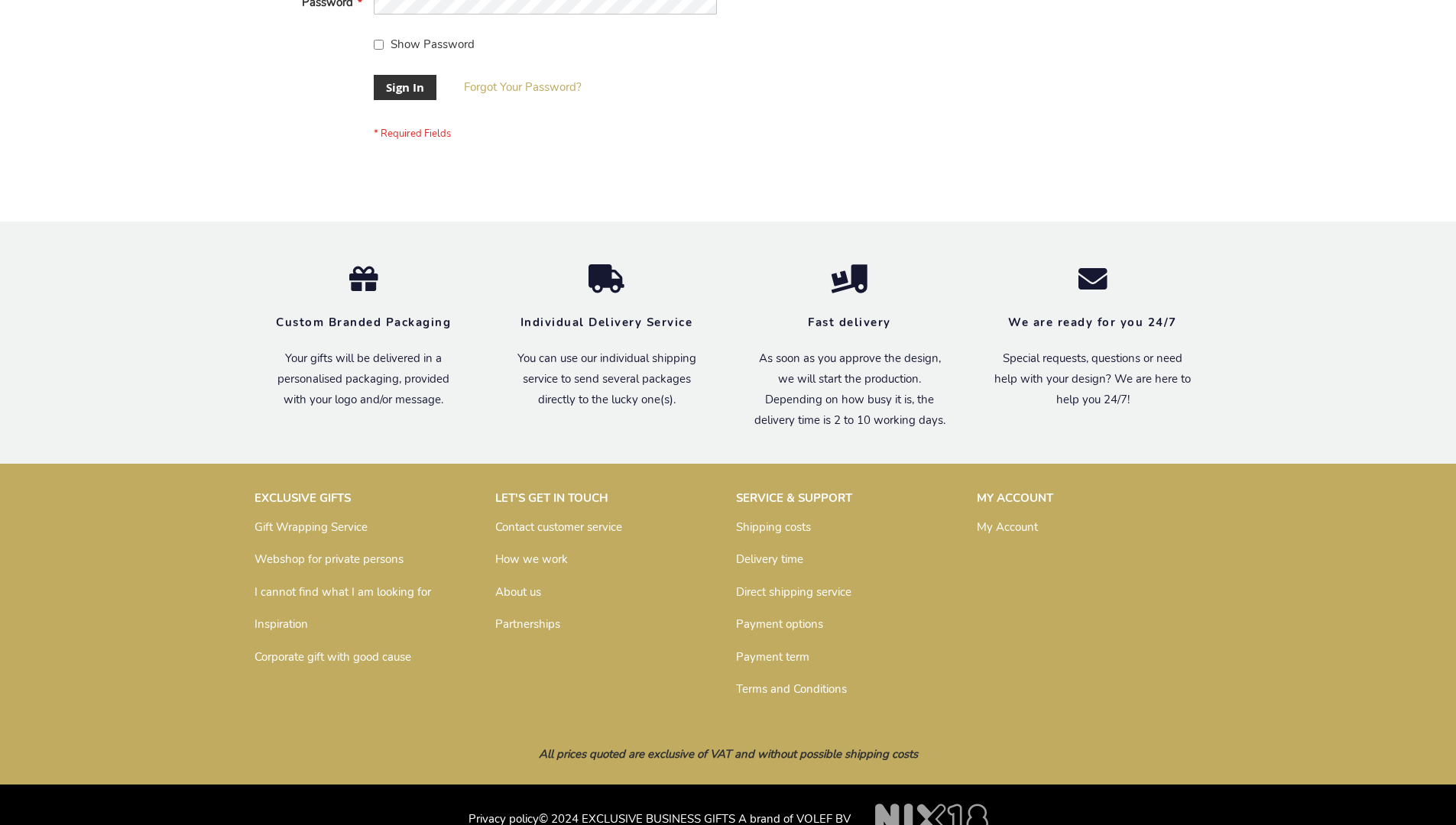
scroll to position [491, 0]
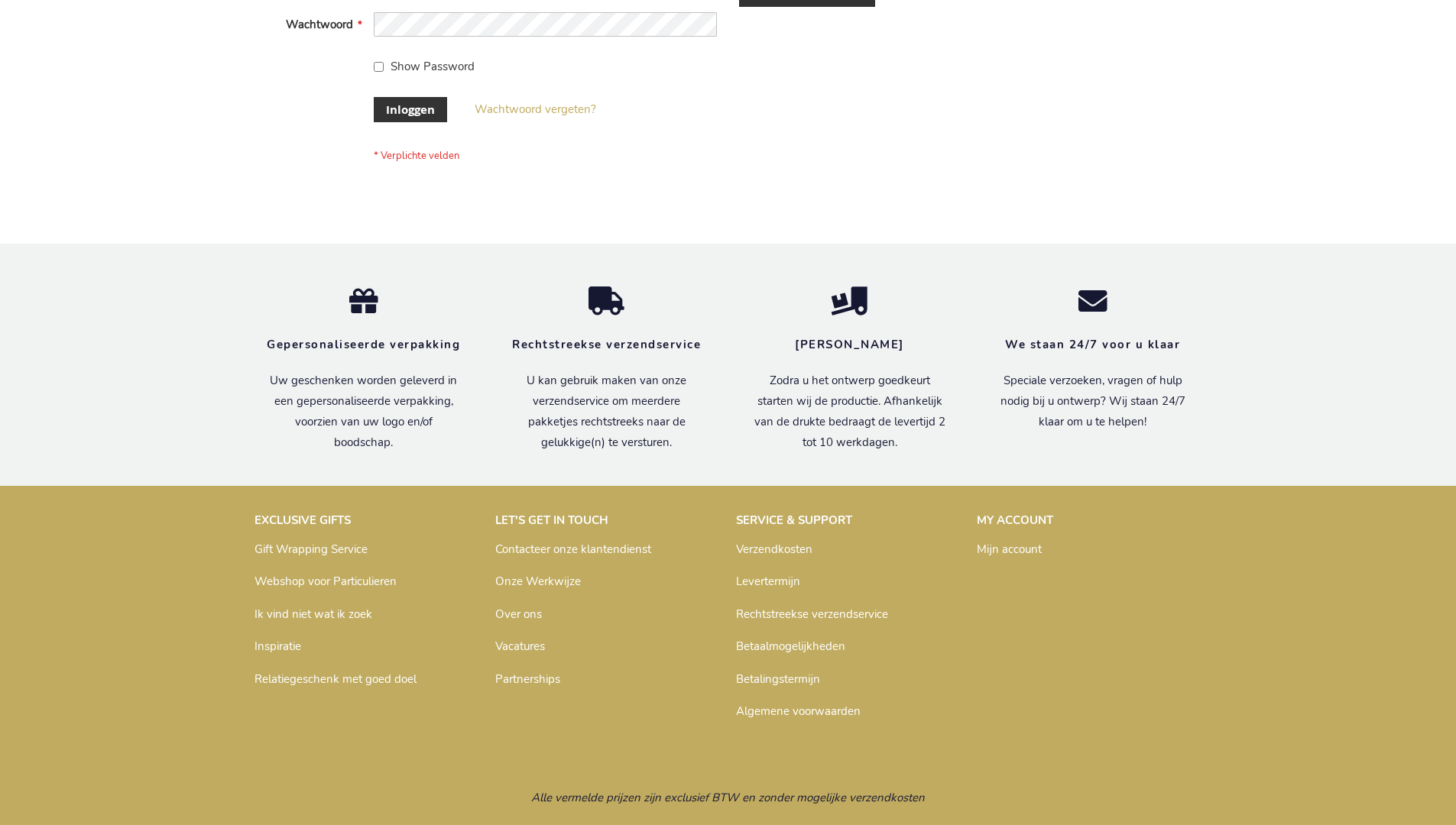
scroll to position [519, 0]
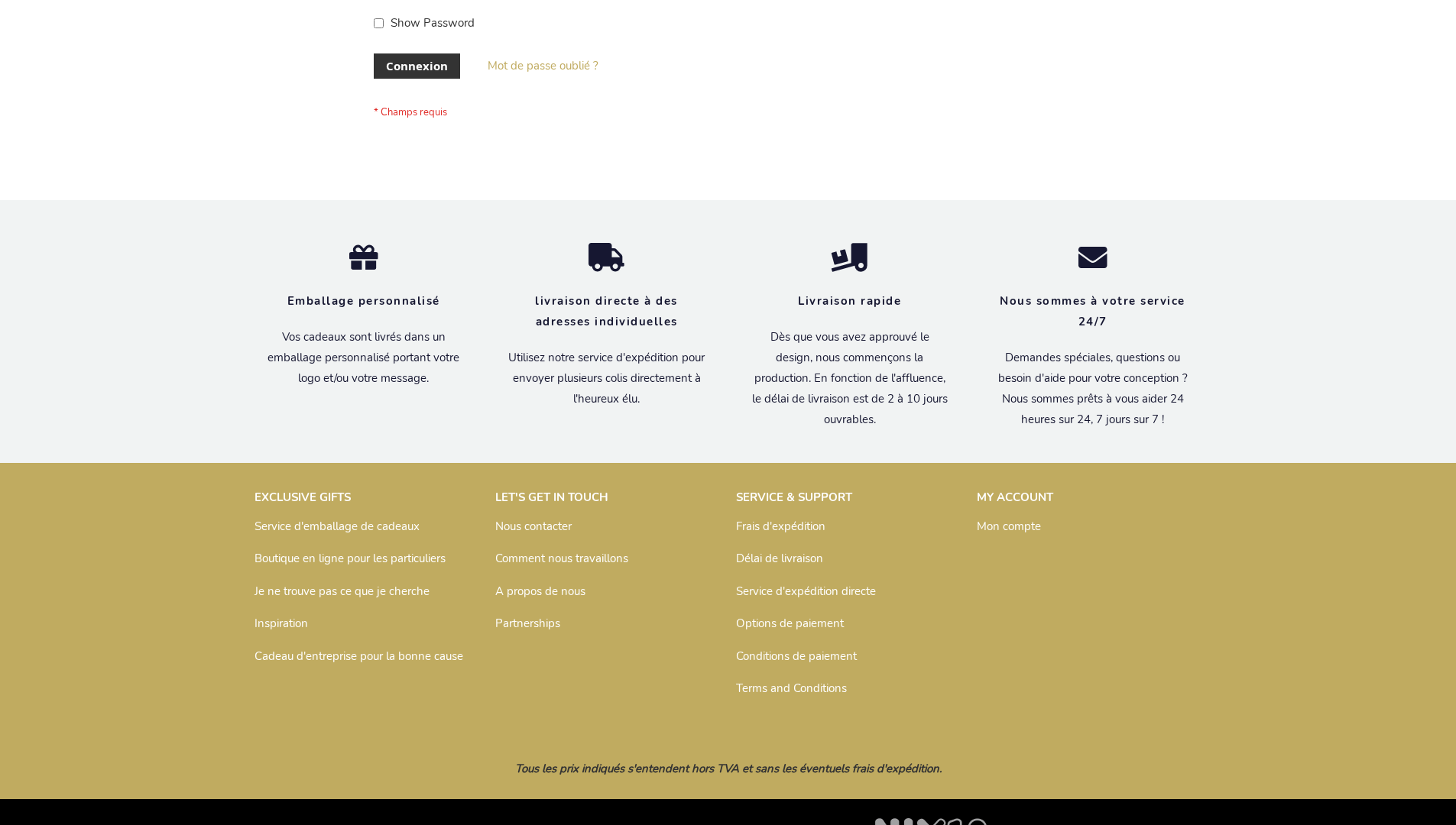
scroll to position [528, 0]
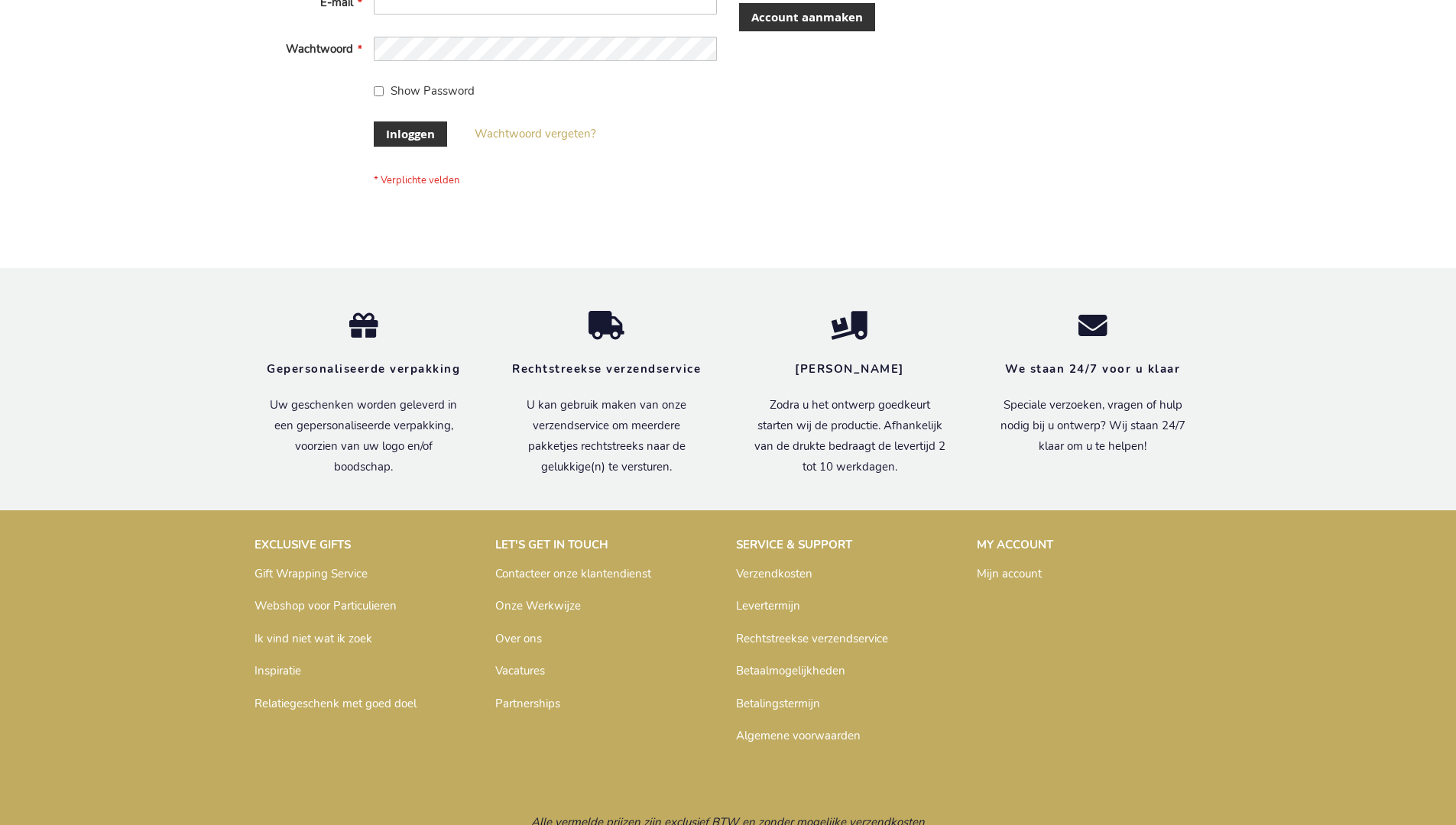
scroll to position [519, 0]
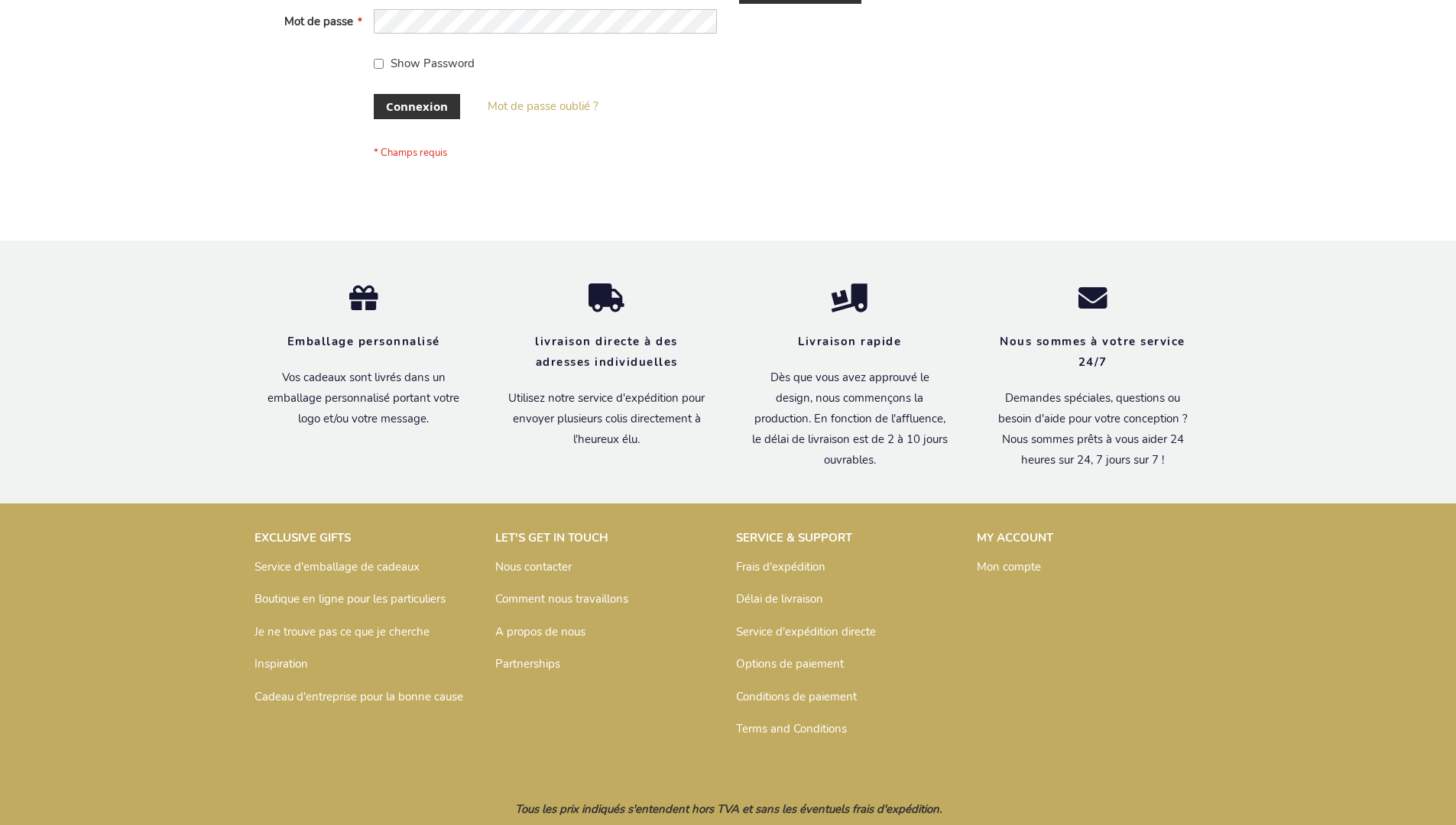
scroll to position [528, 0]
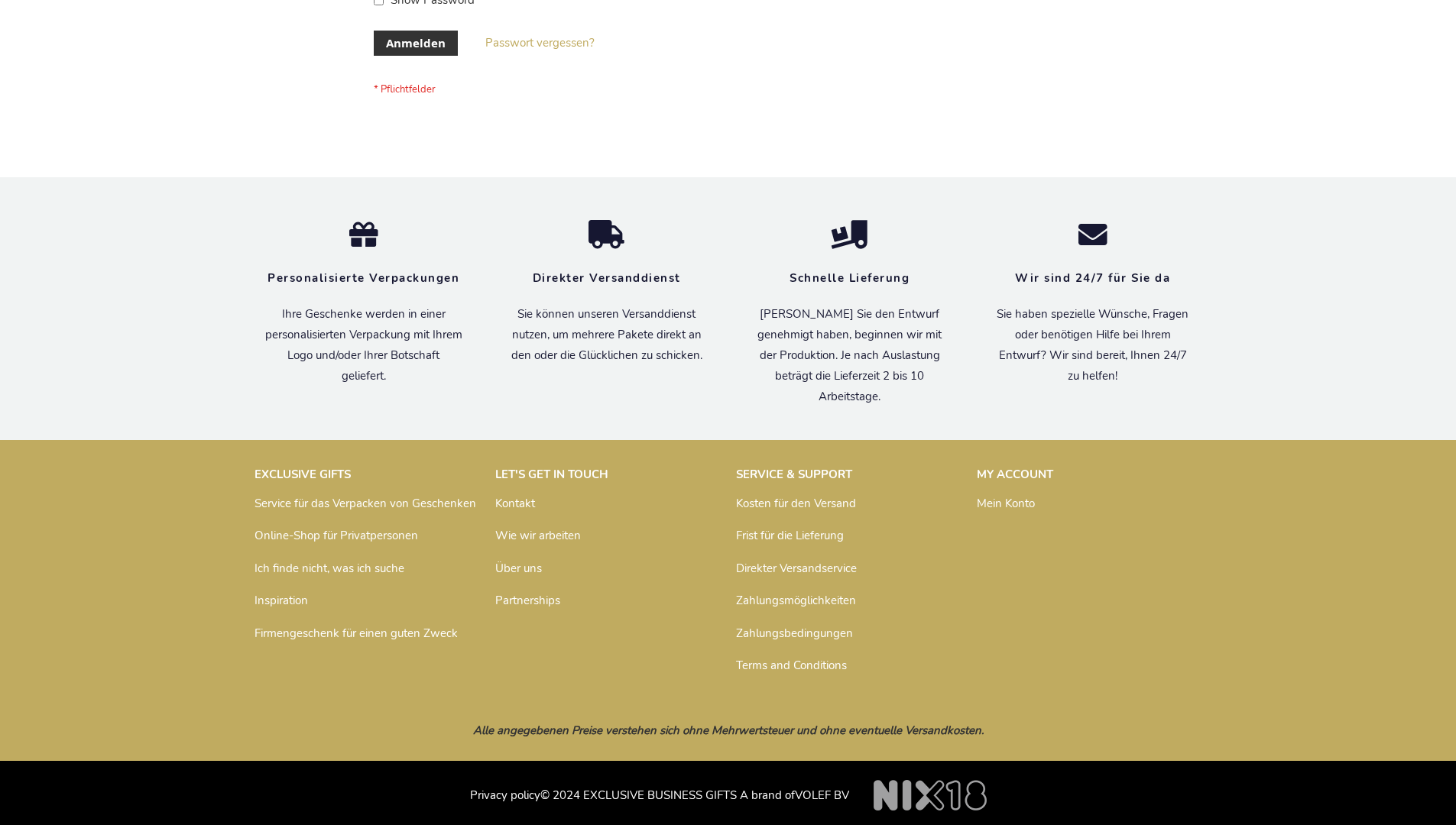
scroll to position [512, 0]
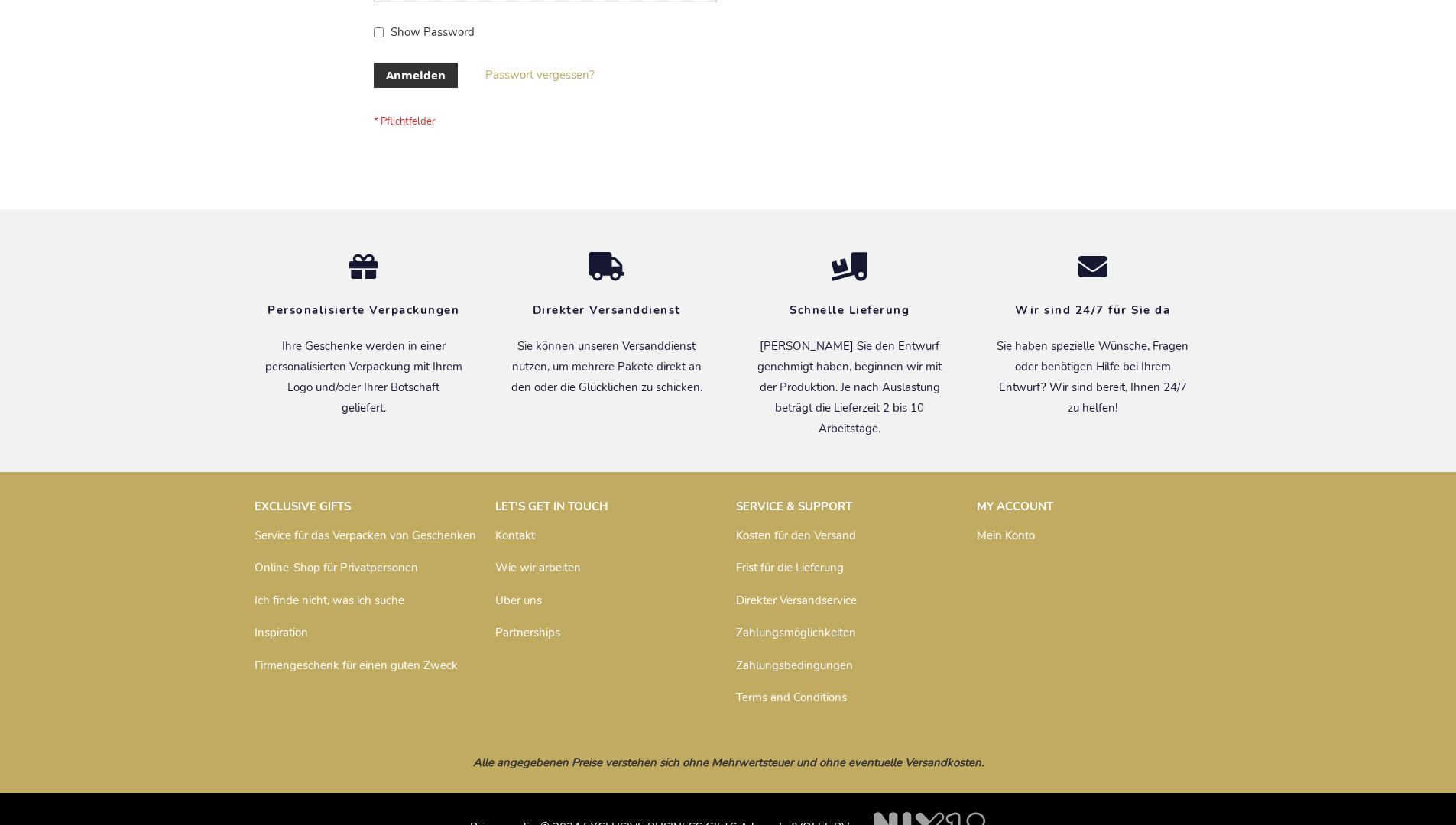
scroll to position [512, 0]
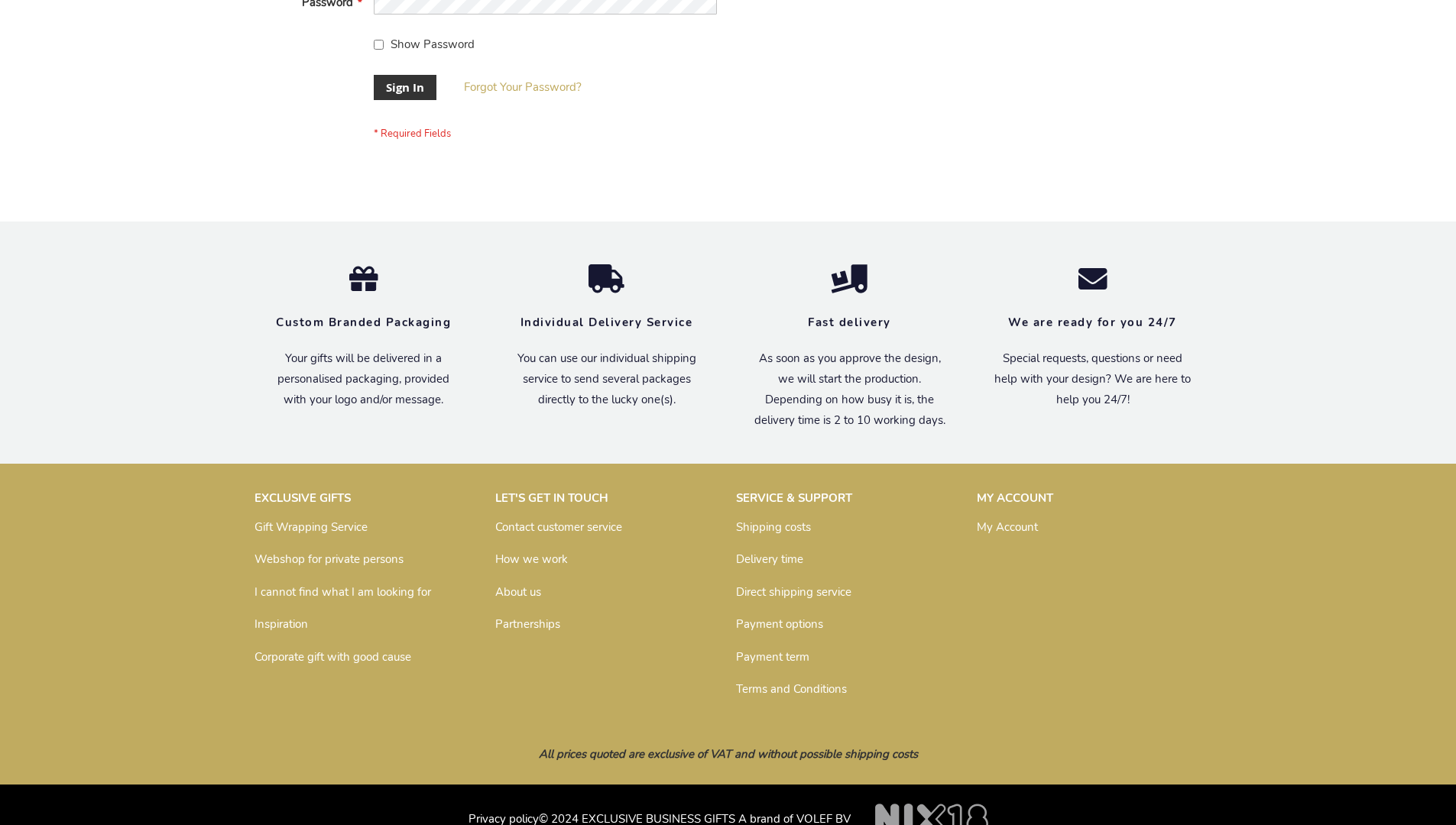
scroll to position [491, 0]
